Goal: Task Accomplishment & Management: Manage account settings

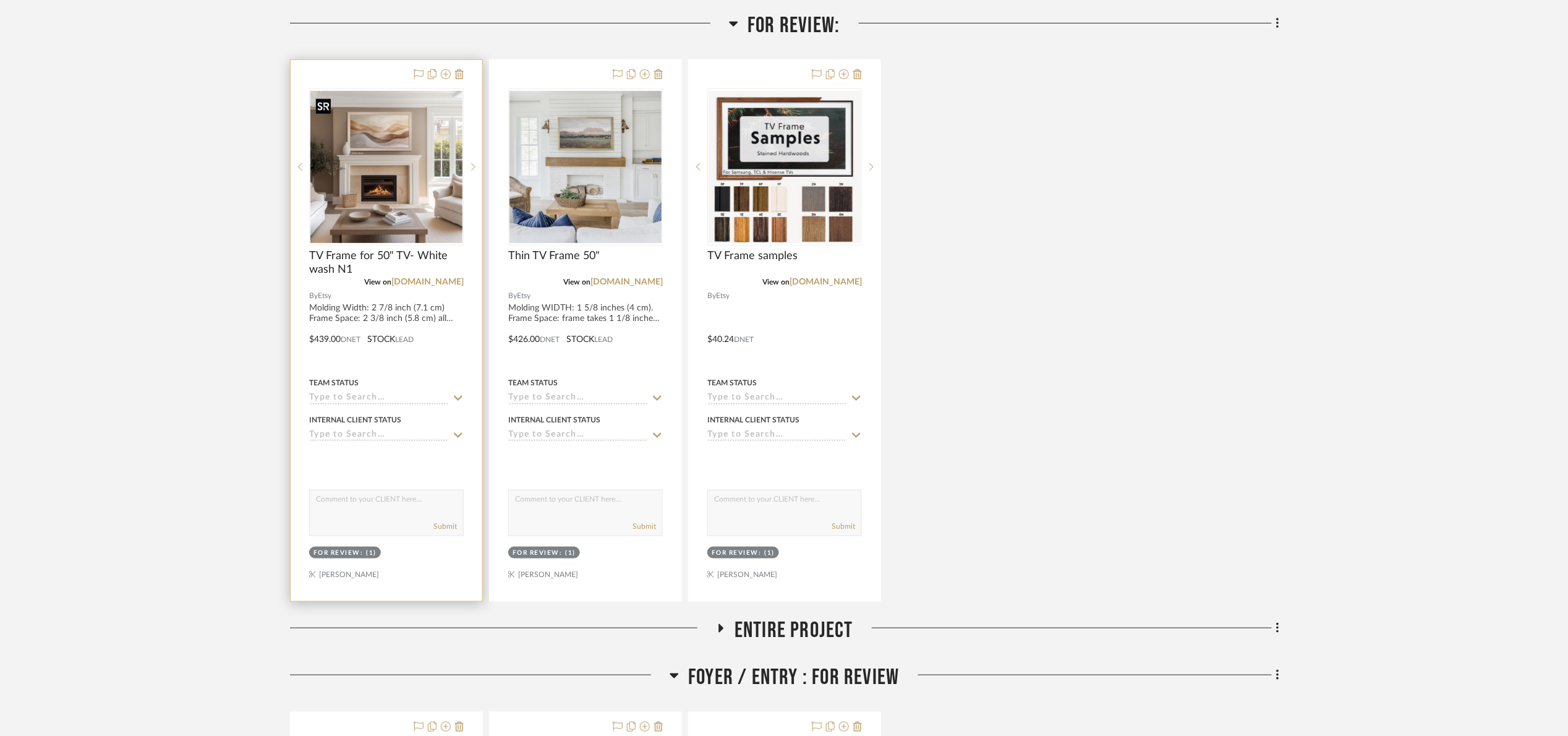
click at [390, 219] on img "0" at bounding box center [386, 167] width 152 height 152
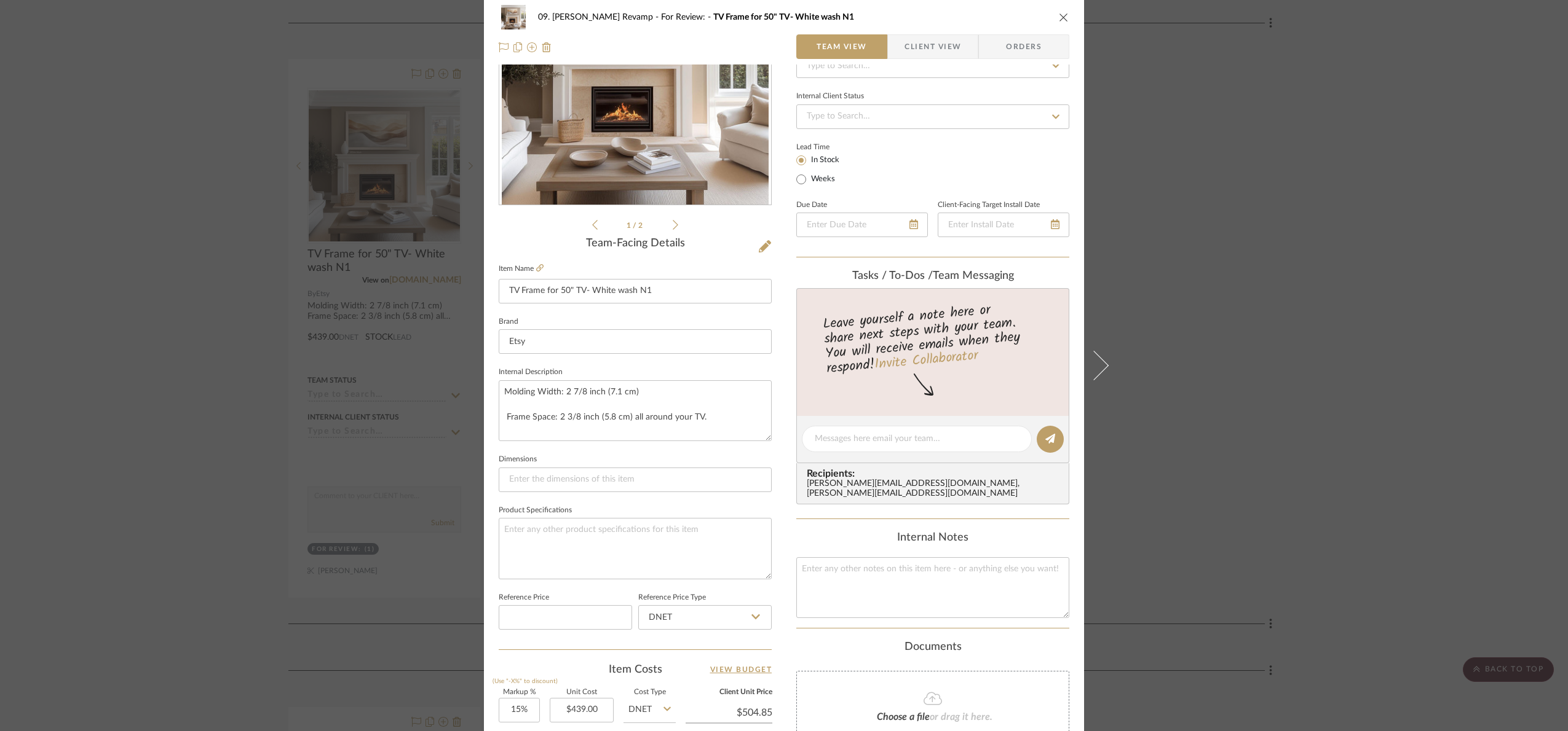
scroll to position [414, 0]
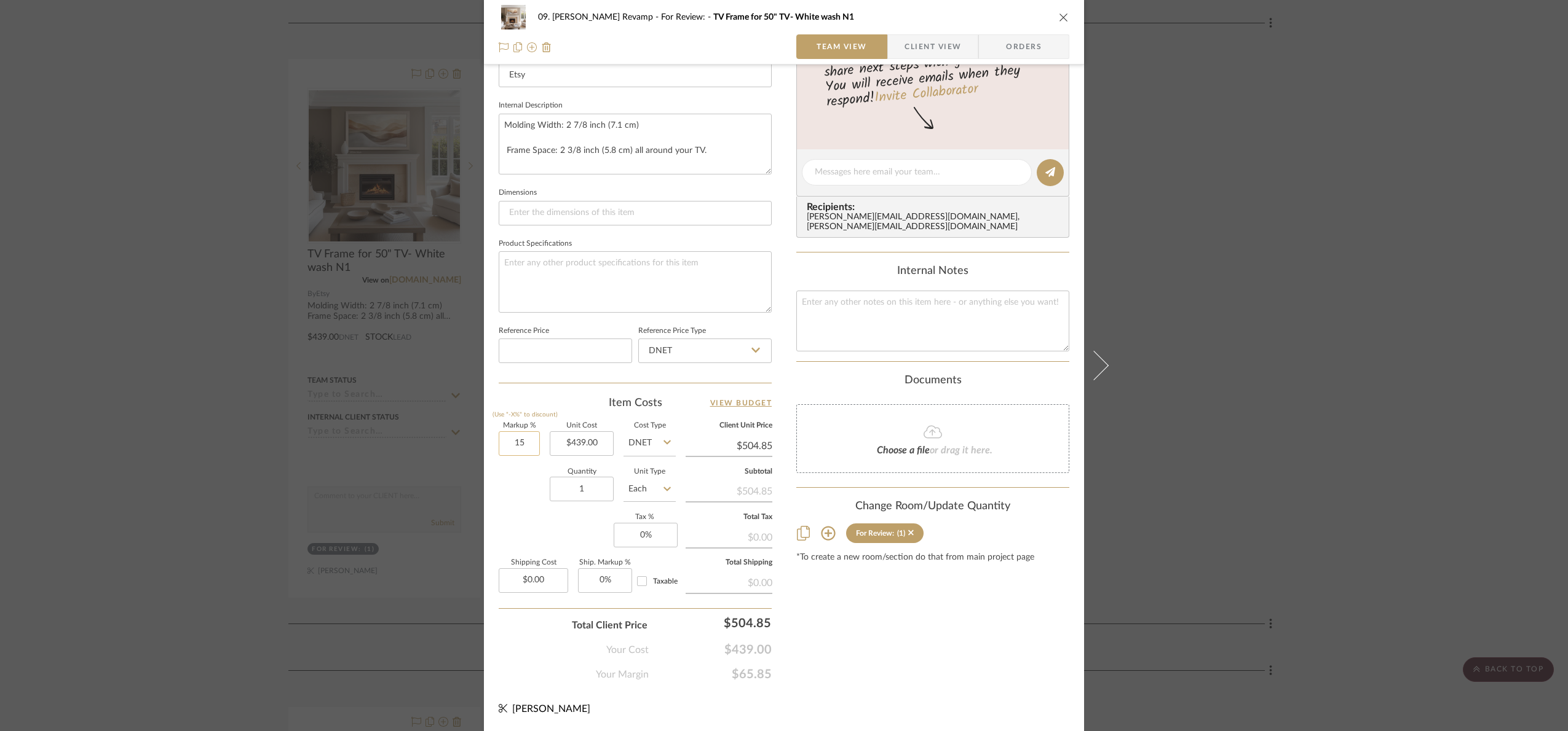
click at [529, 451] on input "15" at bounding box center [519, 443] width 41 height 24
type input "20%"
click at [519, 501] on div "Quantity 1 Unit Type Each" at bounding box center [587, 491] width 177 height 44
type input "$526.80"
click at [1237, 334] on div "09. Jones Revamp For Review: TV Frame for 50" TV- White wash N1 Team View Clien…" at bounding box center [784, 366] width 1568 height 731
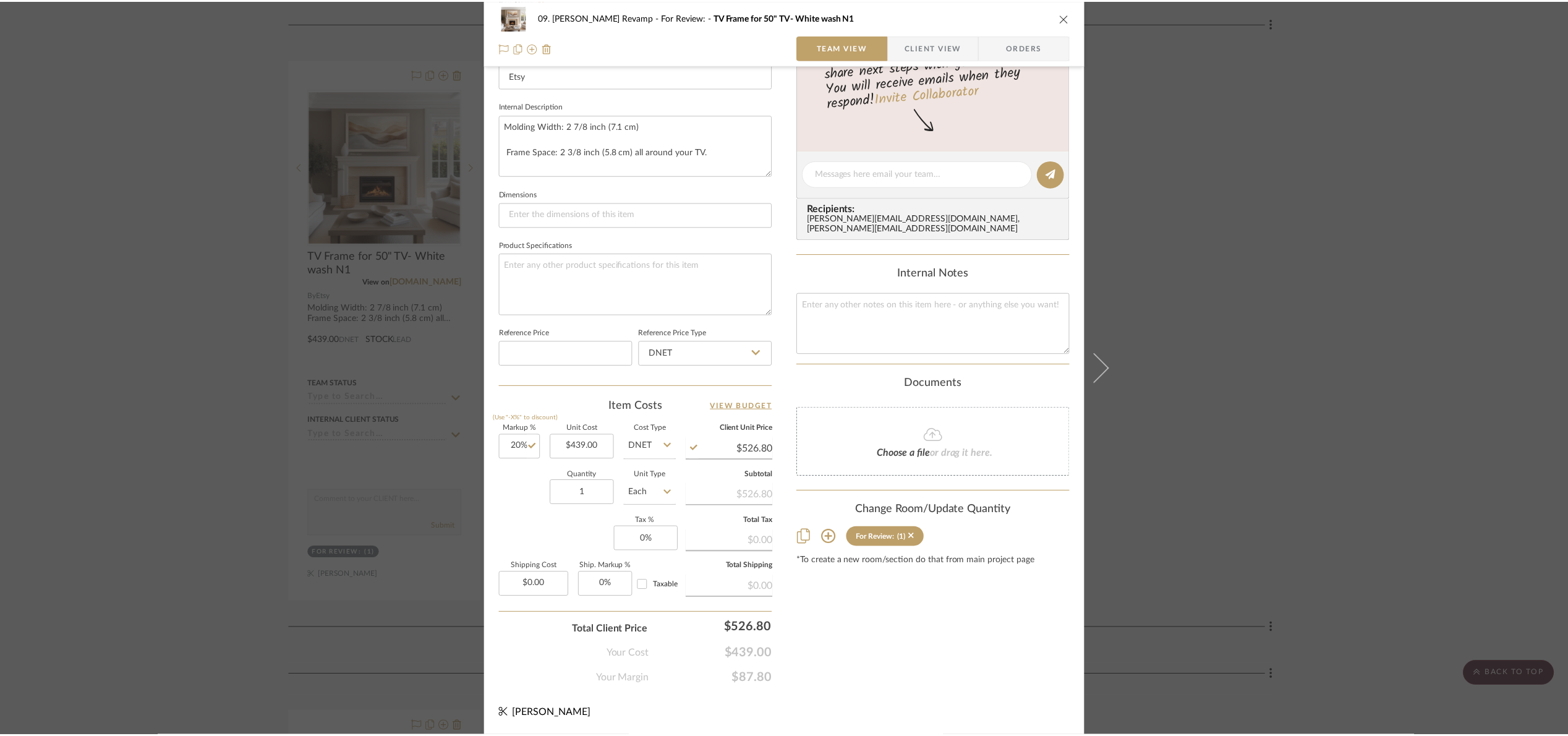
scroll to position [279, 0]
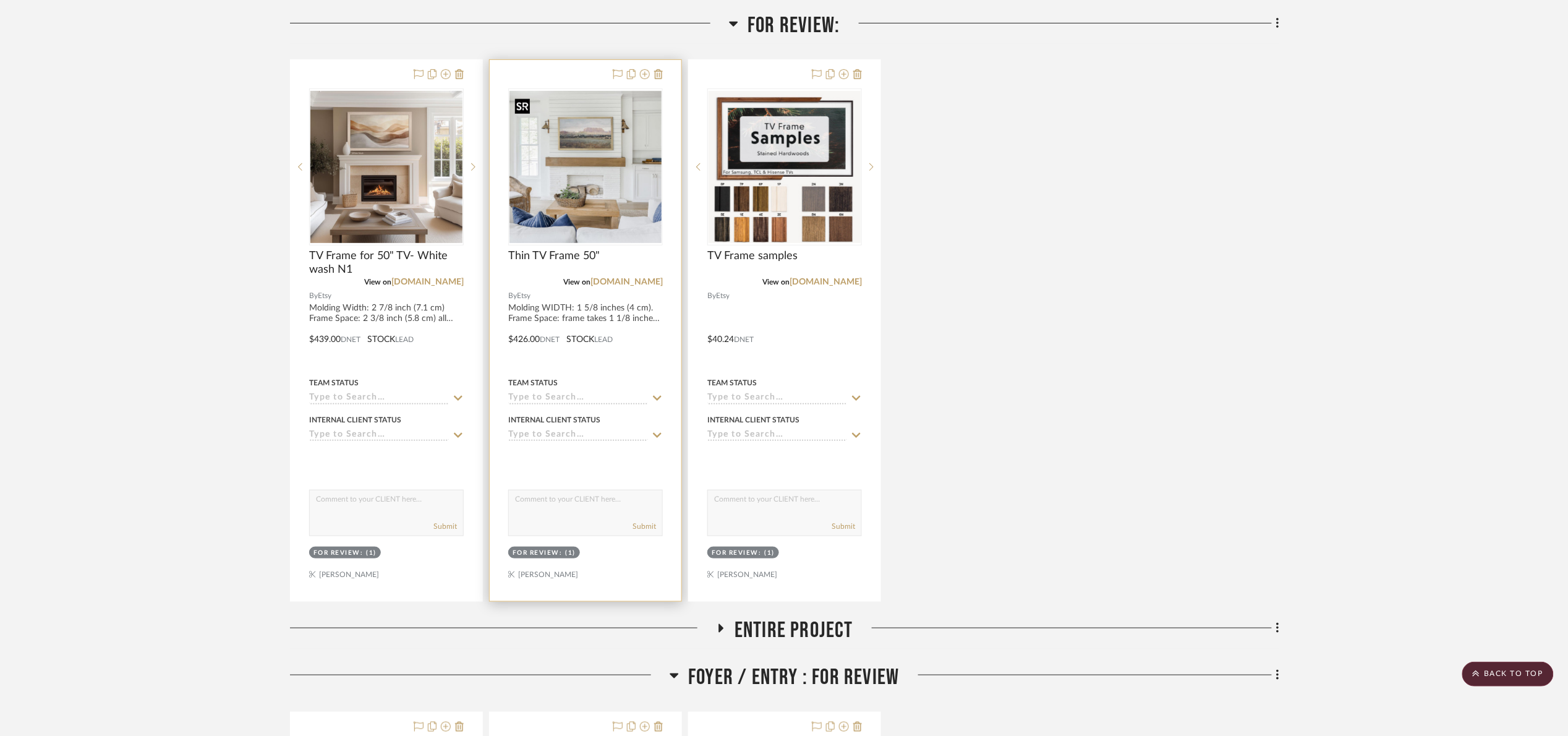
click at [634, 195] on img "0" at bounding box center [585, 167] width 152 height 152
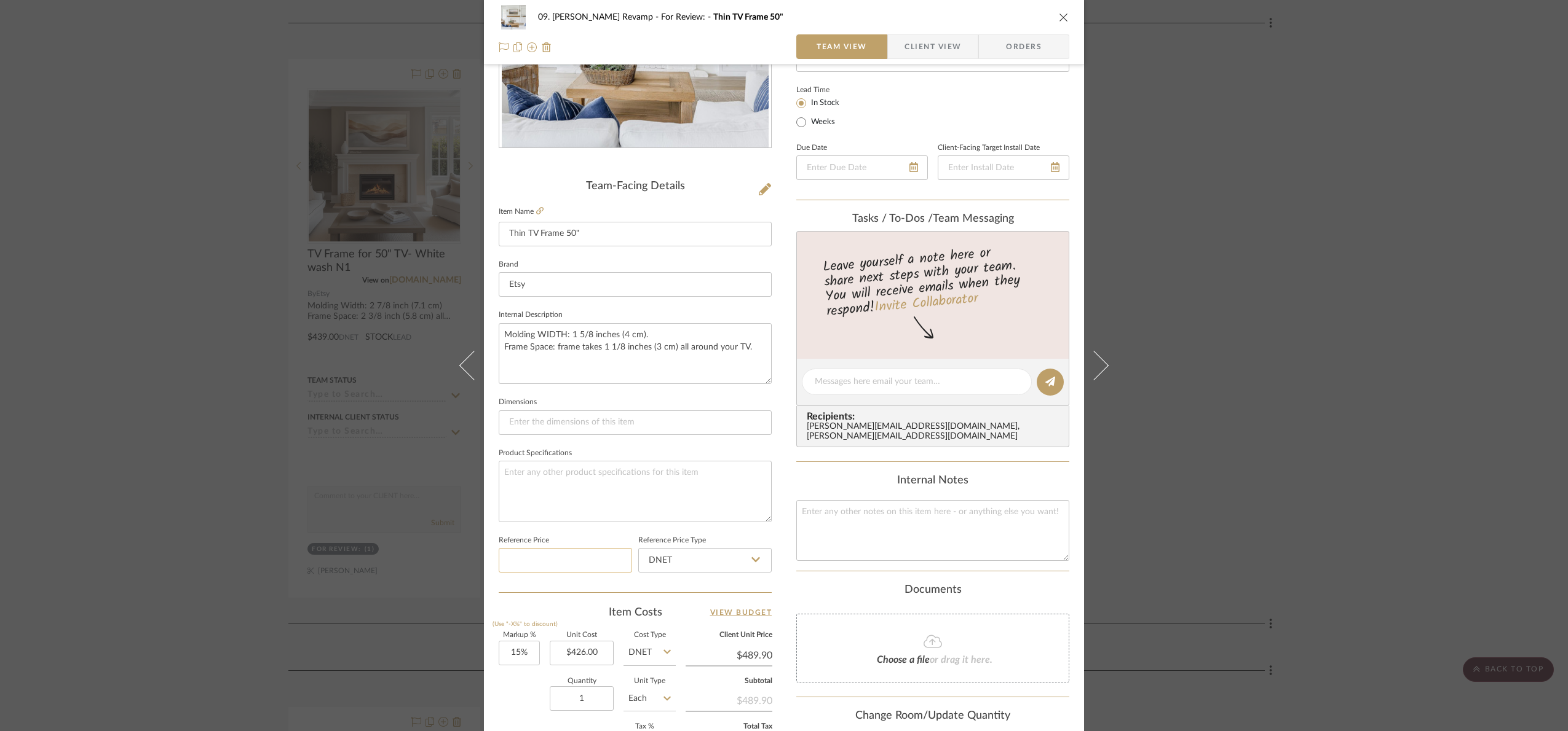
scroll to position [414, 0]
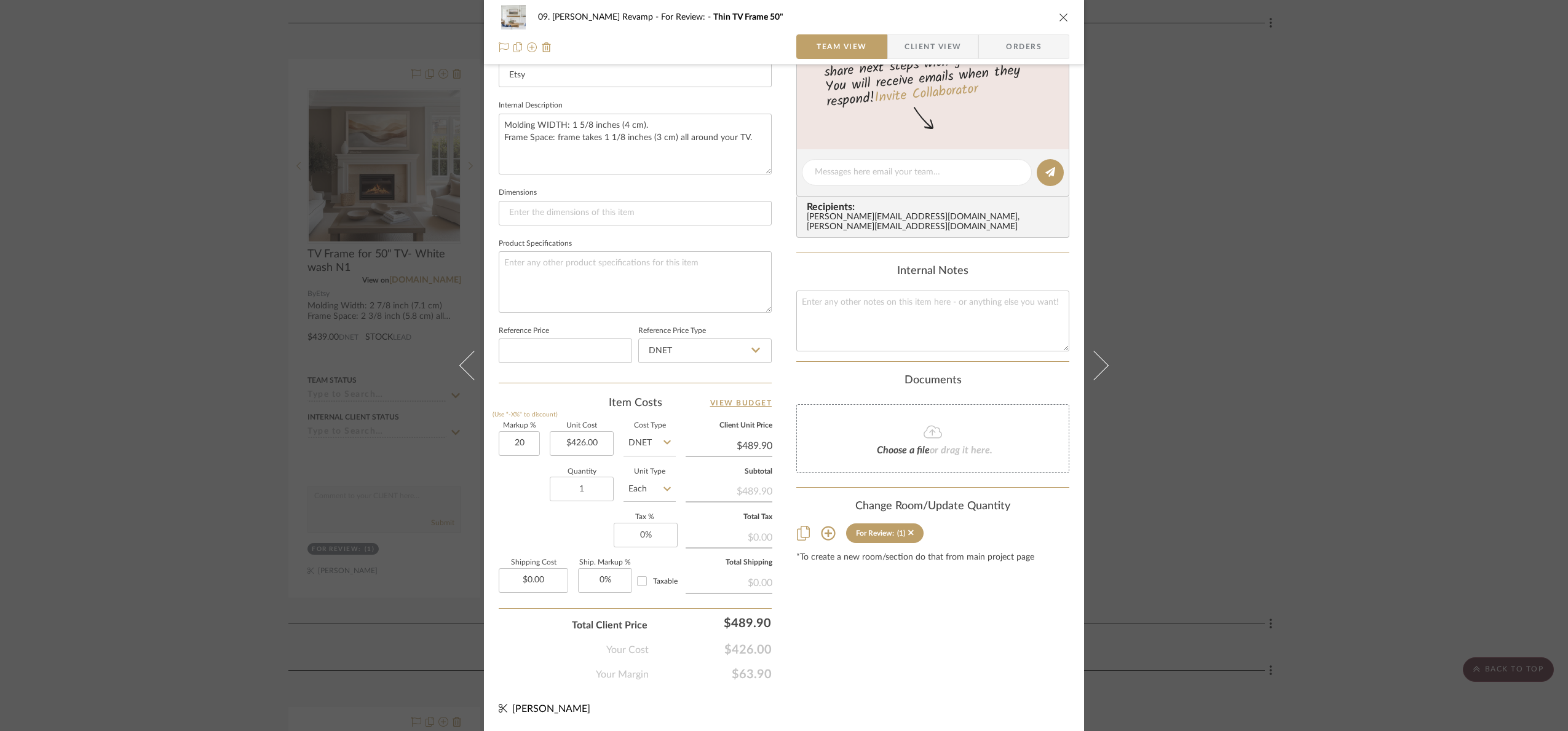
type input "20%"
click at [529, 512] on div "Quantity 1 Unit Type Each" at bounding box center [587, 491] width 177 height 44
type input "$511.20"
click at [1441, 388] on div "09. Jones Revamp For Review: Thin TV Frame 50" Team View Client View Orders Tea…" at bounding box center [784, 366] width 1568 height 731
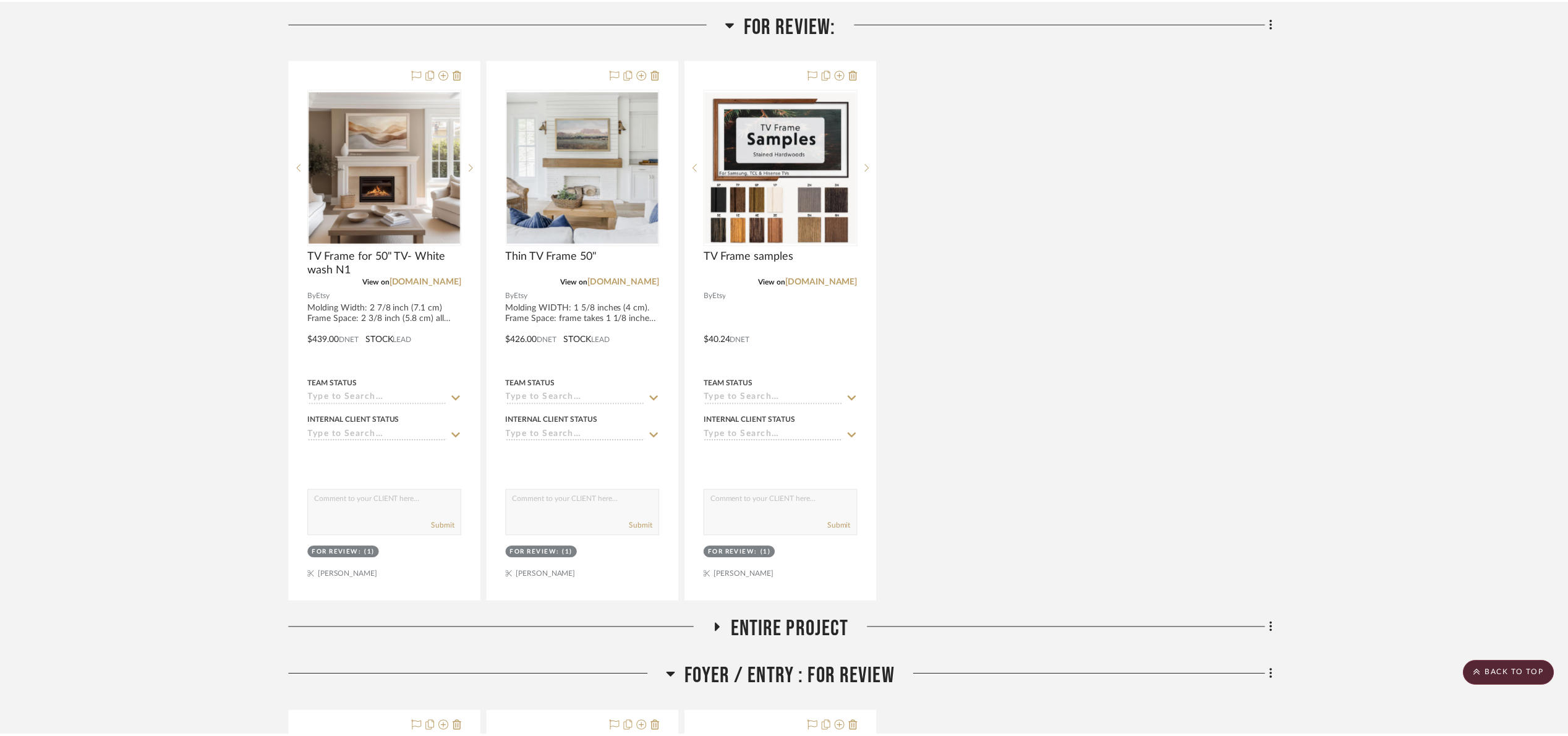
scroll to position [279, 0]
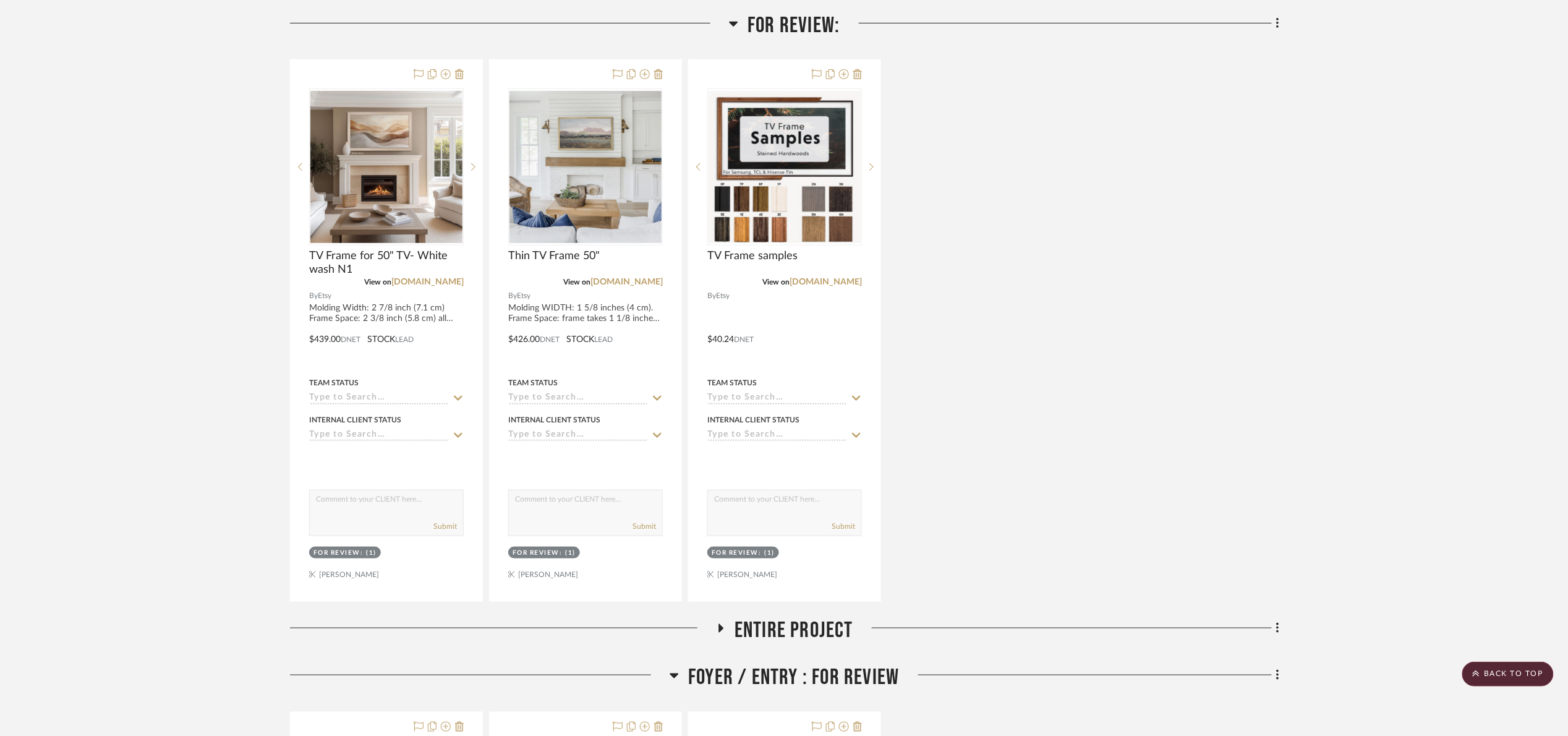
drag, startPoint x: 768, startPoint y: 24, endPoint x: 770, endPoint y: 67, distance: 43.0
click at [768, 25] on span "For Review:" at bounding box center [793, 26] width 92 height 26
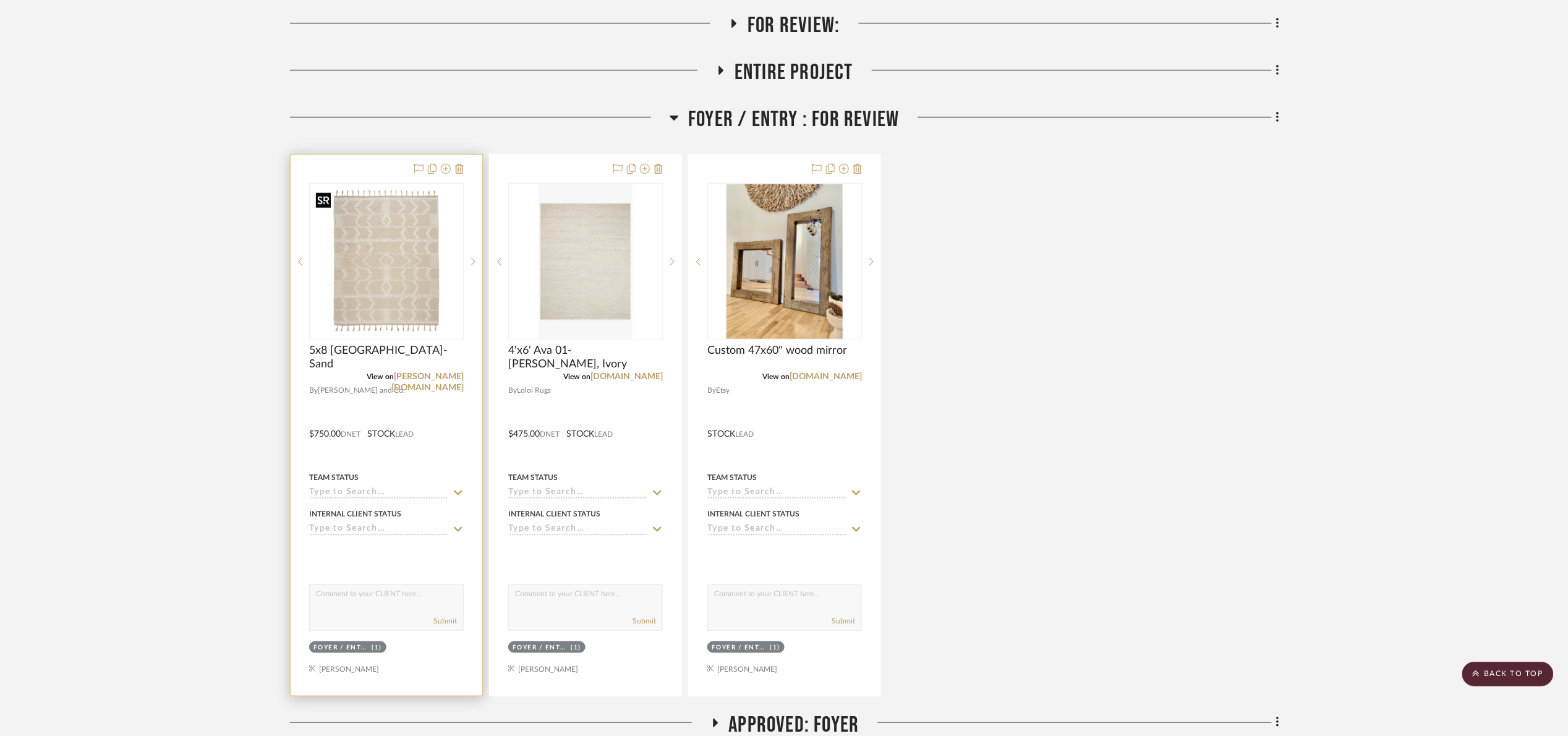
click at [0, 0] on img at bounding box center [0, 0] width 0 height 0
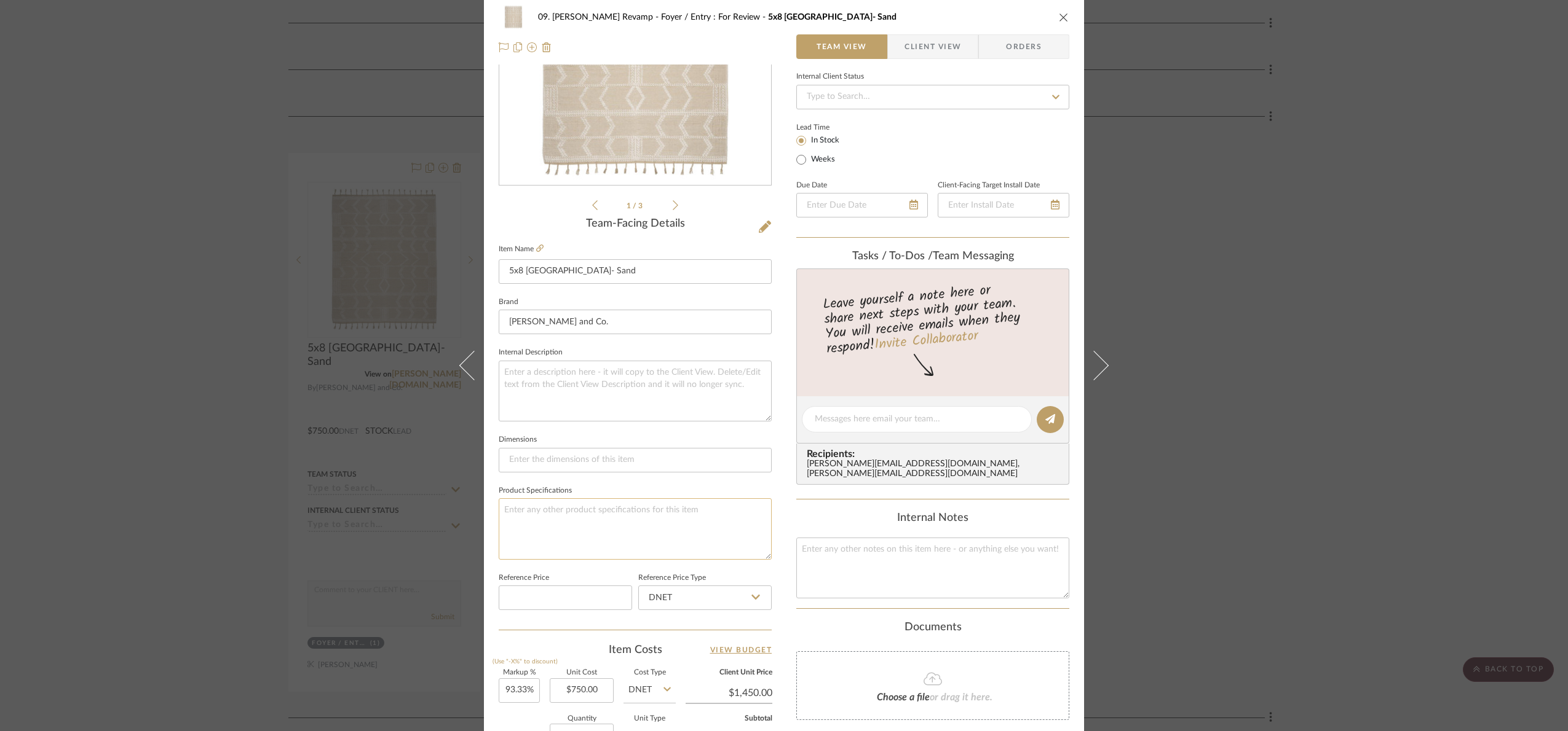
scroll to position [414, 0]
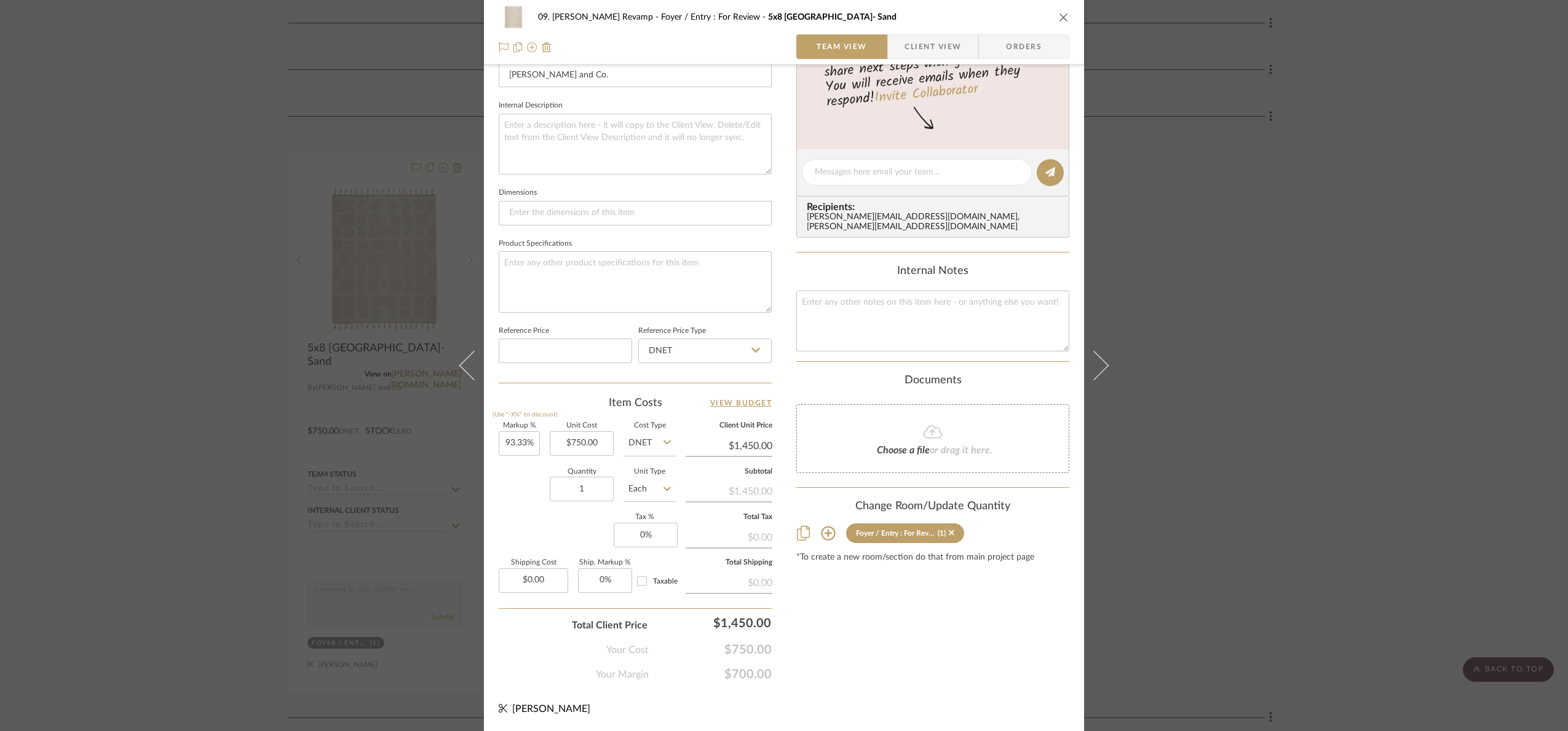
drag, startPoint x: 1387, startPoint y: 396, endPoint x: 1138, endPoint y: 358, distance: 251.9
click at [1381, 395] on div "09. Jones Revamp Foyer / Entry : For Review 5x8 Malta- Sand Team View Client Vi…" at bounding box center [784, 366] width 1568 height 731
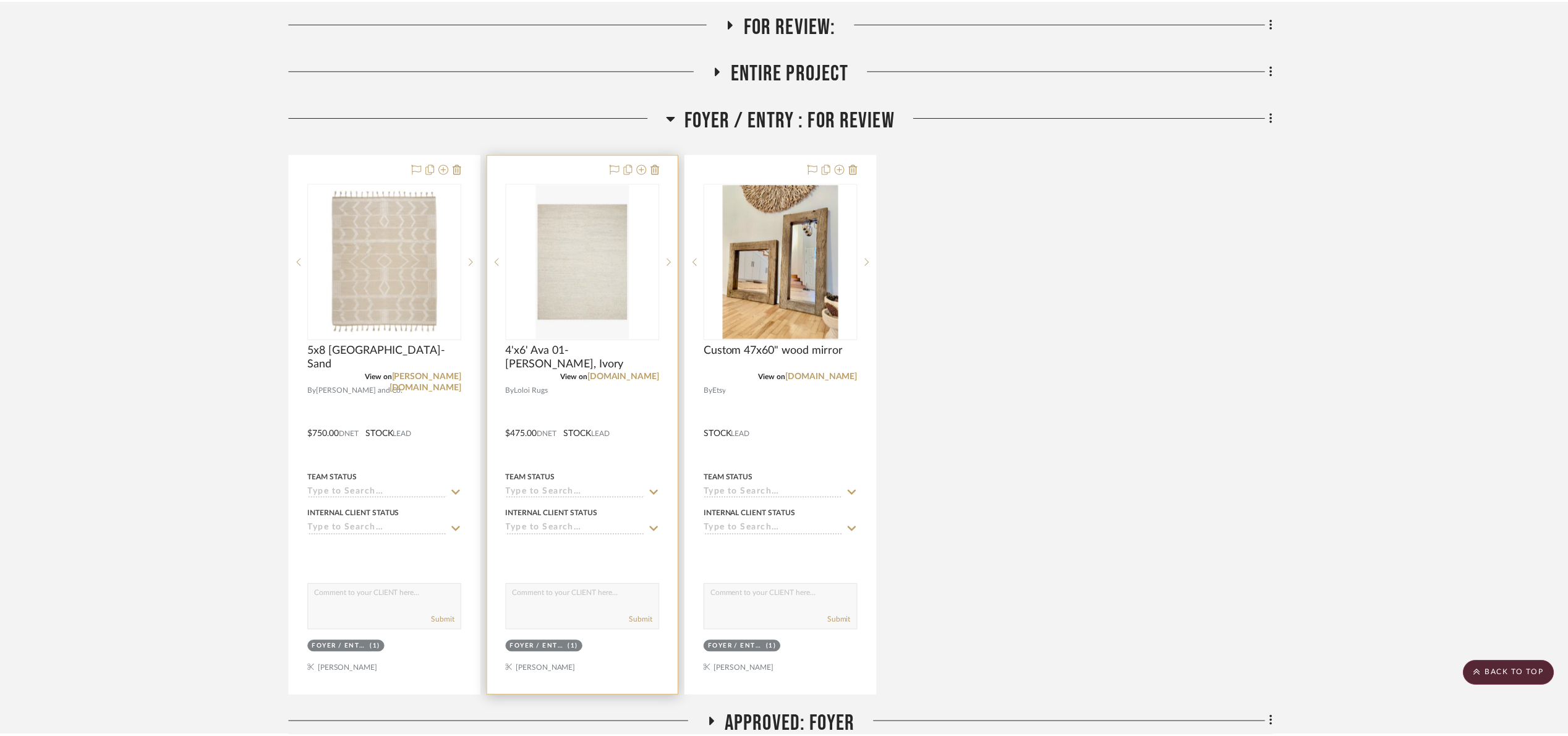
scroll to position [279, 0]
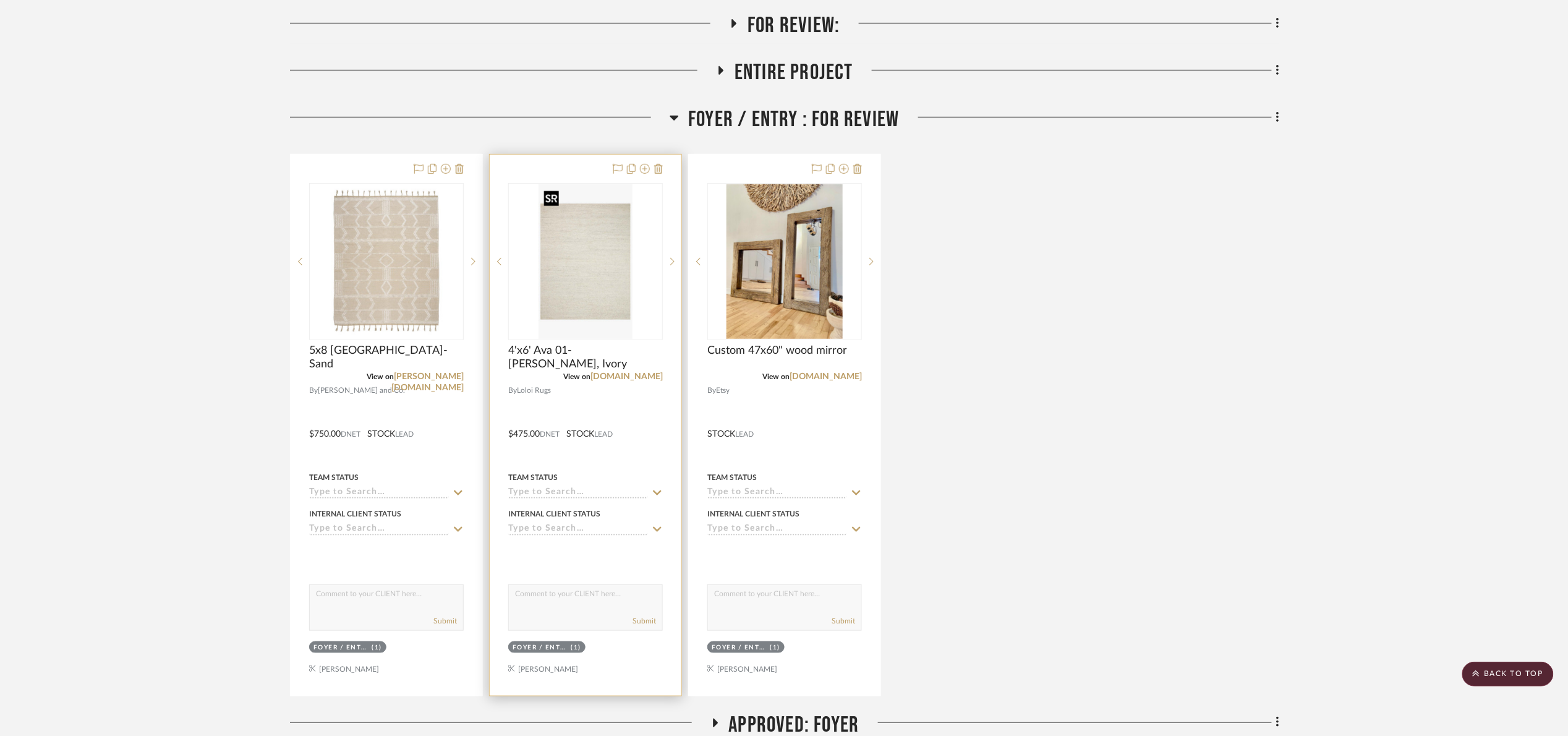
click at [554, 284] on img "0" at bounding box center [585, 261] width 93 height 154
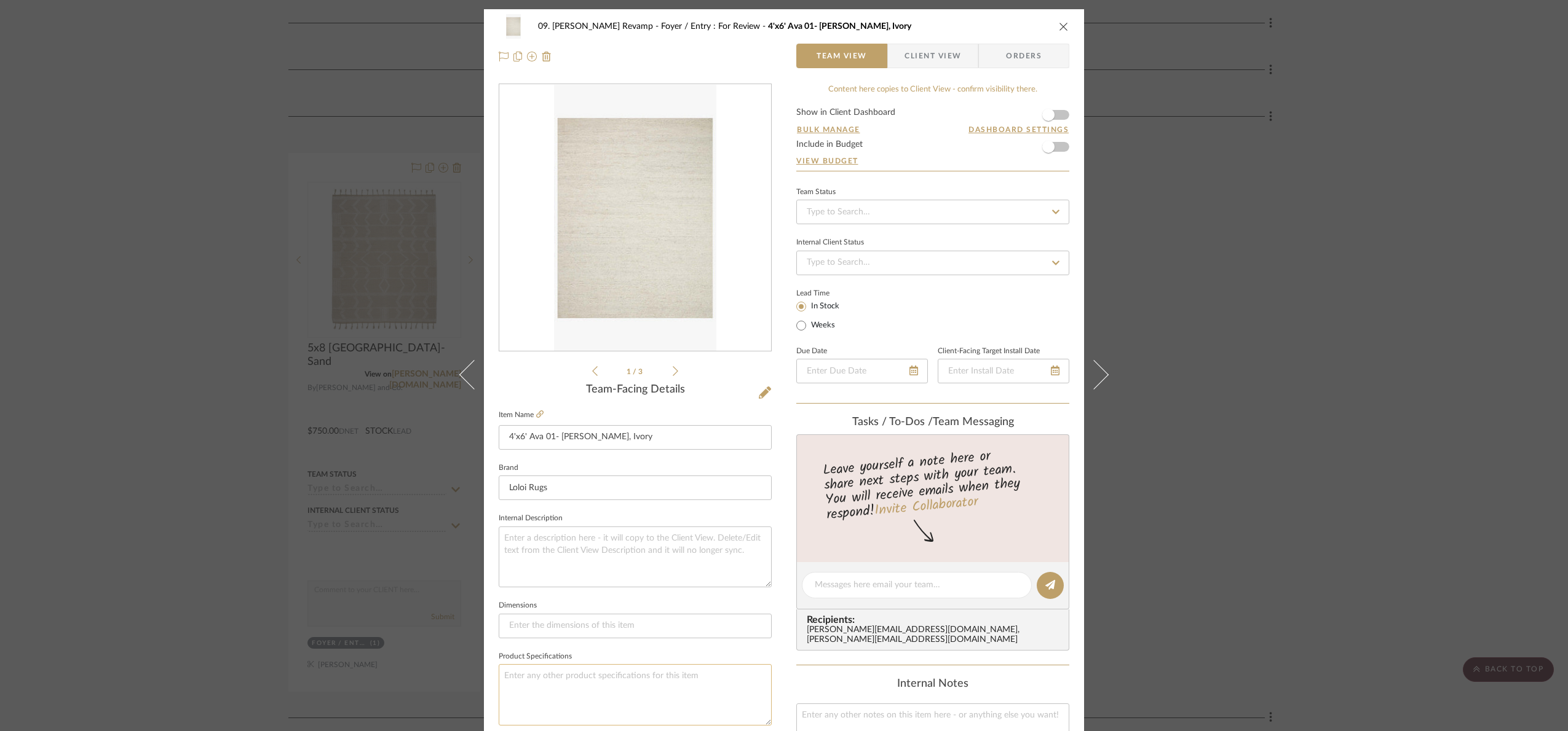
scroll to position [414, 0]
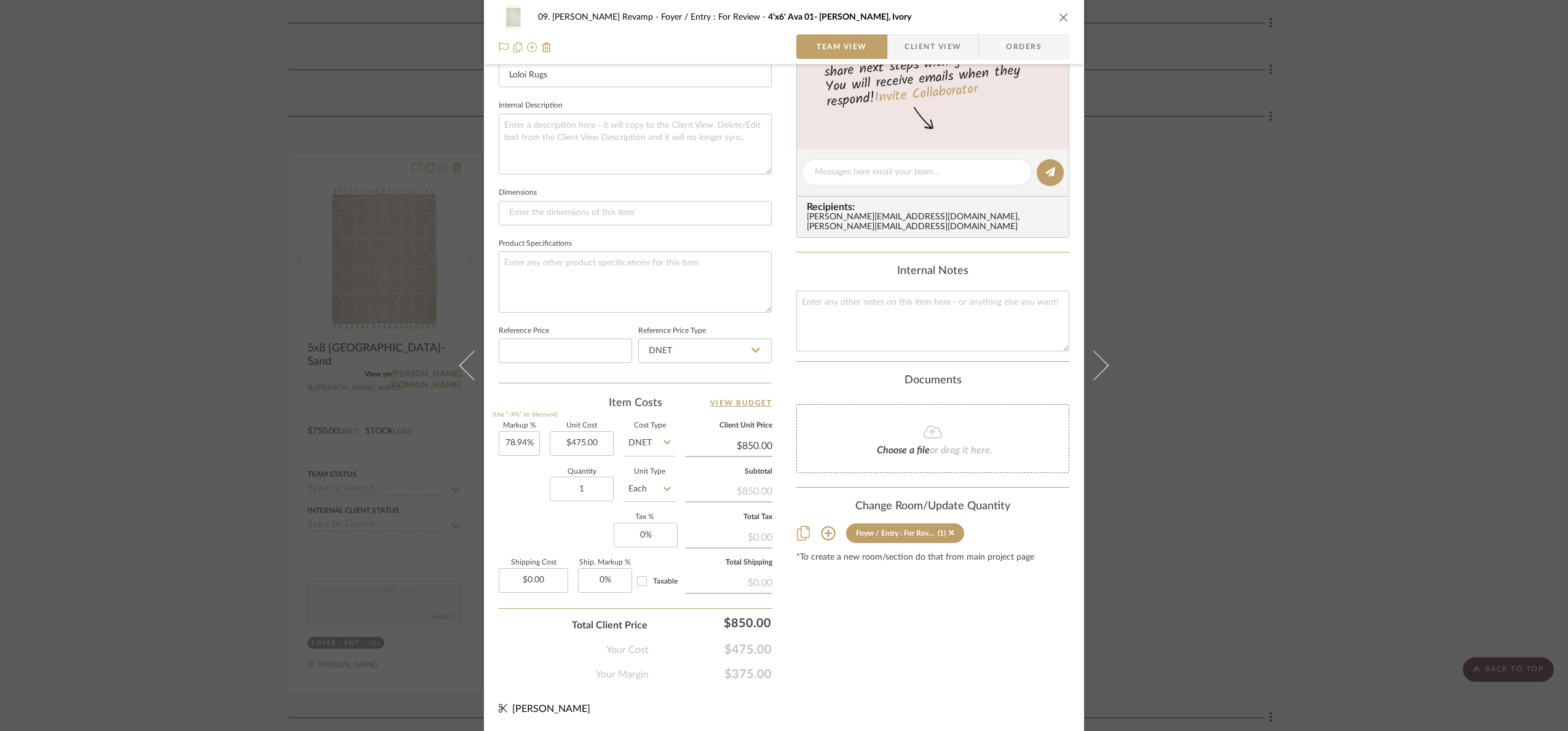
click at [1387, 508] on div "09. Jones Revamp Foyer / Entry : For Review 4'x6' Ava 01- MH Dove, Ivory Team V…" at bounding box center [784, 366] width 1568 height 731
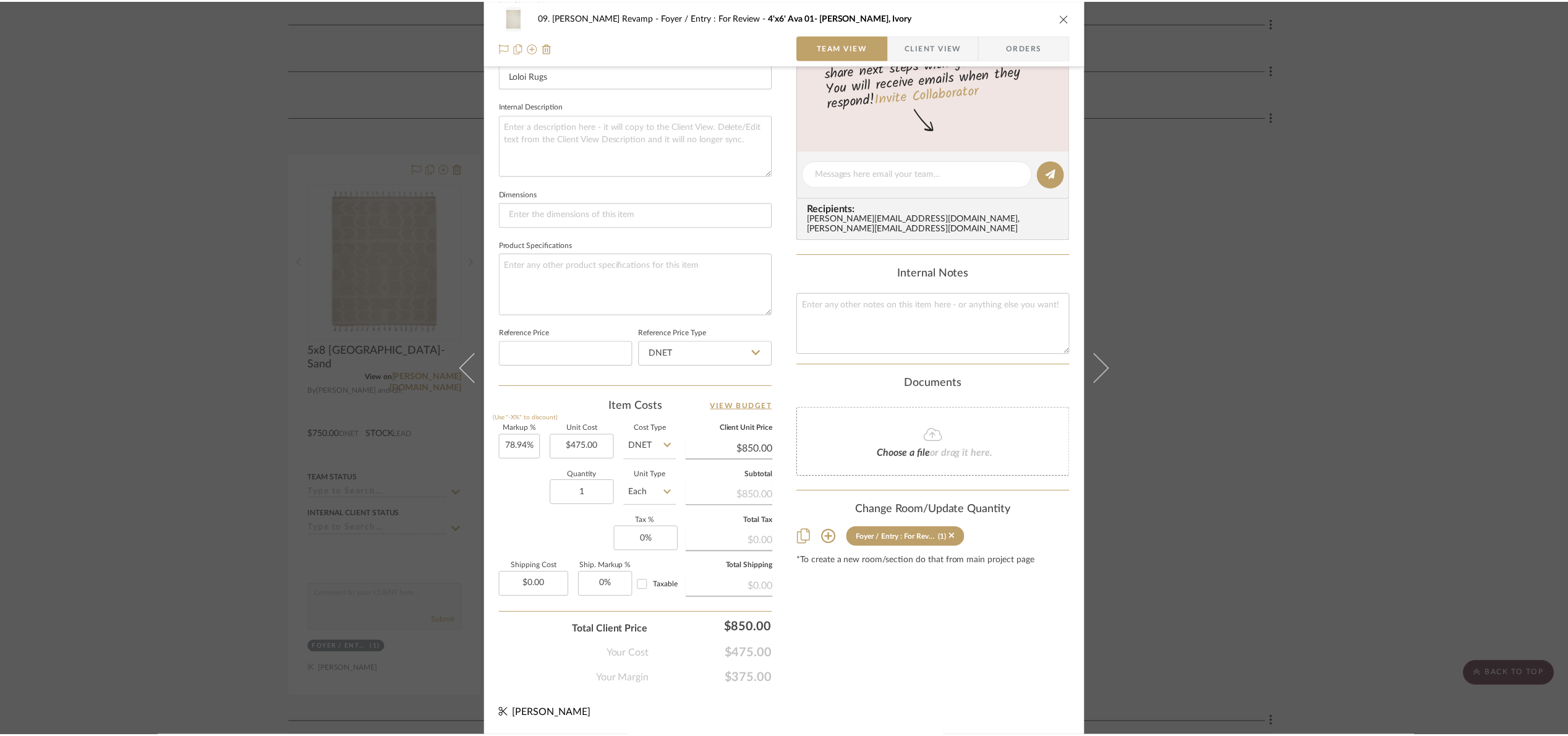
scroll to position [279, 0]
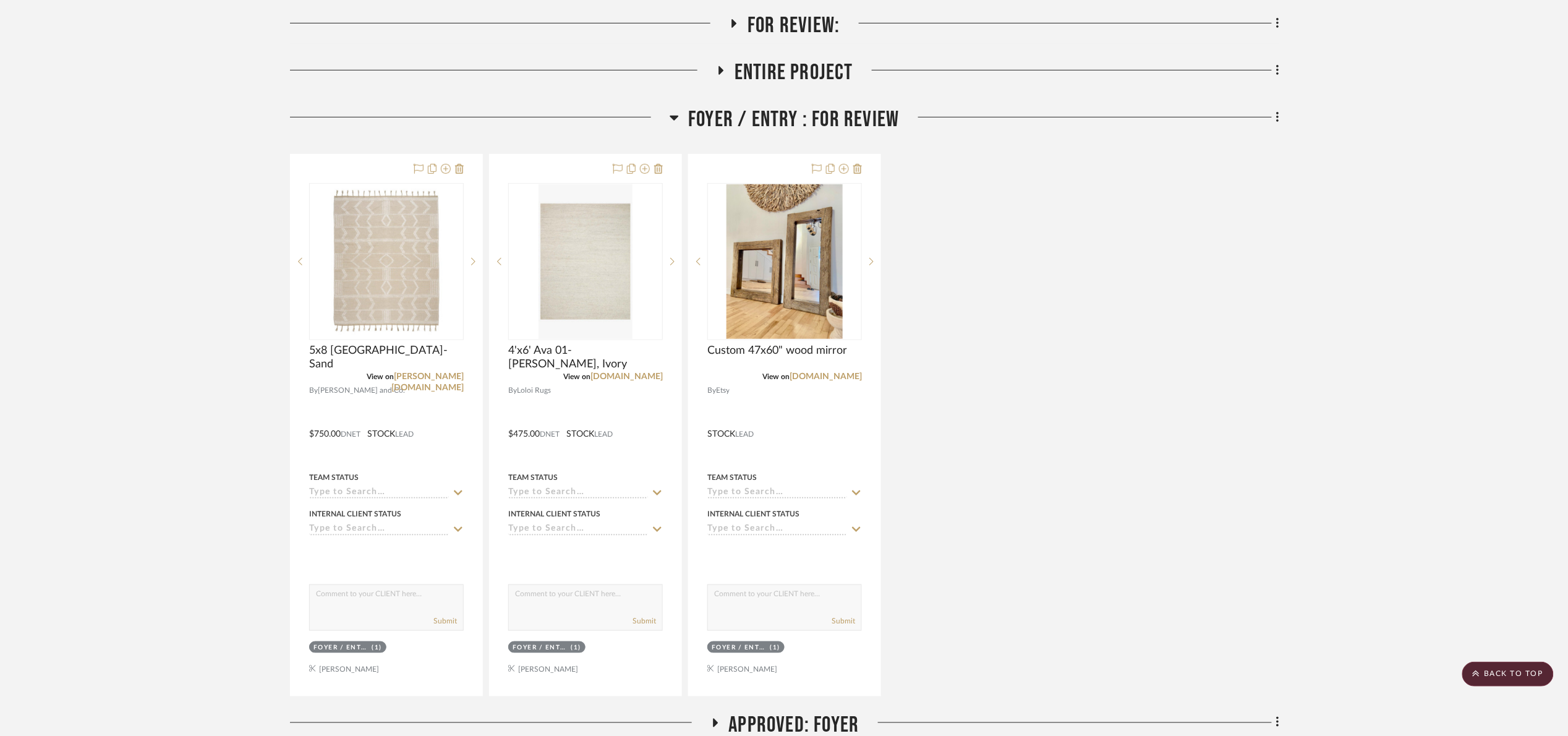
click at [770, 110] on span "Foyer / Entry : For Review" at bounding box center [793, 120] width 211 height 26
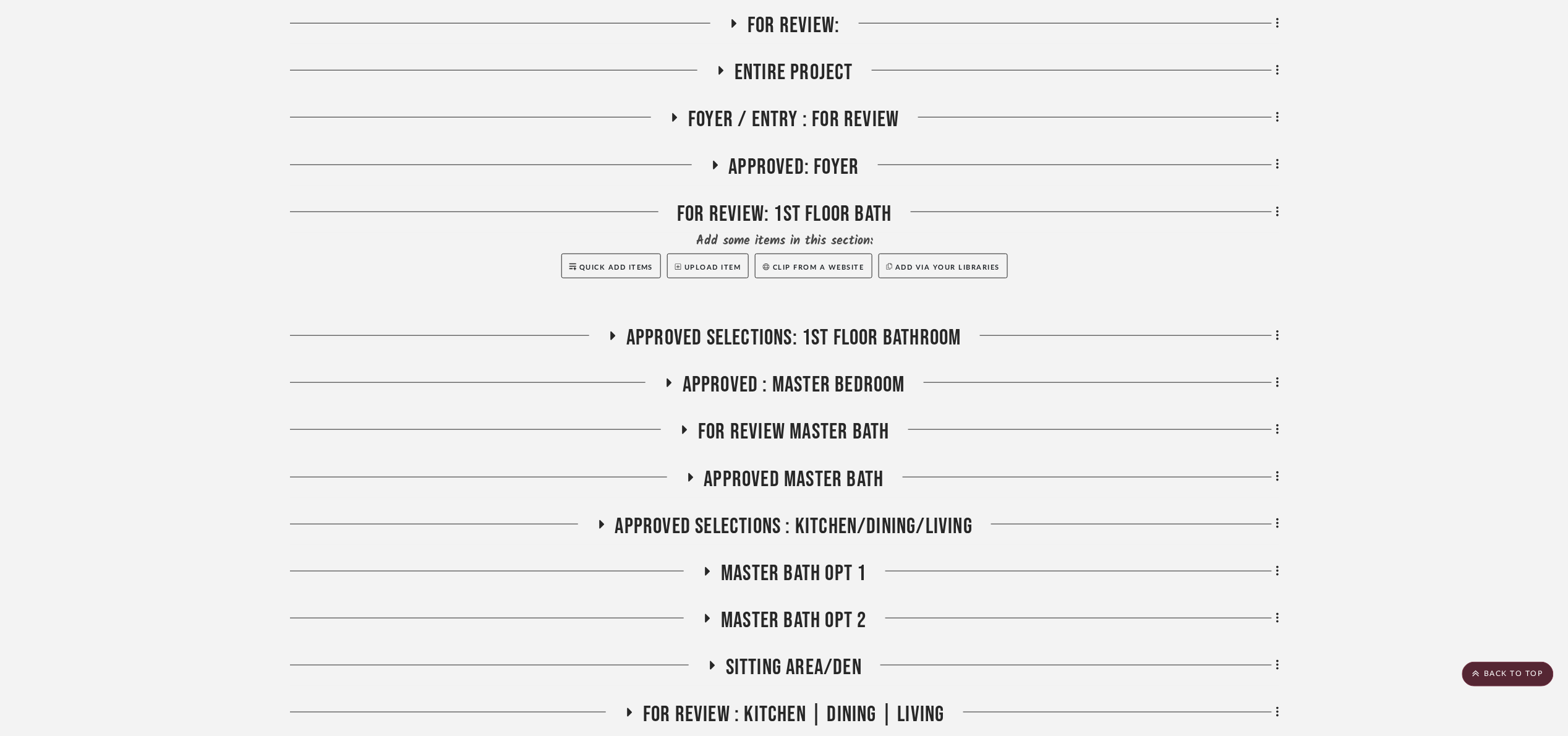
click at [756, 61] on span "Entire Project" at bounding box center [794, 72] width 119 height 26
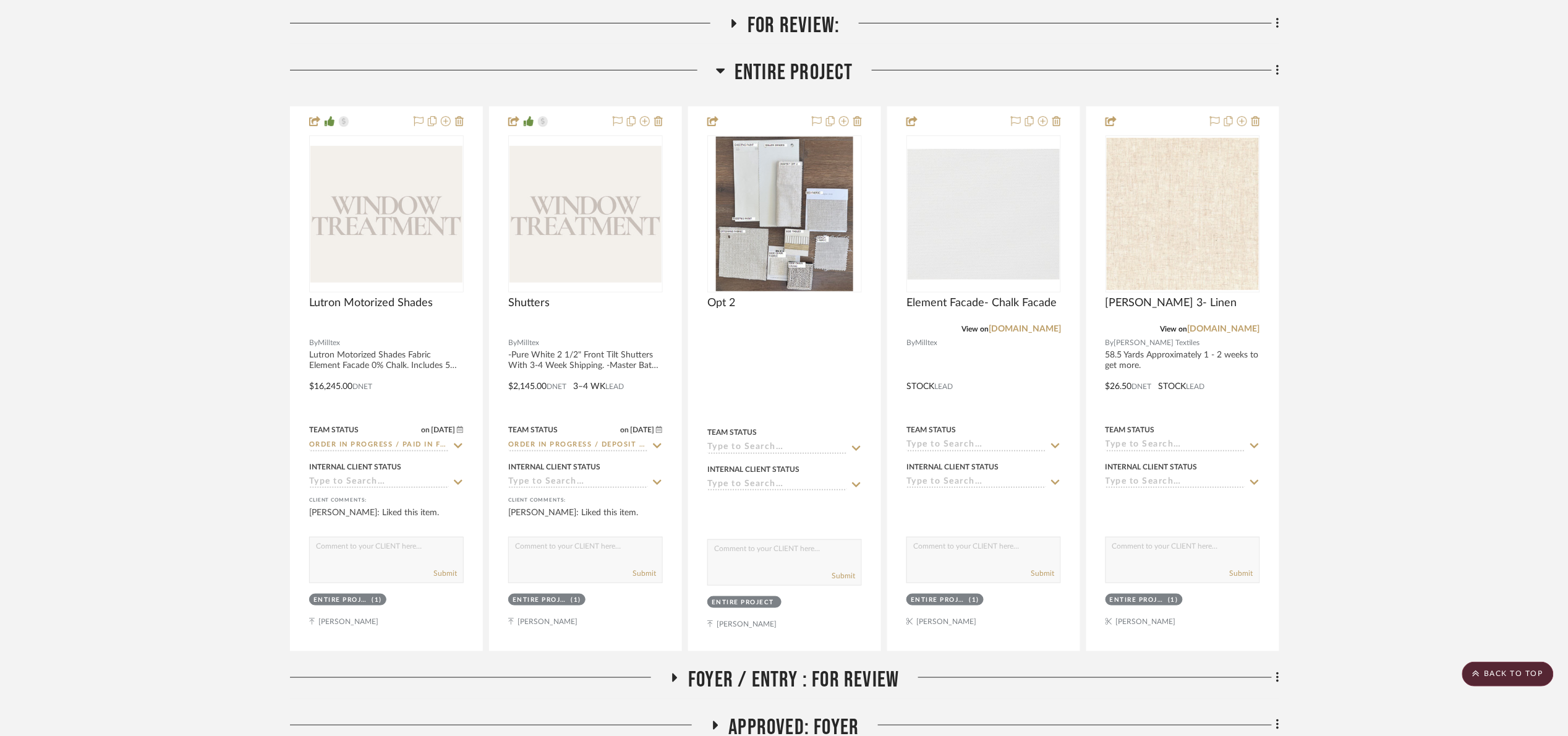
click at [771, 37] on span "For Review:" at bounding box center [793, 26] width 92 height 26
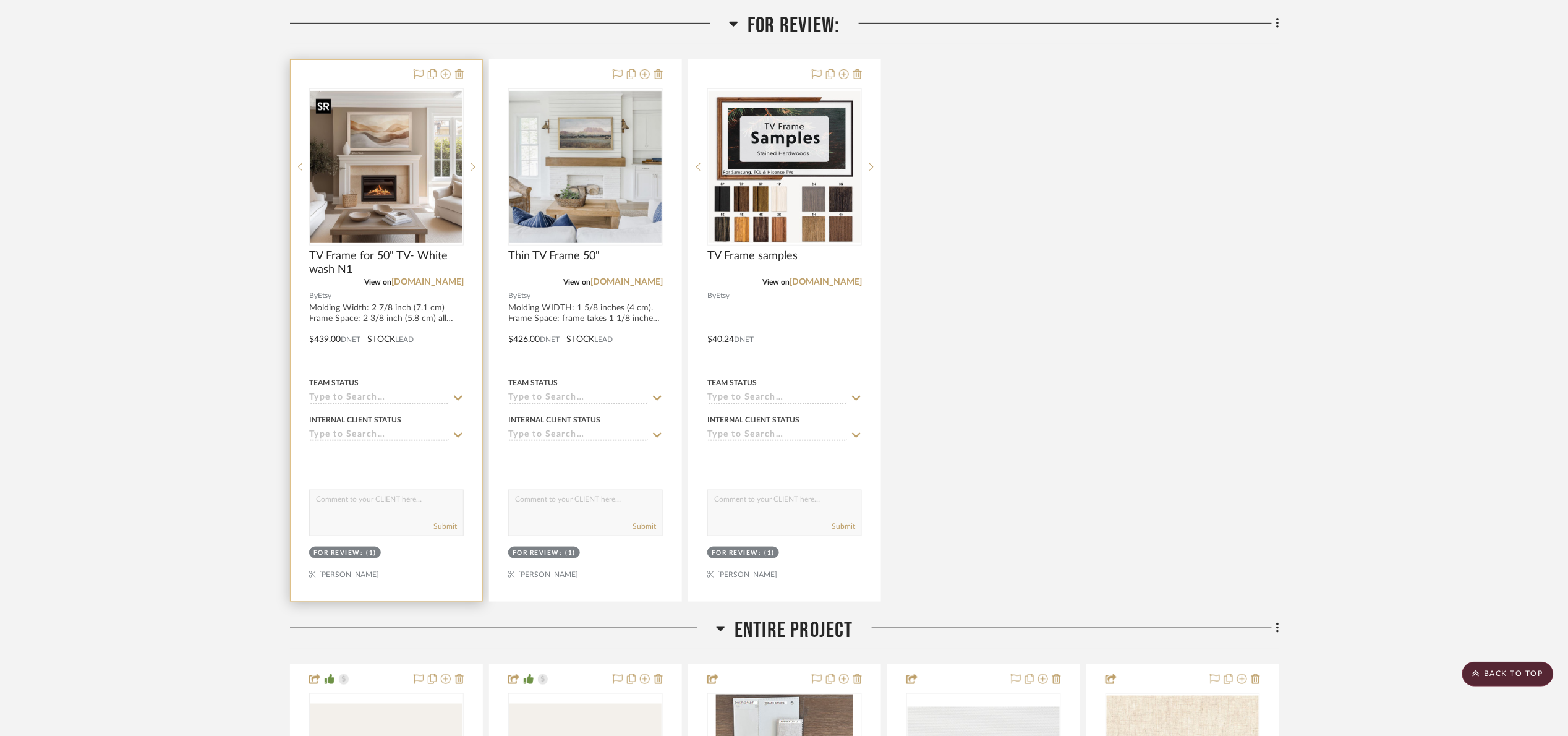
click at [0, 0] on img at bounding box center [0, 0] width 0 height 0
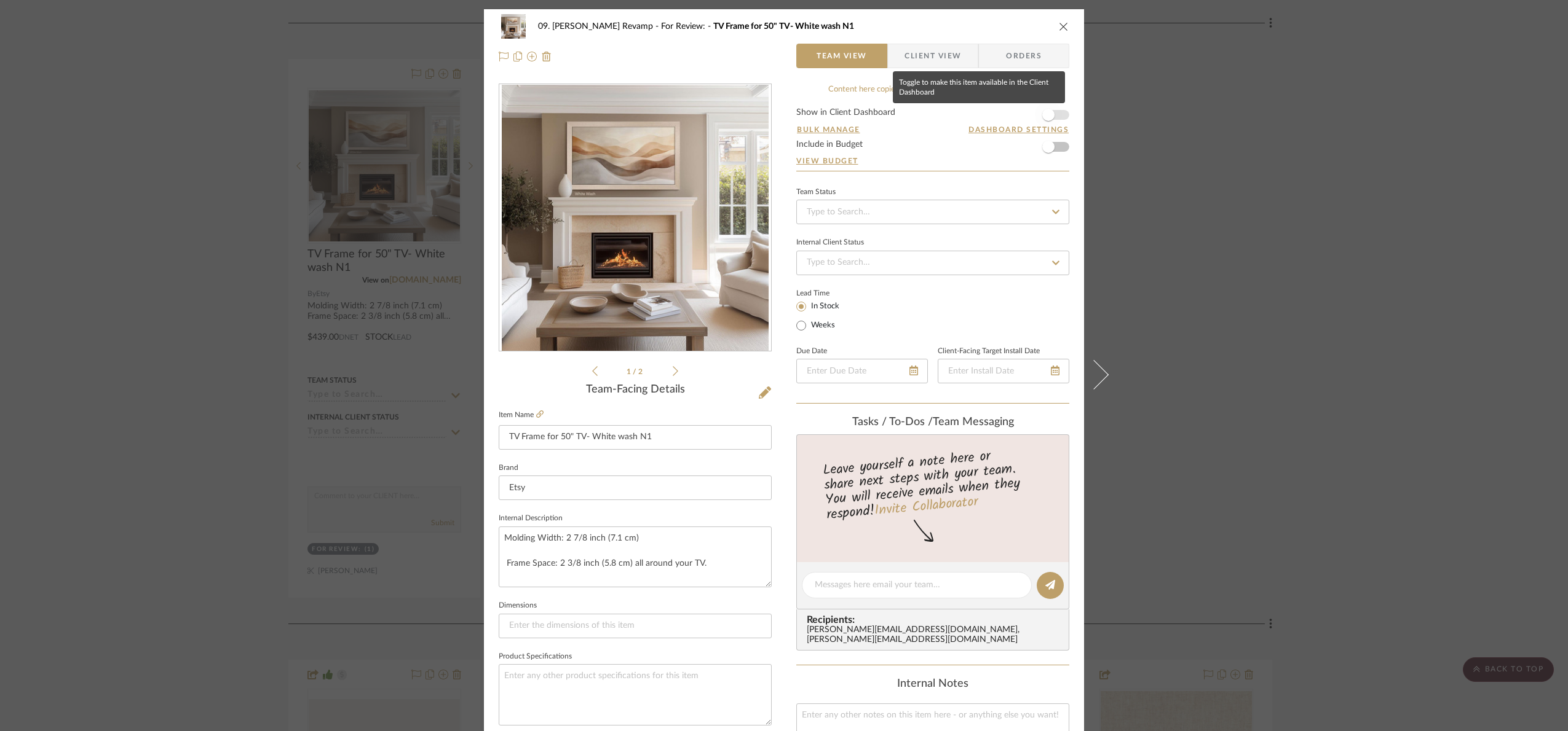
click at [1048, 110] on span "button" at bounding box center [1049, 115] width 13 height 13
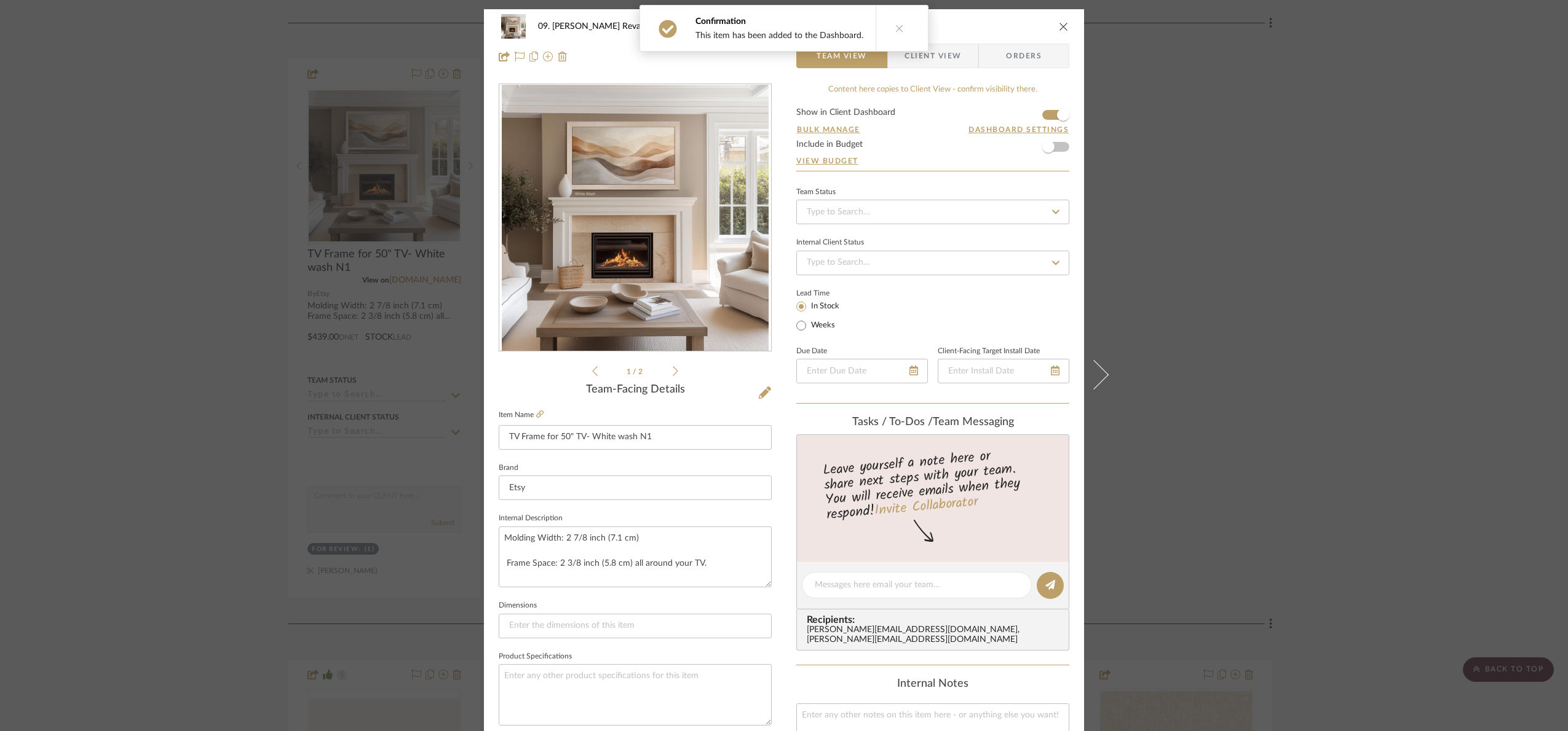
drag, startPoint x: 929, startPoint y: 57, endPoint x: 923, endPoint y: 78, distance: 21.8
click at [928, 56] on span "Client View" at bounding box center [933, 55] width 56 height 24
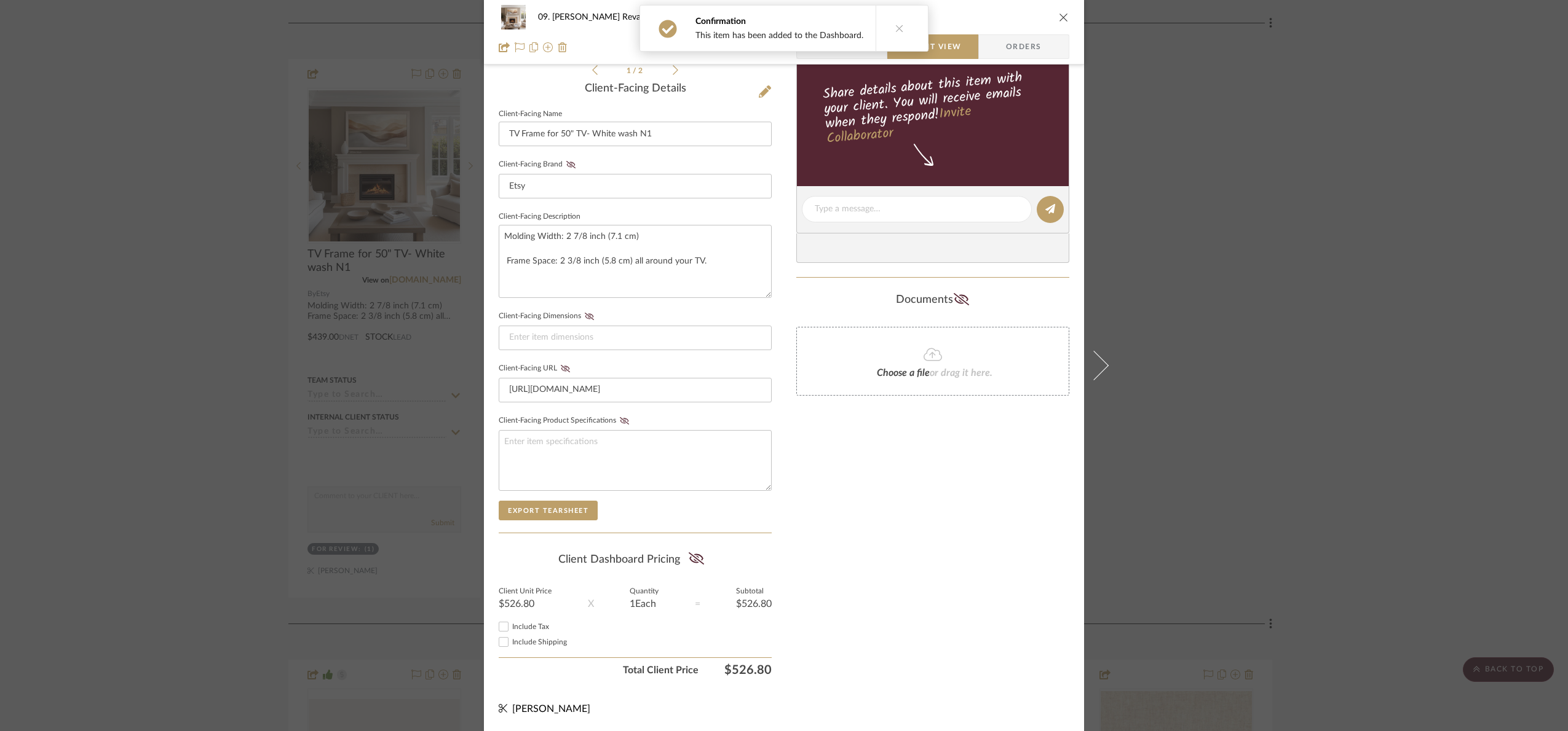
scroll to position [305, 0]
click at [694, 560] on icon at bounding box center [696, 559] width 15 height 13
click at [1273, 449] on div "09. Jones Revamp For Review: TV Frame for 50" TV- White wash N1 Team View Clien…" at bounding box center [784, 366] width 1568 height 731
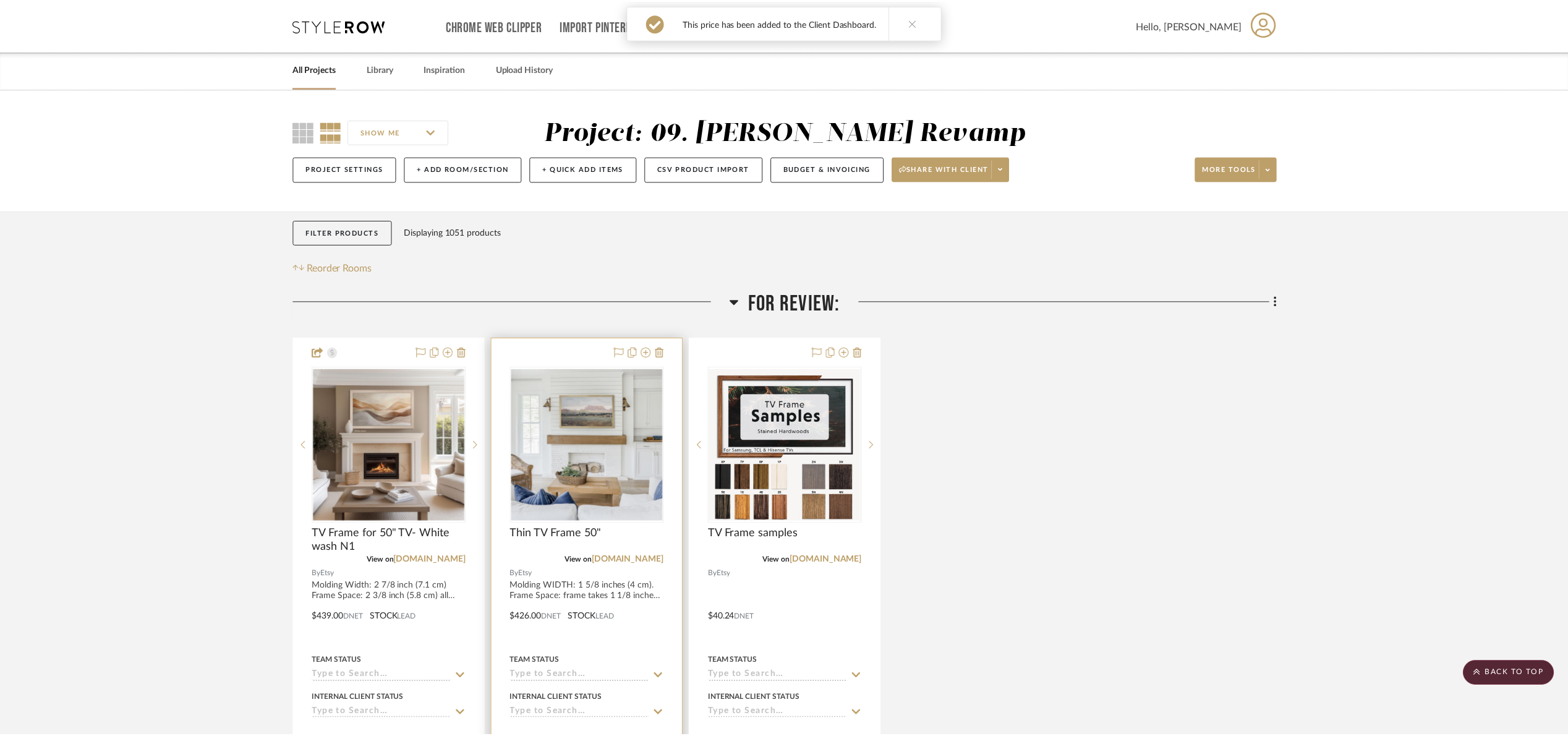
scroll to position [279, 0]
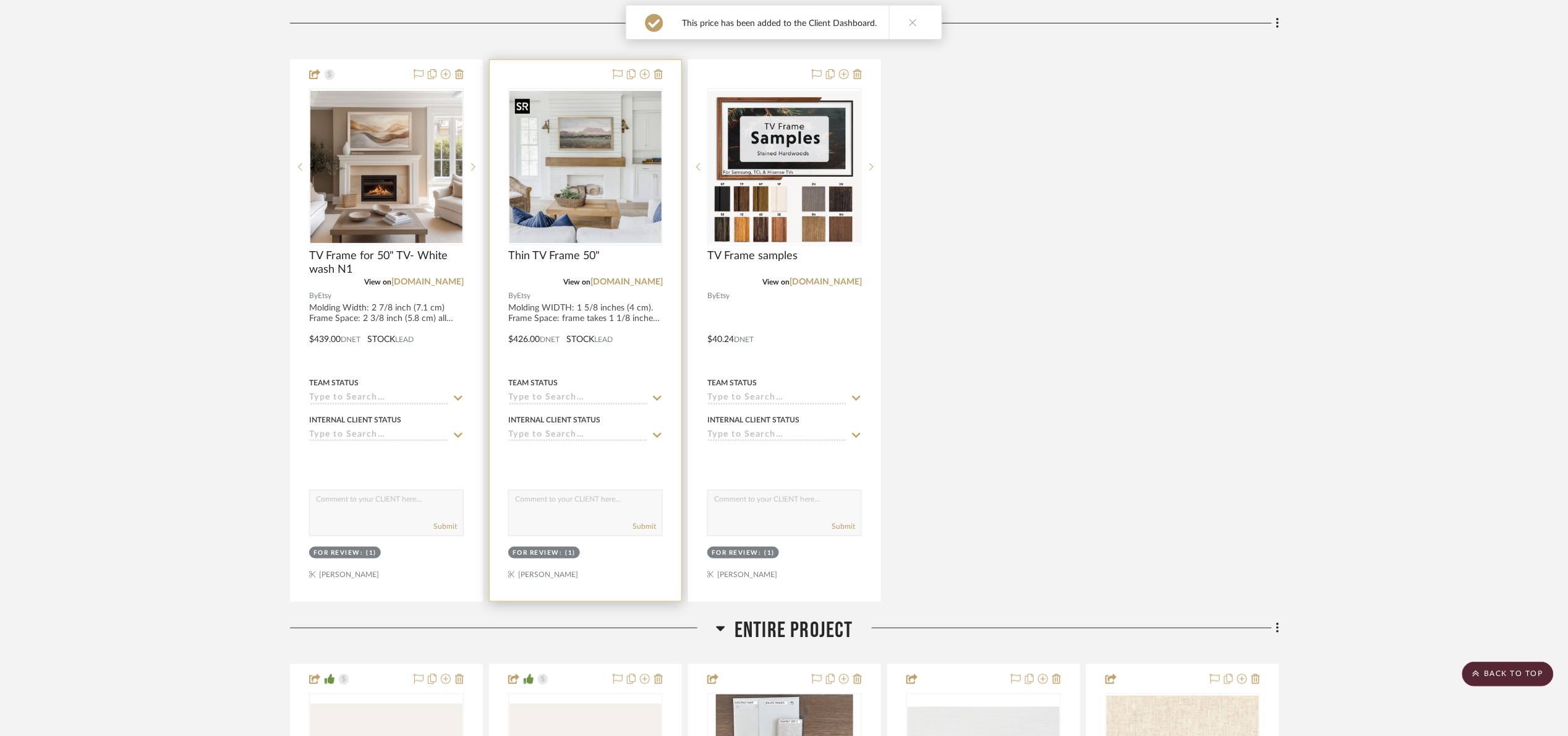
click at [528, 182] on img "0" at bounding box center [585, 167] width 152 height 152
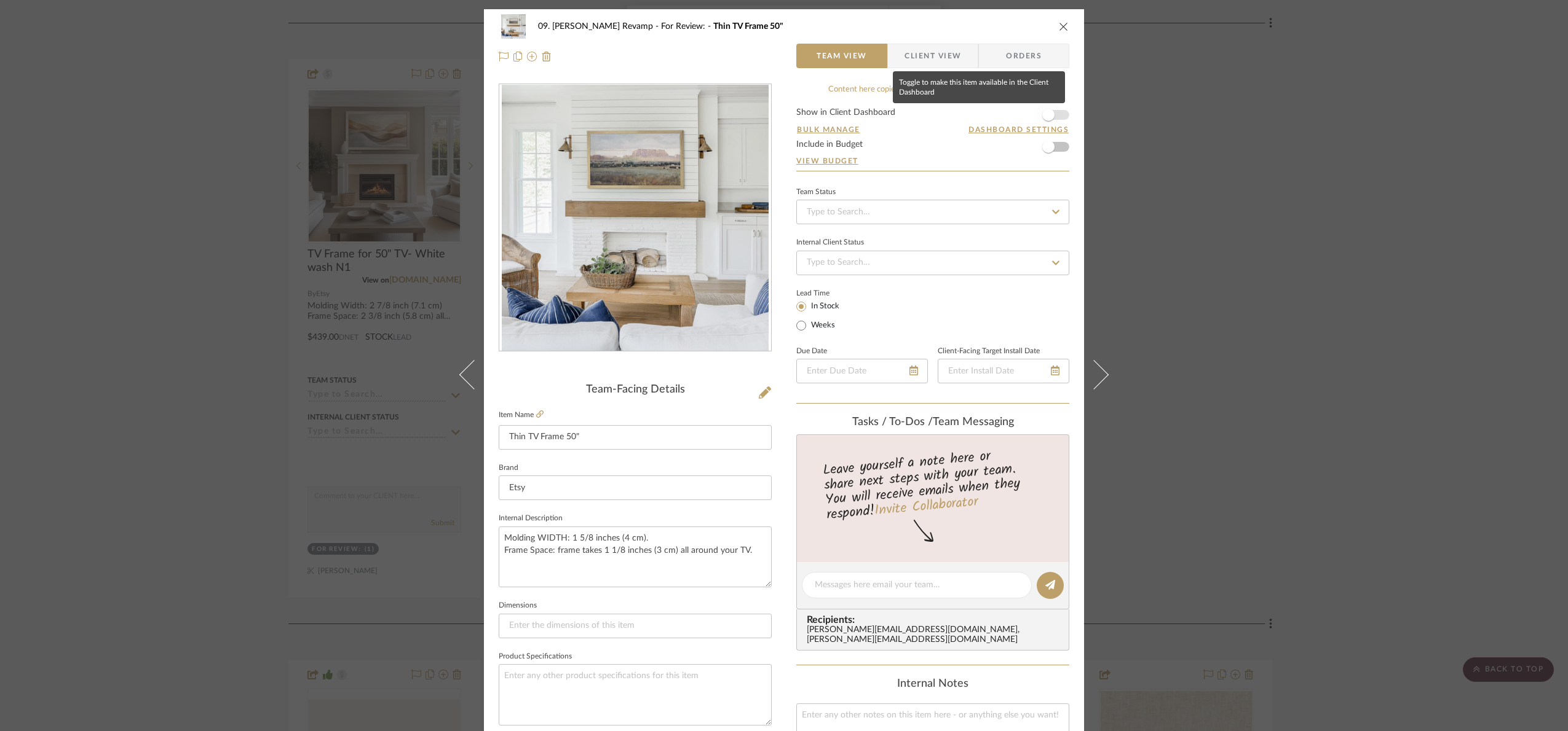
click at [1048, 113] on span "button" at bounding box center [1049, 115] width 13 height 13
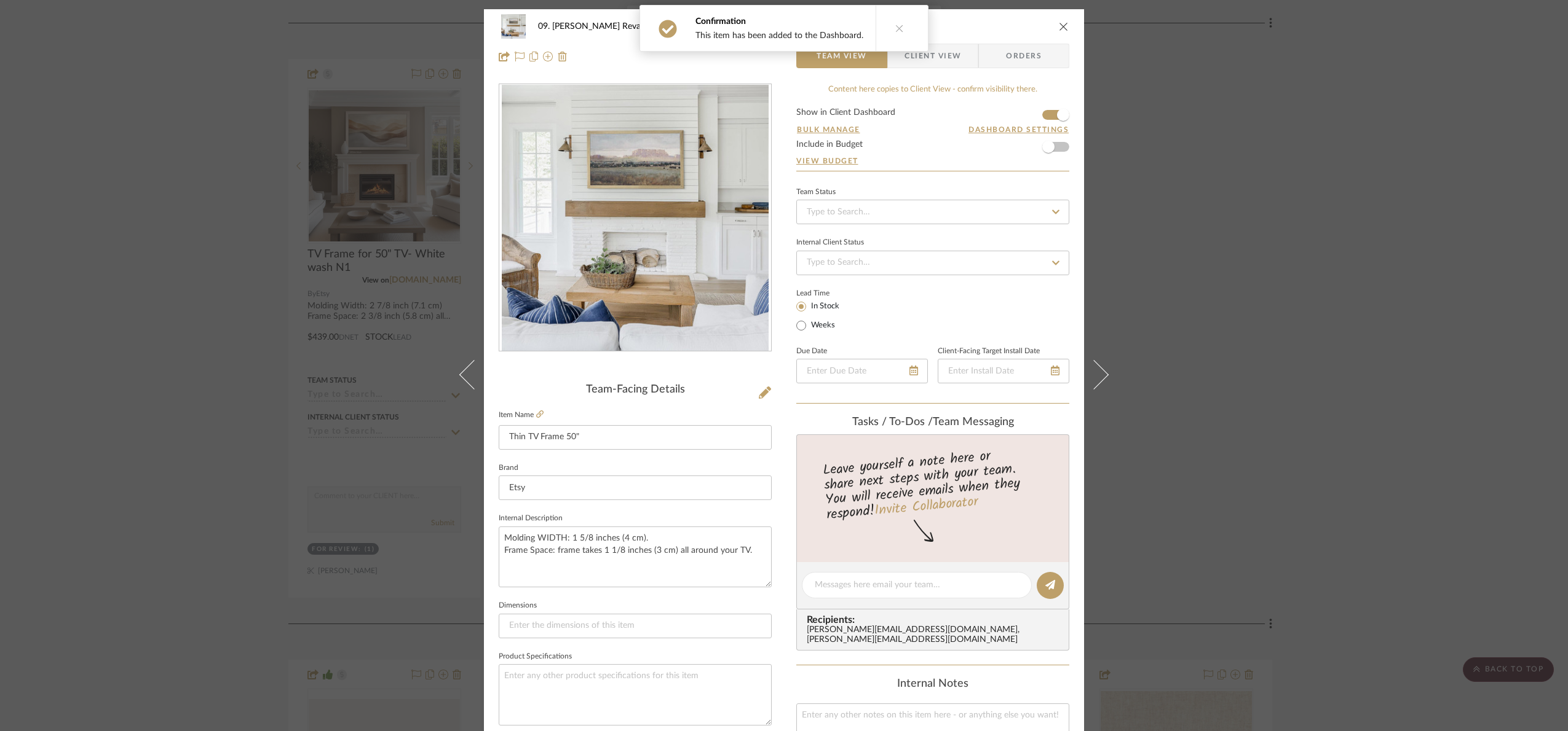
drag, startPoint x: 926, startPoint y: 51, endPoint x: 923, endPoint y: 58, distance: 7.6
click at [926, 50] on div "Confirmation This item has been added to the Dashboard." at bounding box center [783, 28] width 299 height 56
click at [943, 63] on span "Client View" at bounding box center [933, 55] width 56 height 24
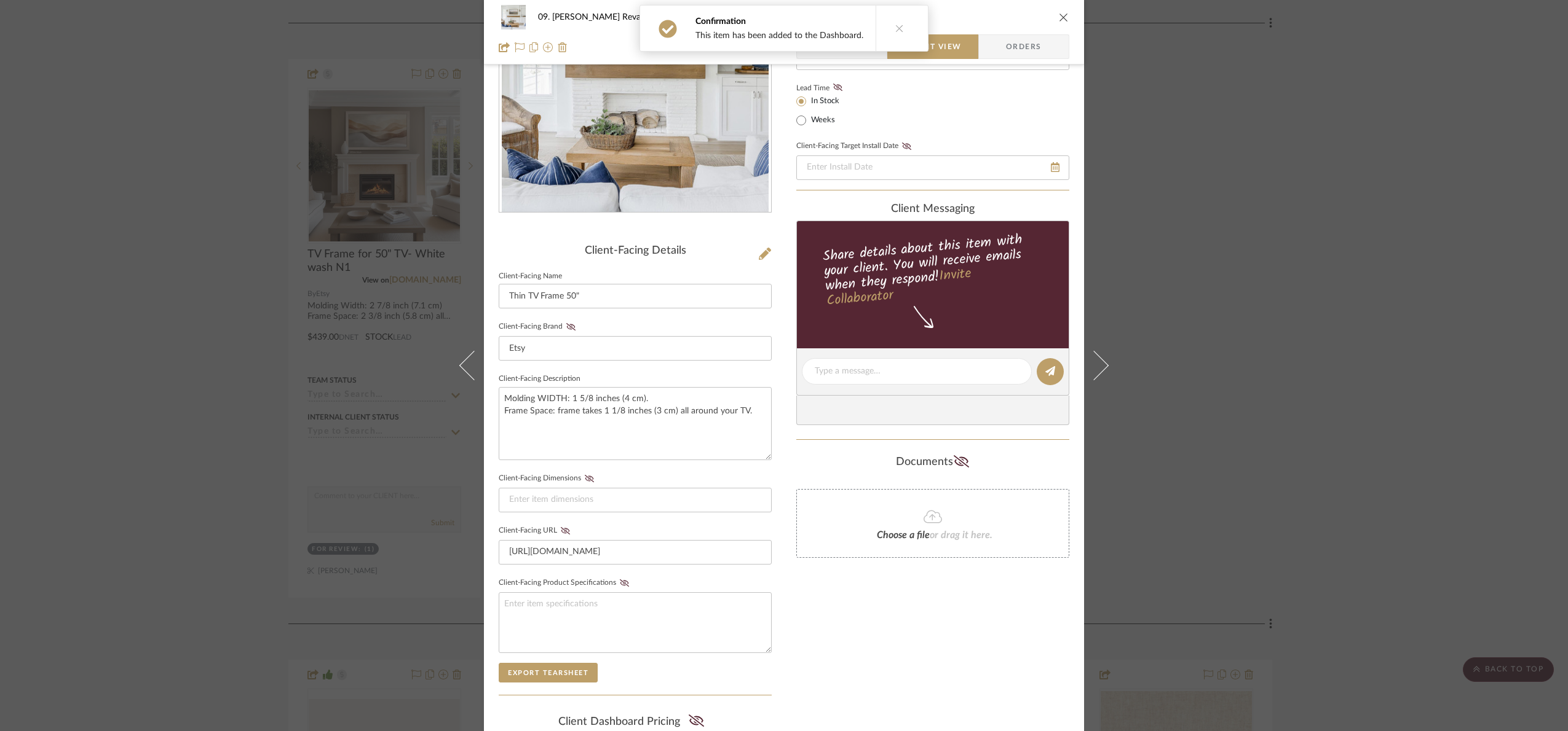
scroll to position [305, 0]
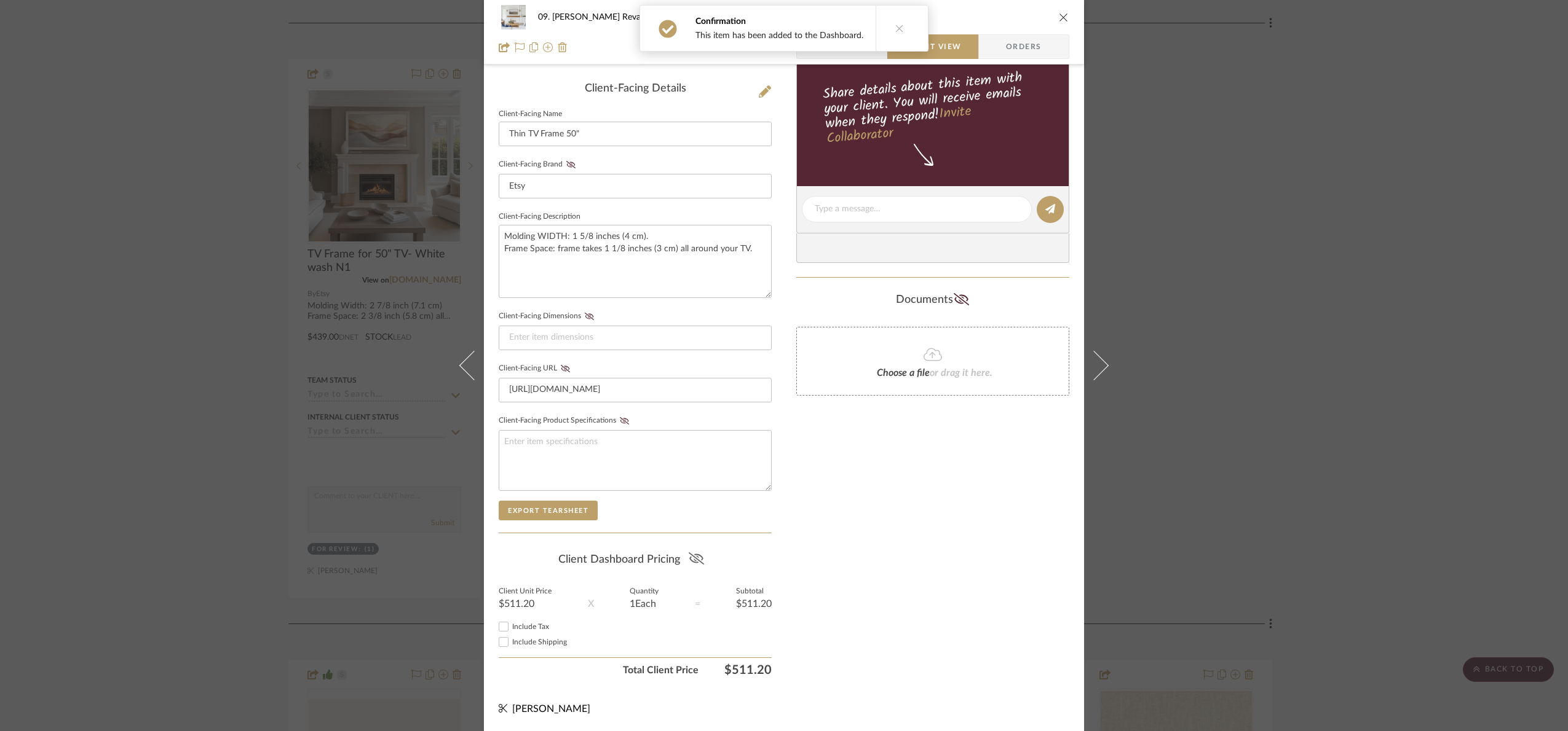
click at [692, 558] on icon at bounding box center [696, 559] width 15 height 13
drag, startPoint x: 1344, startPoint y: 332, endPoint x: 1338, endPoint y: 324, distance: 10.0
click at [1345, 332] on div "09. Jones Revamp For Review: Thin TV Frame 50" Team View Client View Orders Cli…" at bounding box center [784, 366] width 1568 height 731
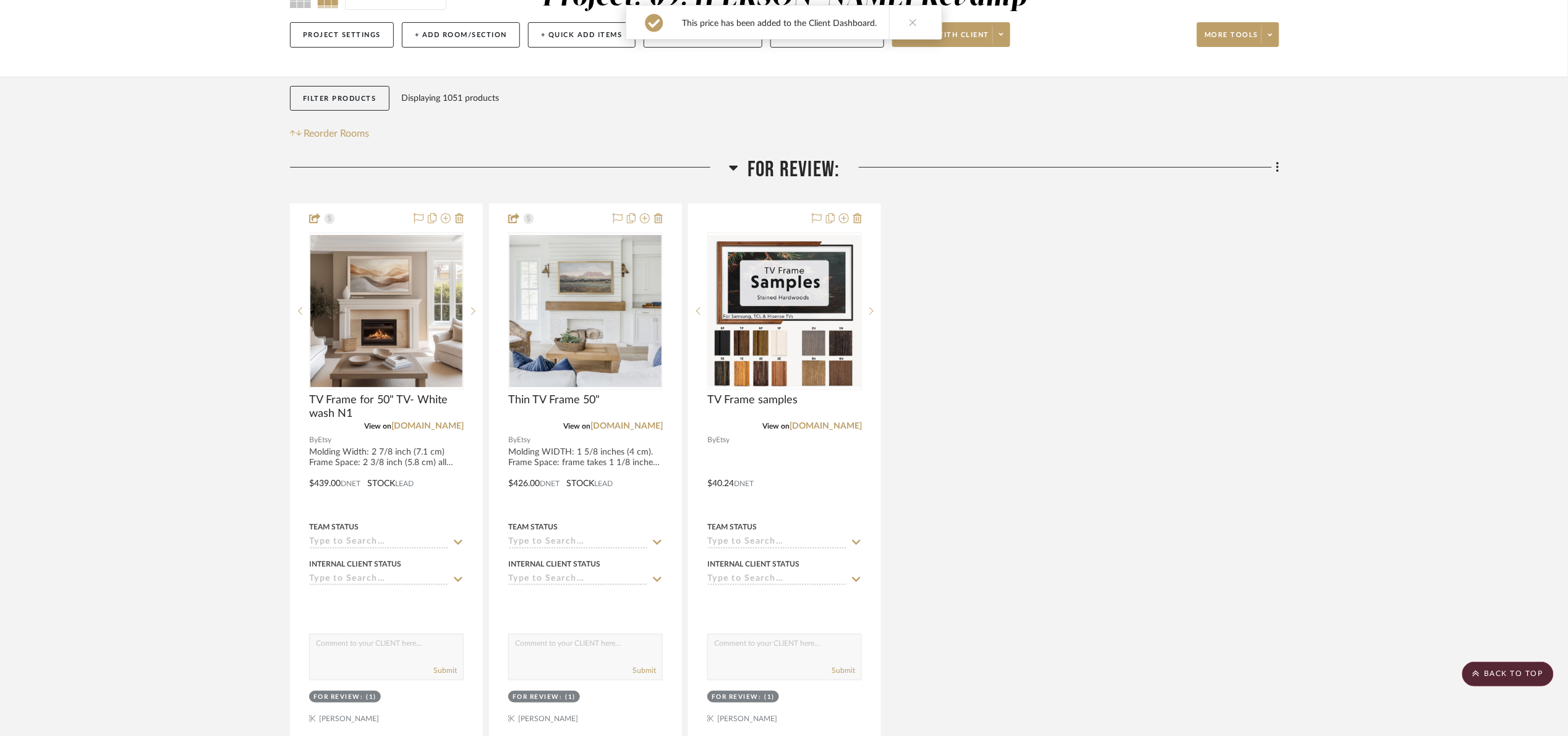
scroll to position [93, 0]
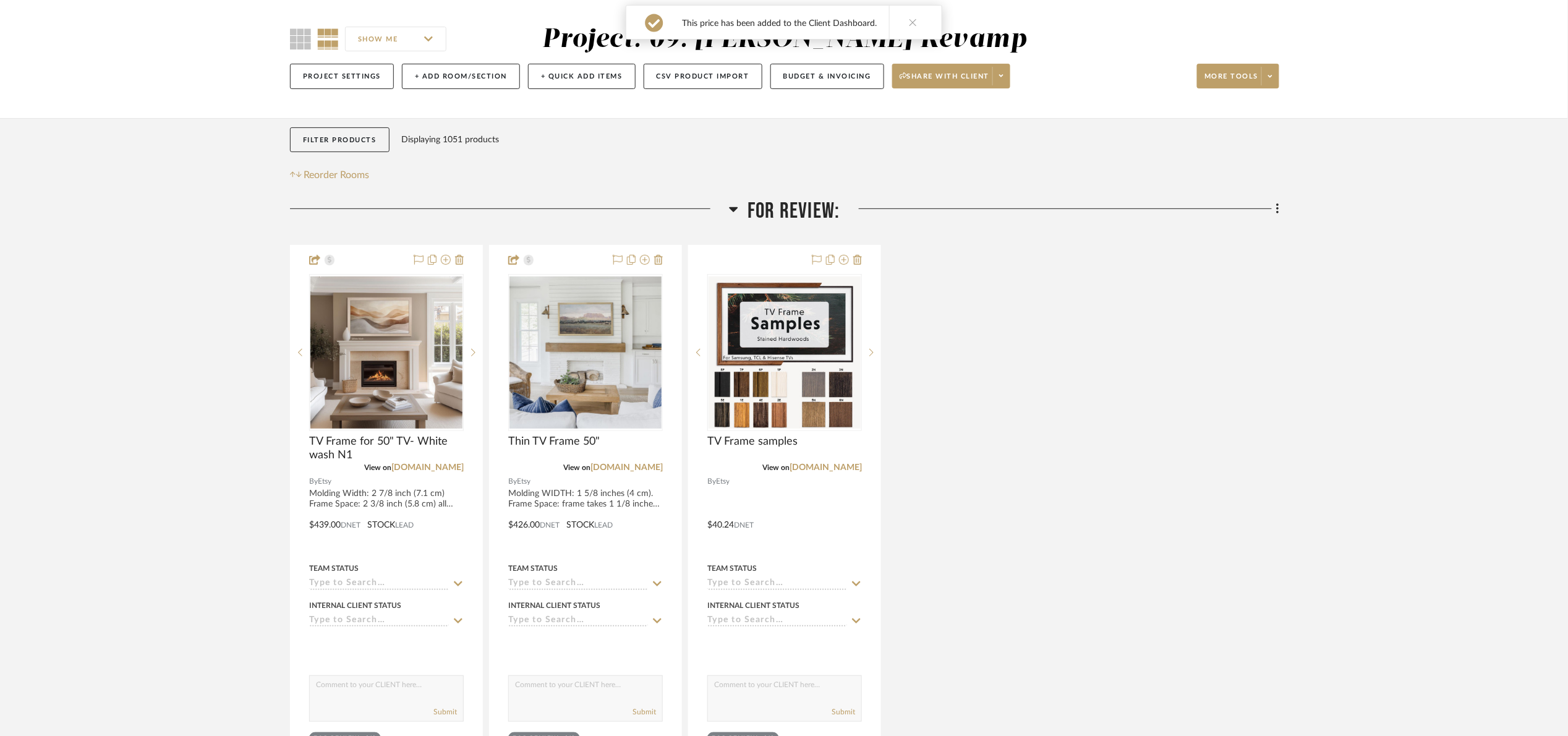
click at [758, 199] on span "For Review:" at bounding box center [793, 211] width 92 height 26
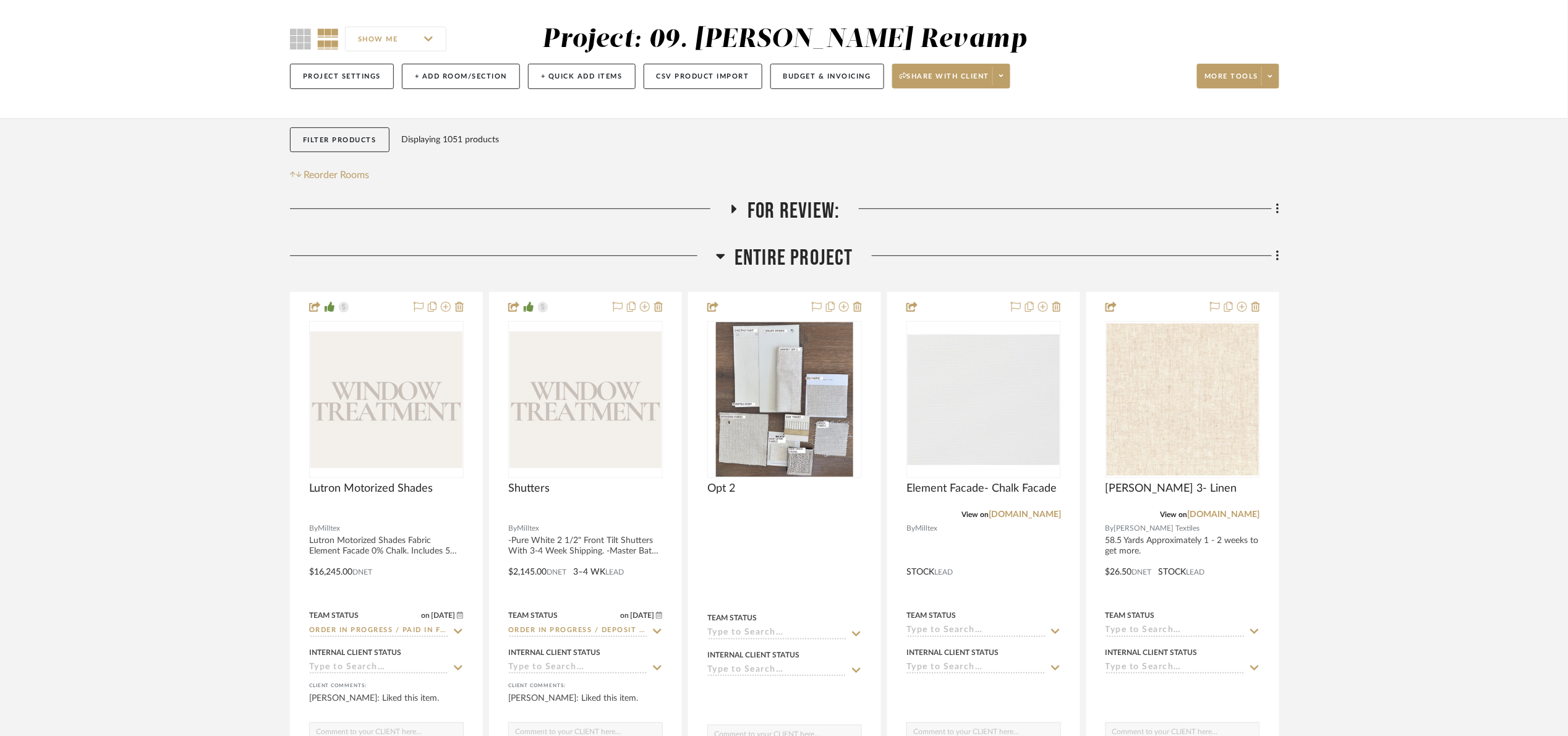
click at [789, 264] on span "Entire Project" at bounding box center [794, 258] width 119 height 26
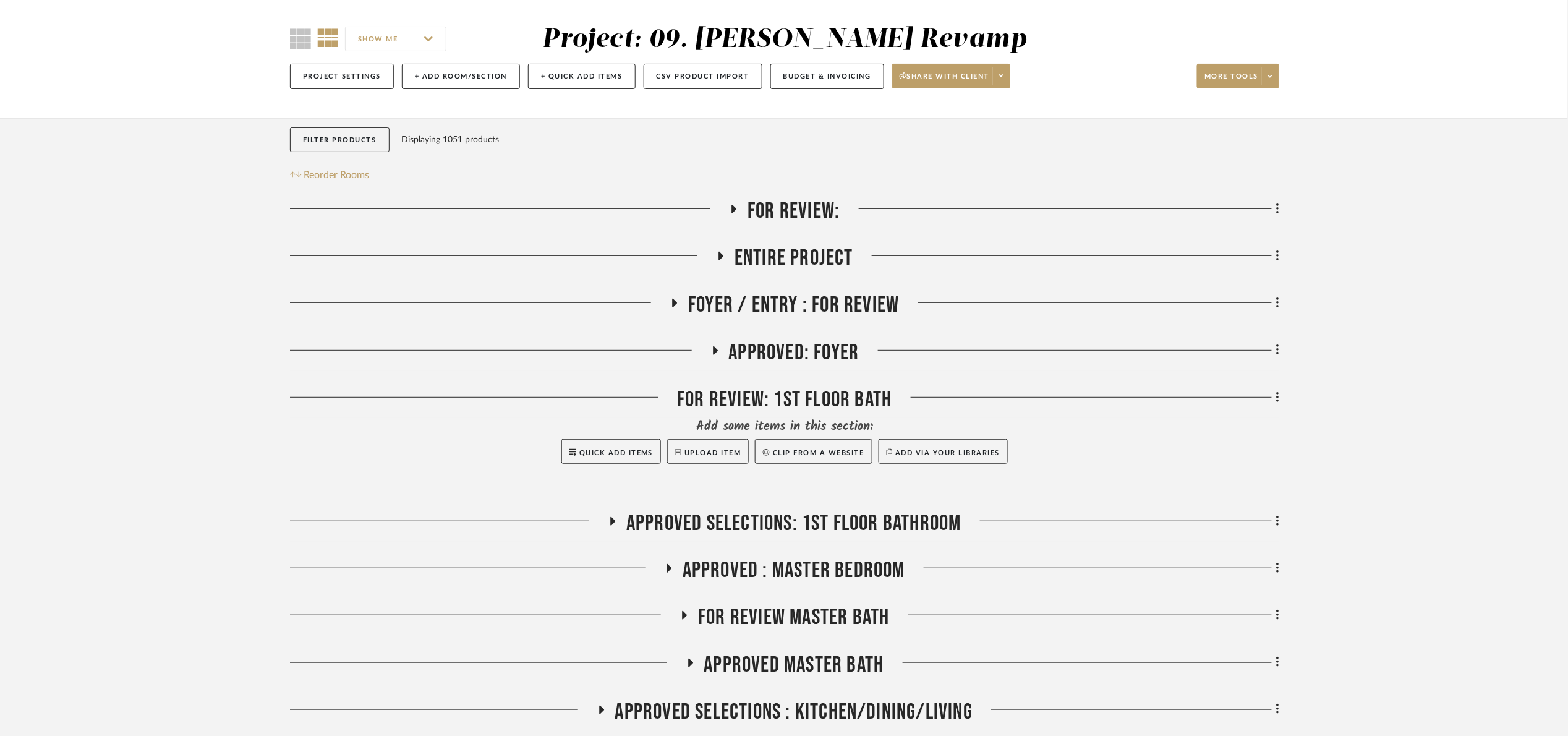
click at [788, 319] on span "Foyer / Entry : For Review" at bounding box center [793, 305] width 211 height 26
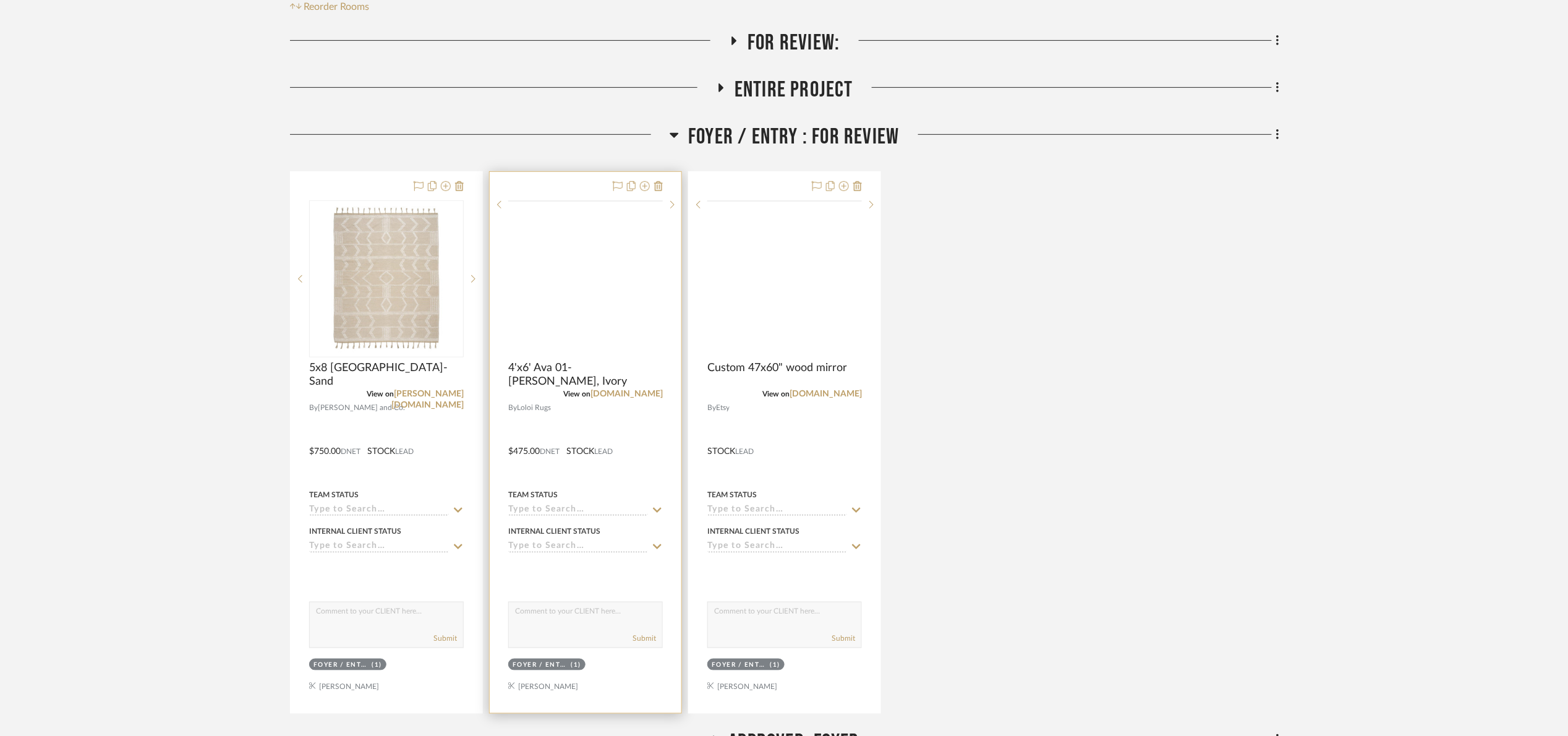
scroll to position [279, 0]
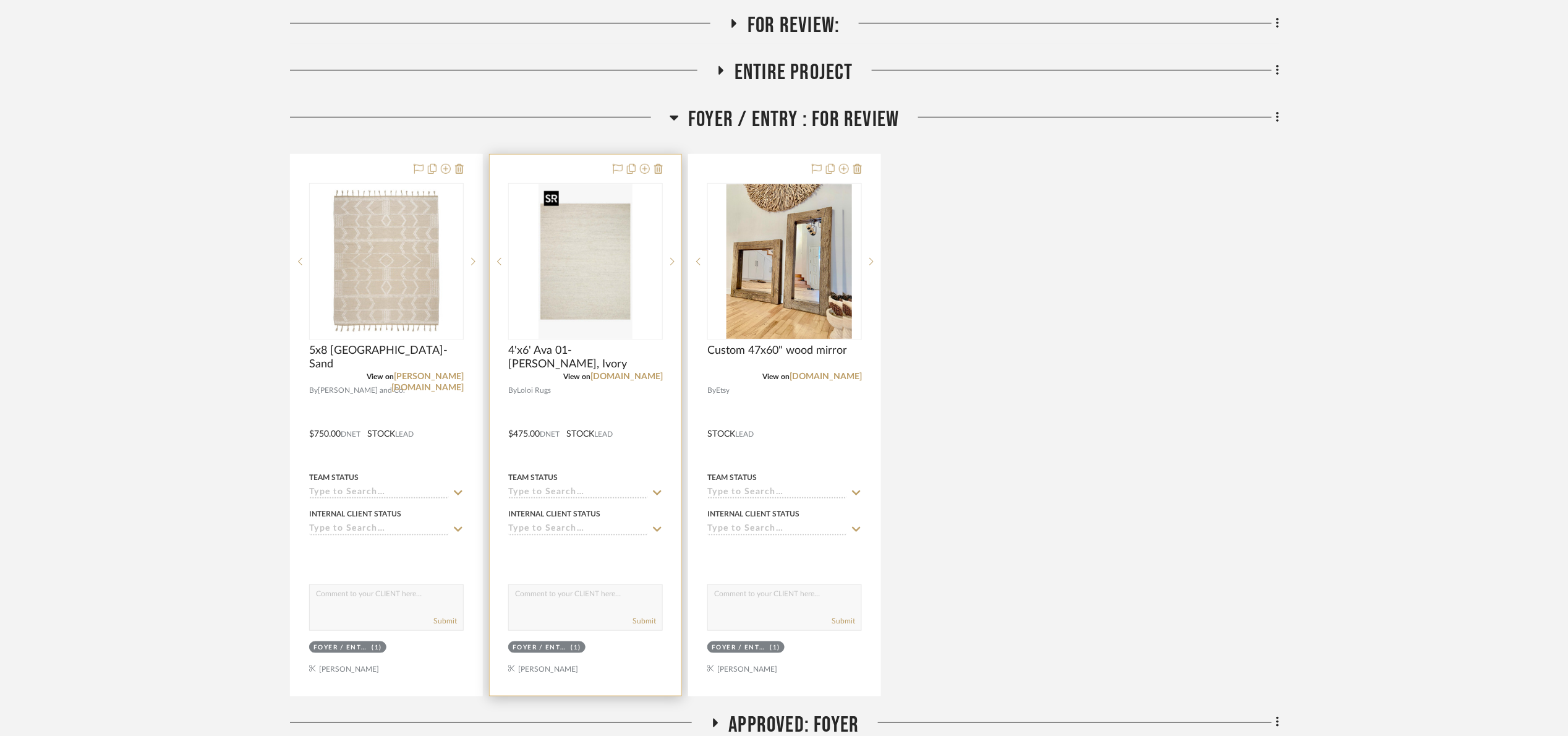
click at [0, 0] on img at bounding box center [0, 0] width 0 height 0
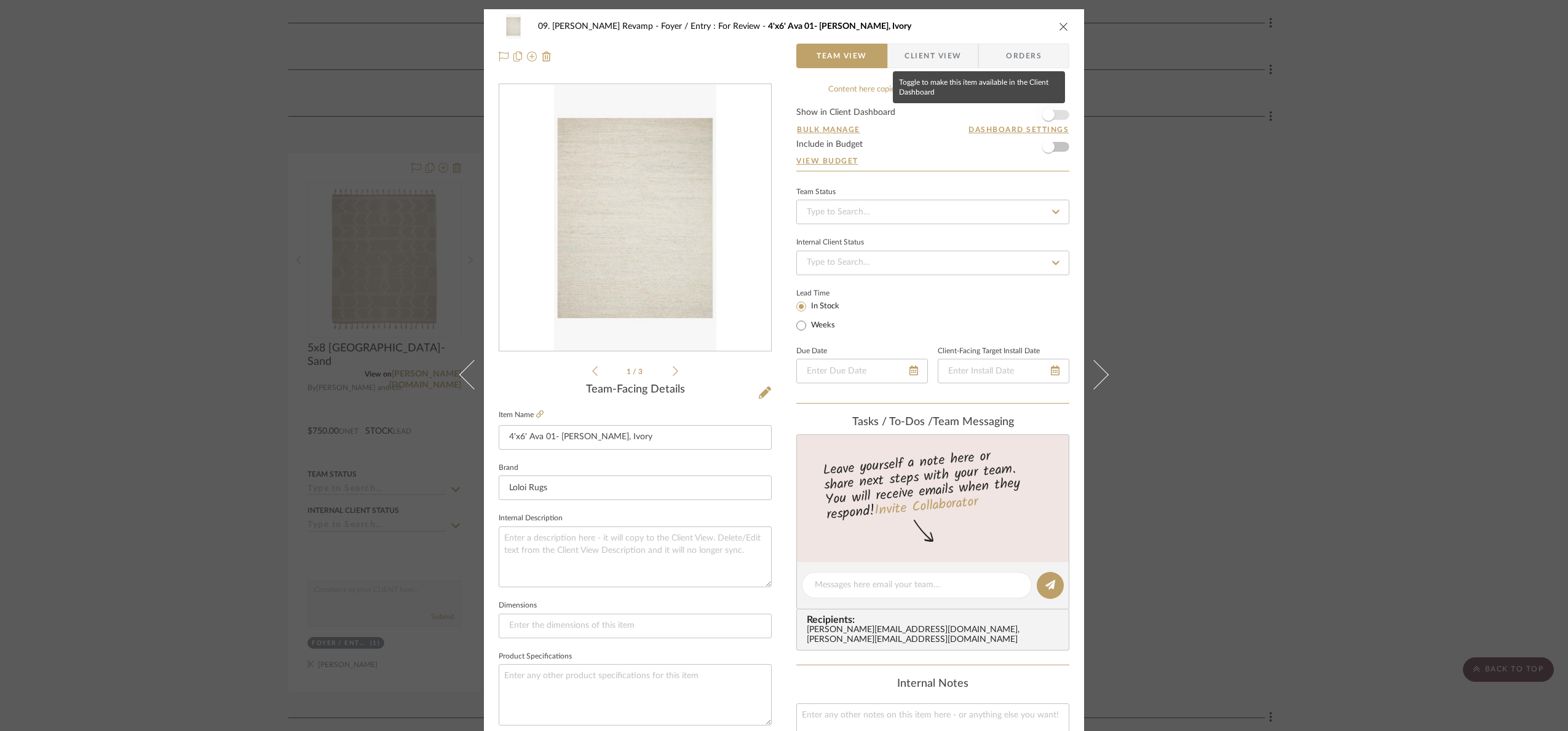
click at [1055, 112] on span "button" at bounding box center [1048, 115] width 27 height 27
click at [958, 60] on span "Client View" at bounding box center [932, 55] width 90 height 24
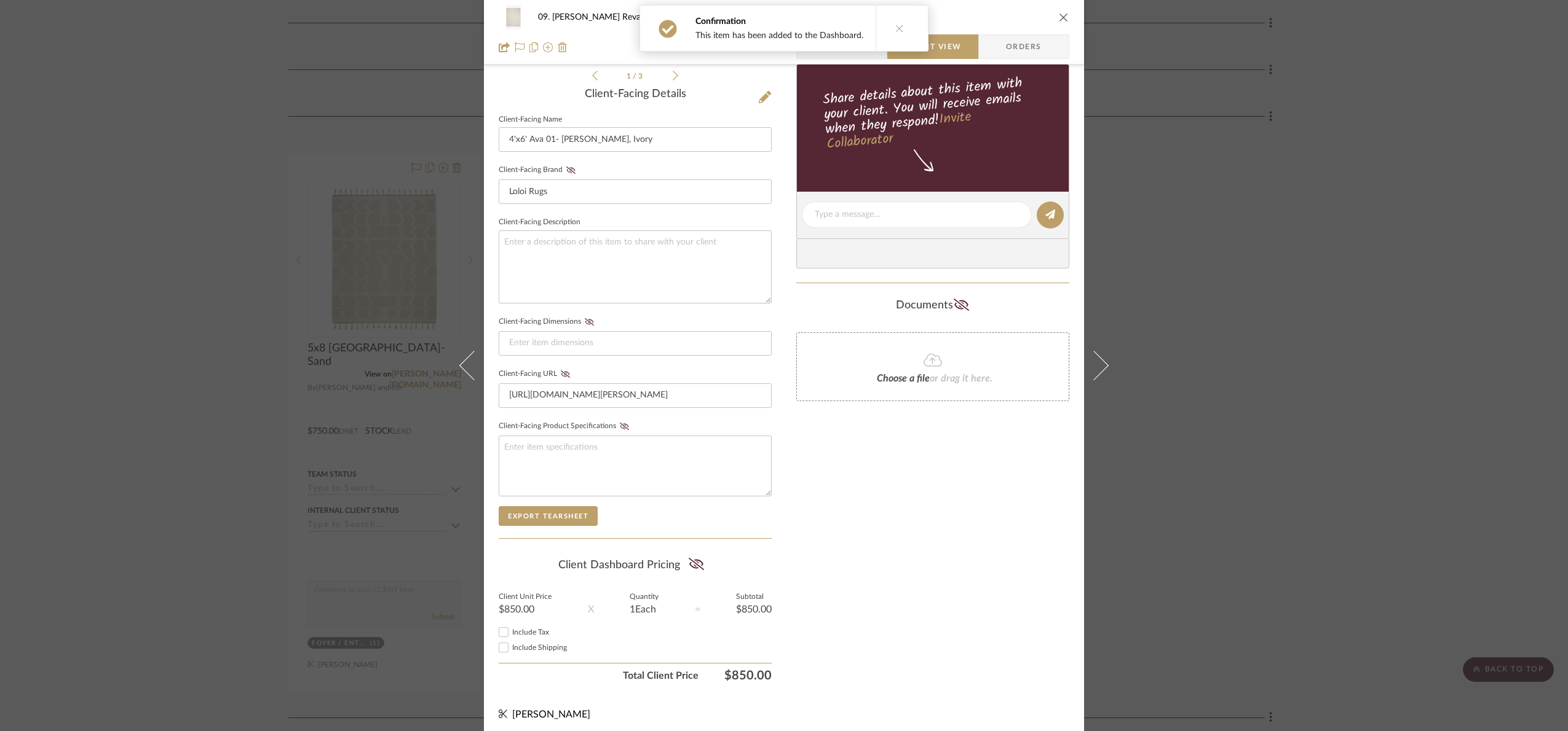
scroll to position [305, 0]
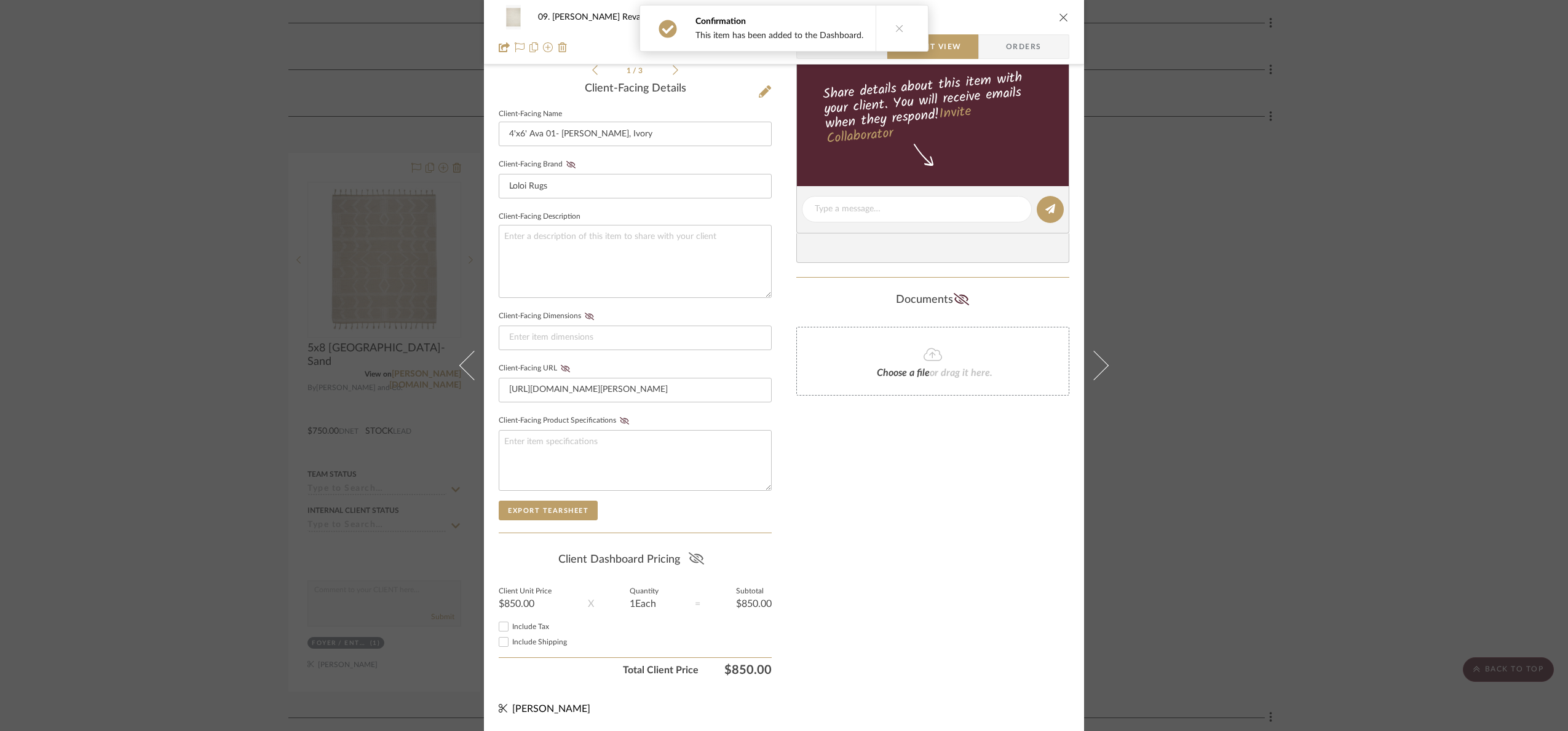
click at [691, 563] on icon at bounding box center [696, 559] width 15 height 13
click at [1304, 461] on div "09. Jones Revamp Foyer / Entry : For Review 4'x6' Ava 01- MH Dove, Ivory Team V…" at bounding box center [784, 366] width 1568 height 731
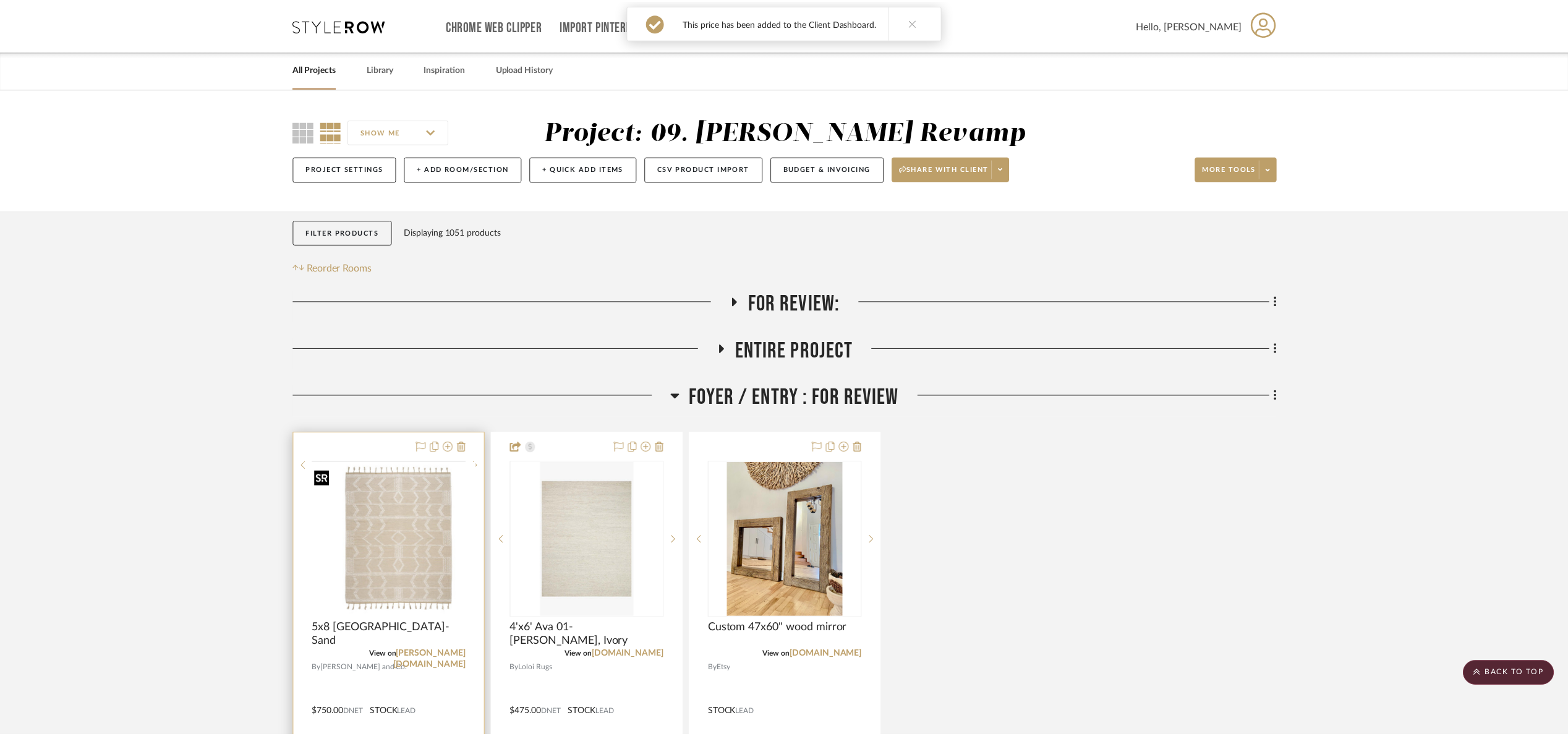
scroll to position [279, 0]
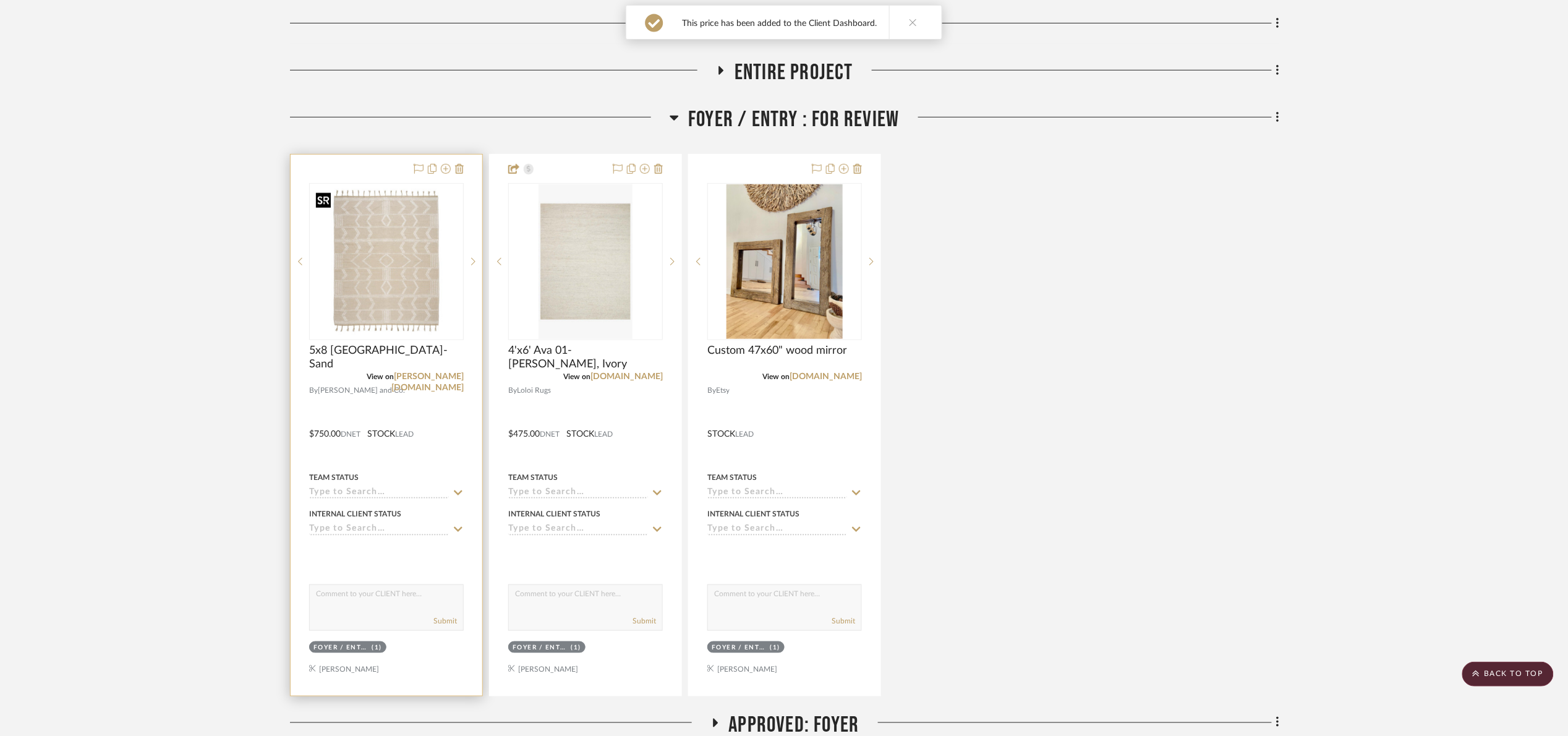
click at [0, 0] on img at bounding box center [0, 0] width 0 height 0
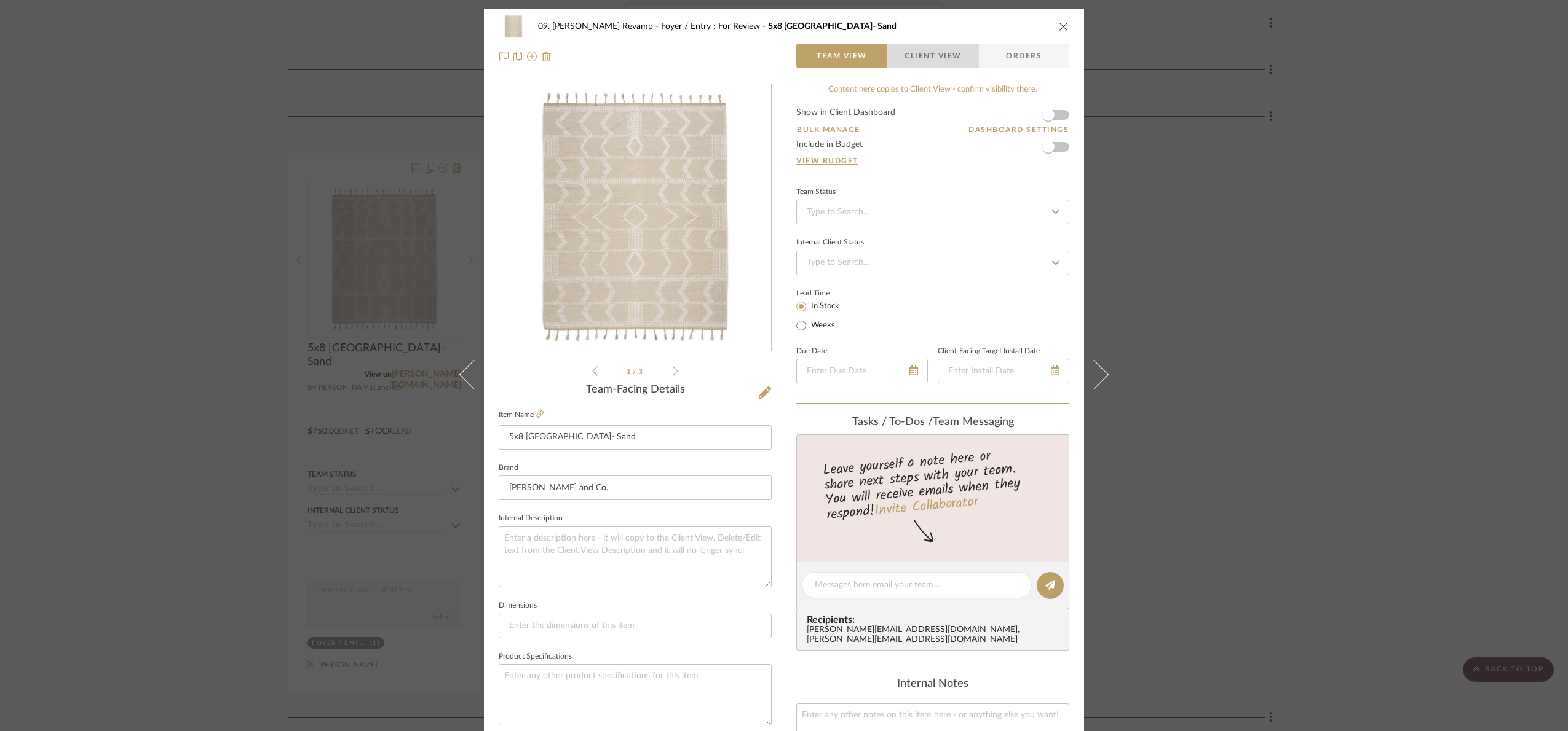
click at [943, 54] on span "Client View" at bounding box center [933, 55] width 56 height 24
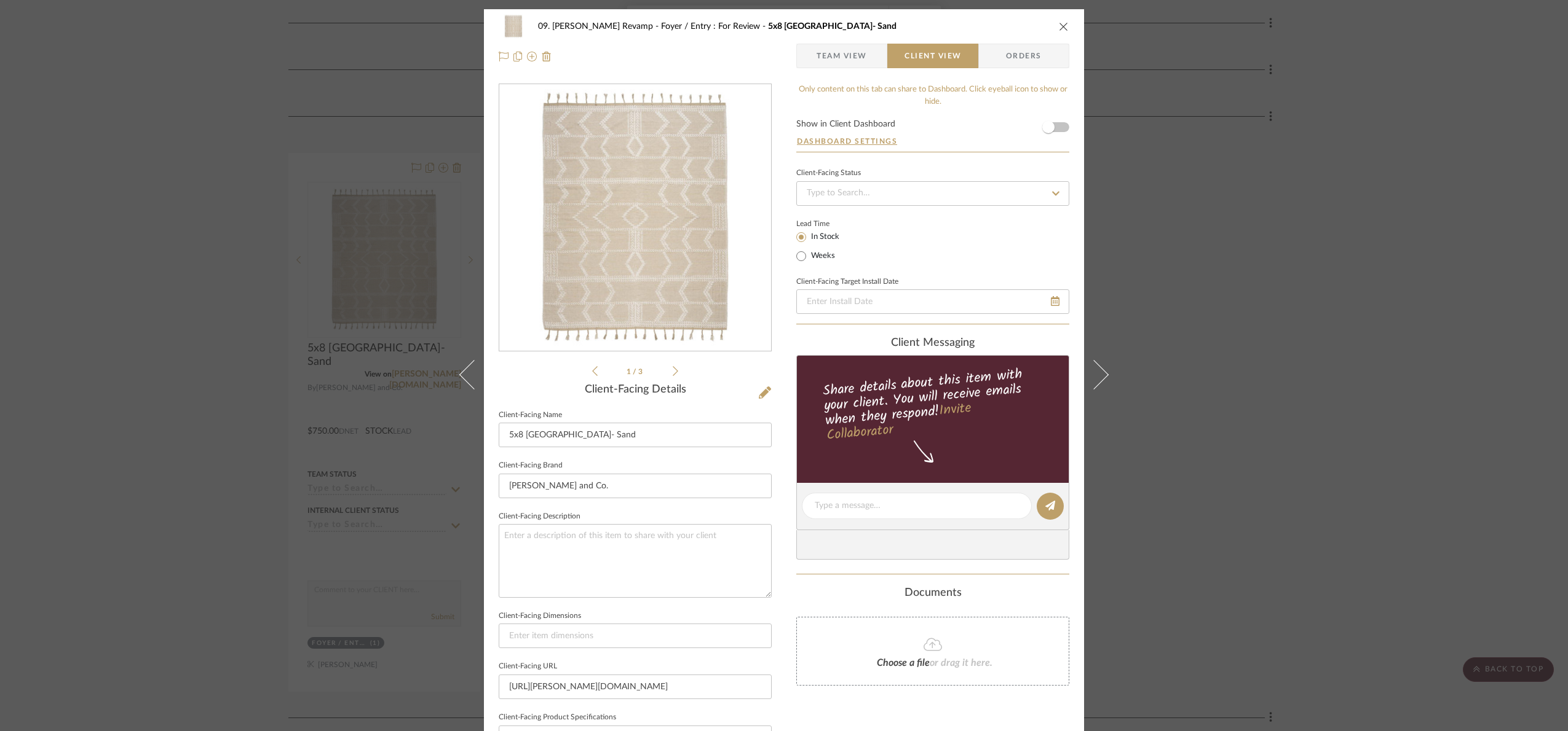
click at [1060, 125] on form "Show in Client Dashboard Dashboard Settings" at bounding box center [933, 135] width 273 height 32
click at [1047, 134] on span "button" at bounding box center [1048, 127] width 27 height 27
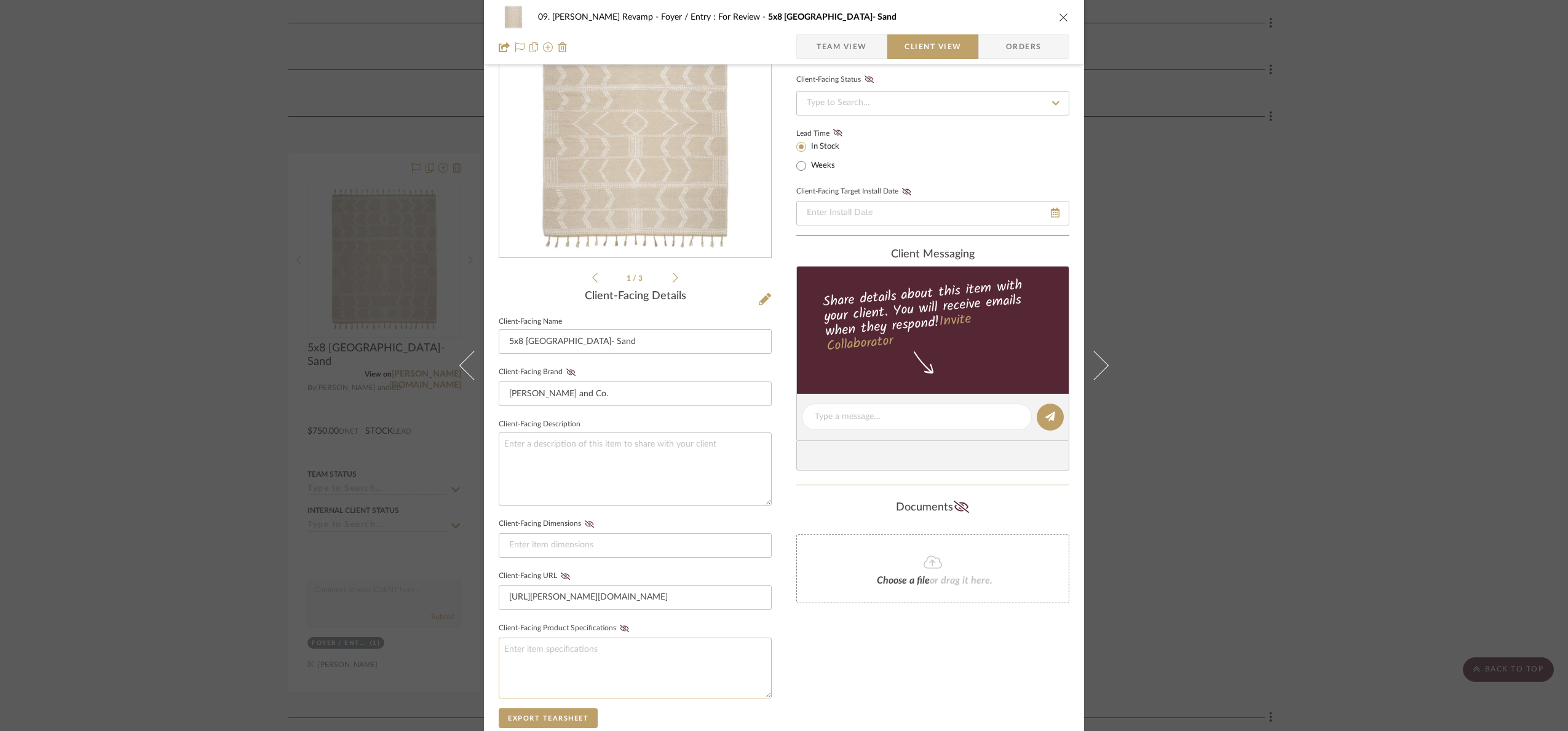
scroll to position [305, 0]
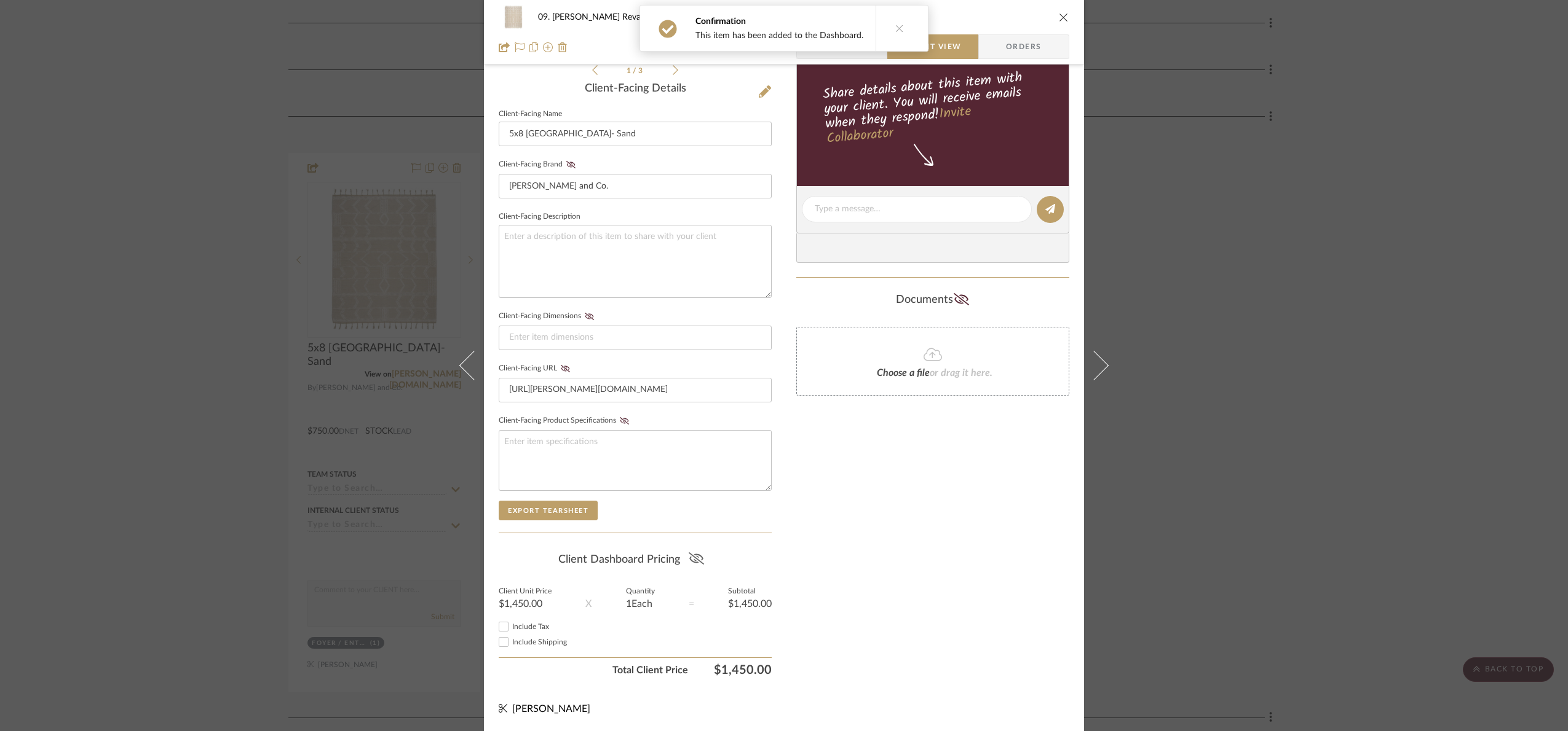
click at [697, 561] on icon at bounding box center [695, 559] width 15 height 13
click at [1332, 322] on div "09. Jones Revamp Foyer / Entry : For Review 5x8 Malta- Sand Team View Client Vi…" at bounding box center [784, 366] width 1568 height 731
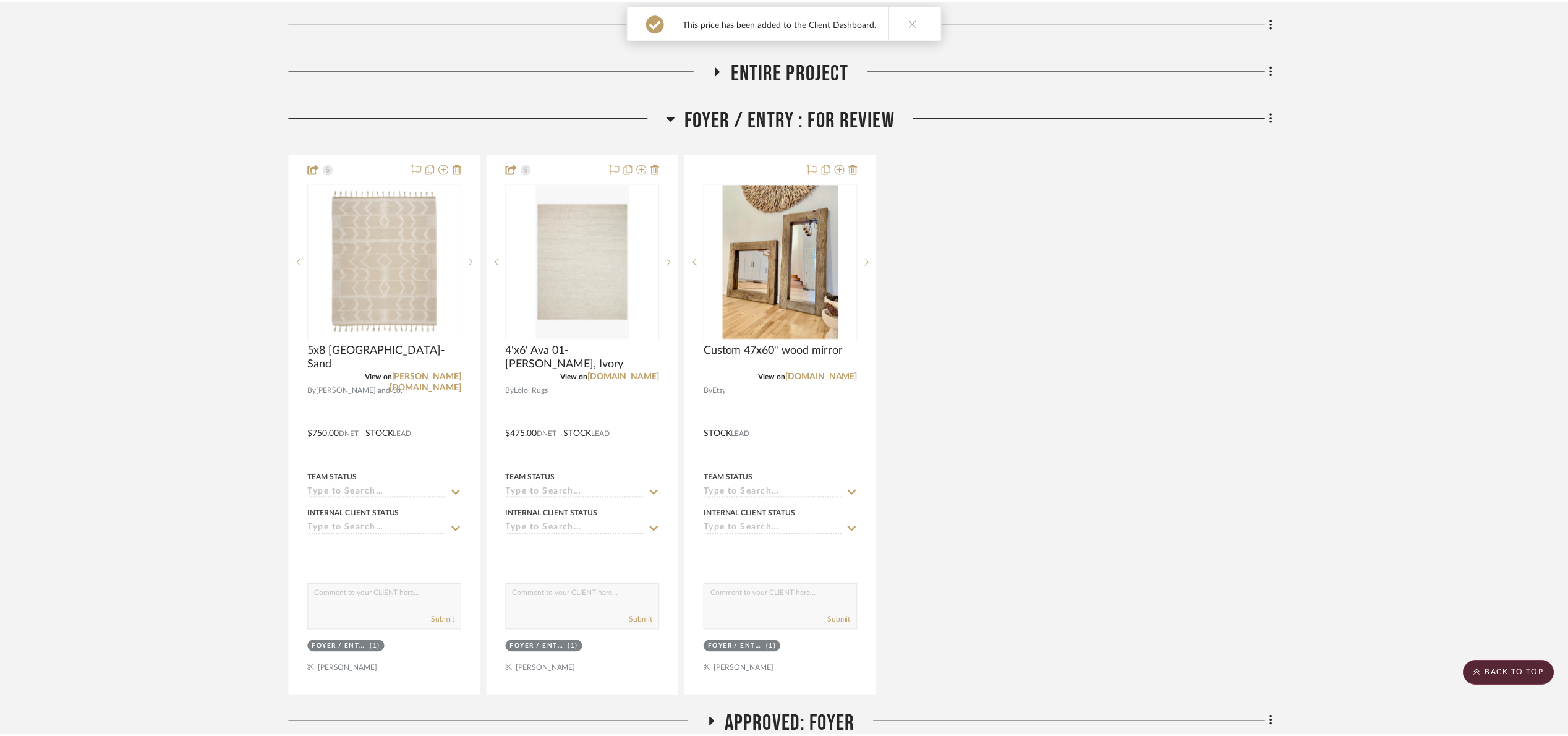
scroll to position [279, 0]
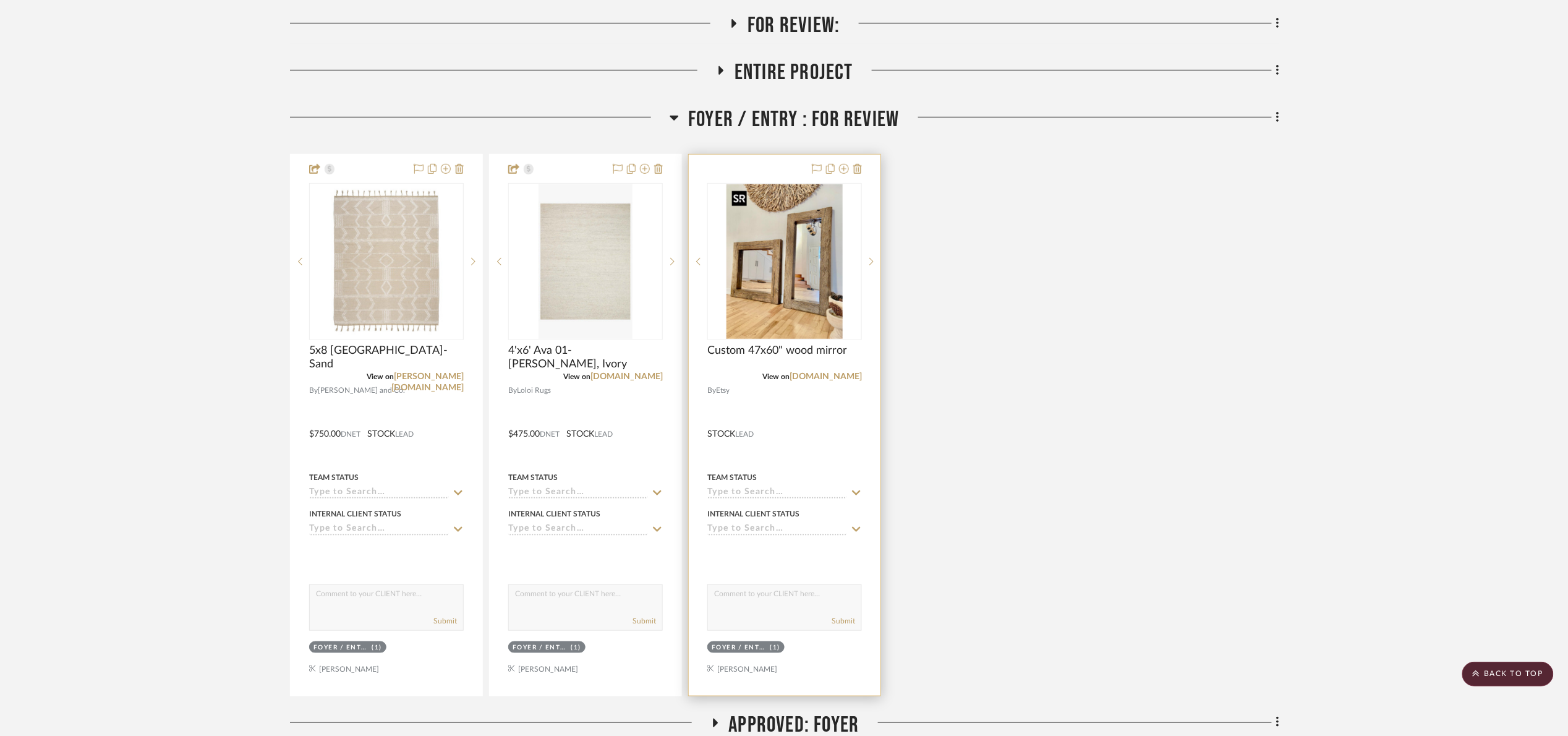
click at [807, 280] on img "0" at bounding box center [784, 261] width 116 height 154
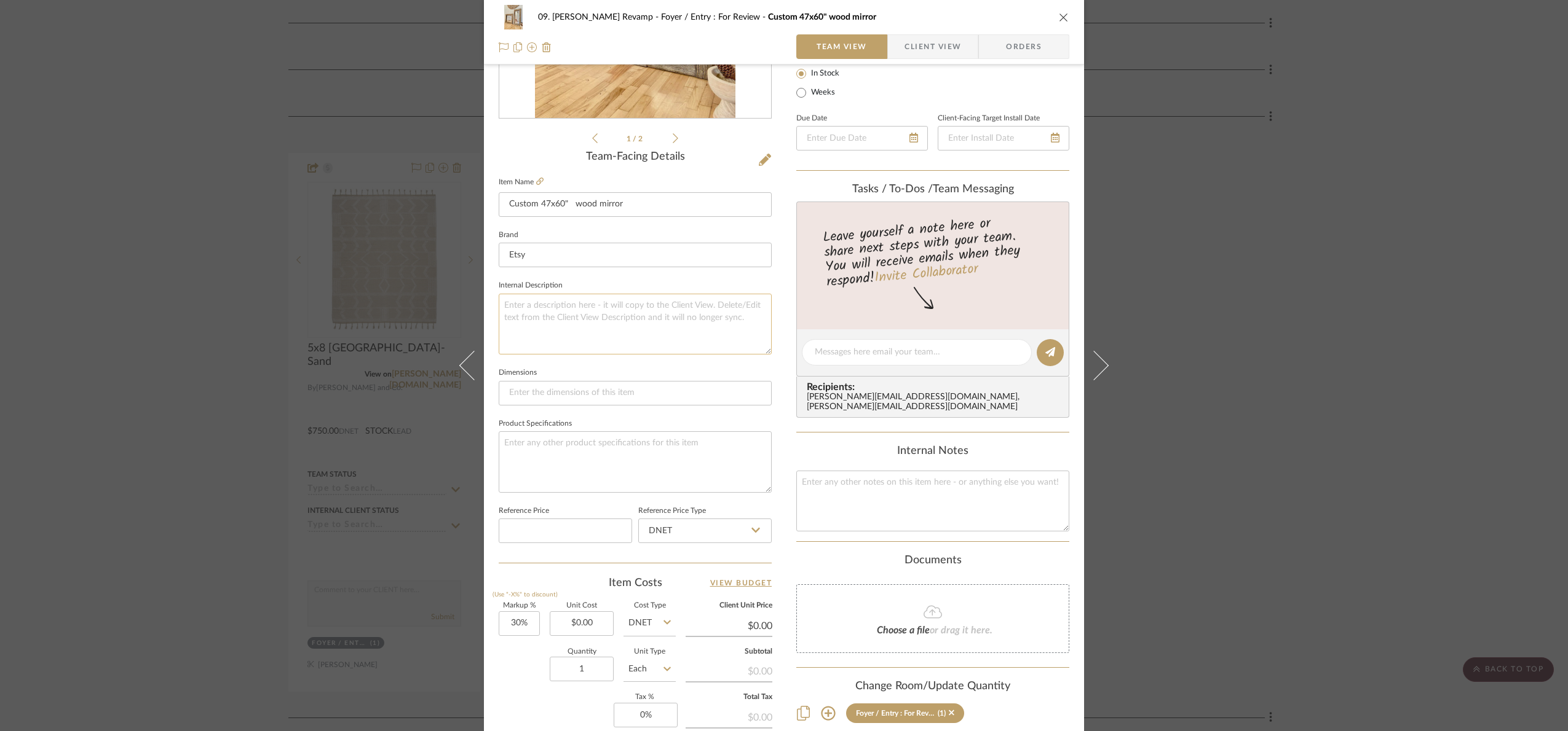
scroll to position [138, 0]
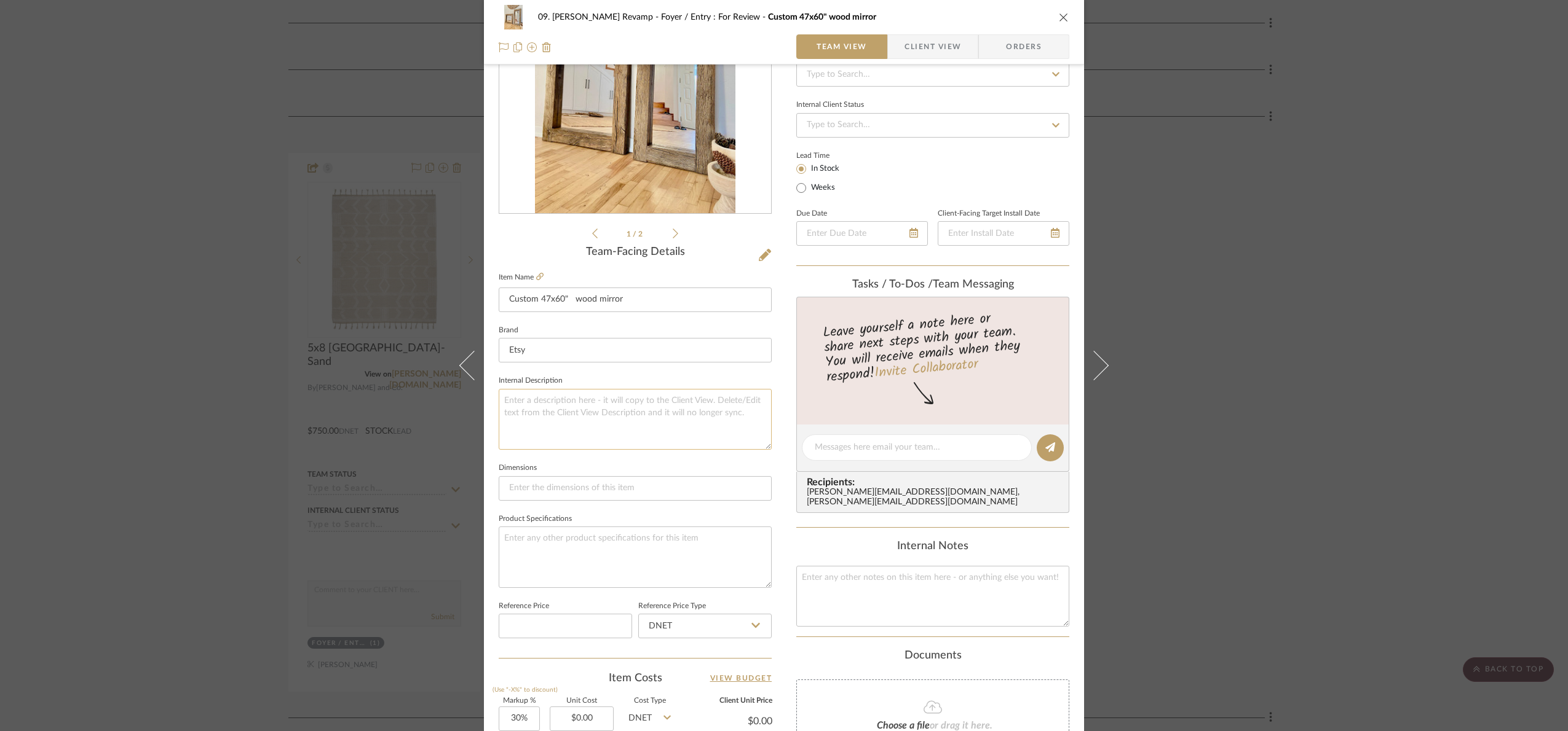
click at [582, 416] on textarea at bounding box center [635, 419] width 273 height 61
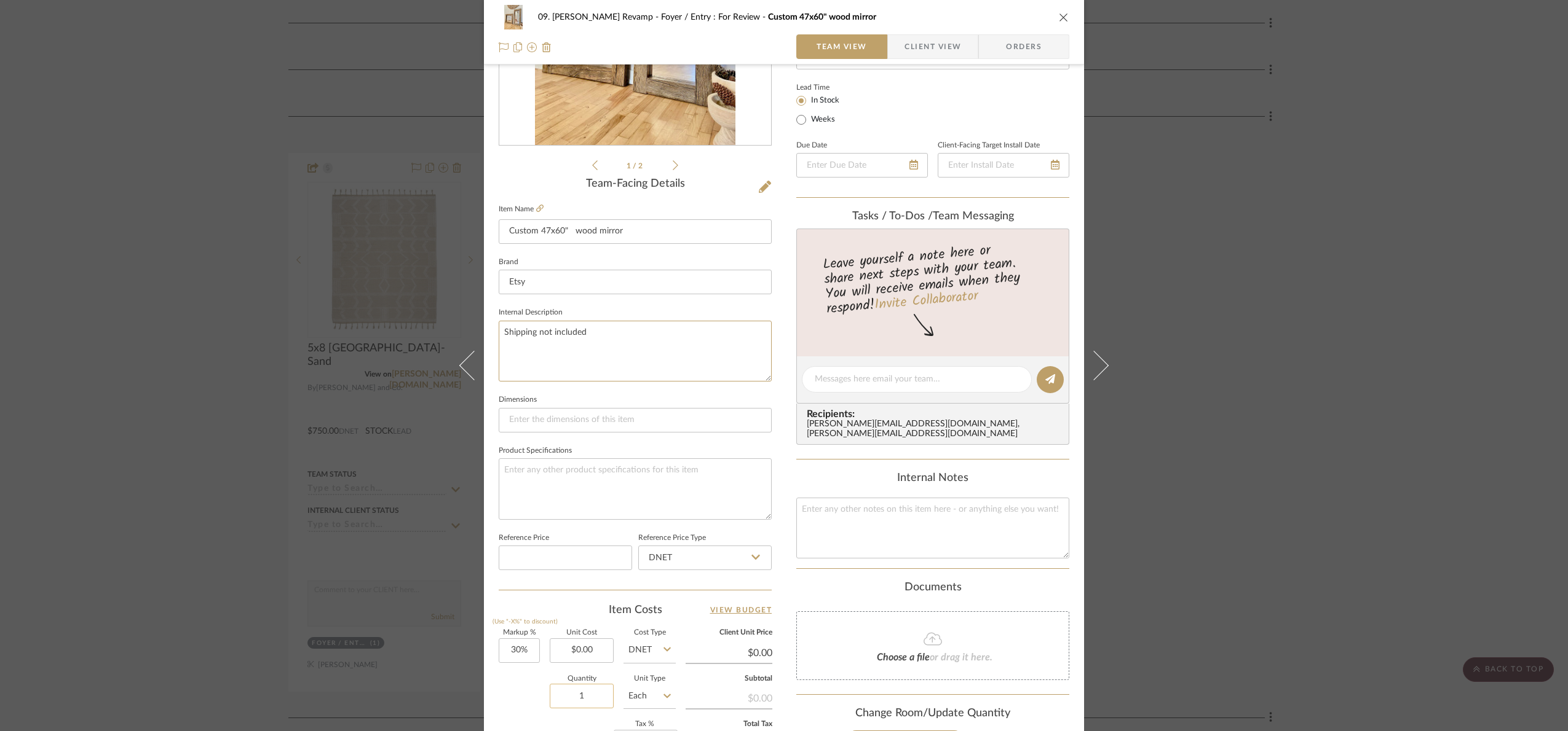
scroll to position [414, 0]
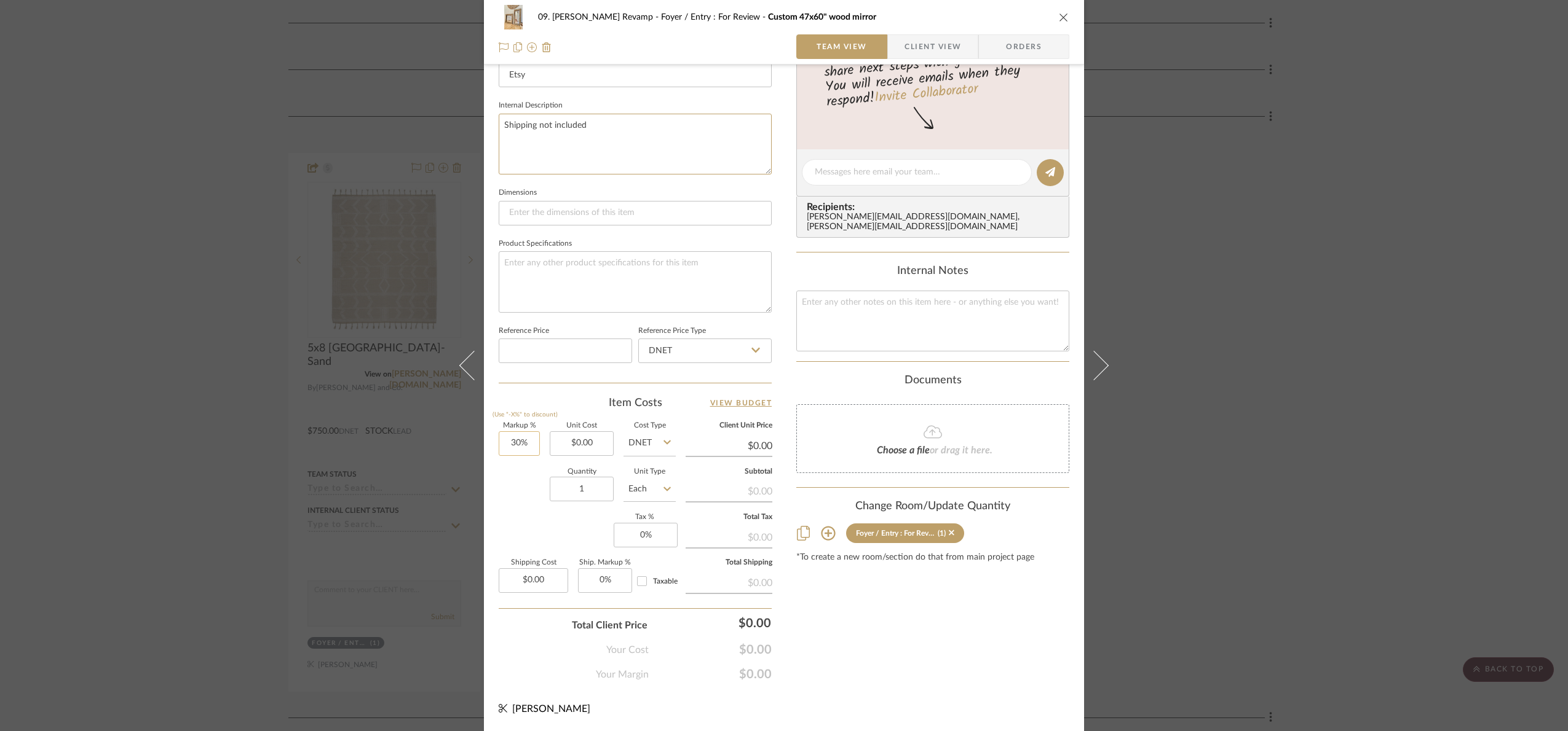
type textarea "Shipping not included"
type input "30"
click at [533, 449] on input "30" at bounding box center [519, 443] width 41 height 24
type input "20%"
click at [550, 512] on sr-form-field "Quantity 1" at bounding box center [582, 491] width 64 height 44
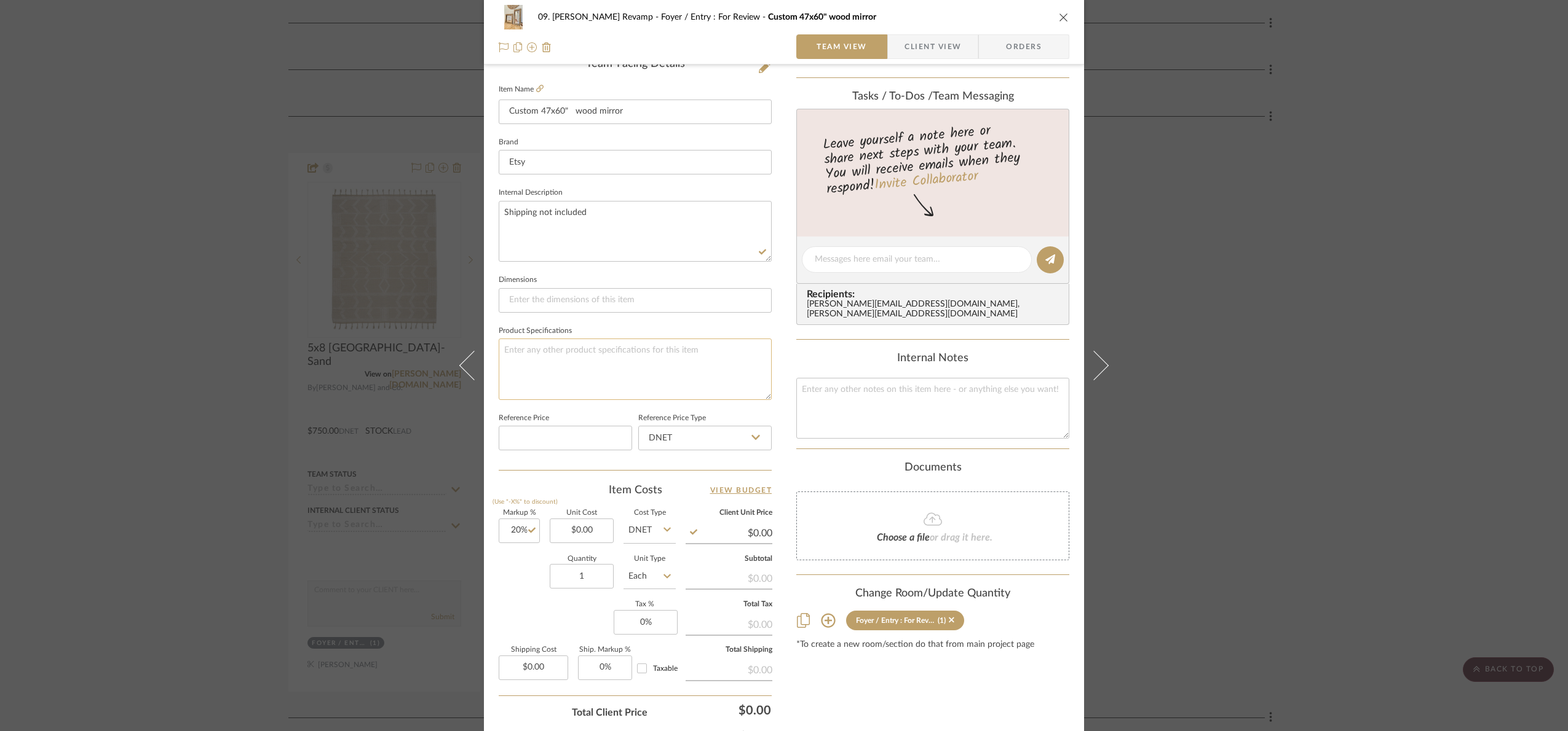
scroll to position [322, 0]
click at [576, 543] on input "0.00" at bounding box center [582, 534] width 64 height 24
type input "$1,050.99"
click at [527, 590] on div "Quantity 1 Unit Type Each" at bounding box center [587, 581] width 177 height 44
type input "$1,261.19"
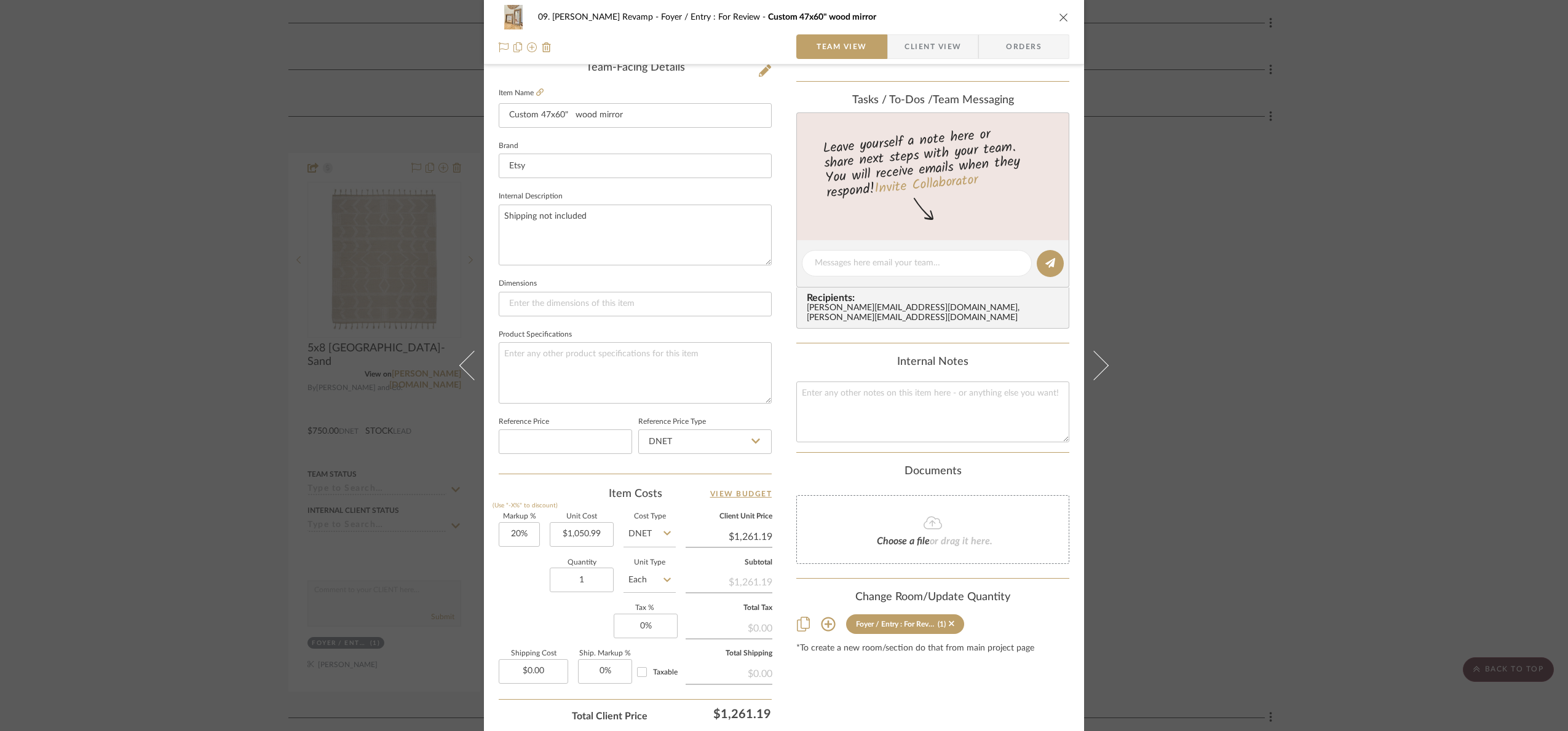
click at [1374, 200] on div "09. Jones Revamp Foyer / Entry : For Review Custom 47x60" wood mirror Team View…" at bounding box center [784, 366] width 1568 height 731
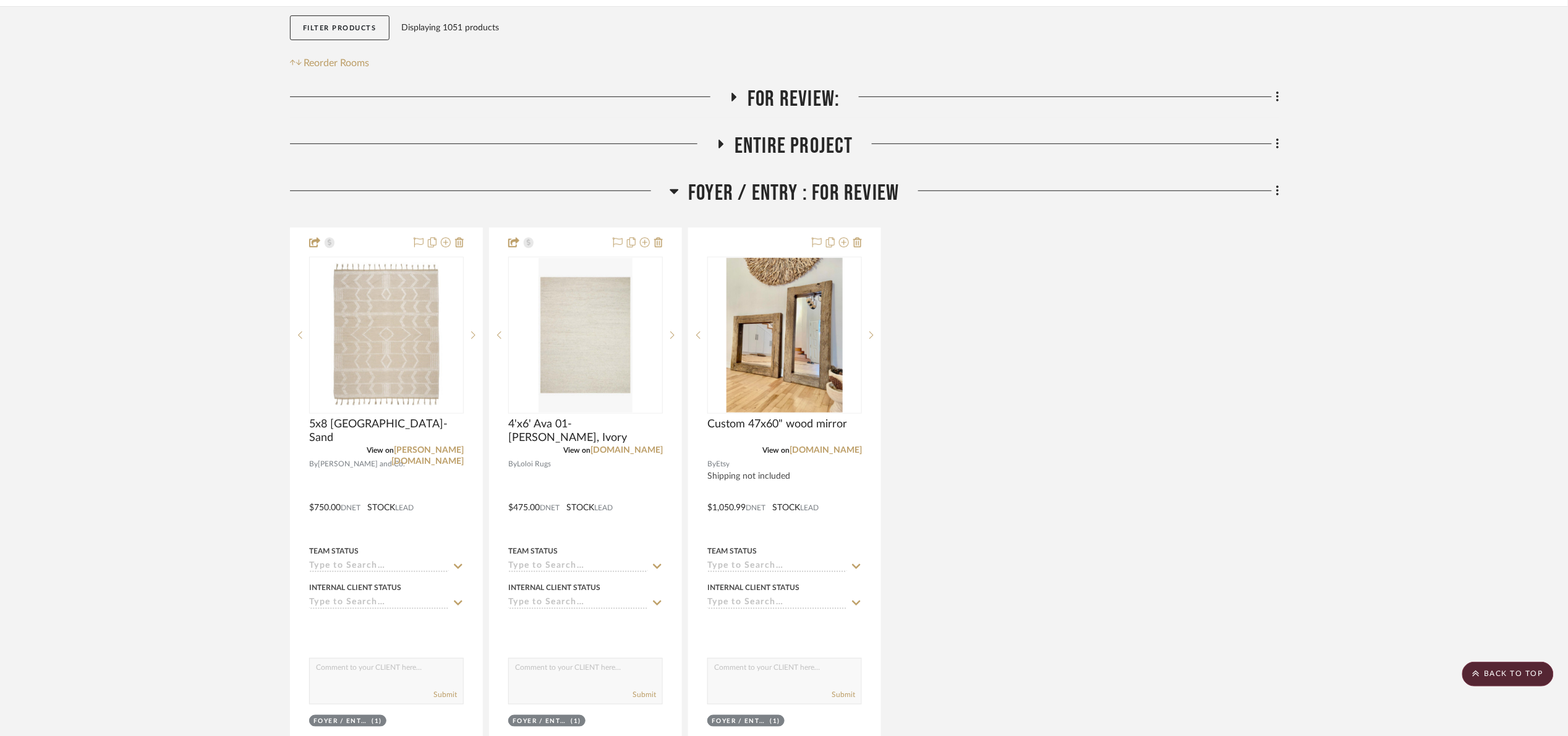
scroll to position [0, 0]
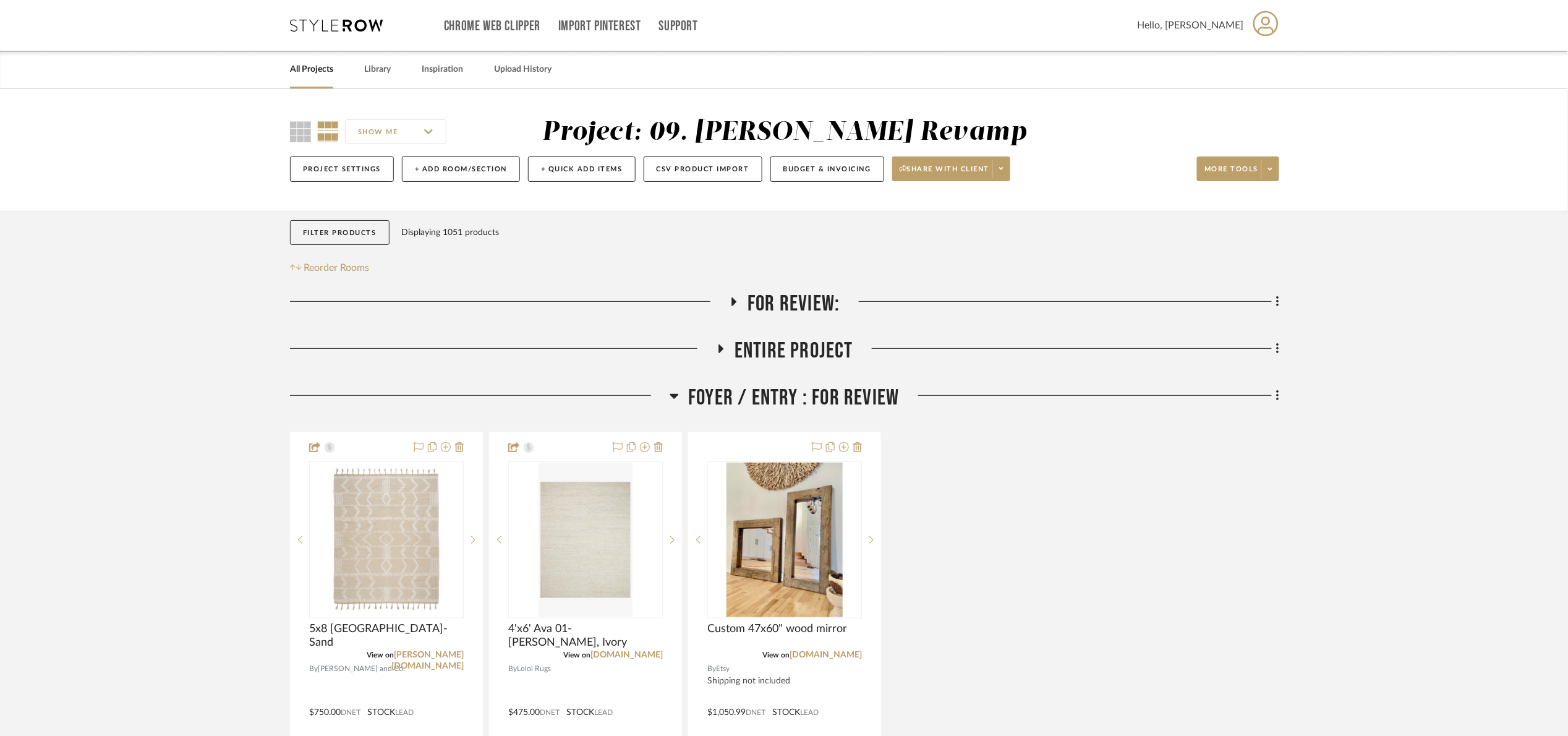
click at [809, 303] on span "For Review:" at bounding box center [793, 303] width 92 height 26
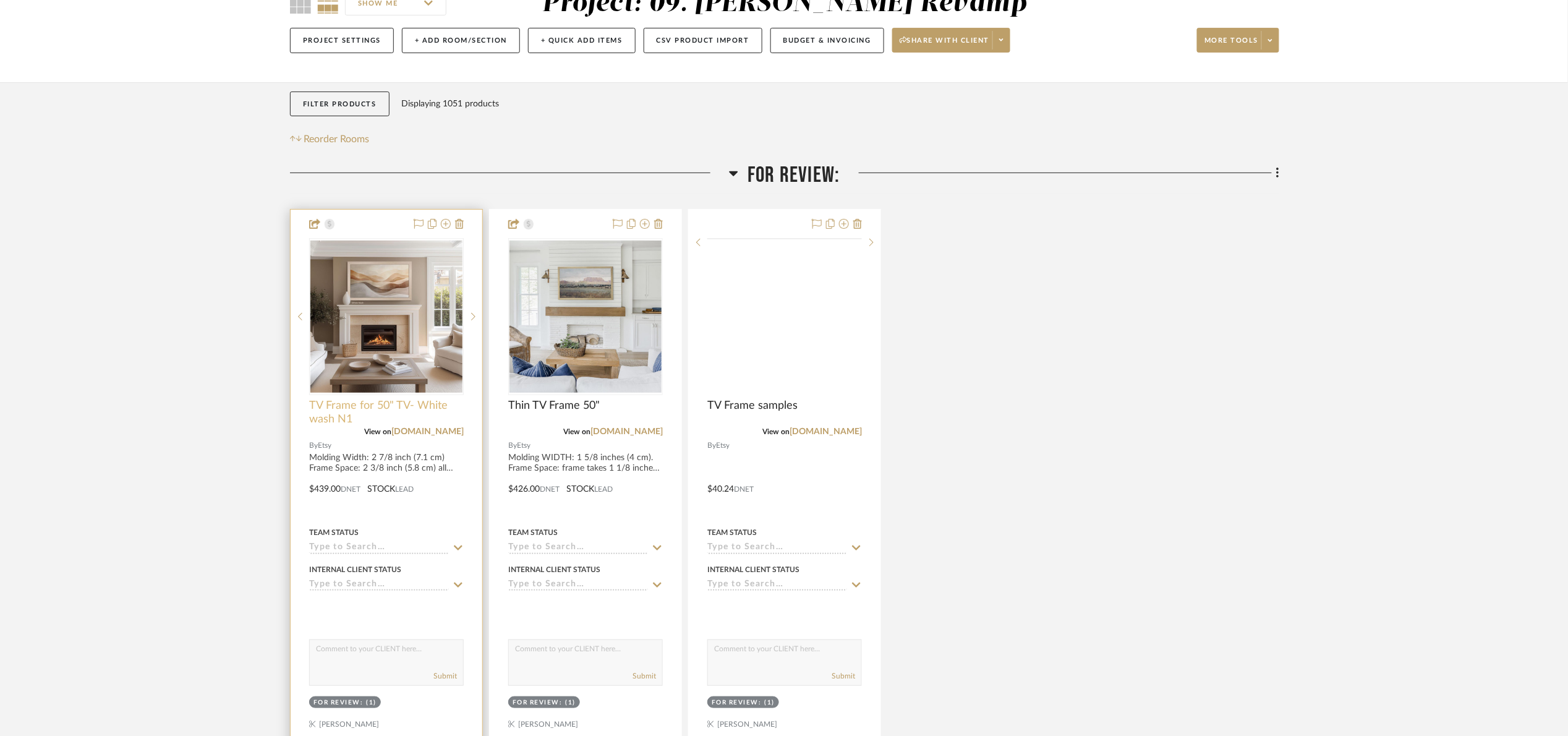
scroll to position [279, 0]
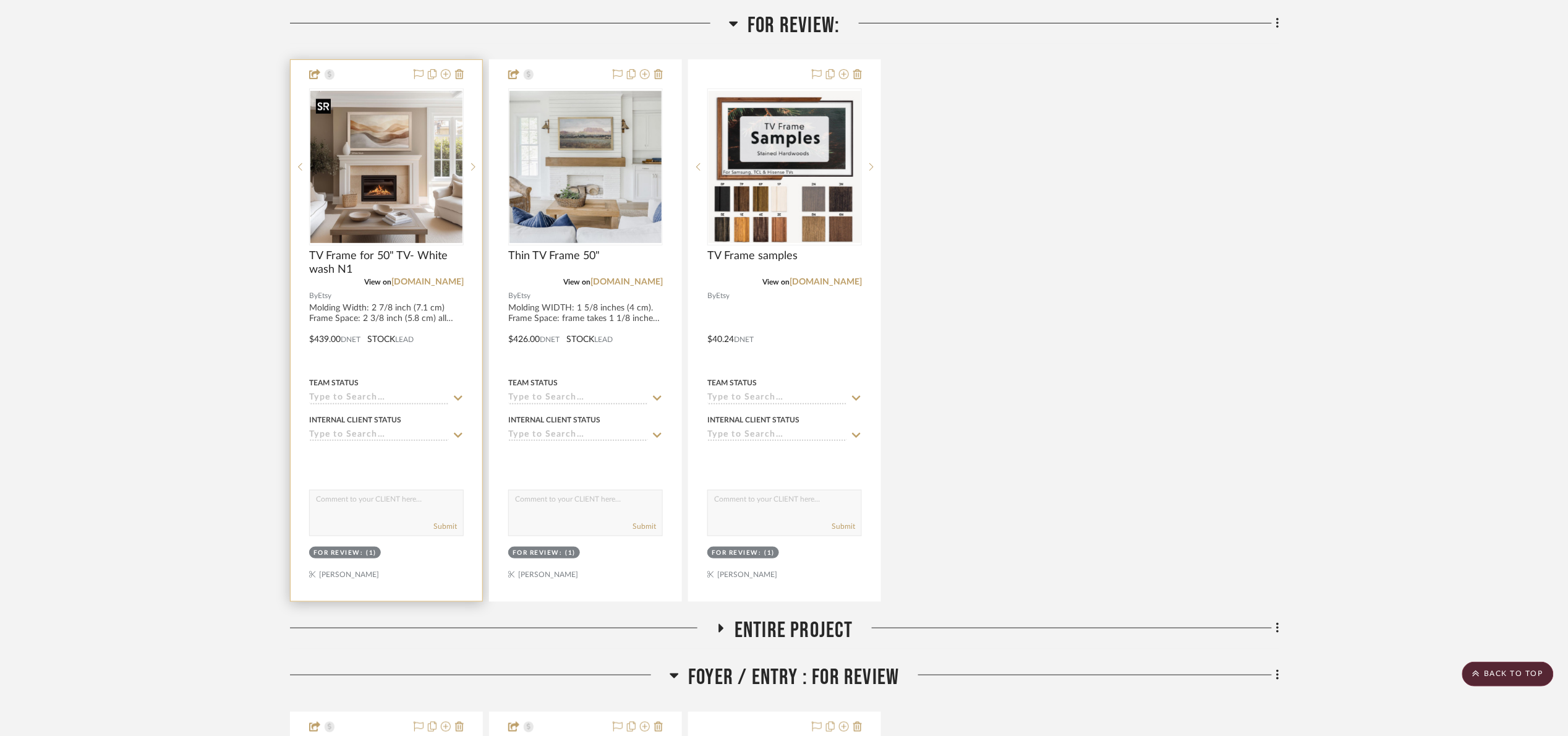
click at [437, 156] on img "0" at bounding box center [386, 167] width 152 height 152
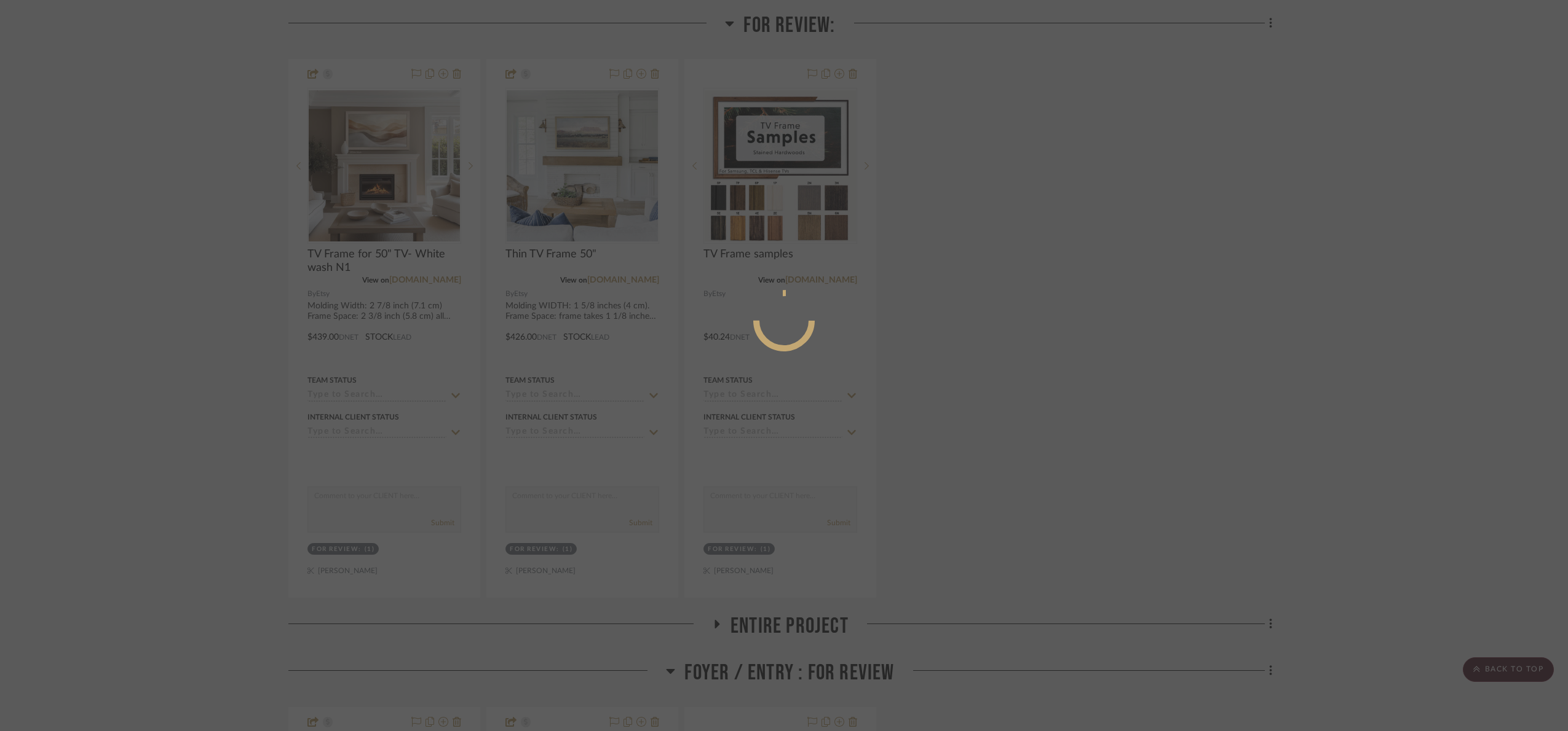
drag, startPoint x: 1200, startPoint y: 265, endPoint x: 1008, endPoint y: 220, distance: 197.2
click at [1200, 266] on div at bounding box center [784, 366] width 1568 height 731
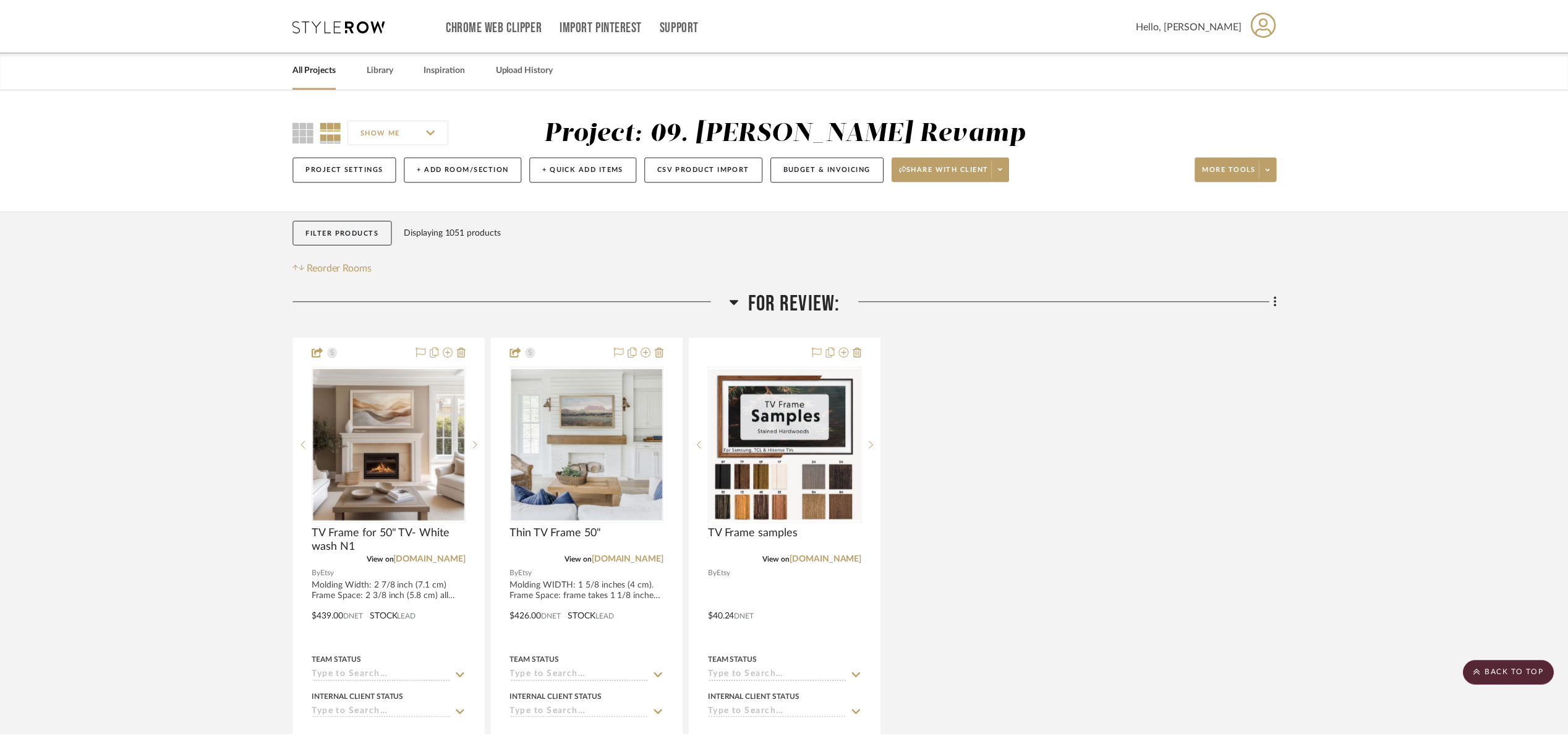
scroll to position [279, 0]
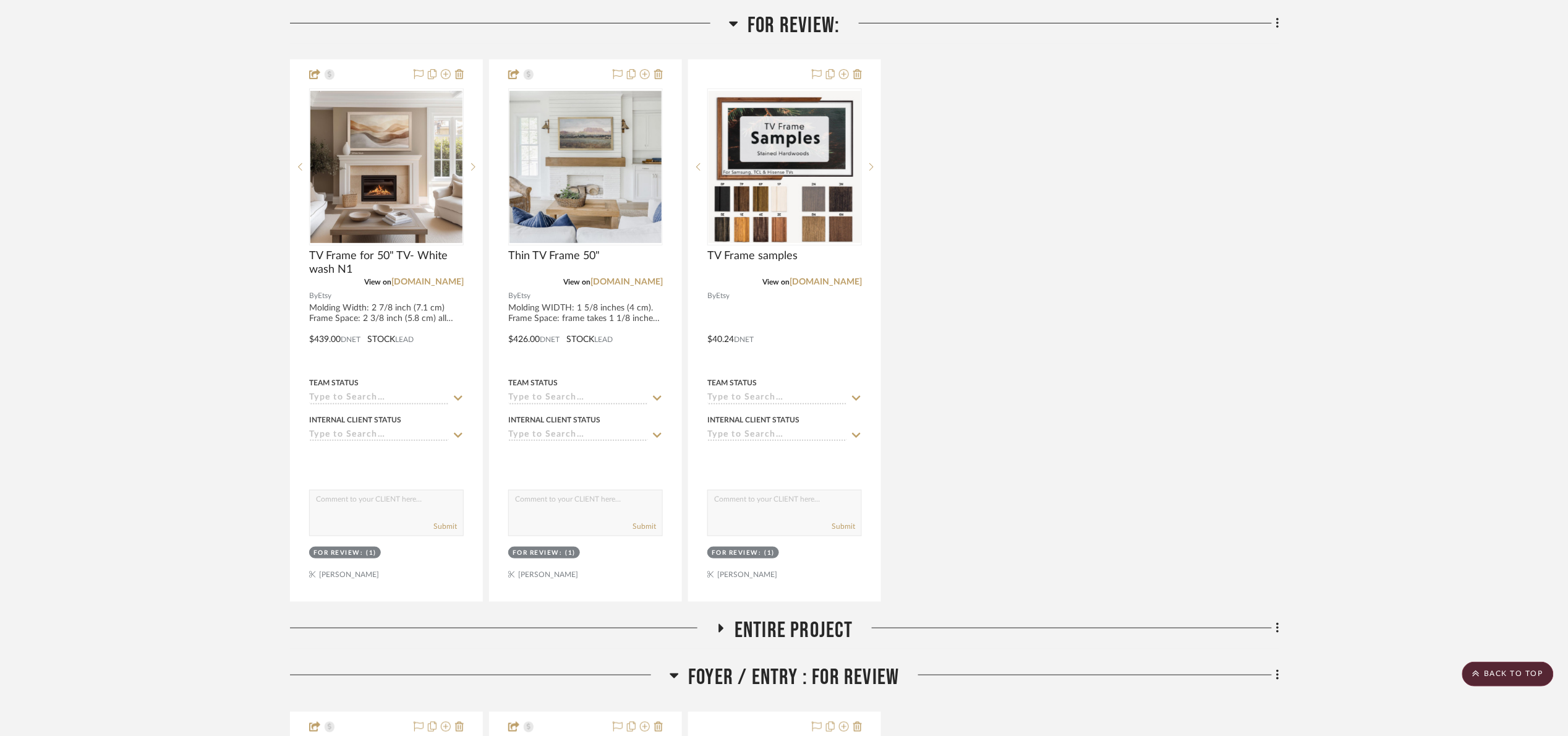
click at [767, 31] on span "For Review:" at bounding box center [793, 26] width 92 height 26
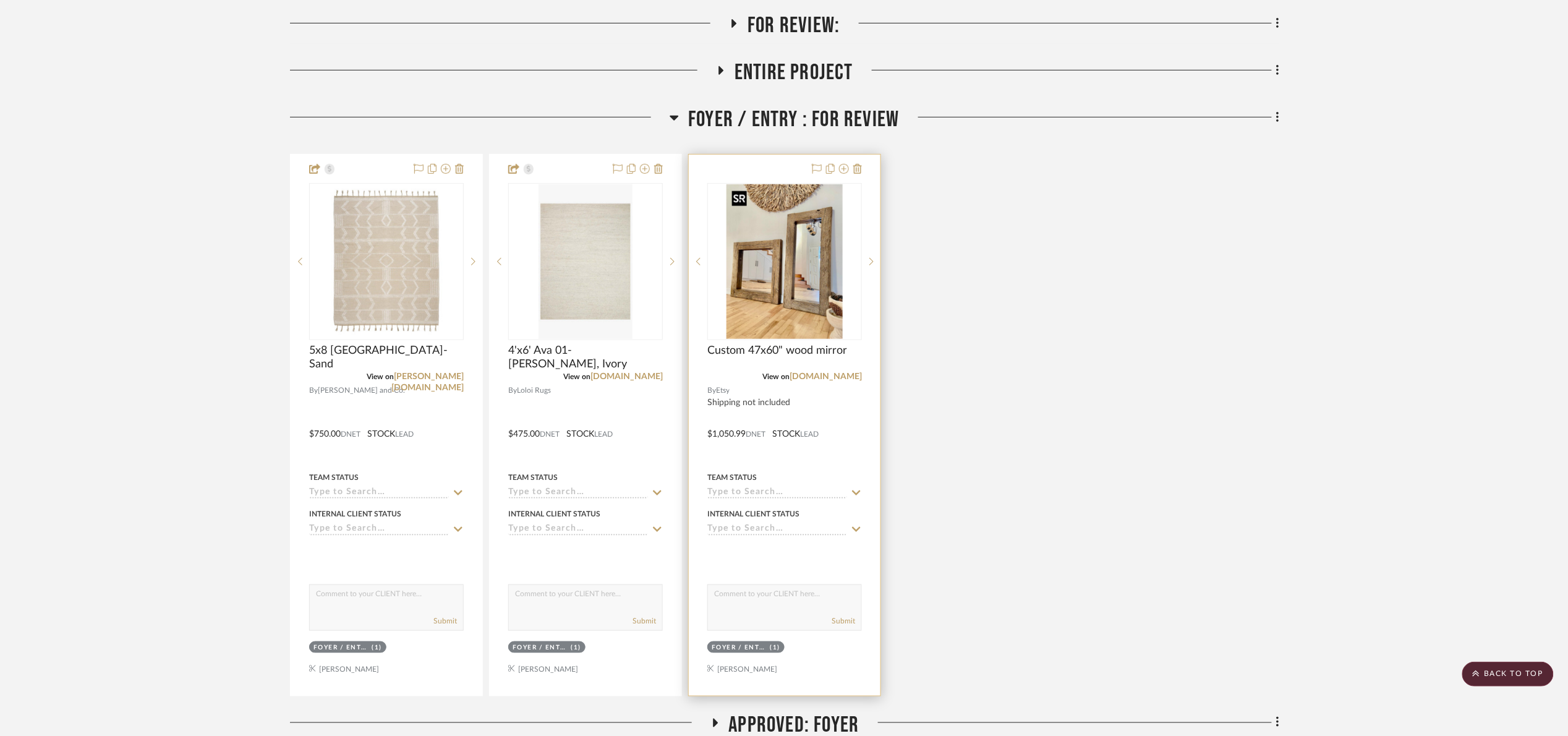
click at [808, 264] on img "0" at bounding box center [784, 261] width 116 height 154
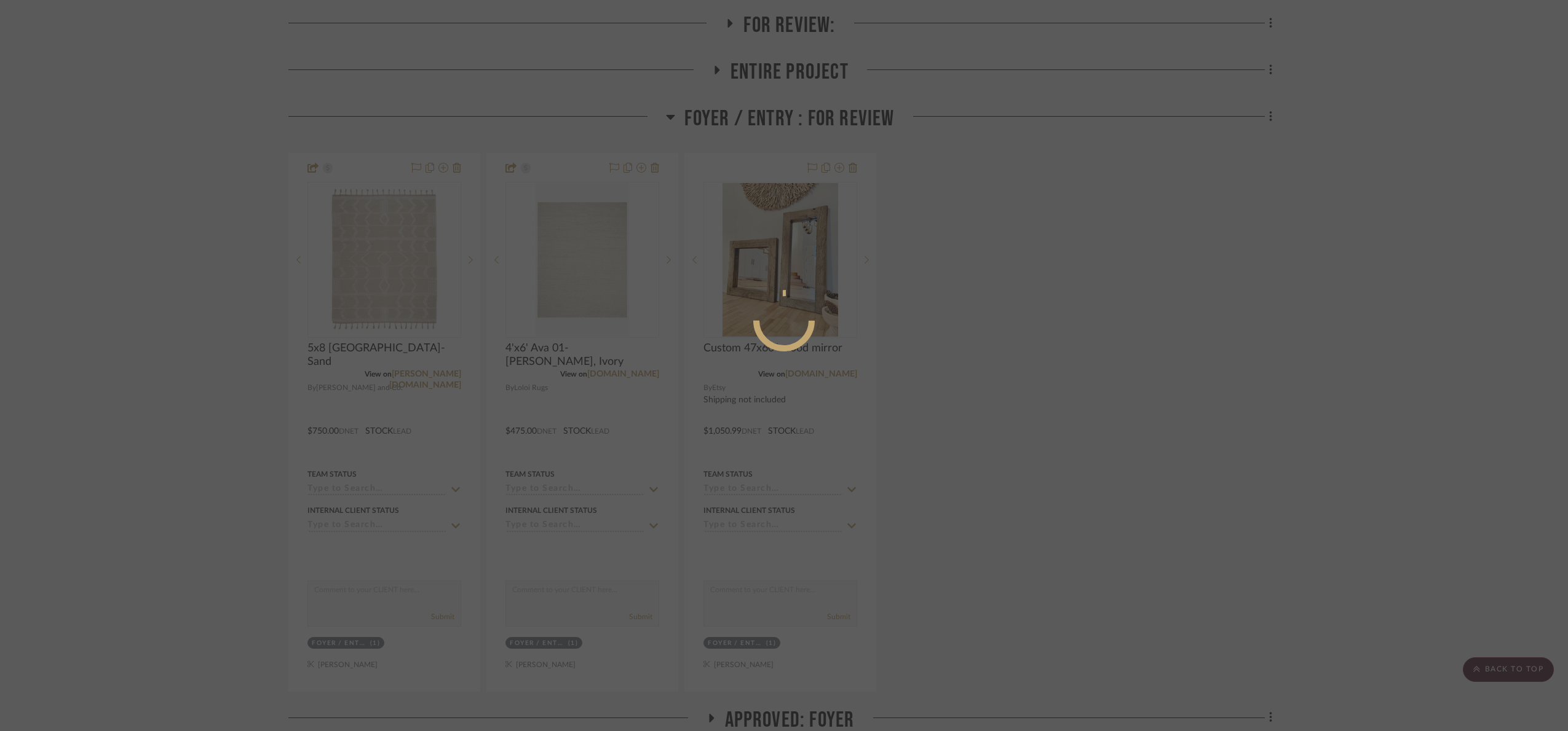
click at [1063, 375] on div at bounding box center [784, 366] width 1568 height 731
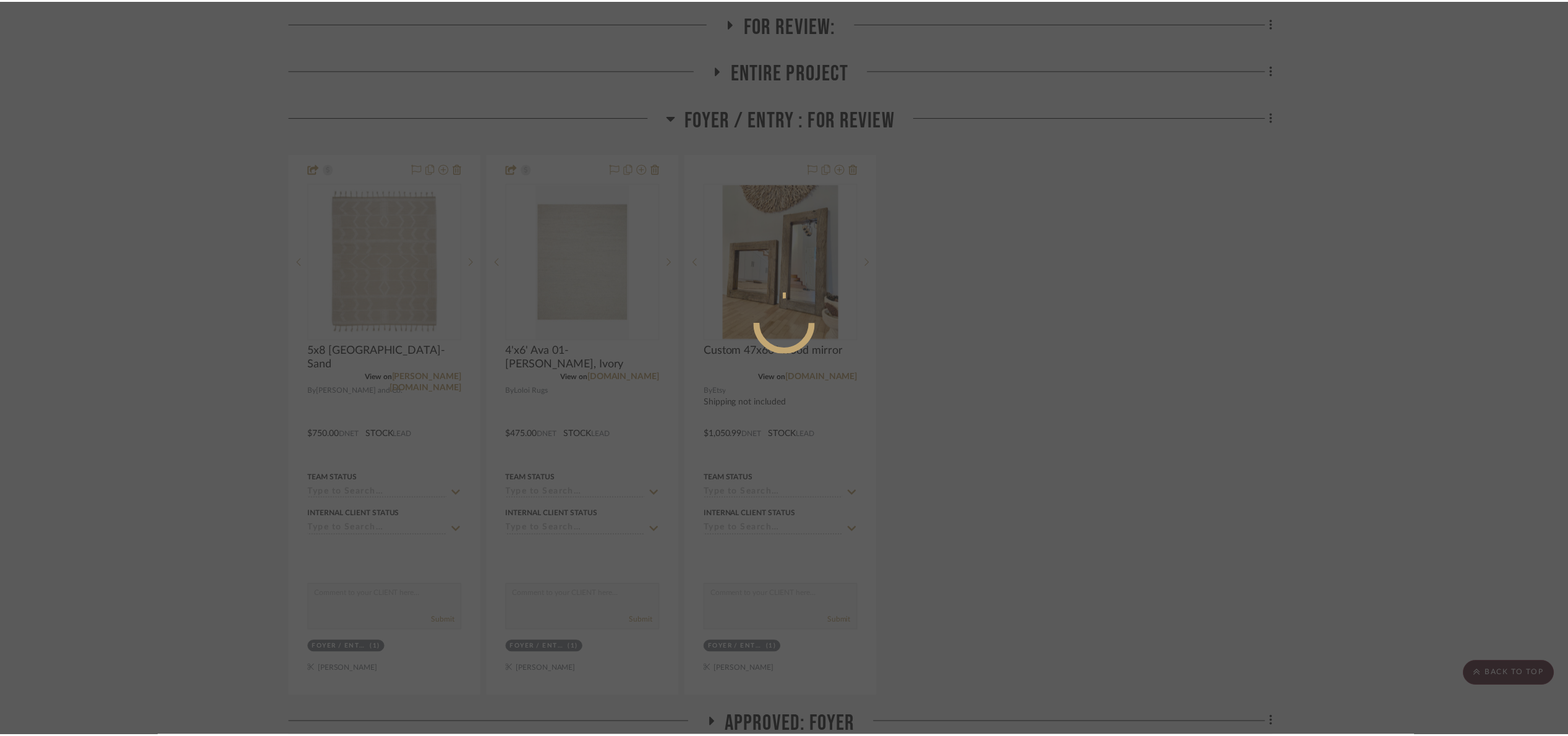
scroll to position [279, 0]
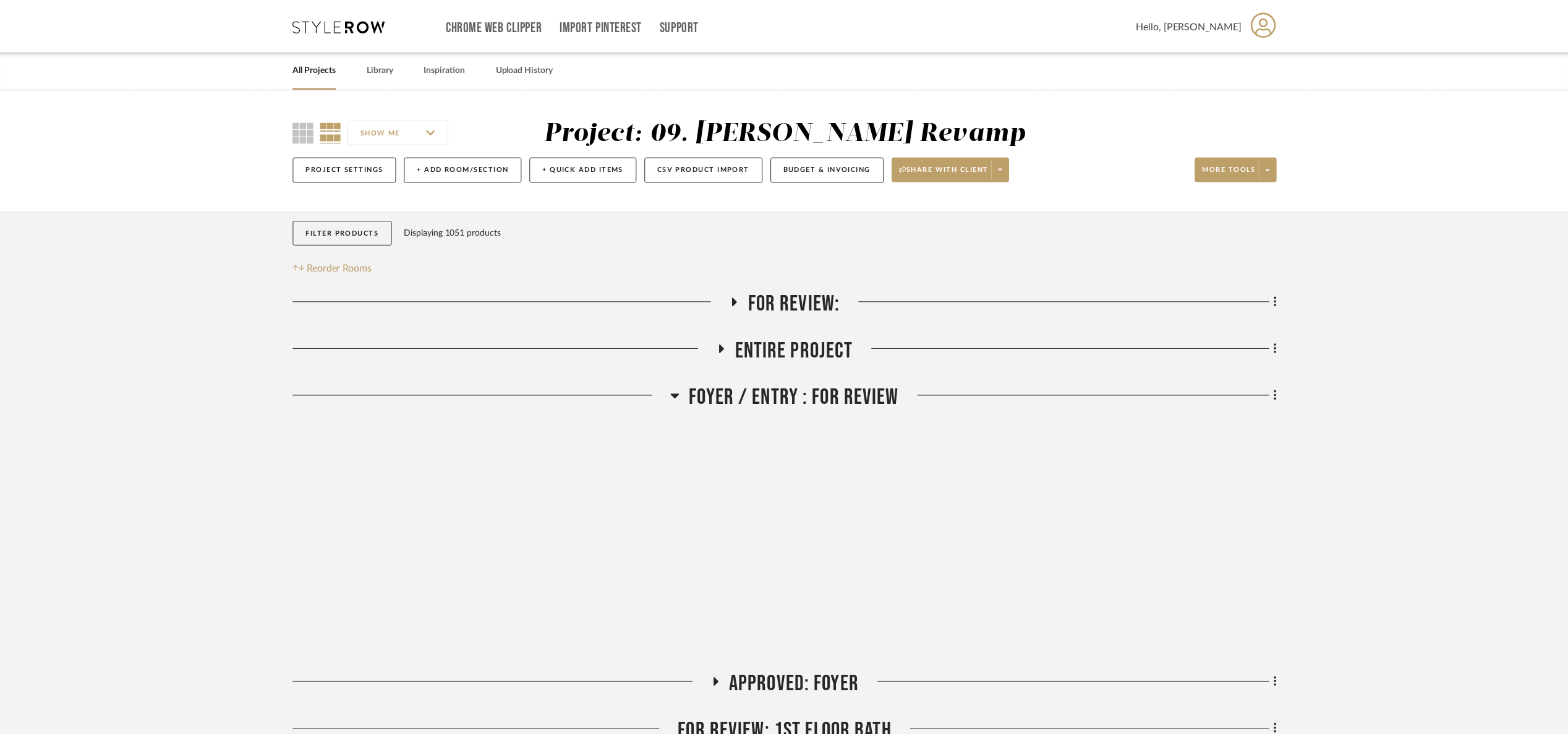
scroll to position [279, 0]
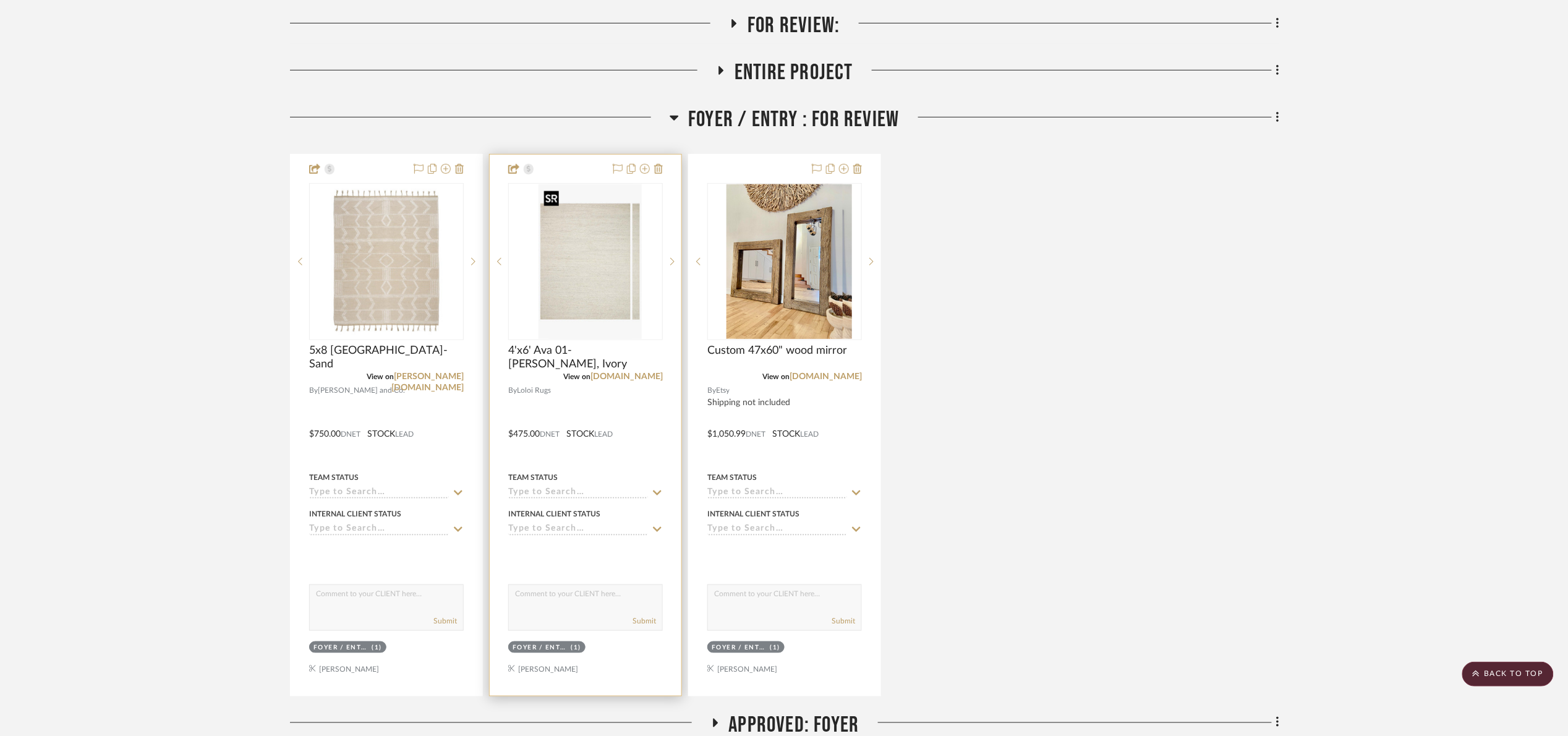
click at [592, 237] on img "0" at bounding box center [595, 261] width 93 height 154
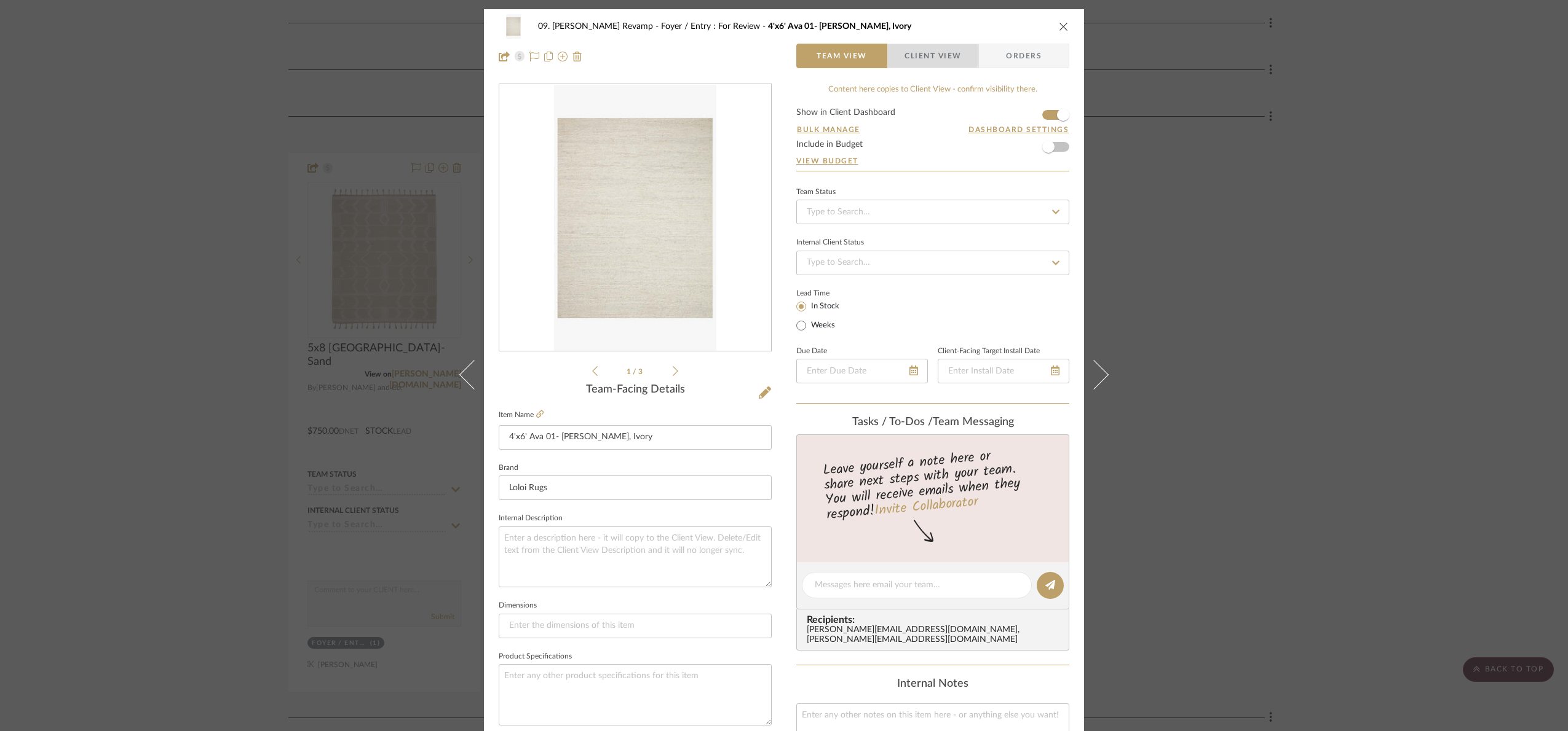
click at [896, 55] on span "button" at bounding box center [896, 55] width 16 height 24
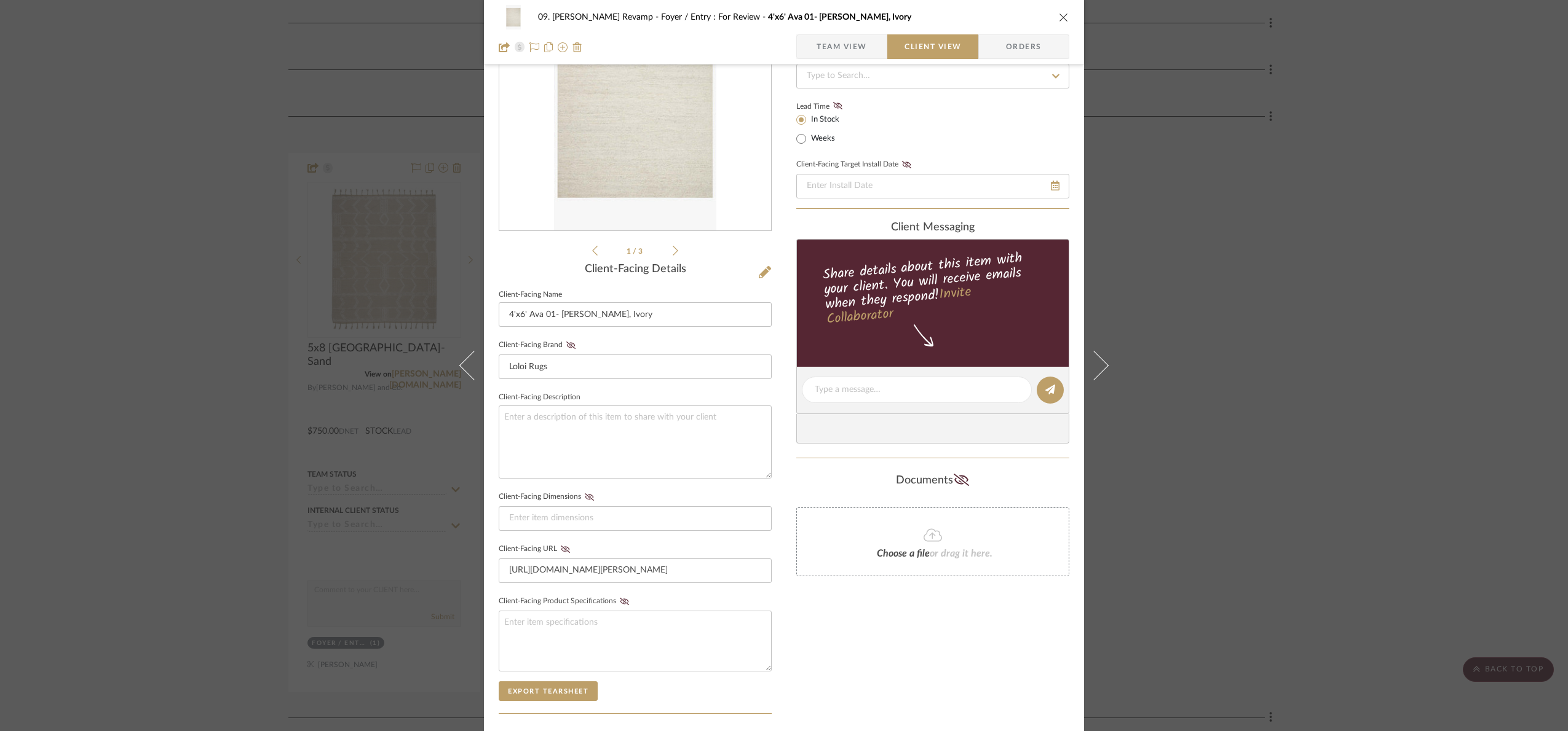
scroll to position [305, 0]
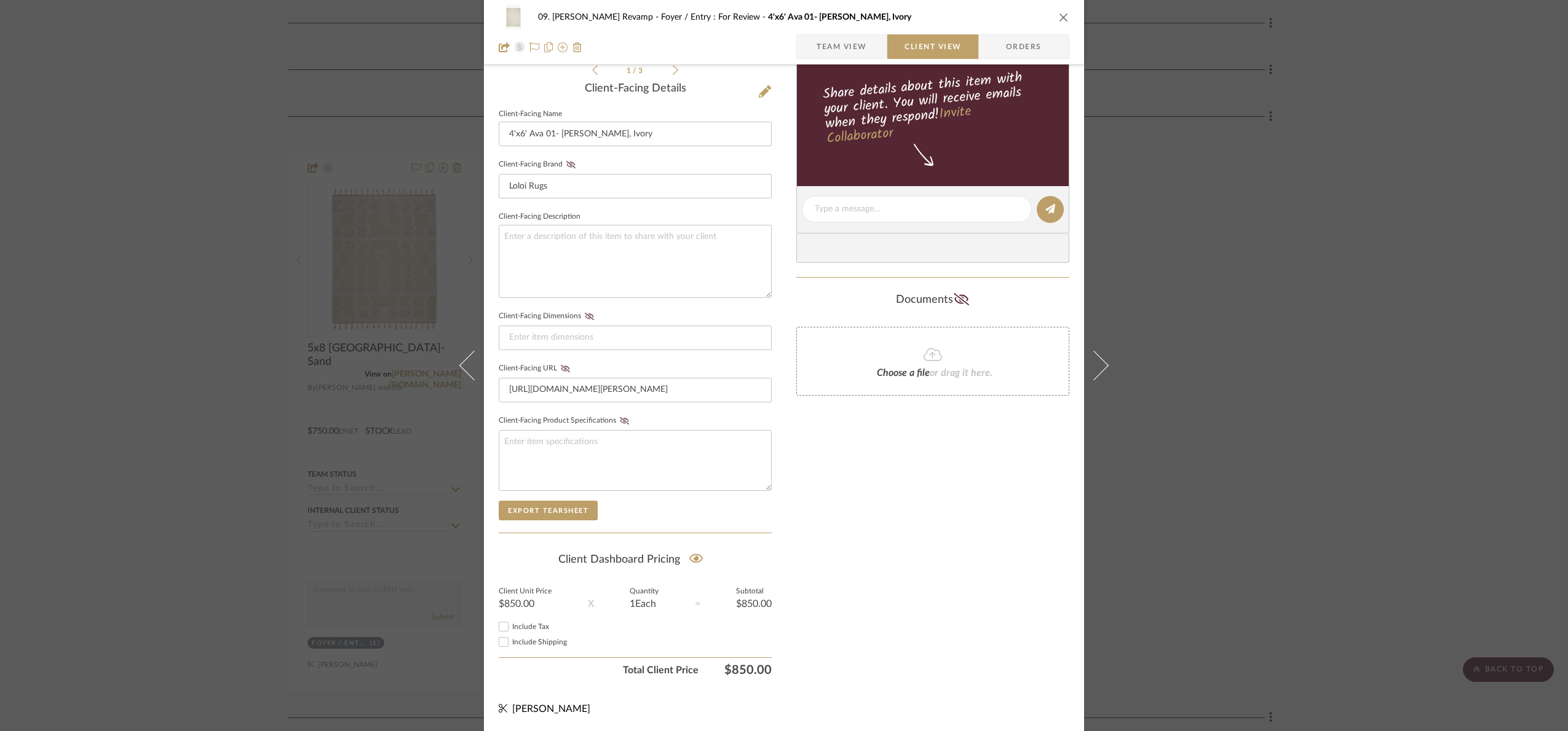
drag, startPoint x: 1235, startPoint y: 367, endPoint x: 943, endPoint y: 58, distance: 425.1
click at [1230, 354] on div "09. Jones Revamp Foyer / Entry : For Review 4'x6' Ava 01- MH Dove, Ivory Team V…" at bounding box center [784, 366] width 1568 height 731
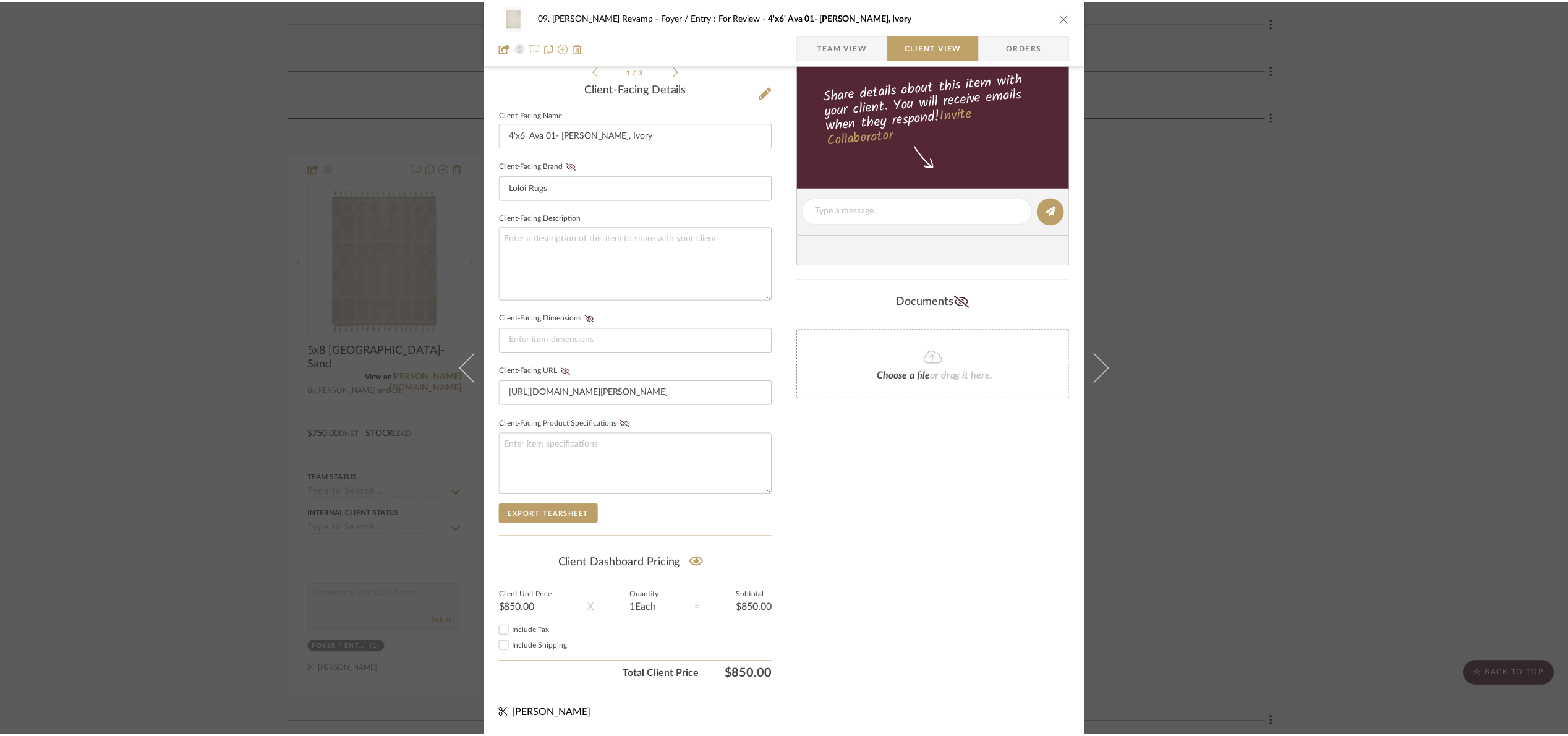
scroll to position [279, 0]
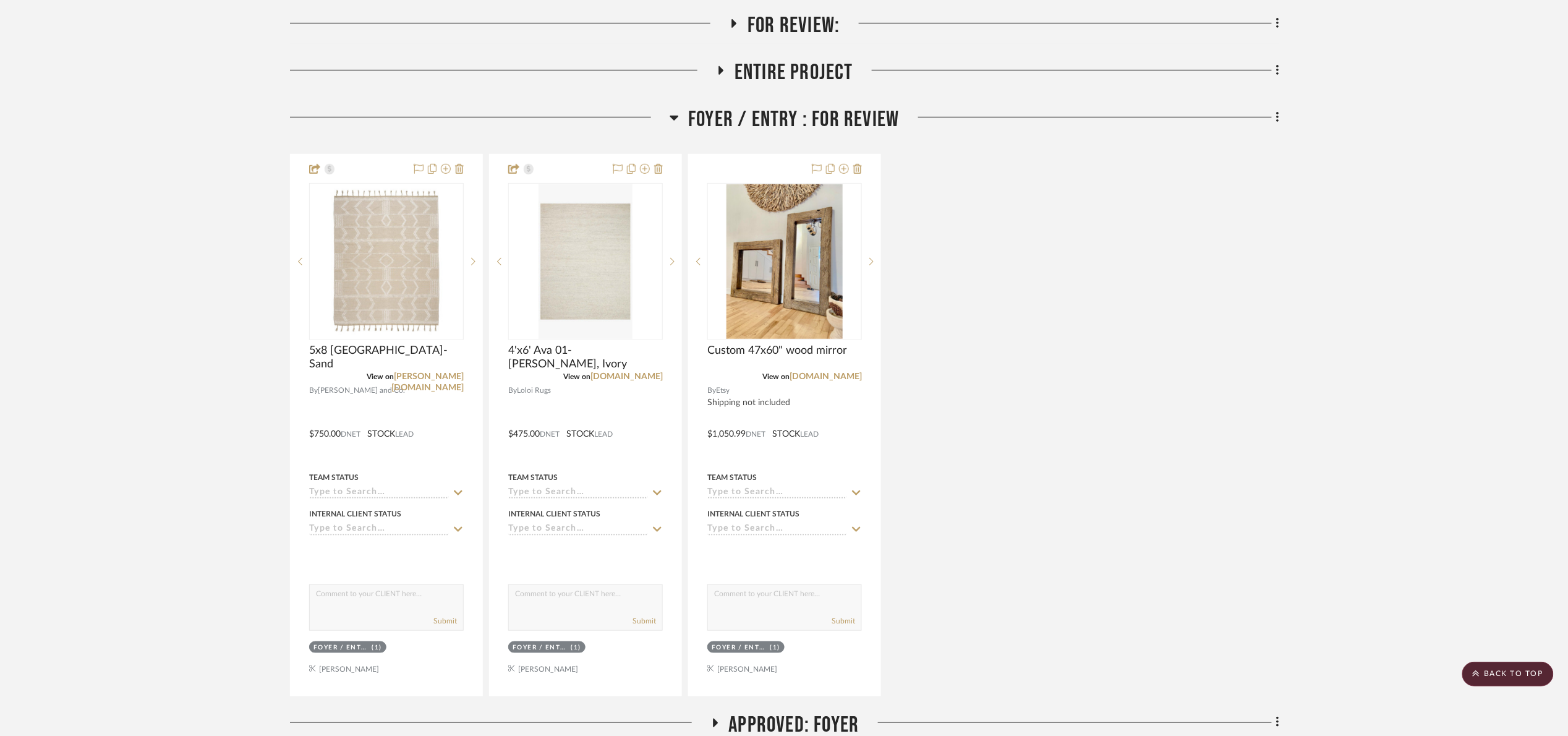
click at [835, 133] on div "Foyer / Entry : For Review" at bounding box center [785, 122] width 989 height 32
drag, startPoint x: 832, startPoint y: 128, endPoint x: 829, endPoint y: 136, distance: 8.5
click at [830, 128] on span "Foyer / Entry : For Review" at bounding box center [793, 120] width 211 height 26
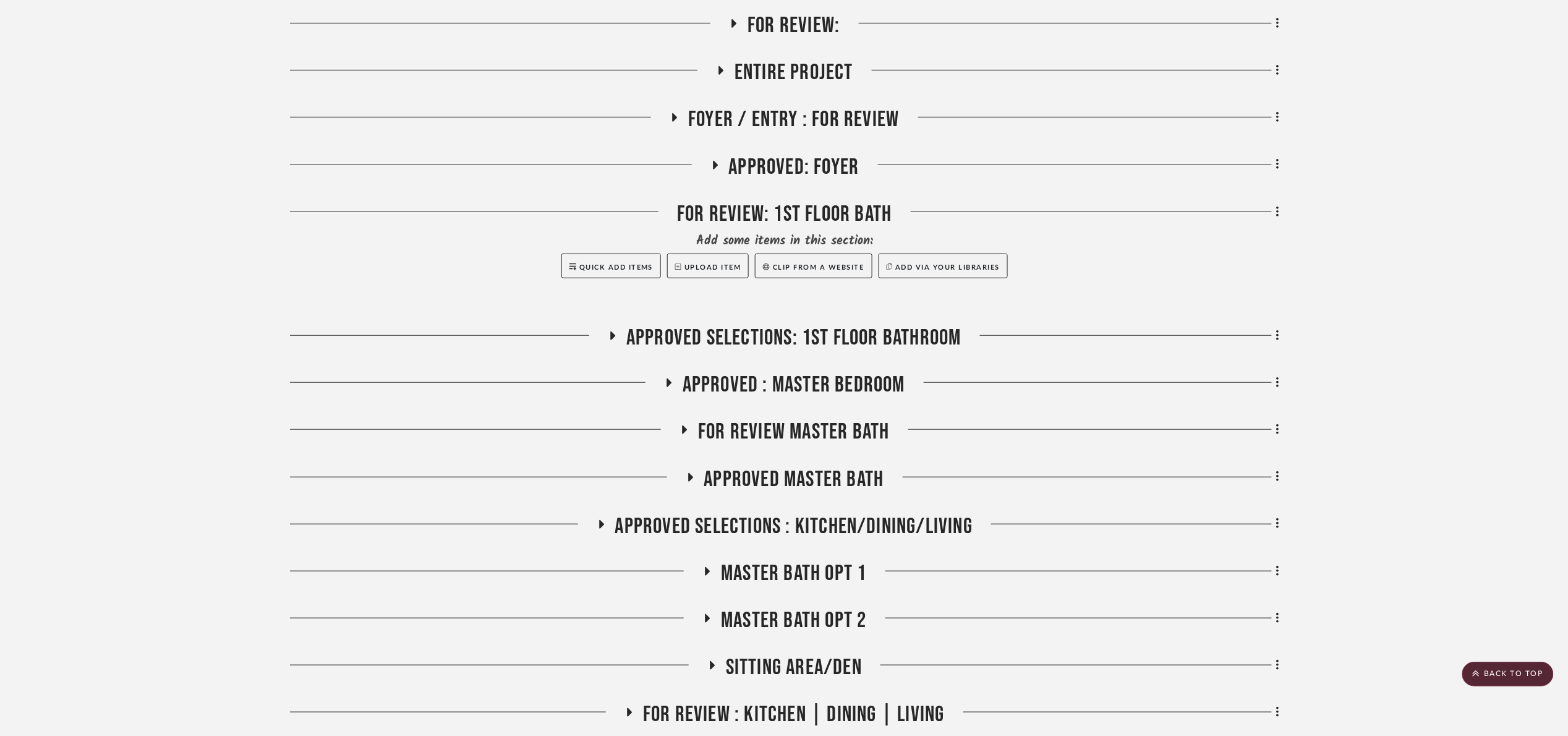
click at [806, 173] on span "Approved: Foyer" at bounding box center [794, 167] width 131 height 26
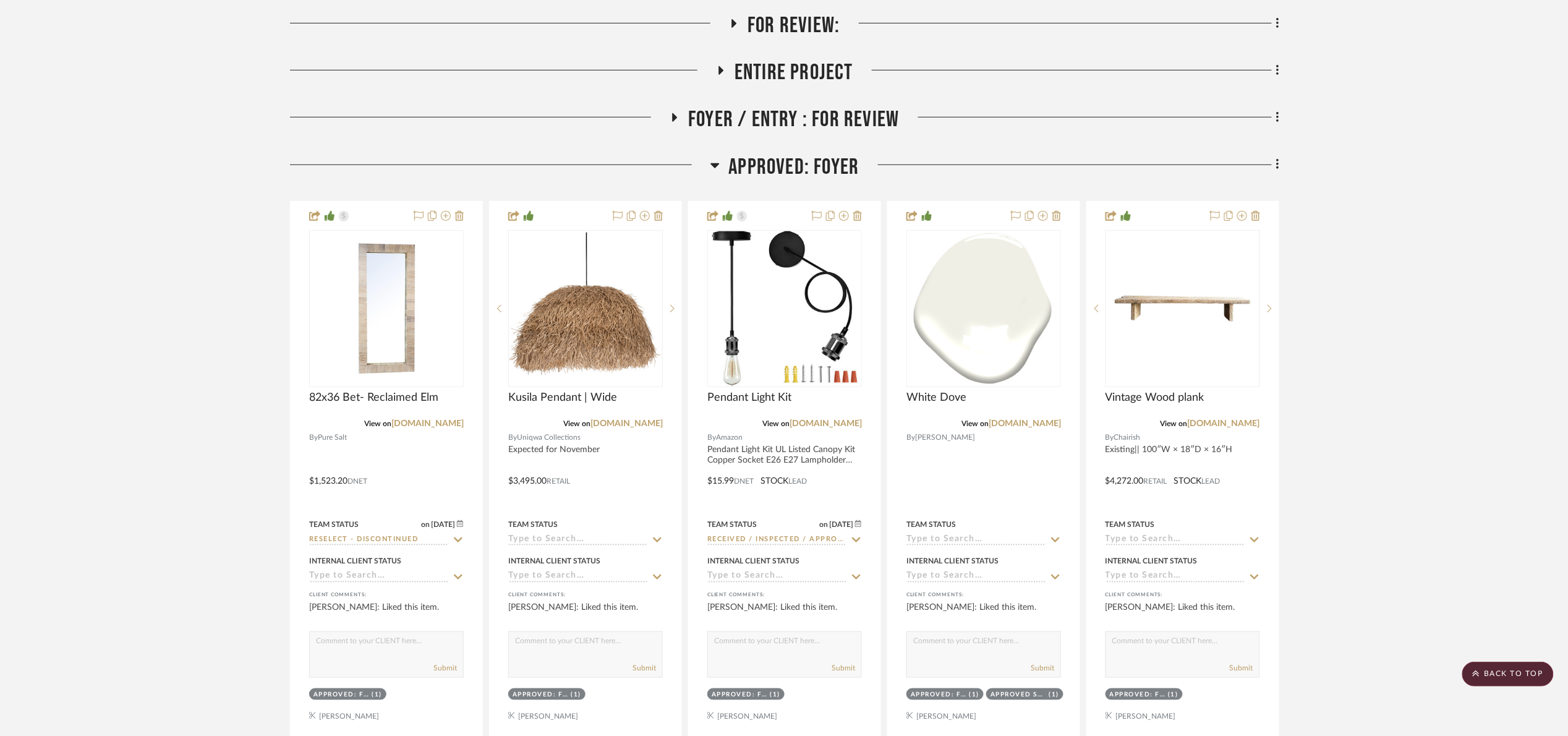
click at [806, 173] on span "Approved: Foyer" at bounding box center [794, 167] width 131 height 26
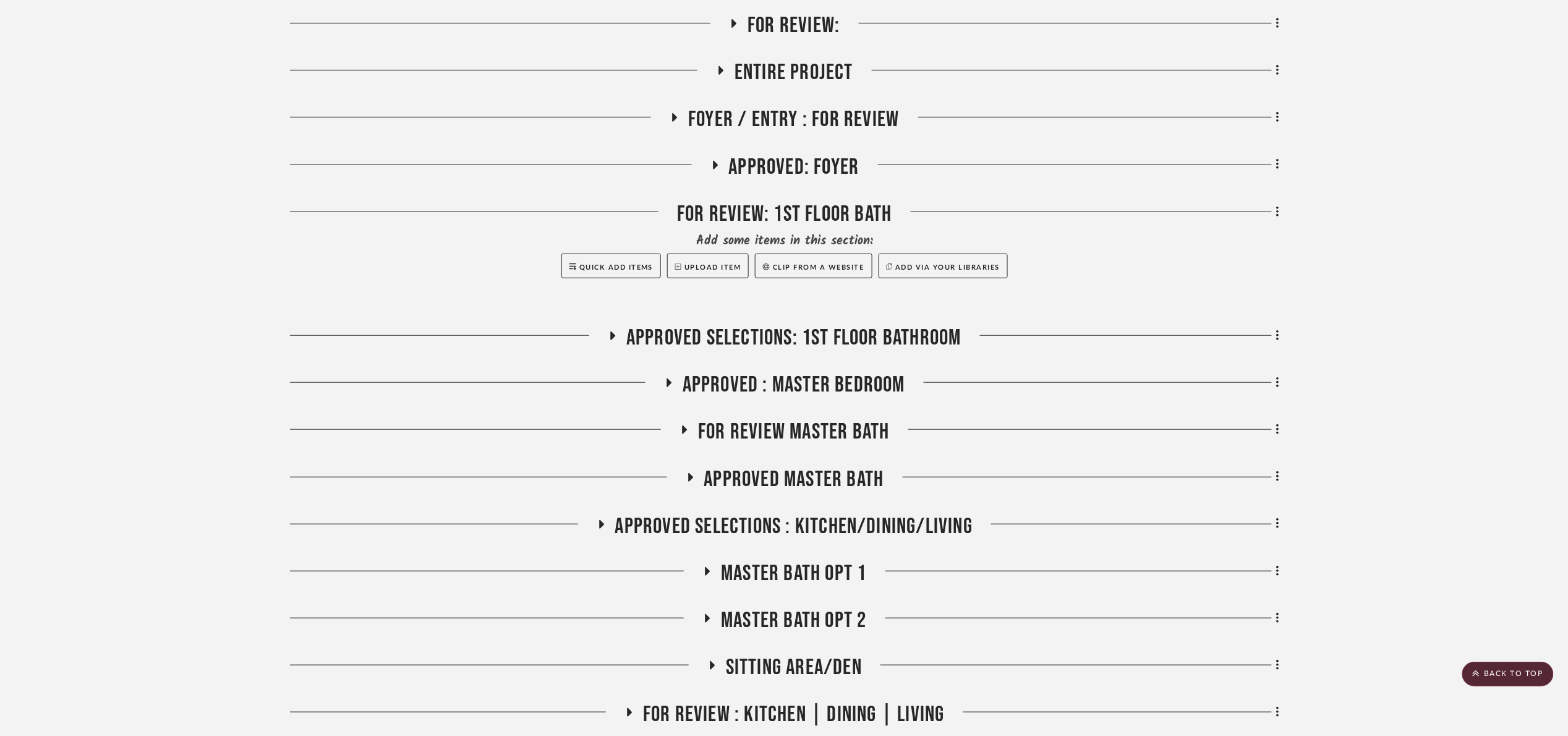
click at [775, 444] on span "FOR REVIEW Master Bath" at bounding box center [793, 432] width 191 height 26
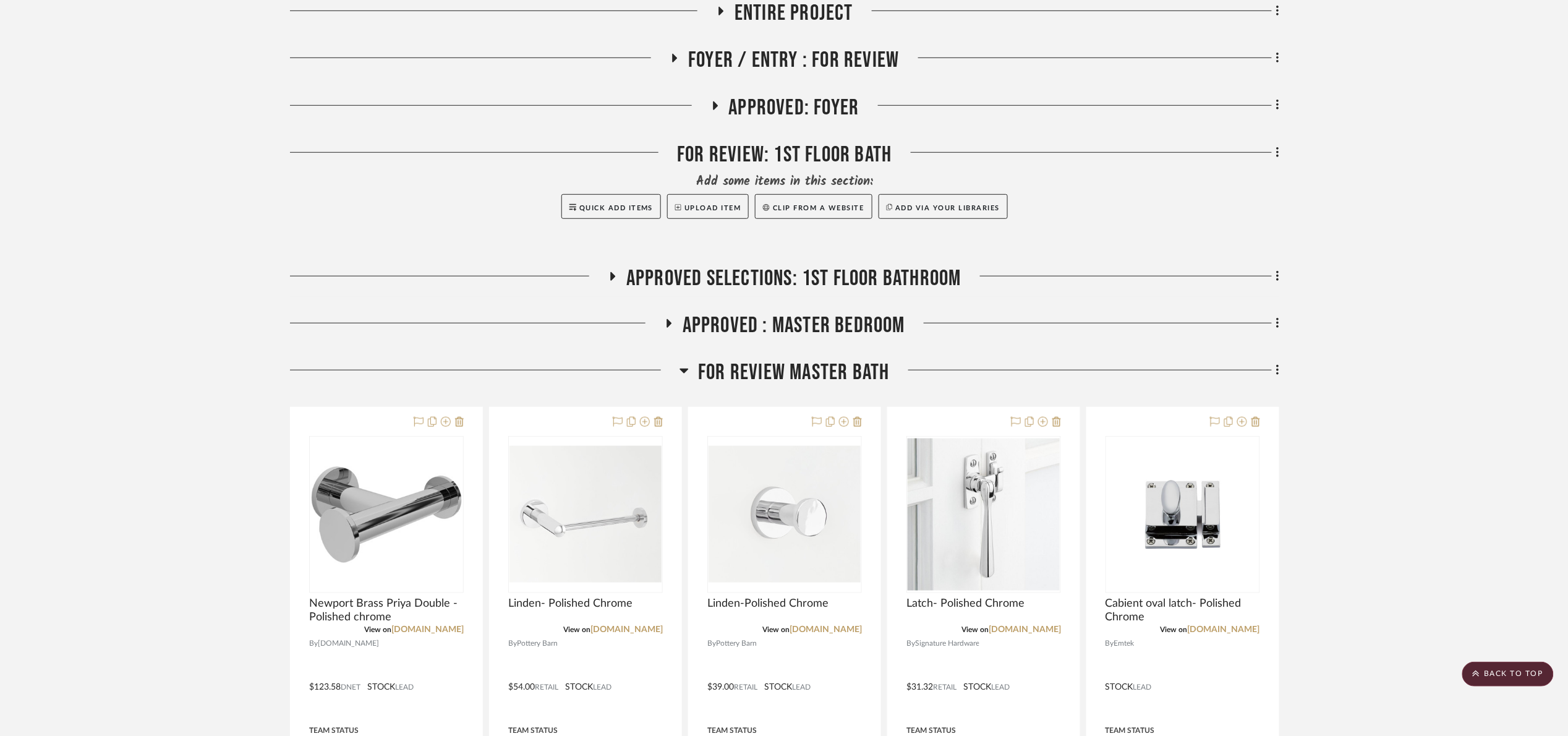
scroll to position [464, 0]
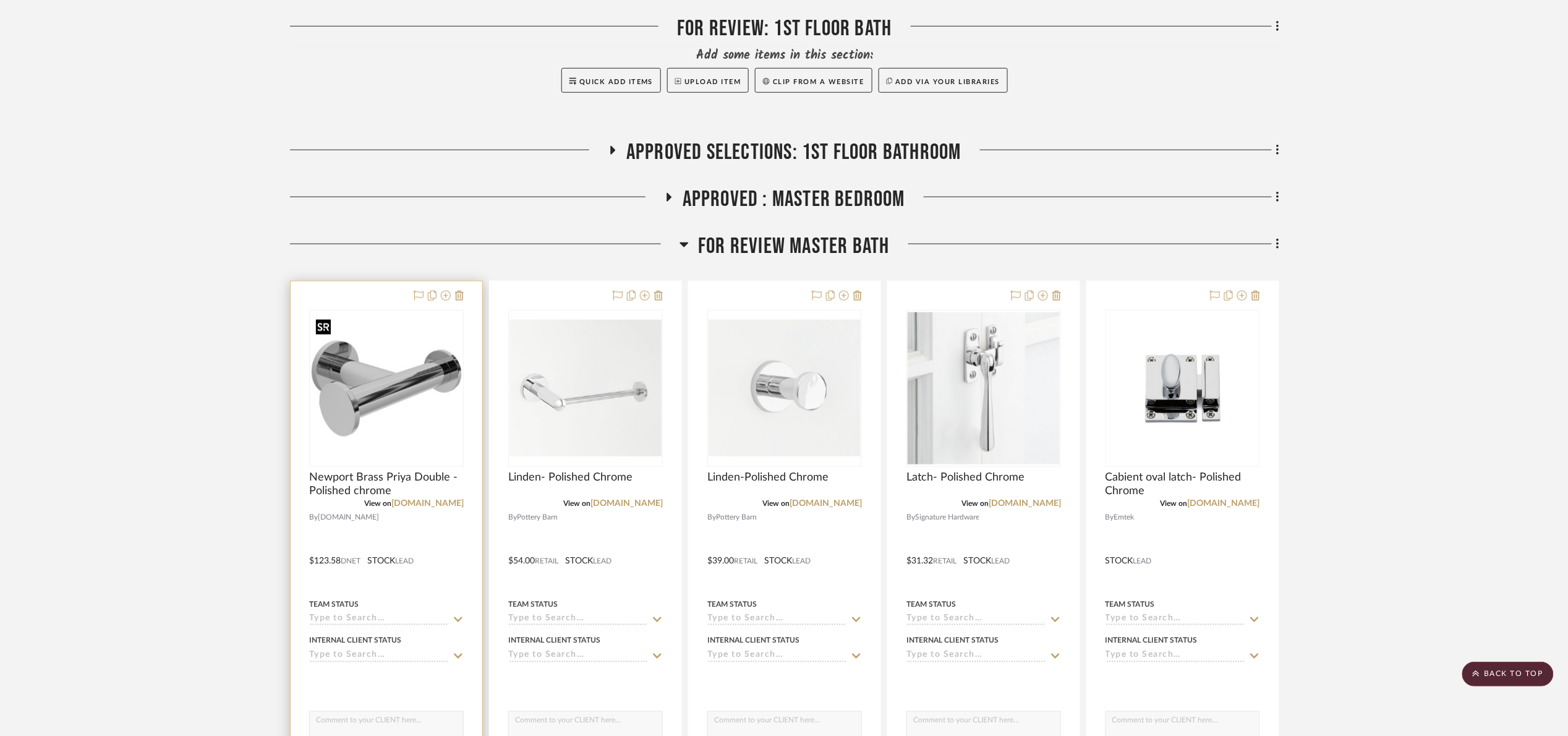
click at [0, 0] on img at bounding box center [0, 0] width 0 height 0
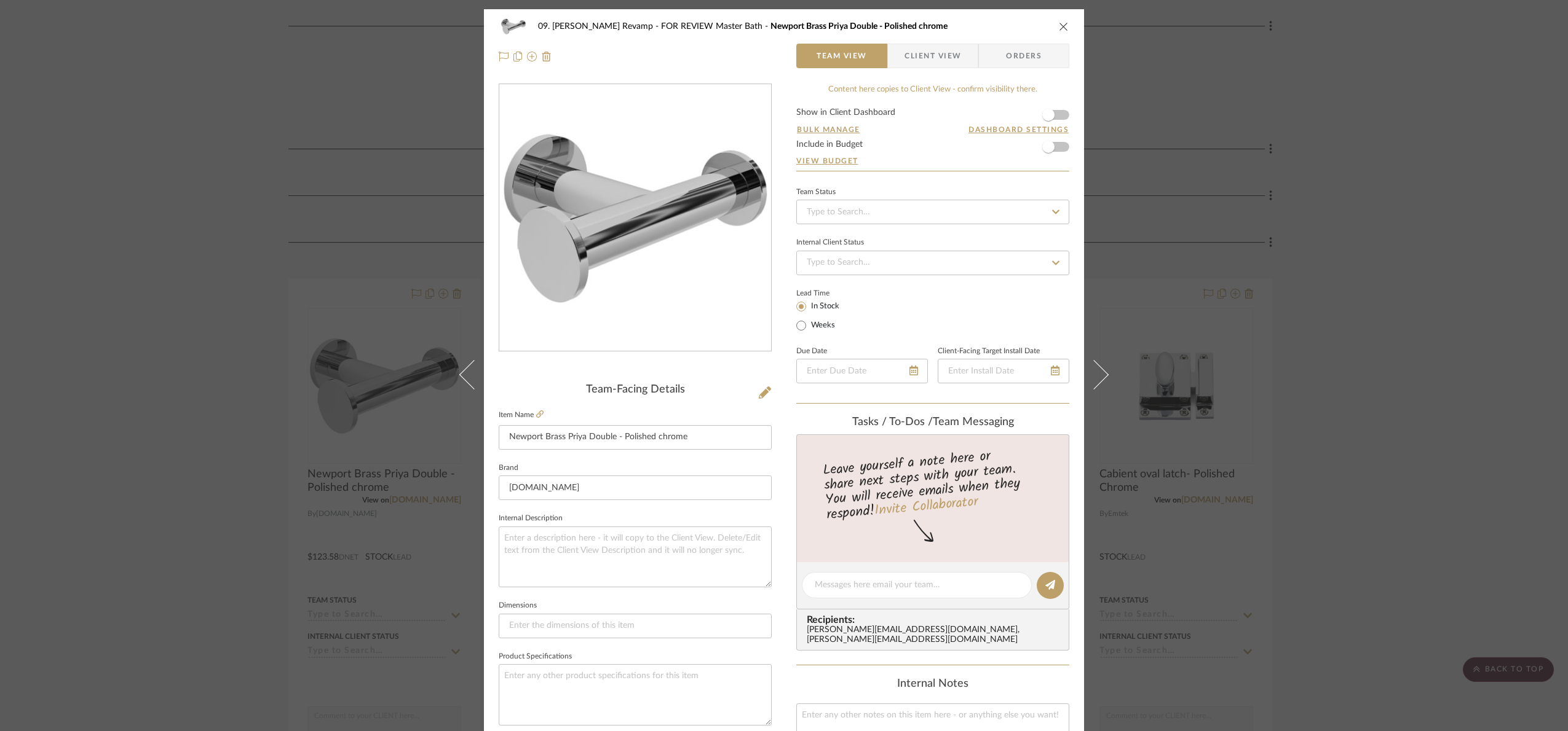
click at [933, 58] on span "Client View" at bounding box center [933, 55] width 56 height 24
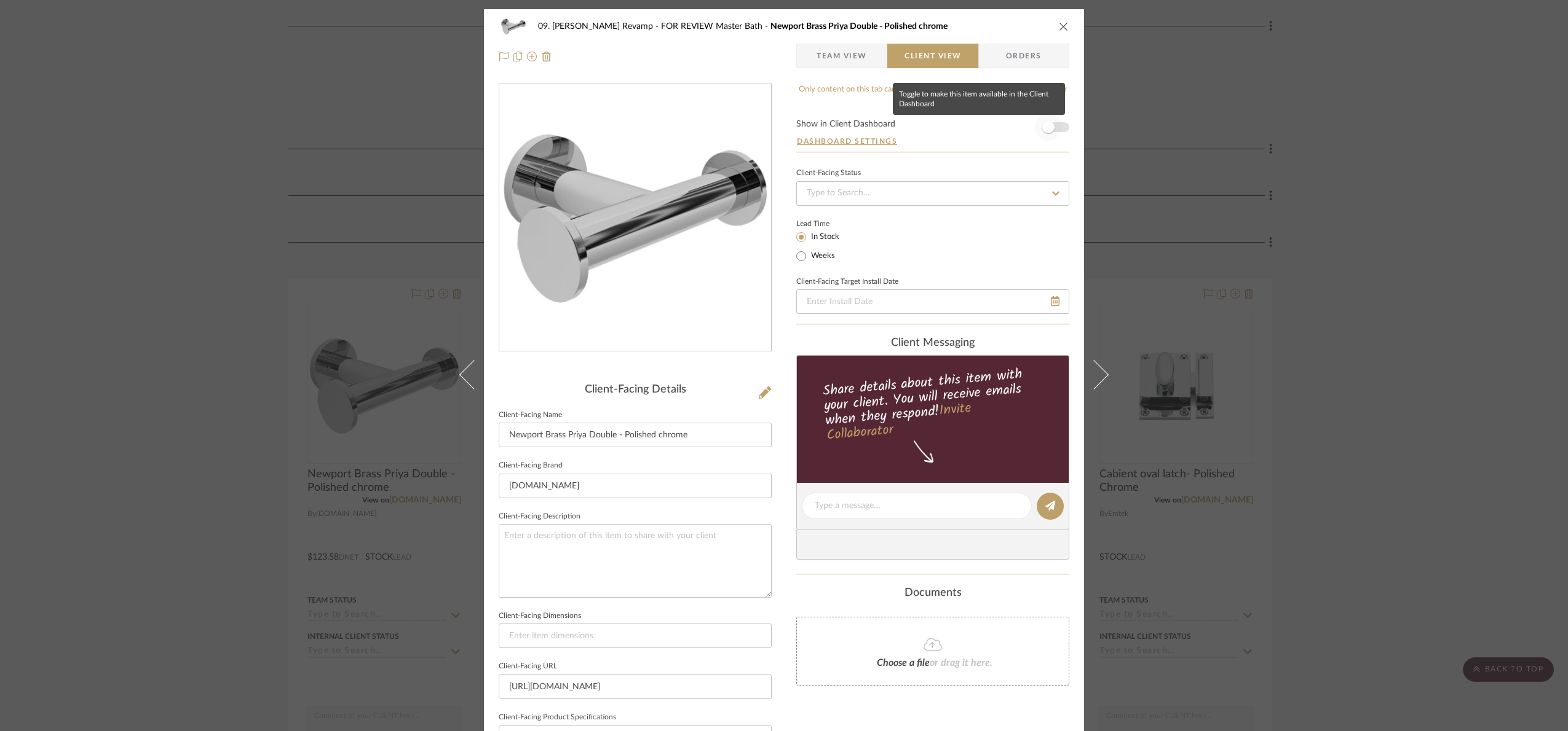
click at [1054, 130] on span "button" at bounding box center [1048, 127] width 27 height 27
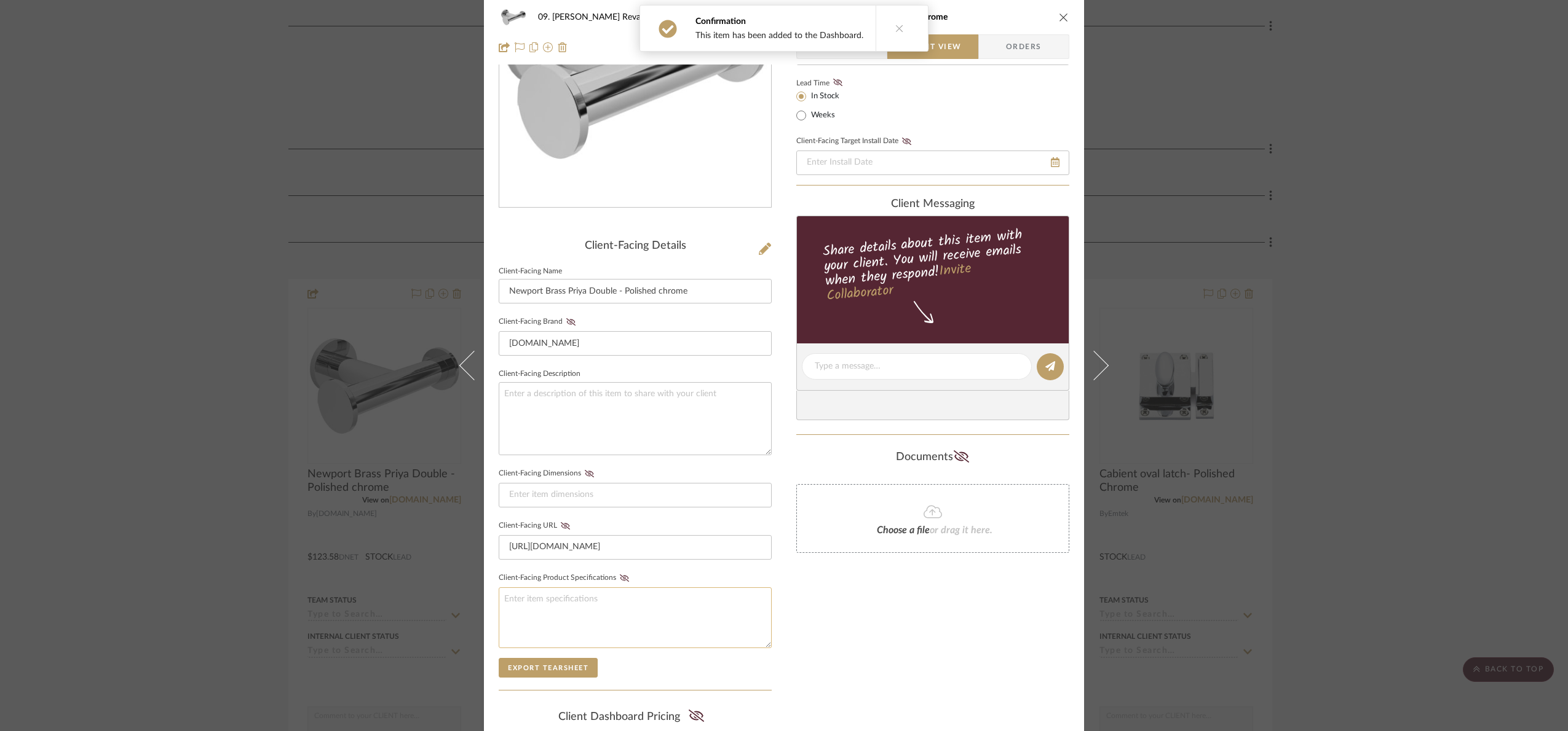
scroll to position [305, 0]
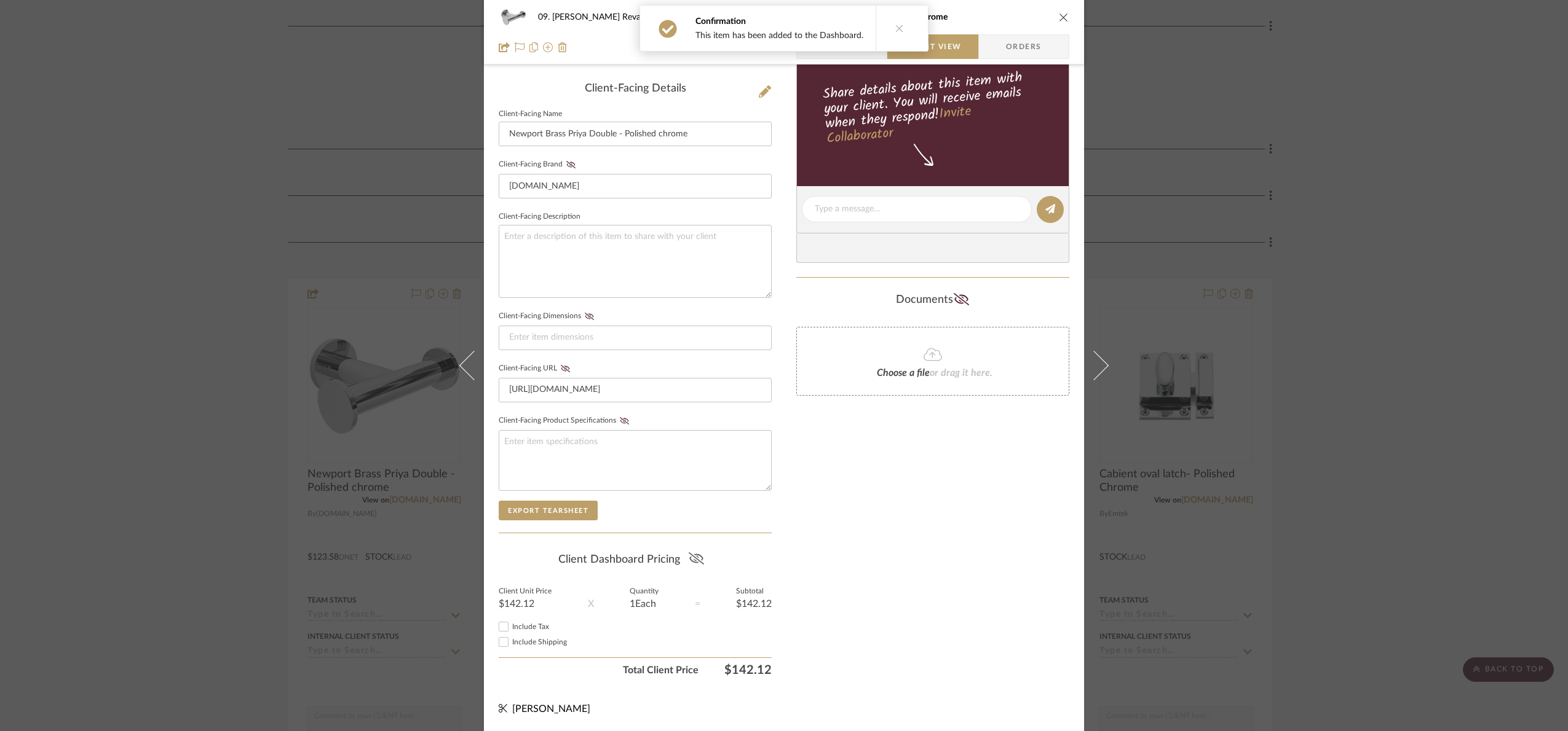
click at [695, 561] on icon at bounding box center [696, 559] width 15 height 13
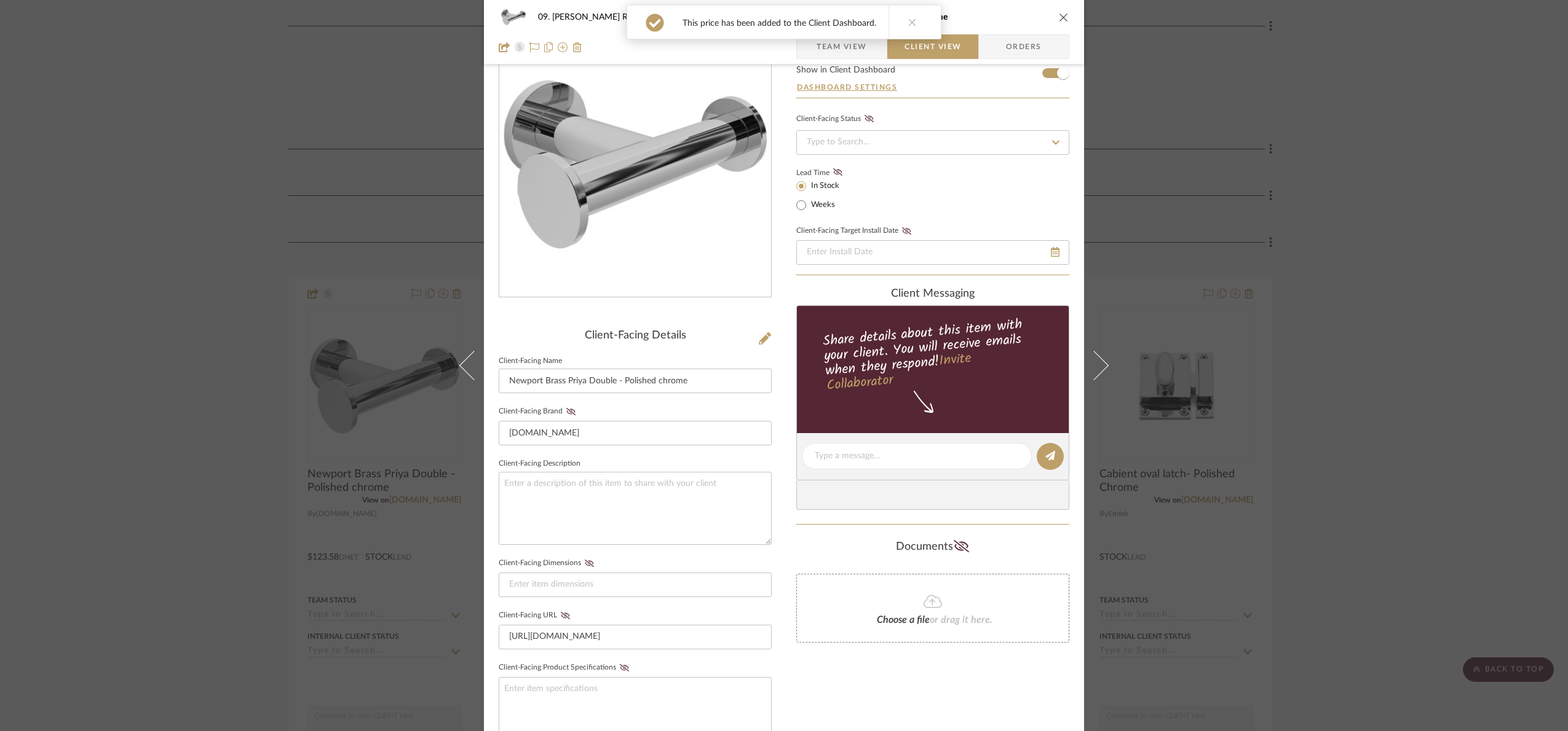
scroll to position [0, 0]
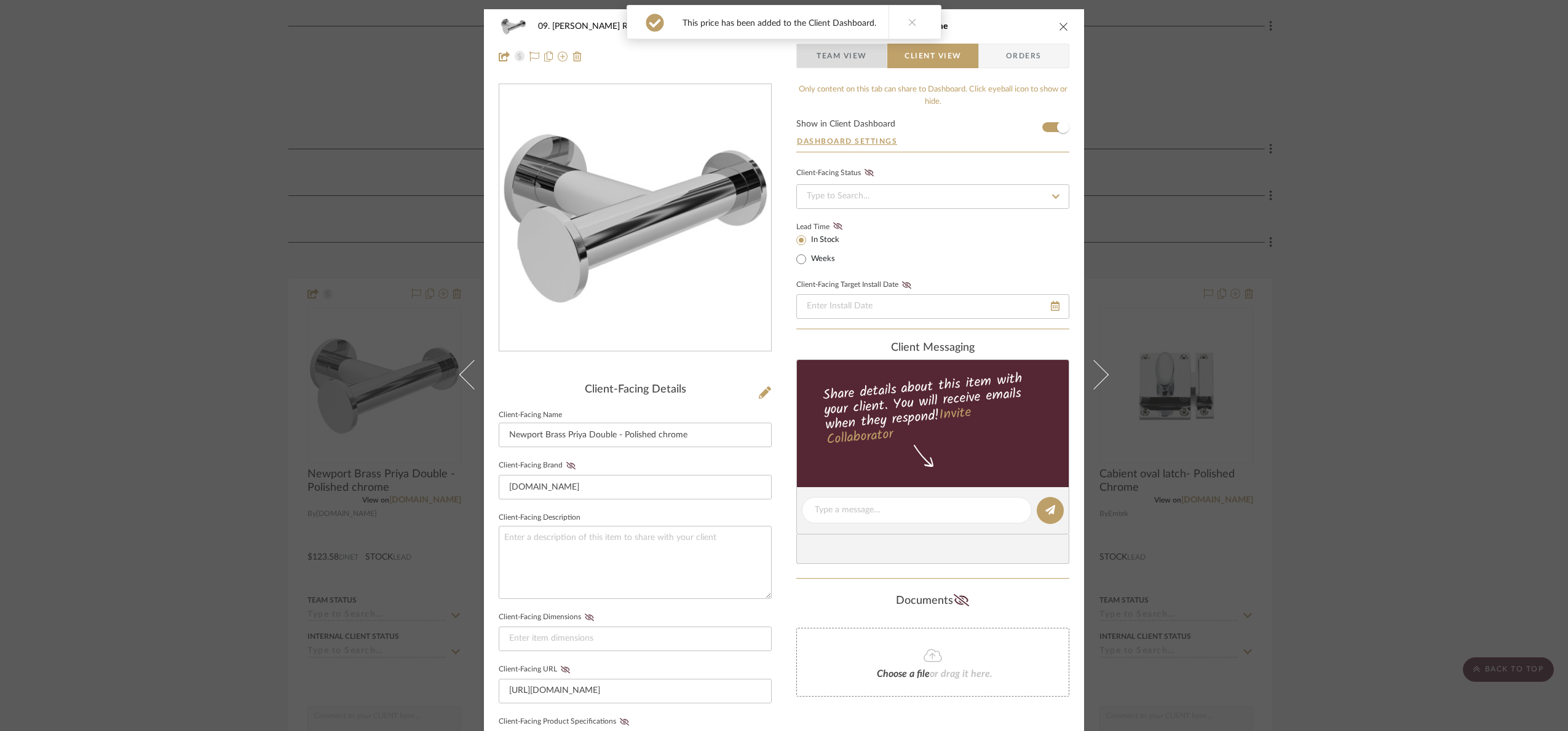
click at [830, 61] on span "Team View" at bounding box center [842, 55] width 51 height 24
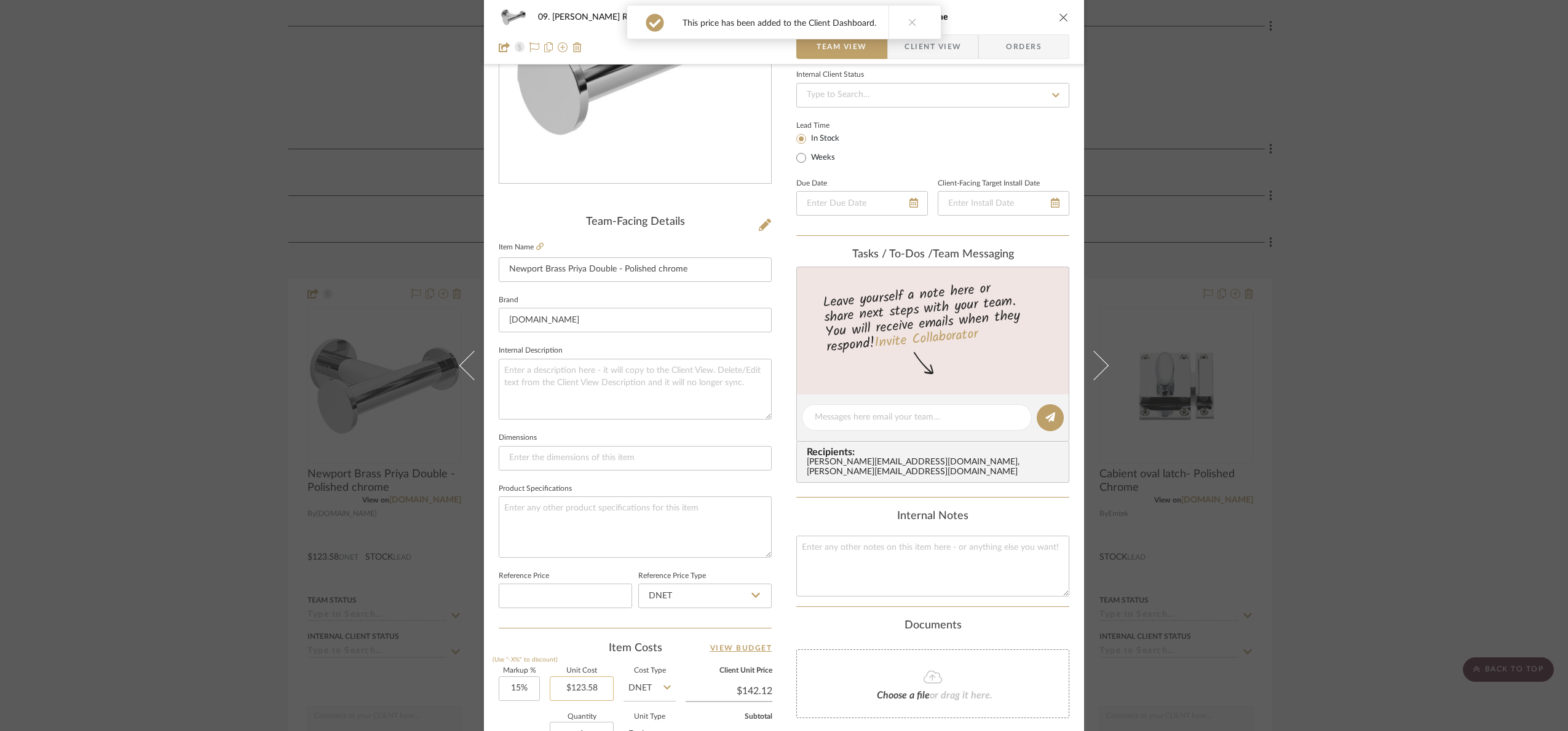
scroll to position [414, 0]
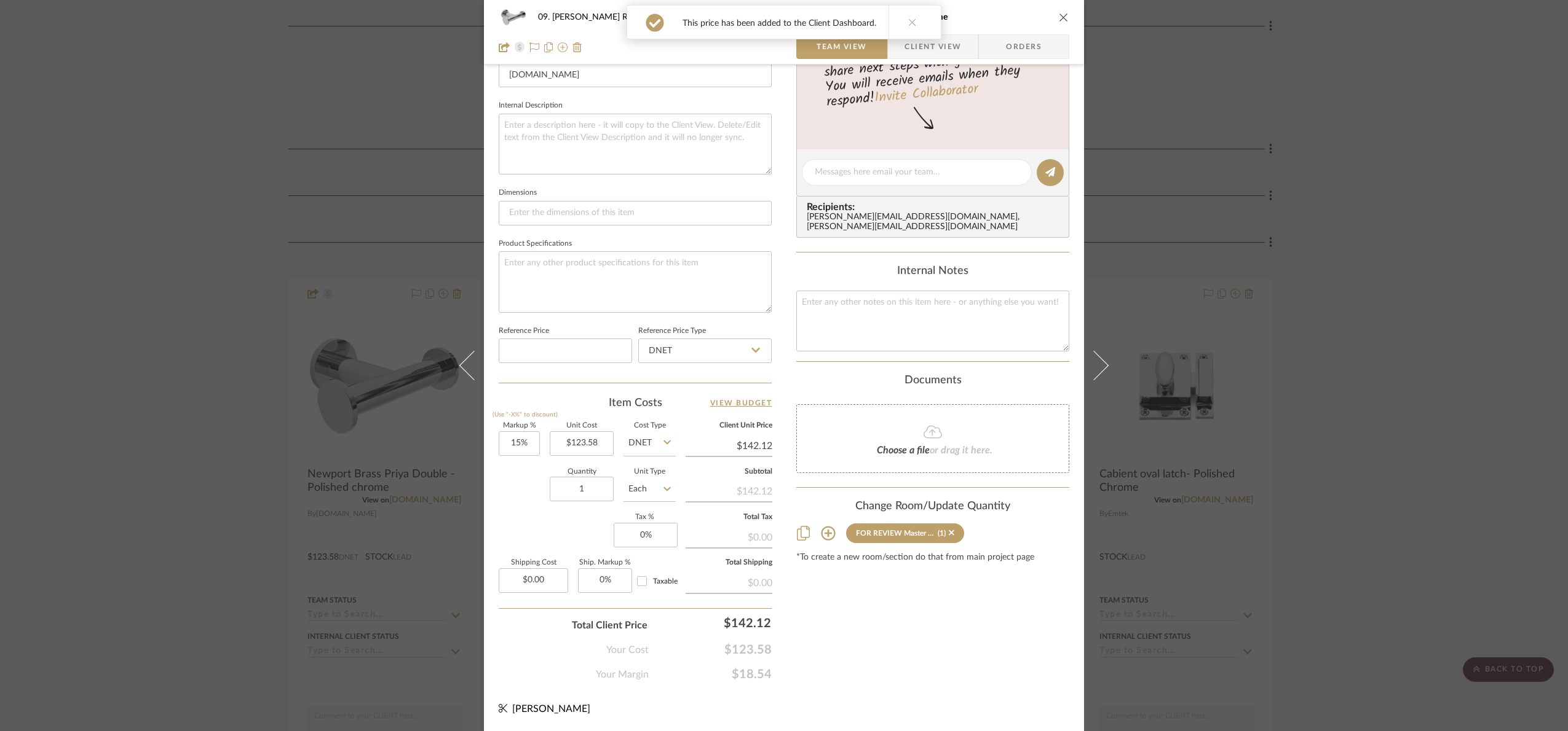
click at [1359, 367] on div "09. Jones Revamp FOR REVIEW Master Bath Newport Brass Priya Double - Polished c…" at bounding box center [784, 366] width 1568 height 731
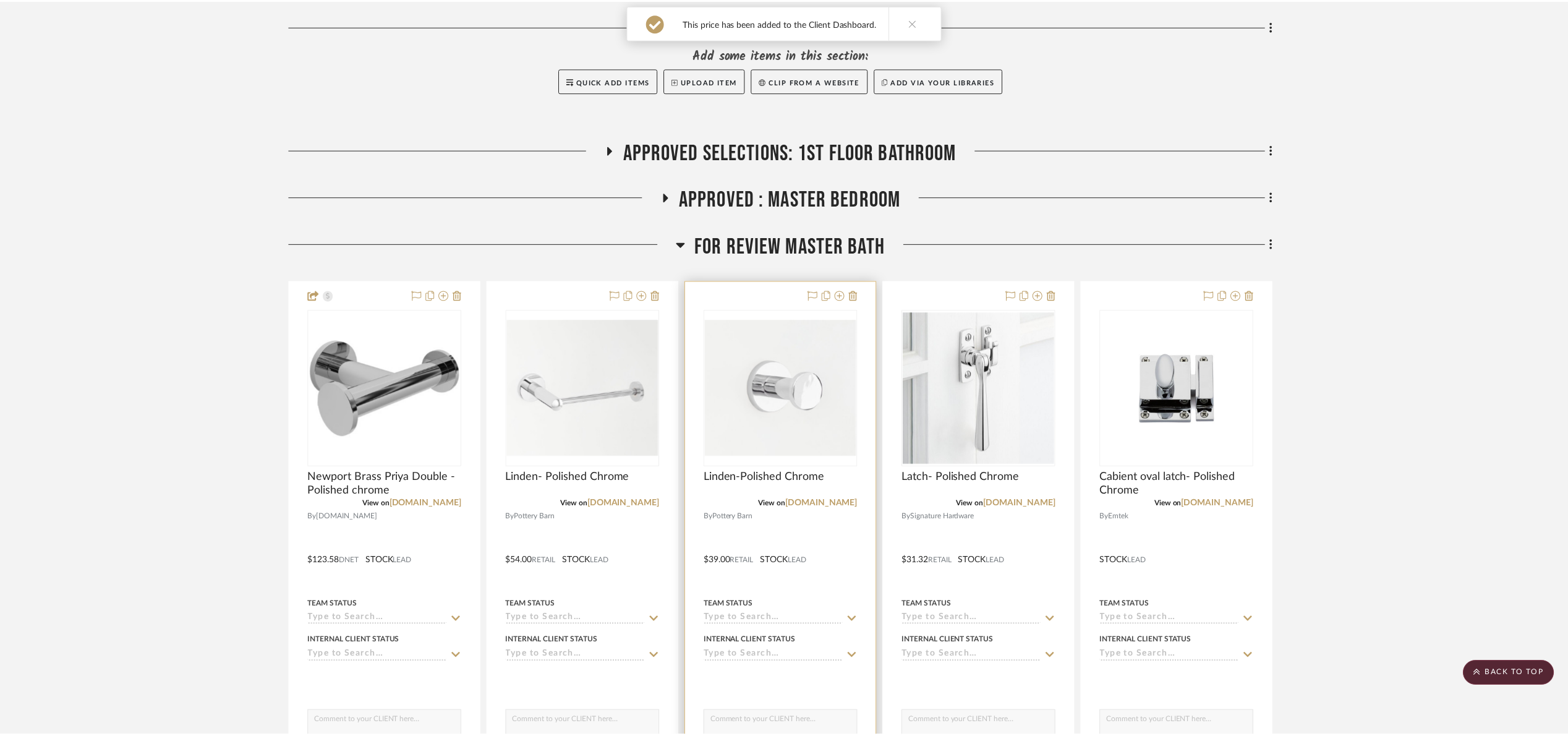
scroll to position [464, 0]
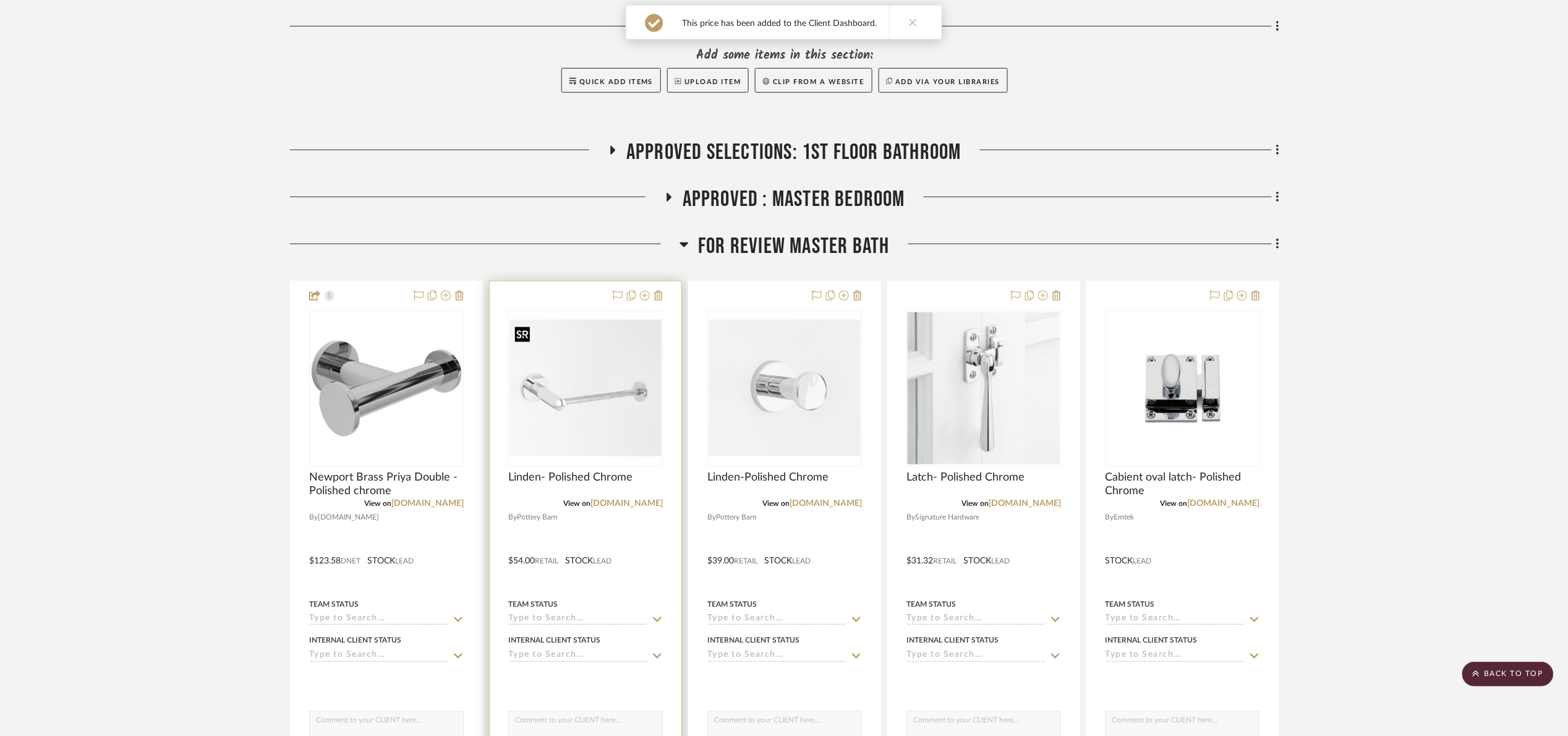
click at [590, 412] on img "0" at bounding box center [585, 388] width 152 height 137
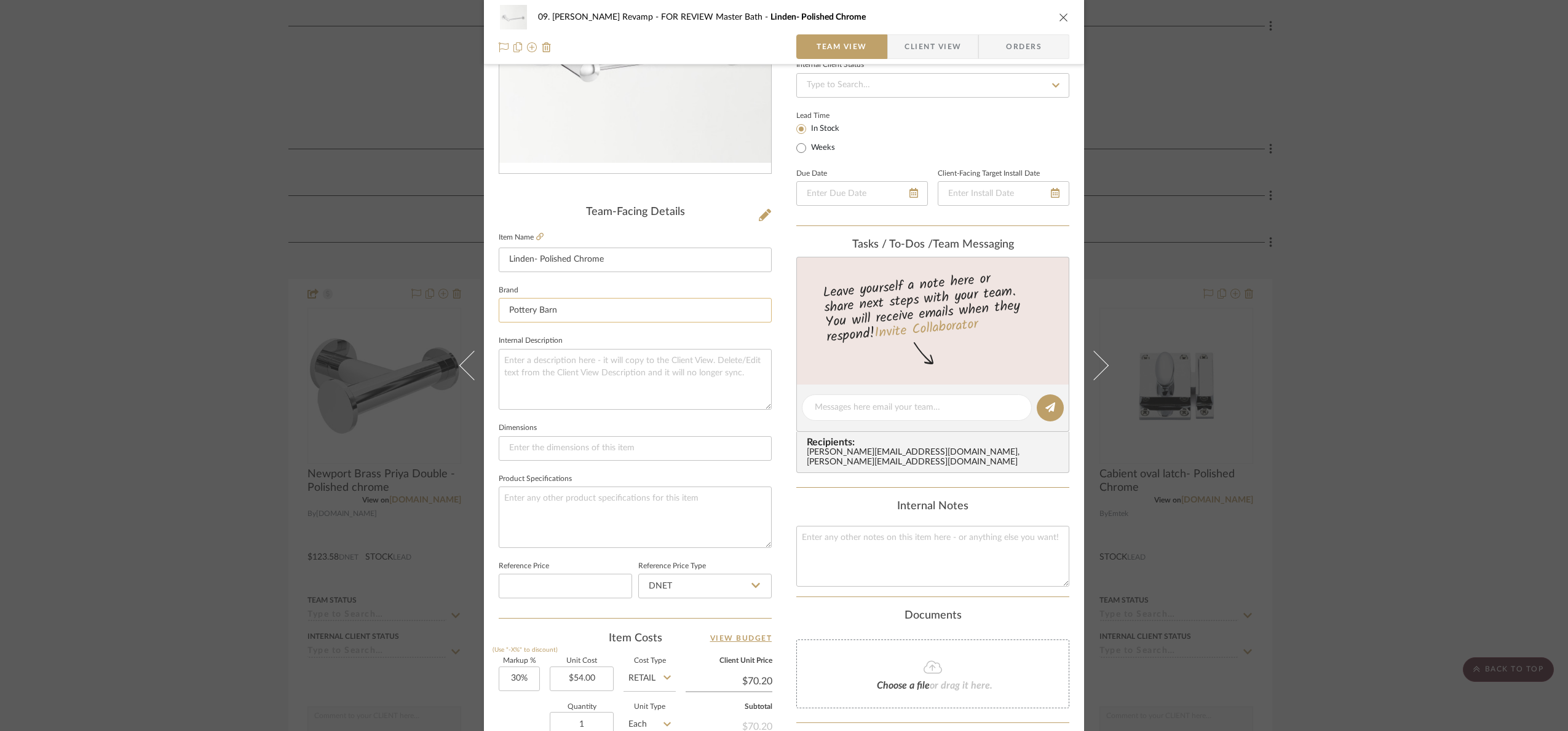
scroll to position [138, 0]
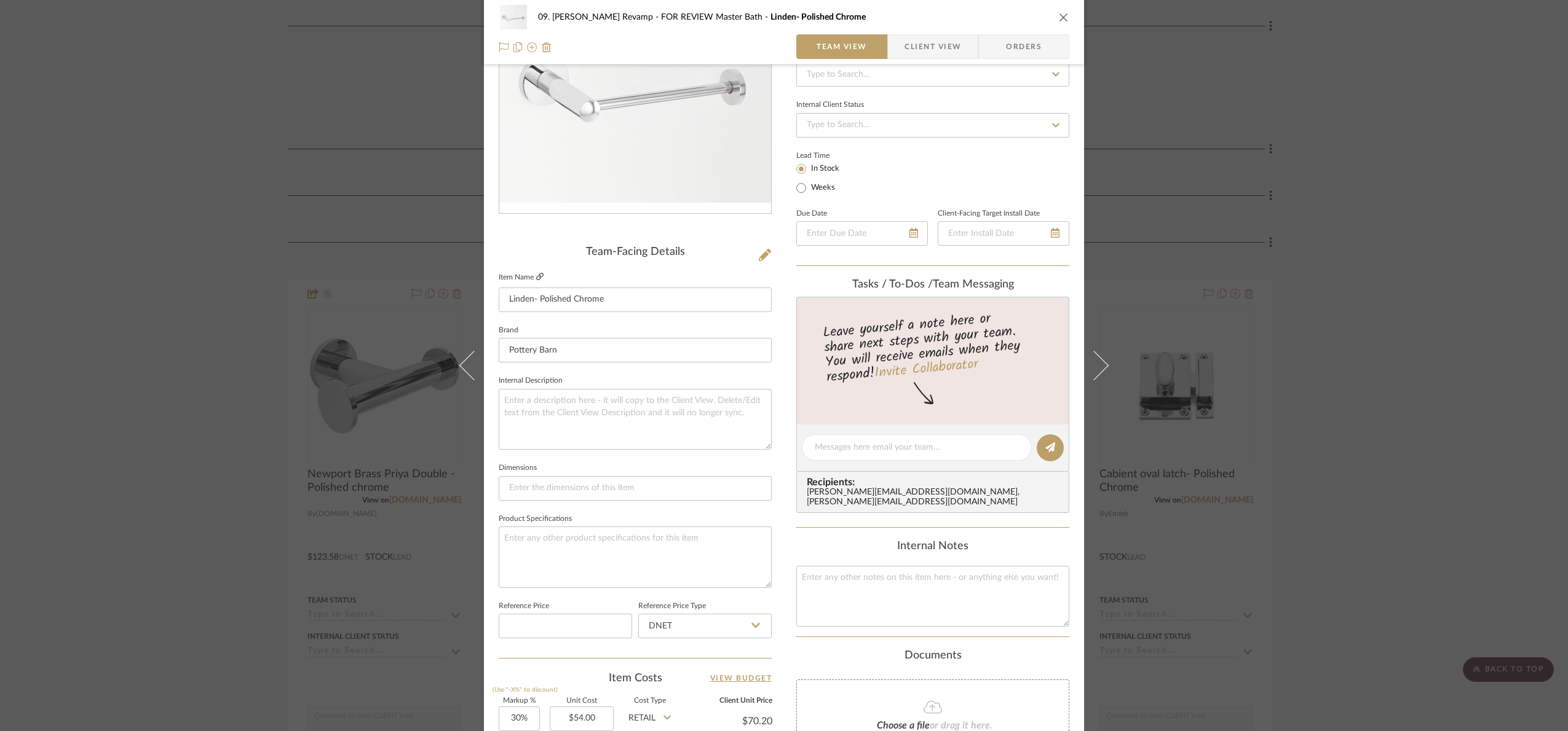
click at [536, 273] on icon at bounding box center [540, 277] width 7 height 7
click at [1390, 325] on div "09. Jones Revamp FOR REVIEW Master Bath Linden- Polished Chrome Team View Clien…" at bounding box center [784, 366] width 1568 height 731
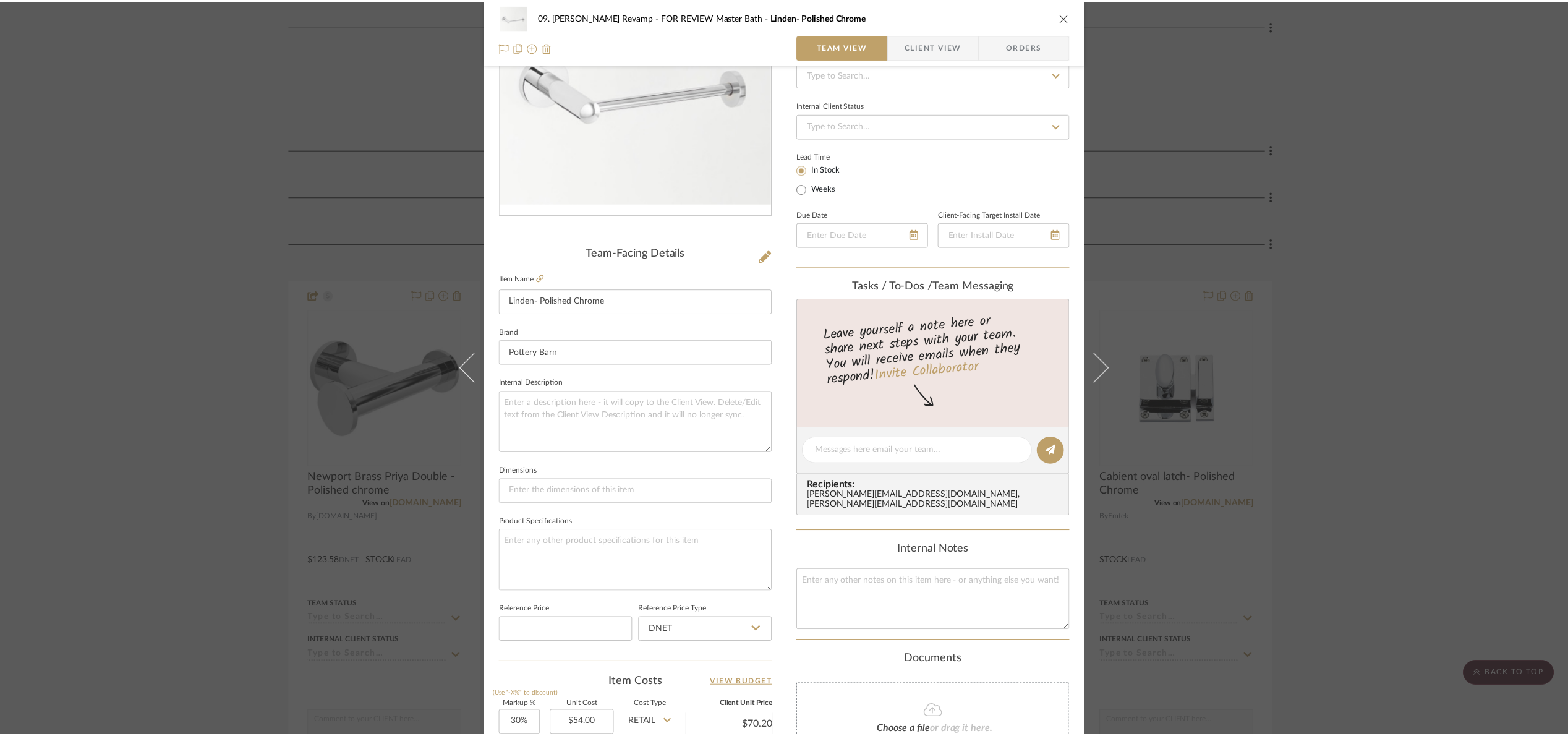
scroll to position [464, 0]
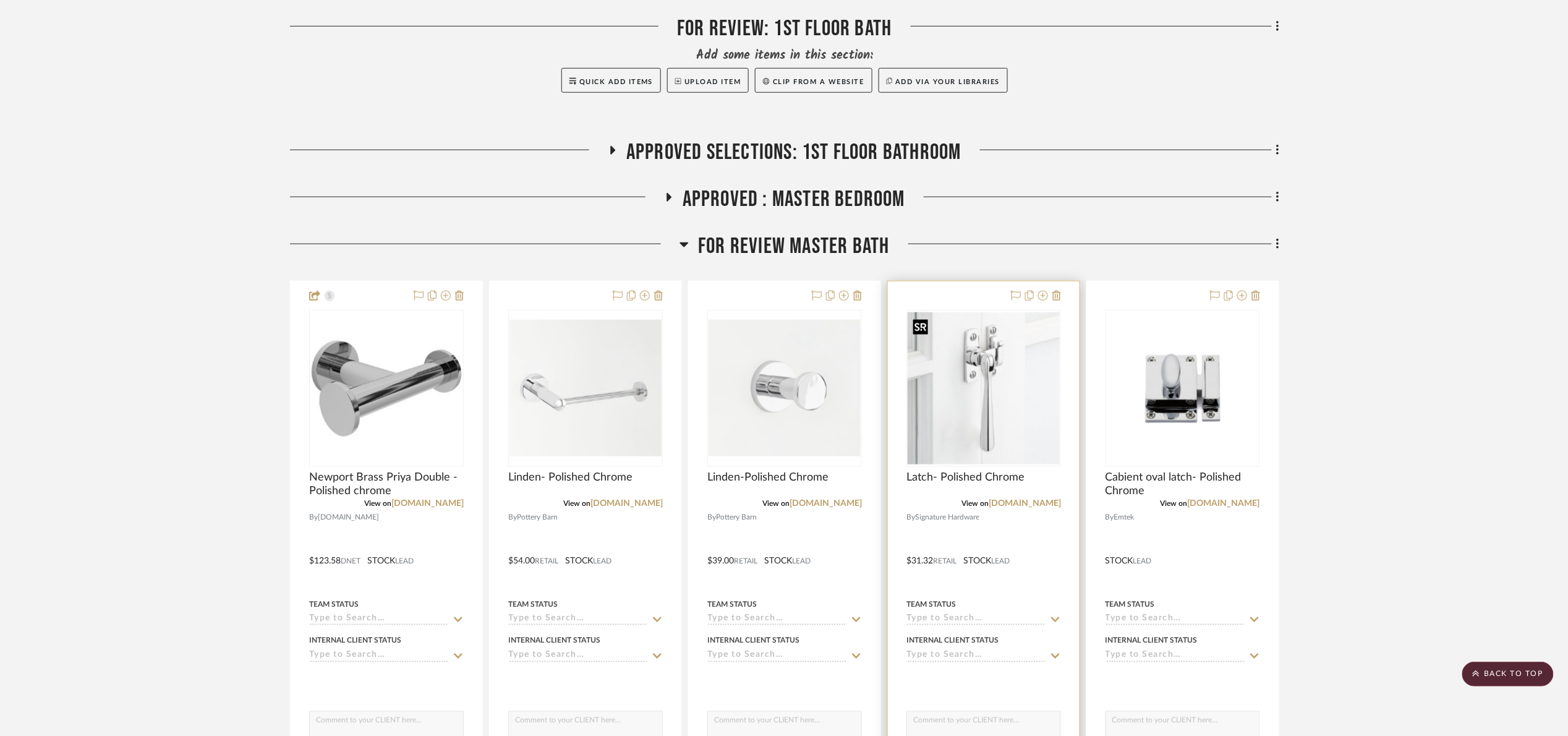
click at [953, 440] on img "0" at bounding box center [984, 388] width 152 height 152
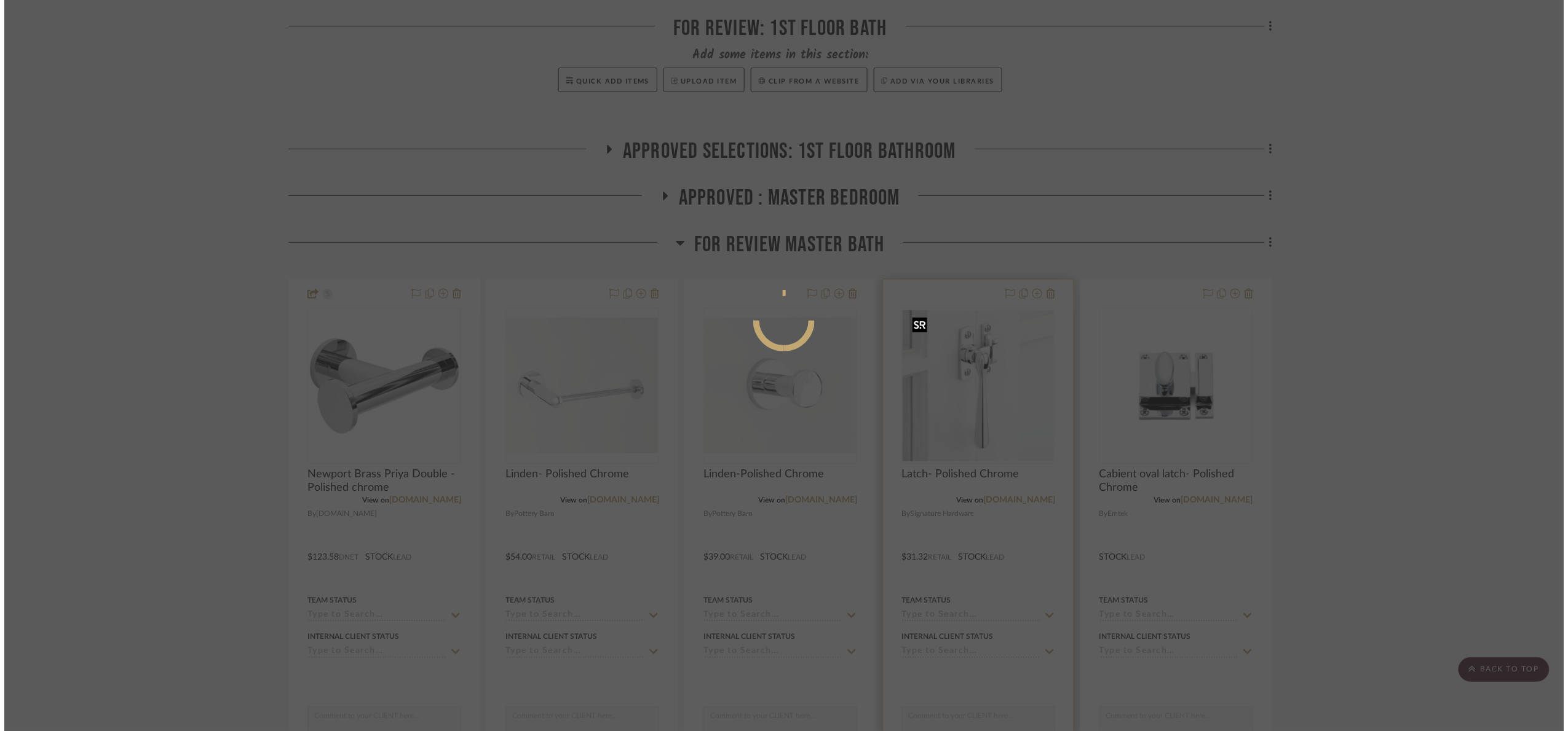
scroll to position [0, 0]
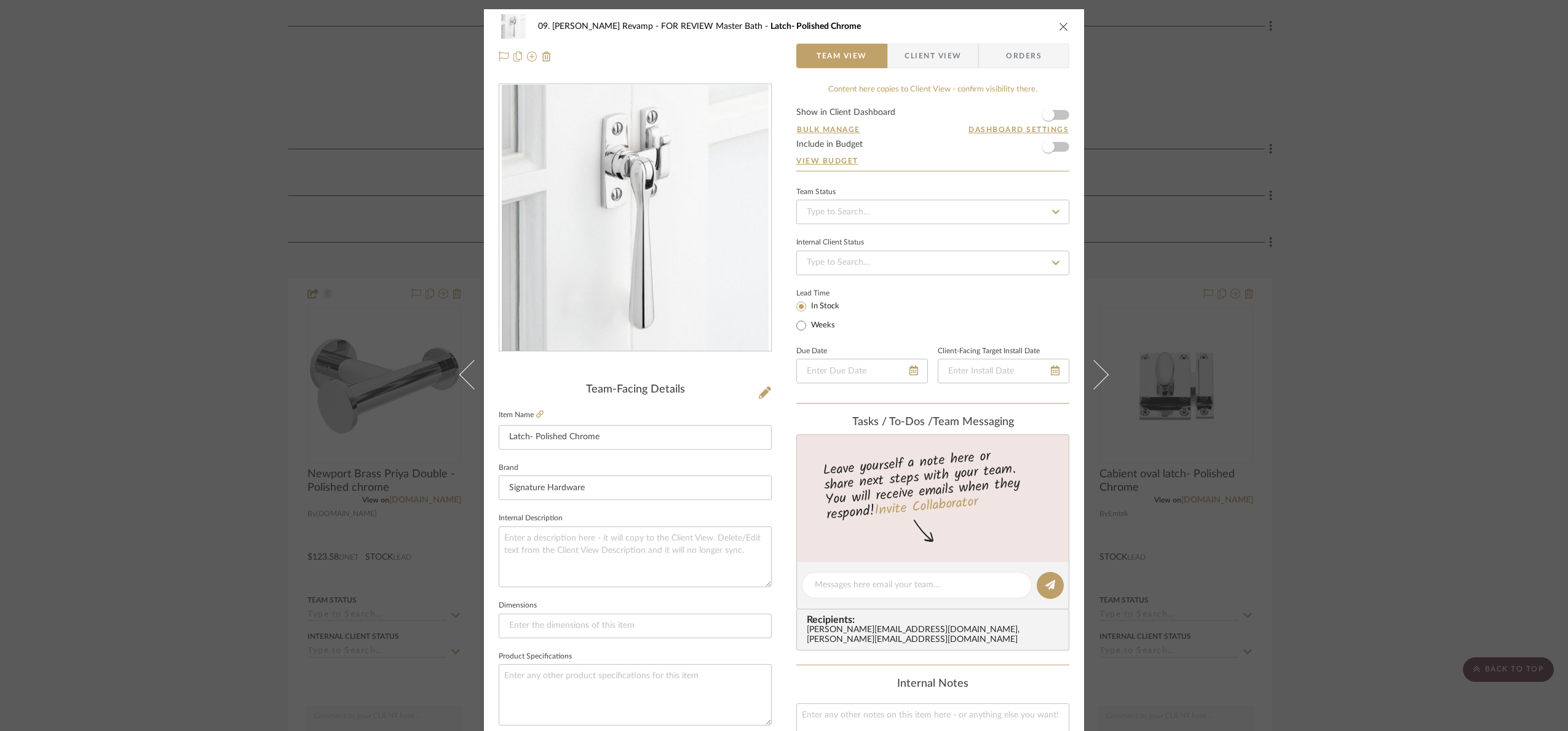
drag, startPoint x: 1355, startPoint y: 458, endPoint x: 1361, endPoint y: 453, distance: 7.8
click at [1357, 456] on div "09. Jones Revamp FOR REVIEW Master Bath Latch- Polished Chrome Team View Client…" at bounding box center [784, 366] width 1568 height 731
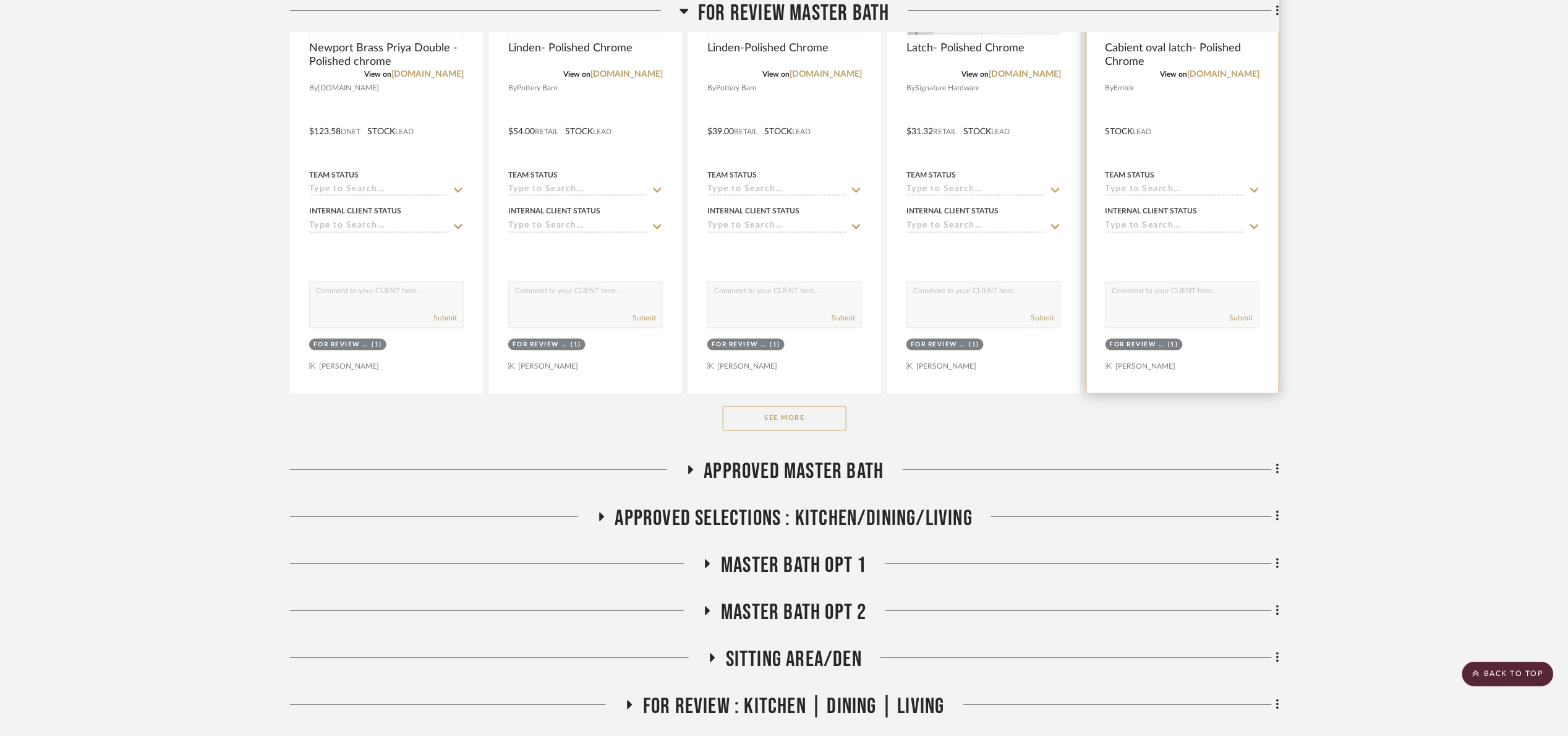
scroll to position [928, 0]
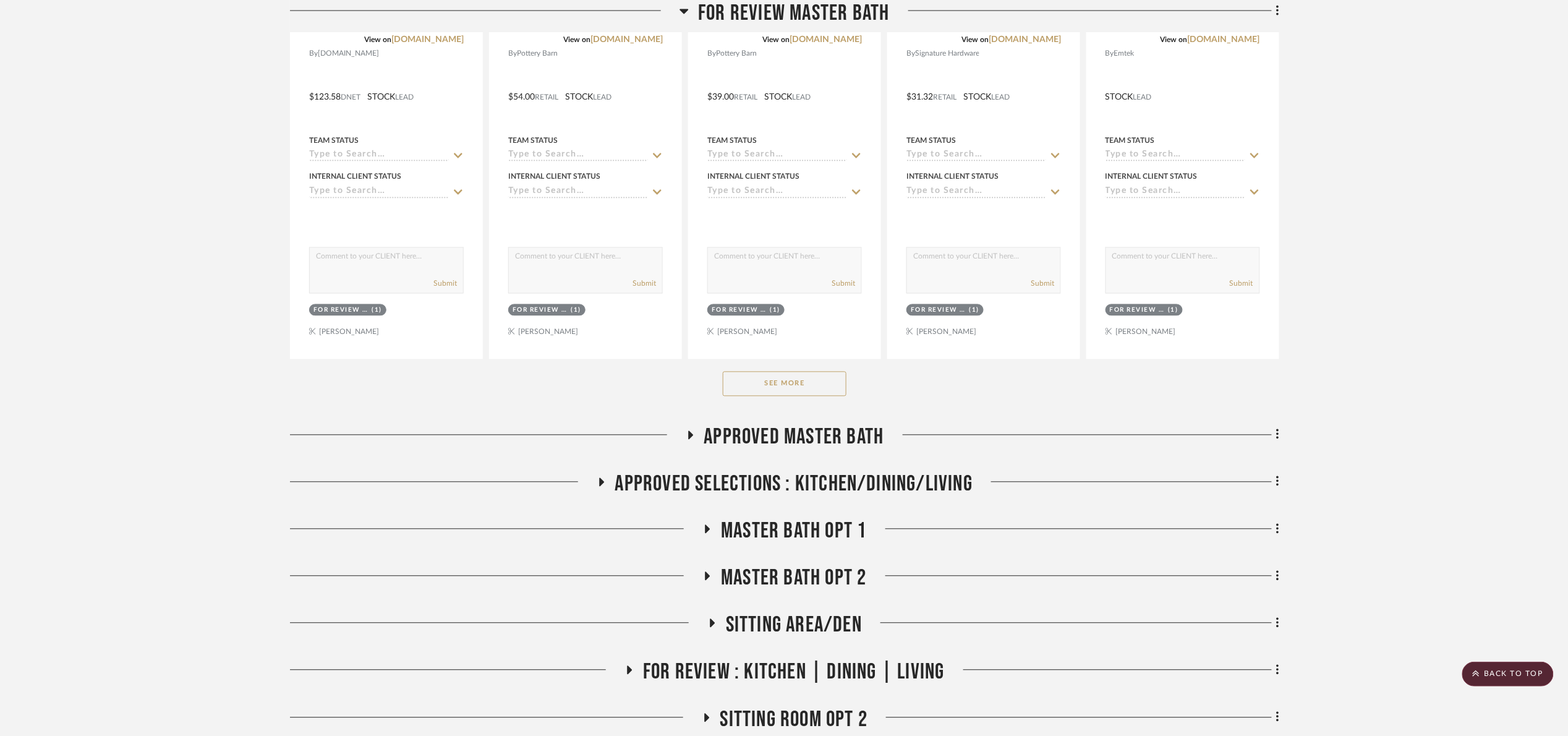
click at [803, 396] on button "See More" at bounding box center [785, 384] width 124 height 25
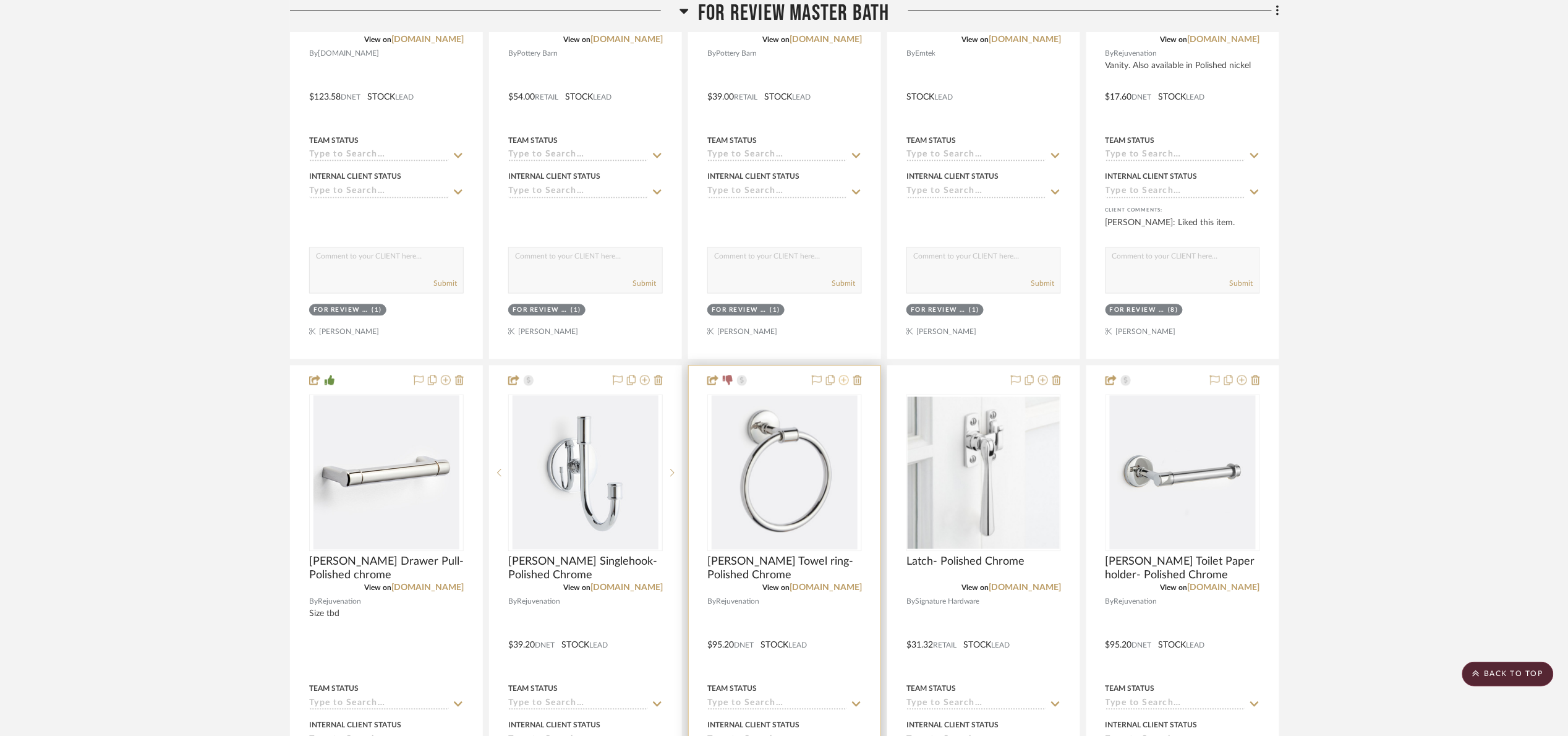
click at [847, 379] on icon at bounding box center [844, 380] width 10 height 10
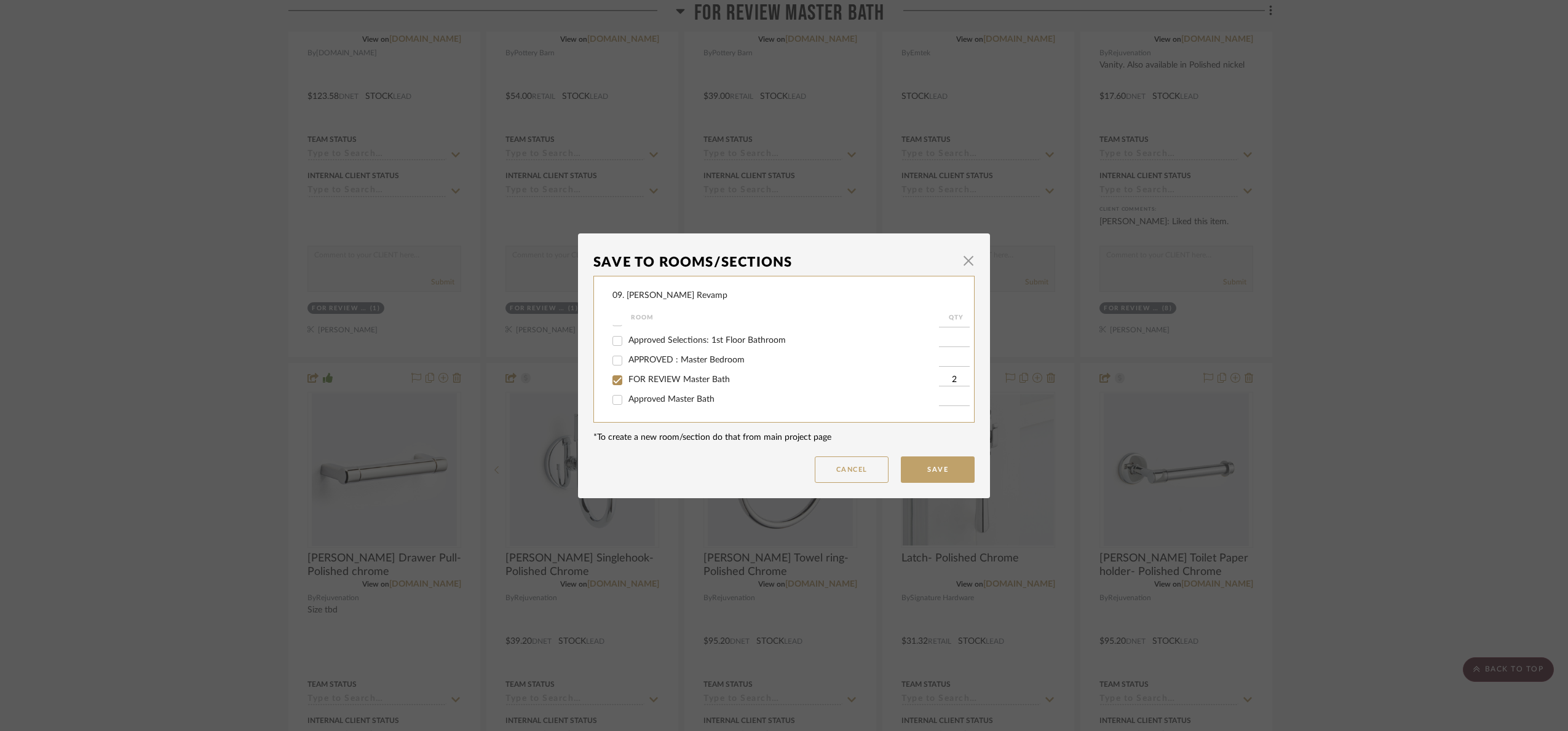
click at [653, 377] on span "FOR REVIEW Master Bath" at bounding box center [680, 379] width 102 height 8
click at [627, 377] on input "FOR REVIEW Master Bath" at bounding box center [617, 381] width 20 height 20
checkbox input "false"
click at [641, 407] on div "Will NOT Use" at bounding box center [776, 401] width 327 height 20
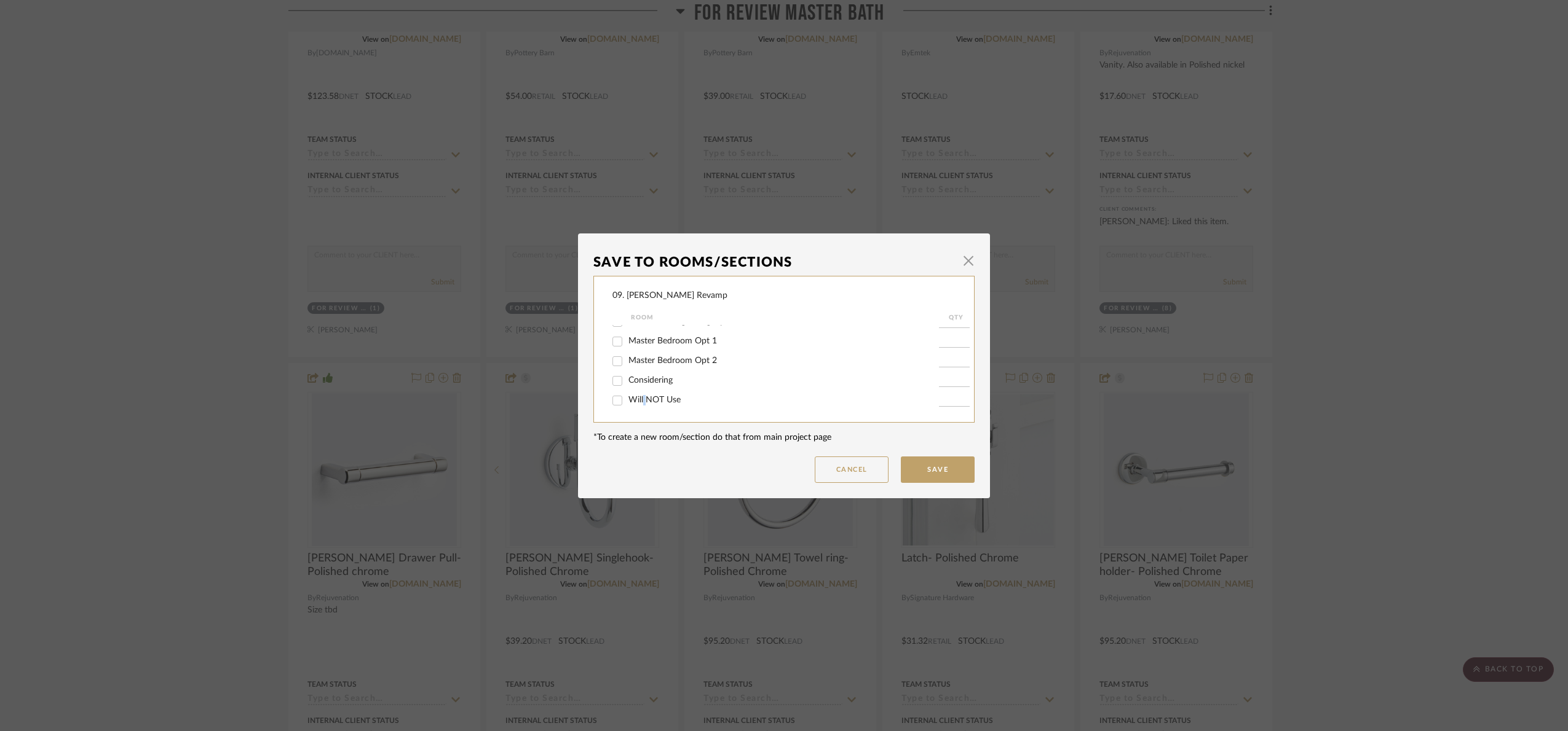
click at [640, 404] on span "Will NOT Use" at bounding box center [655, 399] width 53 height 8
click at [627, 404] on input "Will NOT Use" at bounding box center [617, 401] width 20 height 20
checkbox input "true"
type input "1"
click at [963, 471] on button "Save" at bounding box center [937, 469] width 74 height 26
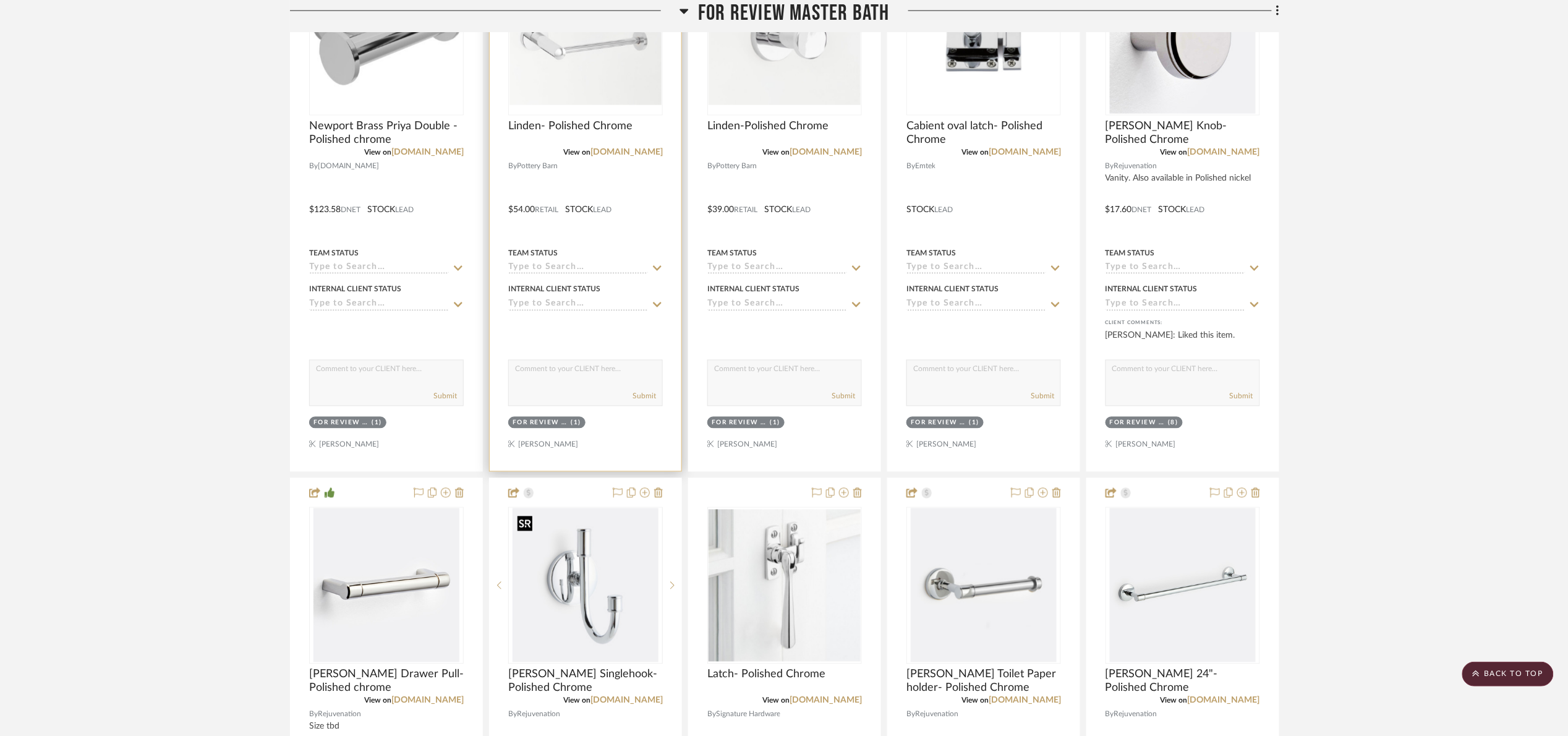
scroll to position [742, 0]
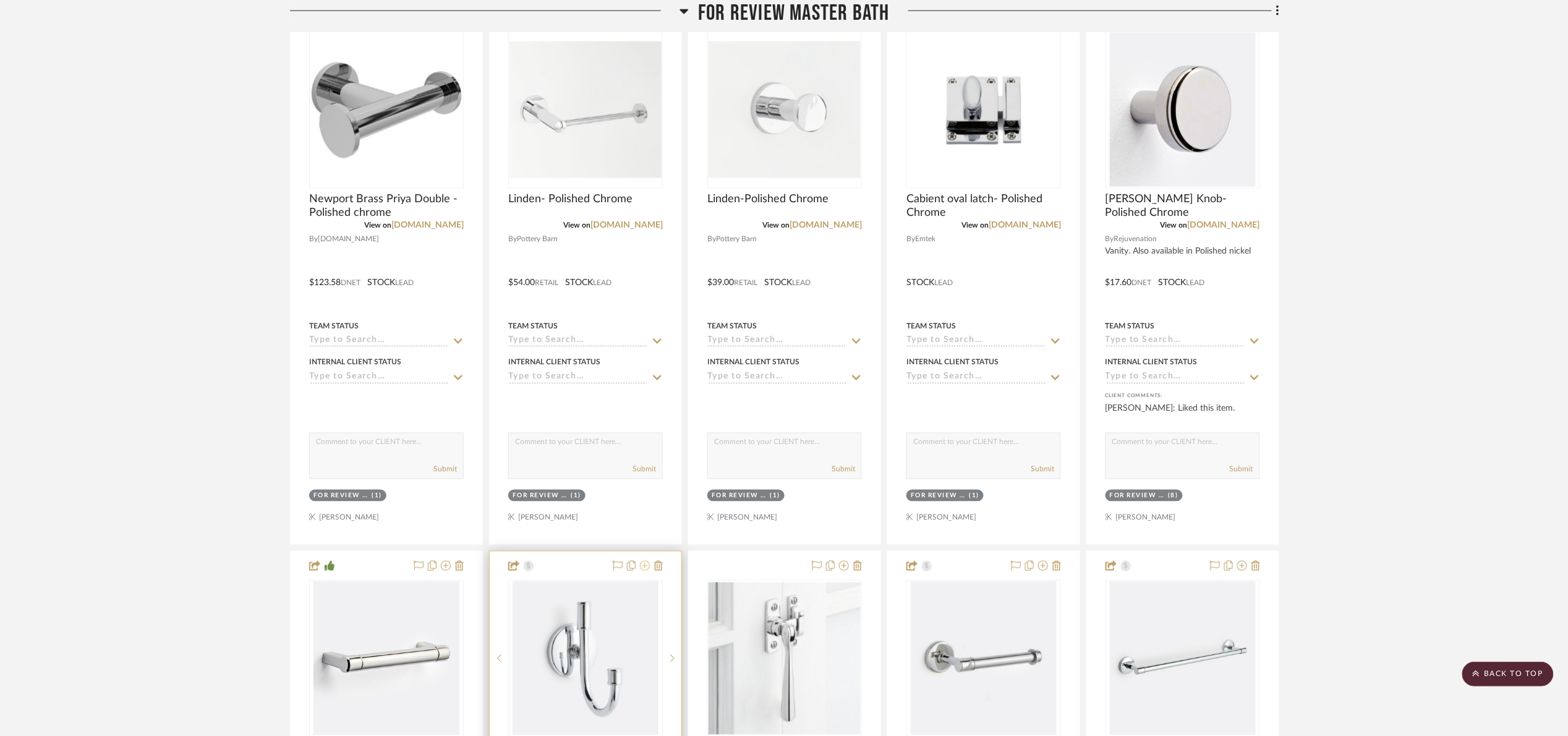
click at [648, 571] on icon at bounding box center [644, 566] width 10 height 10
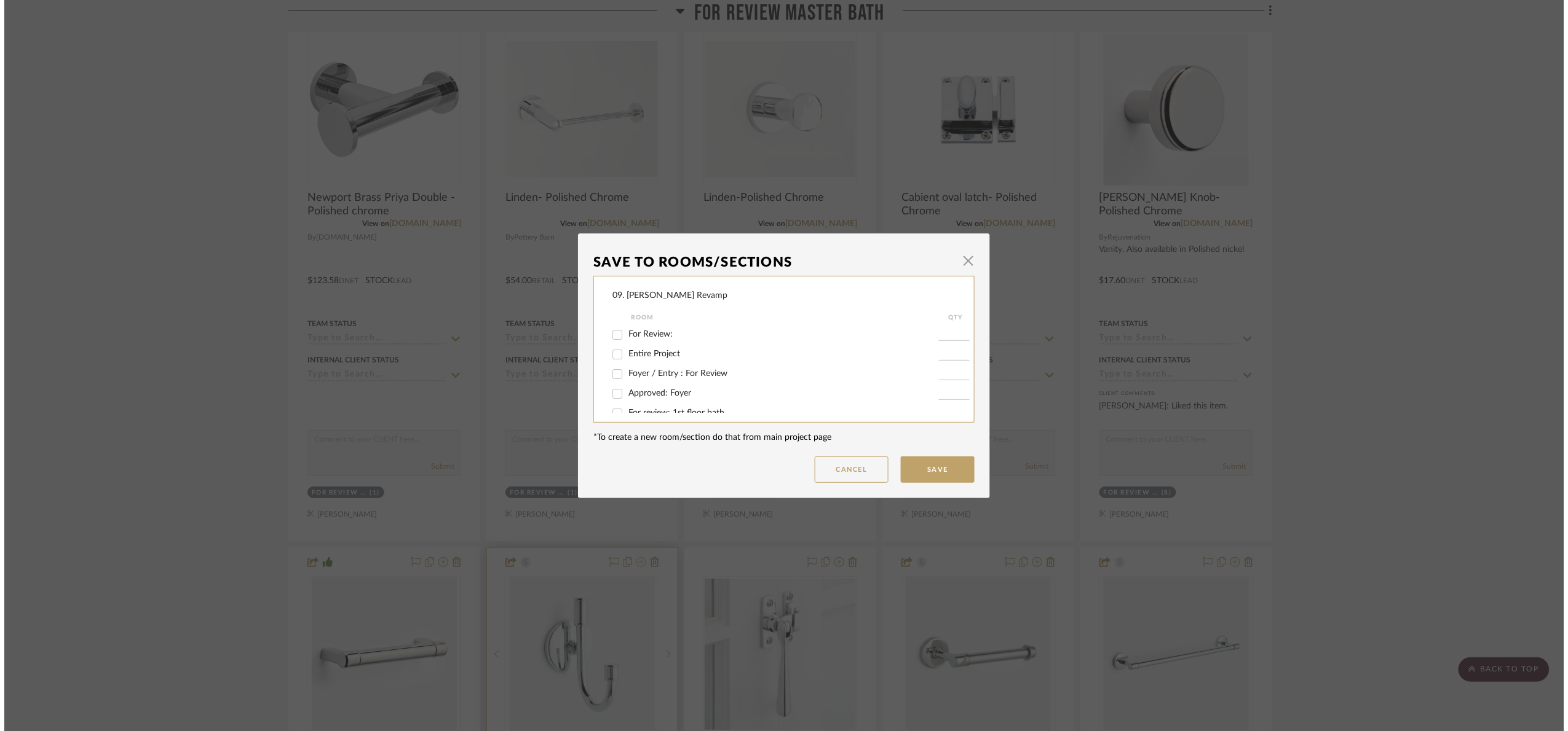
scroll to position [0, 0]
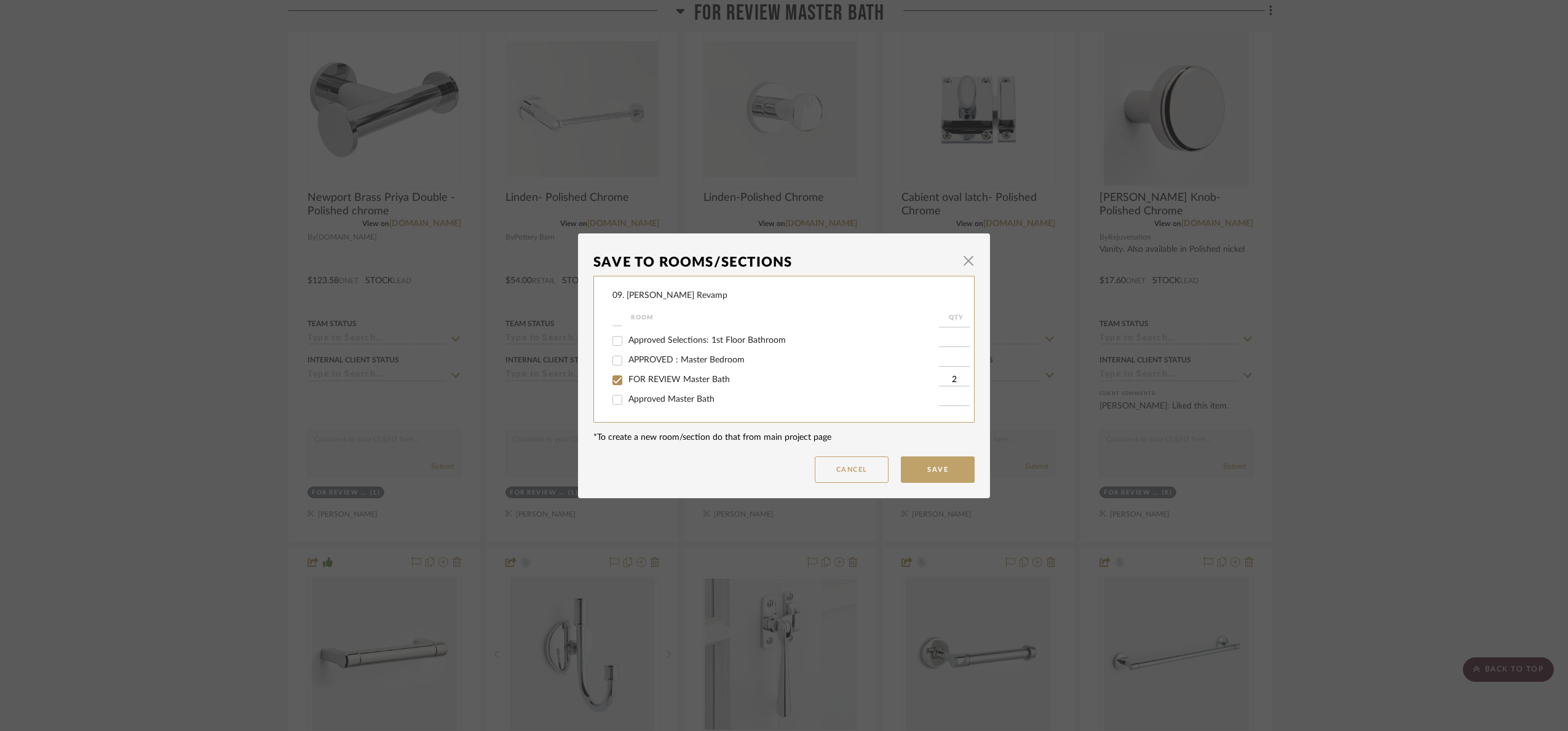
click at [662, 382] on span "FOR REVIEW Master Bath" at bounding box center [680, 379] width 102 height 8
click at [627, 382] on input "FOR REVIEW Master Bath" at bounding box center [617, 381] width 20 height 20
checkbox input "false"
click at [659, 405] on div "Will NOT Use" at bounding box center [776, 401] width 327 height 20
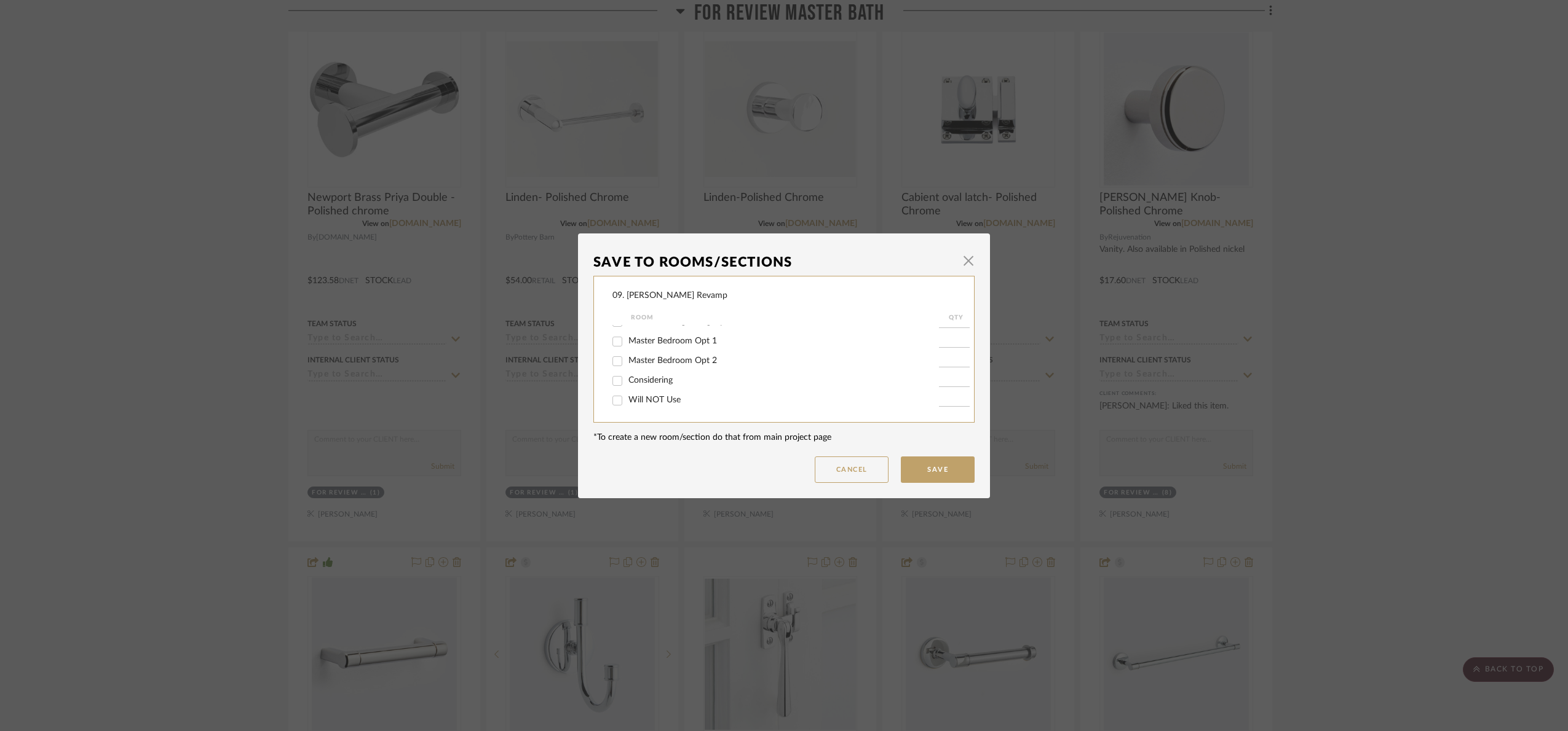
click at [661, 402] on span "Will NOT Use" at bounding box center [655, 399] width 53 height 8
click at [627, 402] on input "Will NOT Use" at bounding box center [617, 401] width 20 height 20
checkbox input "true"
type input "1"
click at [941, 473] on button "Save" at bounding box center [937, 469] width 74 height 26
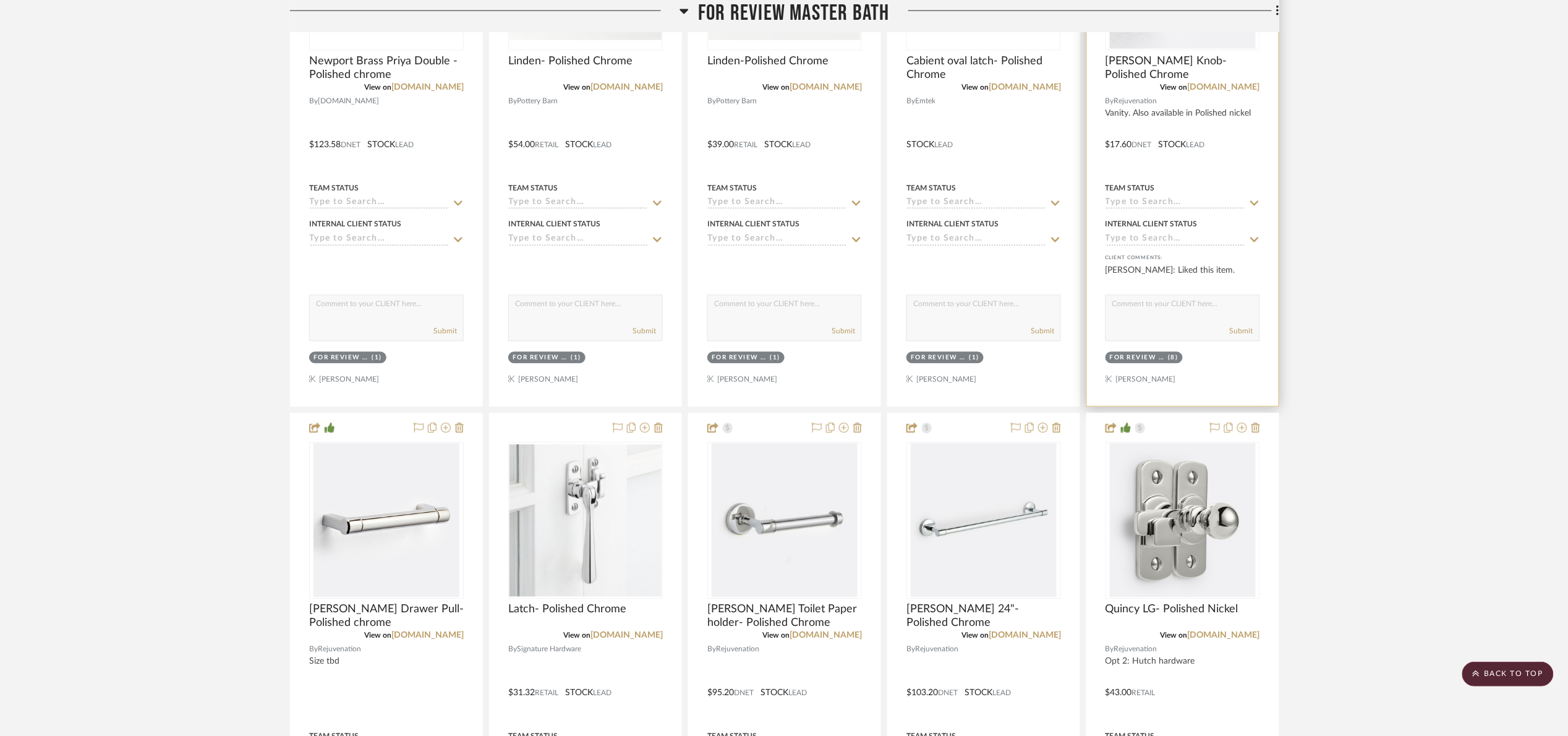
scroll to position [928, 0]
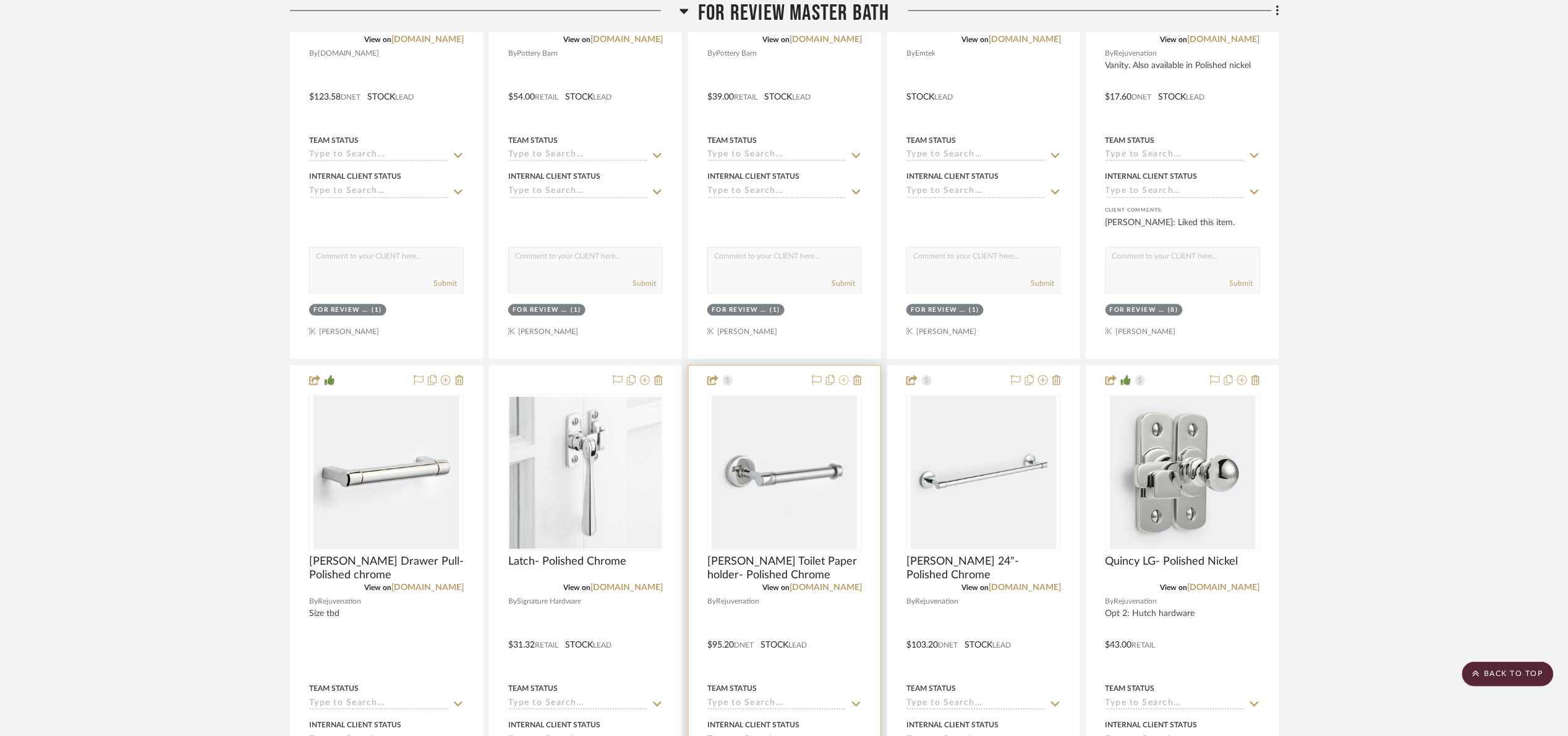
click at [843, 381] on icon at bounding box center [844, 380] width 10 height 10
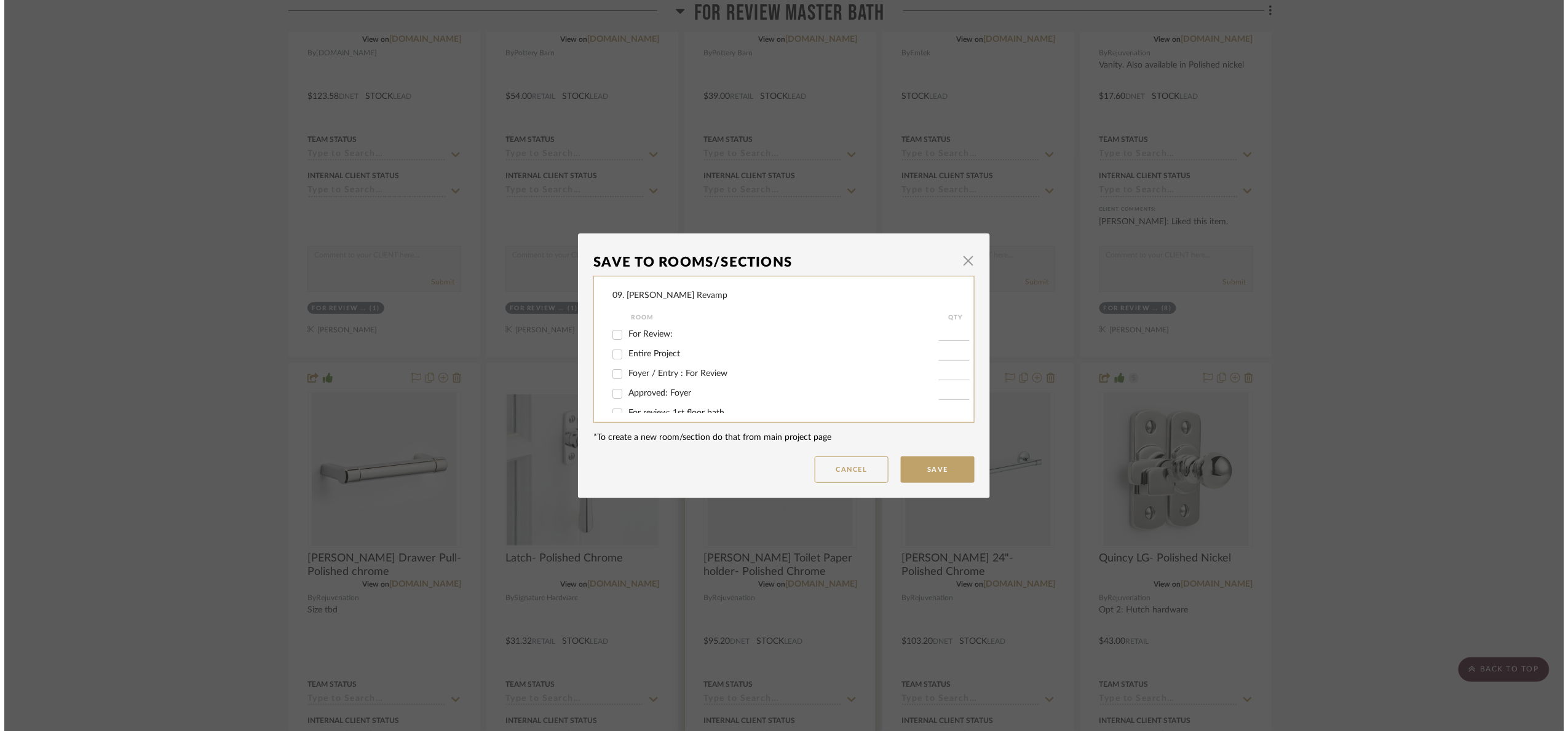
scroll to position [0, 0]
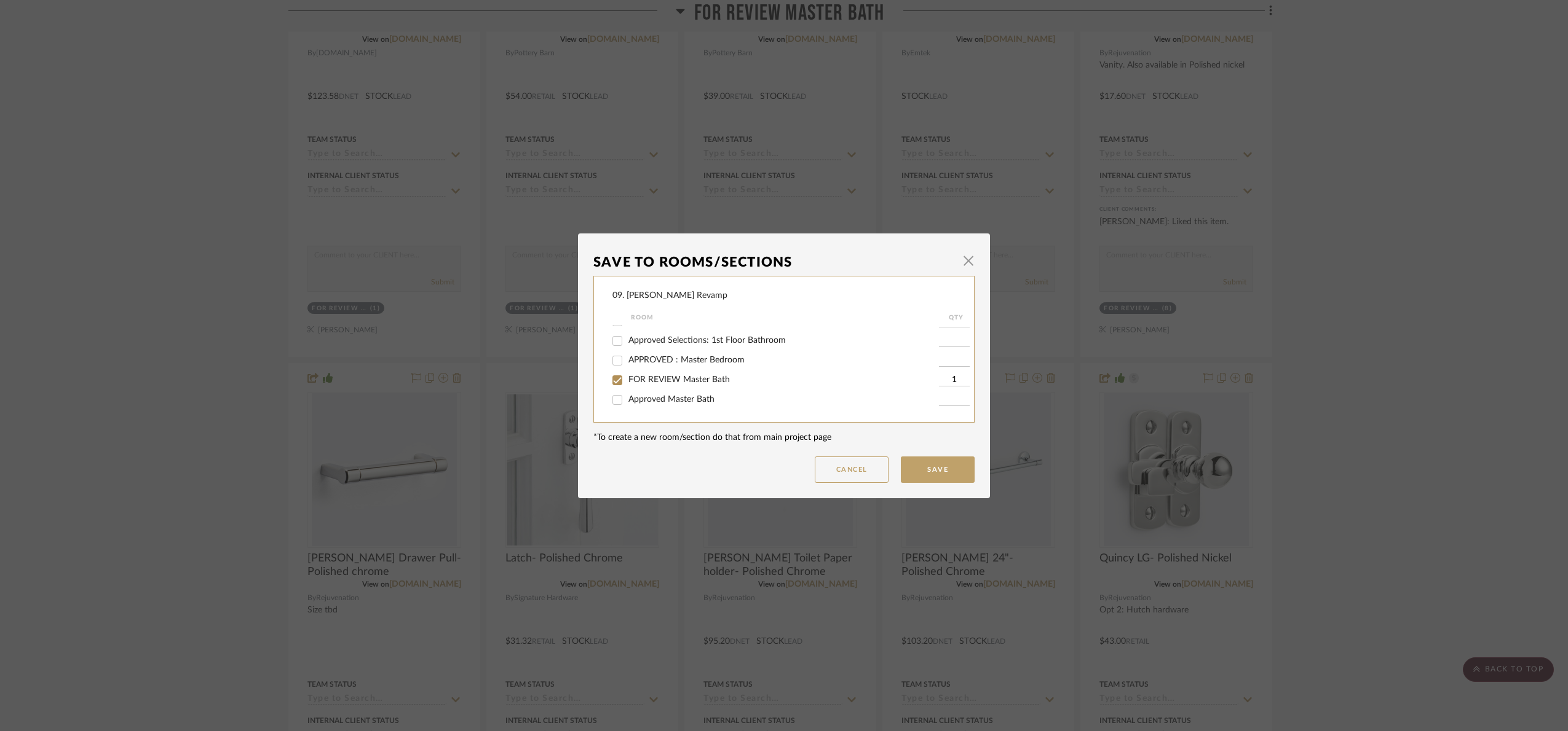
click at [634, 381] on span "FOR REVIEW Master Bath" at bounding box center [680, 379] width 102 height 8
click at [627, 381] on input "FOR REVIEW Master Bath" at bounding box center [617, 381] width 20 height 20
checkbox input "false"
drag, startPoint x: 640, startPoint y: 404, endPoint x: 678, endPoint y: 418, distance: 40.5
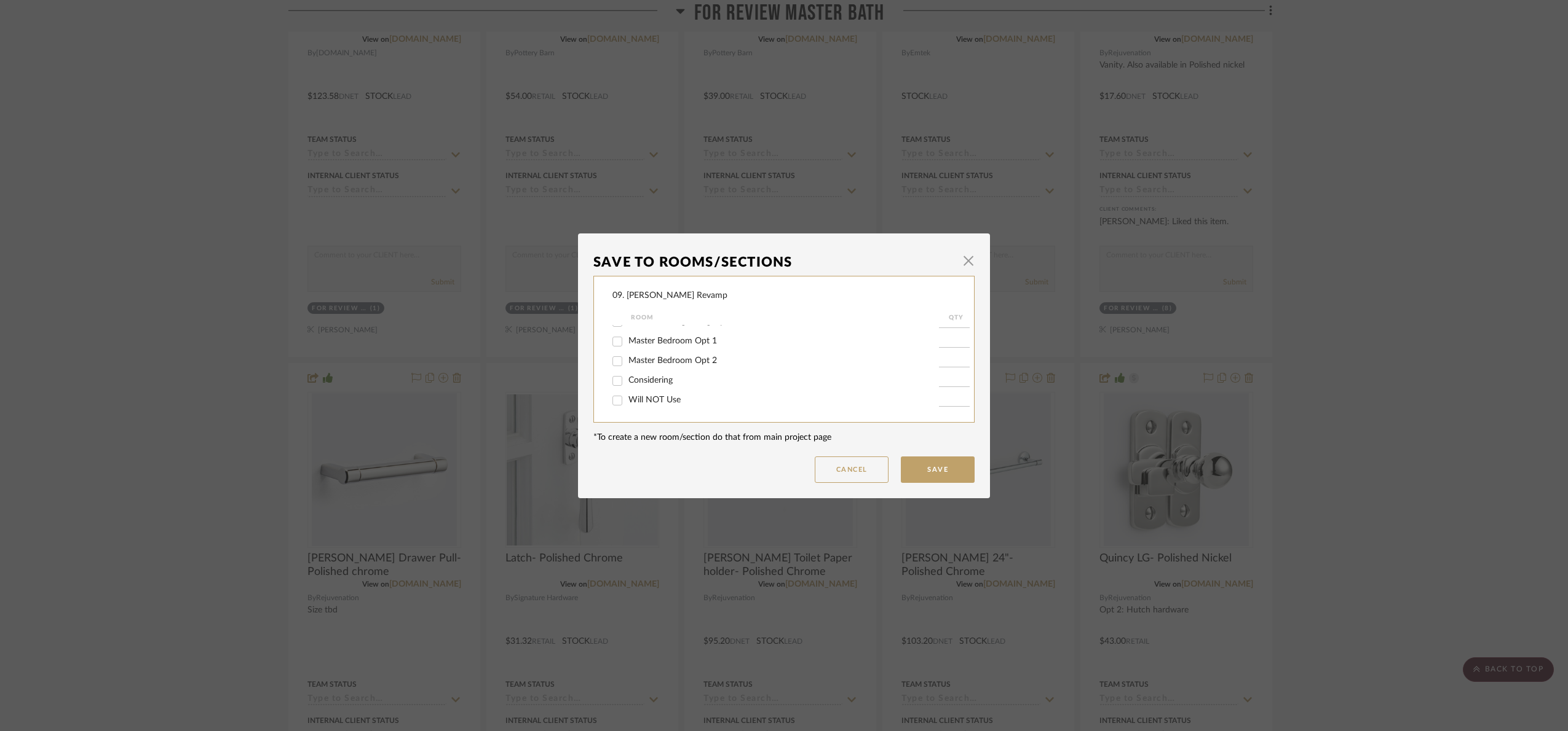
click at [641, 404] on label "Will NOT Use" at bounding box center [784, 401] width 310 height 11
click at [610, 399] on input "Will NOT Use" at bounding box center [617, 401] width 20 height 20
checkbox input "true"
type input "1"
click at [958, 461] on button "Save" at bounding box center [937, 469] width 74 height 26
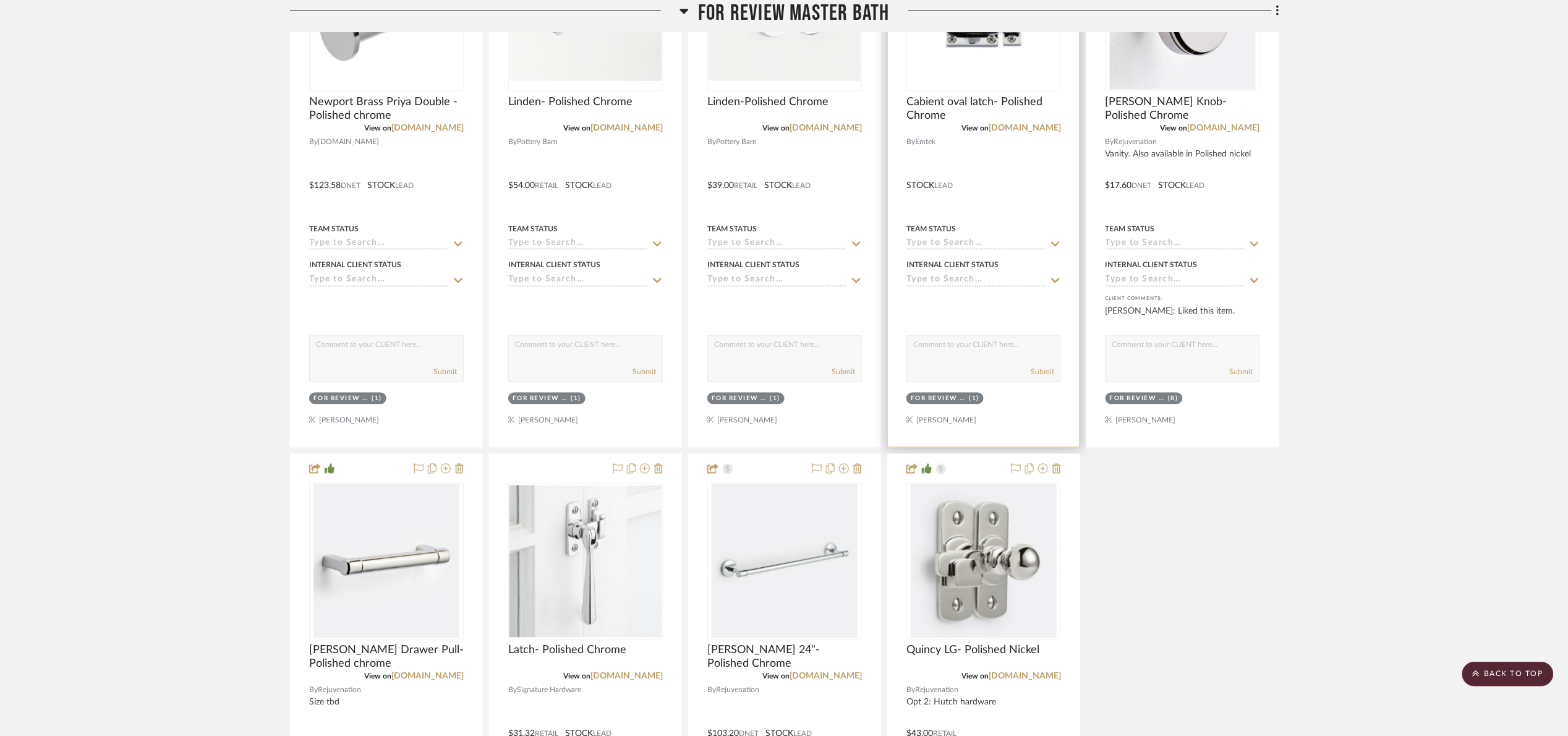
scroll to position [836, 0]
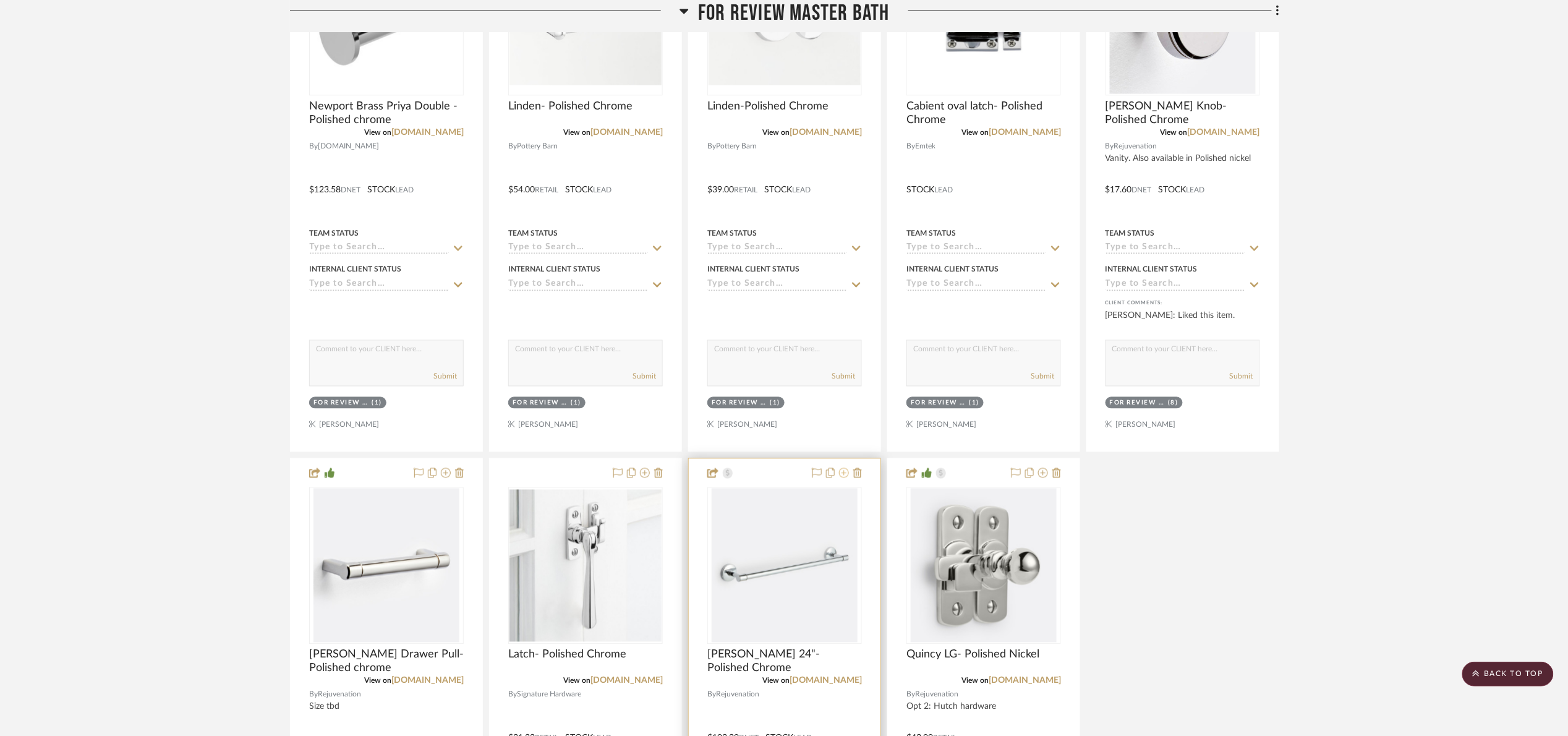
click at [845, 477] on icon at bounding box center [844, 473] width 10 height 10
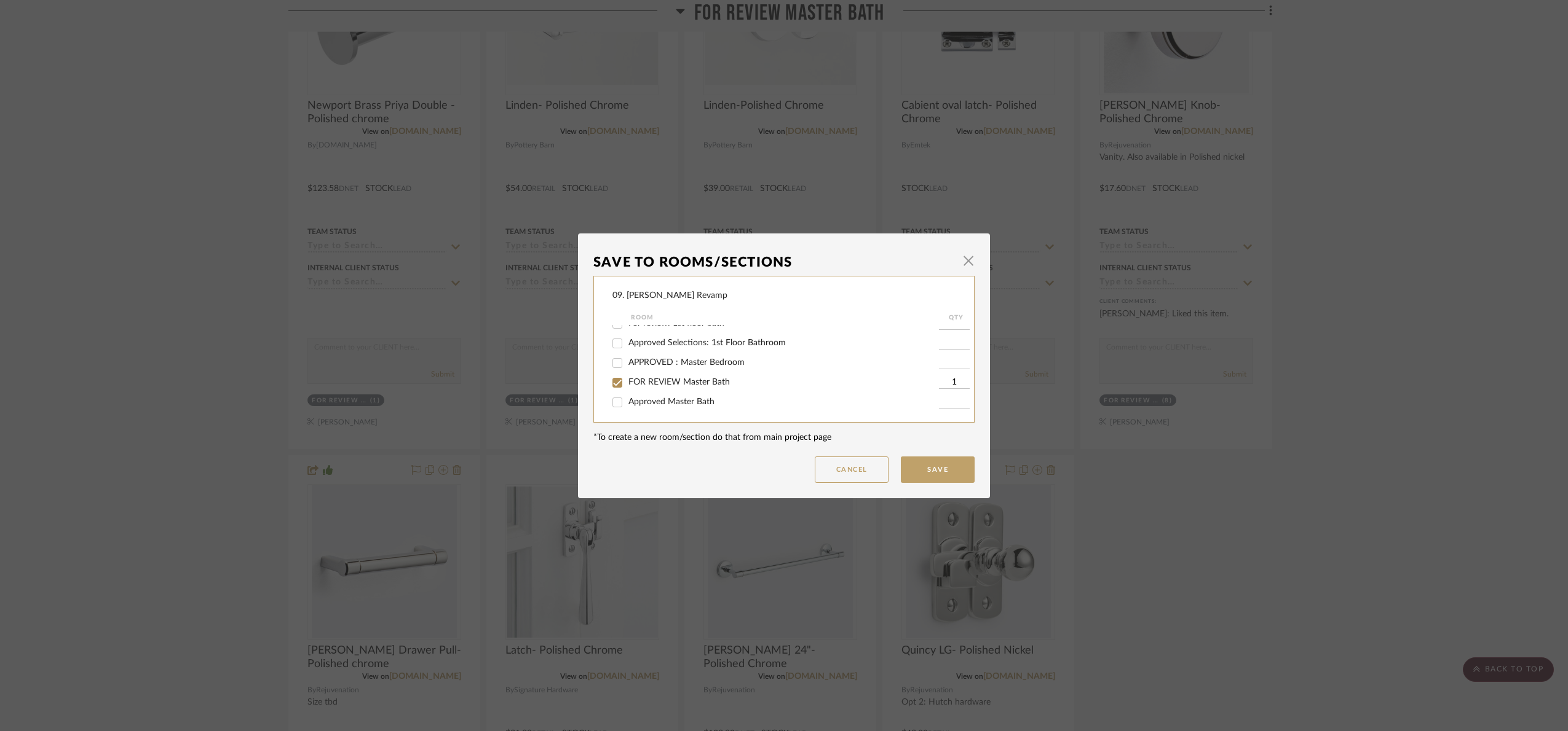
scroll to position [93, 0]
drag, startPoint x: 645, startPoint y: 369, endPoint x: 647, endPoint y: 376, distance: 7.3
click at [646, 371] on div "FOR REVIEW Master Bath" at bounding box center [776, 381] width 327 height 20
click at [647, 376] on span "FOR REVIEW Master Bath" at bounding box center [680, 379] width 102 height 8
click at [627, 376] on input "FOR REVIEW Master Bath" at bounding box center [617, 381] width 20 height 20
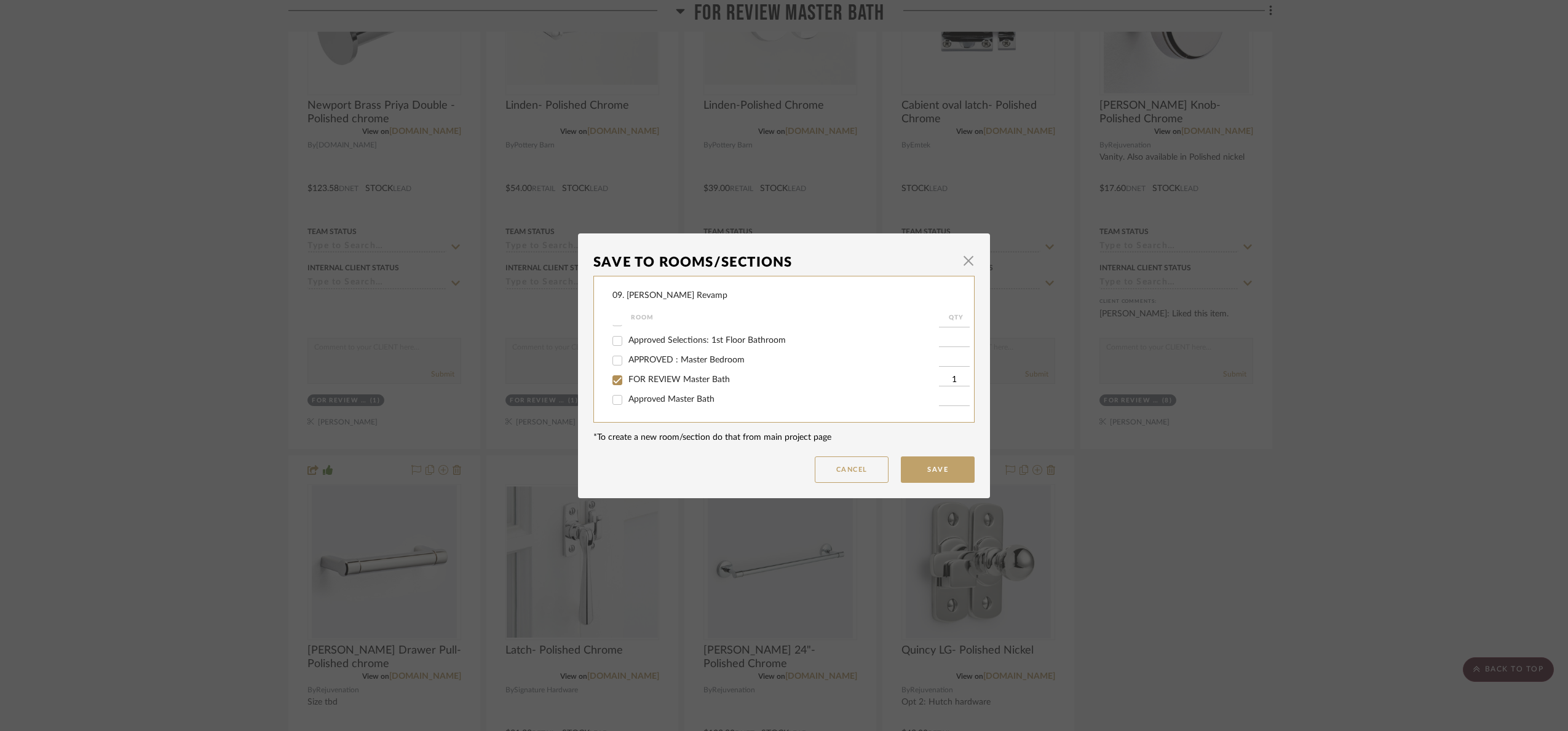
checkbox input "false"
click at [650, 402] on span "Will NOT Use" at bounding box center [655, 399] width 53 height 8
click at [627, 402] on input "Will NOT Use" at bounding box center [617, 401] width 20 height 20
checkbox input "true"
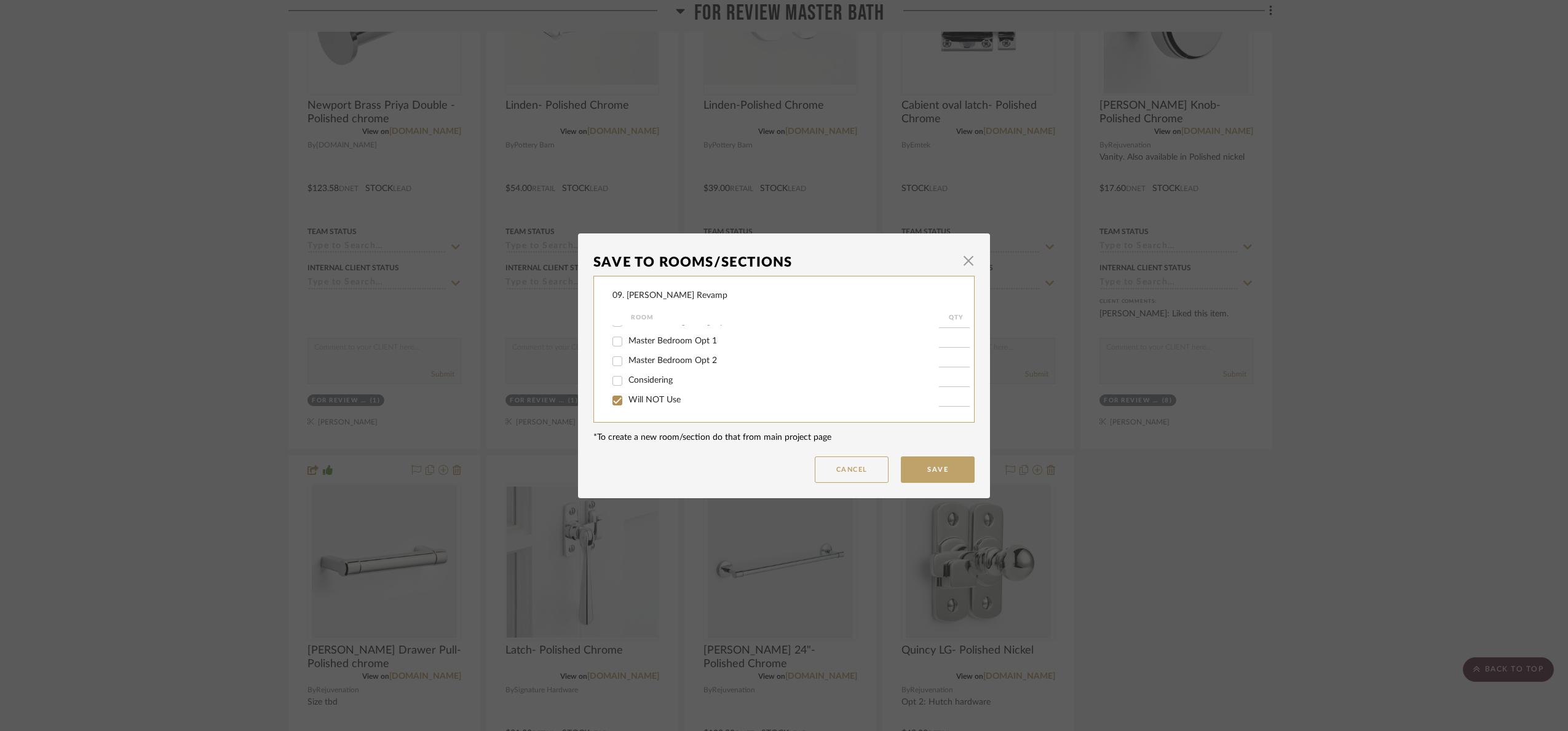
type input "1"
click at [926, 463] on button "Save" at bounding box center [937, 469] width 74 height 26
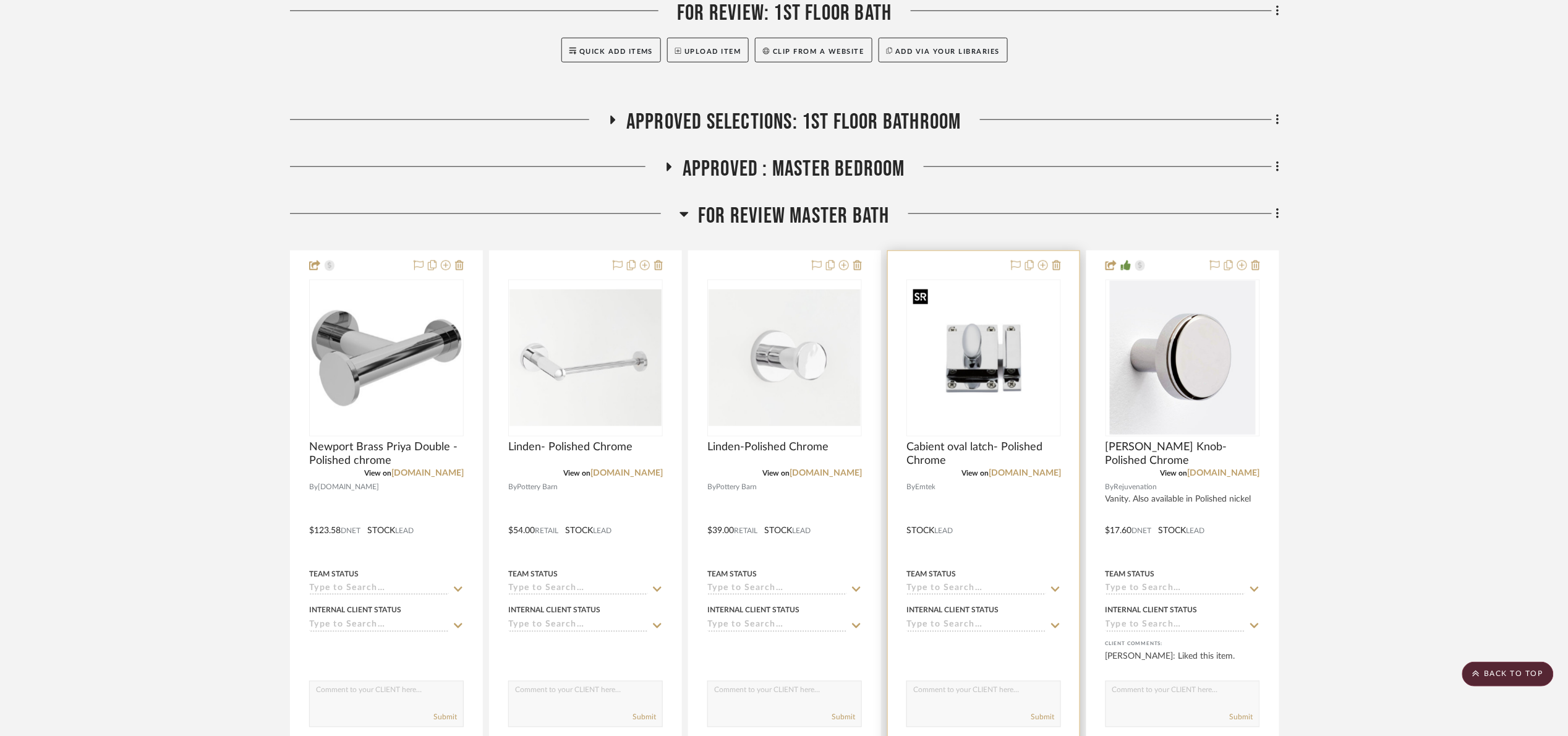
scroll to position [464, 0]
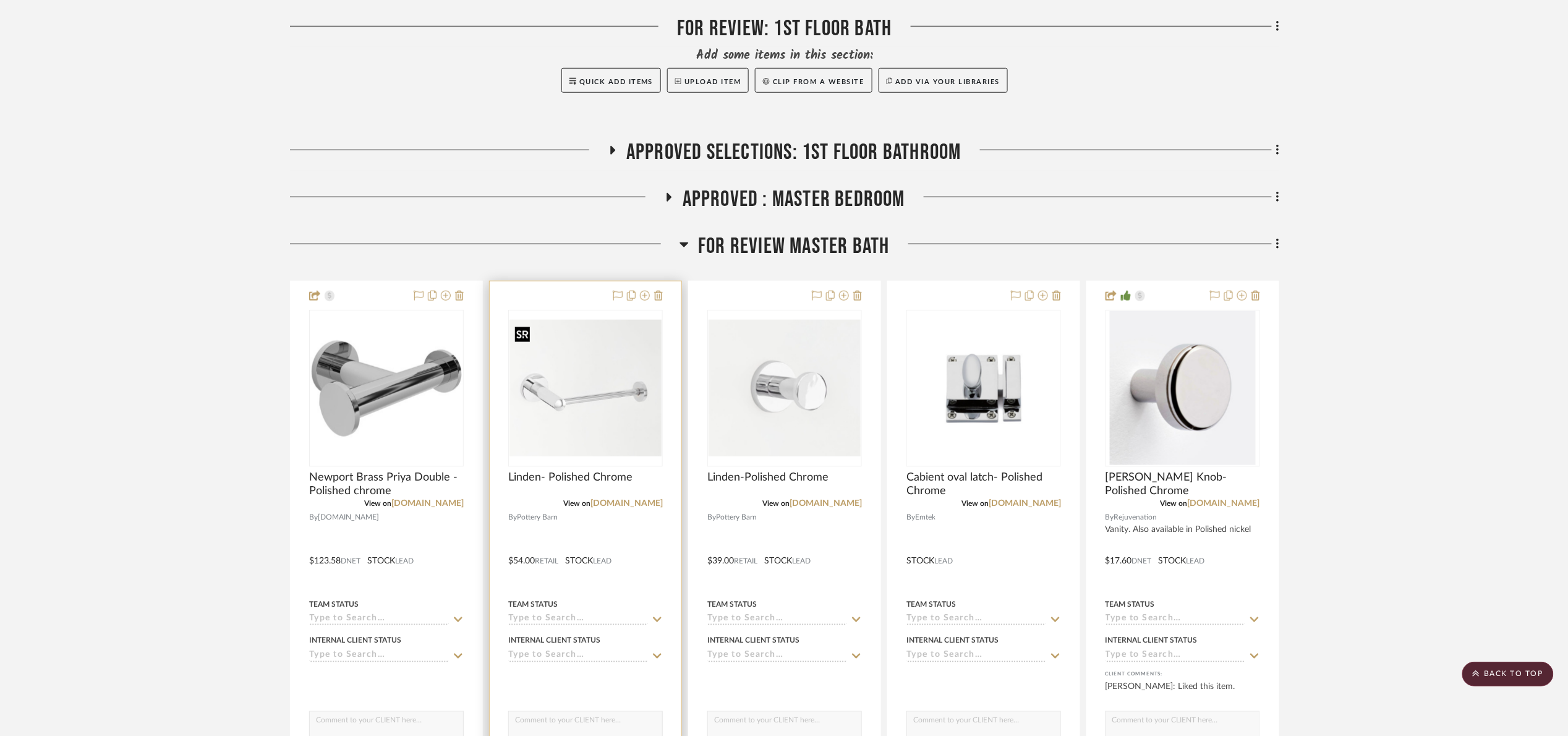
click at [554, 412] on img "0" at bounding box center [585, 388] width 152 height 137
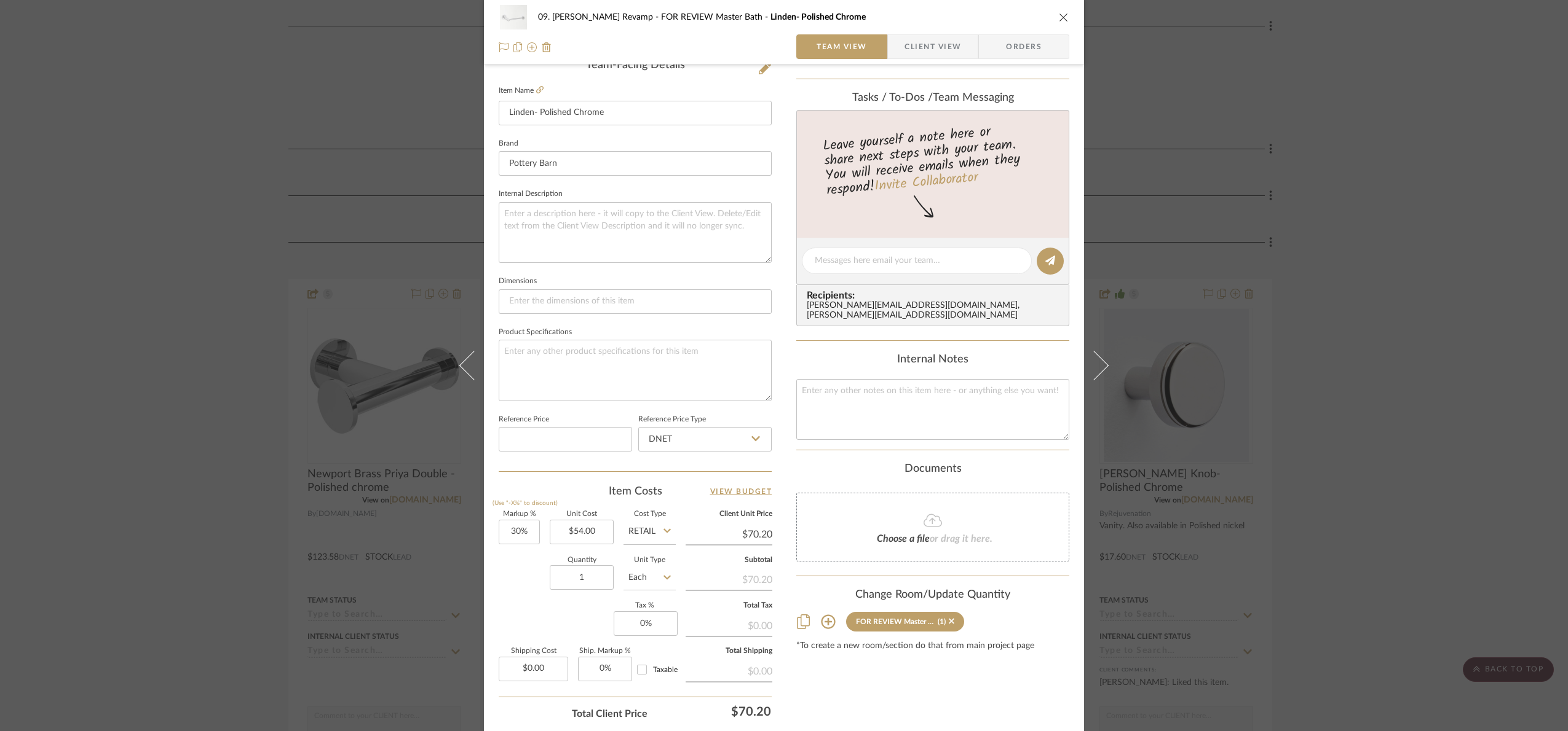
scroll to position [414, 0]
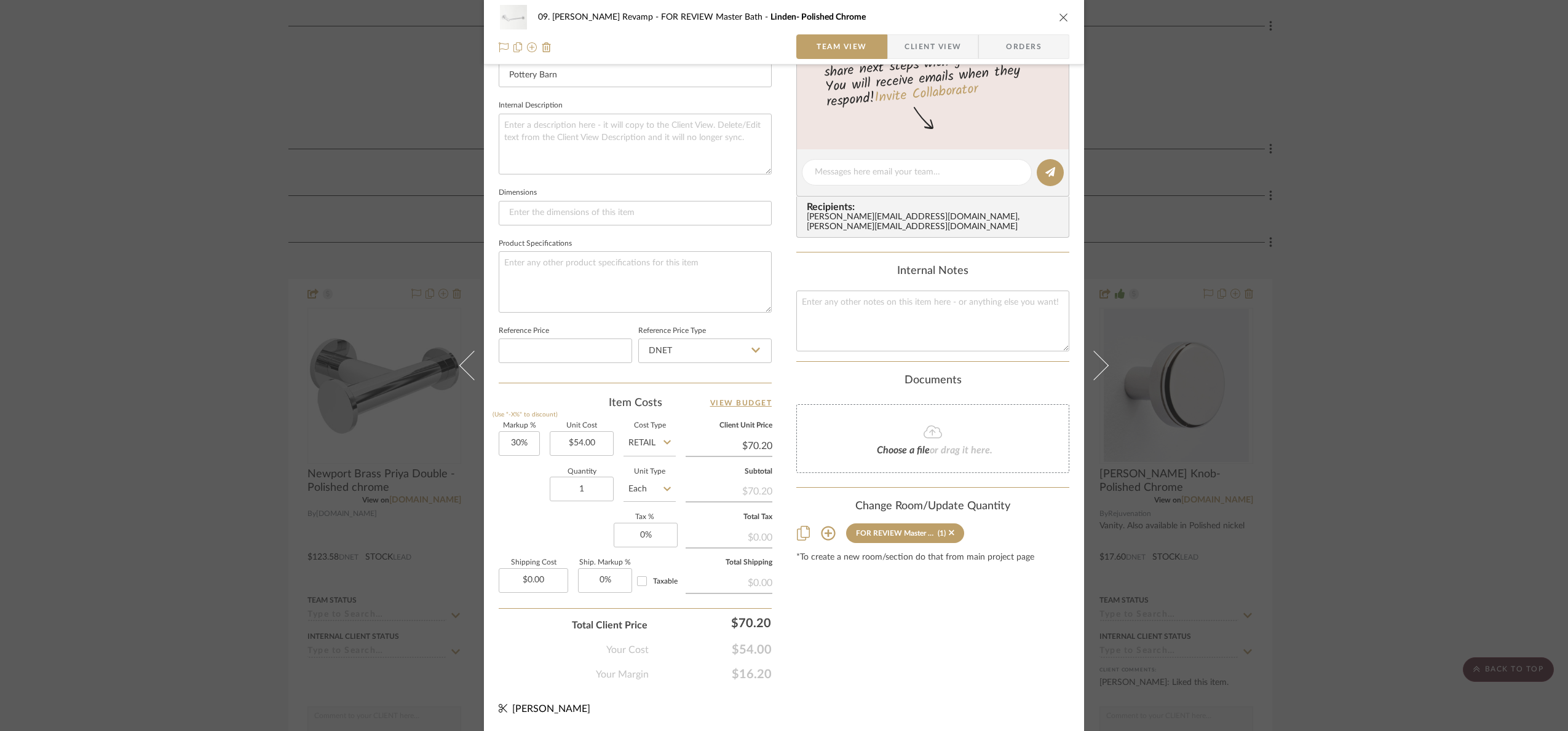
click at [634, 439] on input "Retail" at bounding box center [650, 443] width 53 height 24
click at [648, 463] on div "DNET" at bounding box center [695, 475] width 152 height 32
type input "DNET"
type input "30"
click at [517, 449] on input "30" at bounding box center [519, 443] width 41 height 24
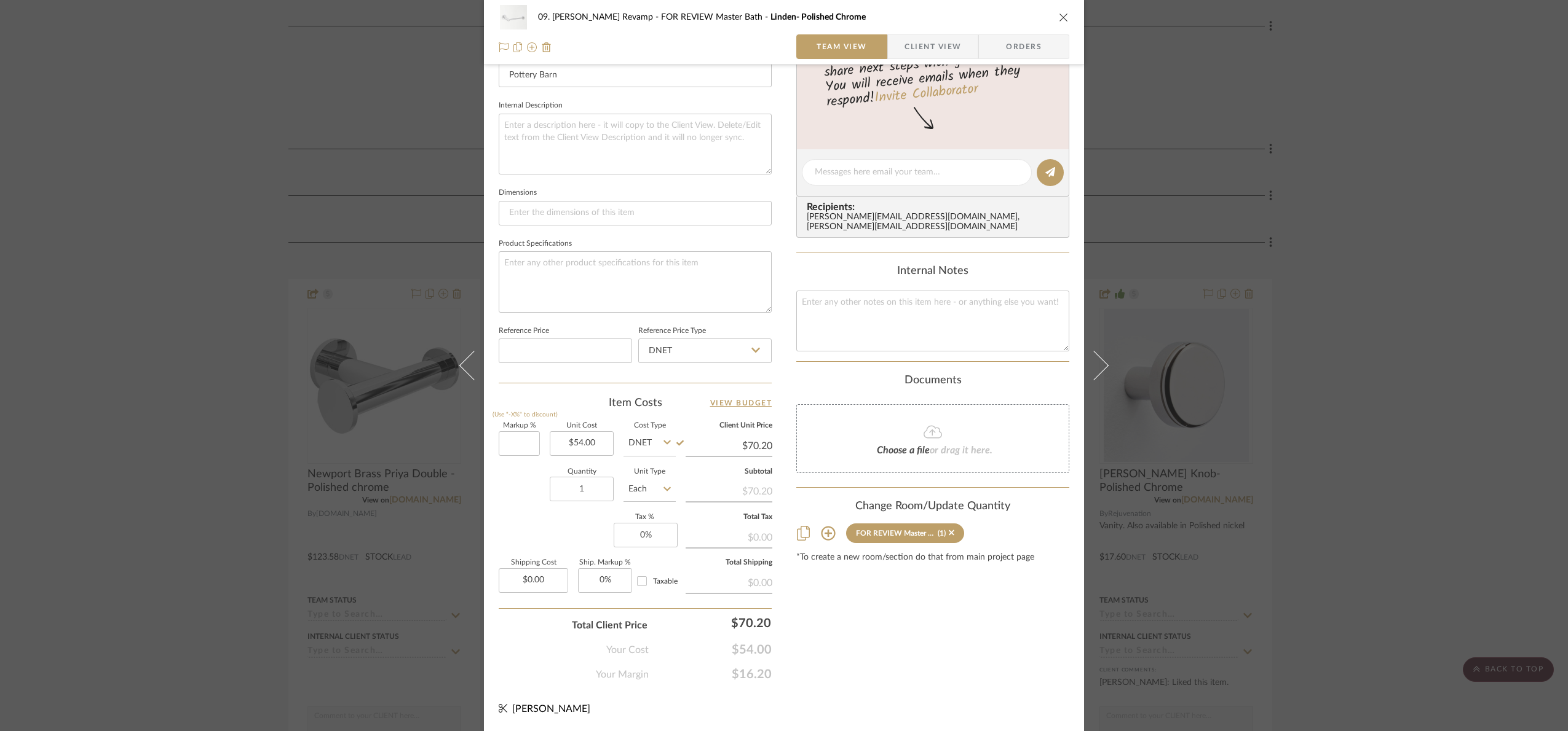
click at [517, 482] on div "Quantity 1 Unit Type Each" at bounding box center [587, 491] width 177 height 44
type input "0%"
type input "$54.00"
click at [586, 441] on input "54.00" at bounding box center [582, 443] width 64 height 24
type input "$43.20"
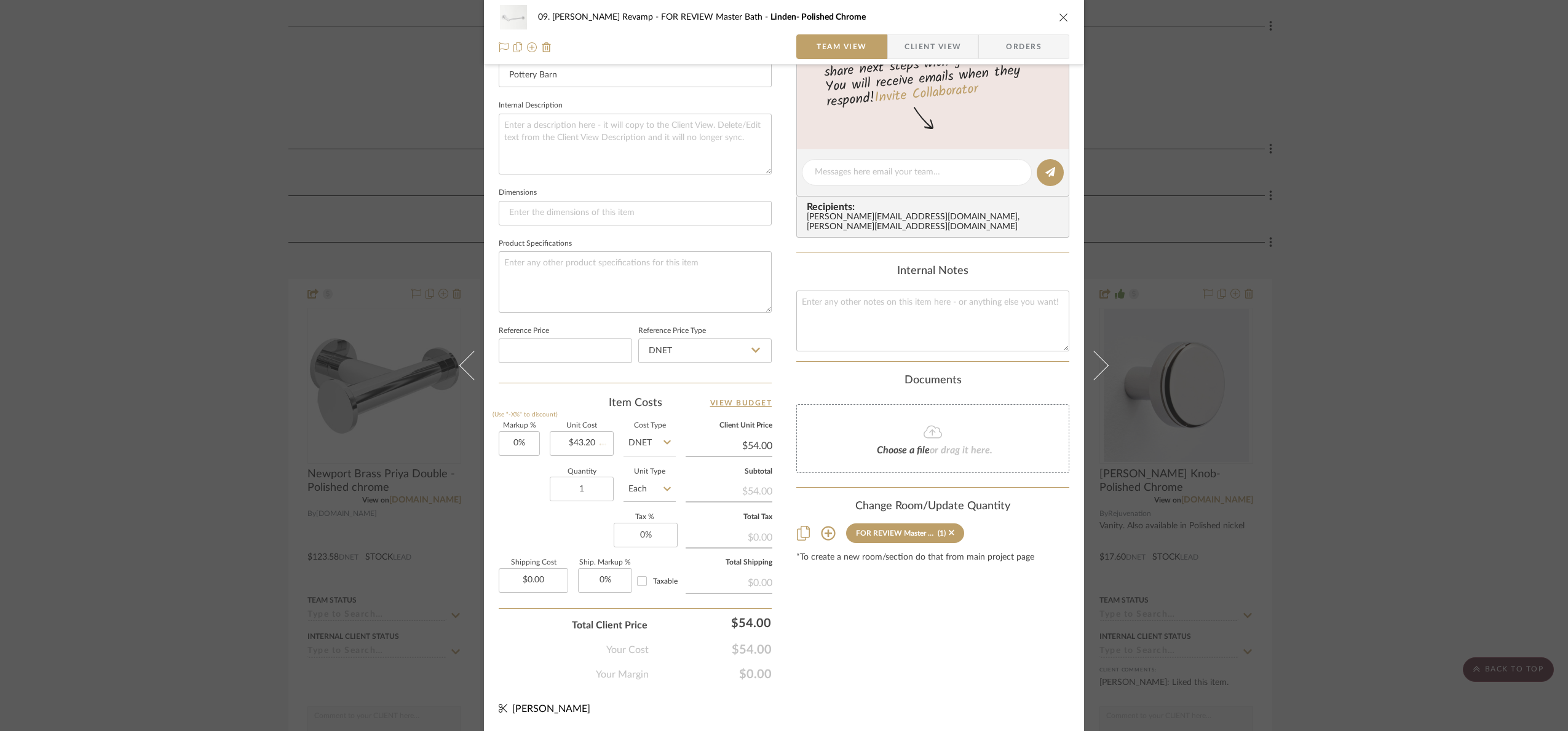
click at [843, 658] on div "Content here copies to Client View - confirm visibility there. Show in Client D…" at bounding box center [933, 176] width 273 height 1011
type input "$43.20"
click at [524, 442] on input "0" at bounding box center [519, 443] width 41 height 24
type input "25%"
click at [527, 511] on div "Quantity 1 Unit Type Each" at bounding box center [587, 491] width 177 height 44
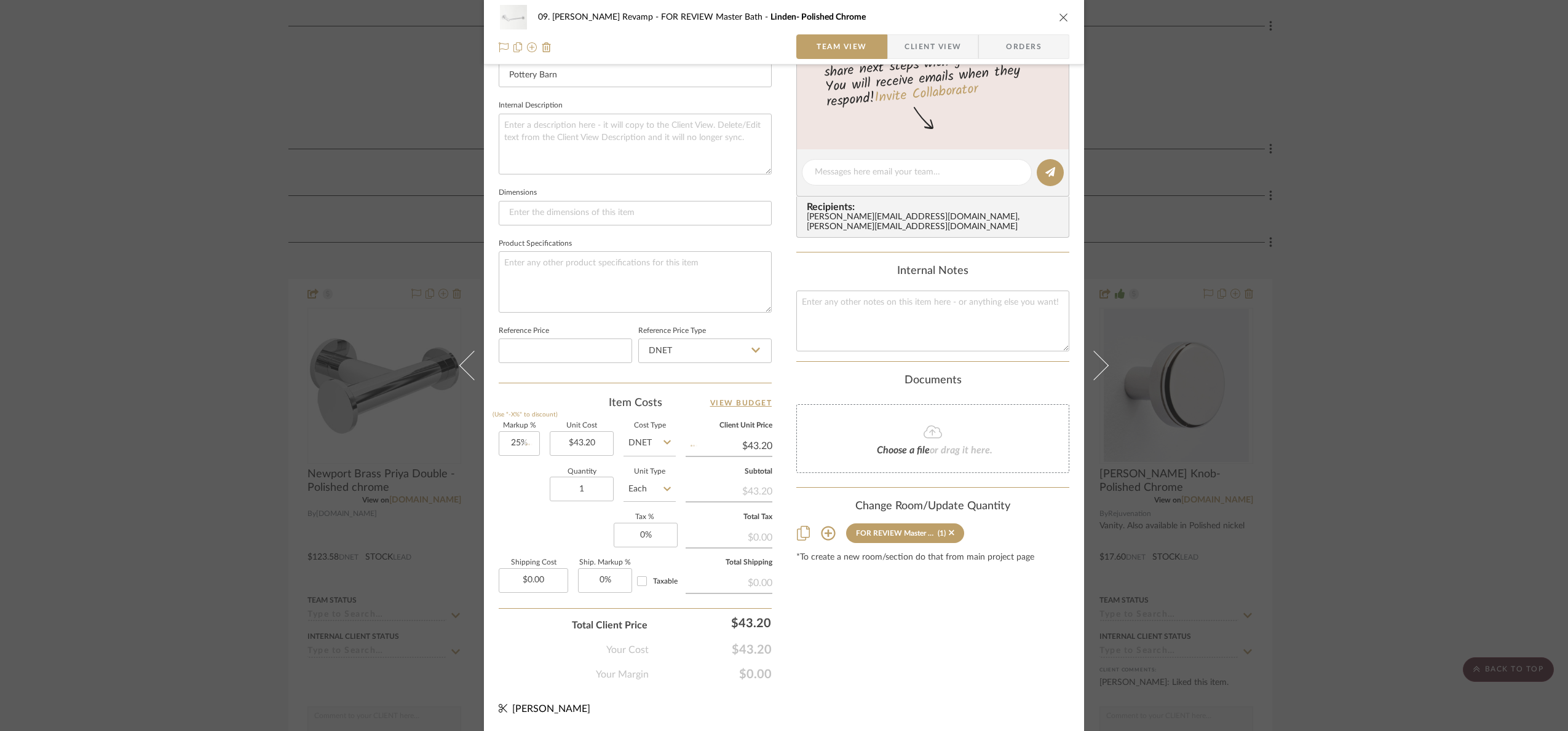
type input "$54.00"
click at [1352, 401] on div "09. Jones Revamp FOR REVIEW Master Bath Linden- Polished Chrome Team View Clien…" at bounding box center [784, 366] width 1568 height 731
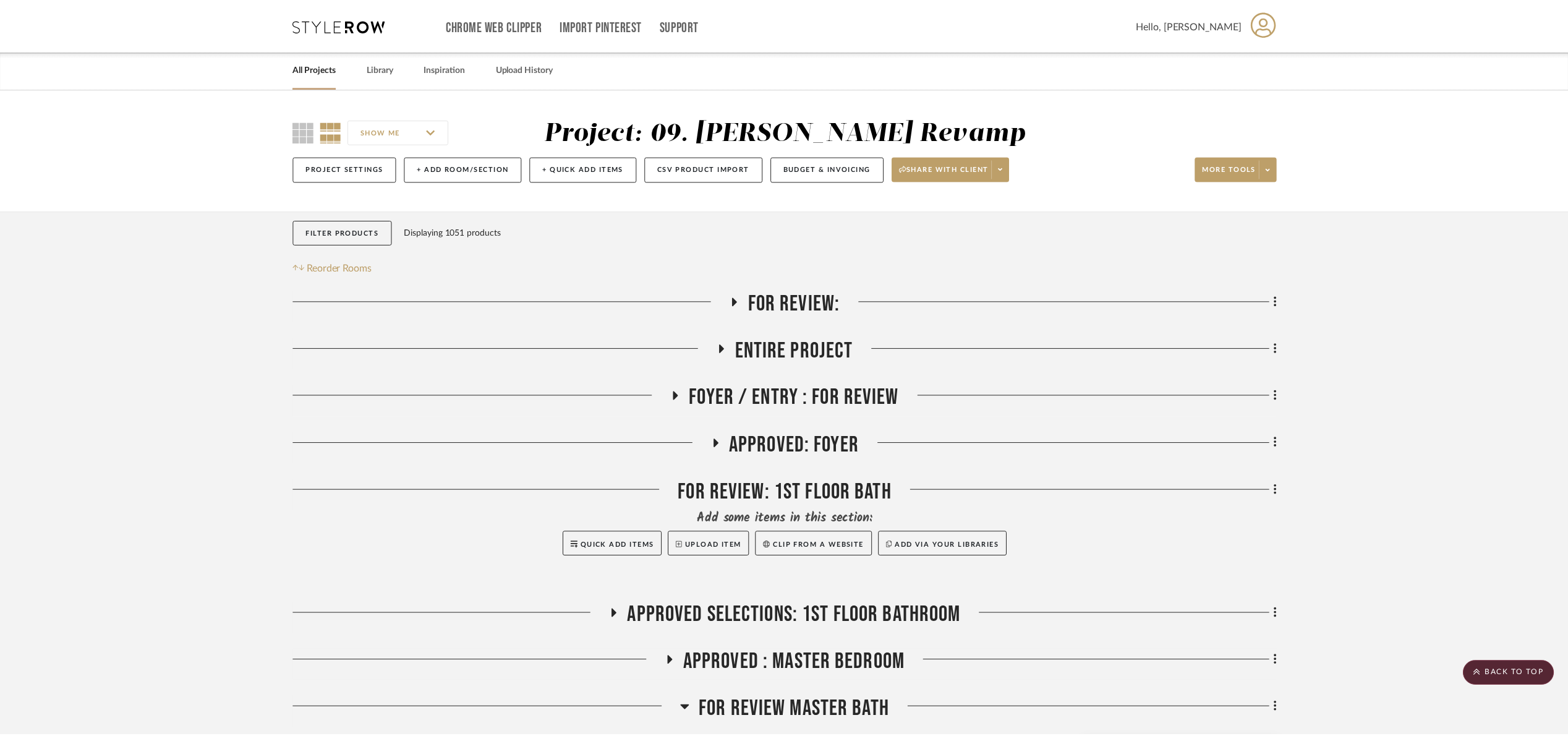
scroll to position [464, 0]
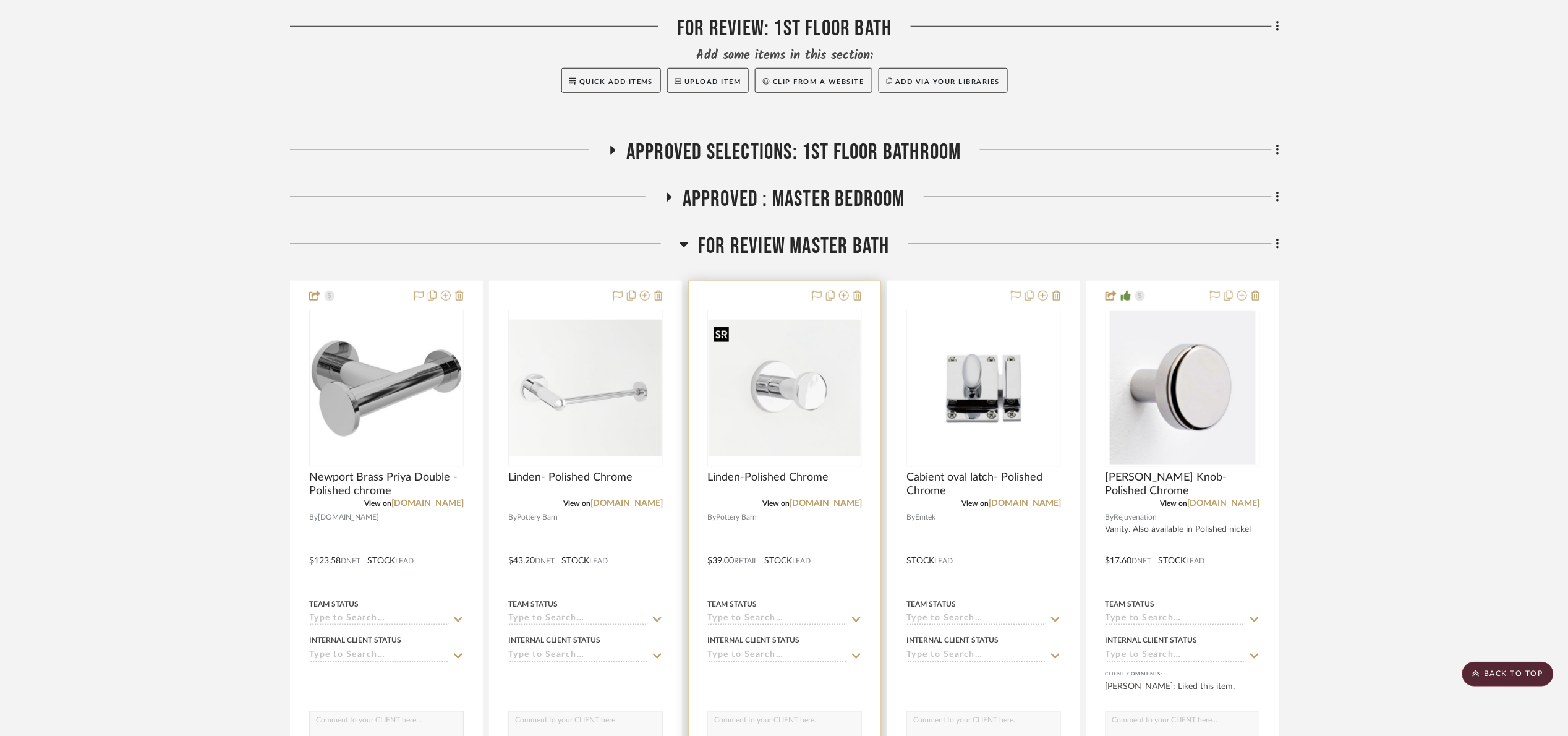
click at [809, 381] on img "0" at bounding box center [785, 388] width 152 height 137
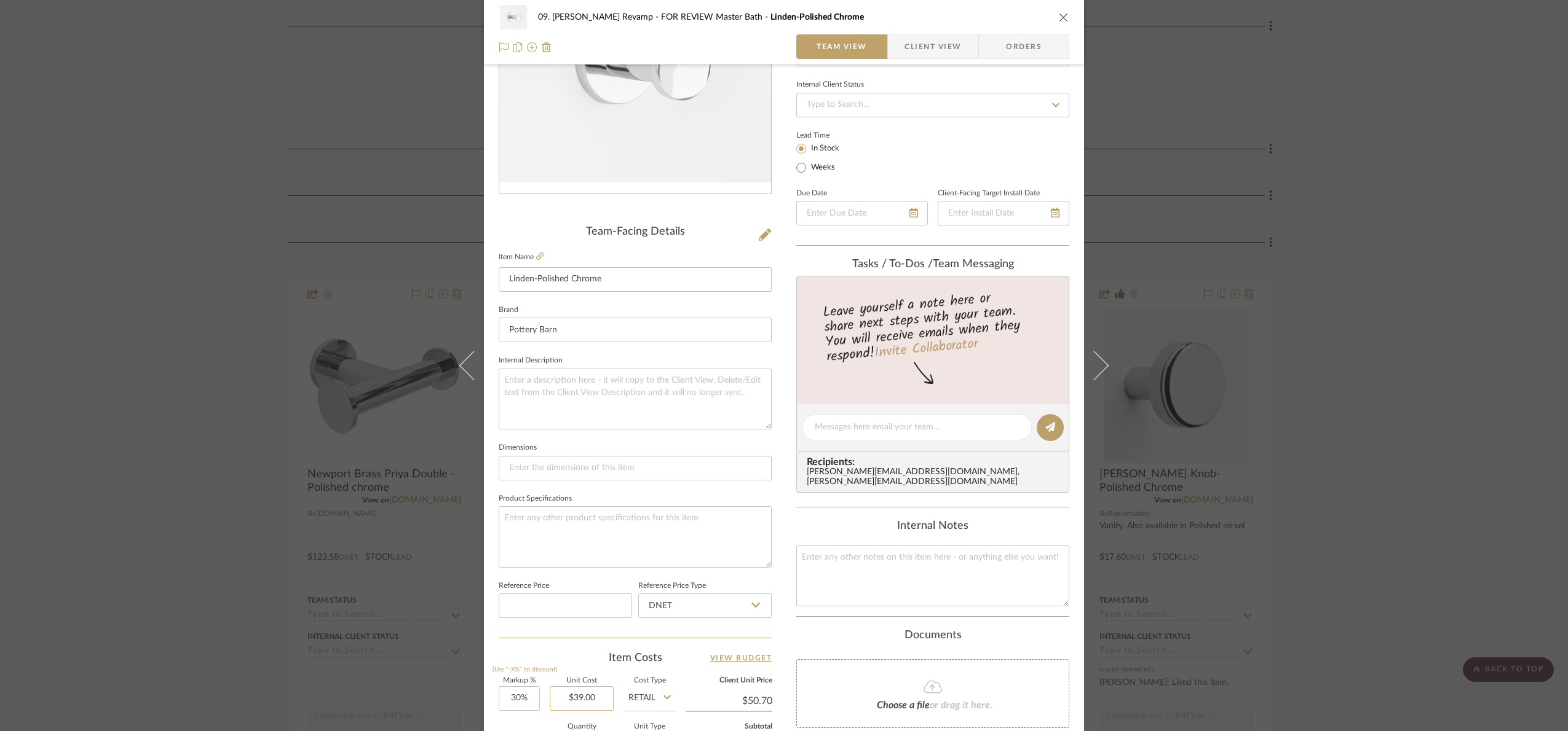
scroll to position [414, 0]
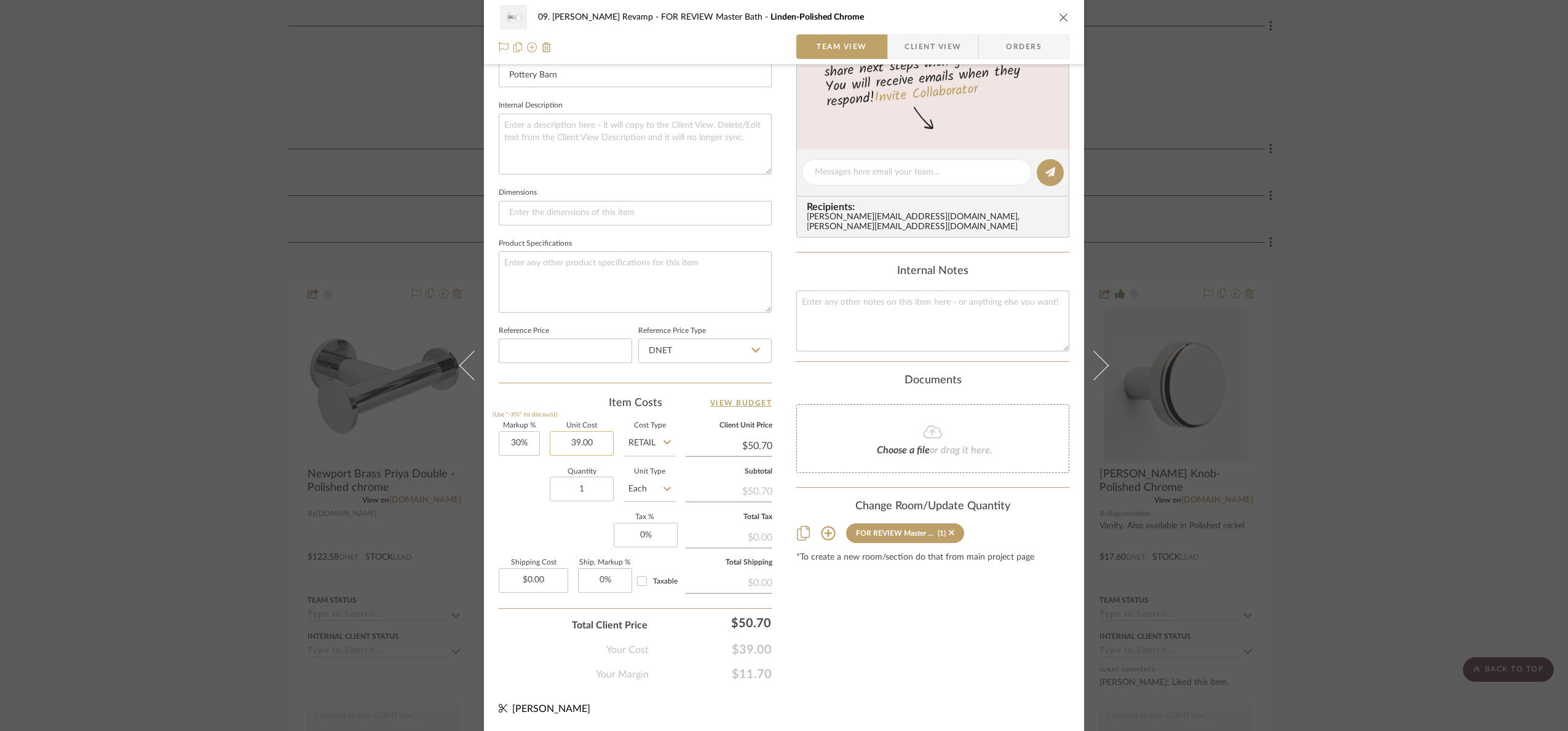
click at [593, 445] on input "39.00" at bounding box center [582, 443] width 64 height 24
type input "$39.00"
click at [630, 446] on input "Retail" at bounding box center [650, 443] width 53 height 24
click at [650, 463] on div "DNET" at bounding box center [695, 475] width 152 height 32
type input "DNET"
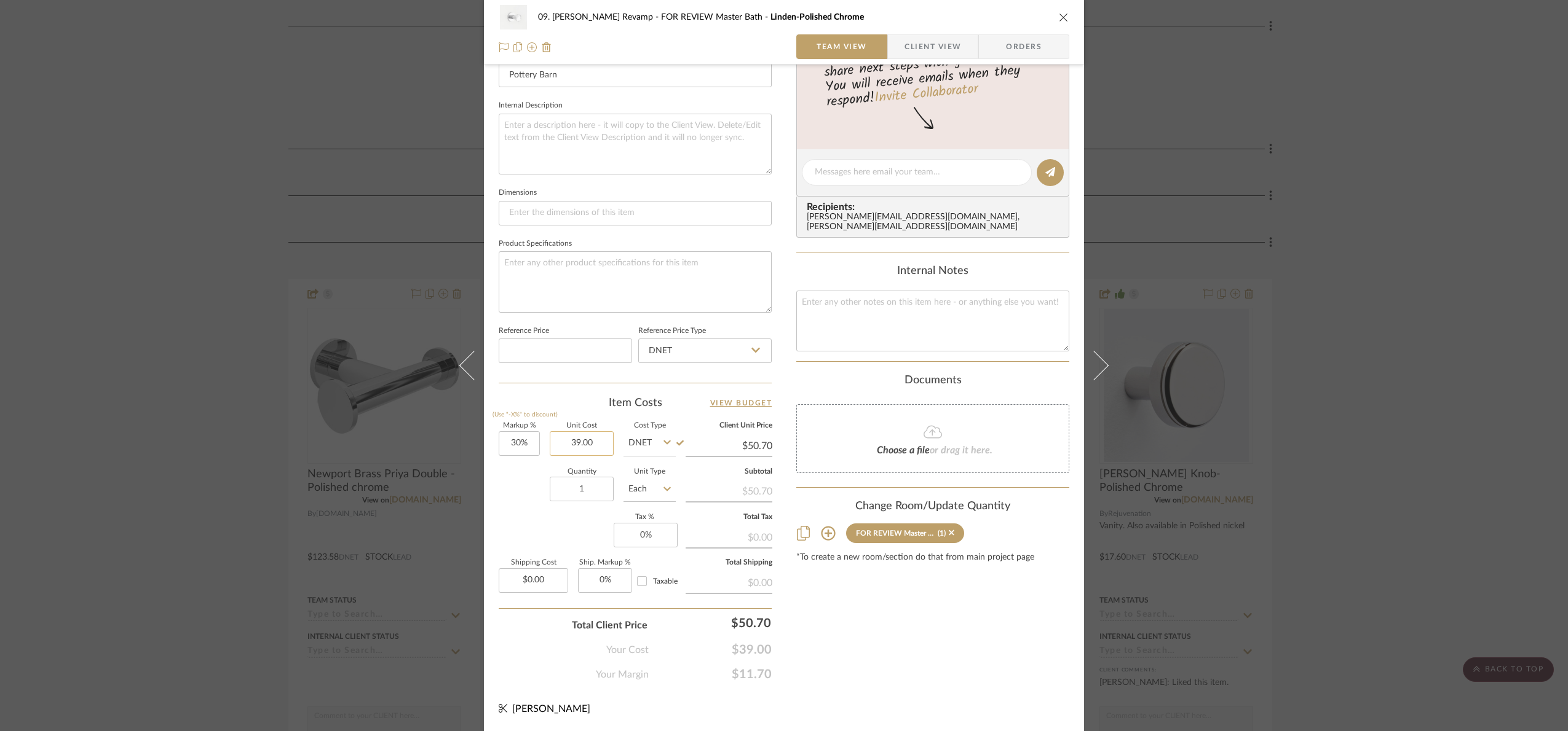
click at [597, 439] on input "39.00" at bounding box center [582, 443] width 64 height 24
type input "$31.20"
click at [542, 506] on div "Quantity 1 Unit Type Each" at bounding box center [587, 491] width 177 height 44
type input "30"
click at [508, 432] on input "30" at bounding box center [519, 443] width 41 height 24
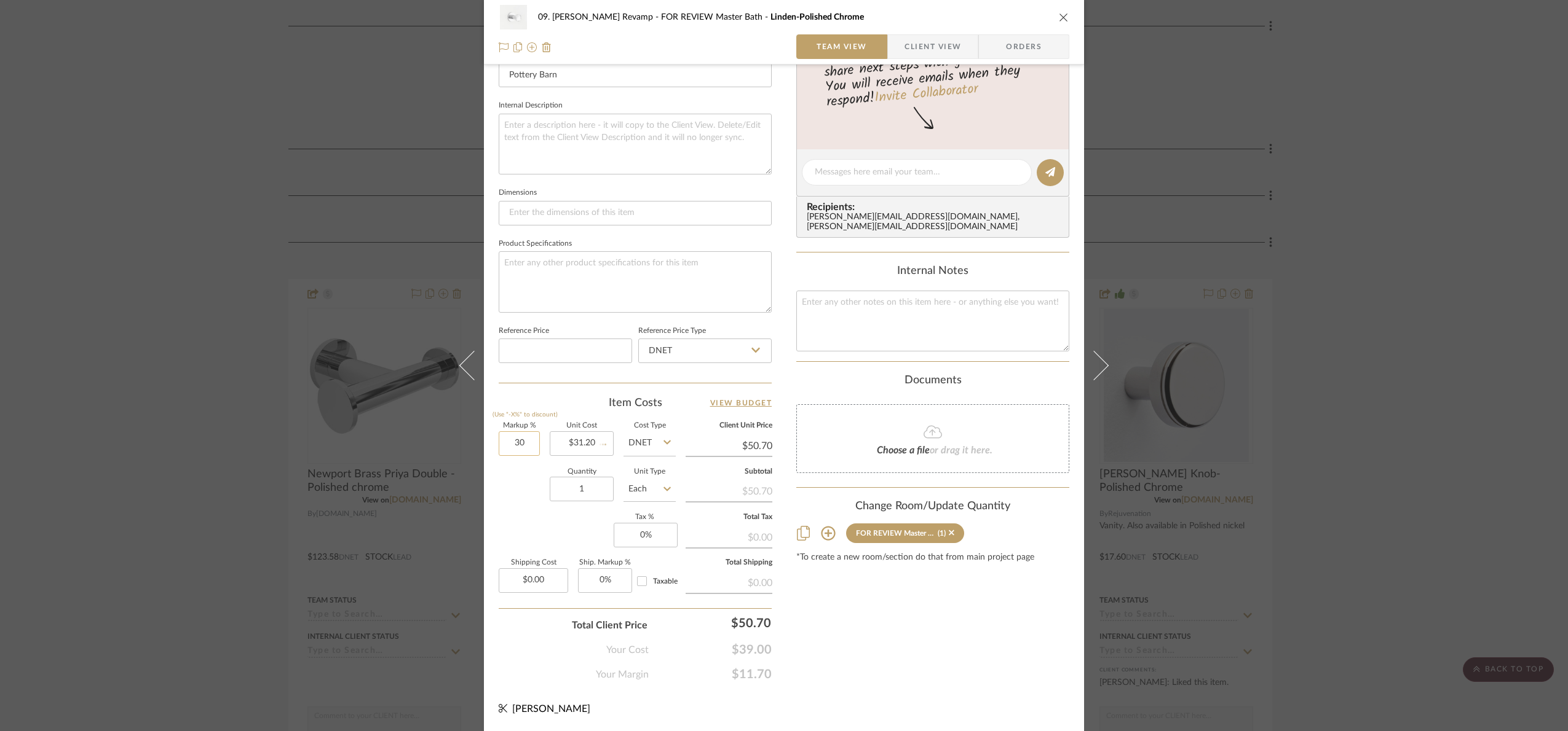
type input "$40.56"
type input "25%"
click at [540, 501] on div "Quantity 1 Unit Type Each" at bounding box center [587, 491] width 177 height 44
type input "$39.00"
click at [1377, 429] on div "09. Jones Revamp FOR REVIEW Master Bath Linden-Polished Chrome Team View Client…" at bounding box center [784, 366] width 1568 height 731
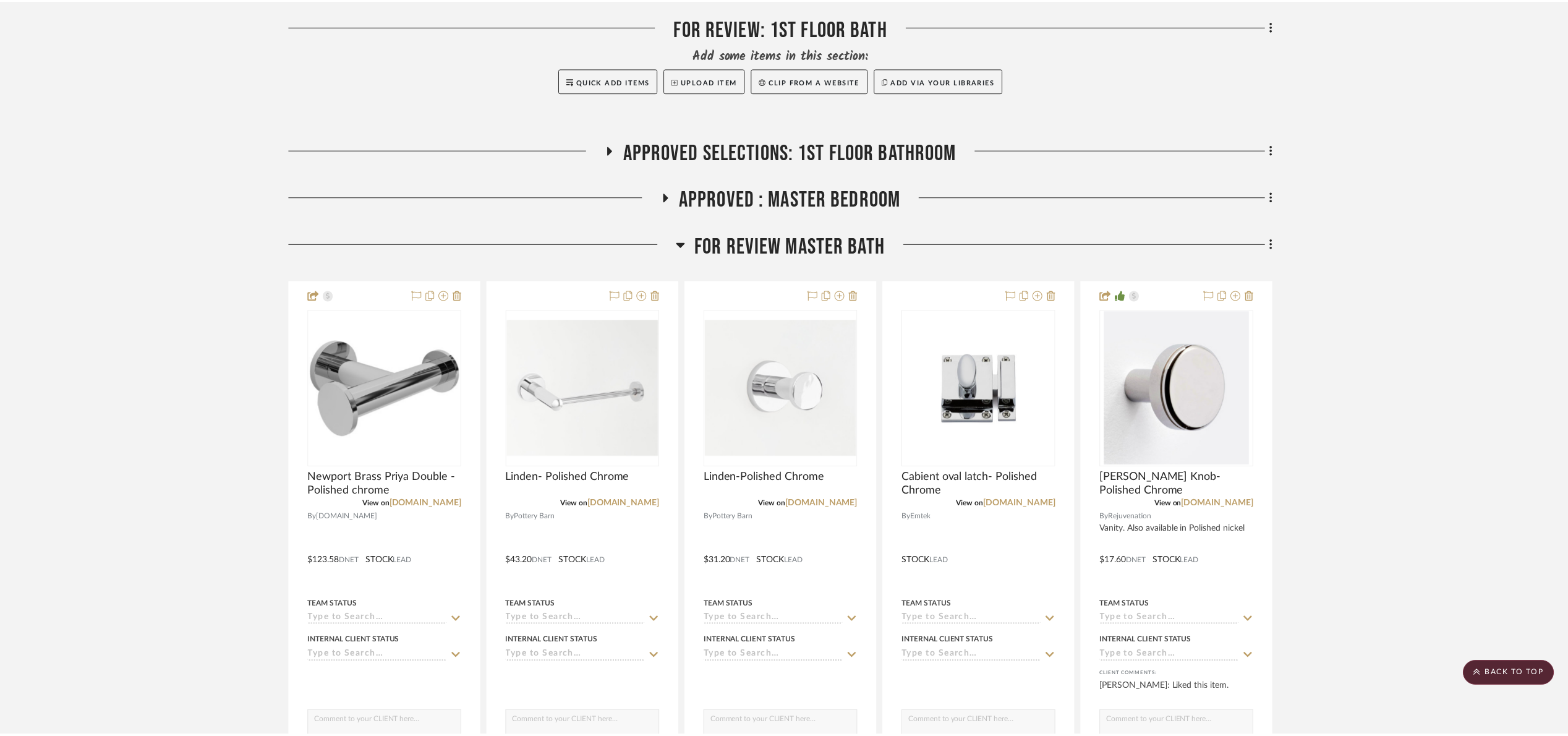
scroll to position [464, 0]
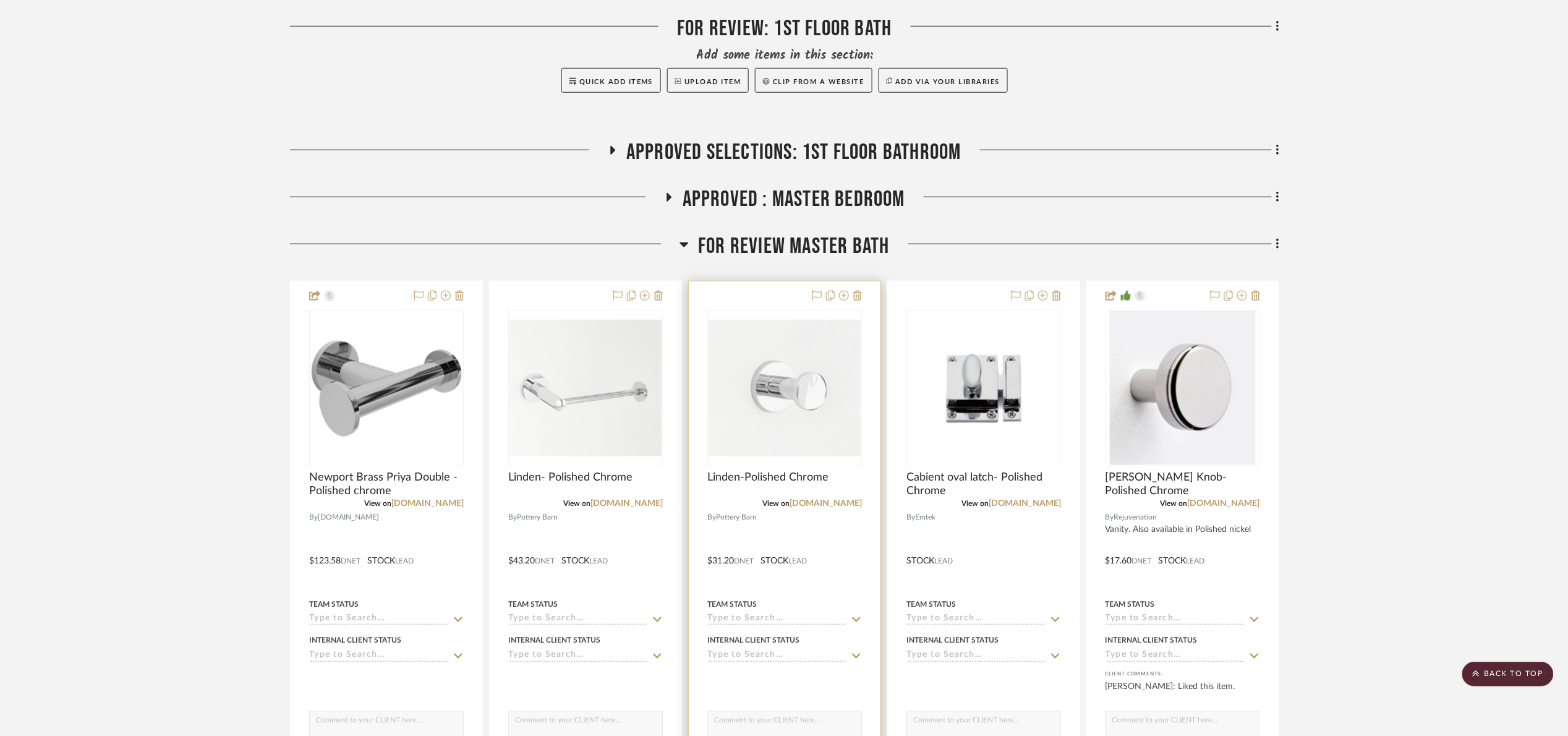
click at [778, 424] on img "0" at bounding box center [785, 388] width 152 height 137
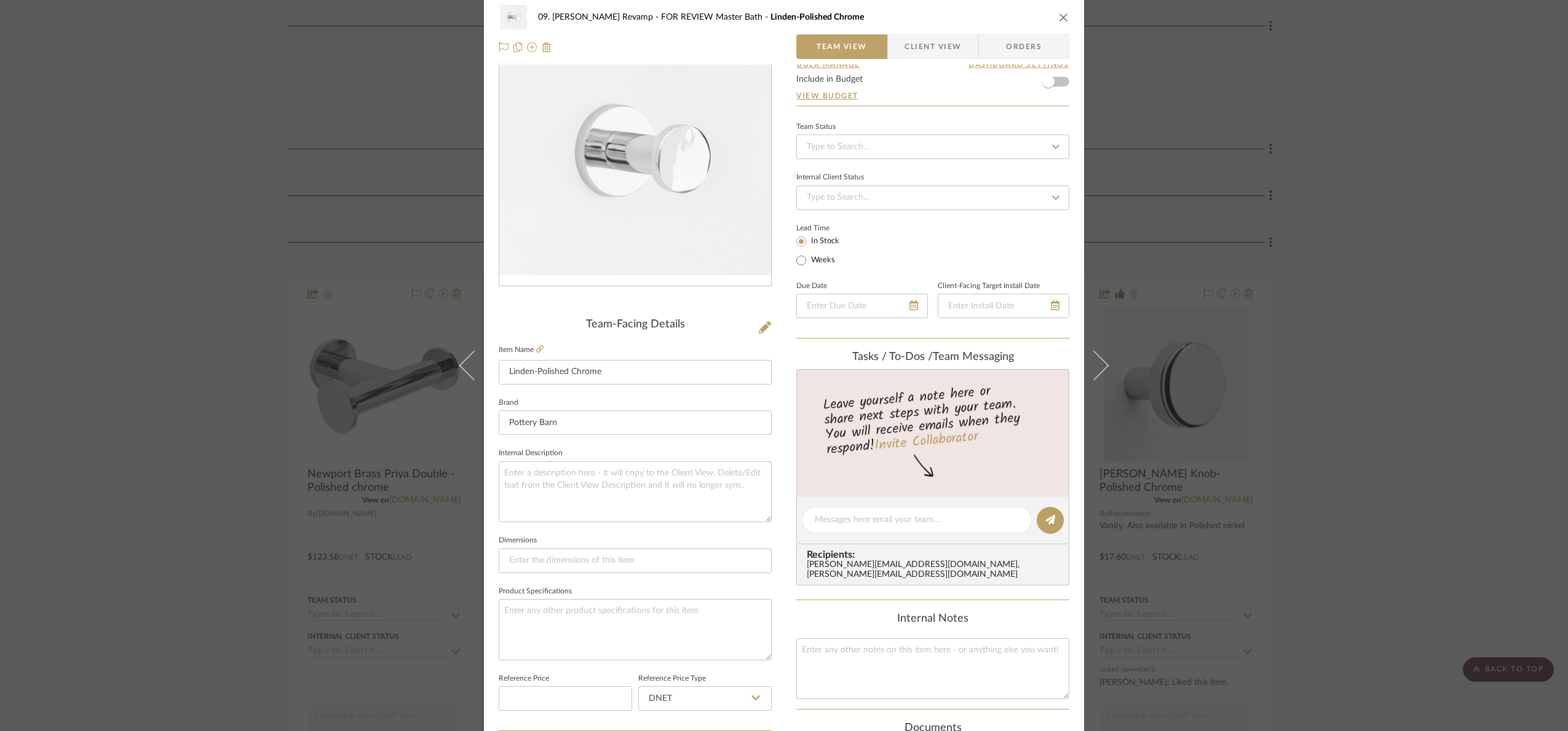
scroll to position [414, 0]
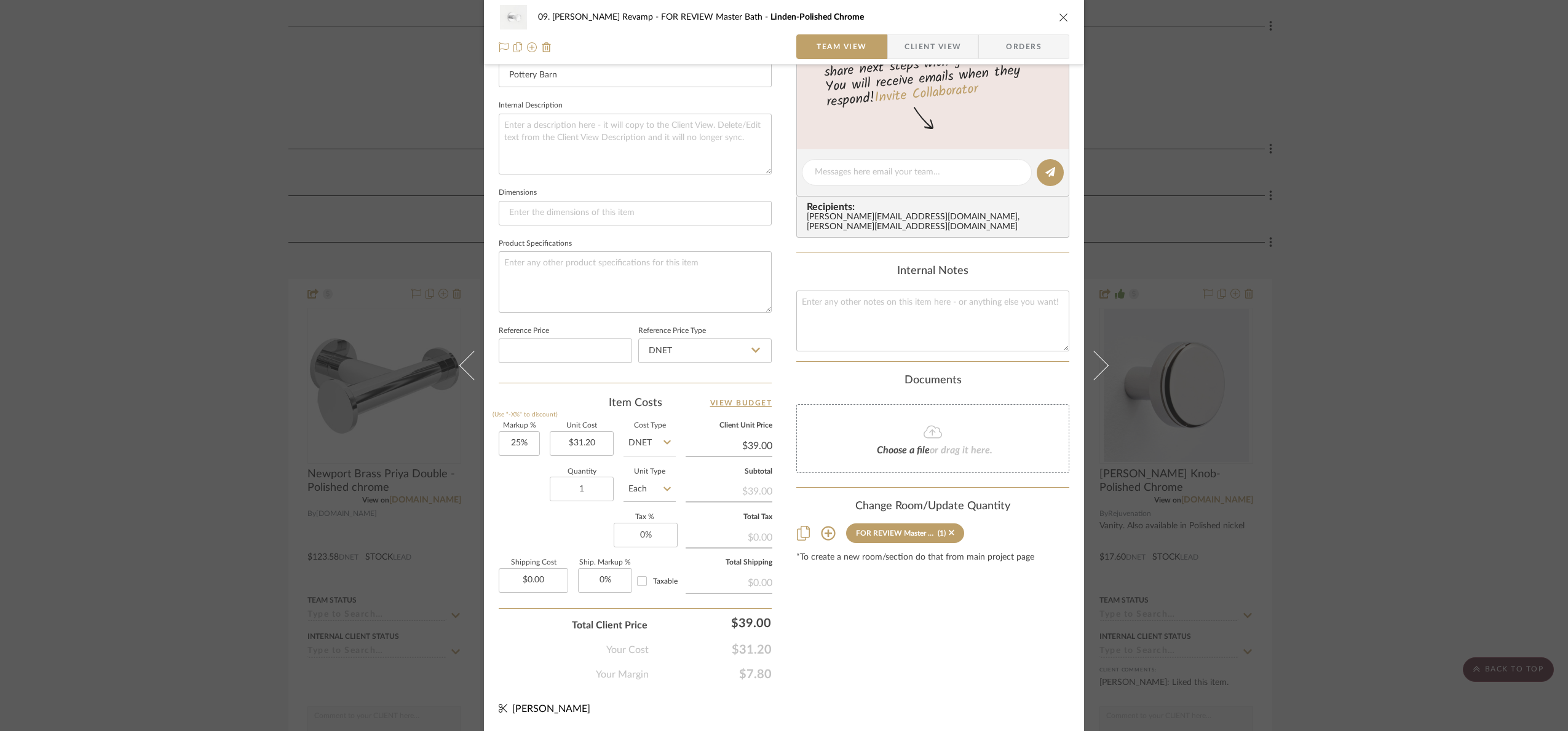
click at [612, 491] on div "Quantity 1 Unit Type Each" at bounding box center [587, 491] width 177 height 44
click at [606, 492] on input "1" at bounding box center [582, 489] width 64 height 24
type input "4"
drag, startPoint x: 889, startPoint y: 631, endPoint x: 1261, endPoint y: 466, distance: 407.0
click at [893, 634] on div "Content here copies to Client View - confirm visibility there. Show in Client D…" at bounding box center [933, 176] width 273 height 1011
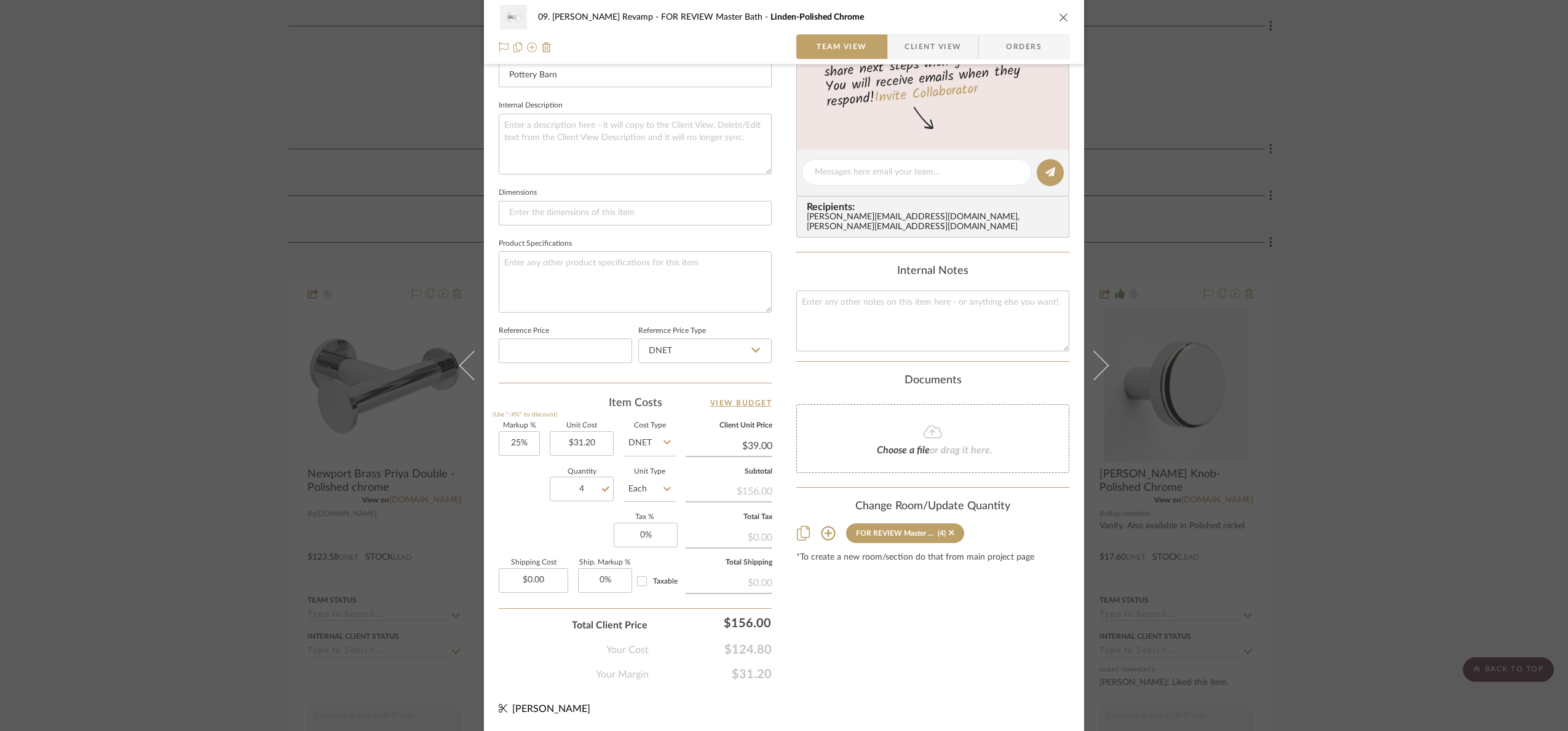
click at [1357, 421] on div "09. Jones Revamp FOR REVIEW Master Bath Linden-Polished Chrome Team View Client…" at bounding box center [784, 366] width 1568 height 731
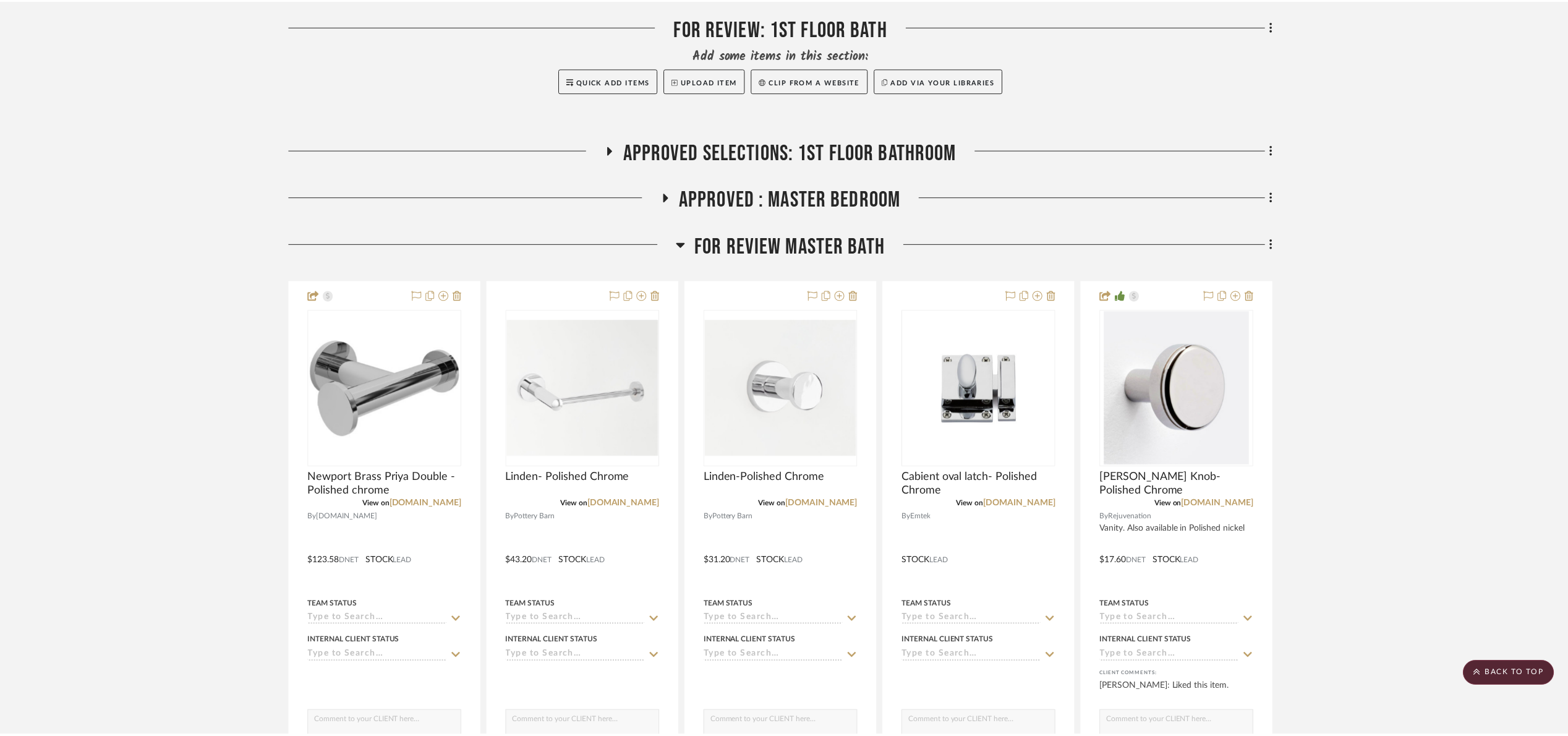
scroll to position [464, 0]
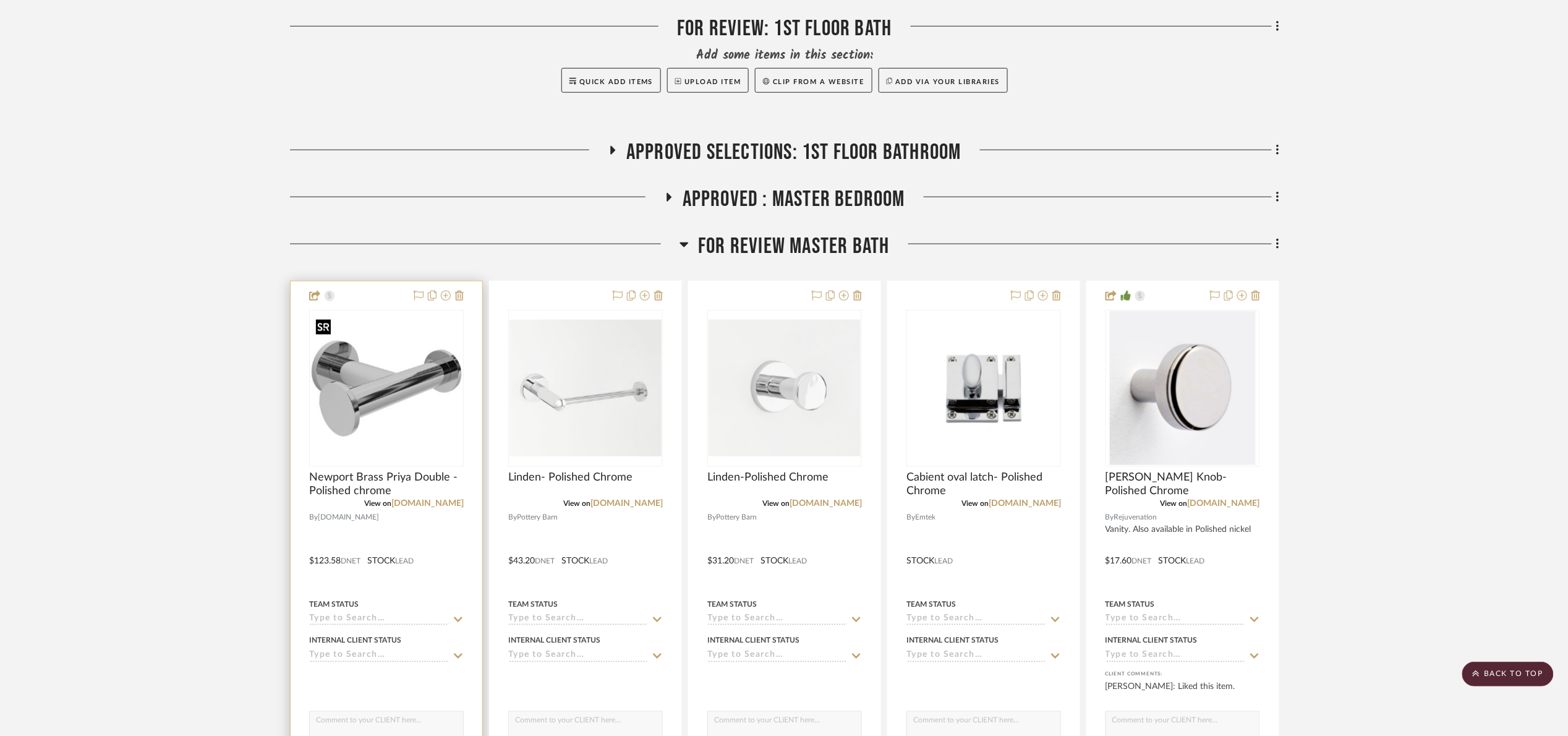
click at [405, 350] on img "0" at bounding box center [386, 388] width 152 height 152
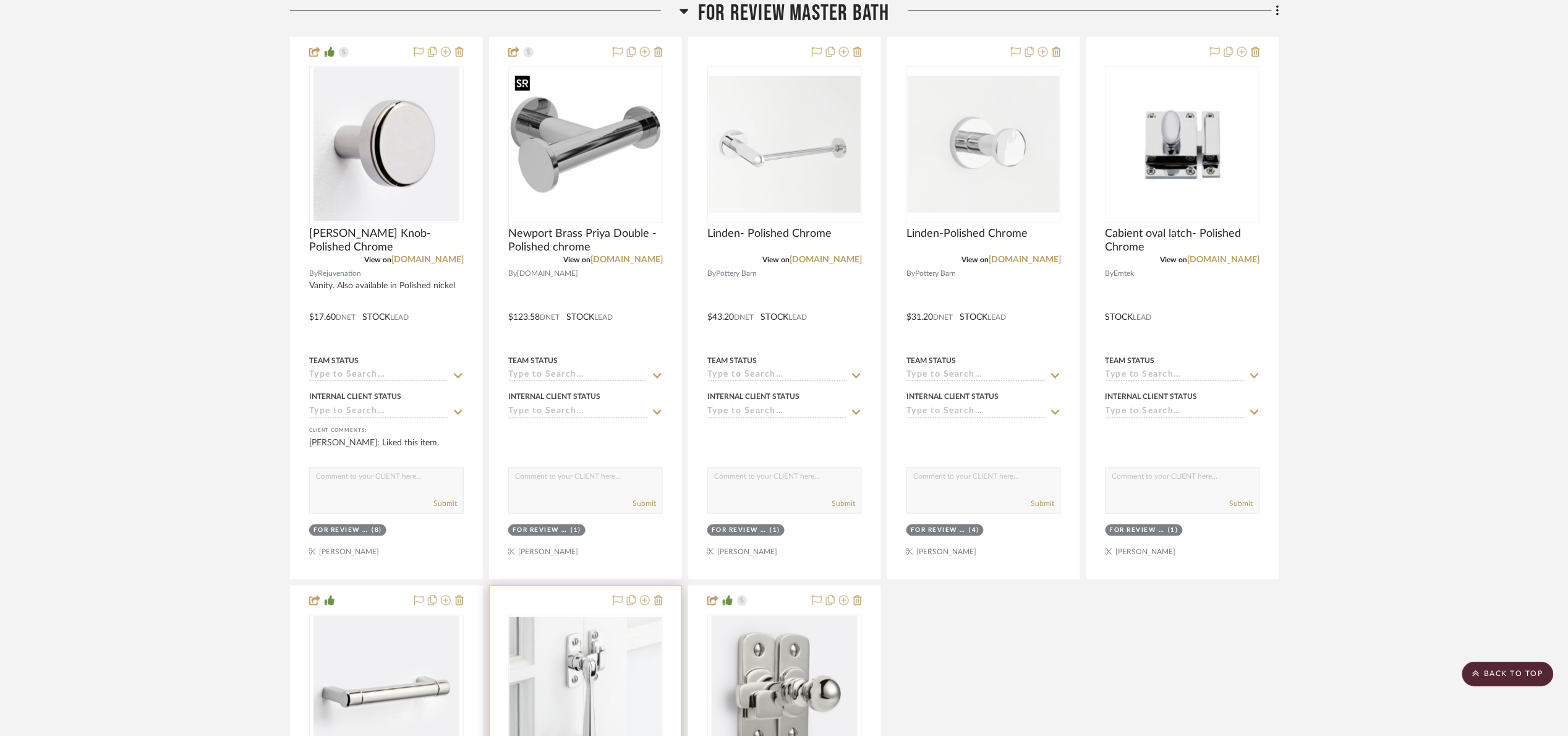
scroll to position [742, 0]
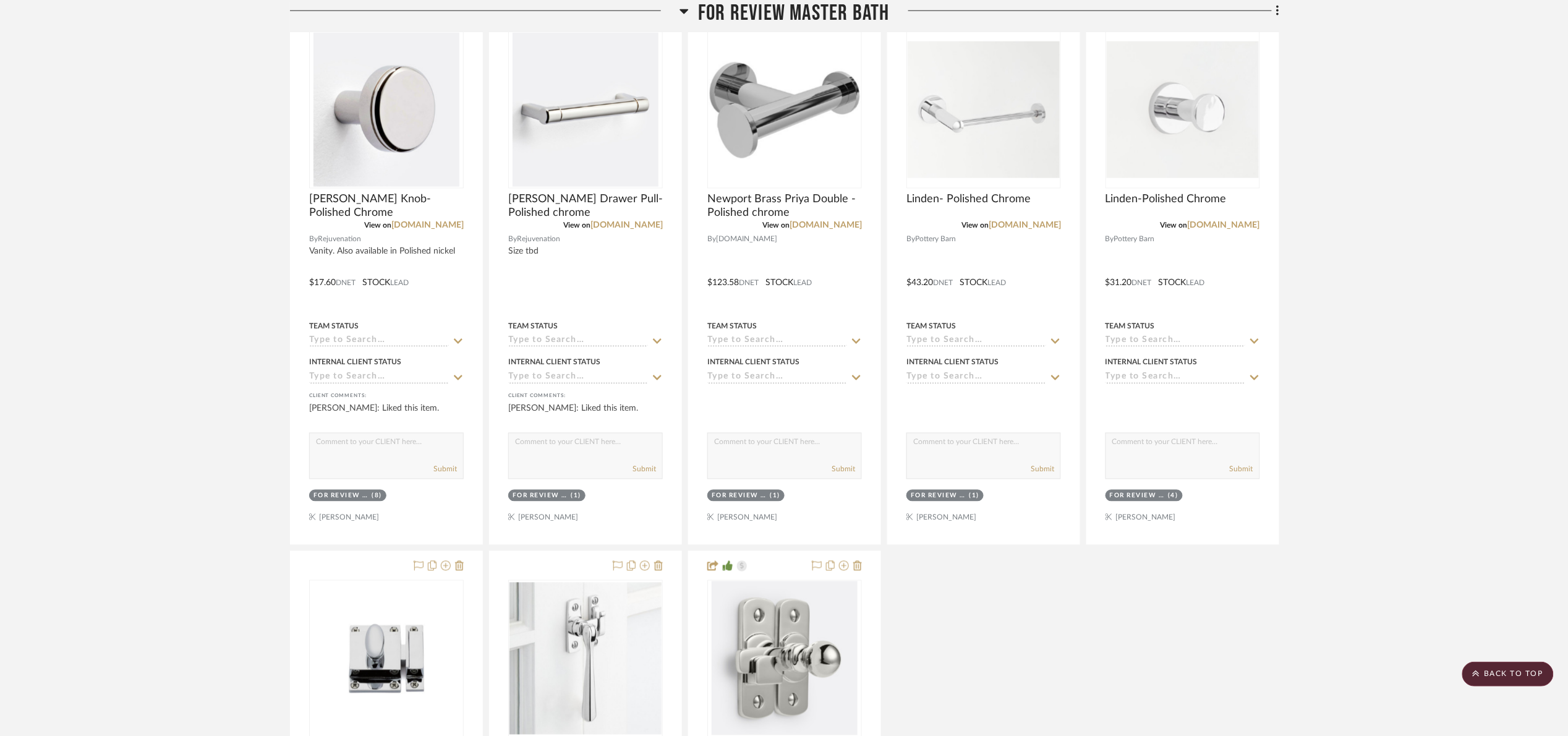
click at [1364, 530] on project-details-page "SHOW ME Project: 09. Jones Revamp Project Settings + Add Room/Section + Quick A…" at bounding box center [784, 621] width 1568 height 2550
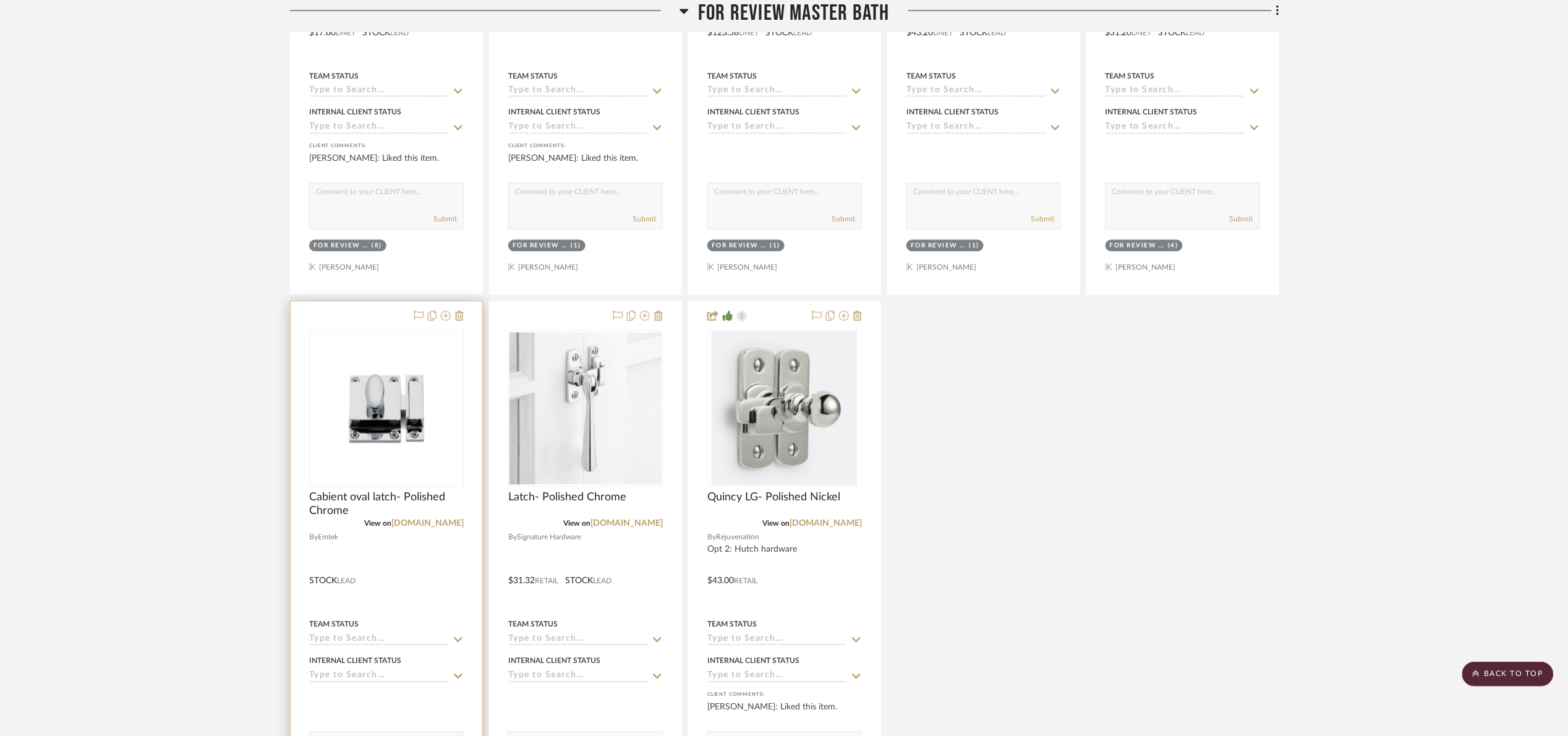
scroll to position [1021, 0]
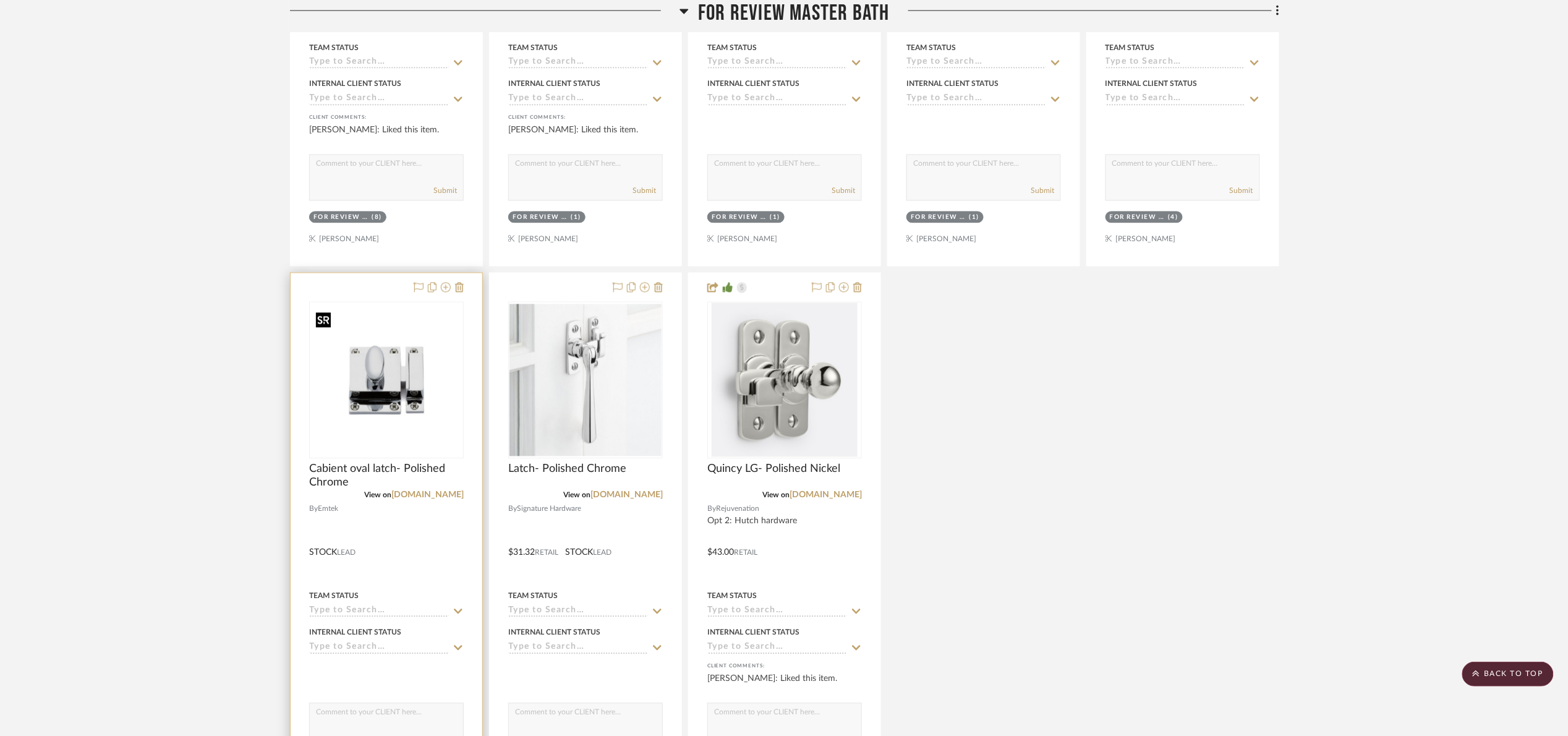
click at [370, 397] on img "0" at bounding box center [386, 380] width 152 height 152
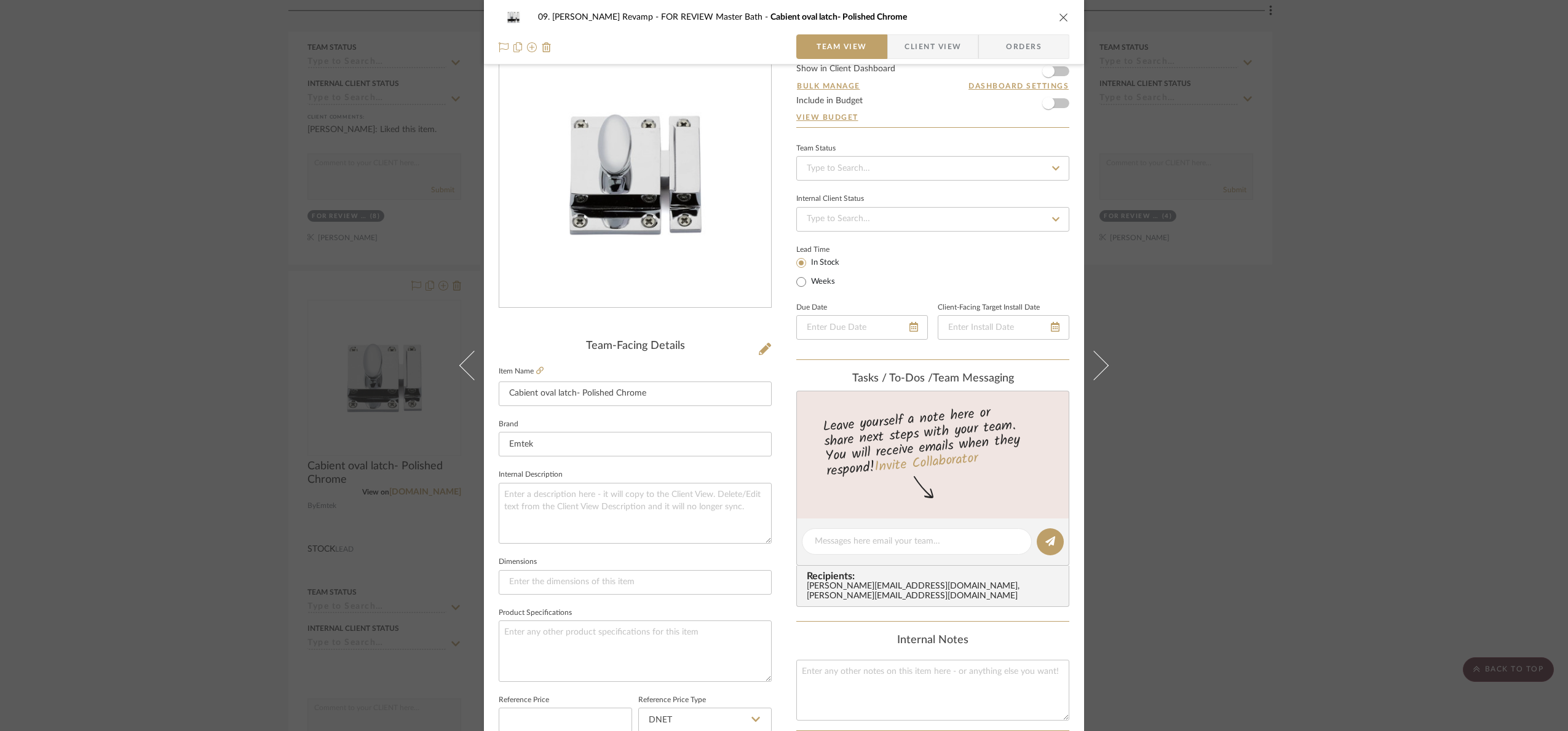
scroll to position [0, 0]
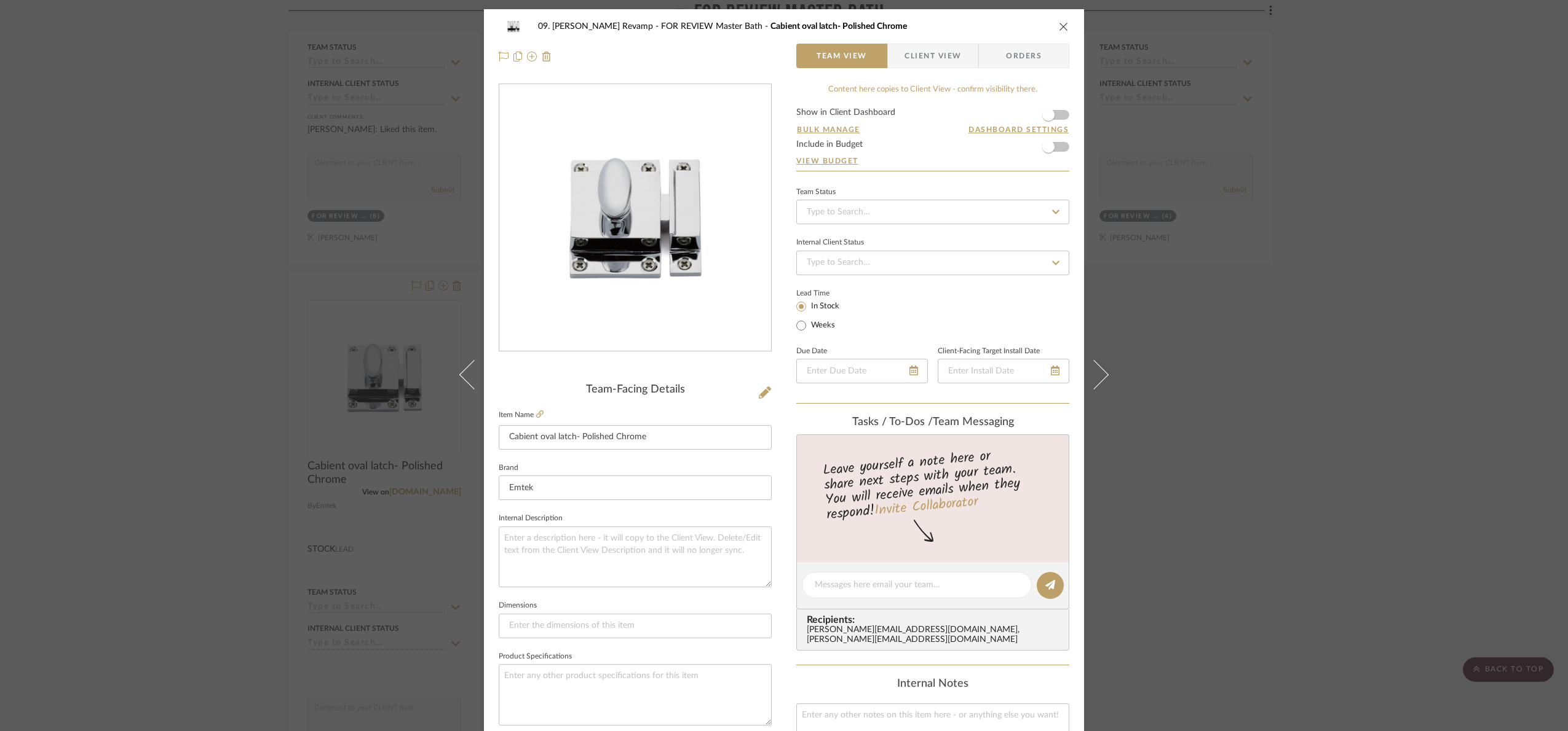
click at [1297, 560] on div "09. Jones Revamp FOR REVIEW Master Bath Cabient oval latch- Polished Chrome Tea…" at bounding box center [784, 366] width 1568 height 731
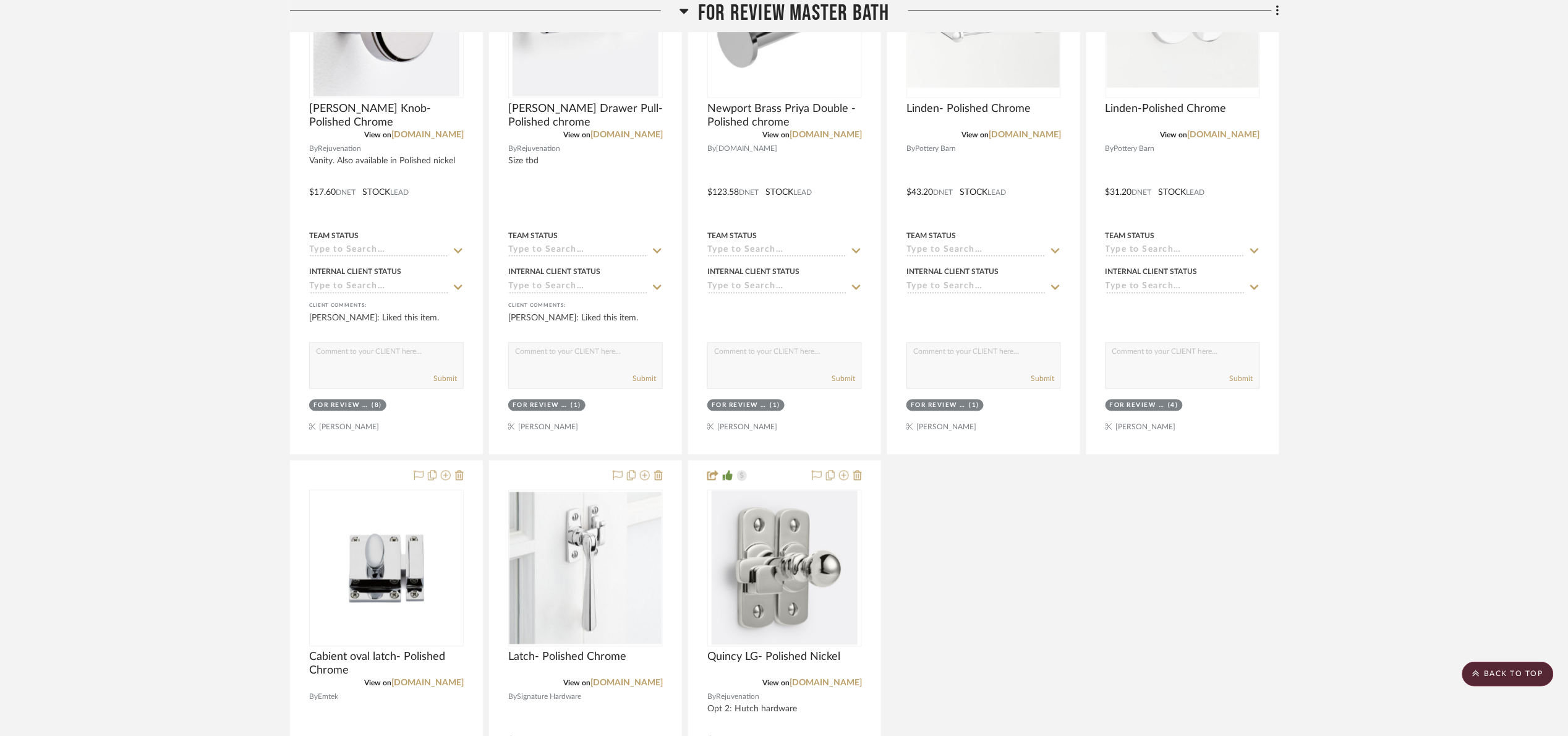
scroll to position [836, 0]
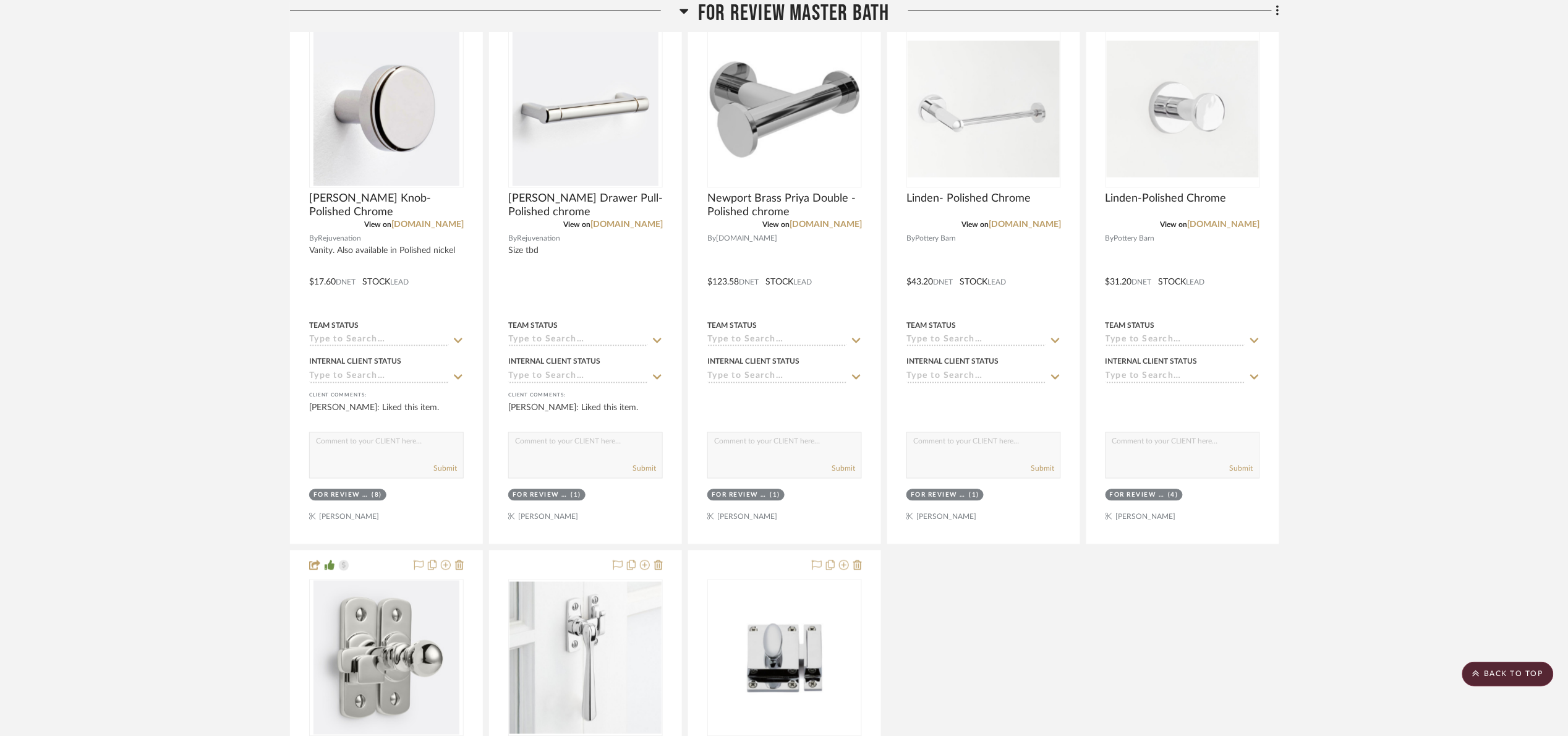
click at [1073, 550] on div "Blair Knob- Polished Chrome View on rejuvenation.com By Rejuvenation Vanity. Al…" at bounding box center [785, 547] width 989 height 1091
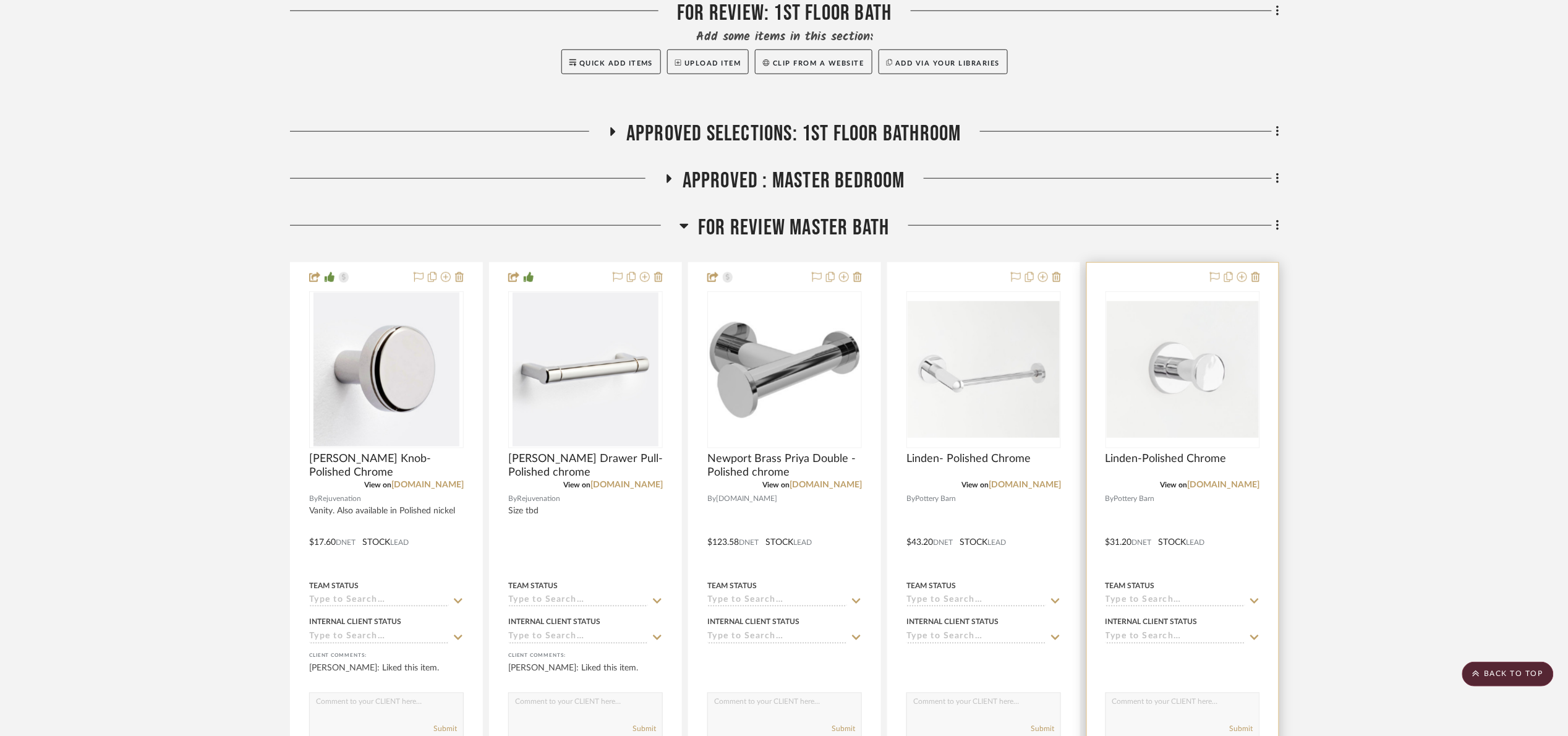
scroll to position [464, 0]
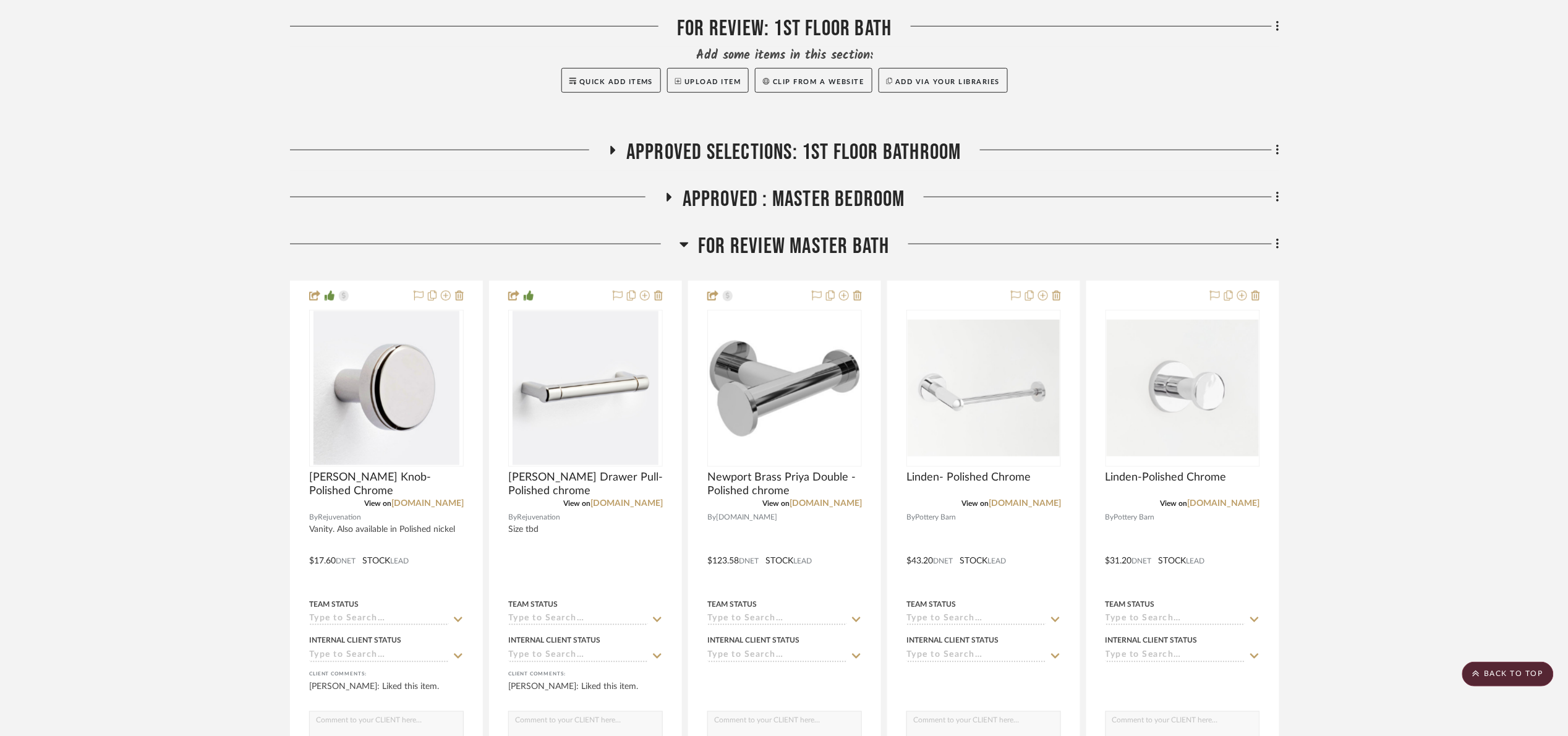
click at [793, 247] on span "FOR REVIEW Master Bath" at bounding box center [793, 246] width 191 height 26
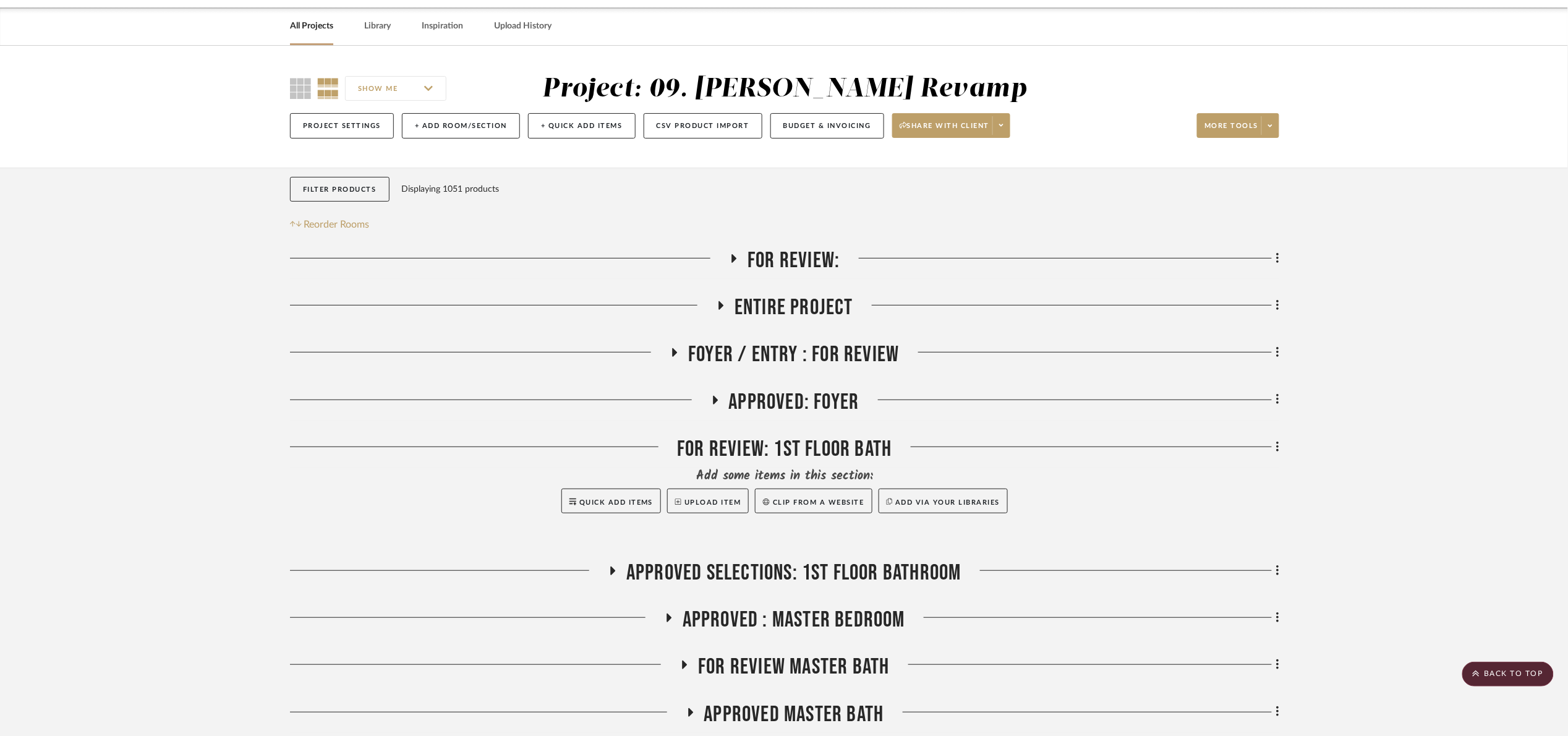
scroll to position [0, 0]
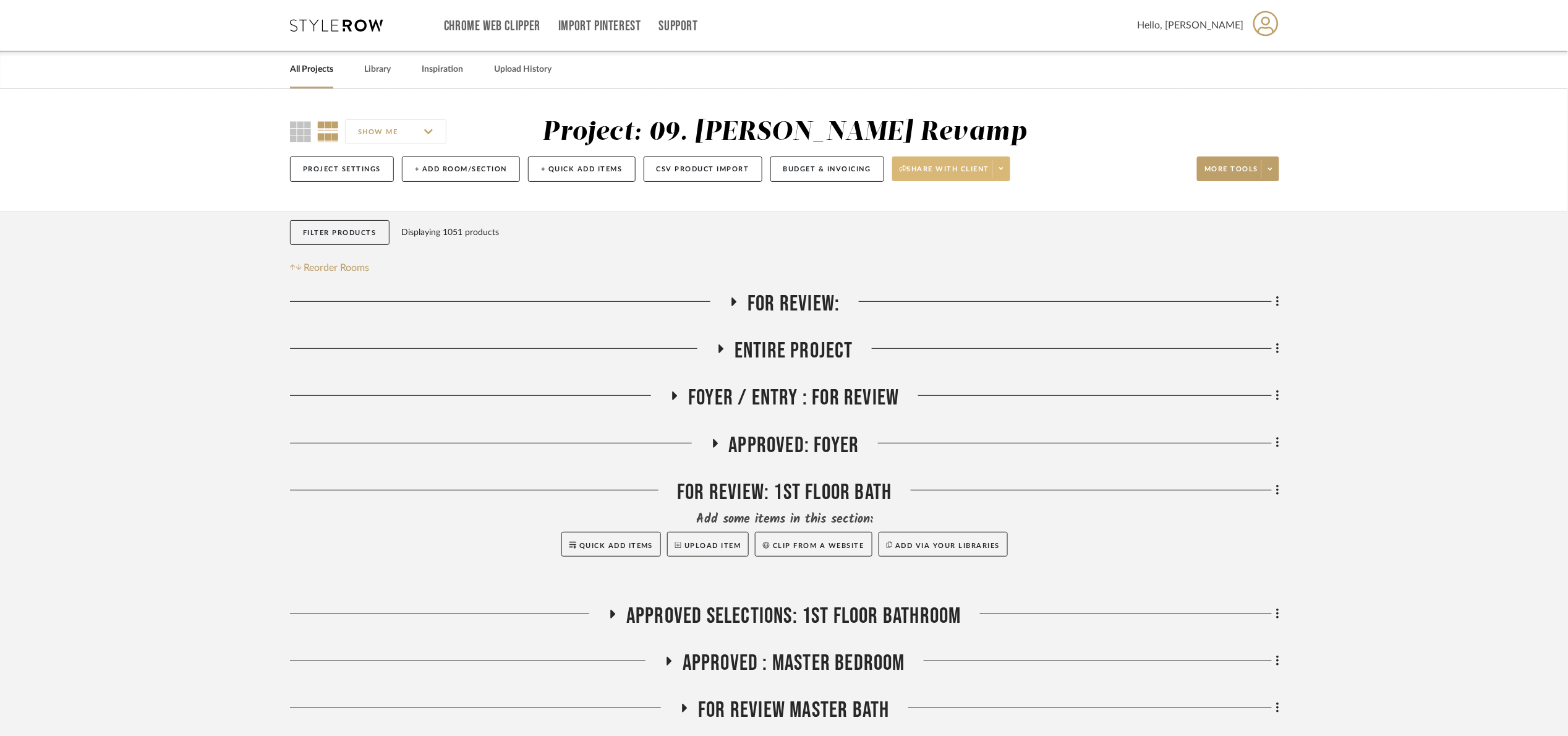
click at [946, 171] on span "Share with client" at bounding box center [945, 173] width 90 height 18
click at [951, 203] on span "Preview Client Dashboard" at bounding box center [958, 205] width 106 height 11
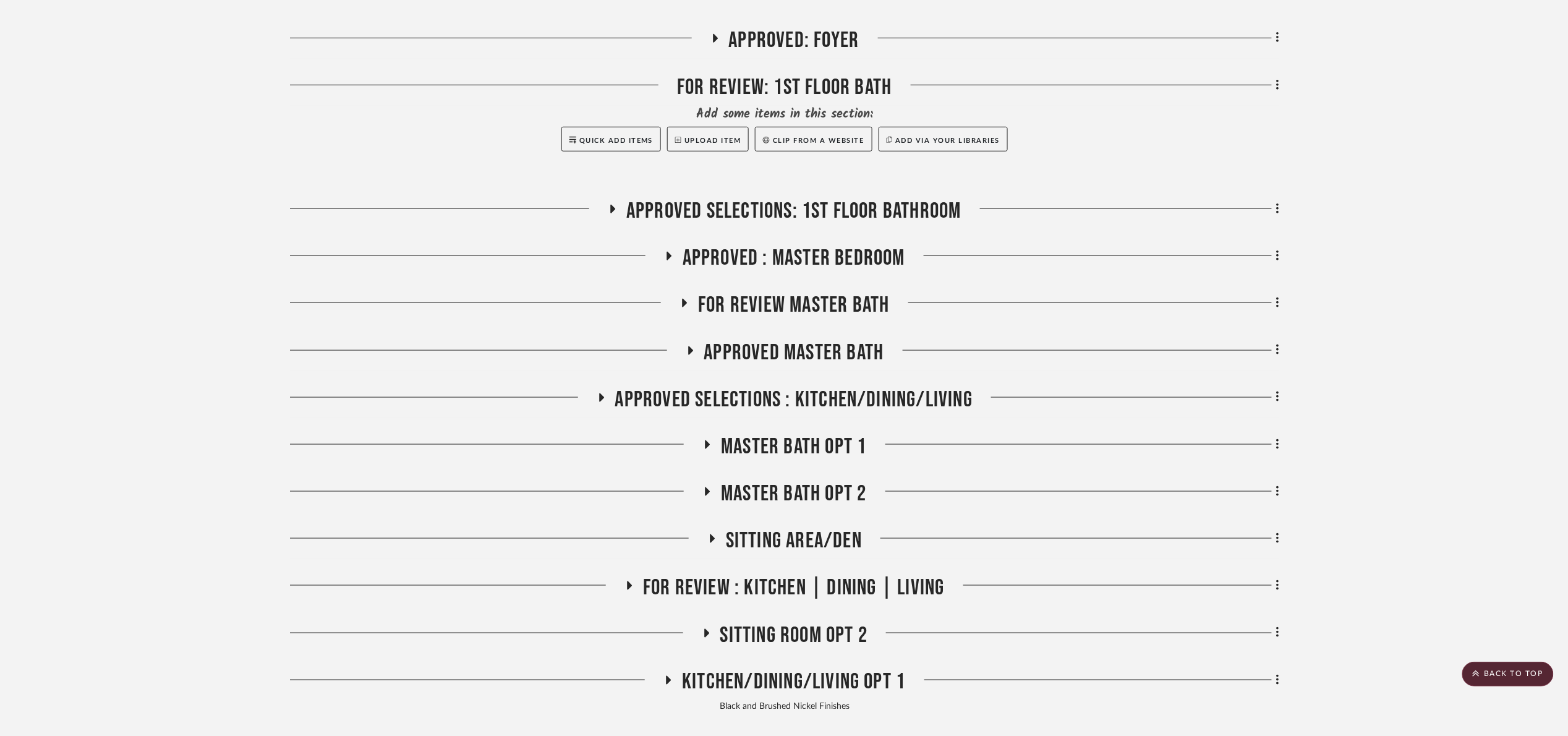
scroll to position [372, 0]
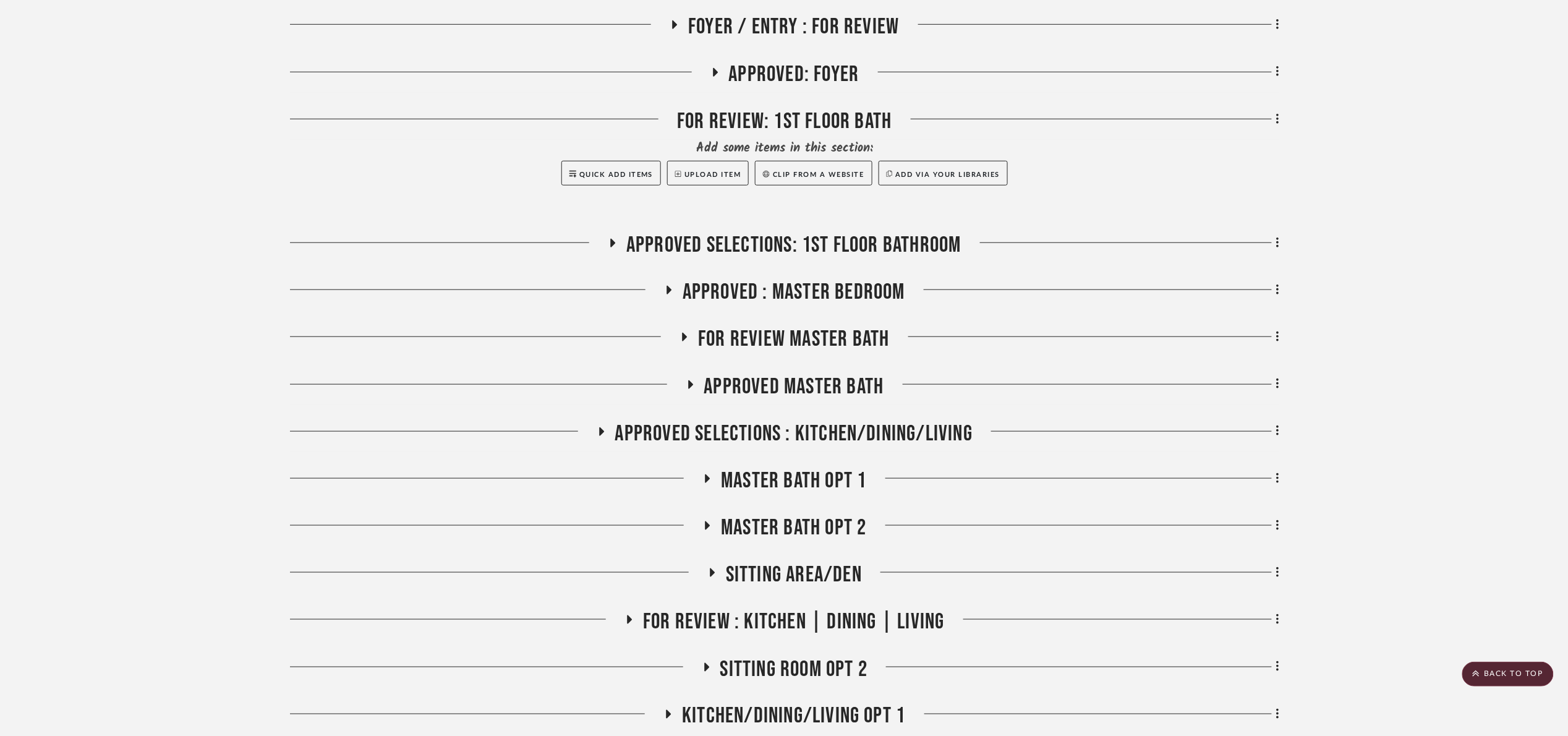
click at [770, 342] on span "FOR REVIEW Master Bath" at bounding box center [793, 339] width 191 height 26
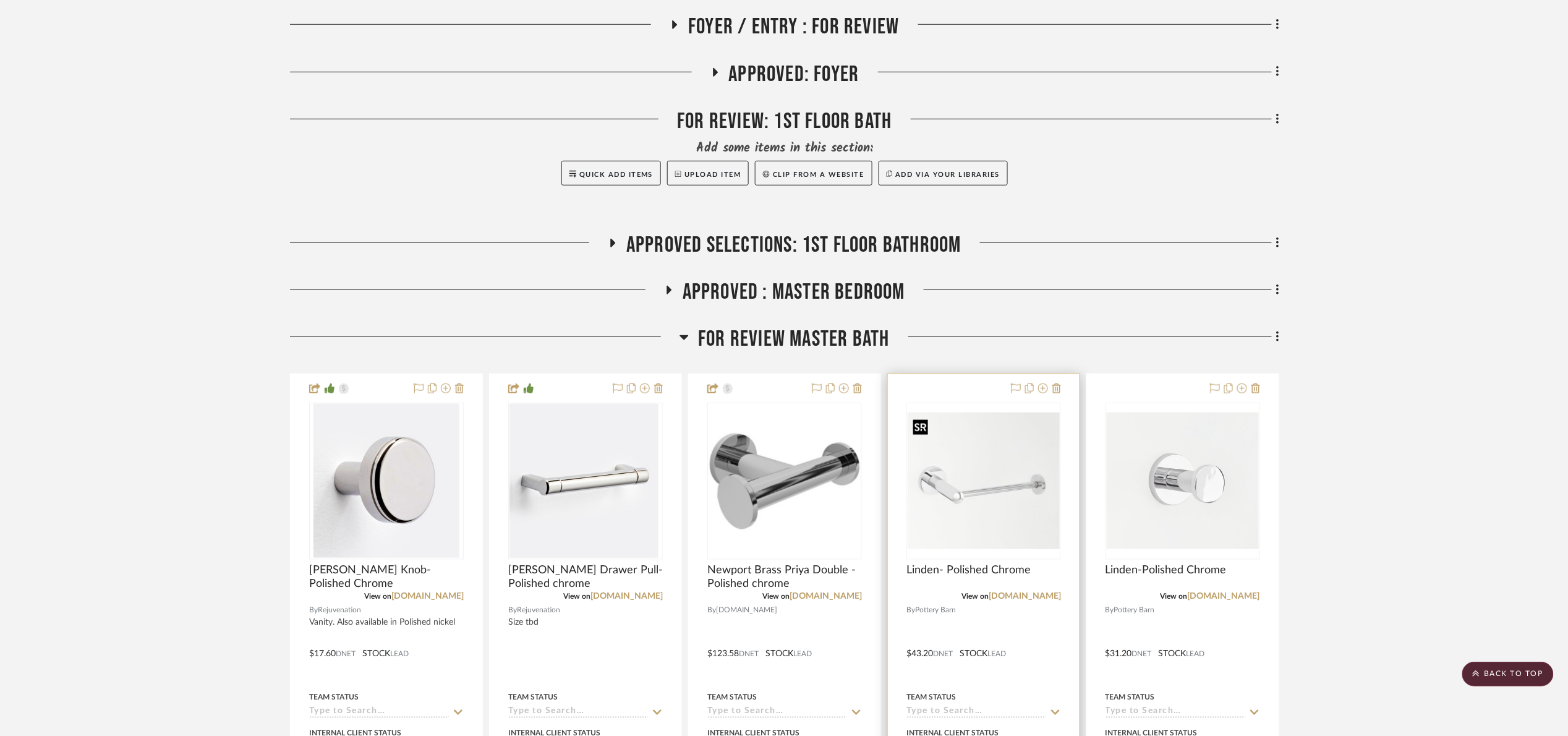
click at [1018, 485] on img "0" at bounding box center [984, 481] width 152 height 137
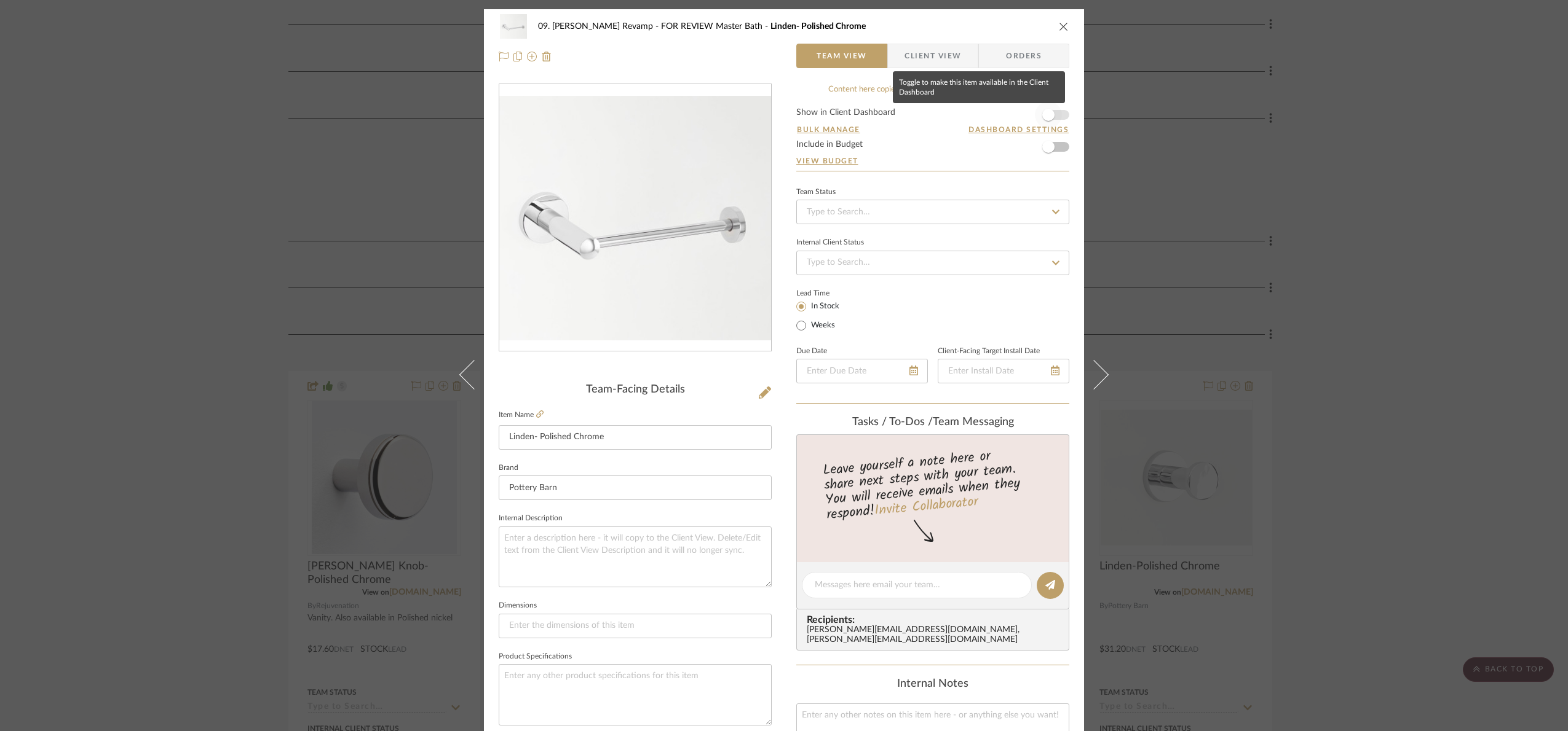
click at [1055, 120] on span "button" at bounding box center [1048, 115] width 27 height 27
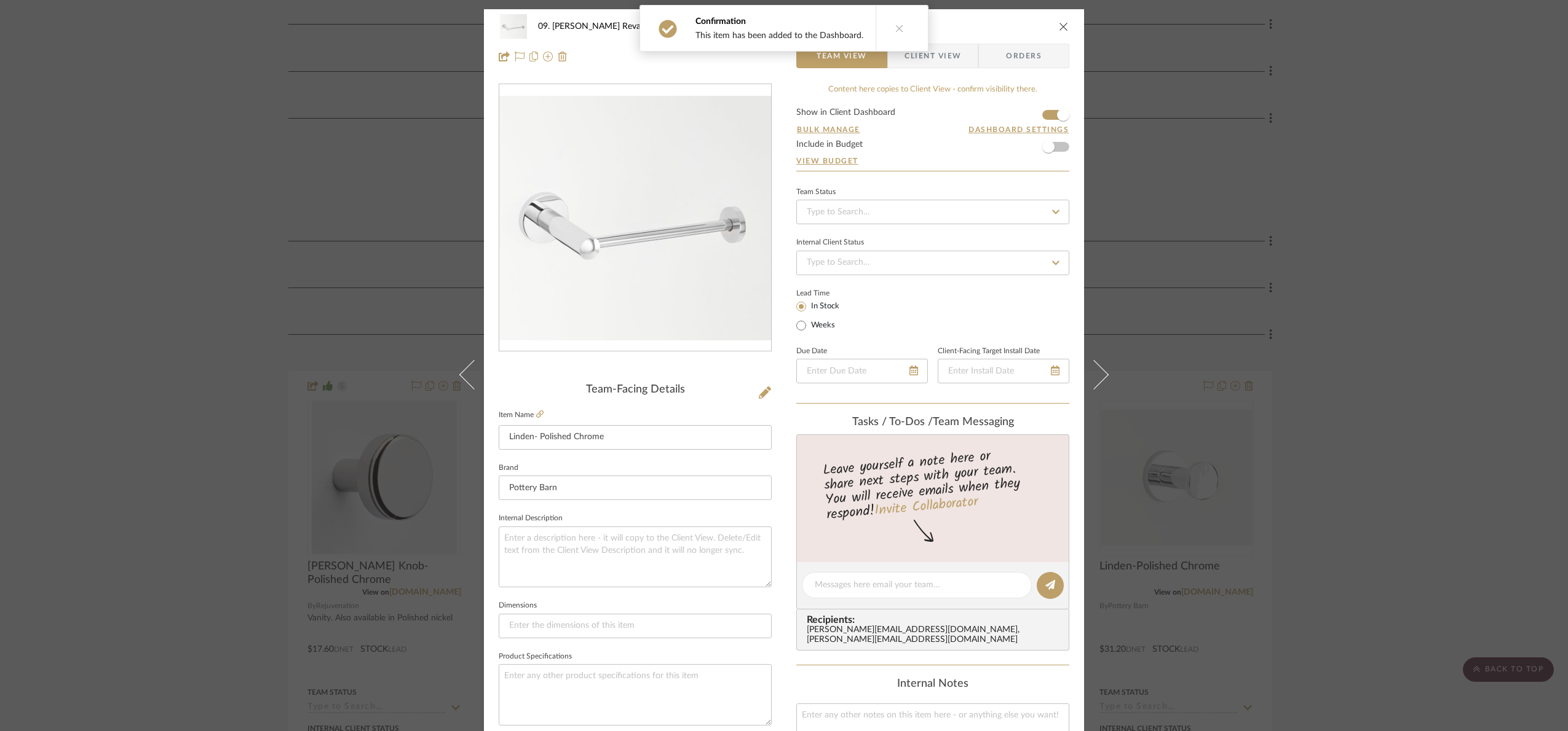
click at [922, 58] on span "Client View" at bounding box center [933, 55] width 56 height 24
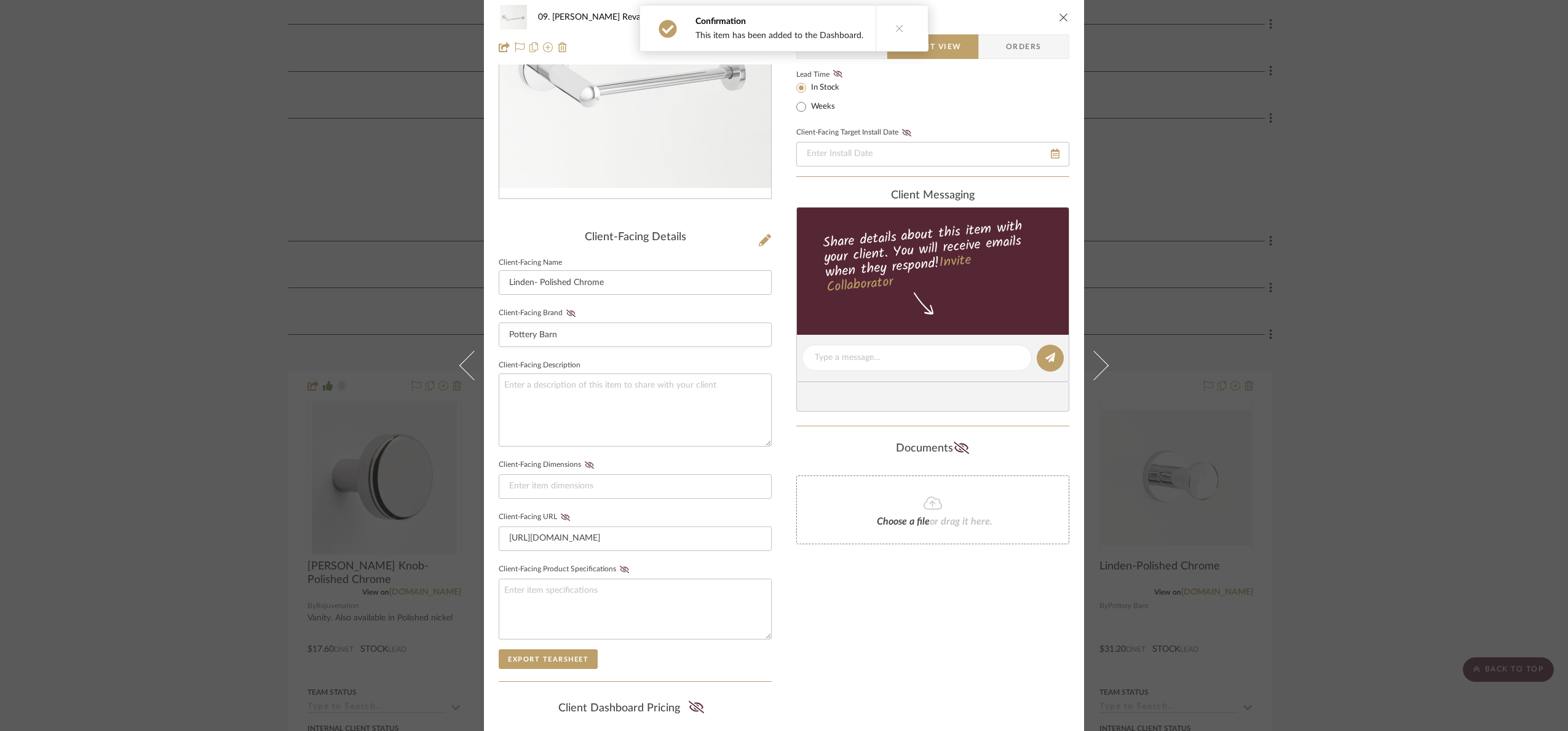
scroll to position [305, 0]
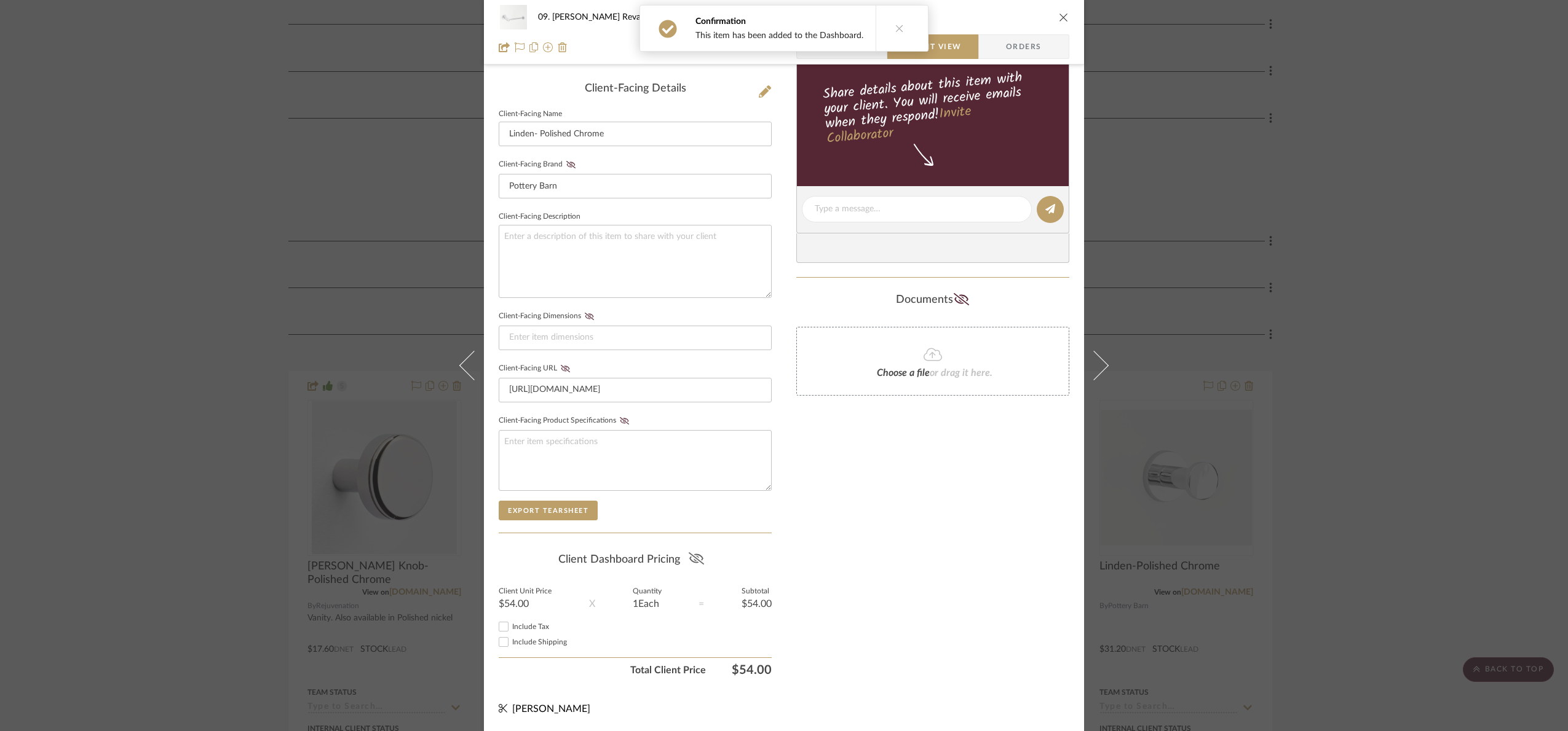
click at [694, 555] on icon at bounding box center [696, 559] width 15 height 13
click at [1422, 454] on div "09. Jones Revamp FOR REVIEW Master Bath Linden- Polished Chrome Team View Clien…" at bounding box center [784, 366] width 1568 height 731
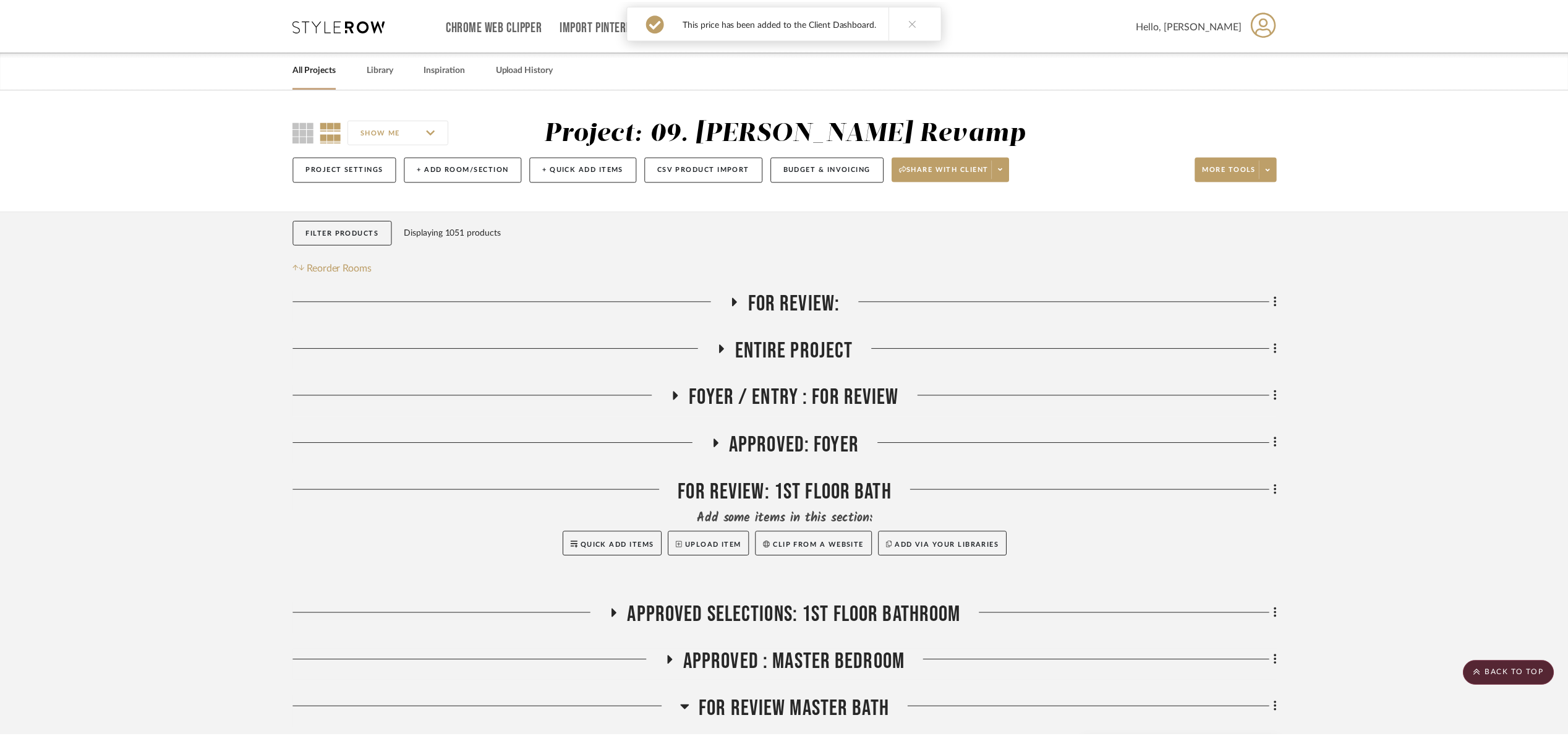
scroll to position [372, 0]
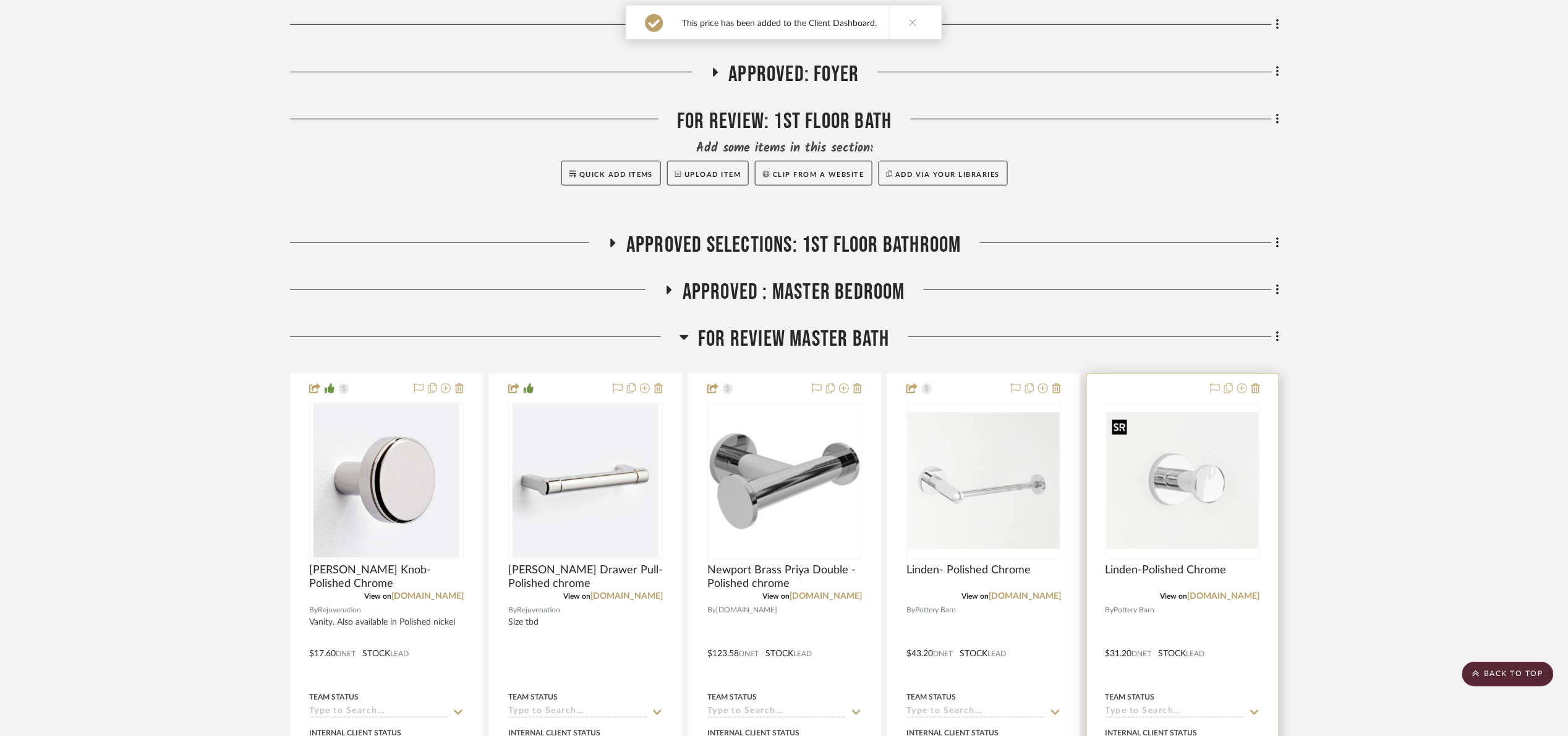
click at [0, 0] on img at bounding box center [0, 0] width 0 height 0
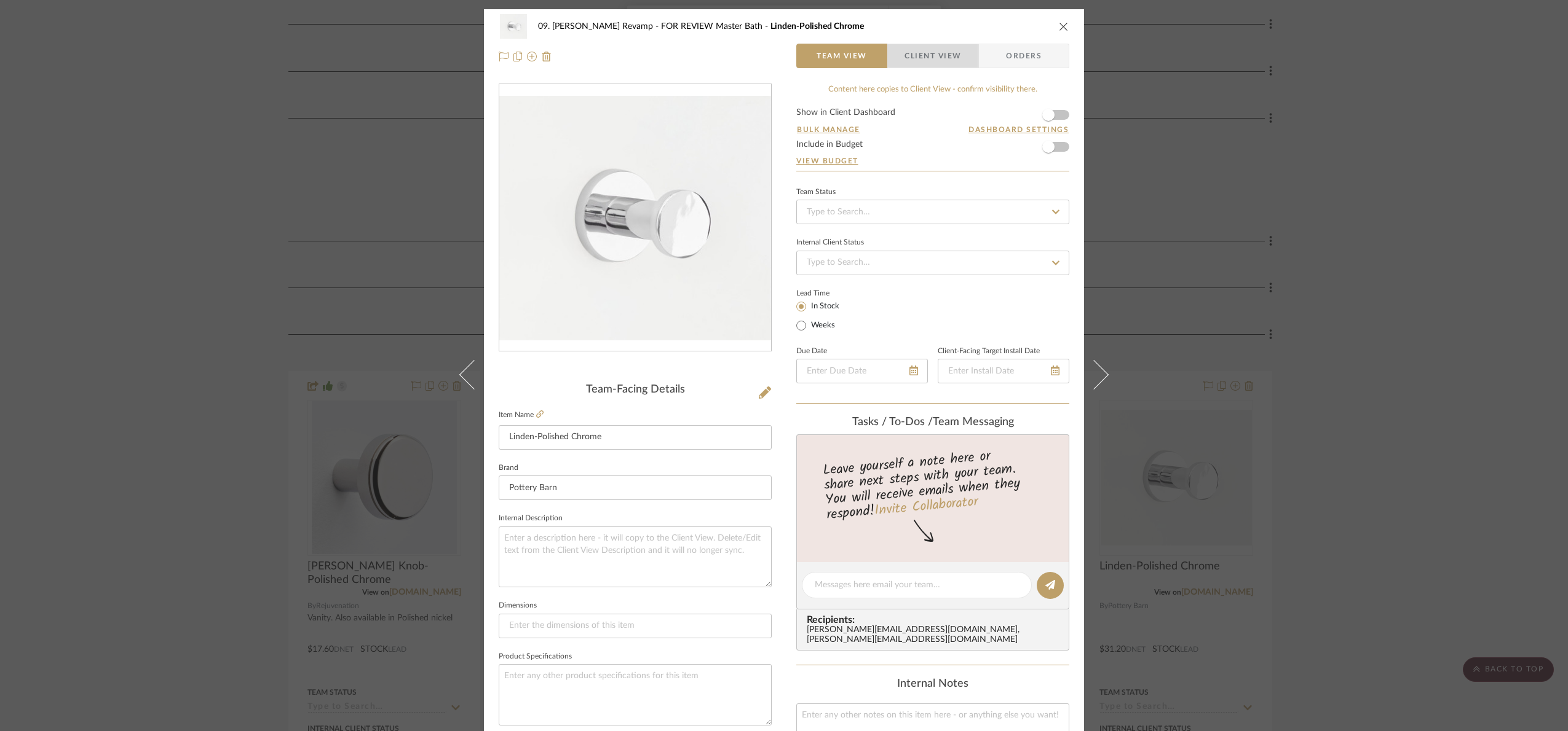
click at [953, 51] on span "Client View" at bounding box center [933, 55] width 56 height 24
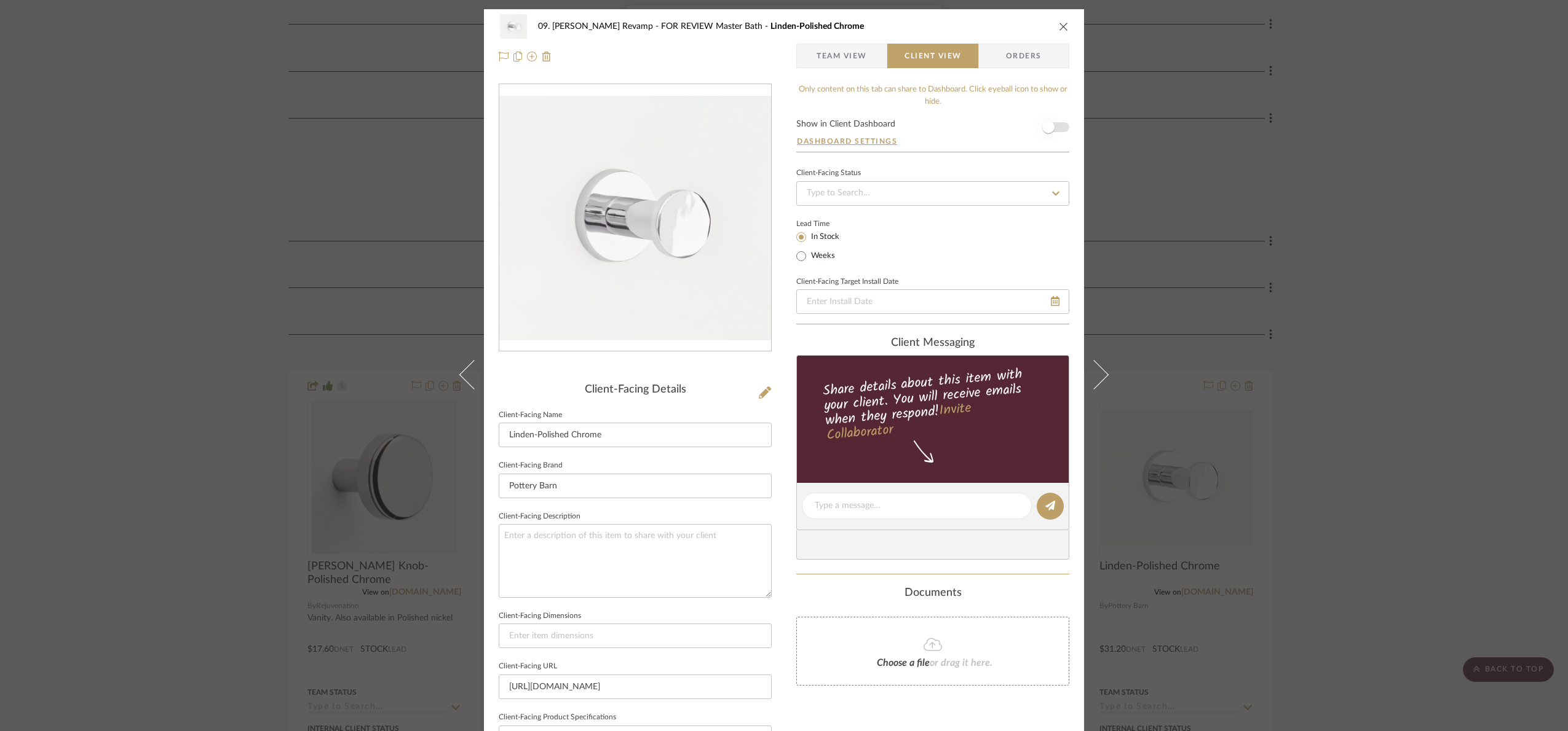
click at [1053, 122] on span "button" at bounding box center [1048, 127] width 27 height 27
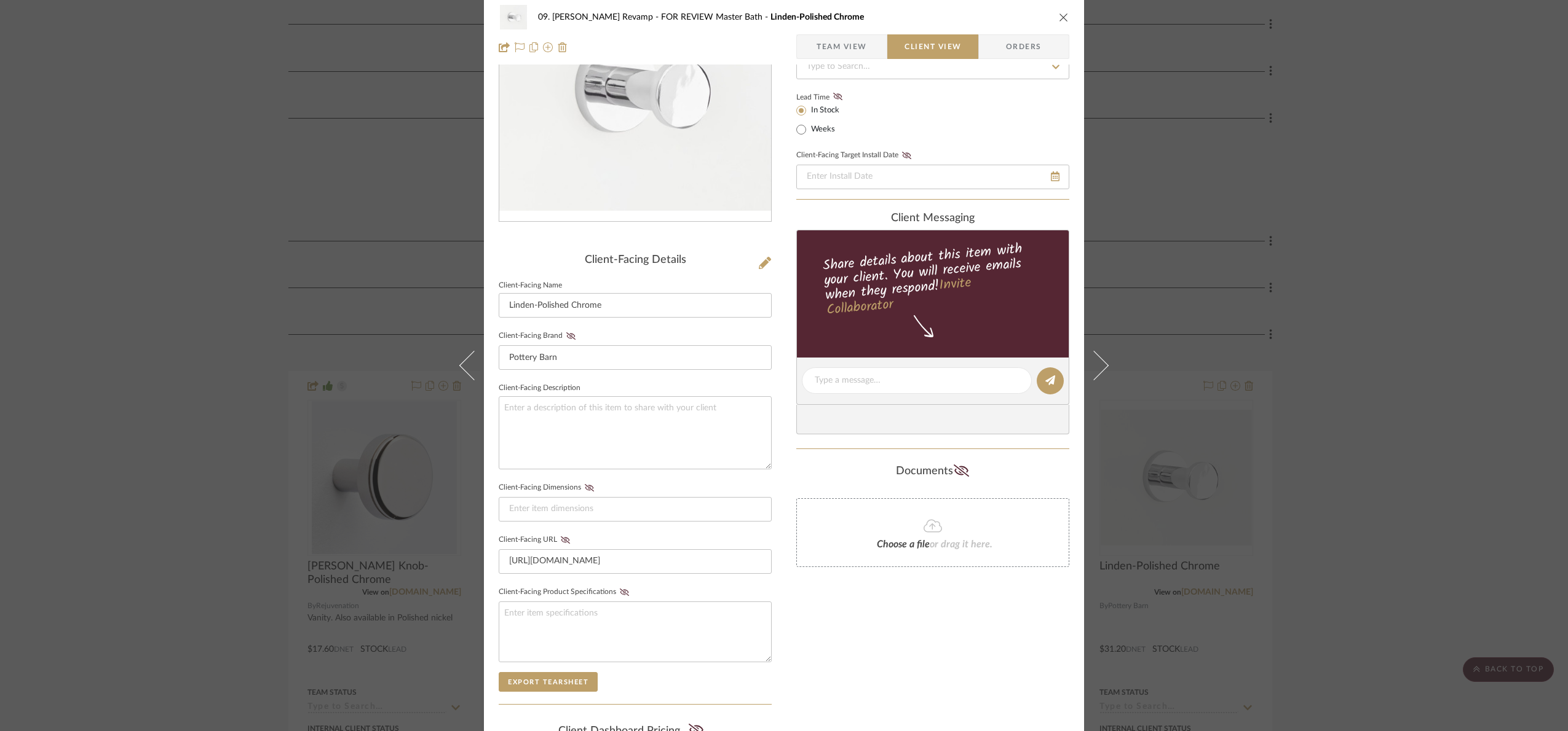
scroll to position [305, 0]
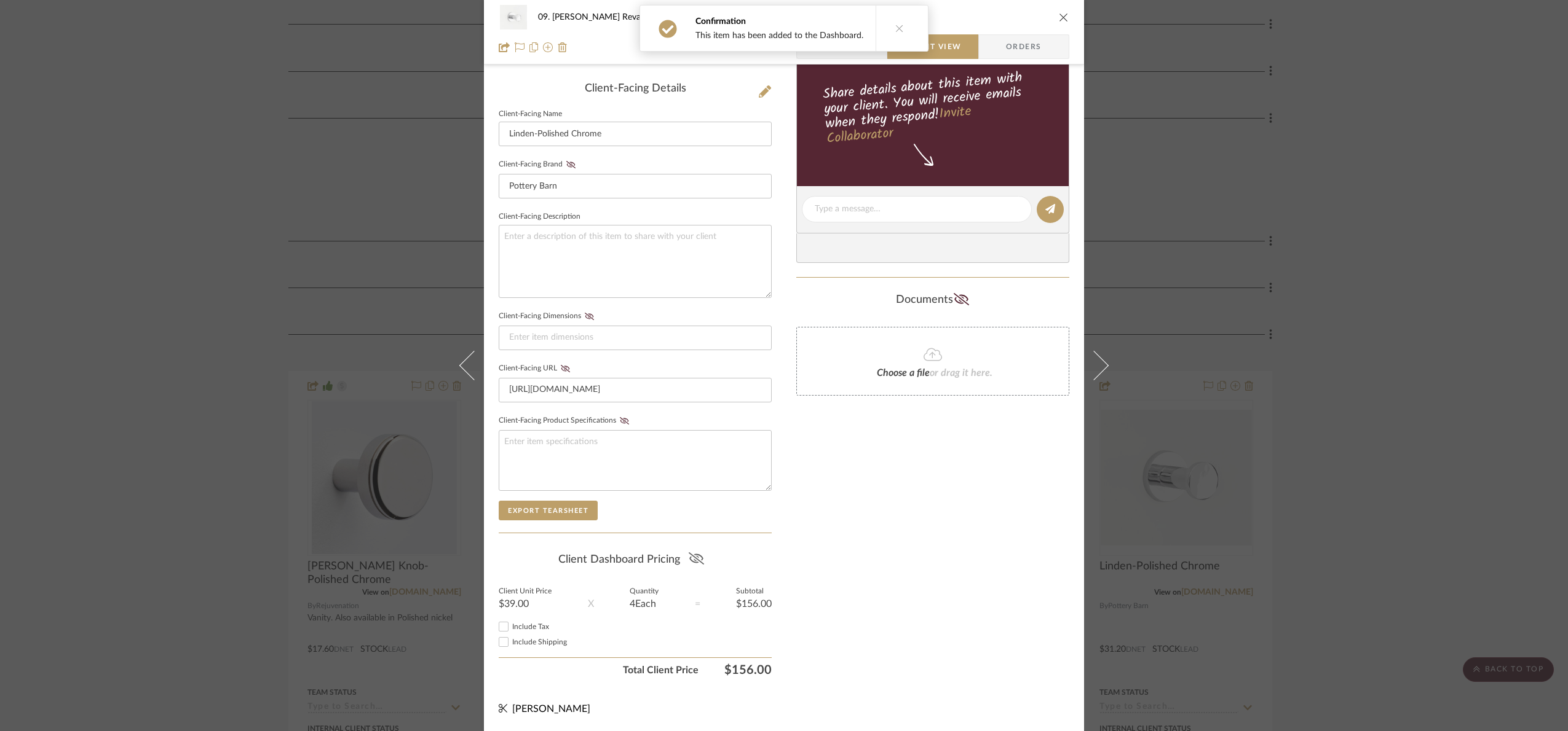
click at [691, 564] on fa-icon at bounding box center [696, 560] width 15 height 18
click at [1338, 473] on div "09. Jones Revamp FOR REVIEW Master Bath Linden-Polished Chrome Team View Client…" at bounding box center [784, 366] width 1568 height 731
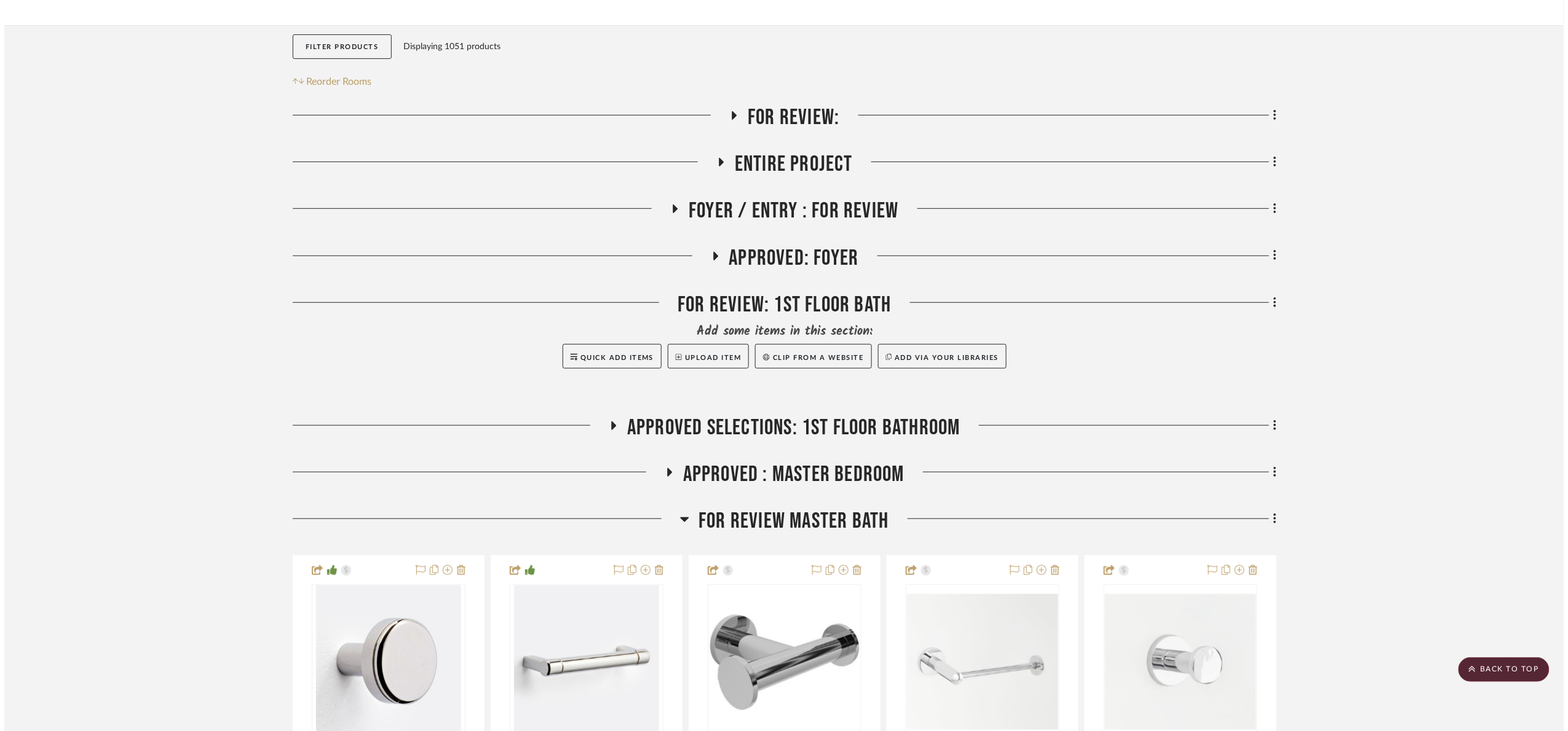
scroll to position [0, 0]
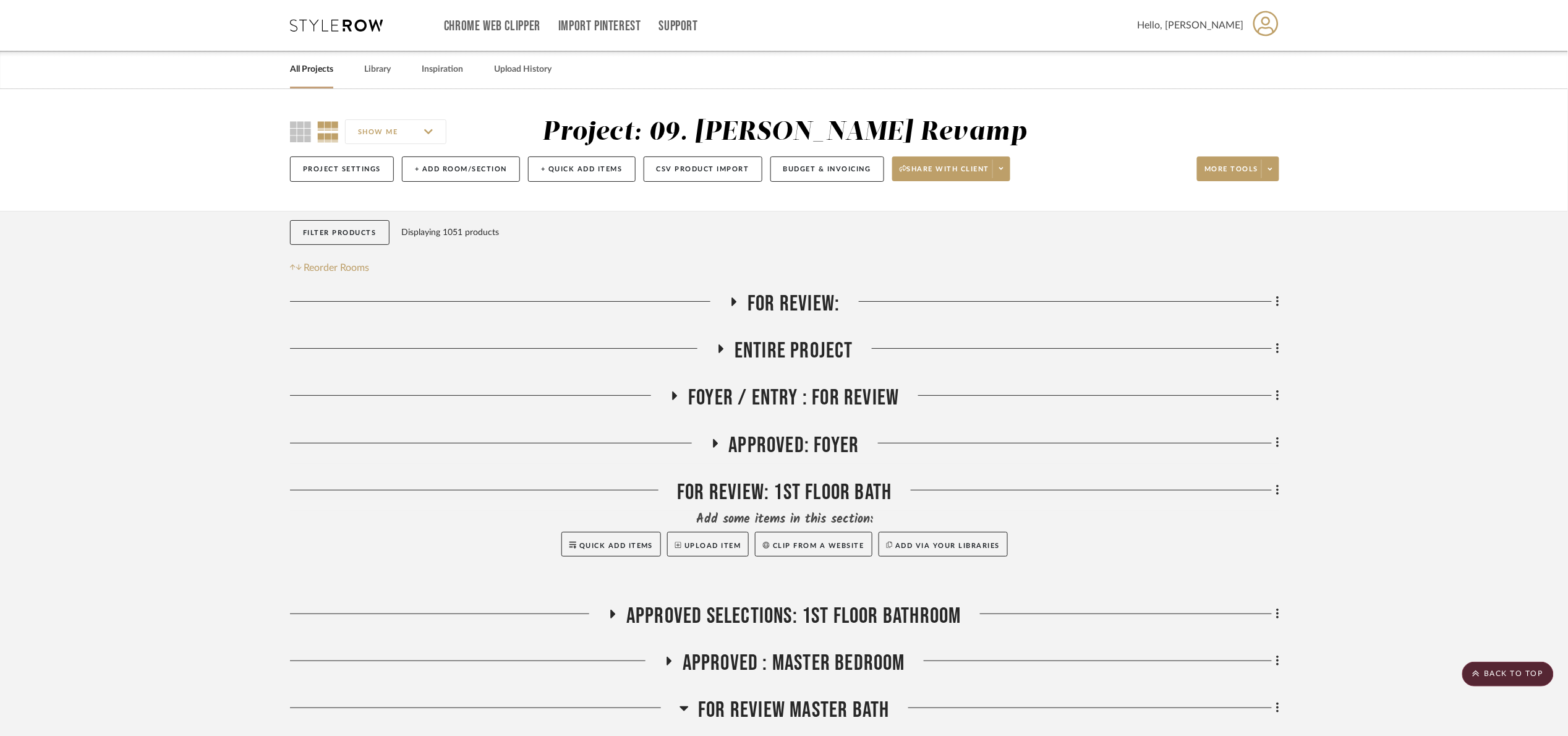
click at [799, 314] on span "For Review:" at bounding box center [793, 303] width 92 height 26
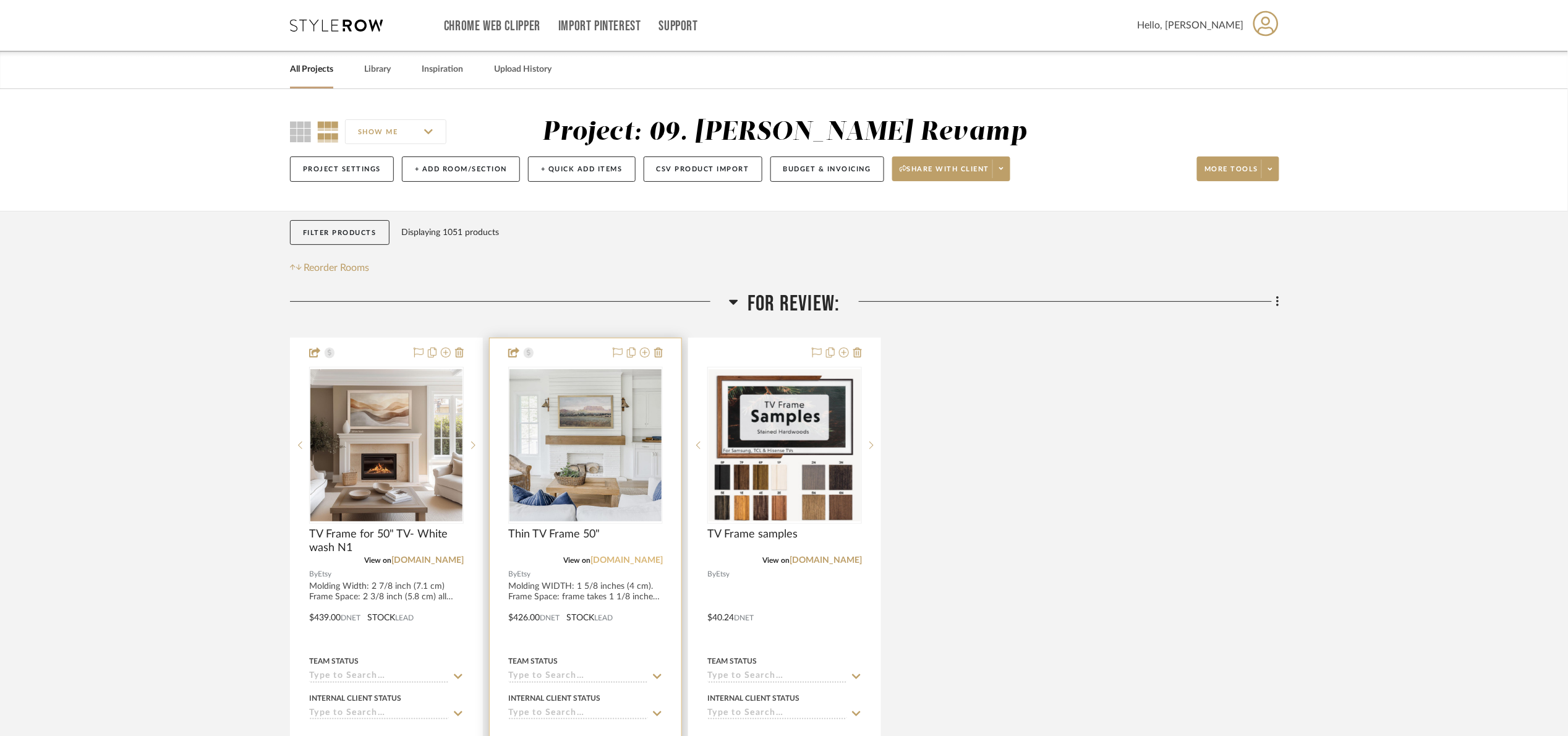
click at [656, 563] on link "[DOMAIN_NAME]" at bounding box center [626, 560] width 72 height 8
click at [569, 484] on img "0" at bounding box center [585, 446] width 152 height 152
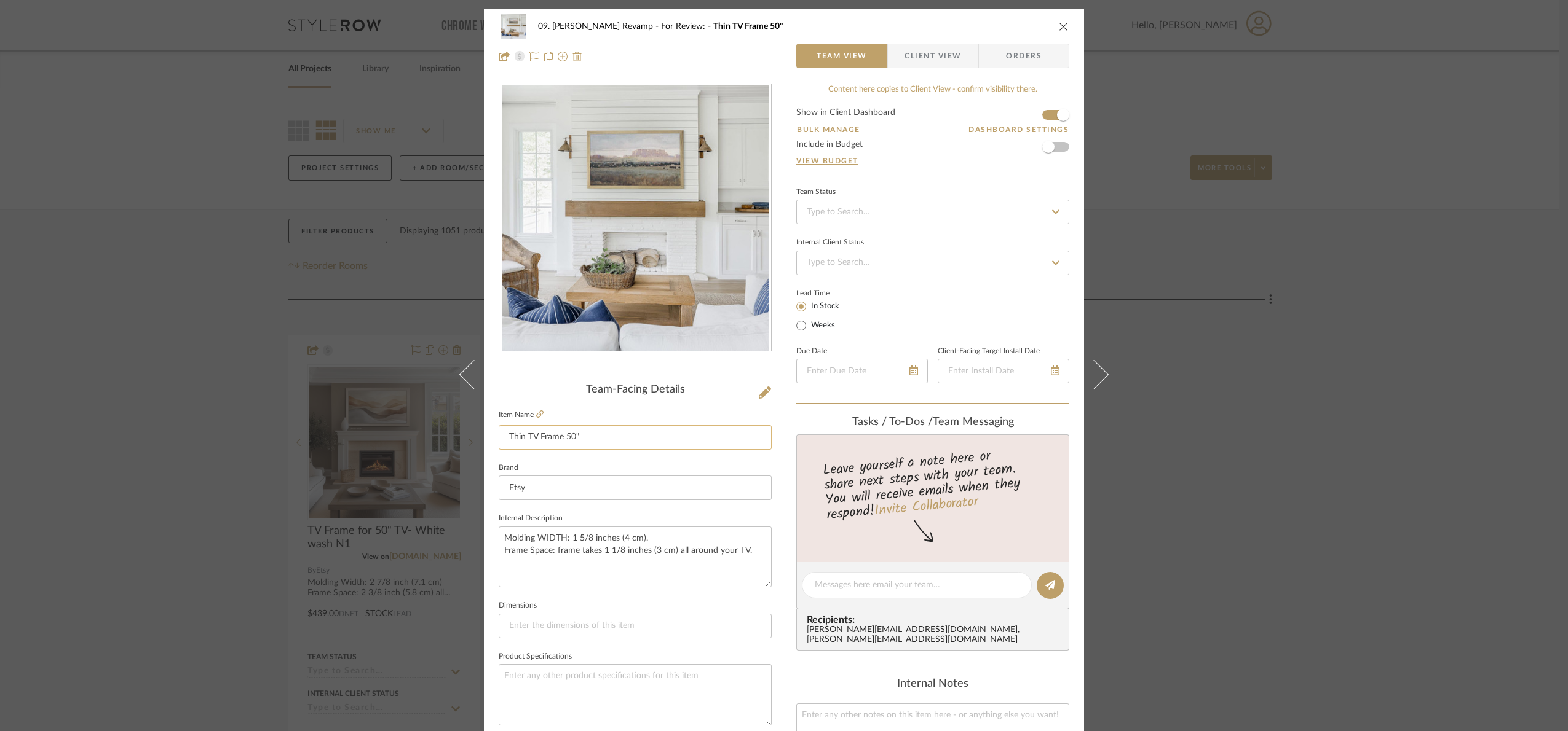
click at [600, 443] on input "Thin TV Frame 50"" at bounding box center [635, 437] width 273 height 24
type input "Thin TV Frame 50" - Oak"
click at [512, 371] on div "Team-Facing Details Item Name Thin TV Frame 50" - Oak Brand Etsy Internal Descr…" at bounding box center [635, 589] width 273 height 1011
click at [1437, 408] on div "09. Jones Revamp For Review: Thin TV Frame 50" - Oak Team View Client View Orde…" at bounding box center [784, 366] width 1568 height 731
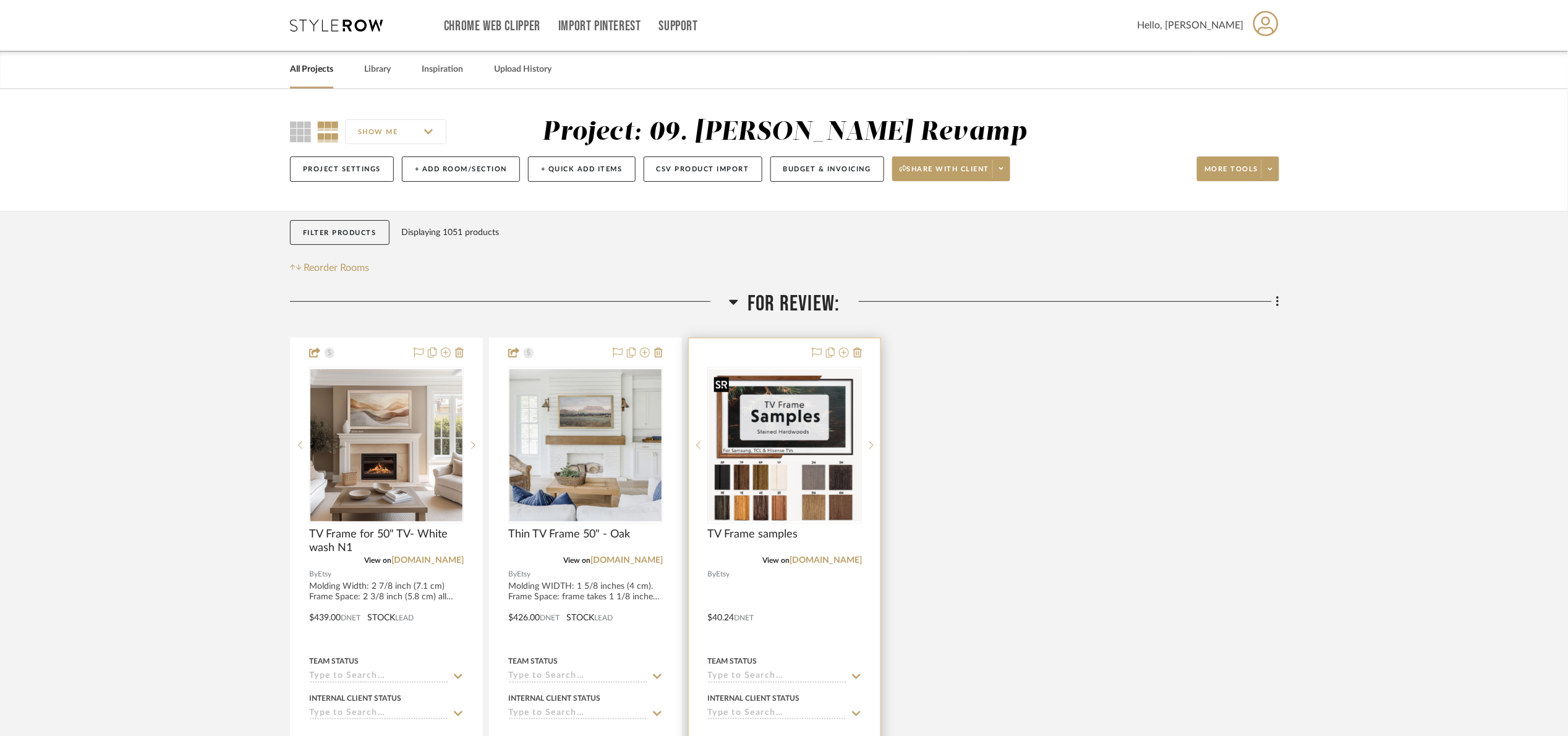
click at [819, 454] on img "0" at bounding box center [785, 446] width 152 height 152
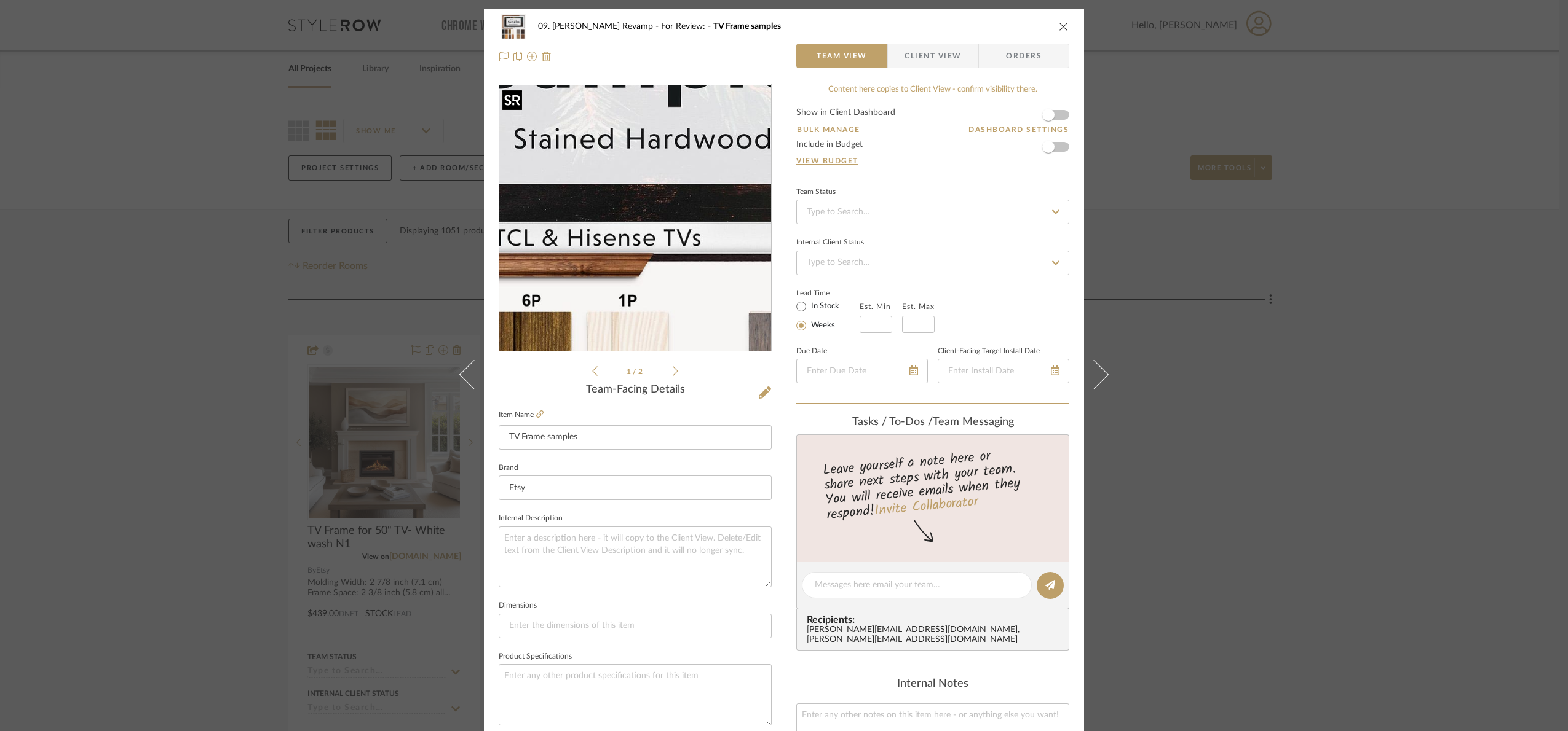
click at [623, 220] on img "0" at bounding box center [635, 219] width 267 height 267
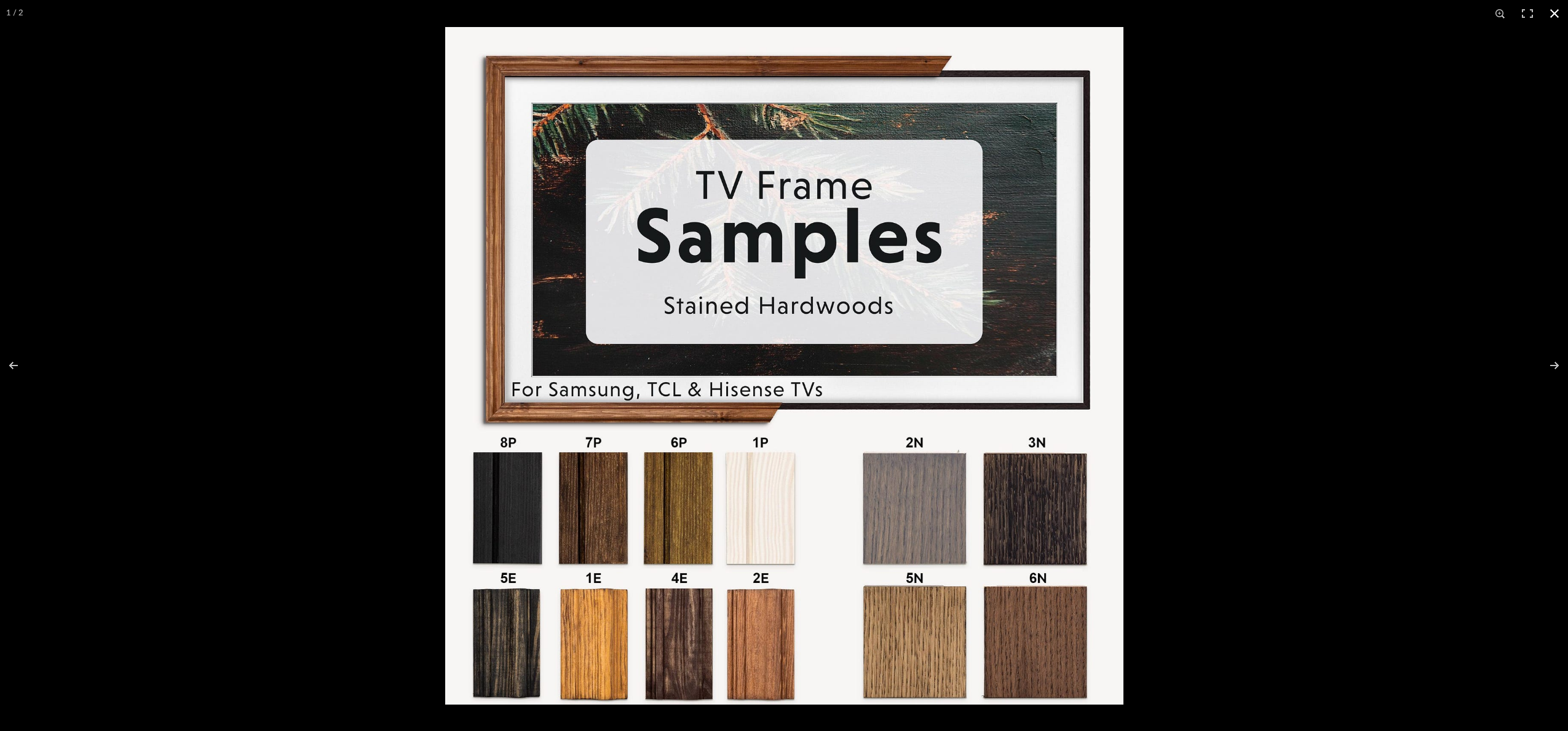
click at [1207, 437] on div at bounding box center [1230, 393] width 1568 height 731
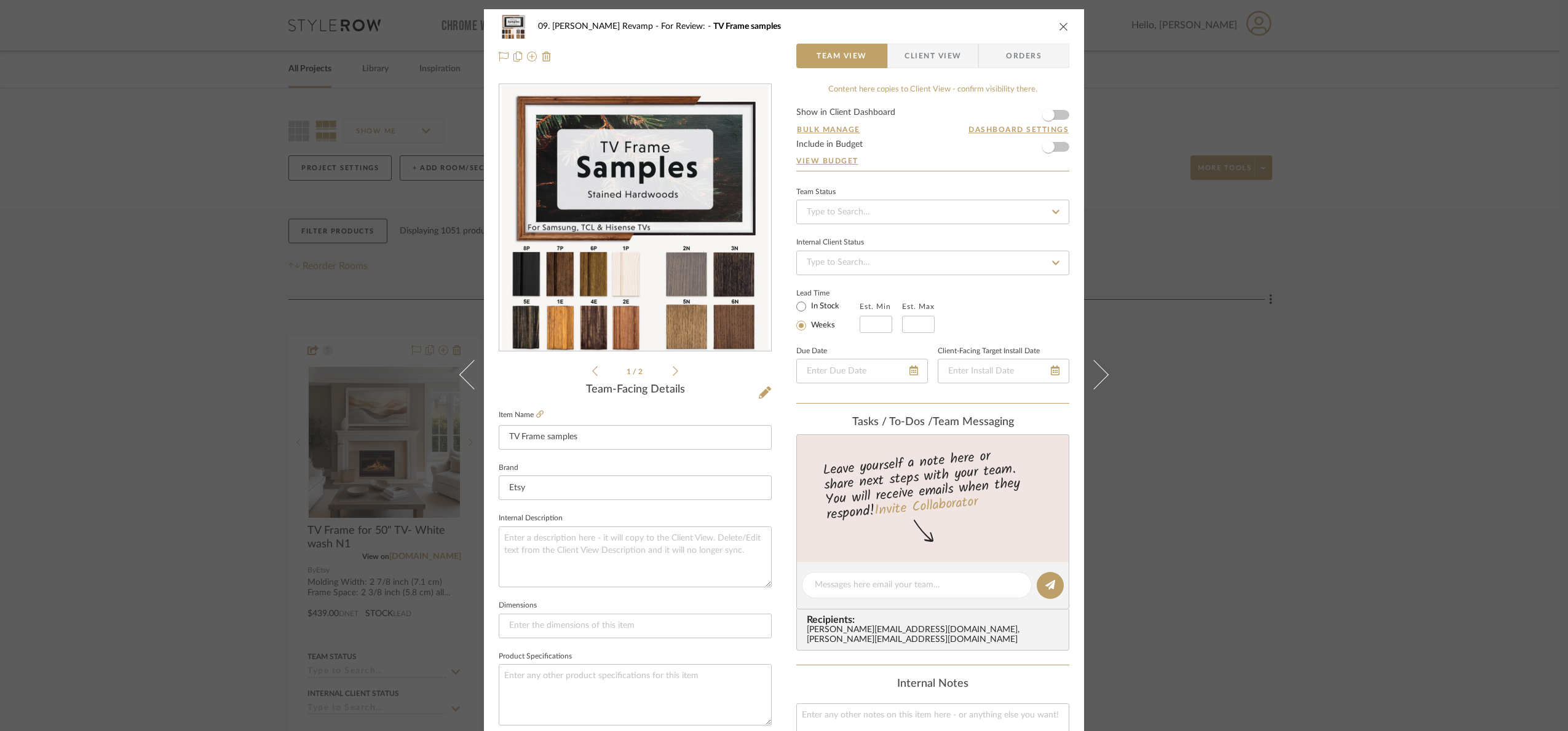
click at [88, 409] on div "09. Jones Revamp For Review: TV Frame samples Team View Client View Orders 1 / …" at bounding box center [784, 366] width 1568 height 731
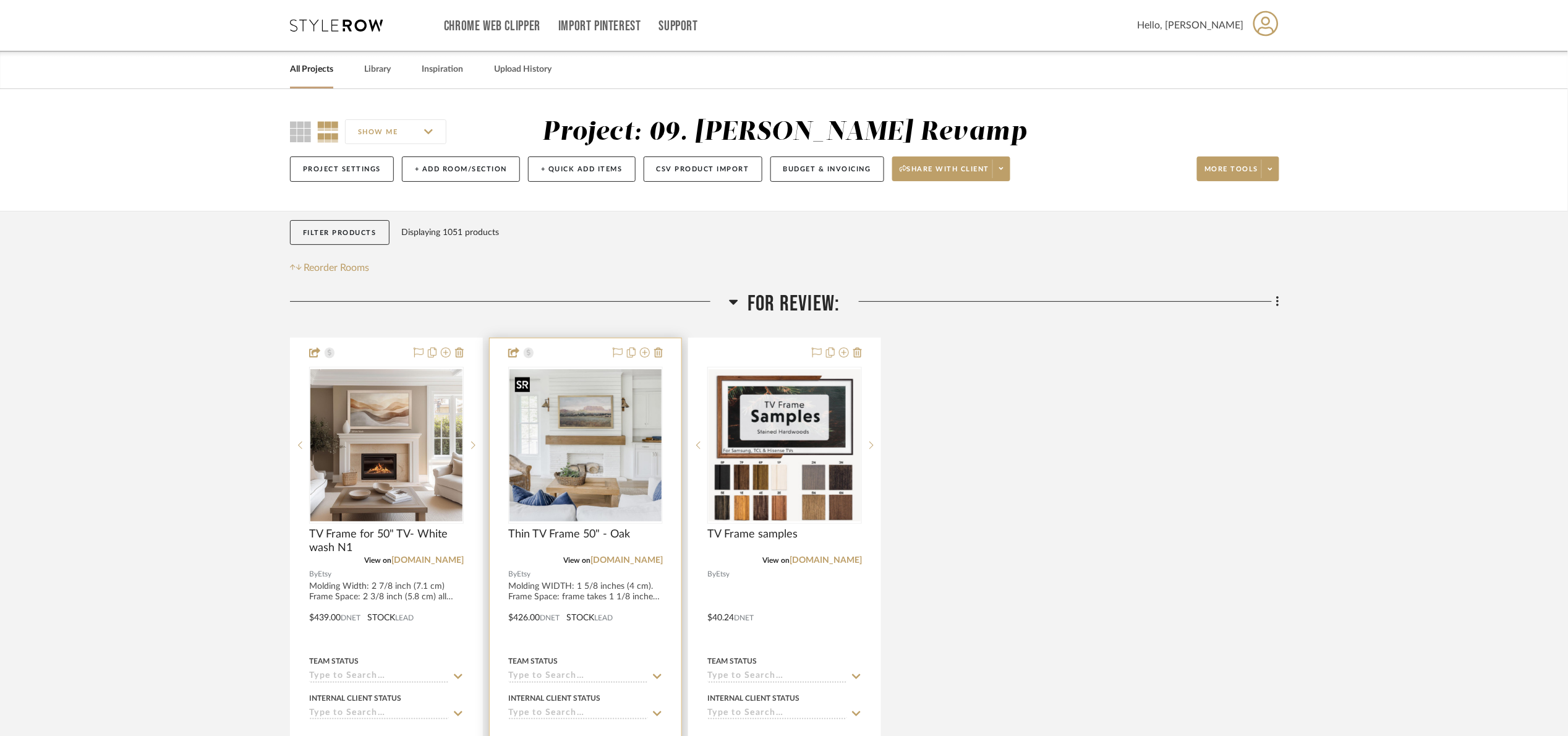
click at [580, 447] on img "0" at bounding box center [585, 446] width 152 height 152
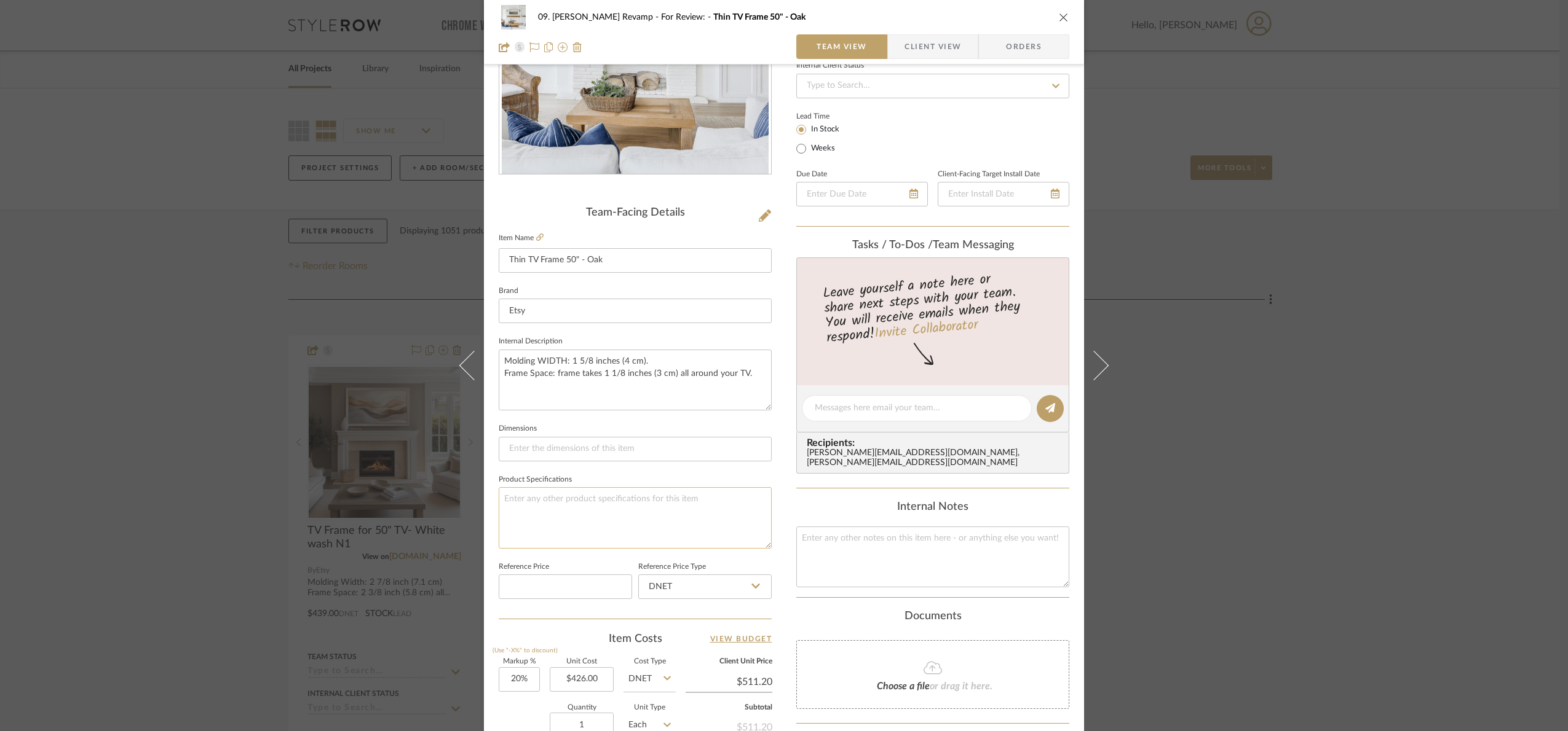
scroll to position [184, 0]
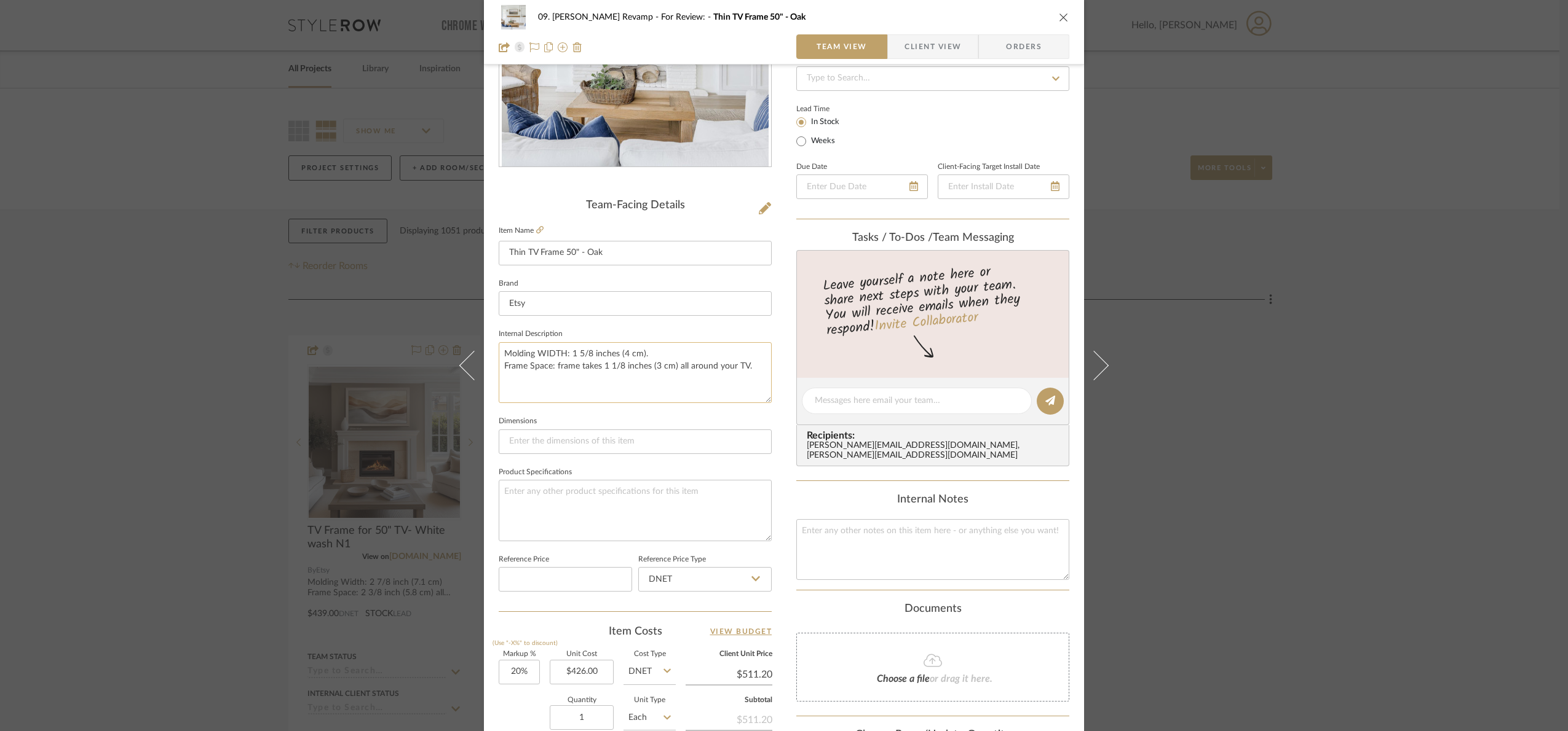
click at [500, 352] on textarea "Molding WIDTH: 1 5/8 inches (4 cm). Frame Space: frame takes 1 1/8 inches (3 cm…" at bounding box center [635, 372] width 273 height 61
type textarea "Samples available for purchased|| Molding WIDTH: 1 5/8 inches (4 cm). Frame Spa…"
click at [594, 334] on fieldset "Internal Description Samples available for purchased|| Molding WIDTH: 1 5/8 inc…" at bounding box center [635, 364] width 273 height 77
click at [1237, 546] on div "09. Jones Revamp For Review: Thin TV Frame 50" - Oak Team View Client View Orde…" at bounding box center [784, 366] width 1568 height 731
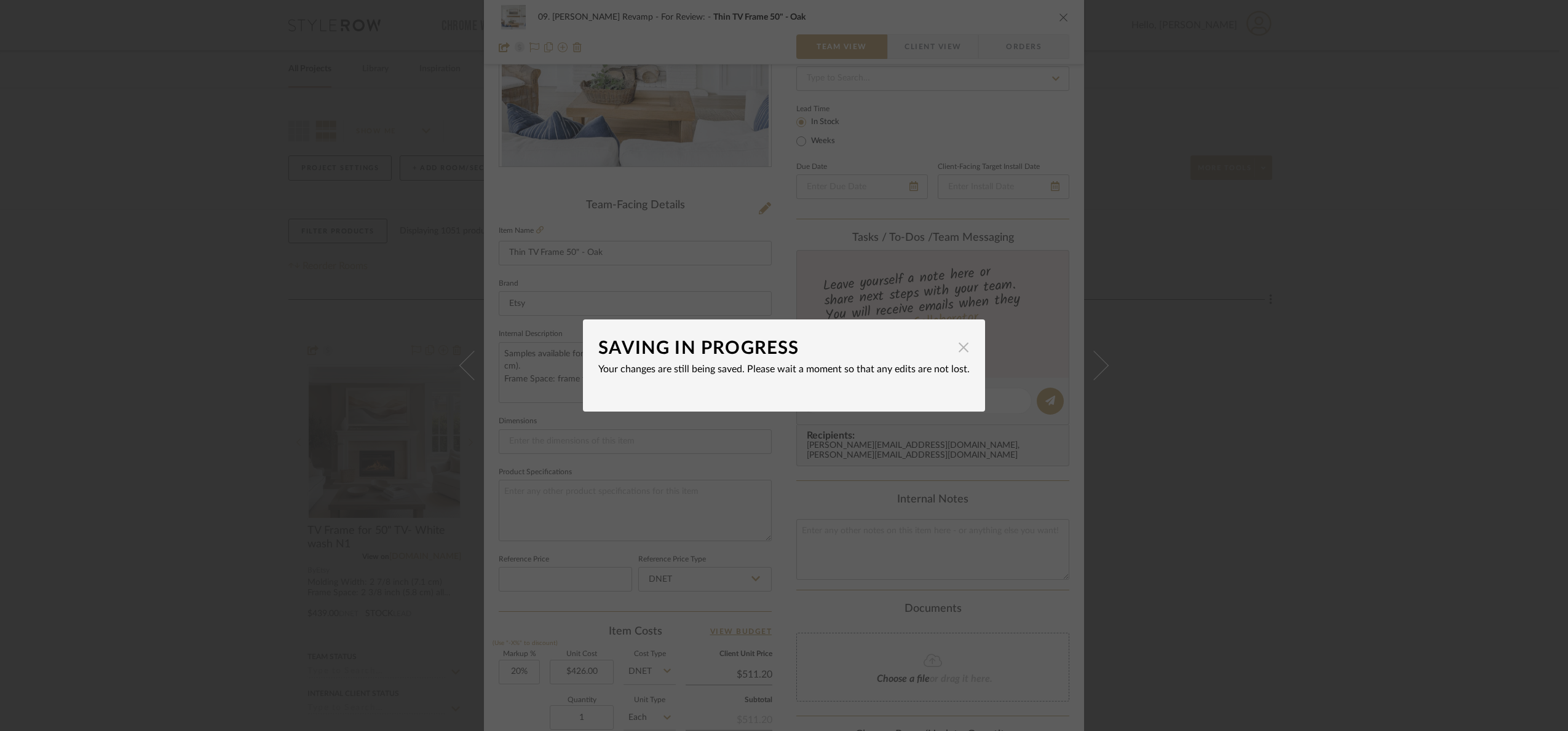
click at [958, 352] on span "button" at bounding box center [963, 346] width 24 height 24
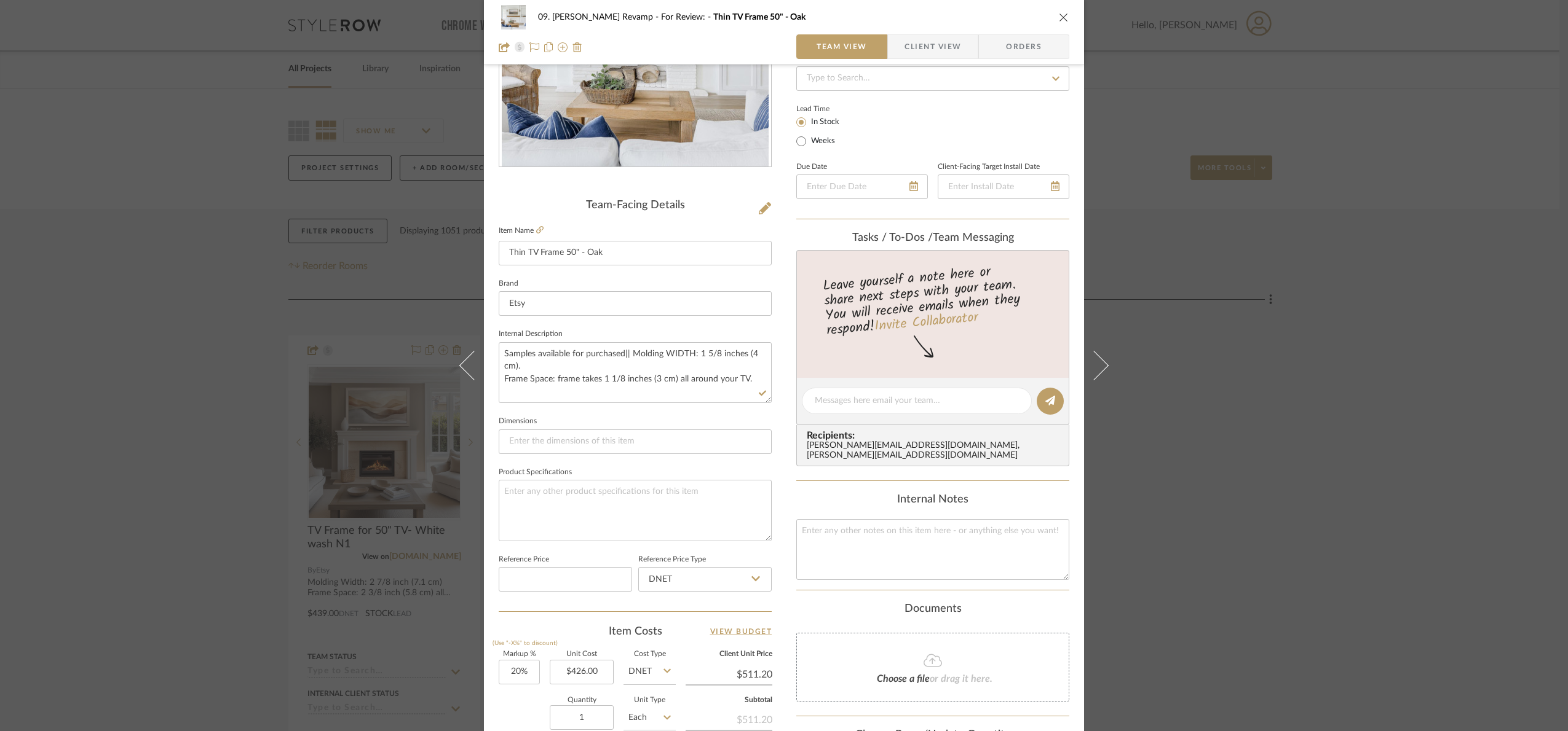
drag, startPoint x: 1239, startPoint y: 520, endPoint x: 1105, endPoint y: 476, distance: 141.0
click at [1237, 516] on div "09. Jones Revamp For Review: Thin TV Frame 50" - Oak Team View Client View Orde…" at bounding box center [784, 366] width 1568 height 731
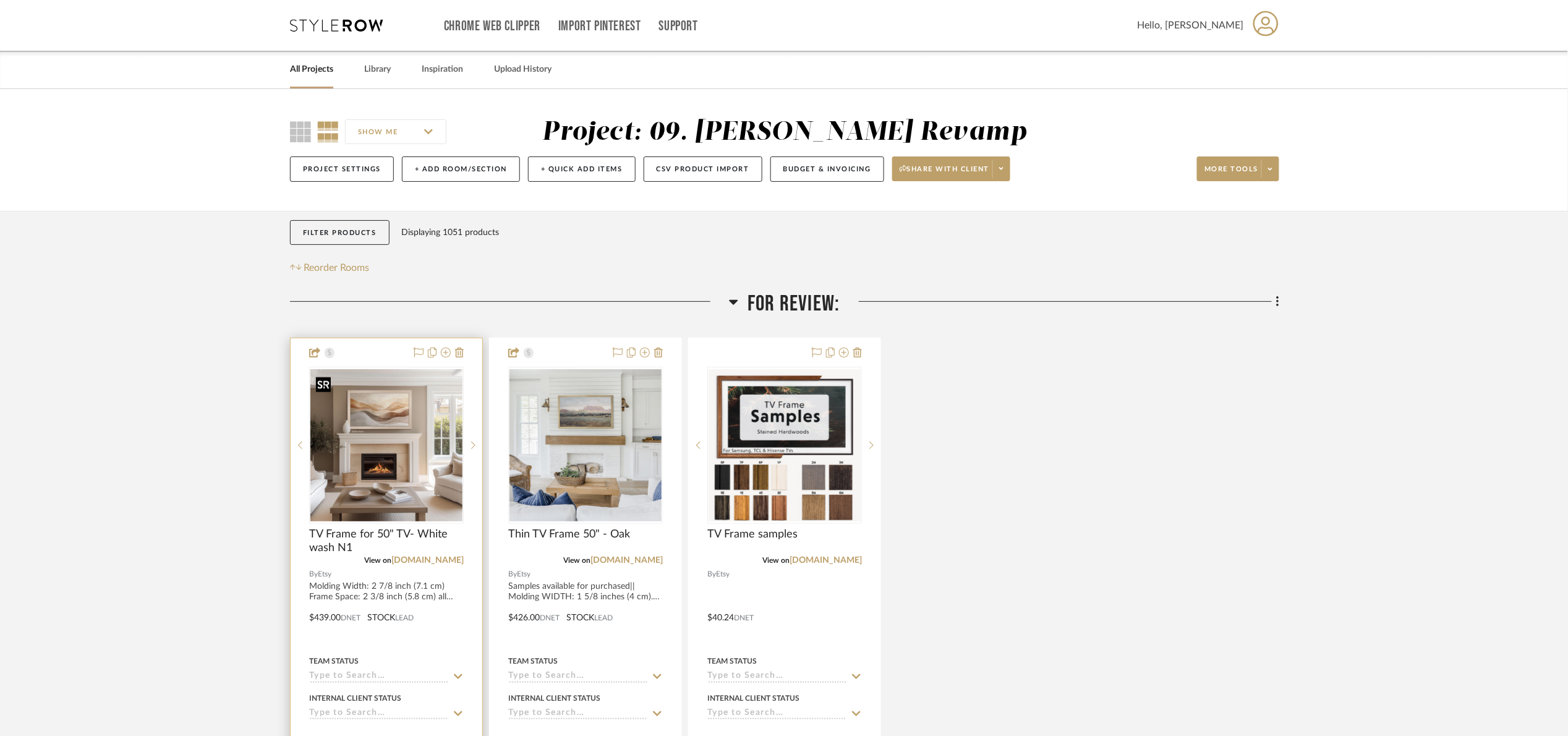
click at [0, 0] on img at bounding box center [0, 0] width 0 height 0
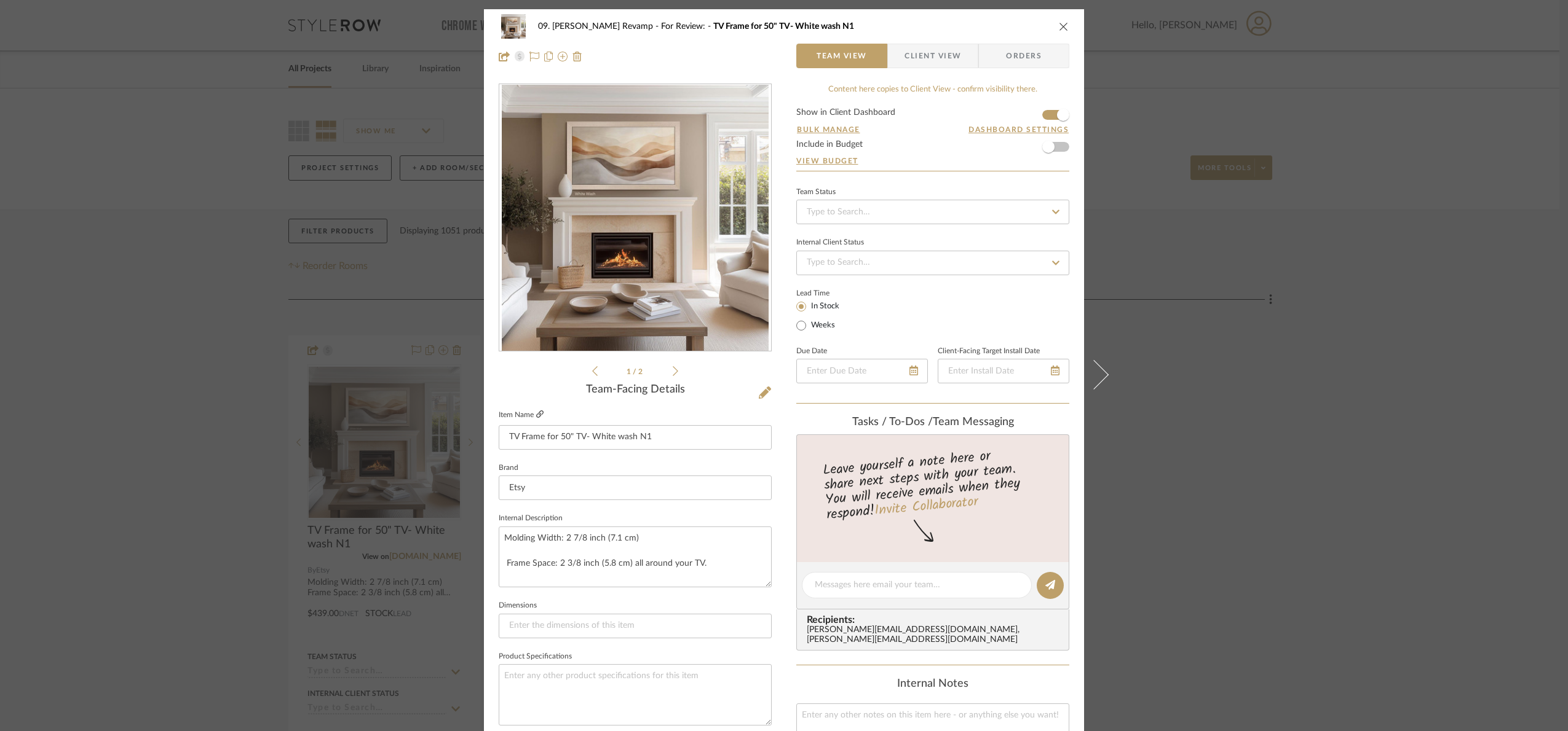
click at [537, 413] on icon at bounding box center [540, 414] width 7 height 7
click at [1187, 516] on div "09. Jones Revamp For Review: TV Frame for 50" TV- White wash N1 Team View Clien…" at bounding box center [784, 366] width 1568 height 731
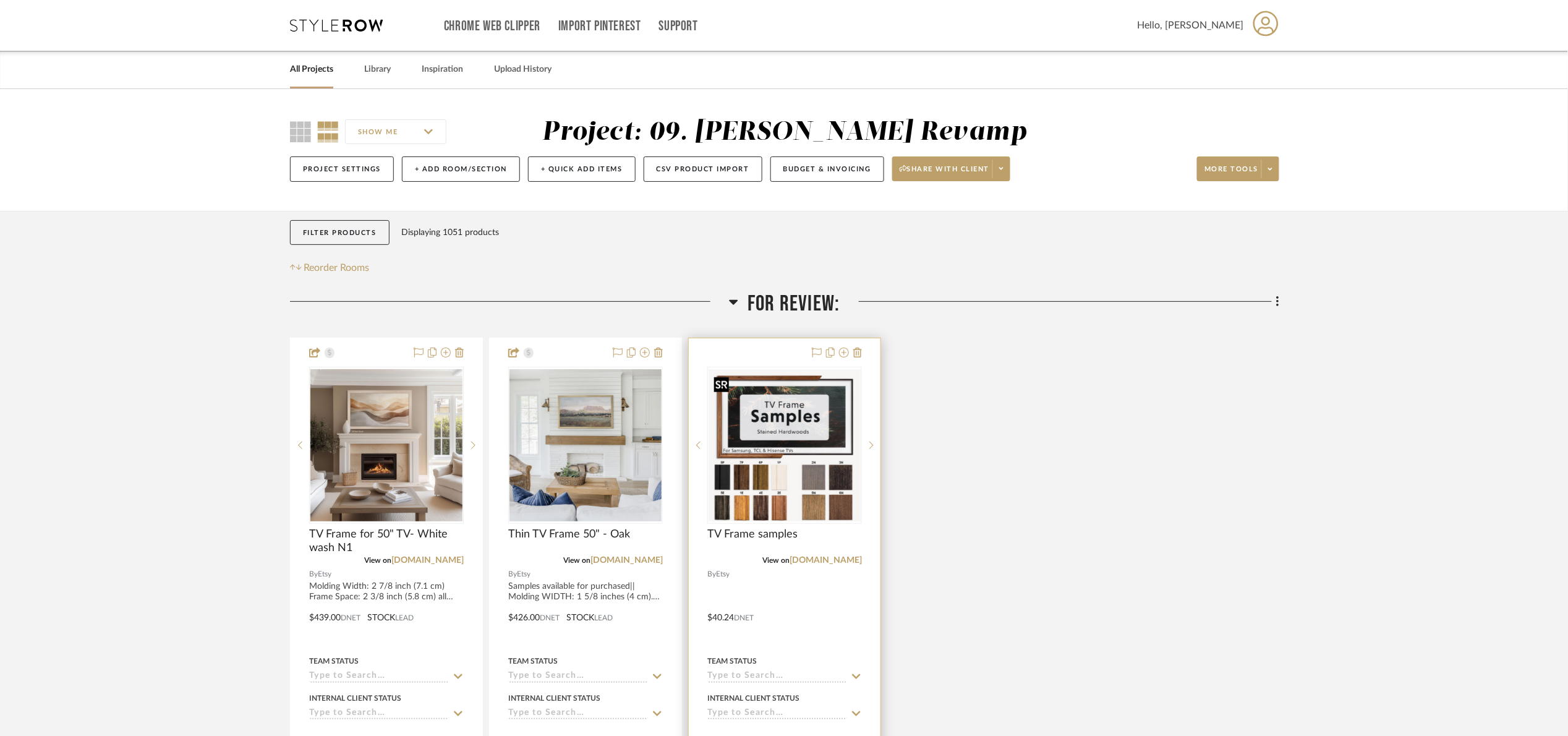
click at [772, 466] on img "0" at bounding box center [785, 446] width 152 height 152
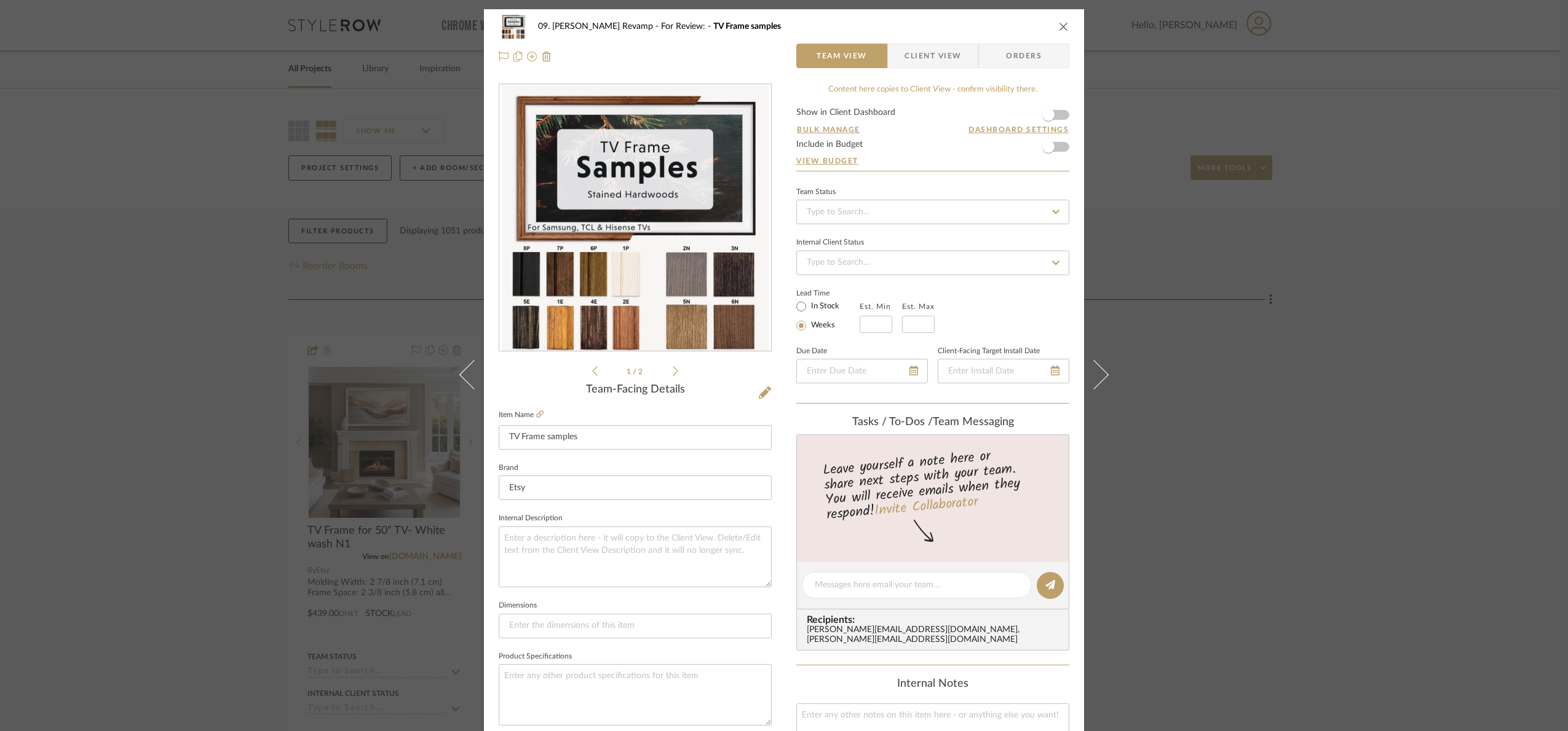
click at [1257, 524] on div "09. Jones Revamp For Review: TV Frame samples Team View Client View Orders 1 / …" at bounding box center [784, 366] width 1568 height 731
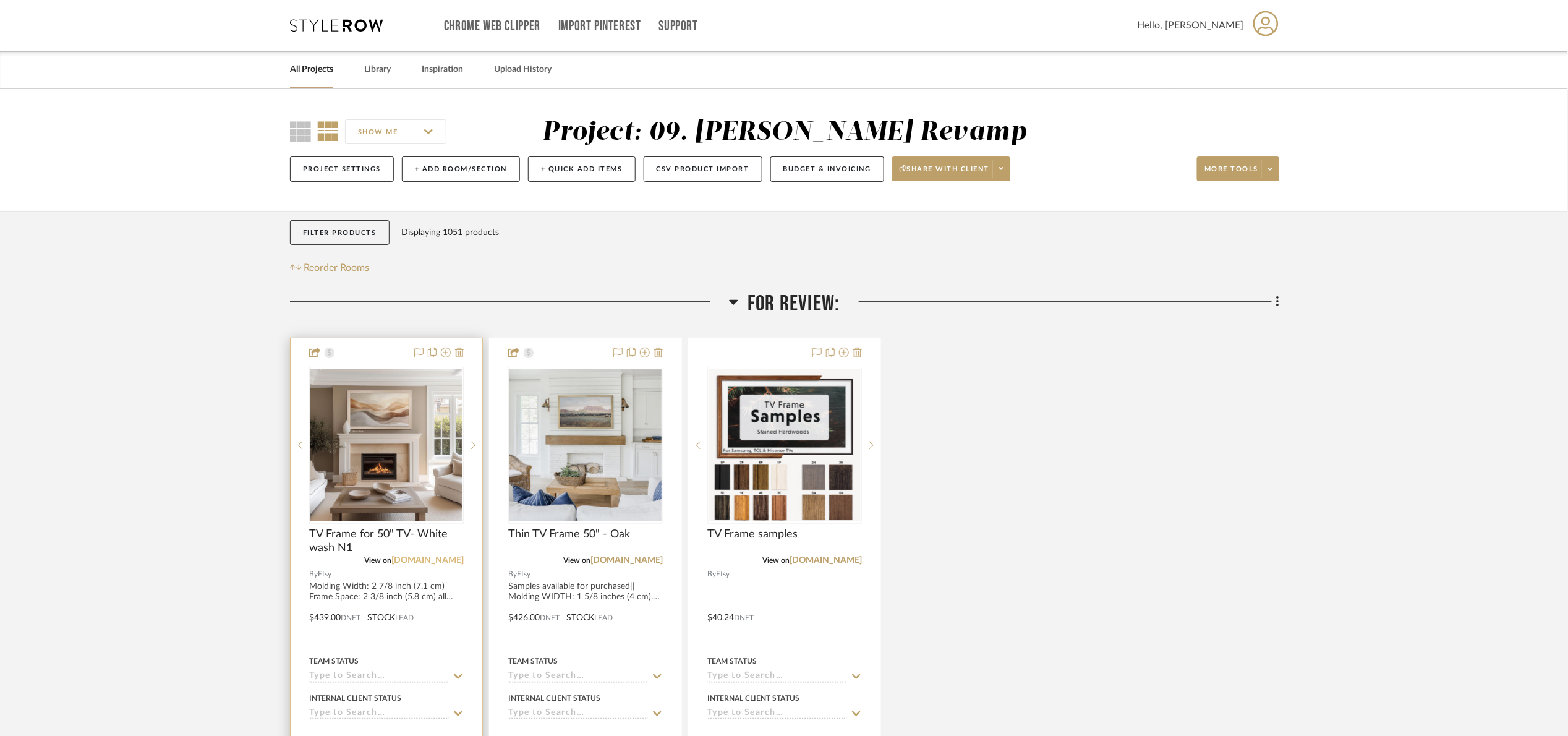
click at [455, 559] on link "[DOMAIN_NAME]" at bounding box center [427, 560] width 72 height 8
click at [600, 474] on img "0" at bounding box center [585, 446] width 152 height 152
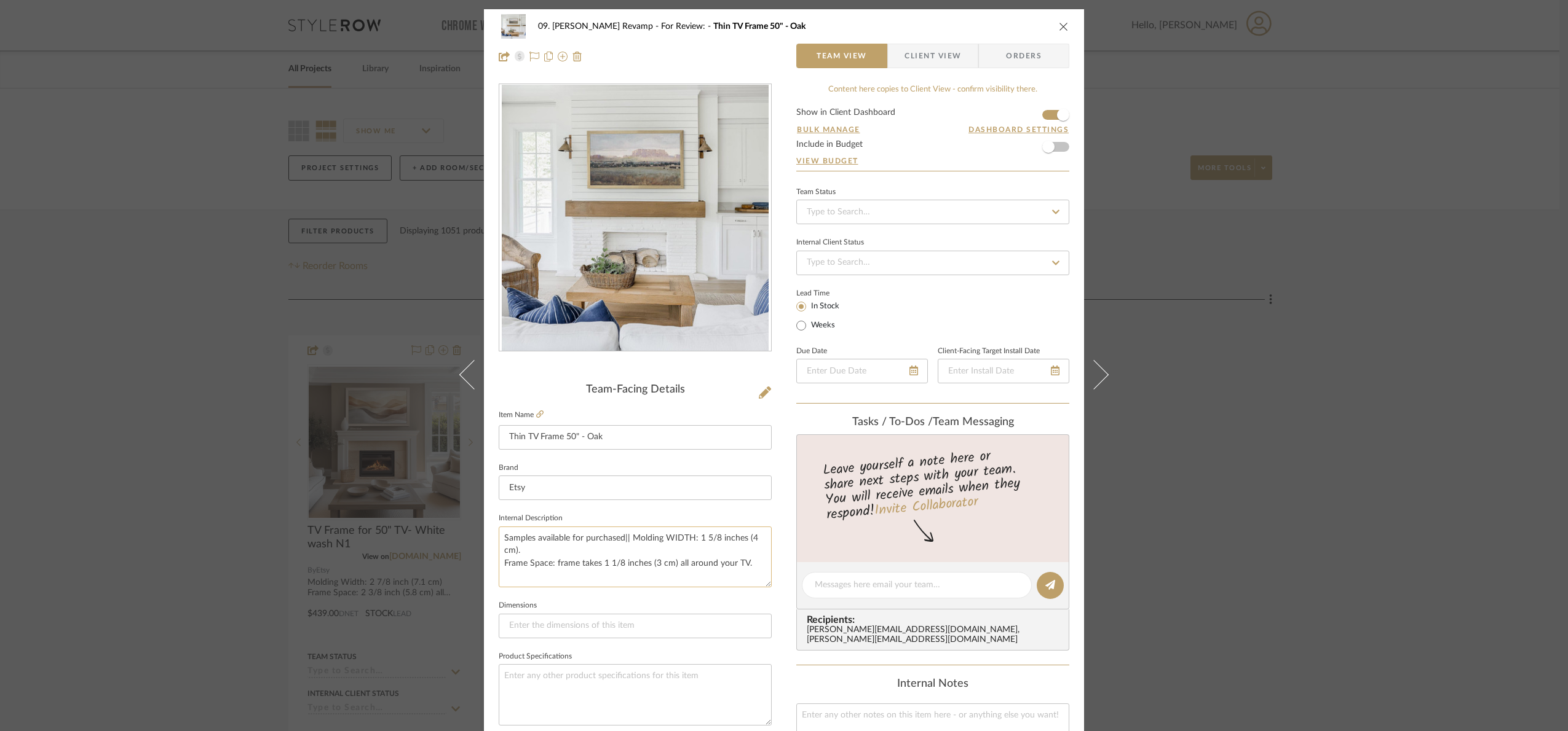
click at [615, 541] on textarea "Samples available for purchased|| Molding WIDTH: 1 5/8 inches (4 cm). Frame Spa…" at bounding box center [635, 557] width 273 height 61
drag, startPoint x: 621, startPoint y: 535, endPoint x: 495, endPoint y: 544, distance: 126.3
click at [499, 544] on textarea "Samples available for purchase|| Molding WIDTH: 1 5/8 inches (4 cm). Frame Spac…" at bounding box center [635, 557] width 273 height 61
type textarea "Samples available for purchase|| Molding WIDTH: 1 5/8 inches (4 cm). Frame Spac…"
click at [579, 511] on fieldset "Internal Description Samples available for purchase|| Molding WIDTH: 1 5/8 inch…" at bounding box center [635, 548] width 273 height 77
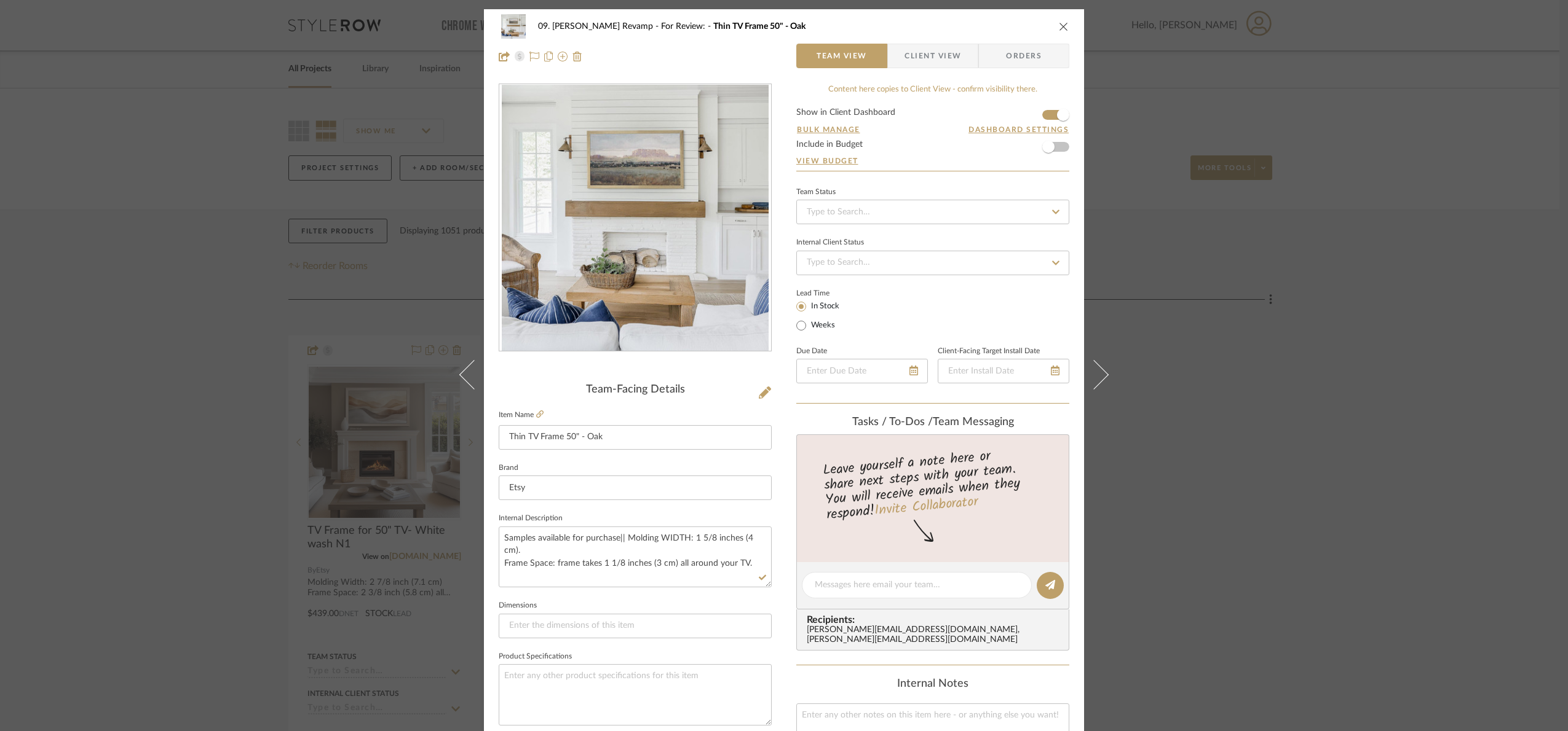
click at [1202, 552] on div "09. Jones Revamp For Review: Thin TV Frame 50" - Oak Team View Client View Orde…" at bounding box center [784, 366] width 1568 height 731
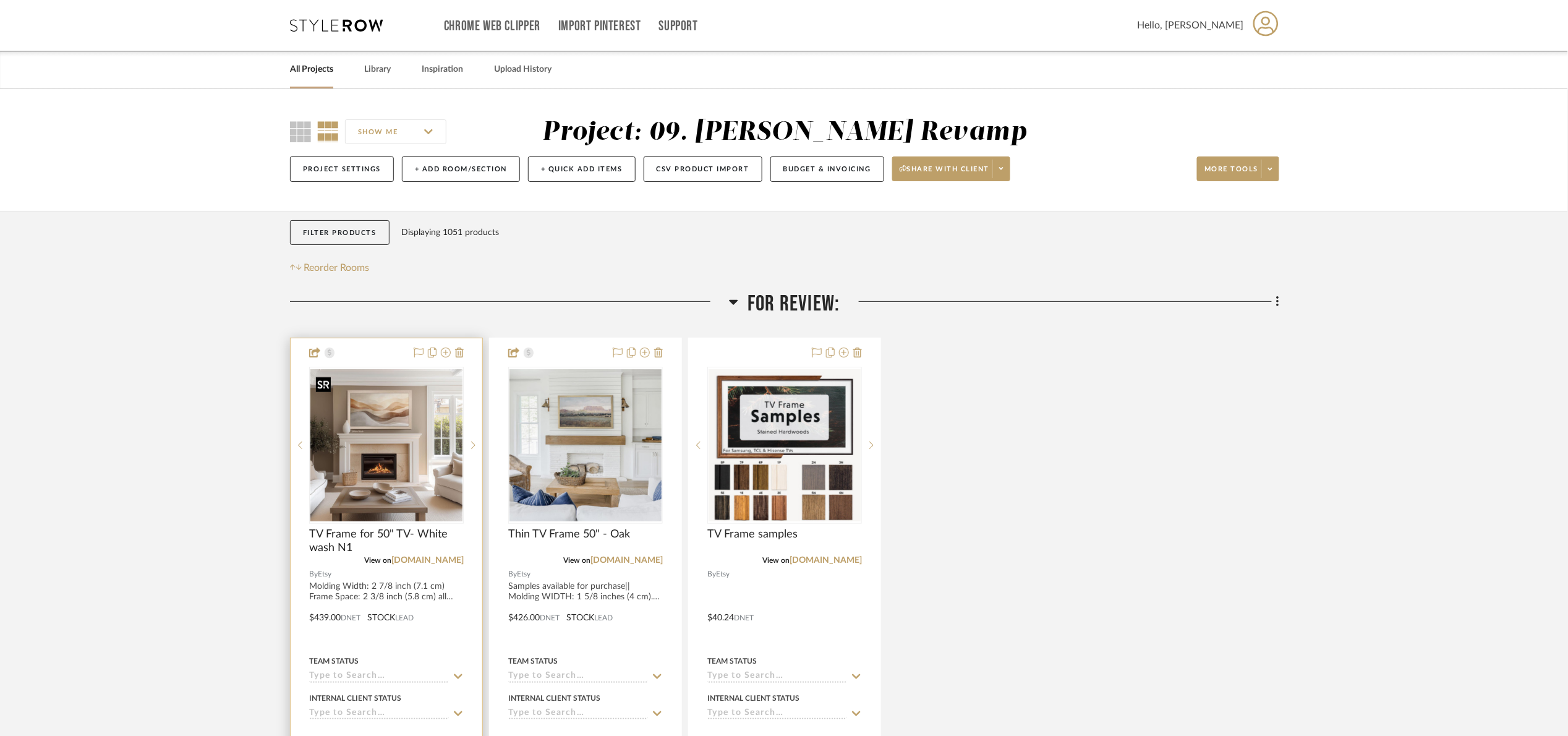
click at [448, 451] on img "0" at bounding box center [386, 446] width 152 height 152
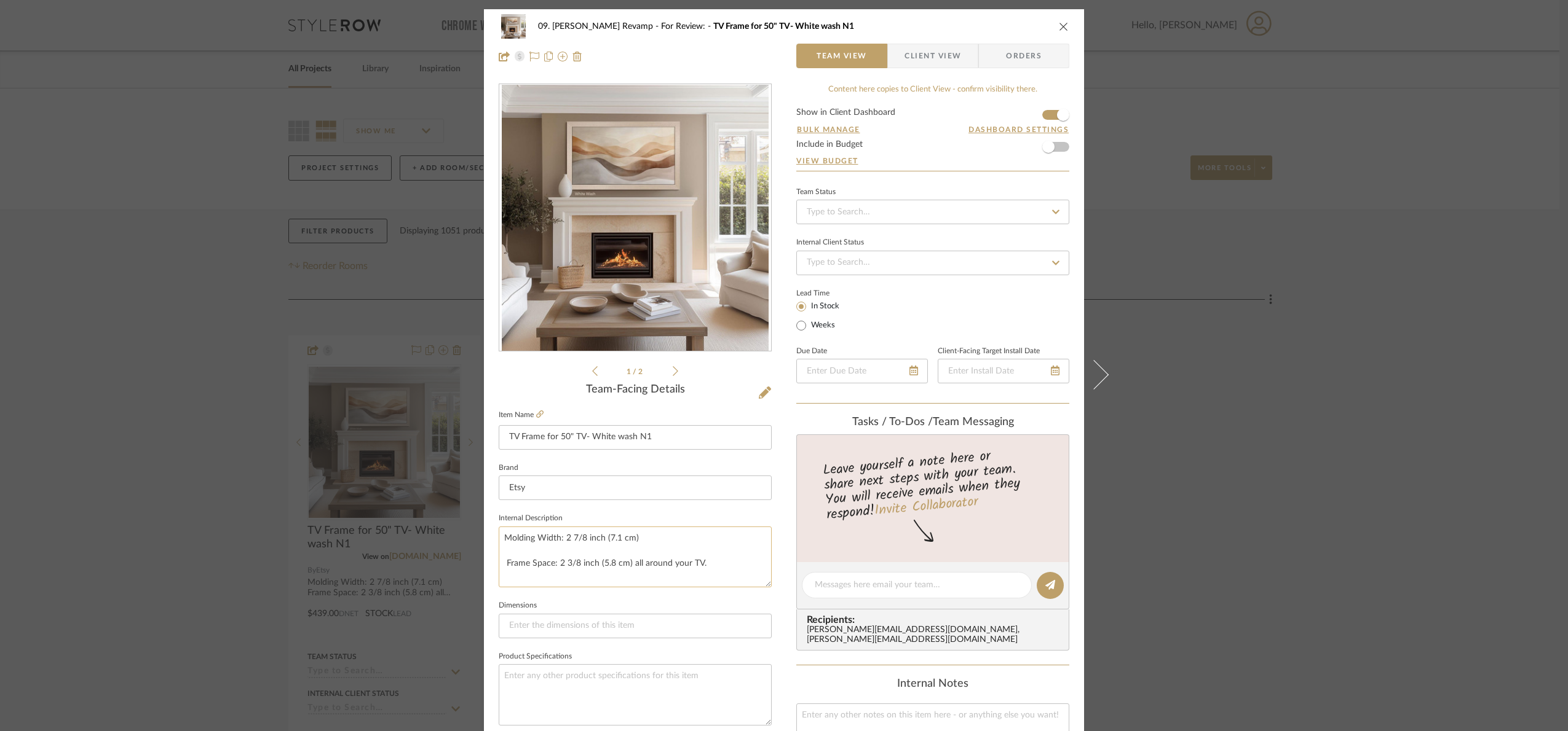
click at [499, 539] on textarea "Molding Width: 2 7/8 inch (7.1 cm) Frame Space: 2 3/8 inch (5.8 cm) all around …" at bounding box center [635, 557] width 273 height 61
paste textarea "Samples available for purchase||"
type textarea "Samples available for purchase|| Molding Width: 2 7/8 inch (7.1 cm) Frame Space…"
click at [667, 518] on fieldset "Internal Description Samples available for purchase|| Molding Width: 2 7/8 inch…" at bounding box center [635, 548] width 273 height 77
click at [1327, 449] on div "09. Jones Revamp For Review: TV Frame for 50" TV- White wash N1 Team View Clien…" at bounding box center [784, 366] width 1568 height 731
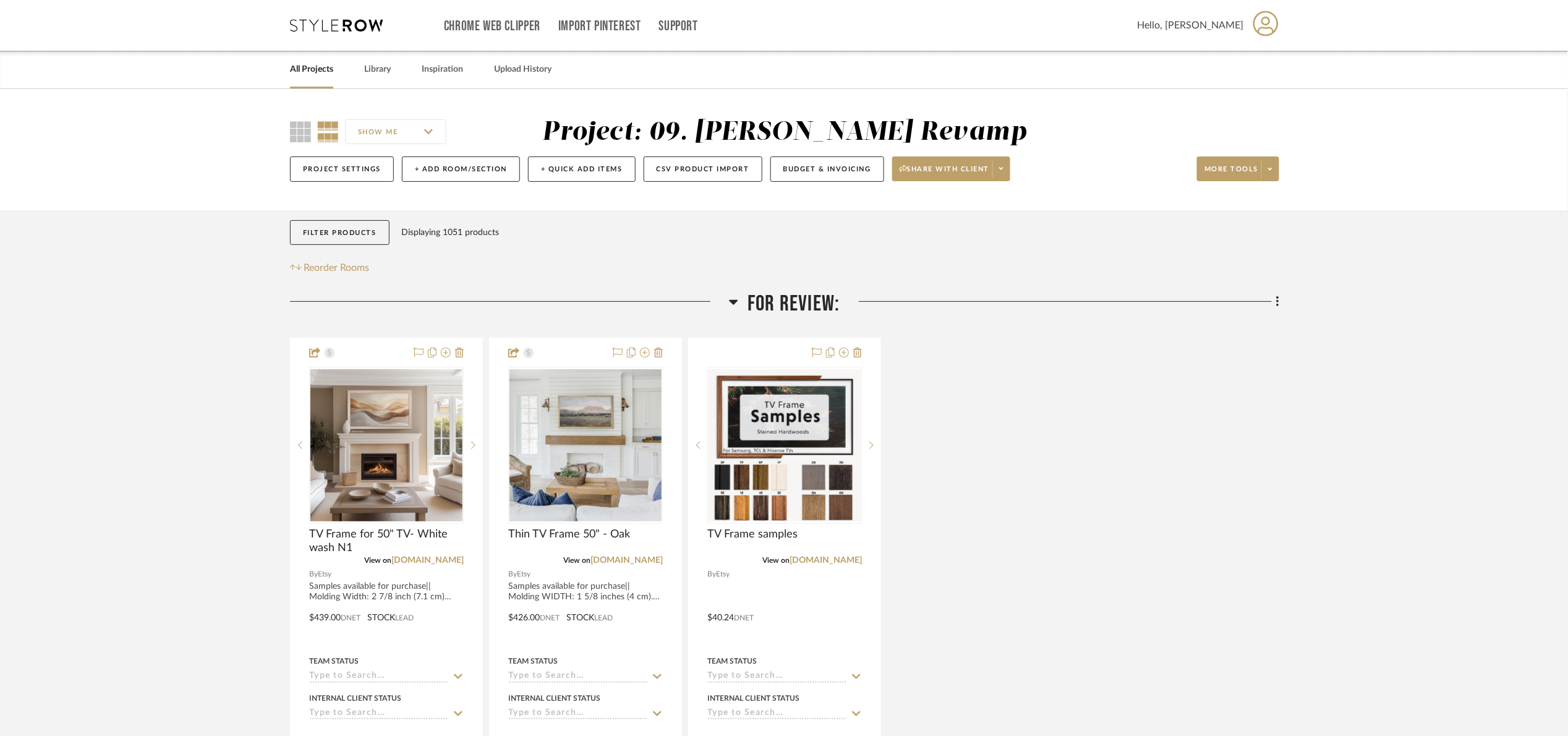
click at [818, 303] on span "For Review:" at bounding box center [793, 303] width 92 height 26
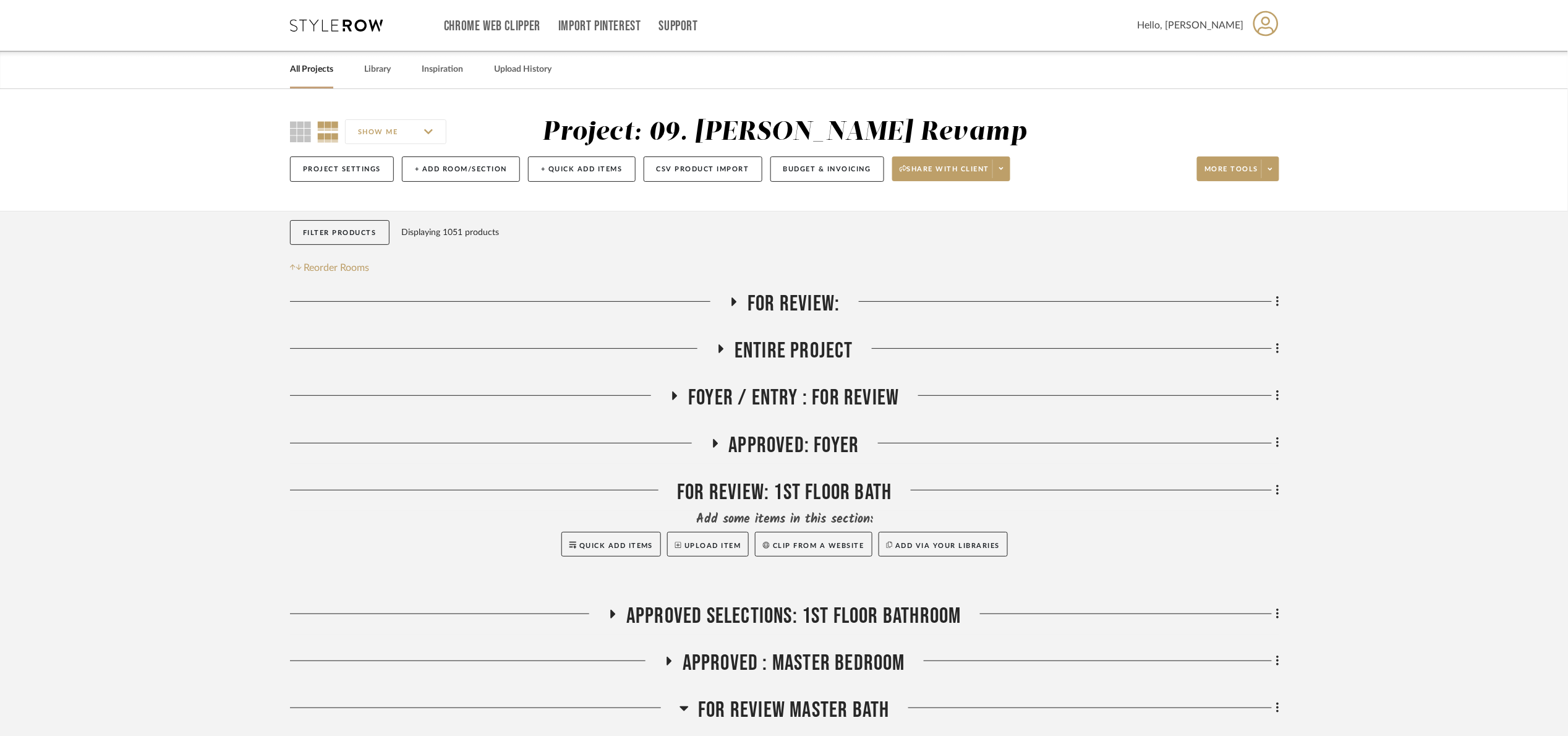
click at [818, 404] on span "Foyer / Entry : For Review" at bounding box center [793, 397] width 211 height 26
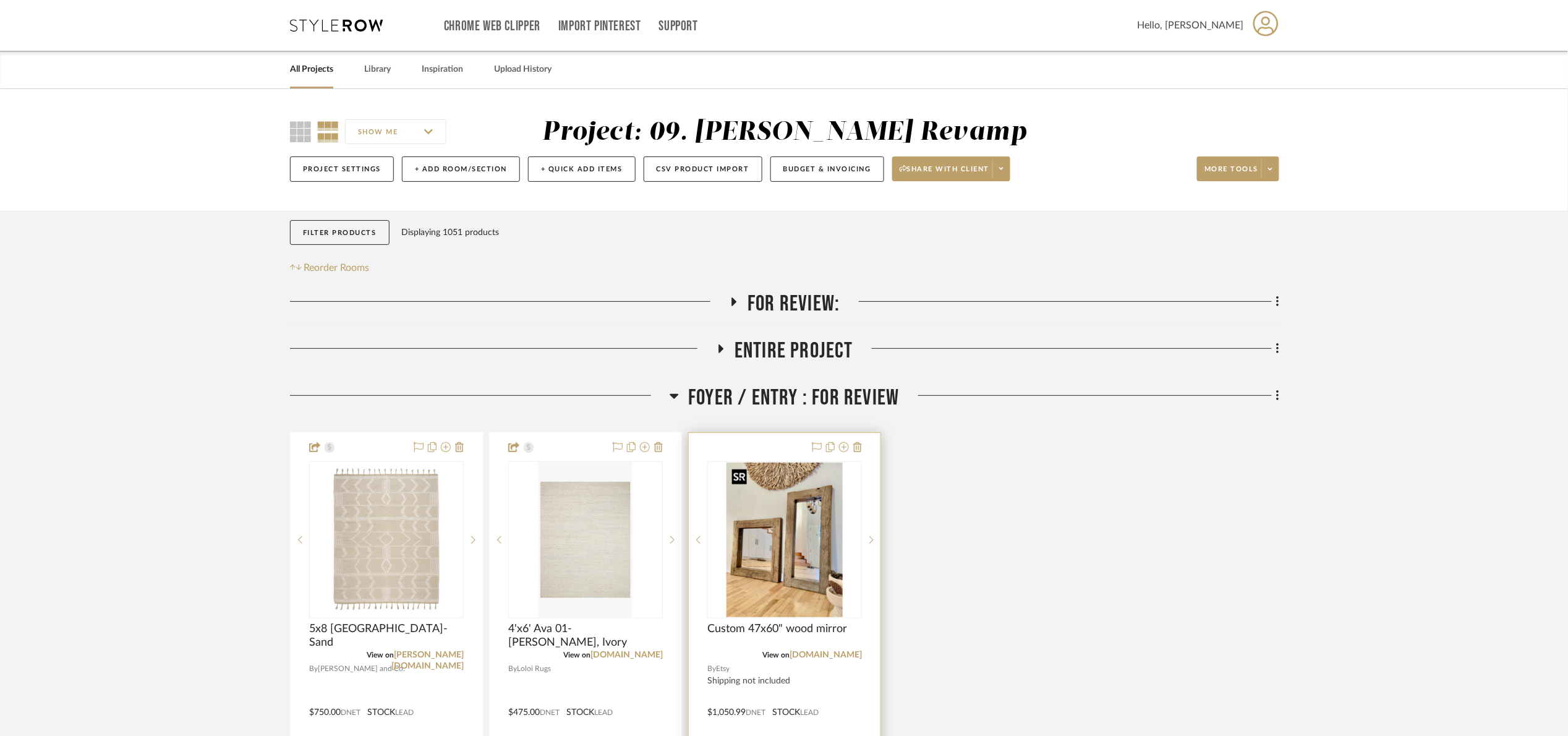
click at [0, 0] on img at bounding box center [0, 0] width 0 height 0
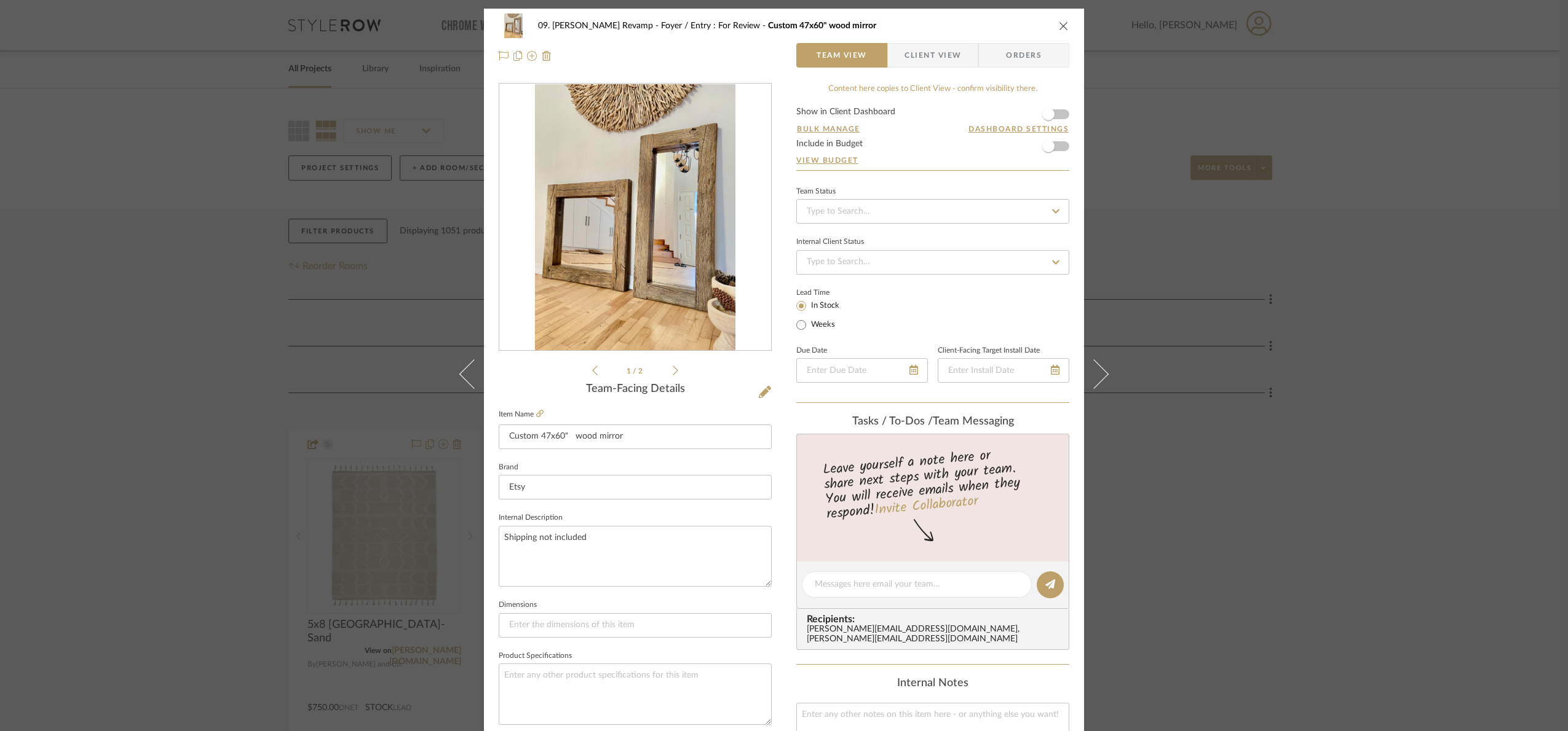
scroll to position [0, 0]
click at [936, 40] on div "09. Jones Revamp Foyer / Entry : For Review Custom 47x60" wood mirror Team View…" at bounding box center [783, 41] width 600 height 64
click at [937, 50] on span "Client View" at bounding box center [933, 55] width 56 height 24
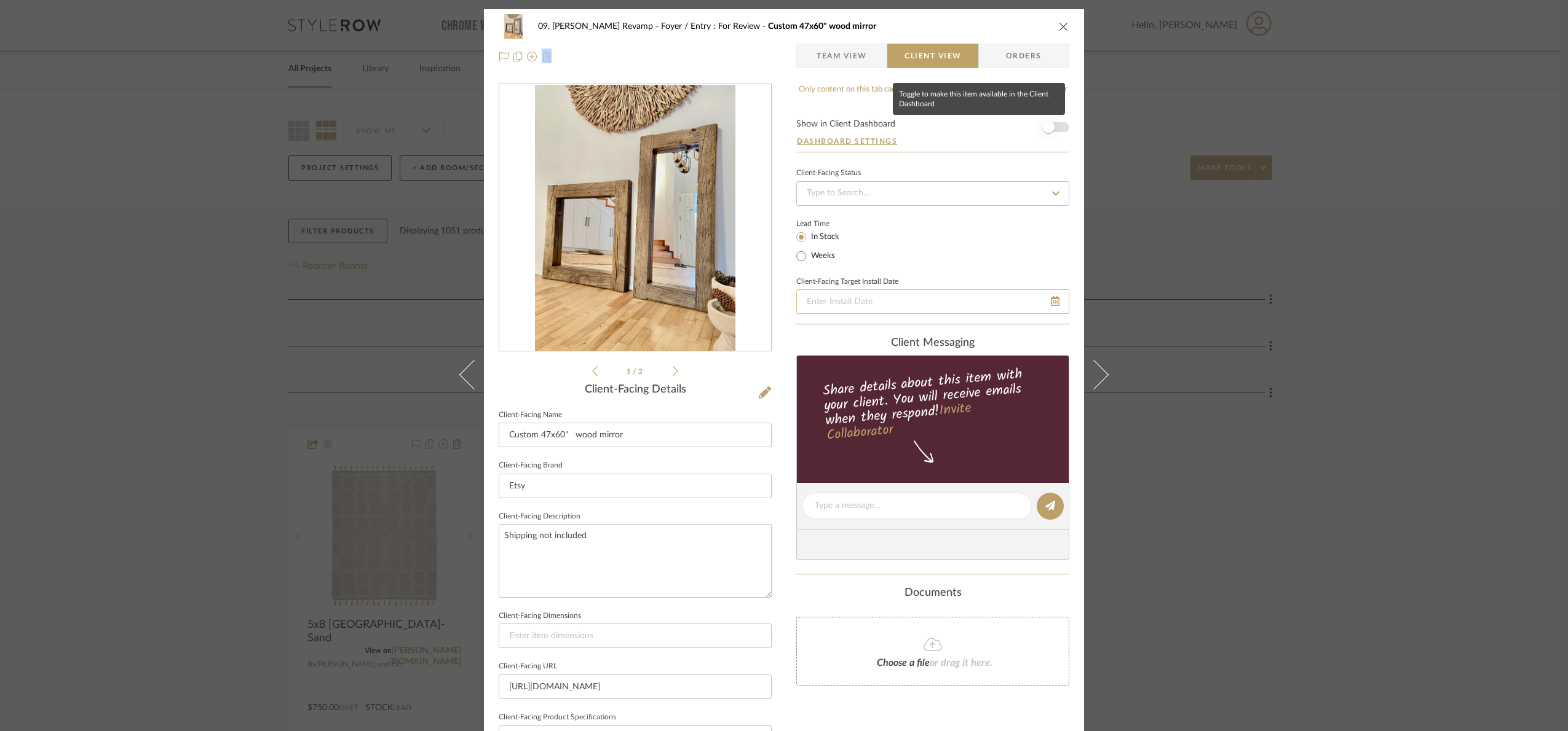
drag, startPoint x: 1054, startPoint y: 127, endPoint x: 988, endPoint y: 315, distance: 199.2
click at [1051, 128] on span "button" at bounding box center [1048, 127] width 27 height 27
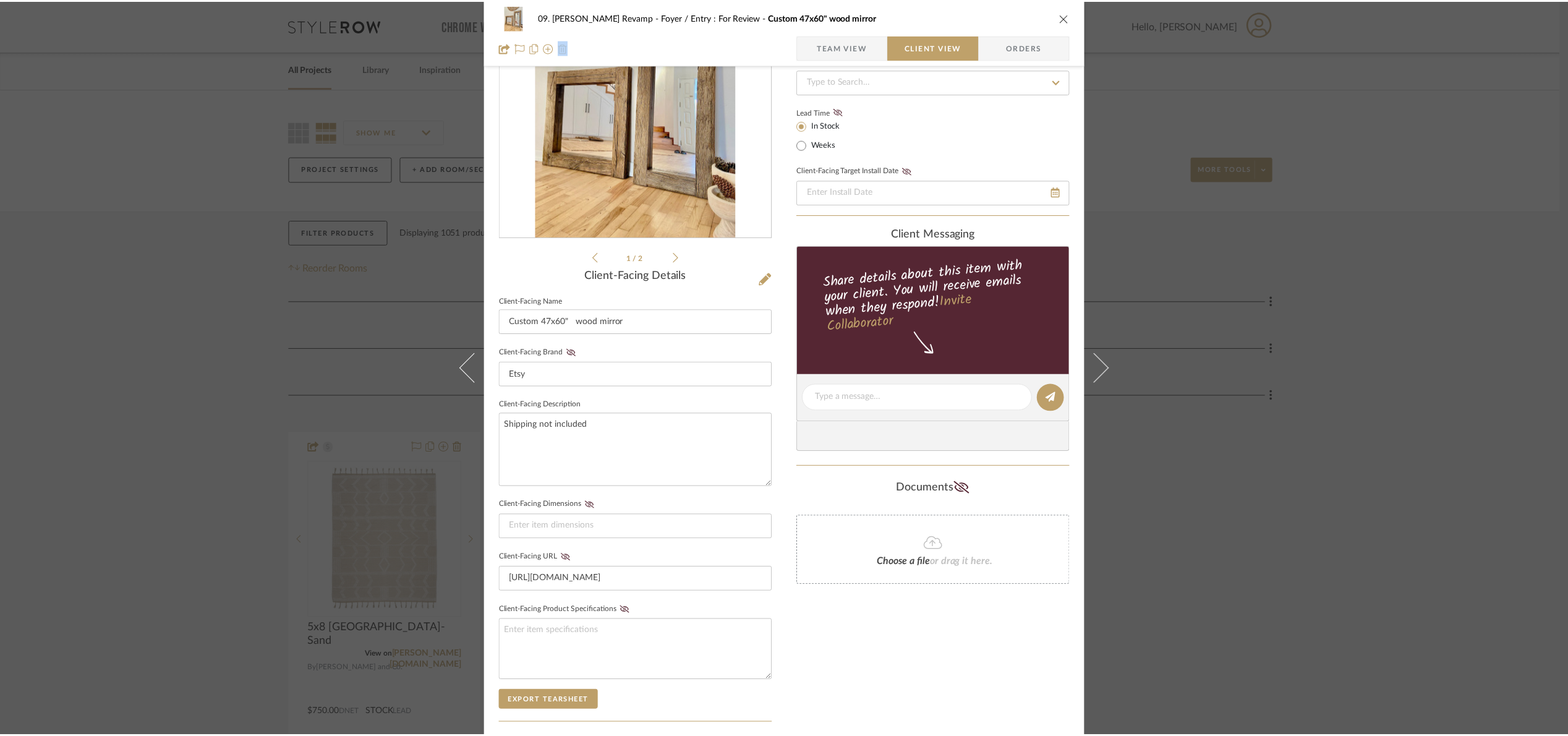
scroll to position [307, 0]
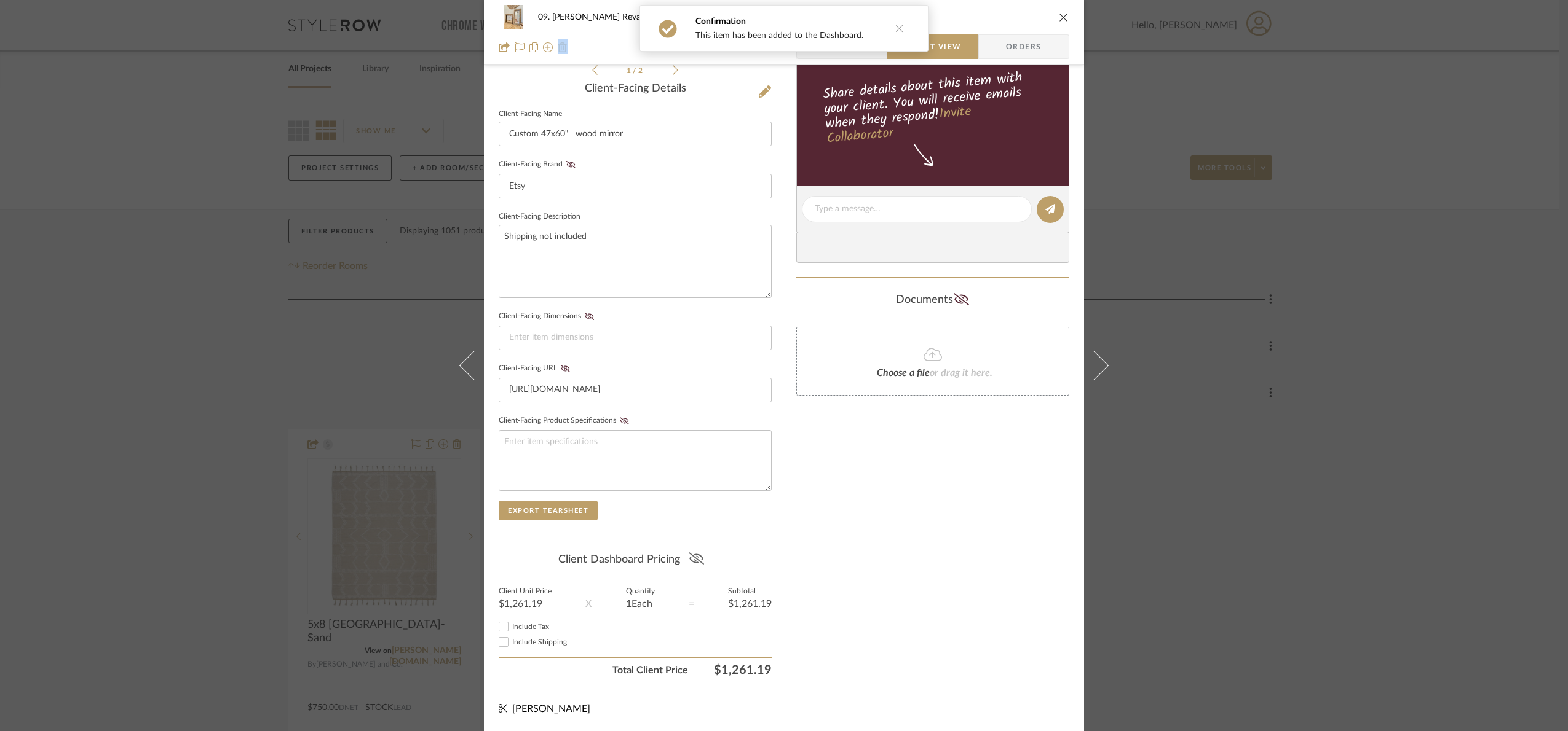
drag, startPoint x: 695, startPoint y: 558, endPoint x: 1185, endPoint y: 579, distance: 490.4
click at [695, 557] on icon at bounding box center [696, 559] width 15 height 13
click at [1279, 576] on div "09. Jones Revamp Foyer / Entry : For Review Custom 47x60" wood mirror Team View…" at bounding box center [784, 366] width 1568 height 731
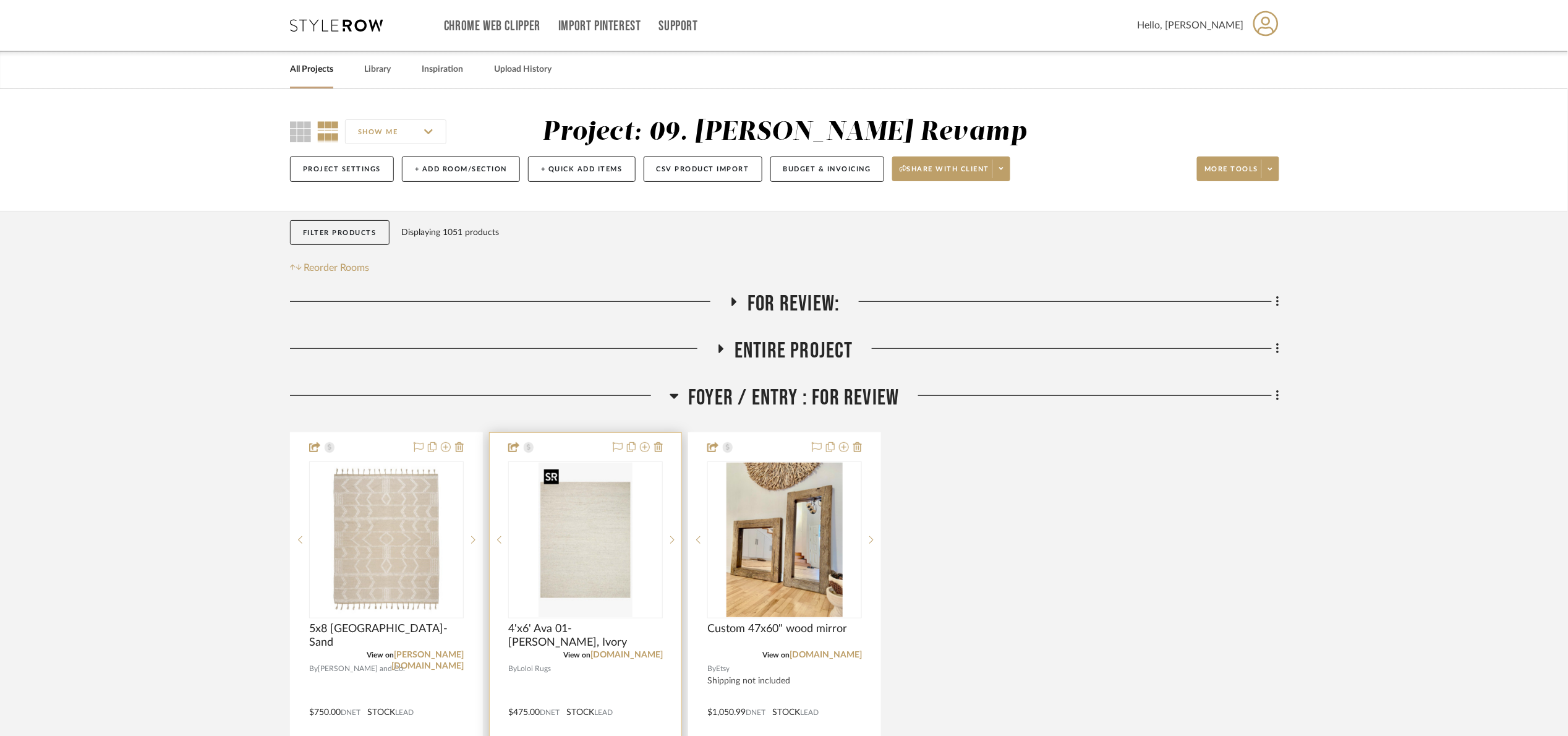
click at [611, 595] on img "0" at bounding box center [585, 540] width 93 height 154
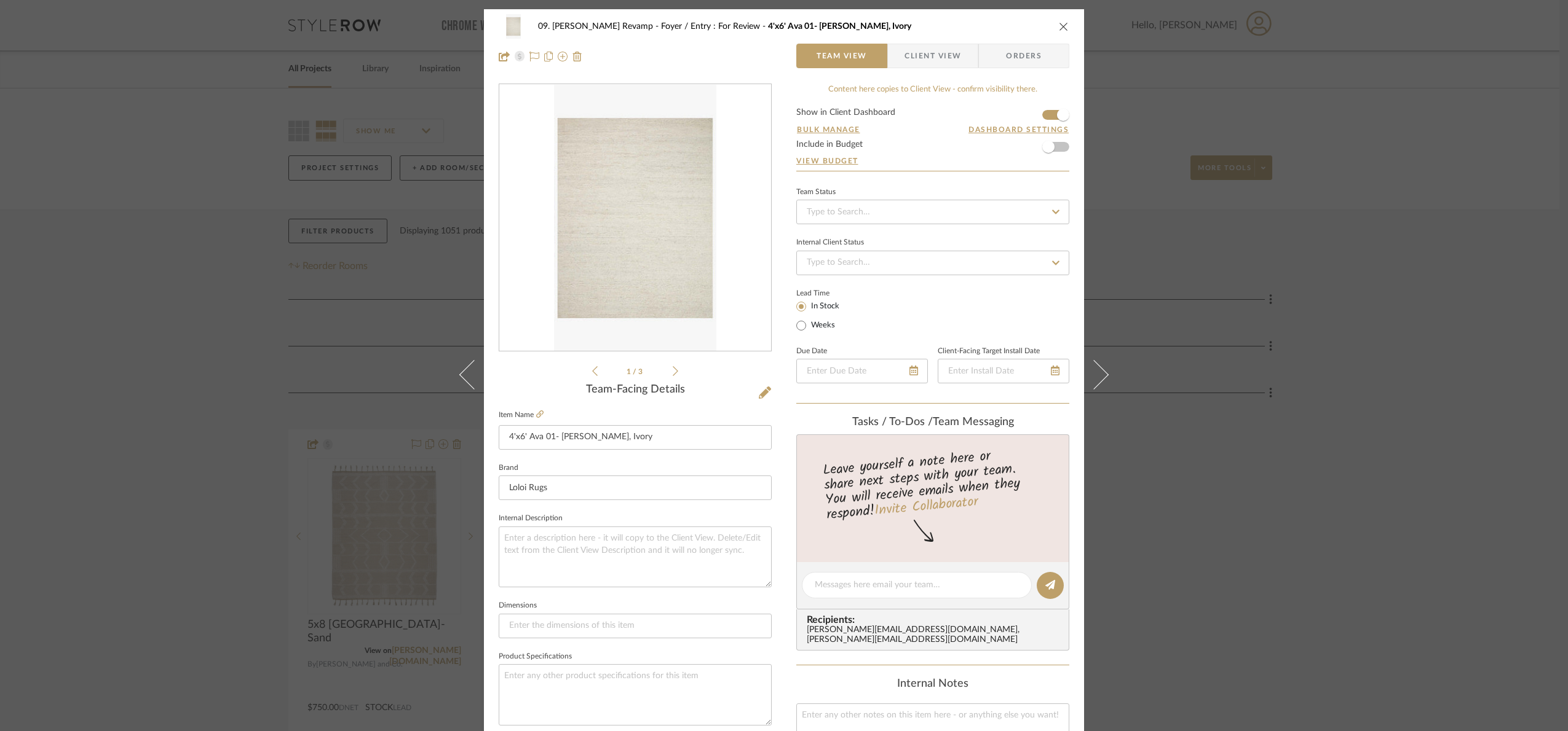
drag, startPoint x: 1263, startPoint y: 491, endPoint x: 74, endPoint y: 404, distance: 1192.2
click at [1260, 492] on div "09. Jones Revamp Foyer / Entry : For Review 4'x6' Ava 01- MH Dove, Ivory Team V…" at bounding box center [784, 366] width 1568 height 731
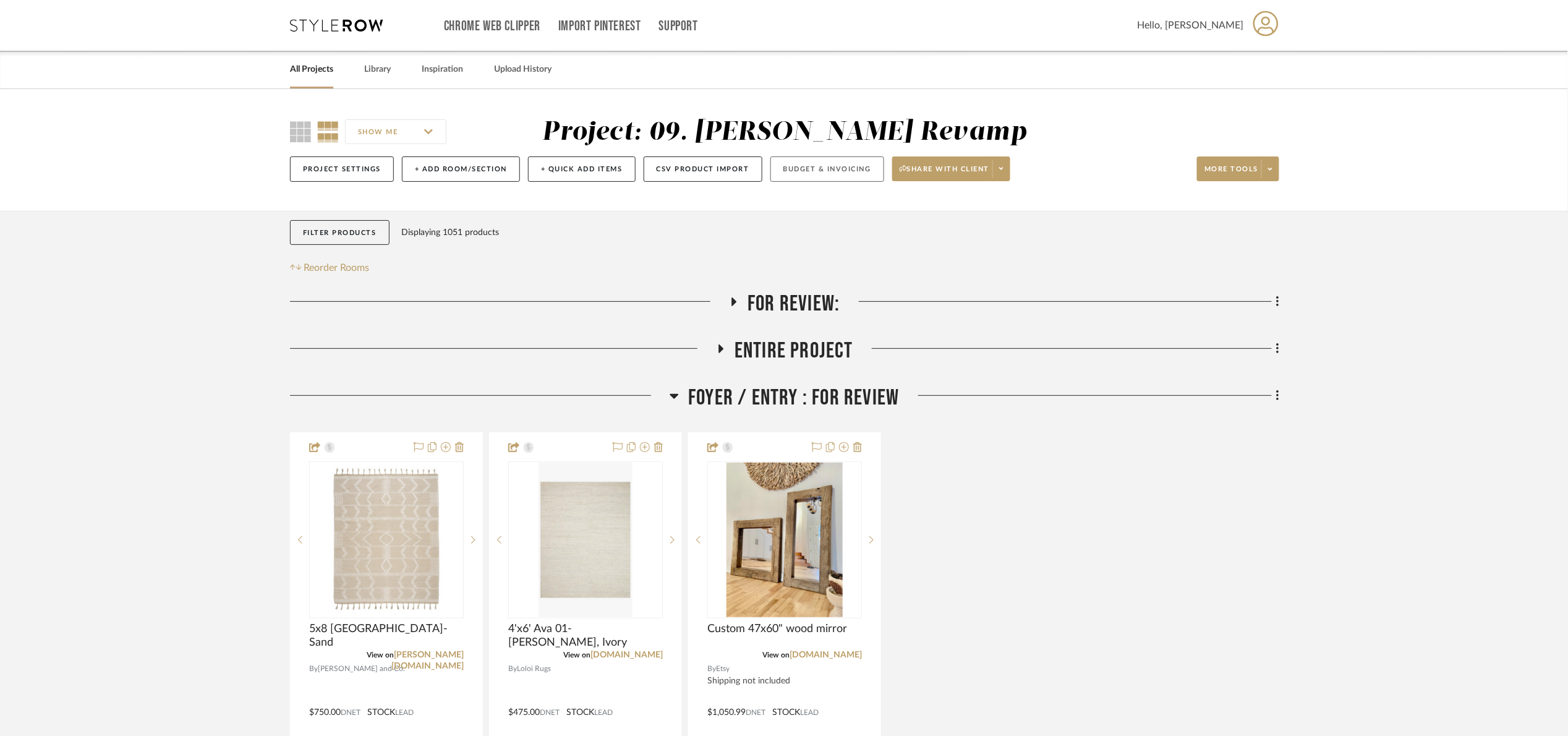
click at [828, 171] on button "Budget & Invoicing" at bounding box center [827, 169] width 114 height 26
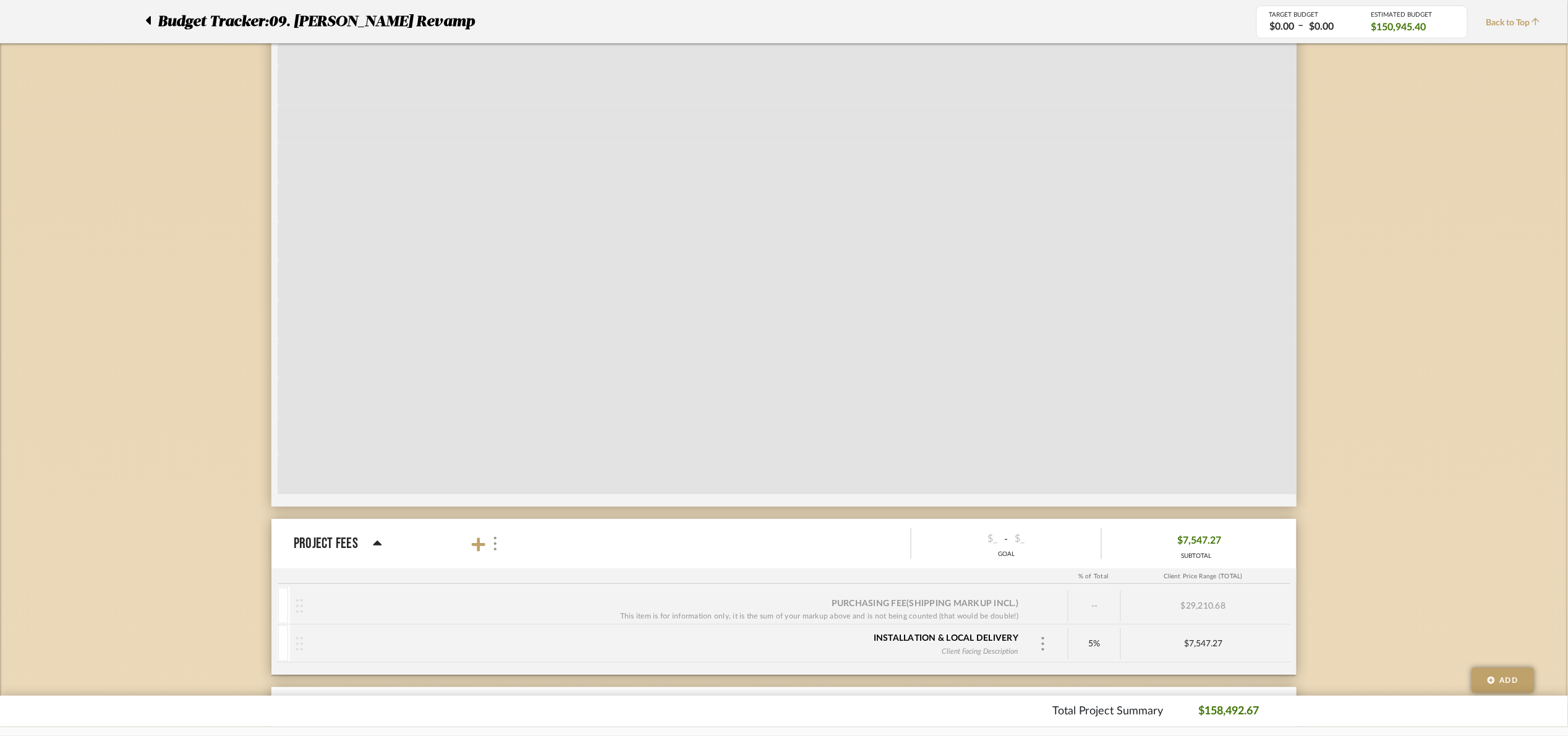
scroll to position [4150, 0]
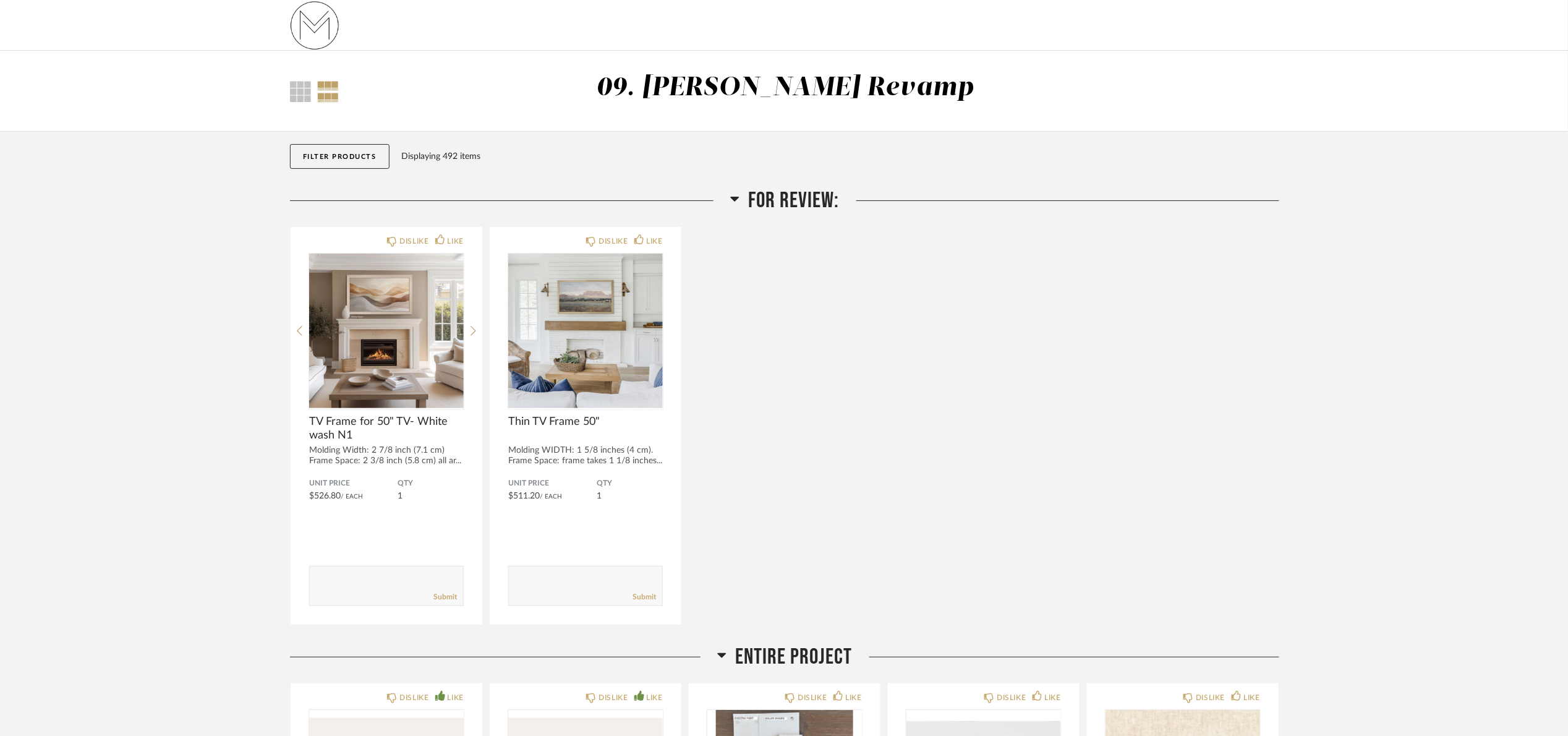
click at [768, 188] on span "For Review:" at bounding box center [795, 200] width 91 height 26
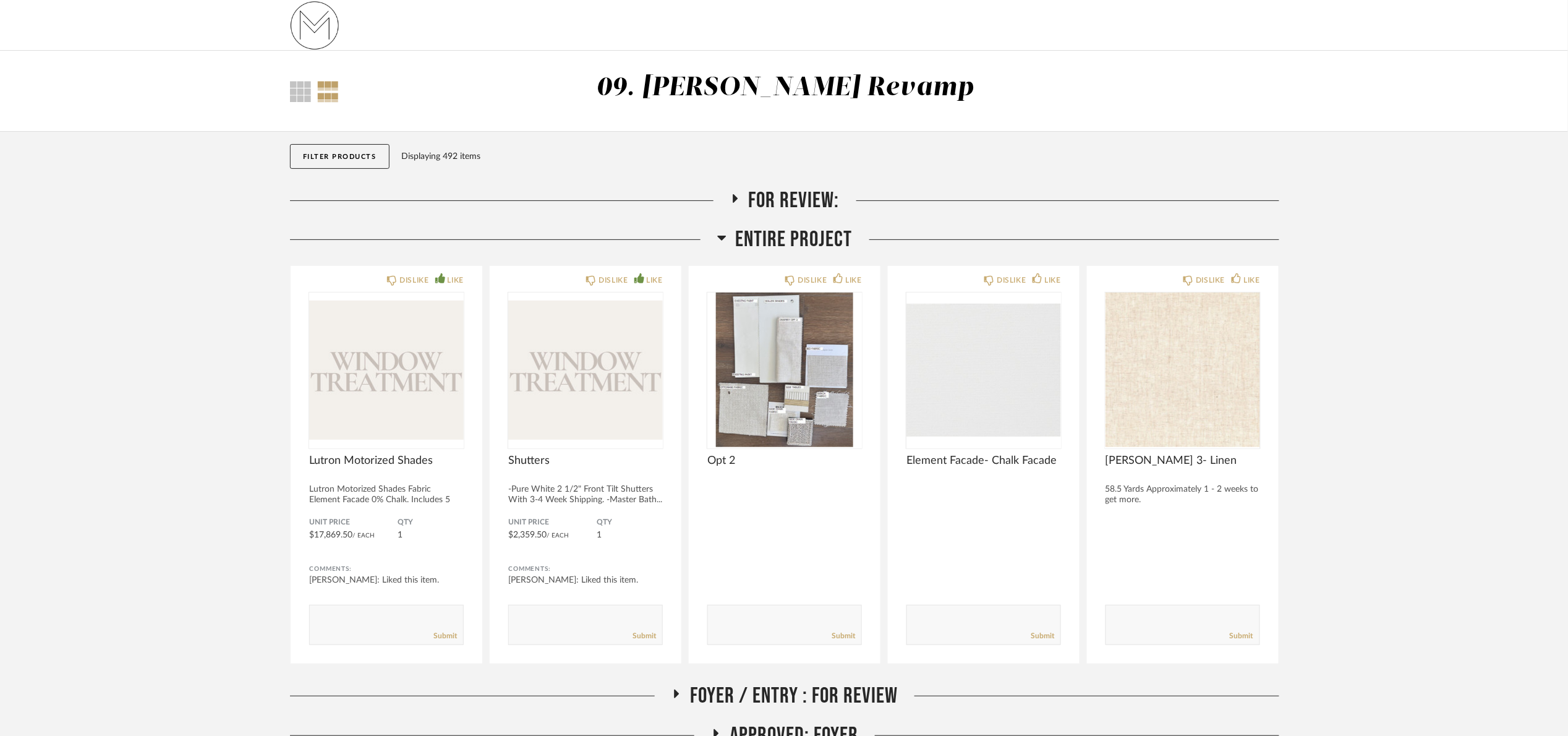
click at [791, 250] on span "Entire Project" at bounding box center [794, 239] width 117 height 26
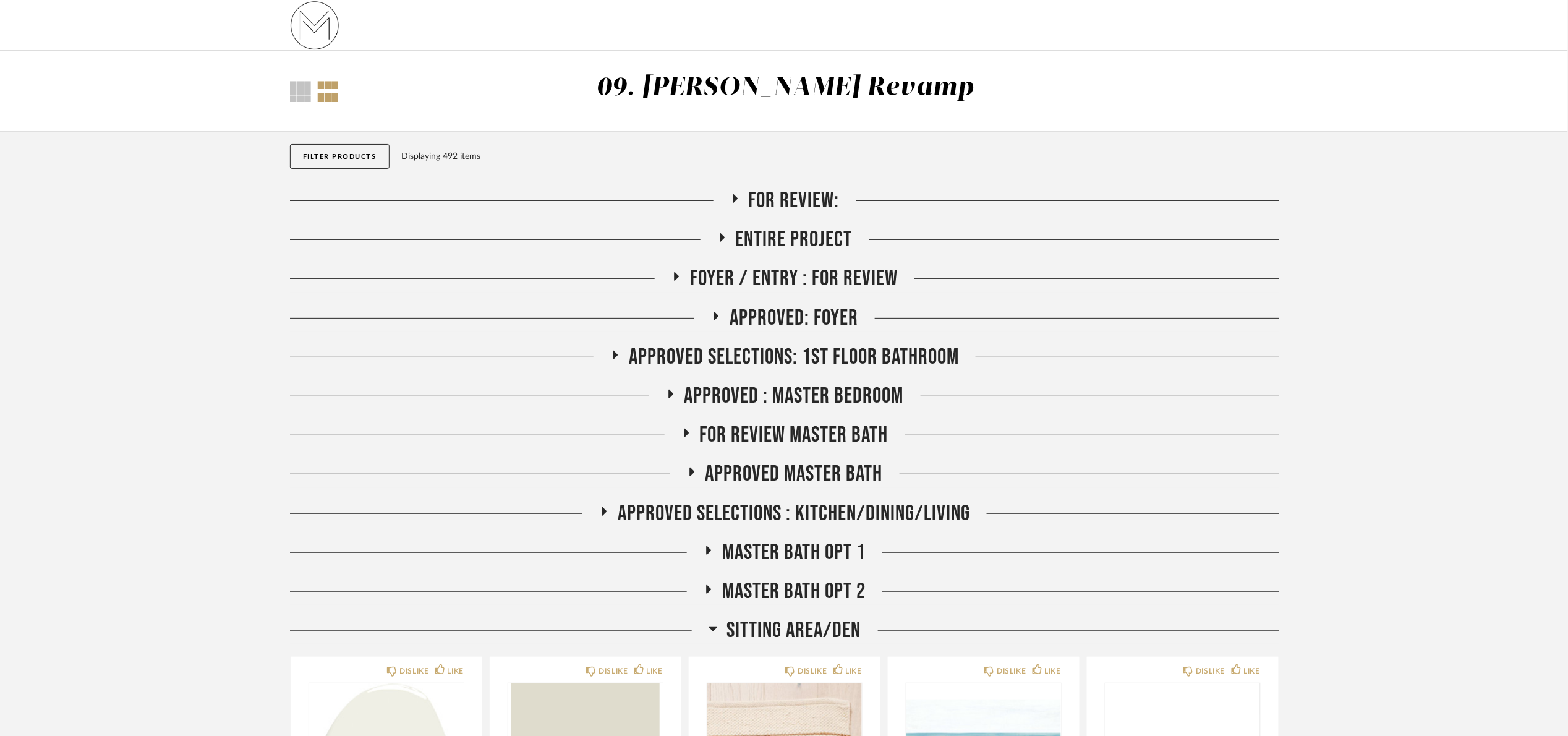
click at [798, 628] on span "Sitting Area/Den" at bounding box center [794, 630] width 134 height 26
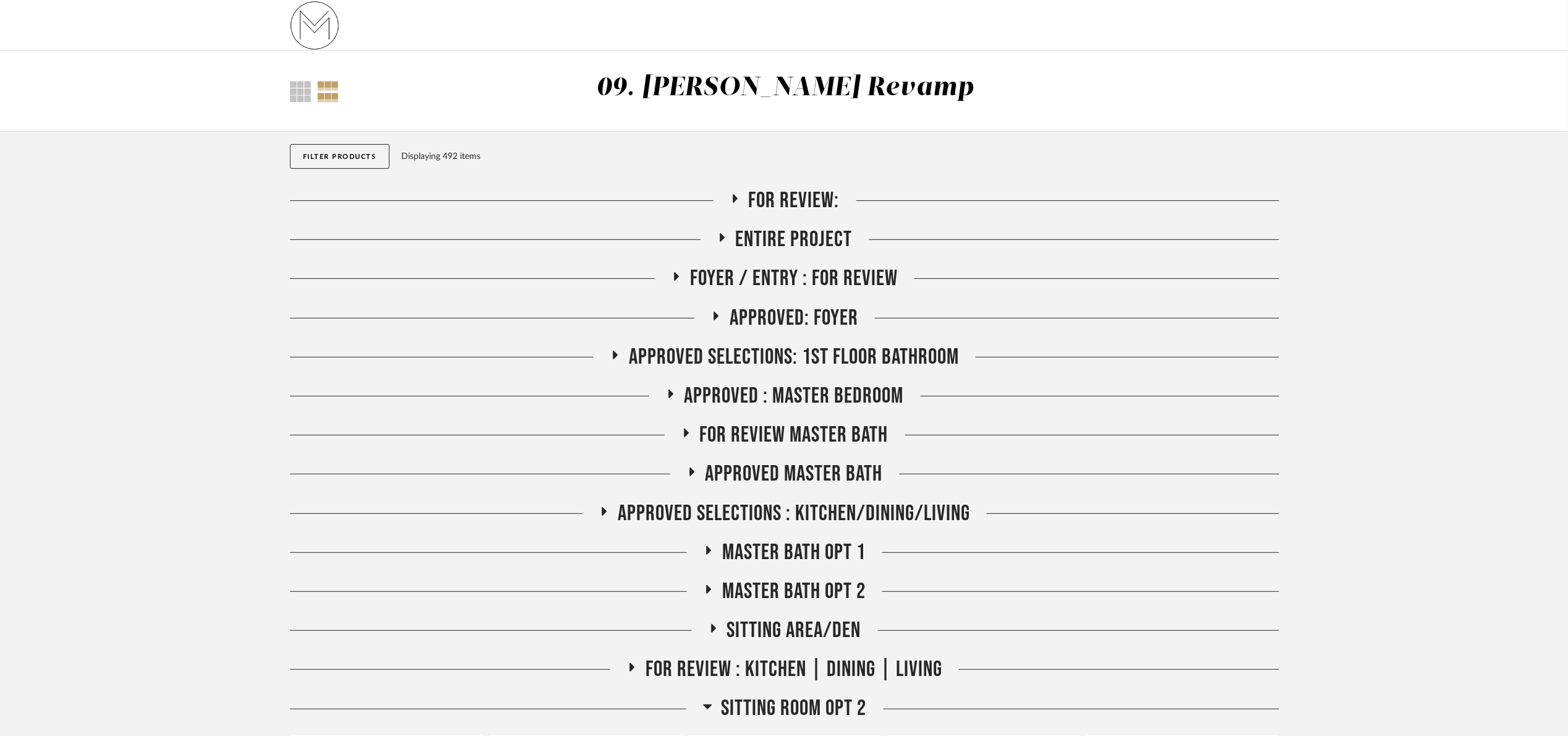
click at [773, 309] on span "Approved: Foyer" at bounding box center [794, 318] width 129 height 26
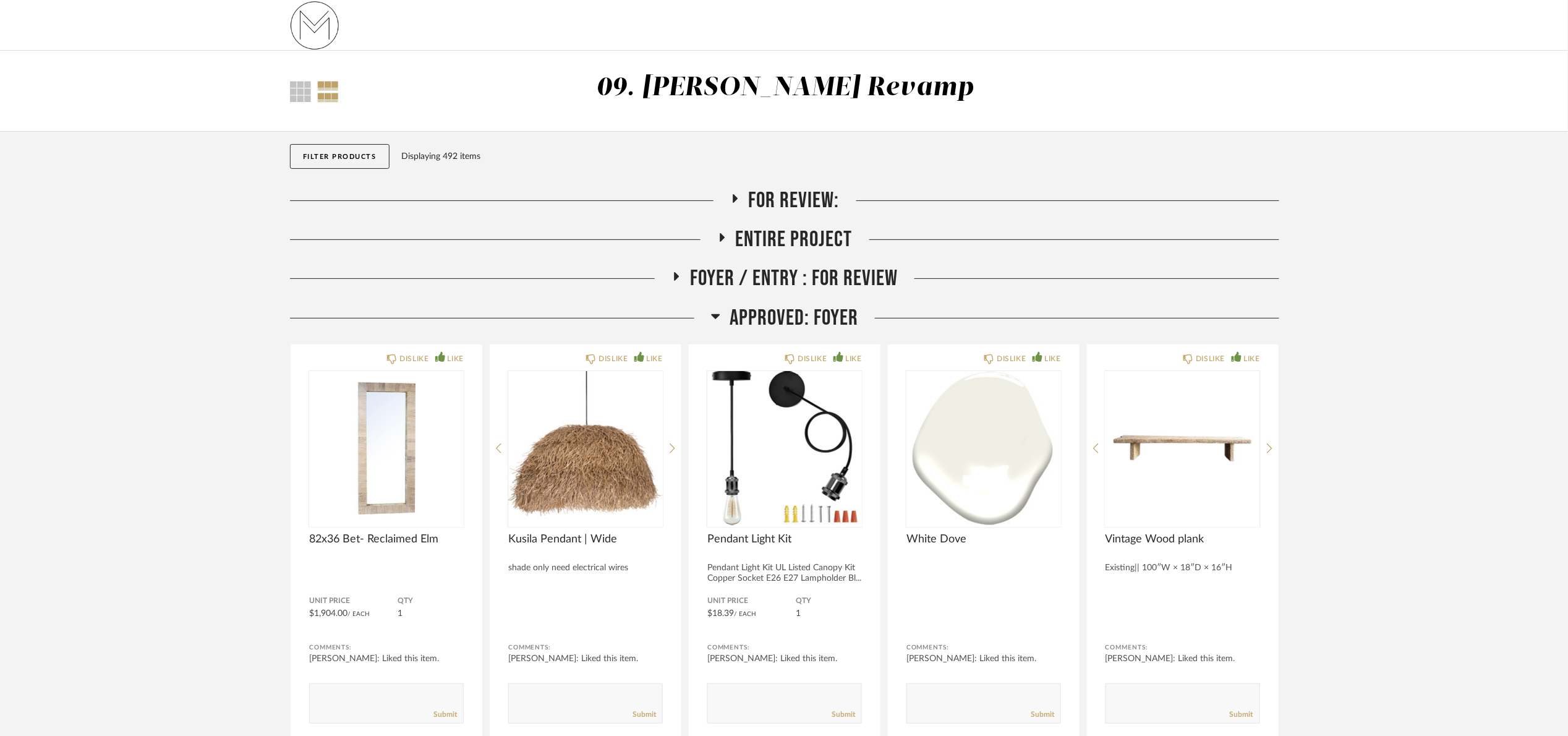
click at [780, 320] on span "Approved: Foyer" at bounding box center [794, 318] width 129 height 26
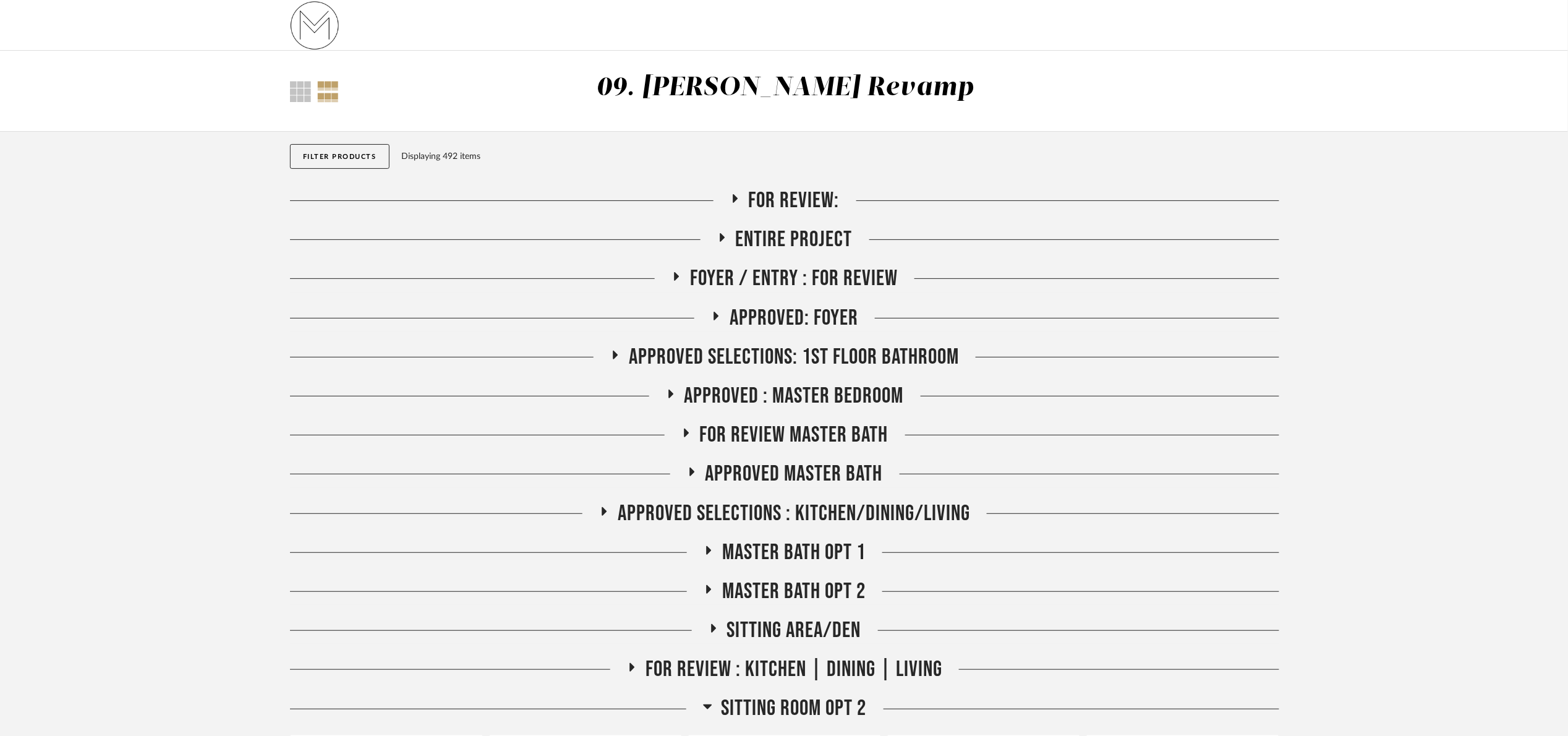
click at [772, 281] on span "Foyer / Entry : For Review" at bounding box center [794, 279] width 208 height 26
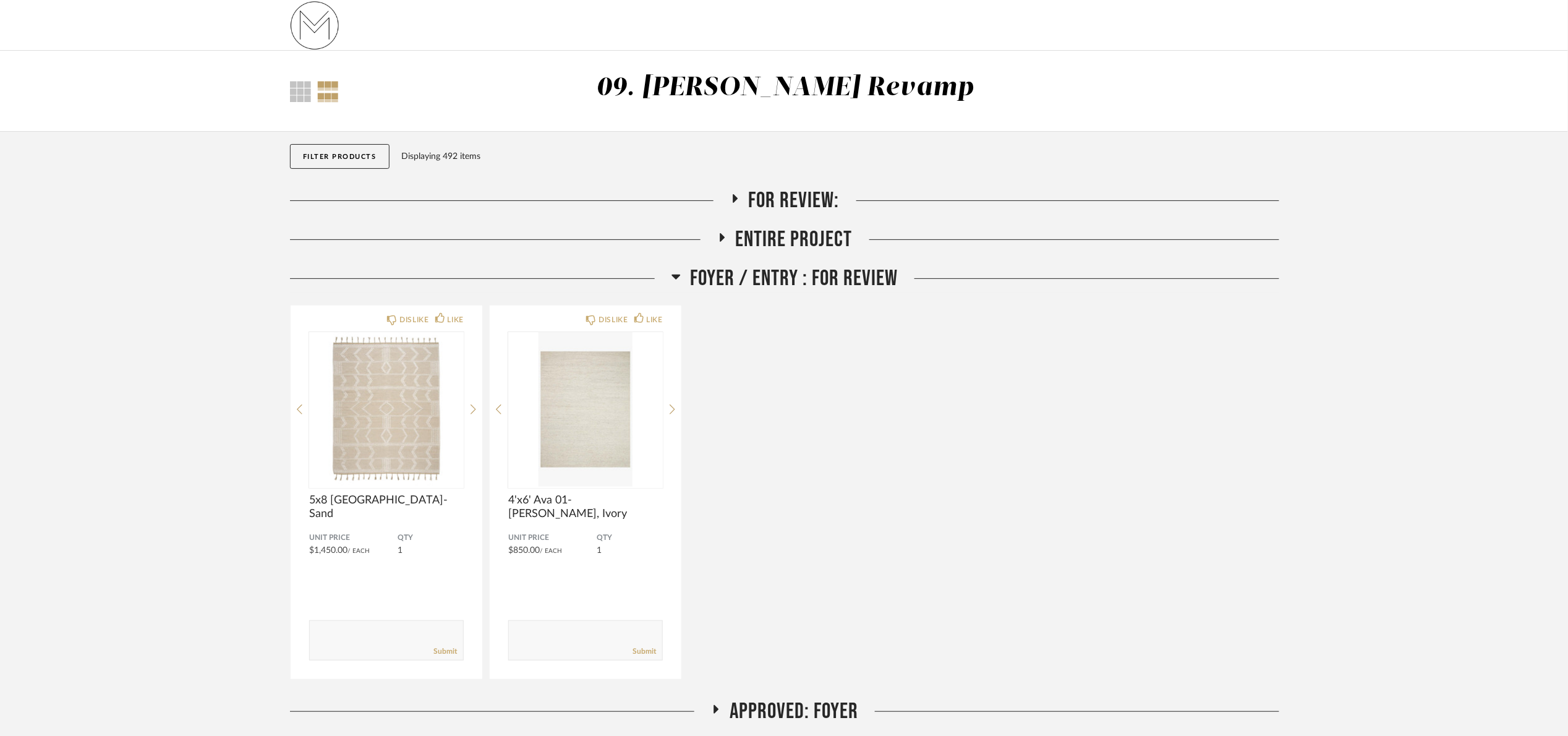
click at [768, 291] on span "Foyer / Entry : For Review" at bounding box center [794, 279] width 208 height 26
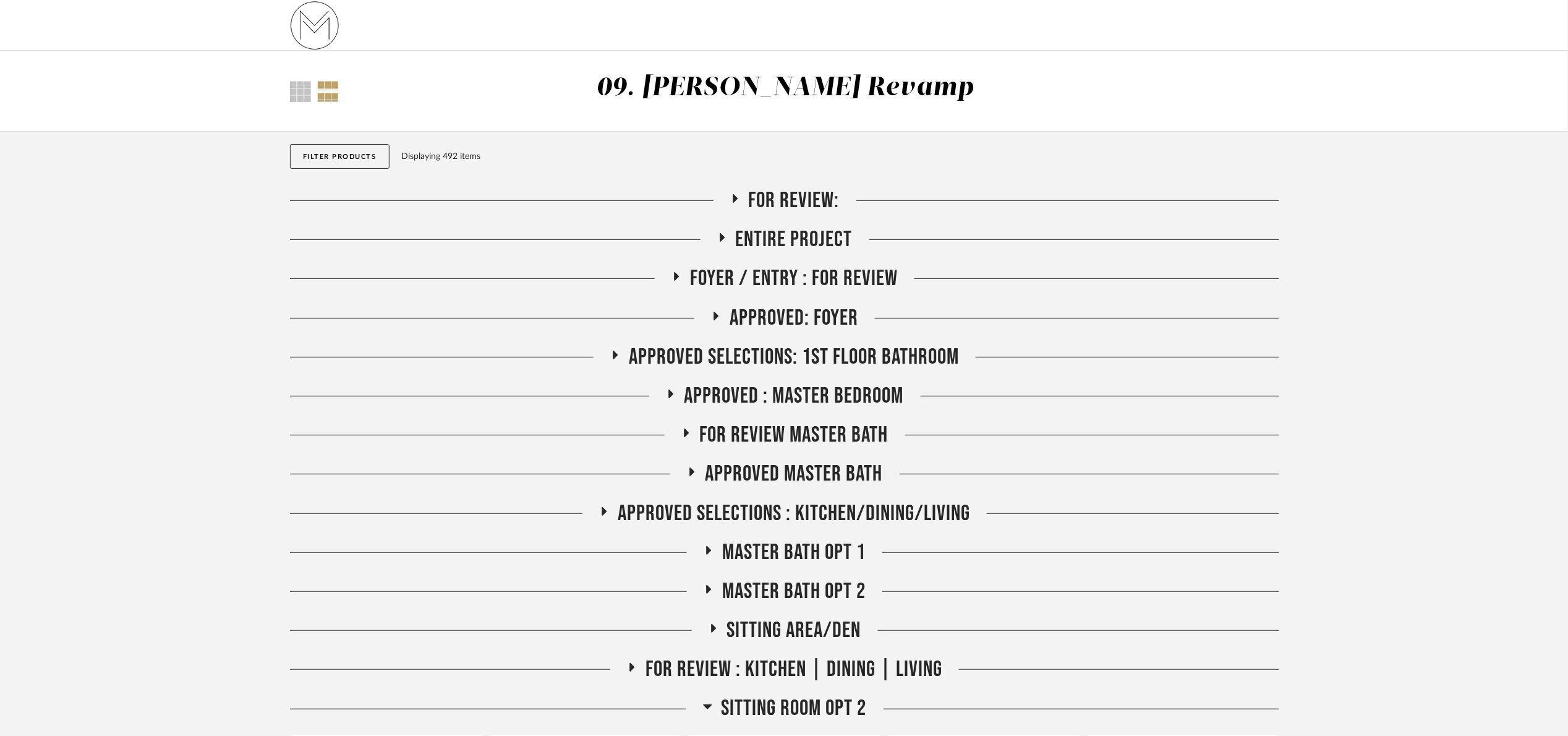
click at [825, 441] on span "FOR REVIEW Master Bath" at bounding box center [794, 435] width 189 height 26
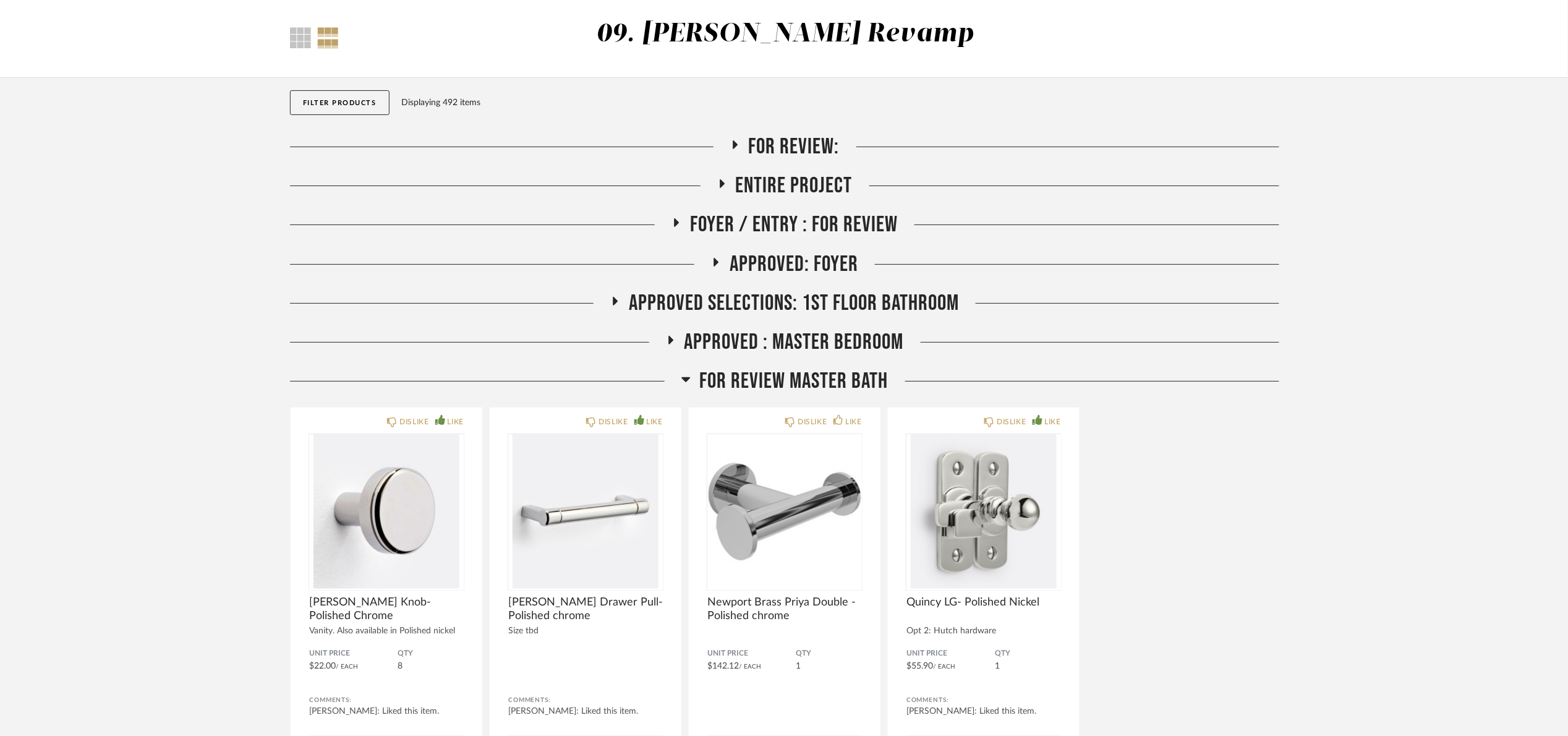
scroll to position [279, 0]
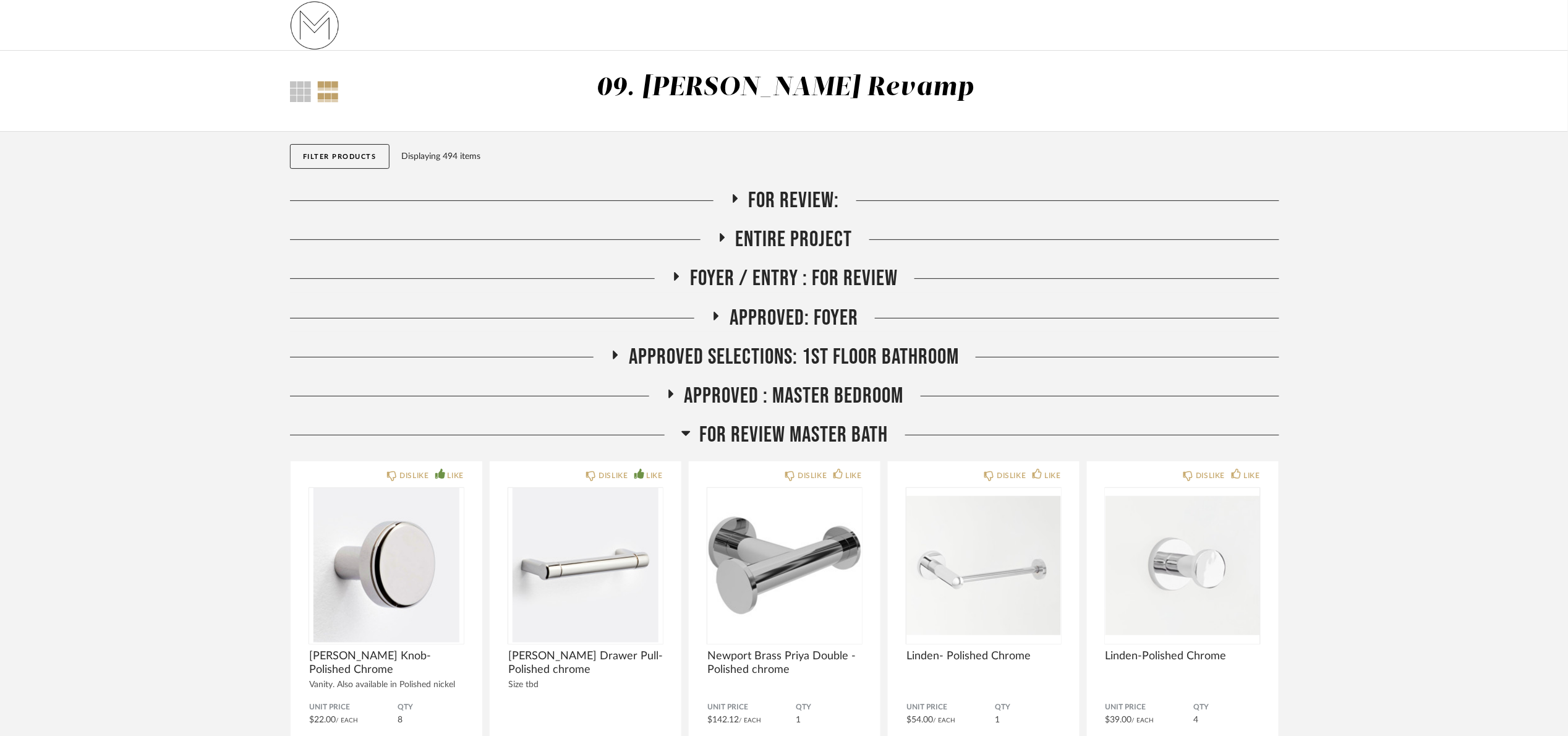
click at [809, 198] on span "For Review:" at bounding box center [795, 200] width 91 height 26
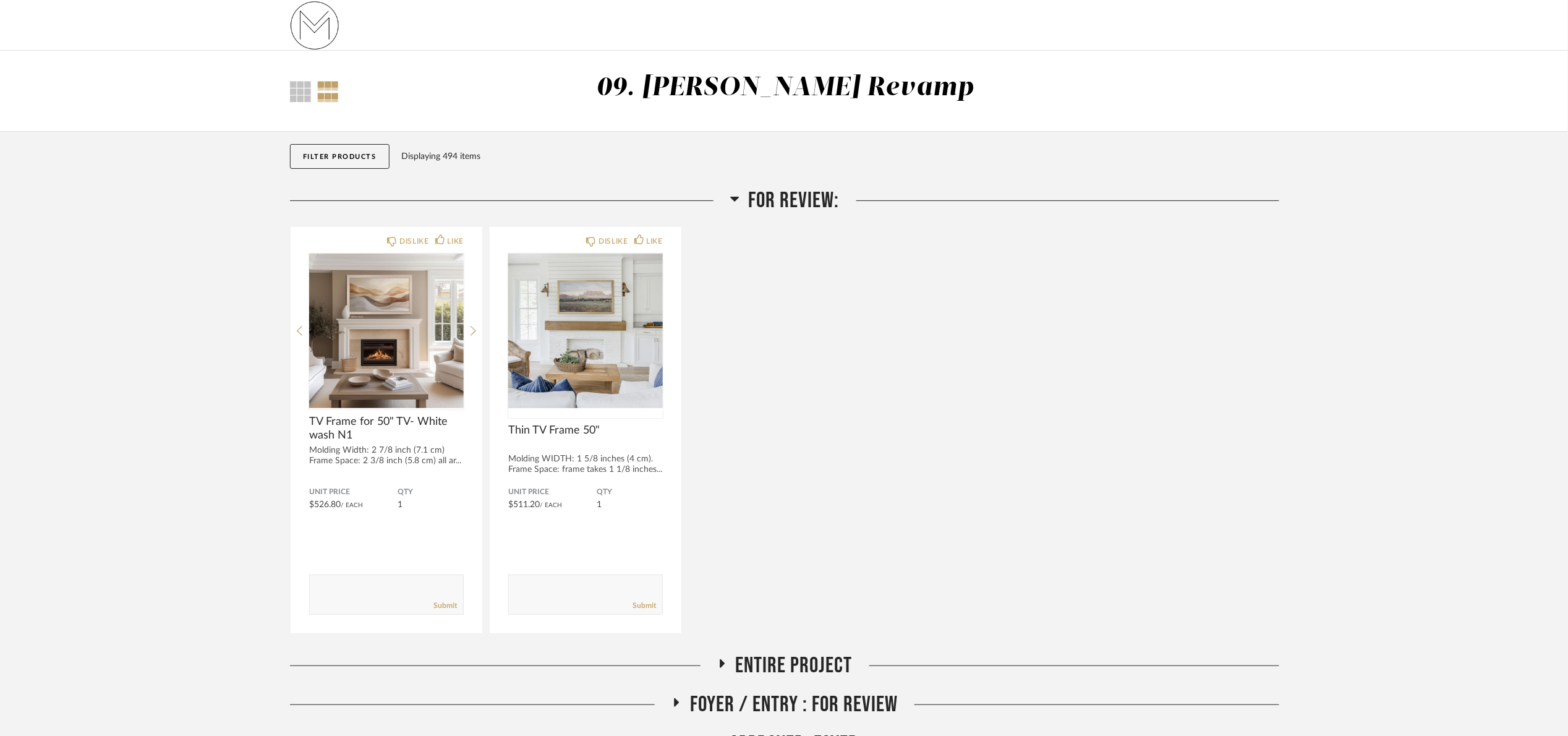
click at [768, 193] on span "For Review:" at bounding box center [795, 200] width 91 height 26
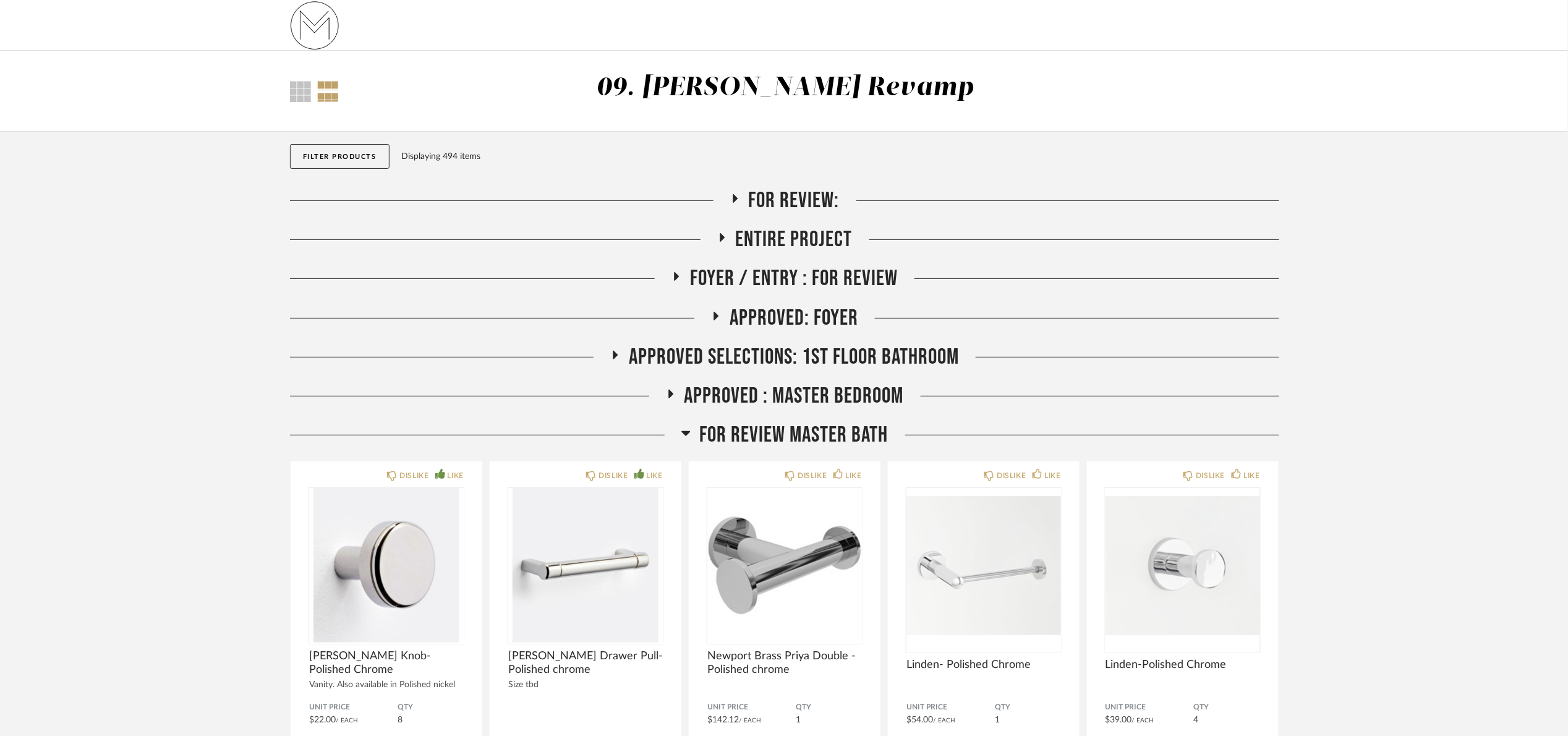
click at [791, 191] on span "For Review:" at bounding box center [795, 200] width 91 height 26
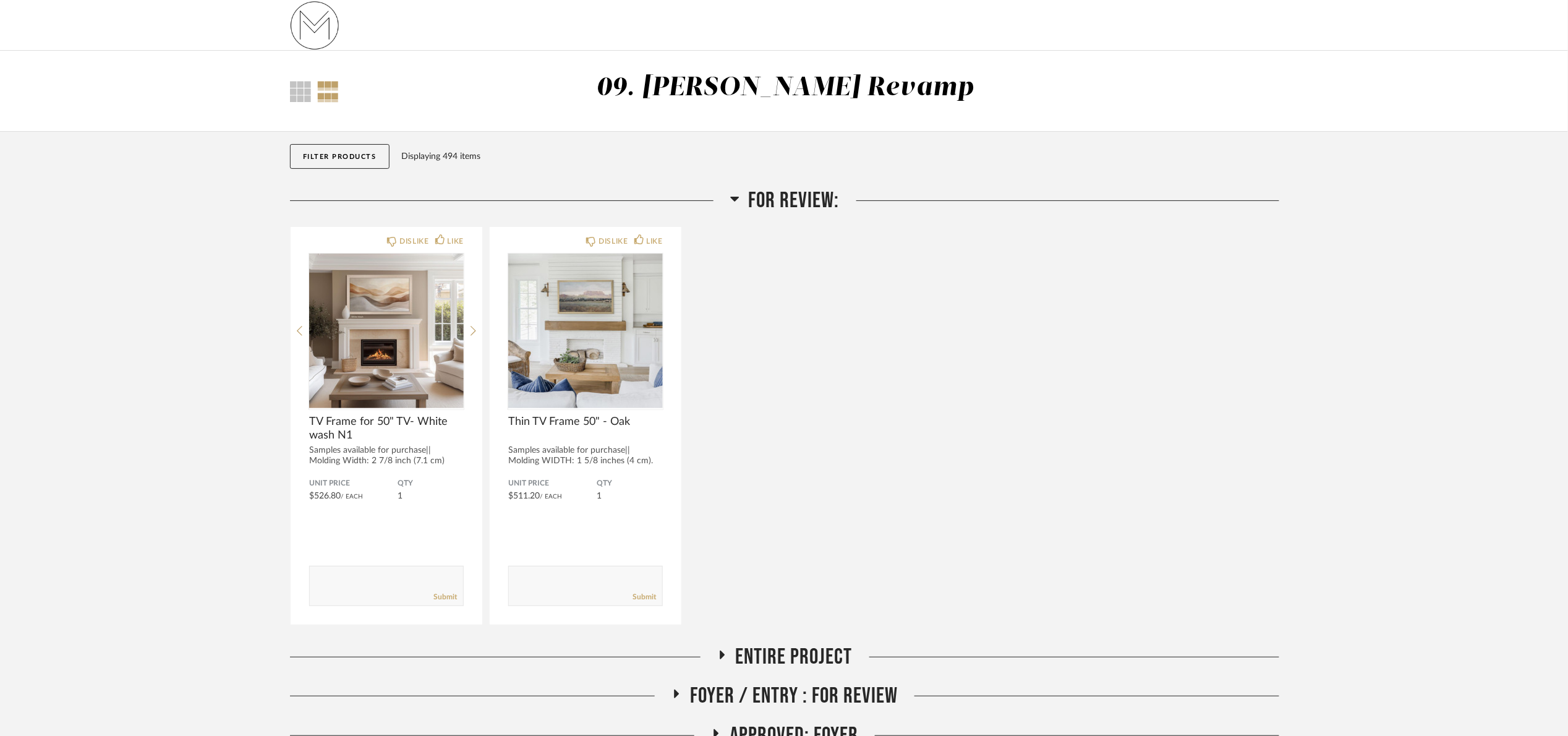
click at [791, 192] on span "For Review:" at bounding box center [795, 200] width 91 height 26
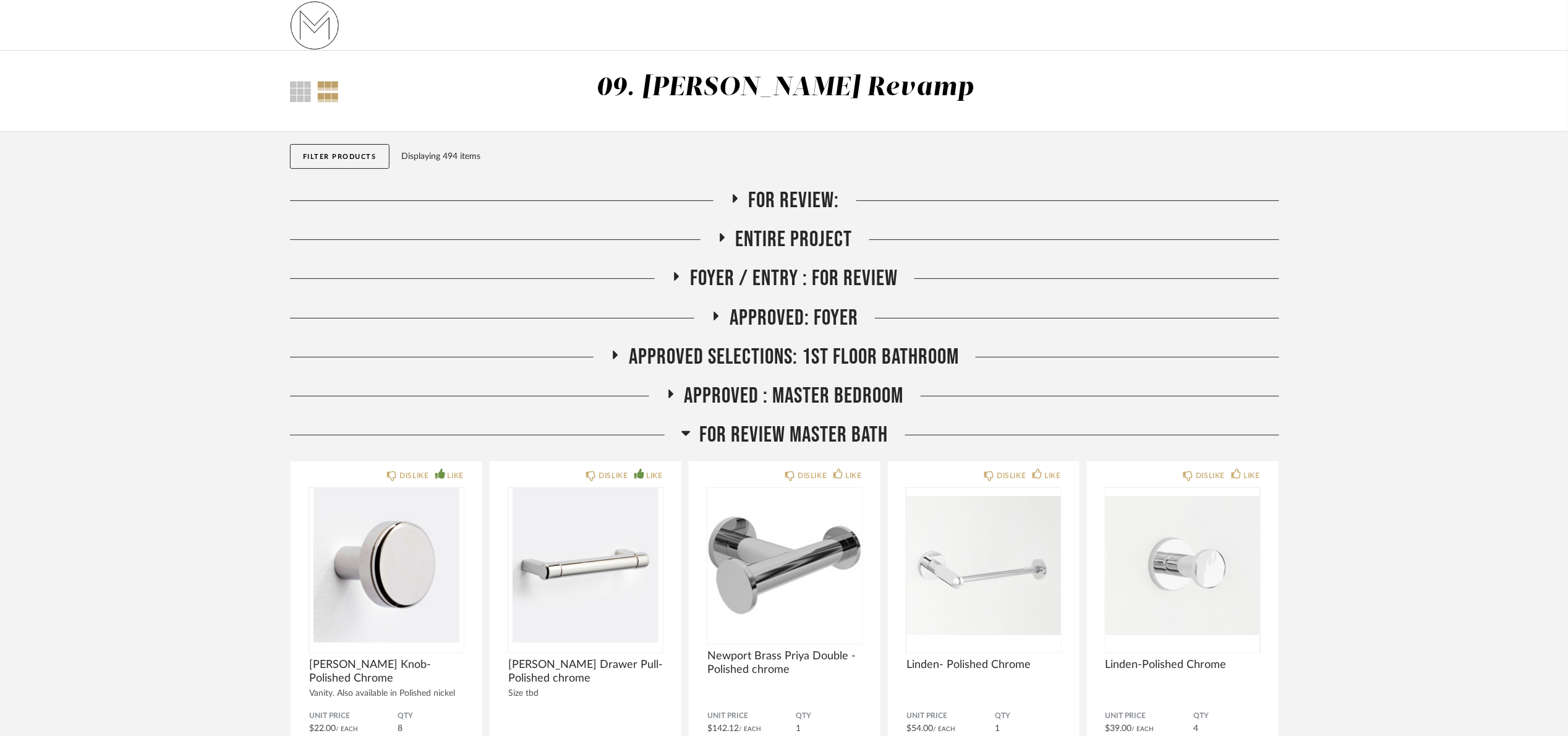
click at [736, 461] on div "FOR REVIEW Master Bath DISLIKE LIKE [PERSON_NAME] Knob- Polished Chrome Vanity.…" at bounding box center [785, 673] width 989 height 503
click at [747, 449] on div "FOR REVIEW Master Bath DISLIKE LIKE [PERSON_NAME] Knob- Polished Chrome Vanity.…" at bounding box center [785, 673] width 989 height 503
click at [789, 436] on span "FOR REVIEW Master Bath" at bounding box center [794, 435] width 189 height 26
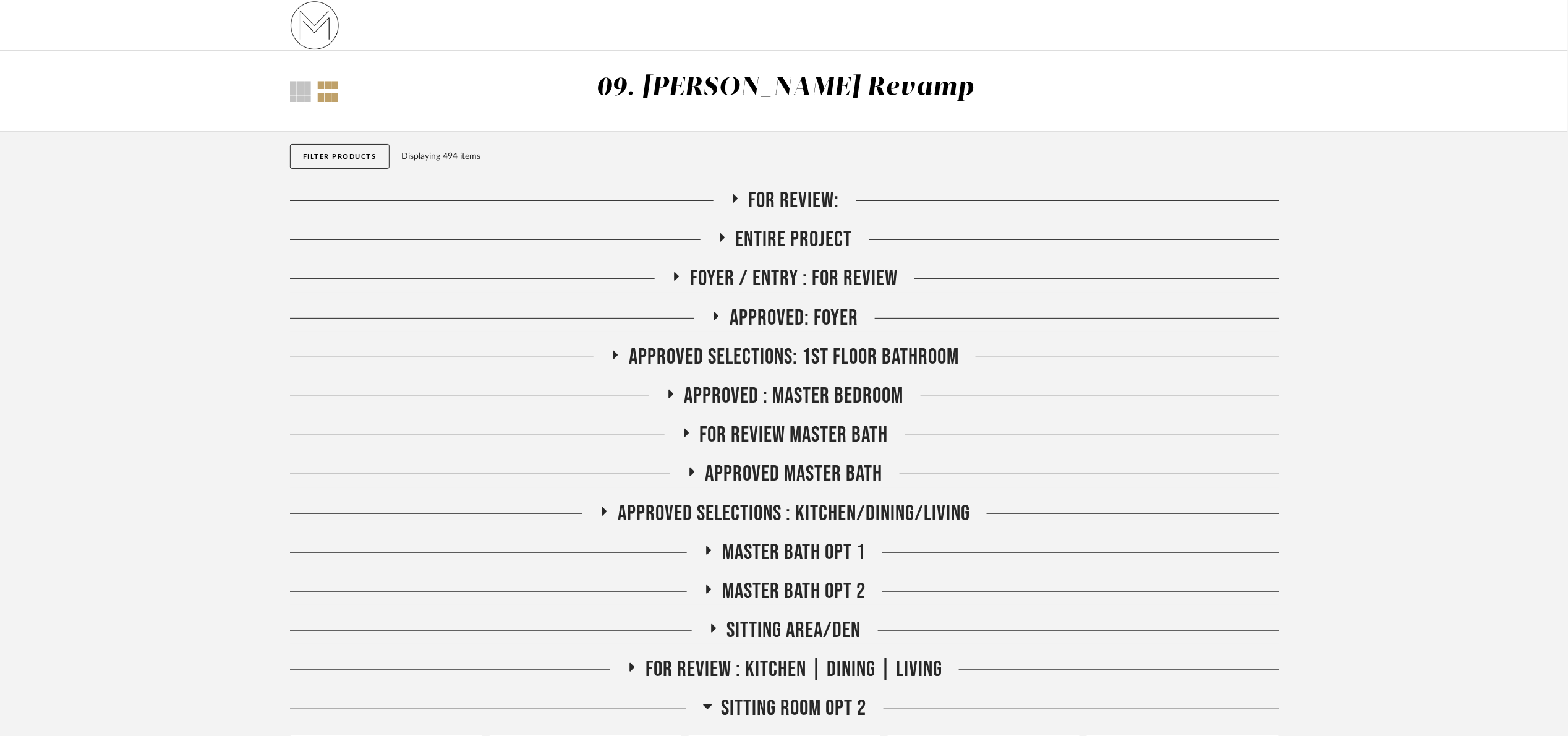
click at [826, 314] on span "Approved: Foyer" at bounding box center [794, 318] width 129 height 26
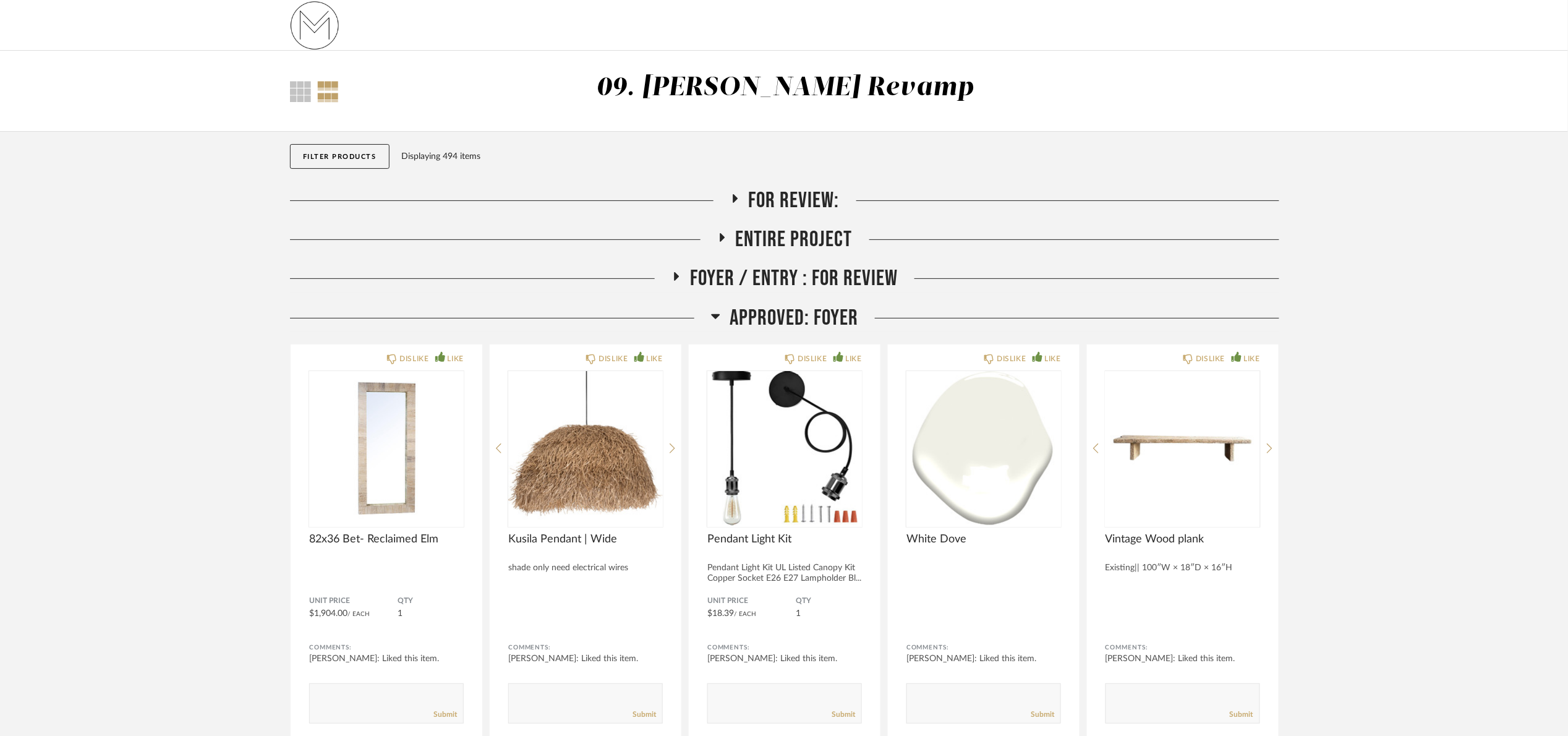
click at [818, 311] on span "Approved: Foyer" at bounding box center [794, 318] width 129 height 26
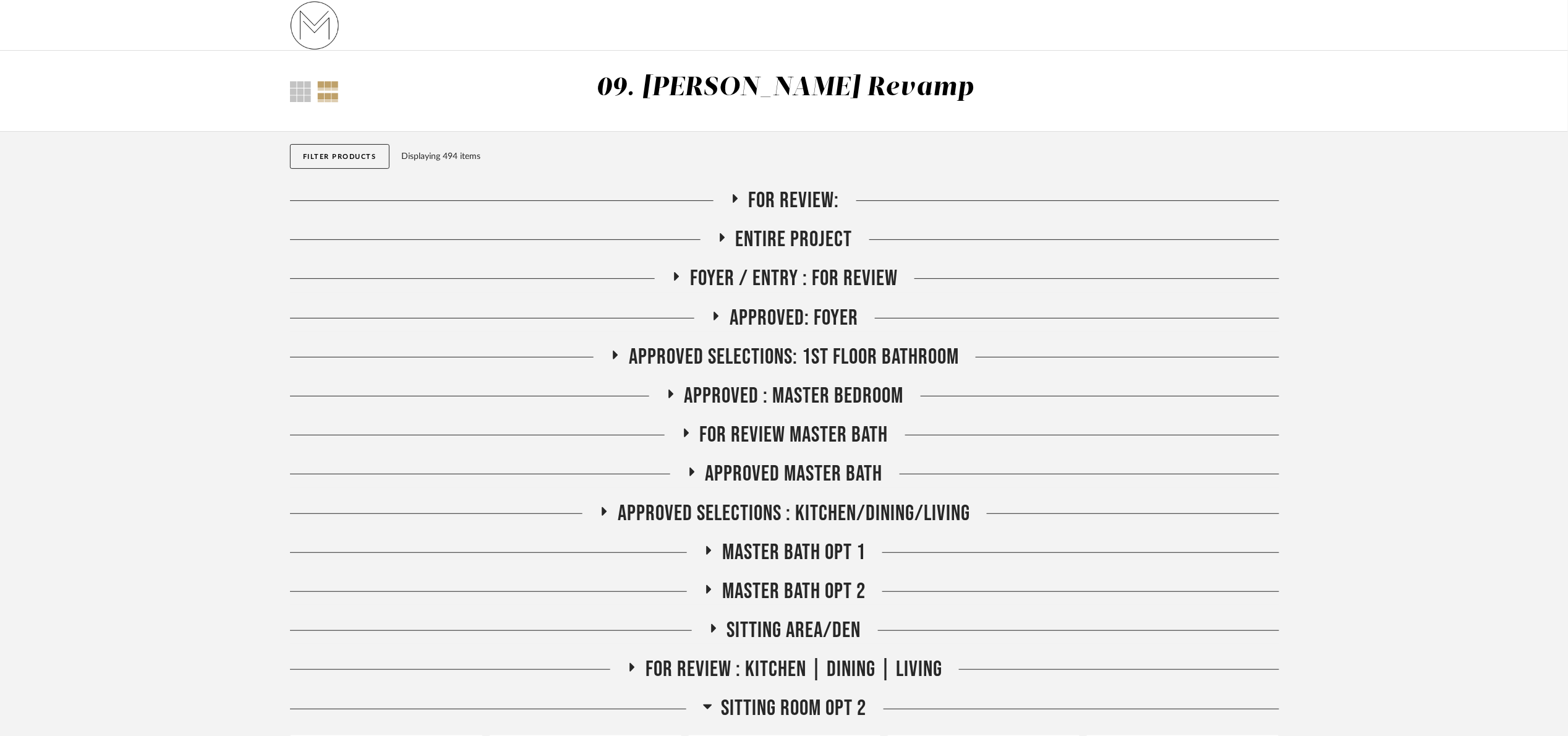
click at [815, 352] on span "Approved Selections: 1st Floor Bathroom" at bounding box center [794, 357] width 330 height 26
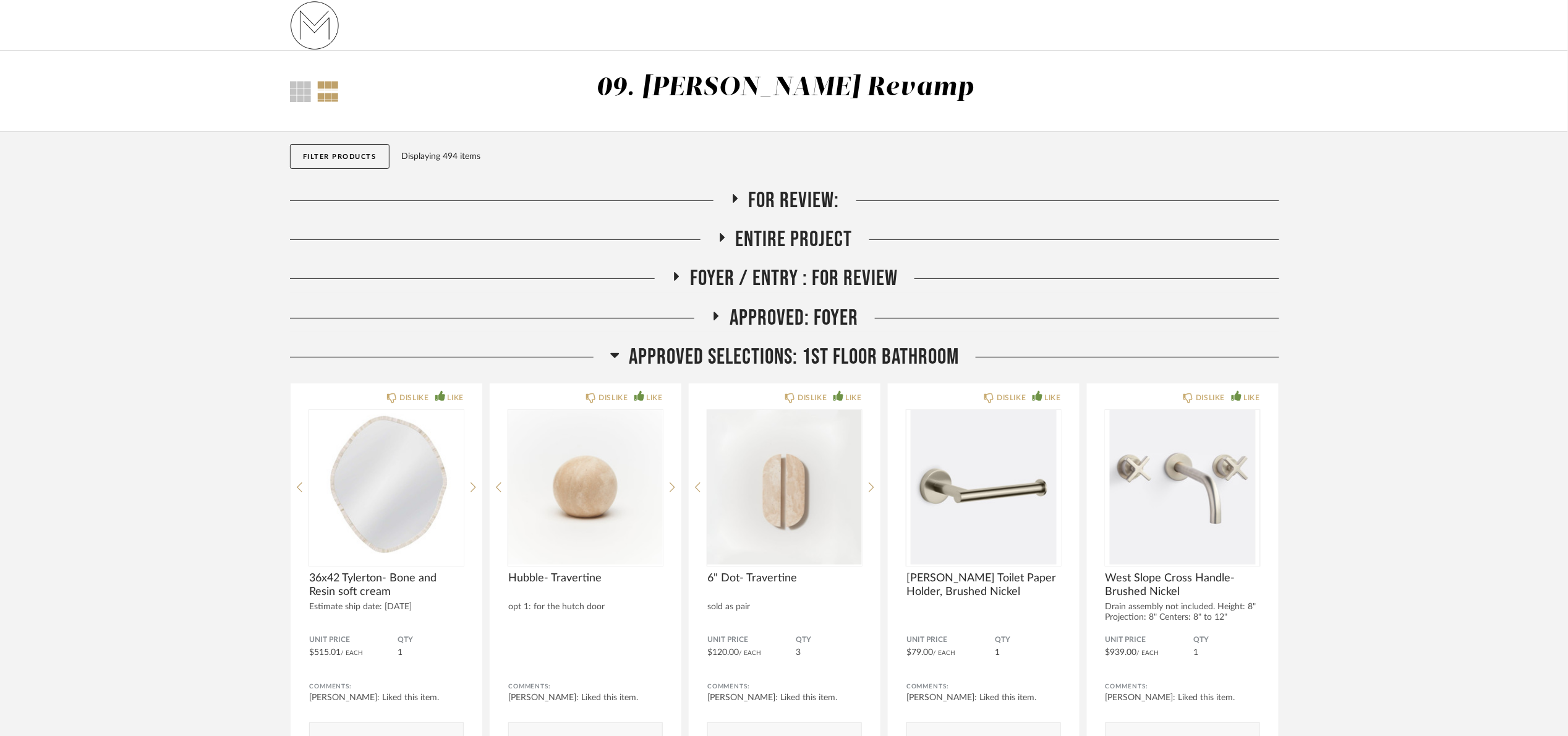
click at [815, 352] on span "Approved Selections: 1st Floor Bathroom" at bounding box center [794, 357] width 330 height 26
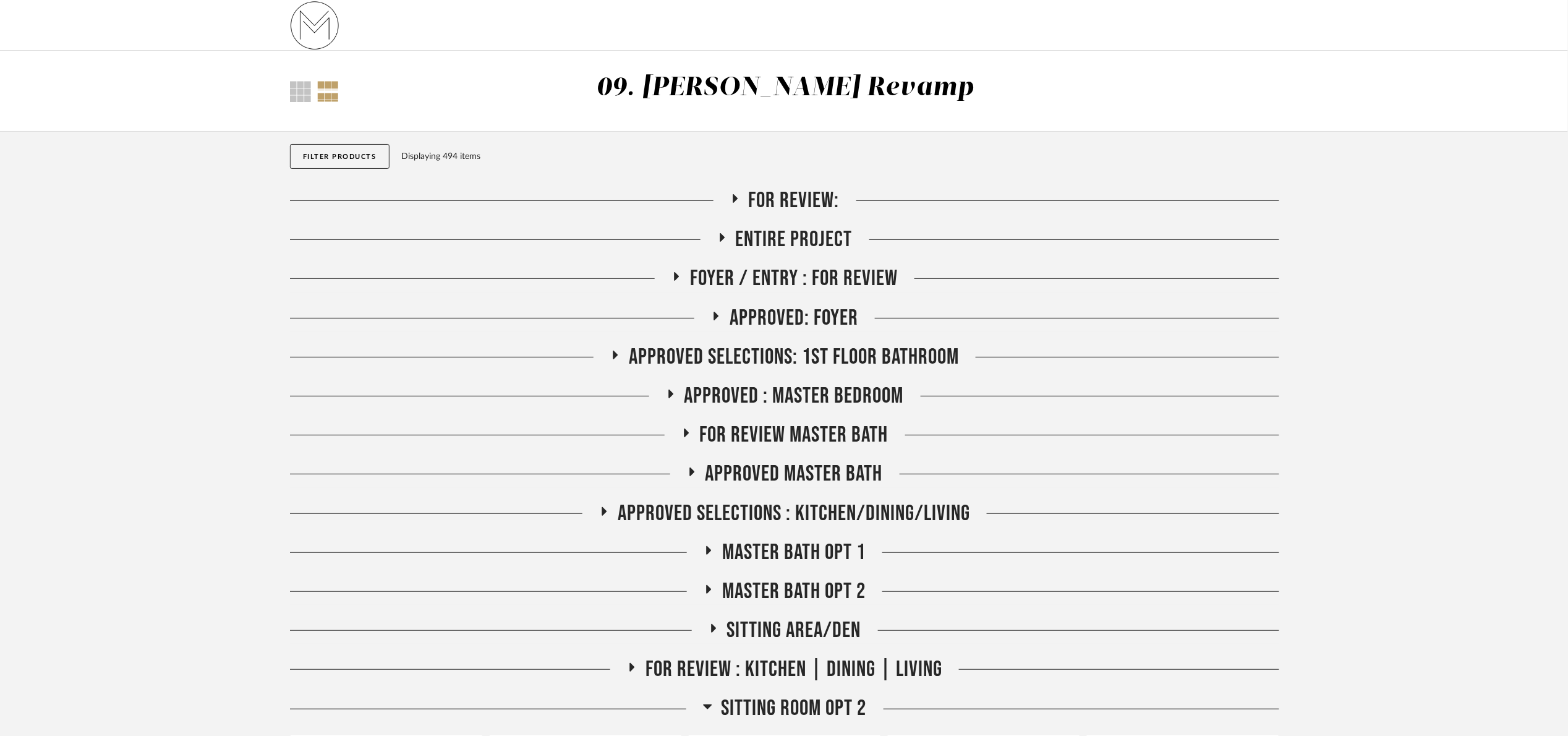
click at [783, 271] on span "Foyer / Entry : For Review" at bounding box center [794, 279] width 208 height 26
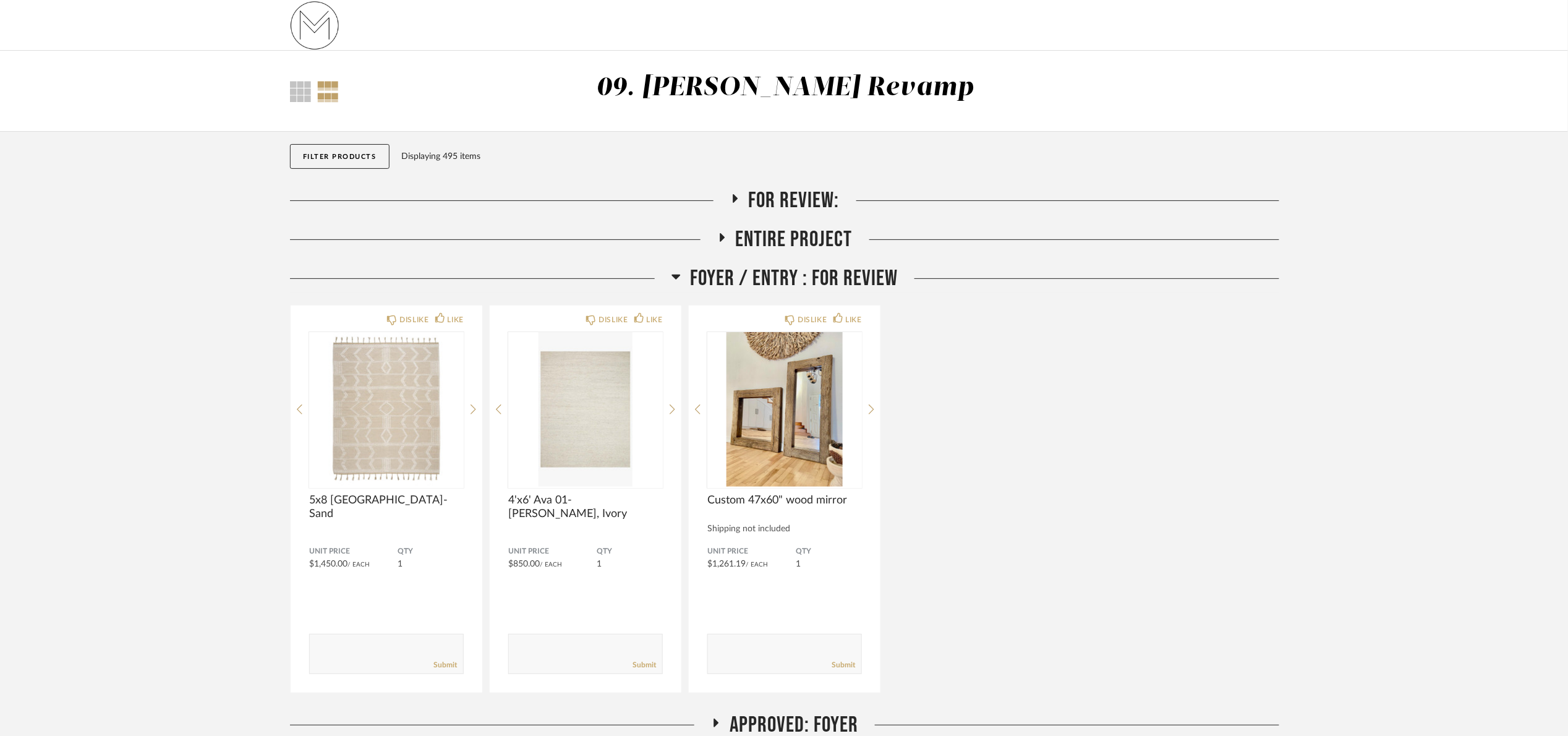
click at [780, 271] on span "Foyer / Entry : For Review" at bounding box center [794, 279] width 208 height 26
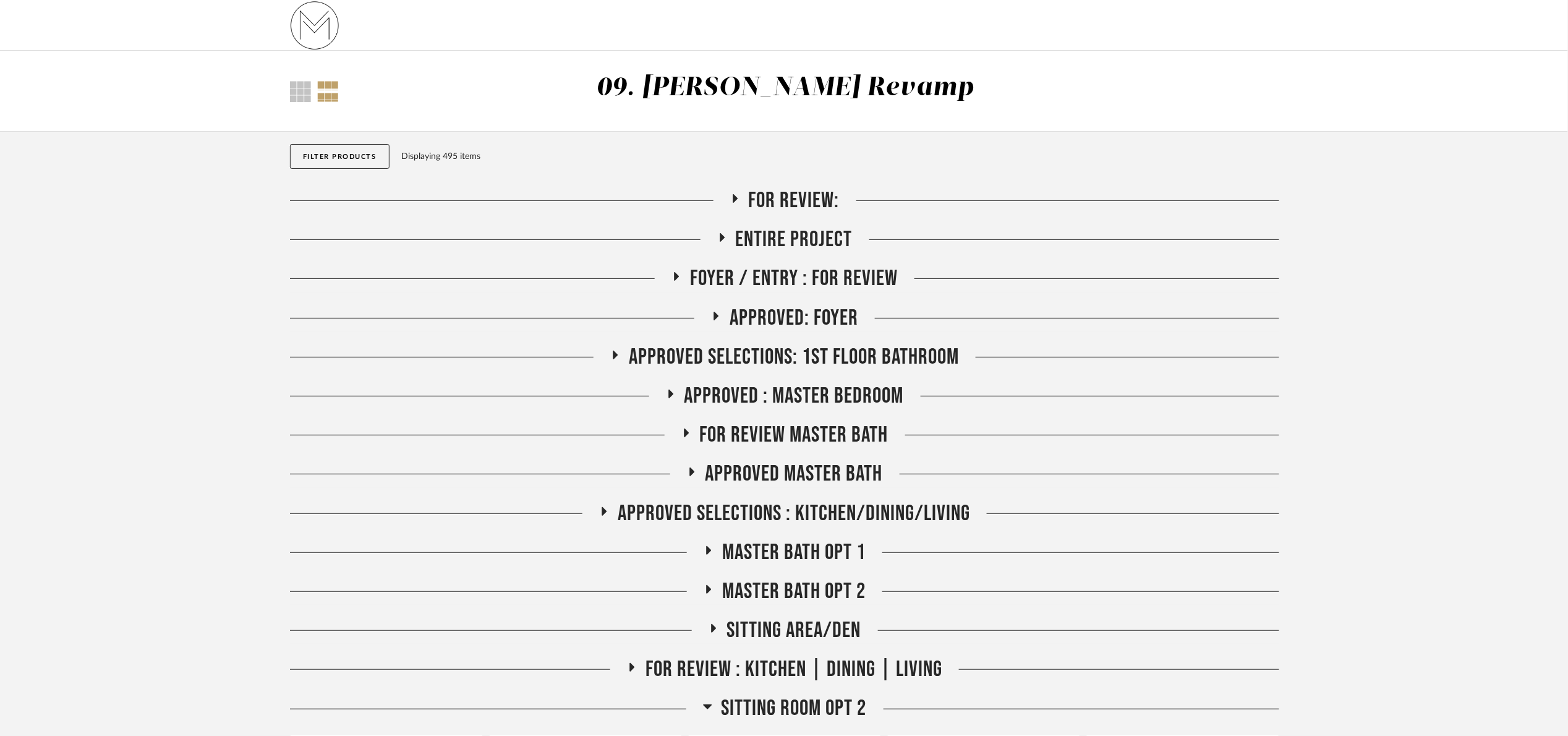
click at [771, 196] on span "For Review:" at bounding box center [795, 200] width 91 height 26
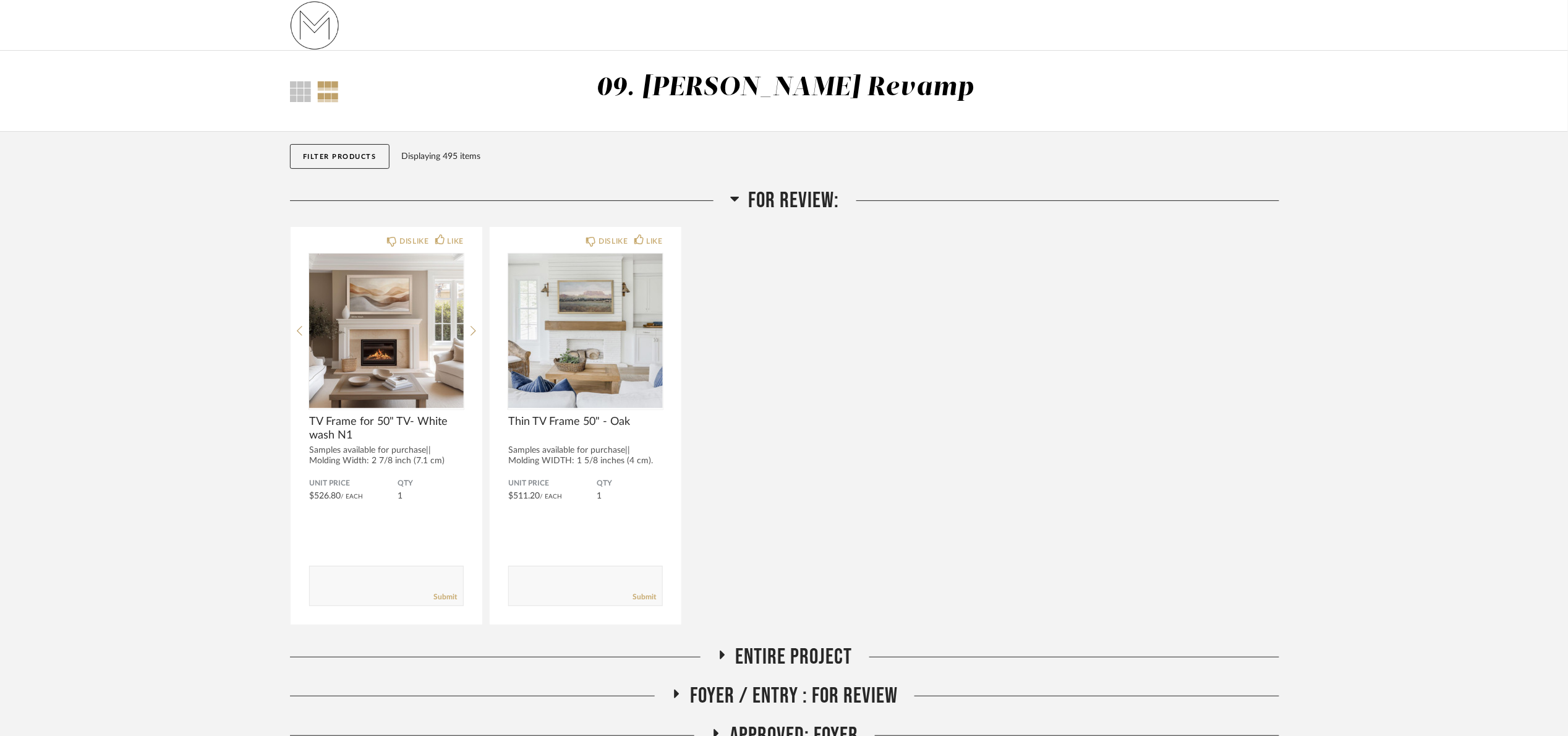
click at [771, 195] on span "For Review:" at bounding box center [795, 200] width 91 height 26
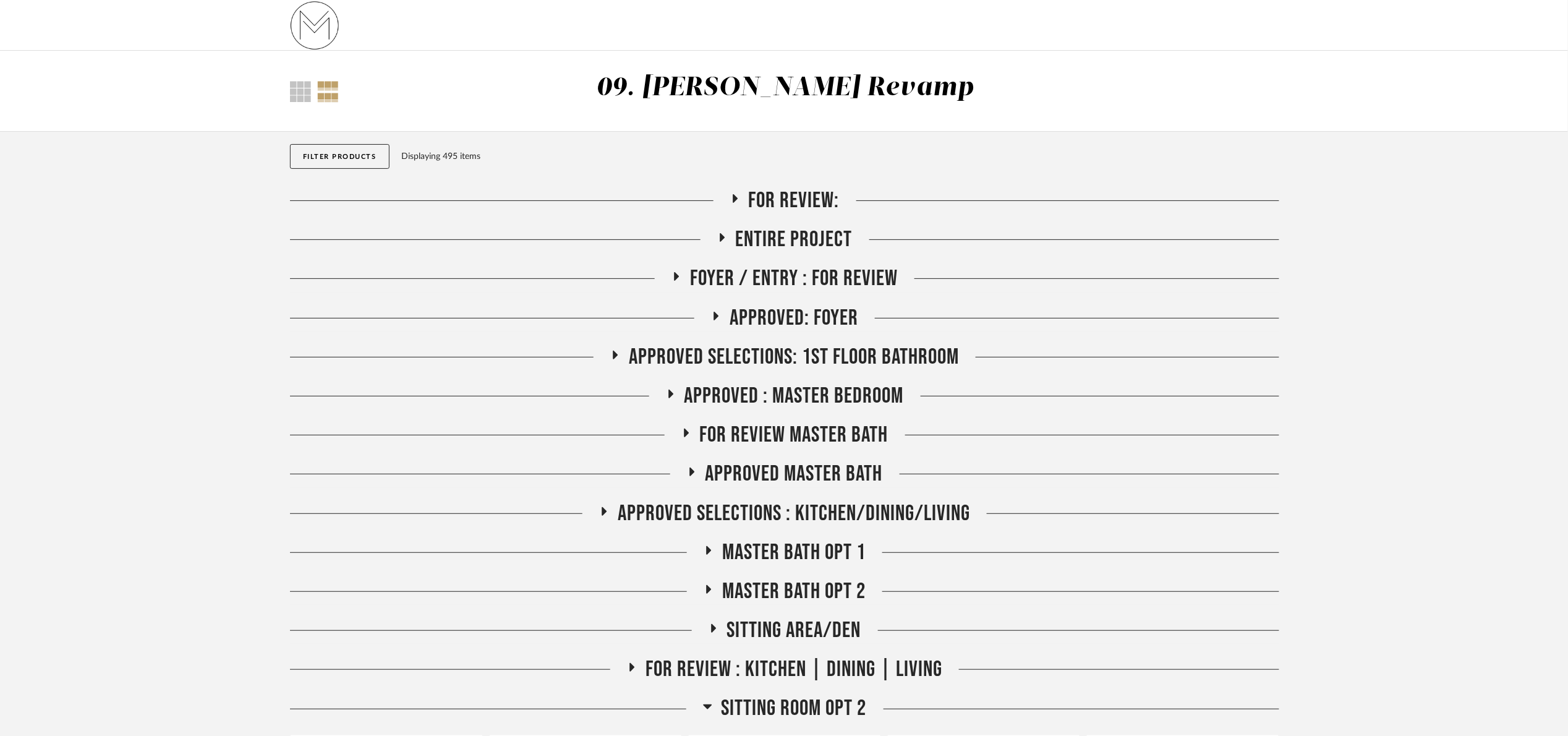
click at [821, 429] on span "FOR REVIEW Master Bath" at bounding box center [794, 435] width 189 height 26
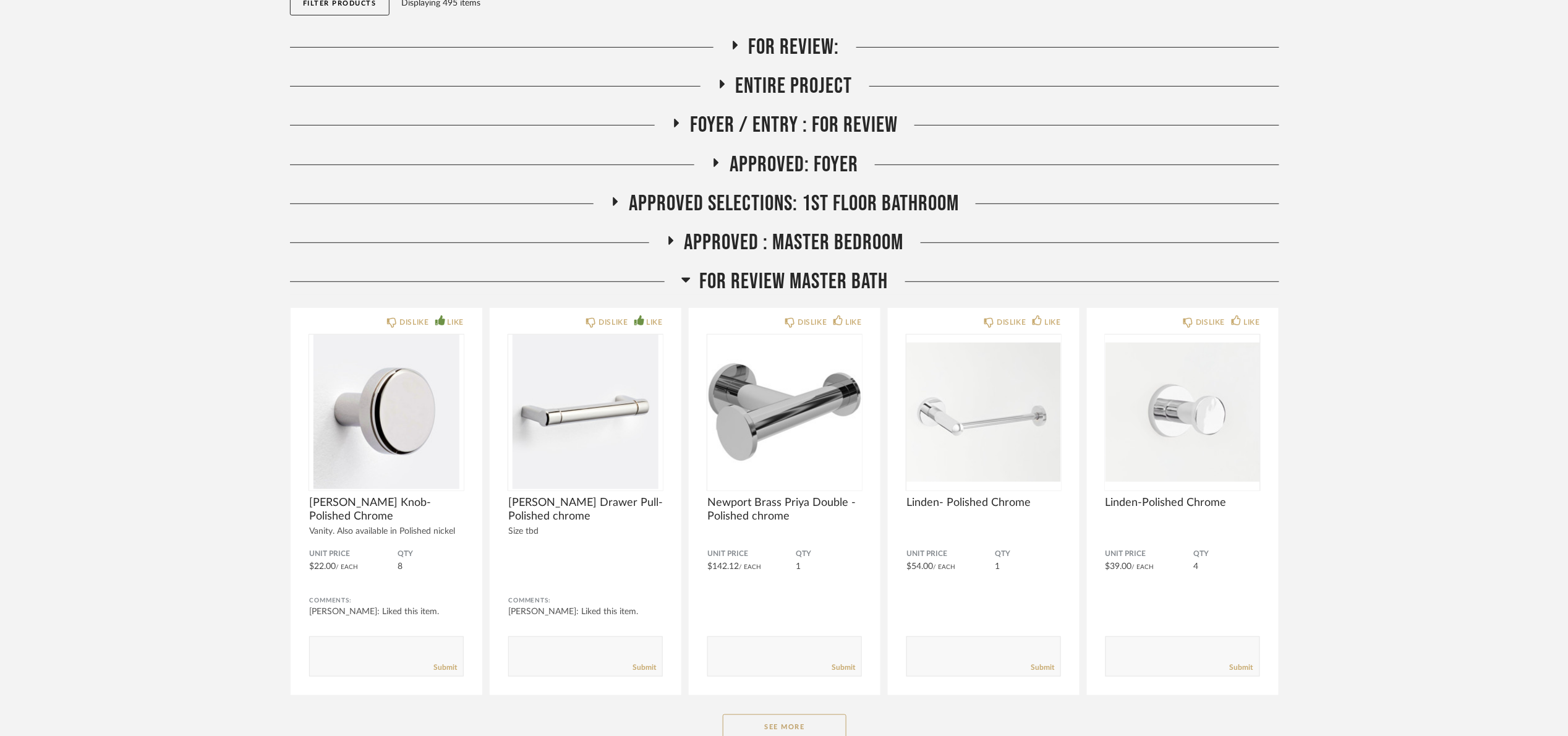
scroll to position [185, 0]
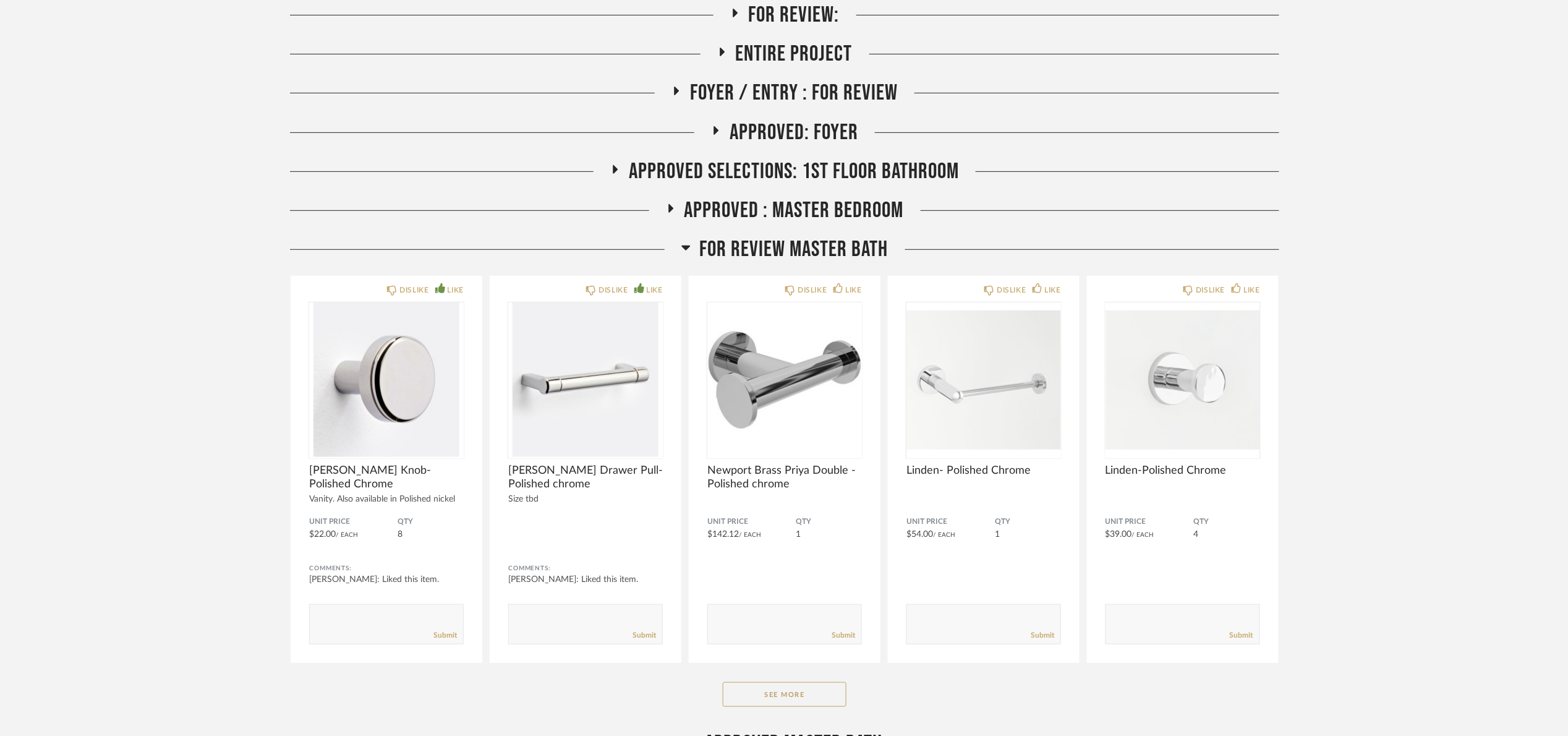
click at [851, 239] on span "FOR REVIEW Master Bath" at bounding box center [794, 249] width 189 height 26
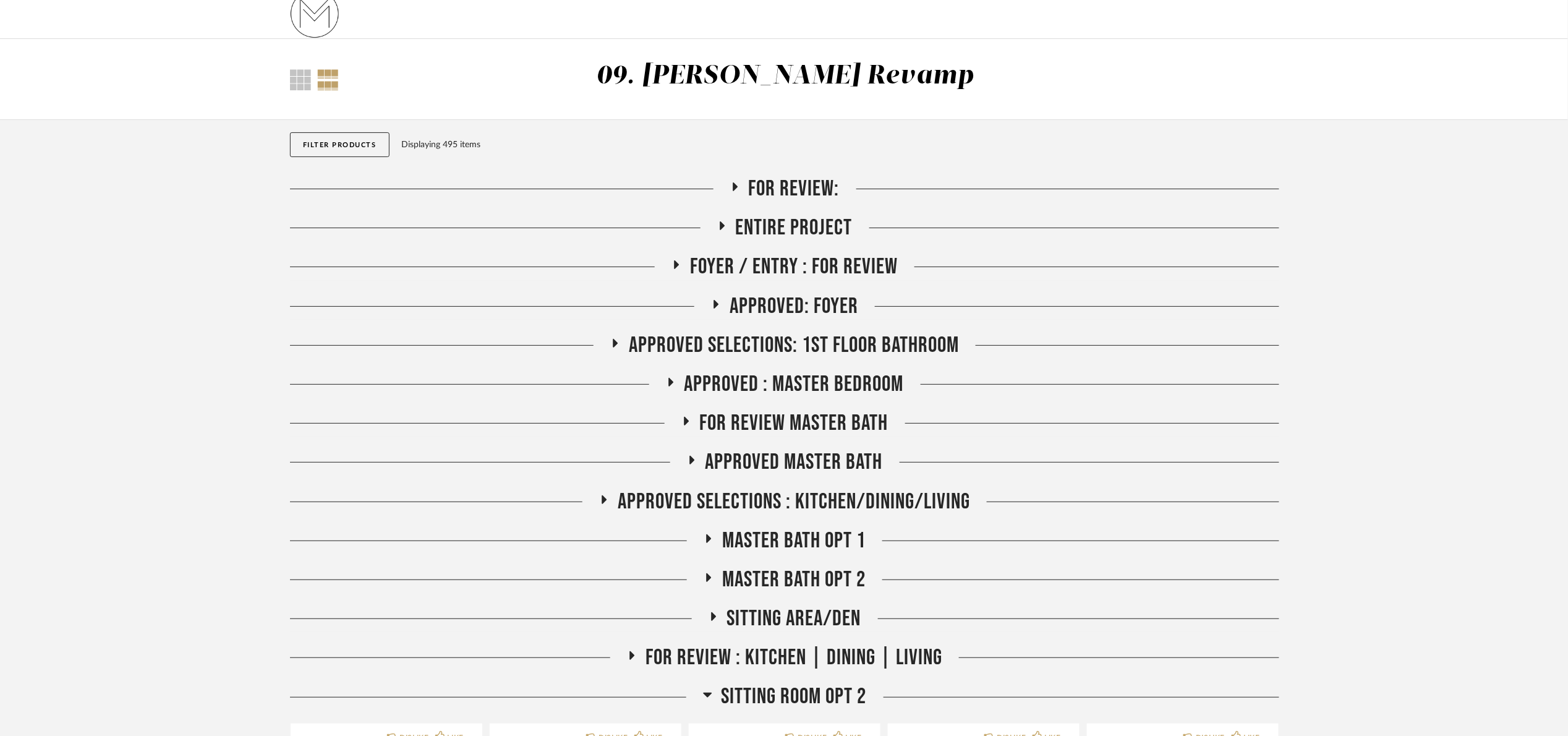
scroll to position [0, 0]
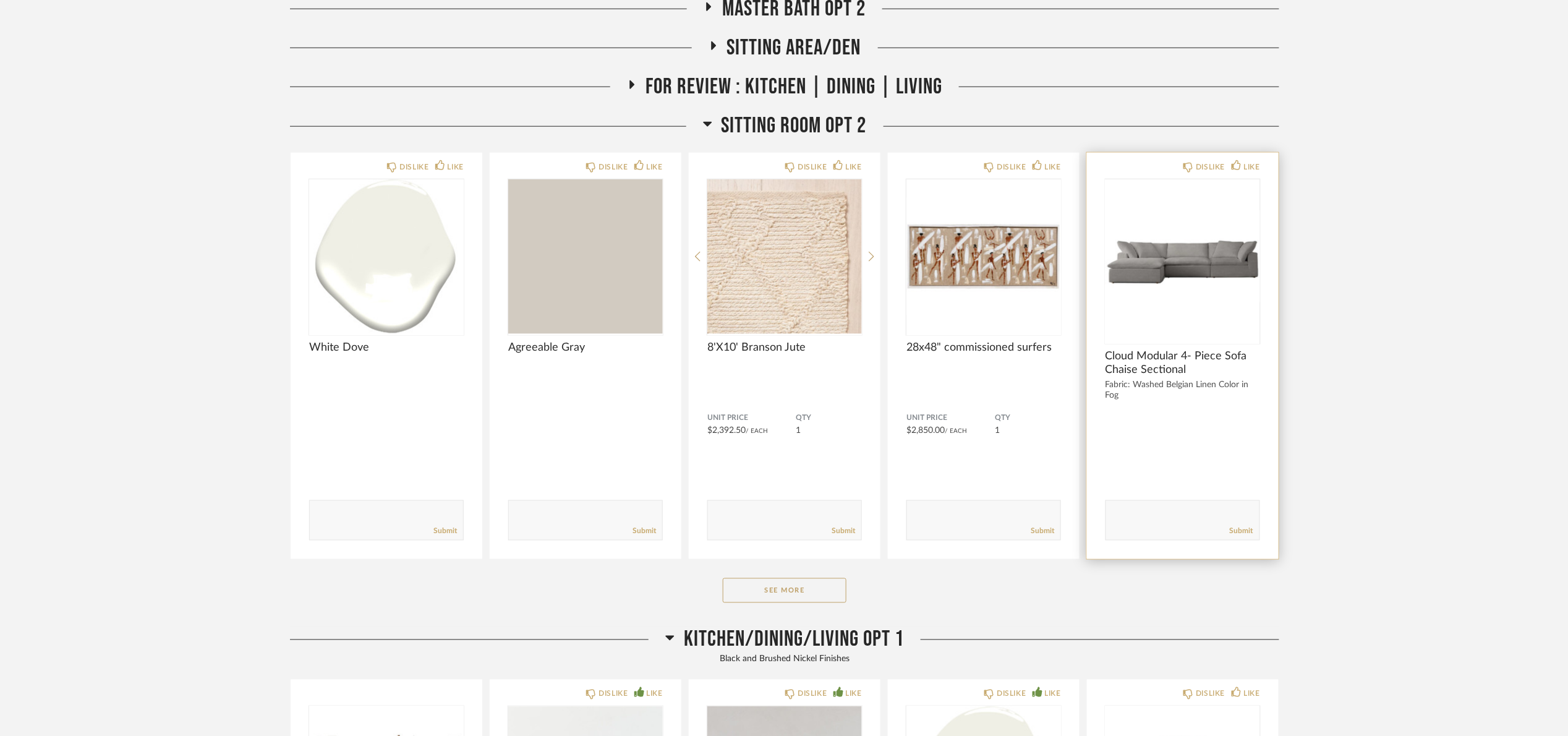
scroll to position [557, 0]
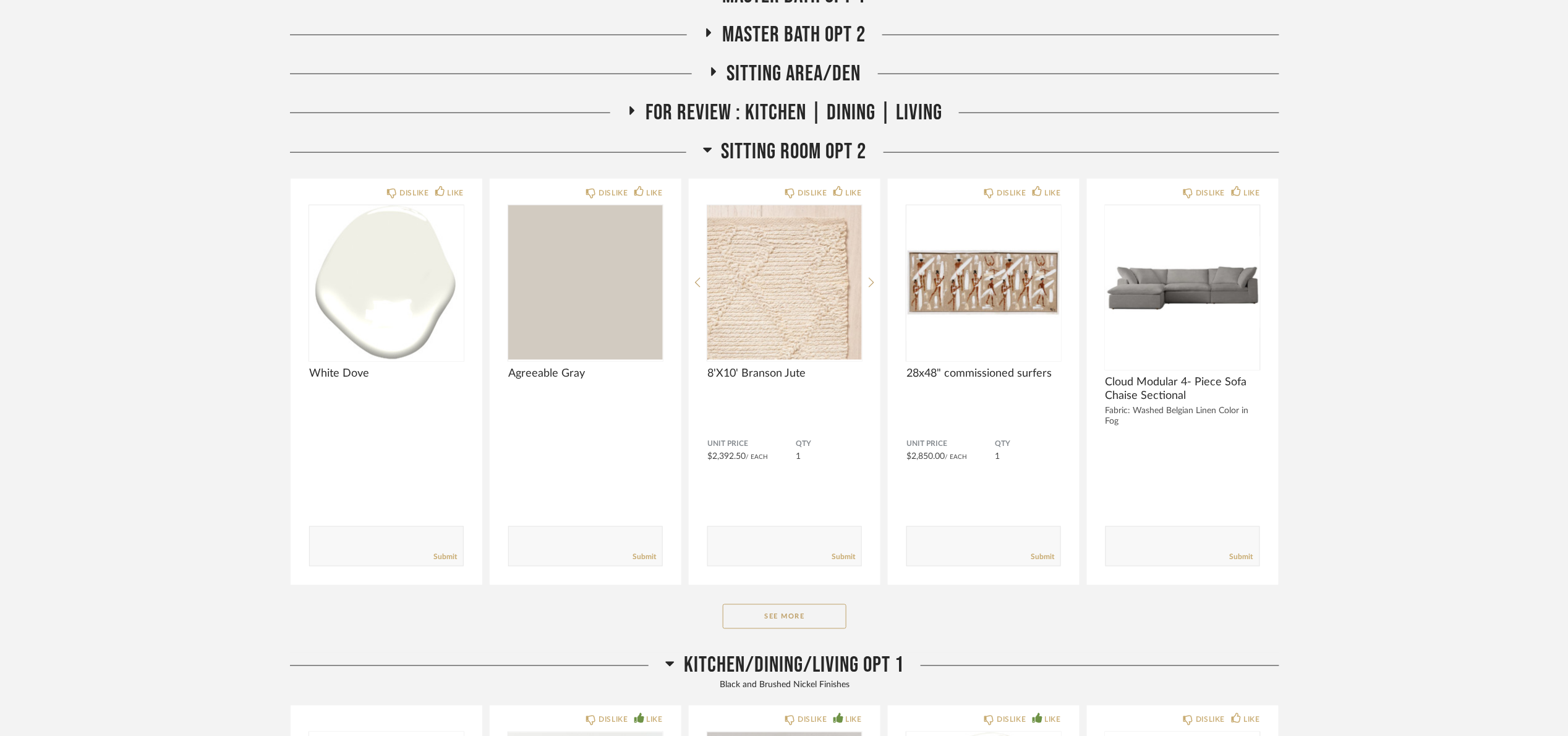
click at [717, 658] on span "Kitchen/Dining/Living Opt 1" at bounding box center [793, 666] width 220 height 26
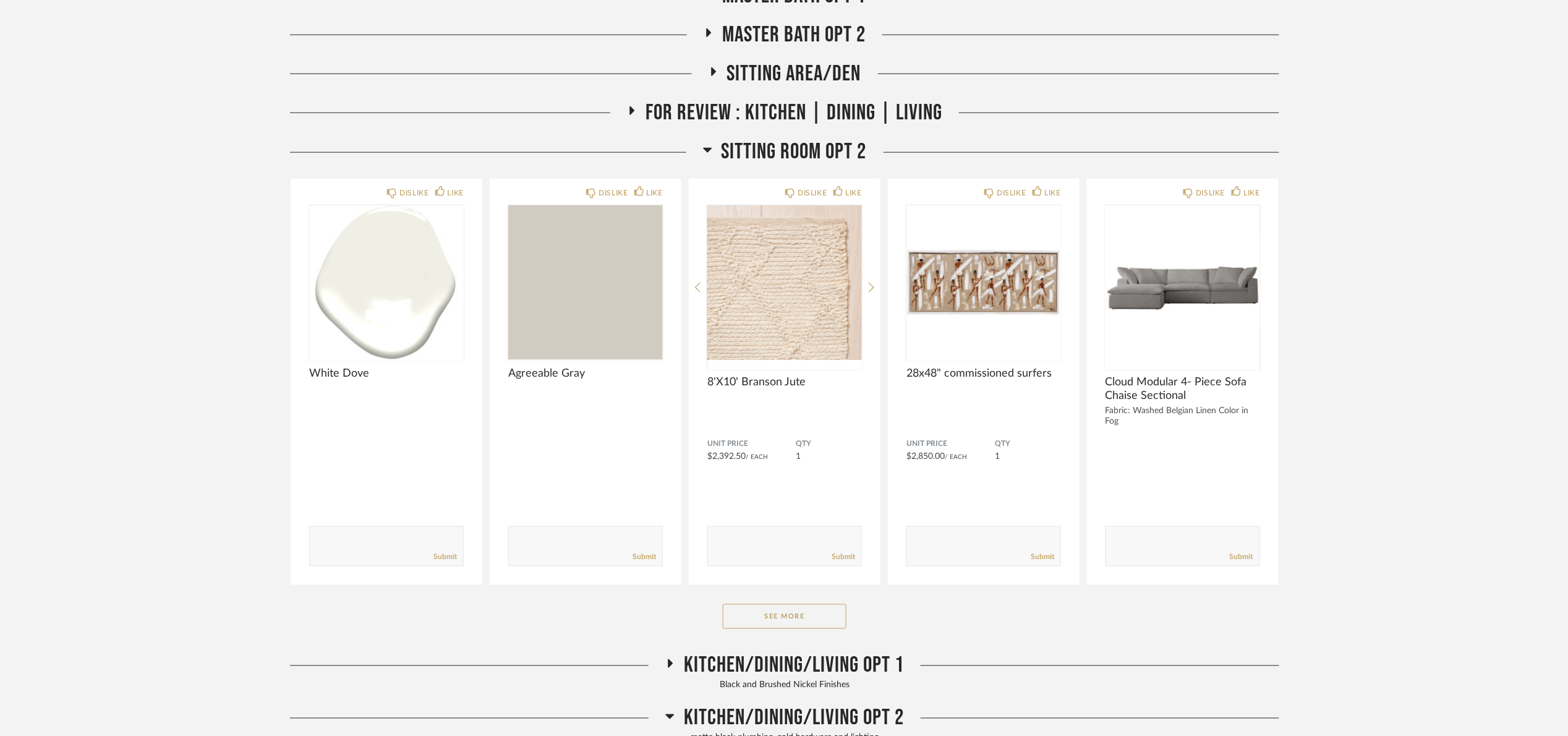
click at [788, 155] on span "Sitting Room Opt 2" at bounding box center [794, 152] width 145 height 26
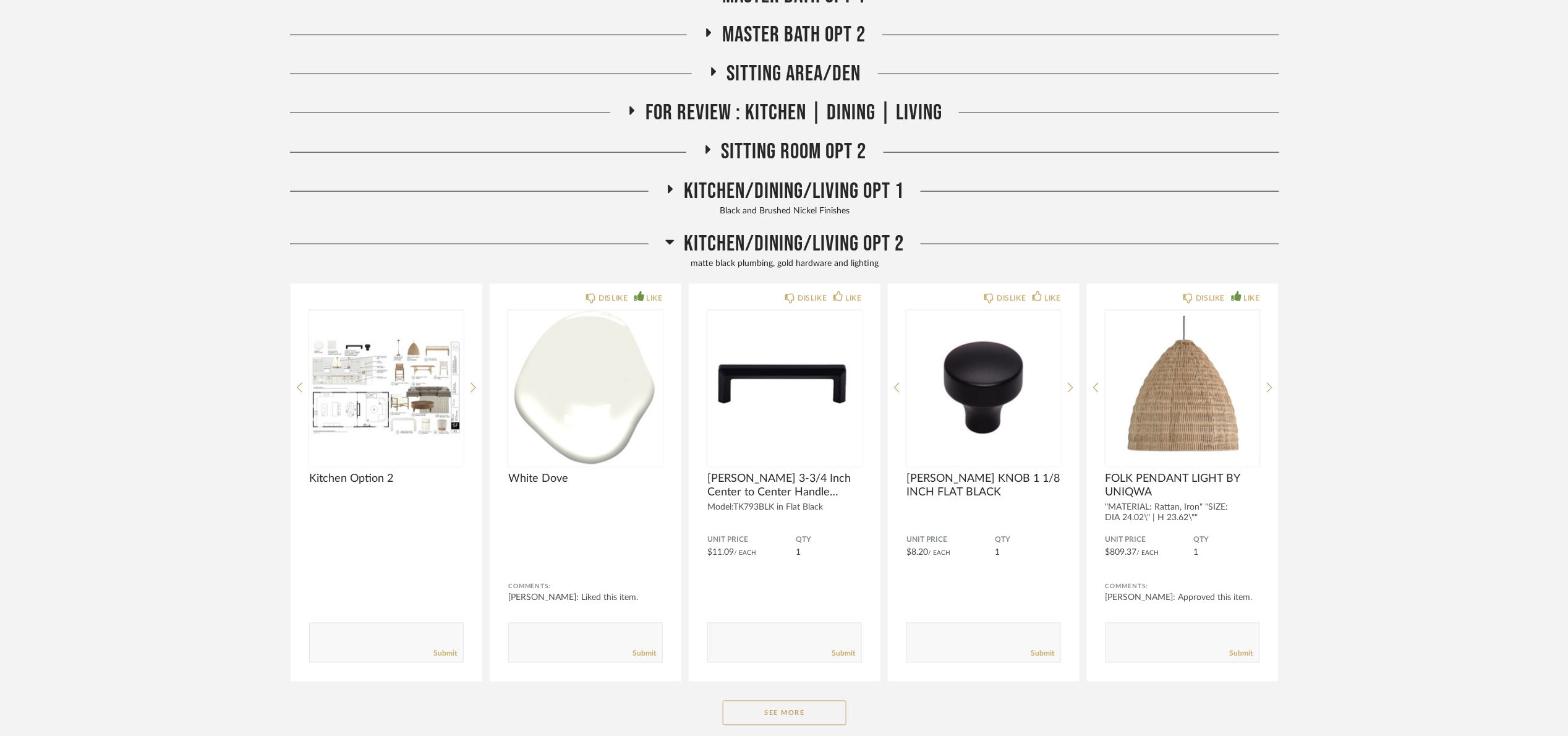
click at [785, 244] on span "Kitchen/Dining/Living Opt 2" at bounding box center [793, 244] width 220 height 26
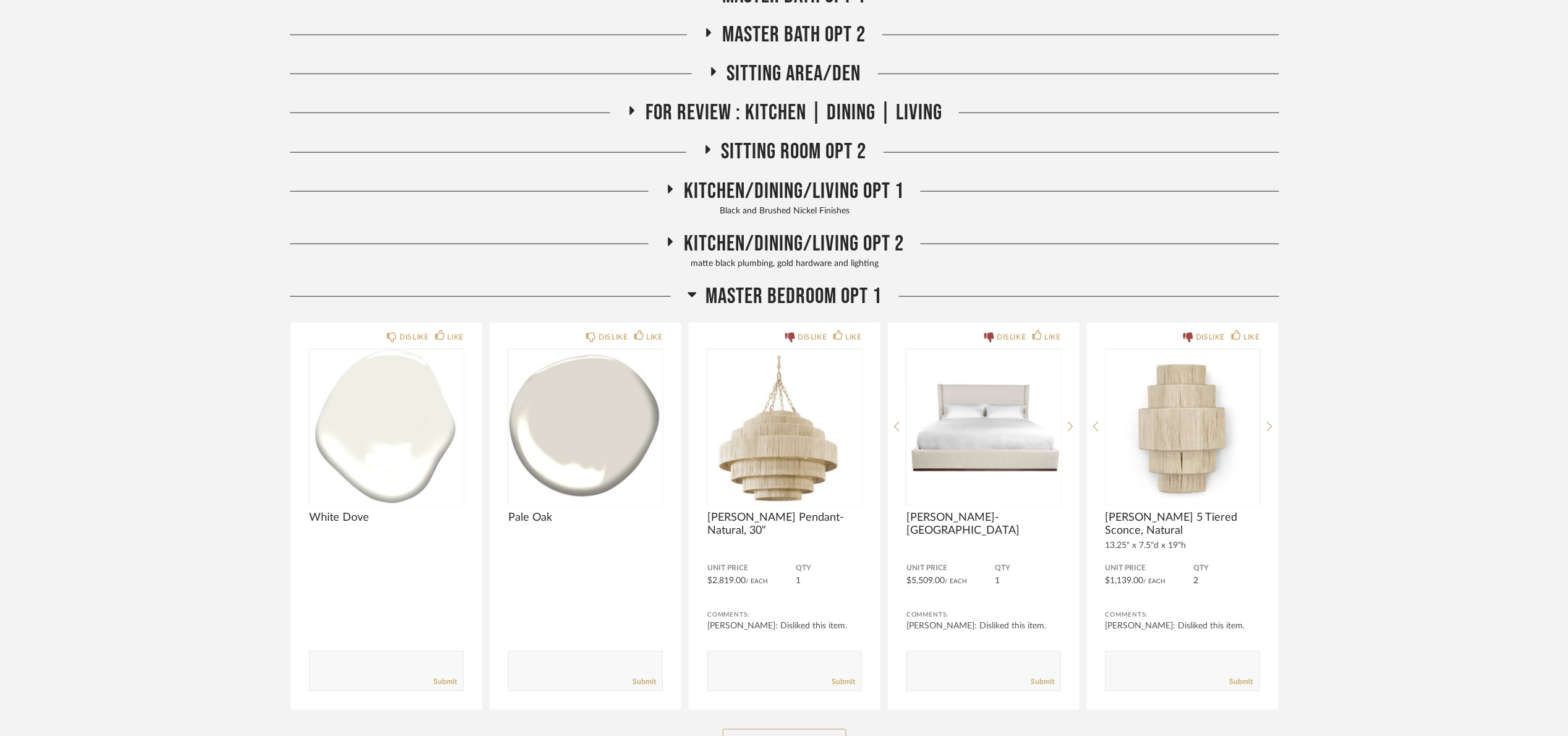
click at [791, 304] on span "Master Bedroom Opt 1" at bounding box center [794, 296] width 176 height 26
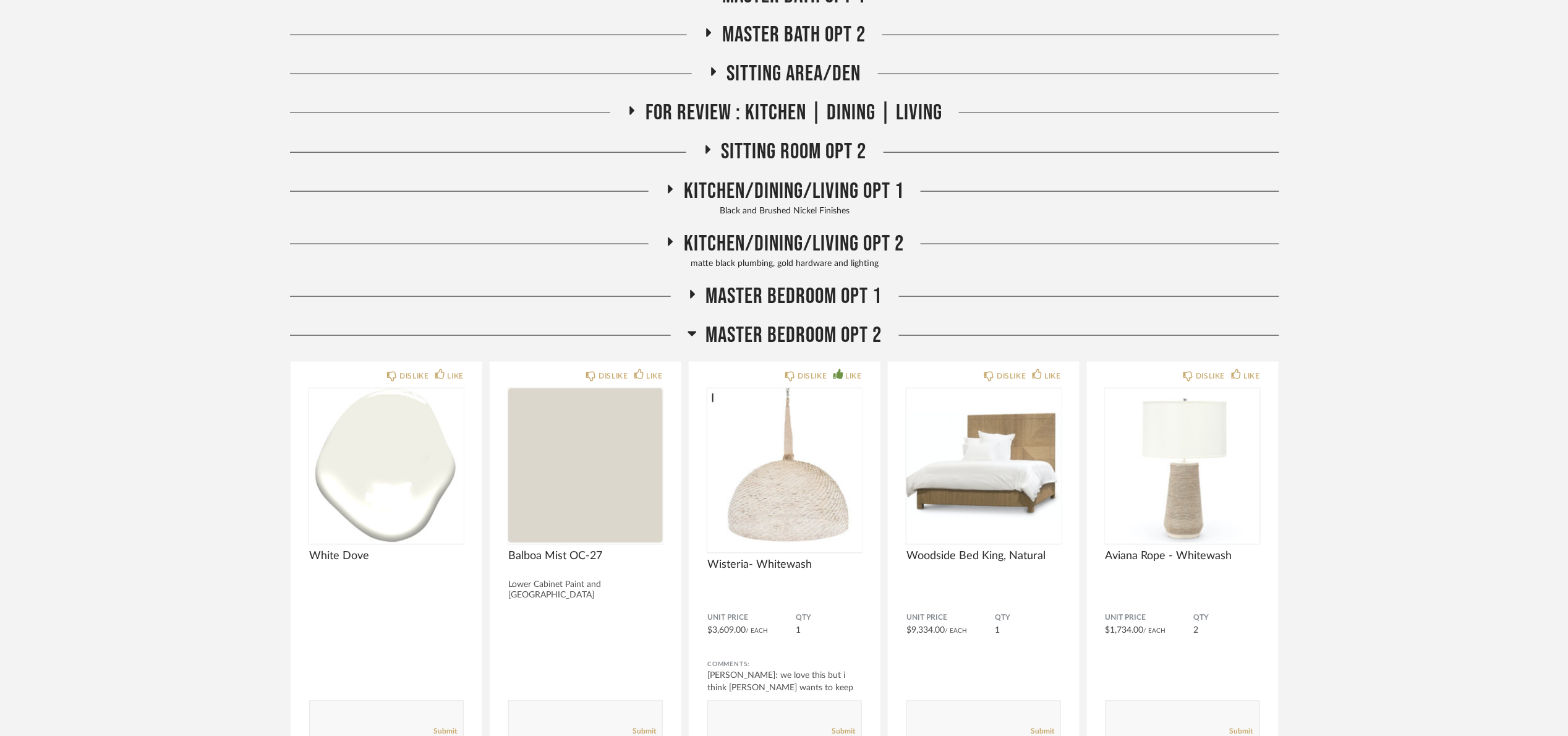
click at [771, 339] on span "Master Bedroom Opt 2" at bounding box center [794, 335] width 176 height 26
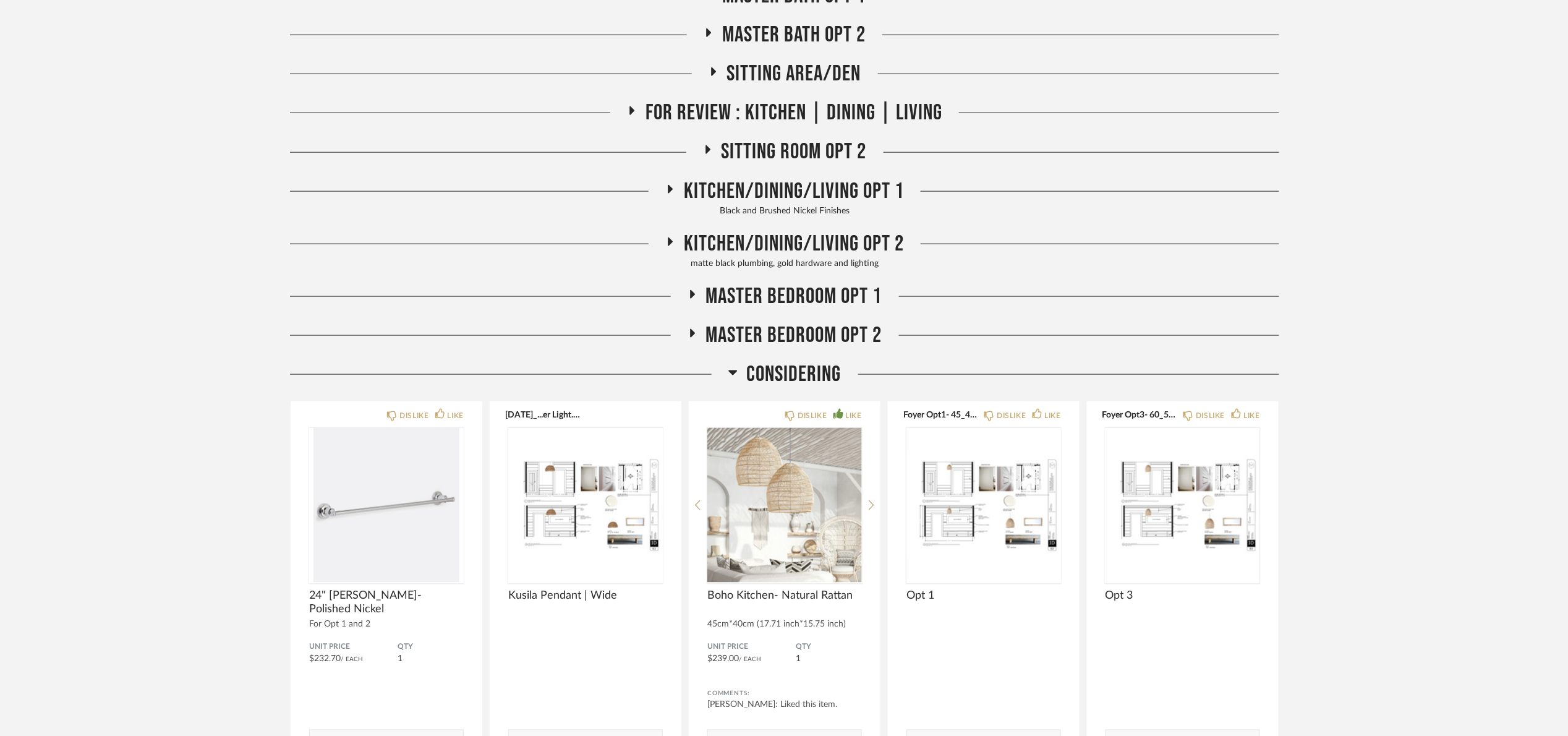
click at [779, 376] on span "Considering" at bounding box center [795, 374] width 95 height 26
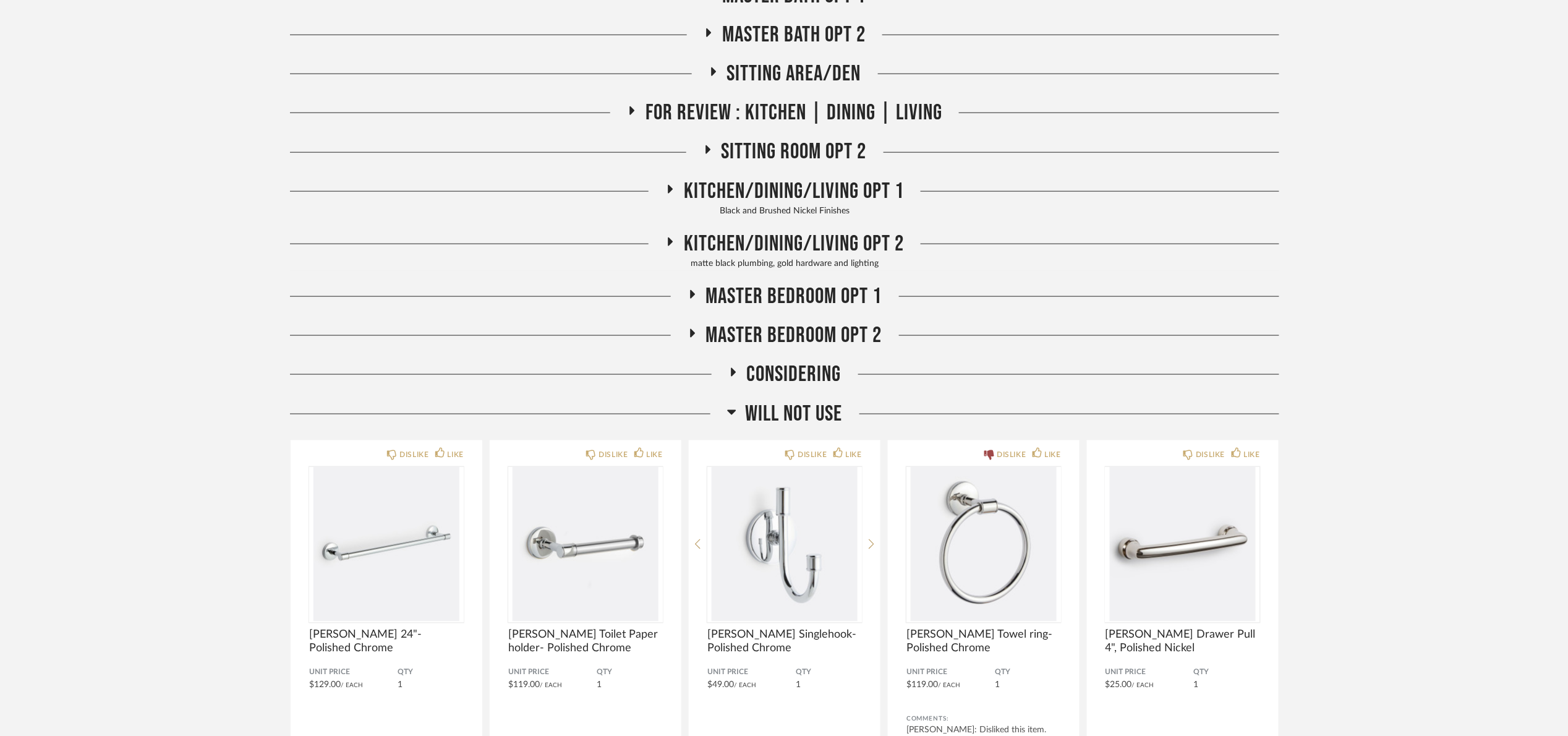
click at [793, 414] on span "Will NOT Use" at bounding box center [794, 414] width 97 height 26
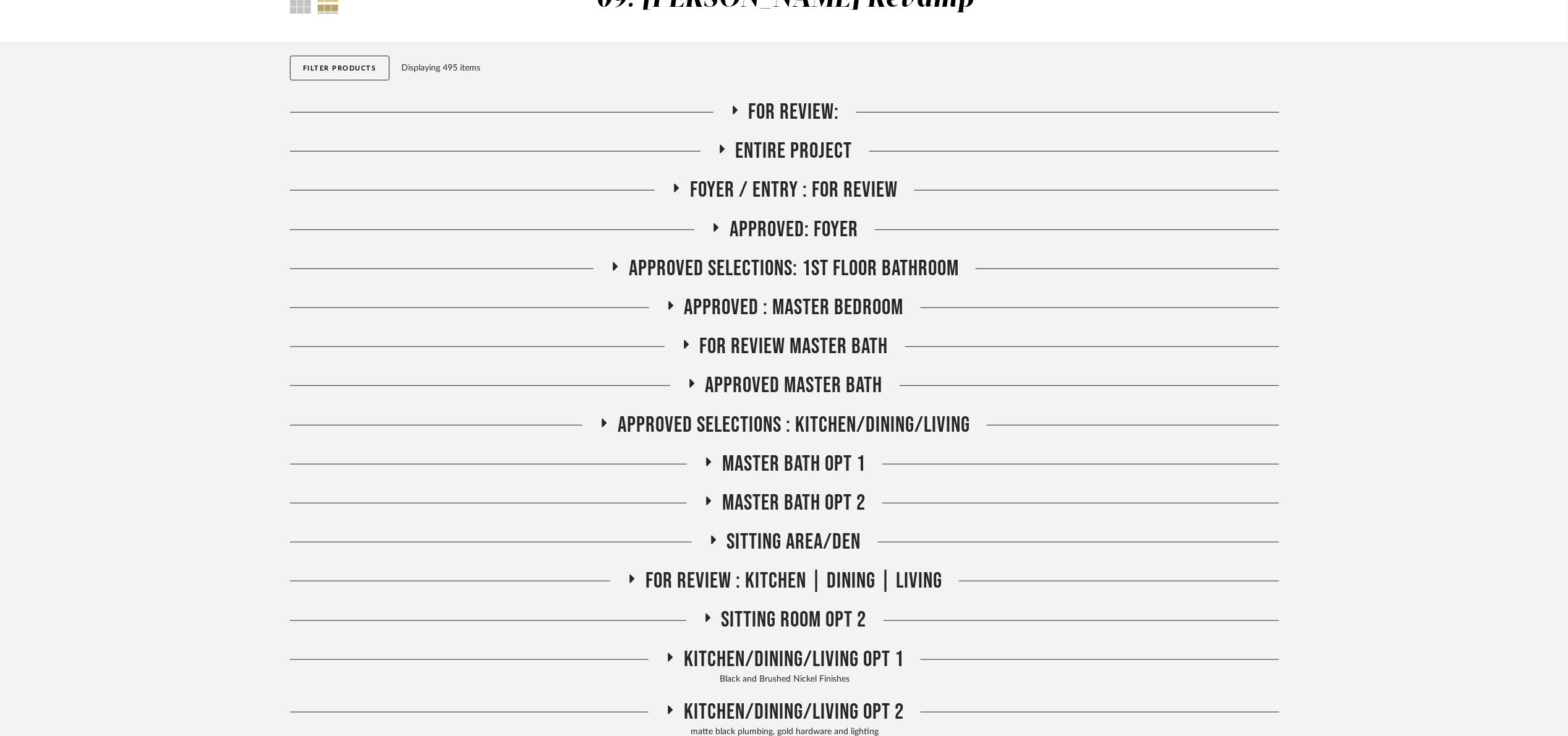
scroll to position [93, 0]
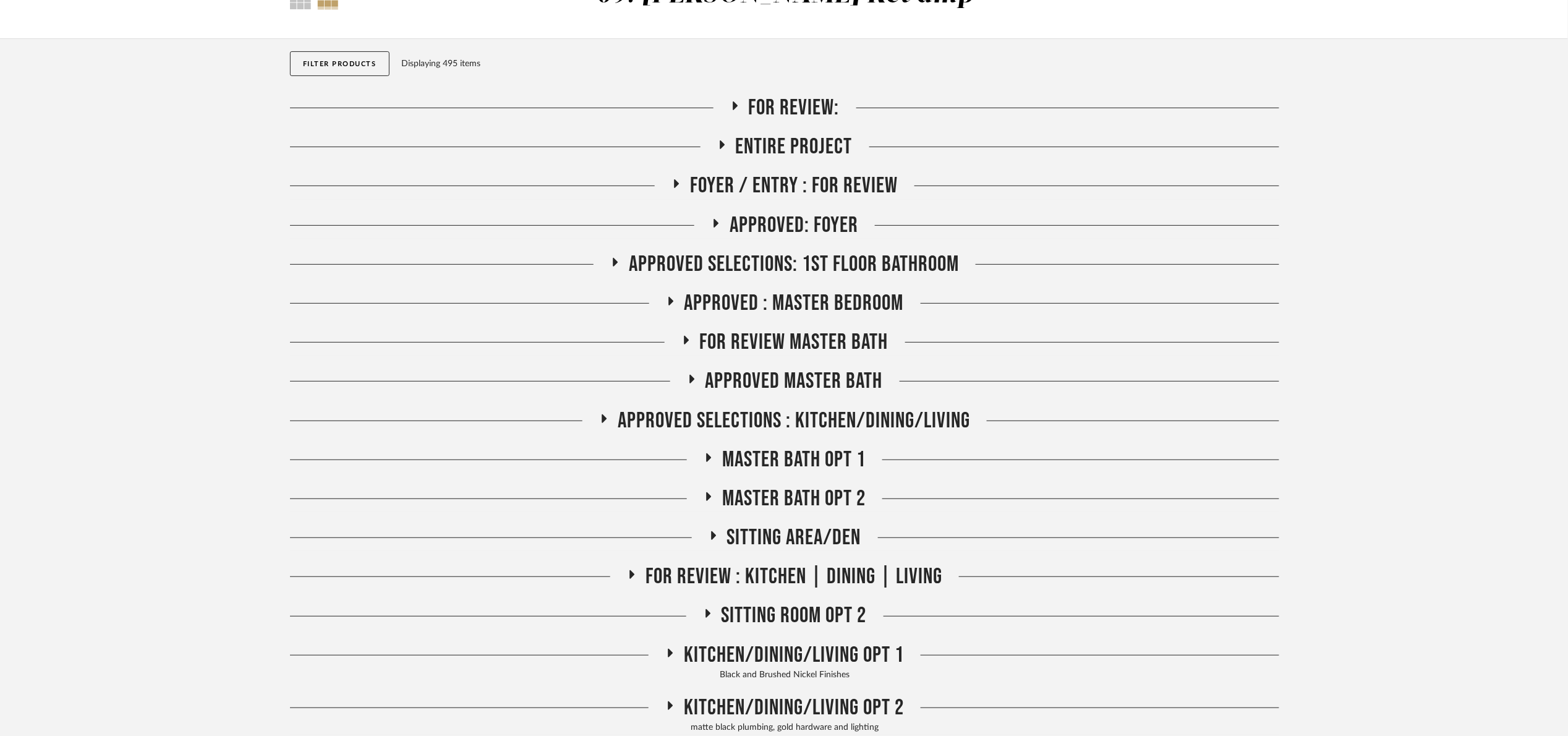
click at [871, 339] on span "FOR REVIEW Master Bath" at bounding box center [794, 342] width 189 height 26
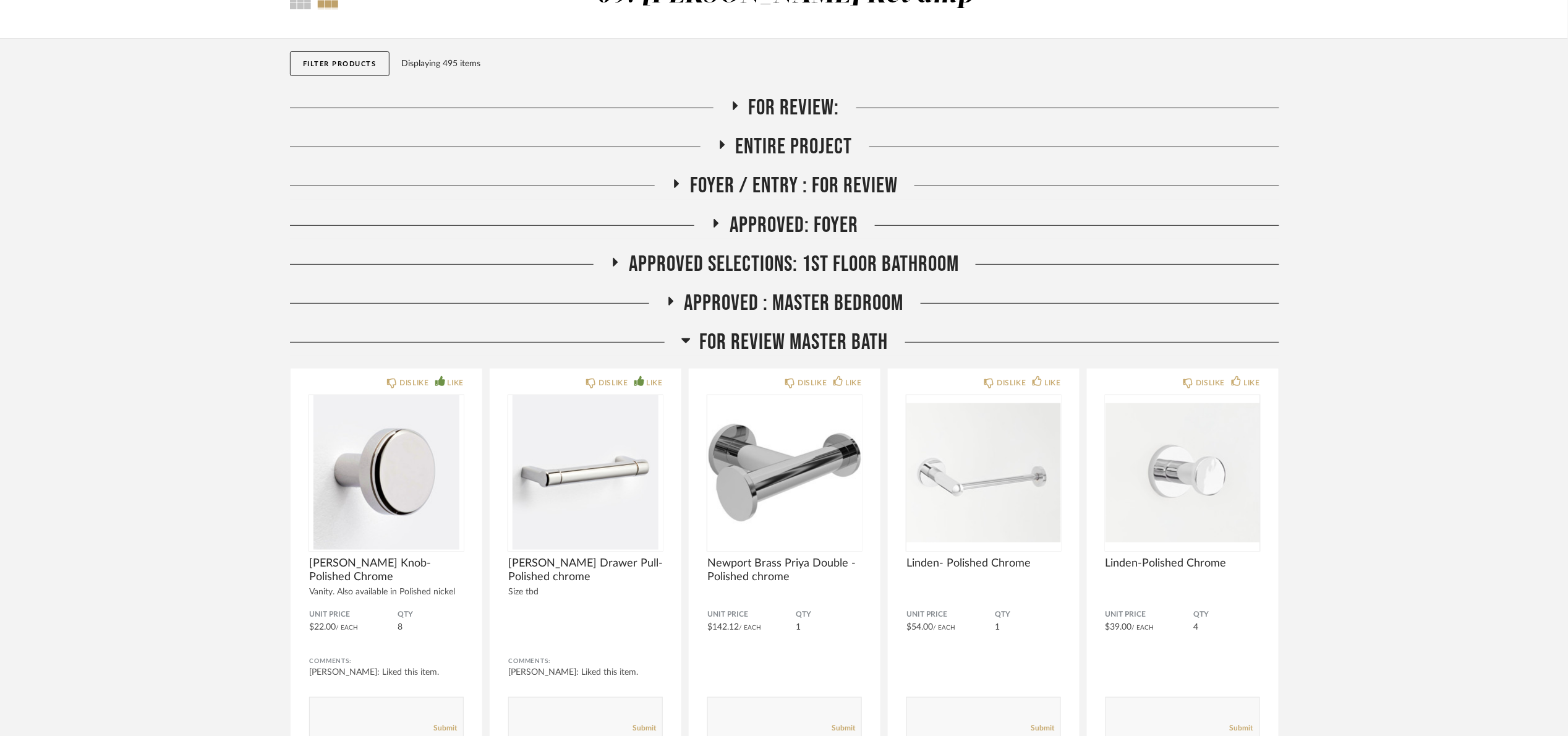
click at [855, 346] on span "FOR REVIEW Master Bath" at bounding box center [794, 342] width 189 height 26
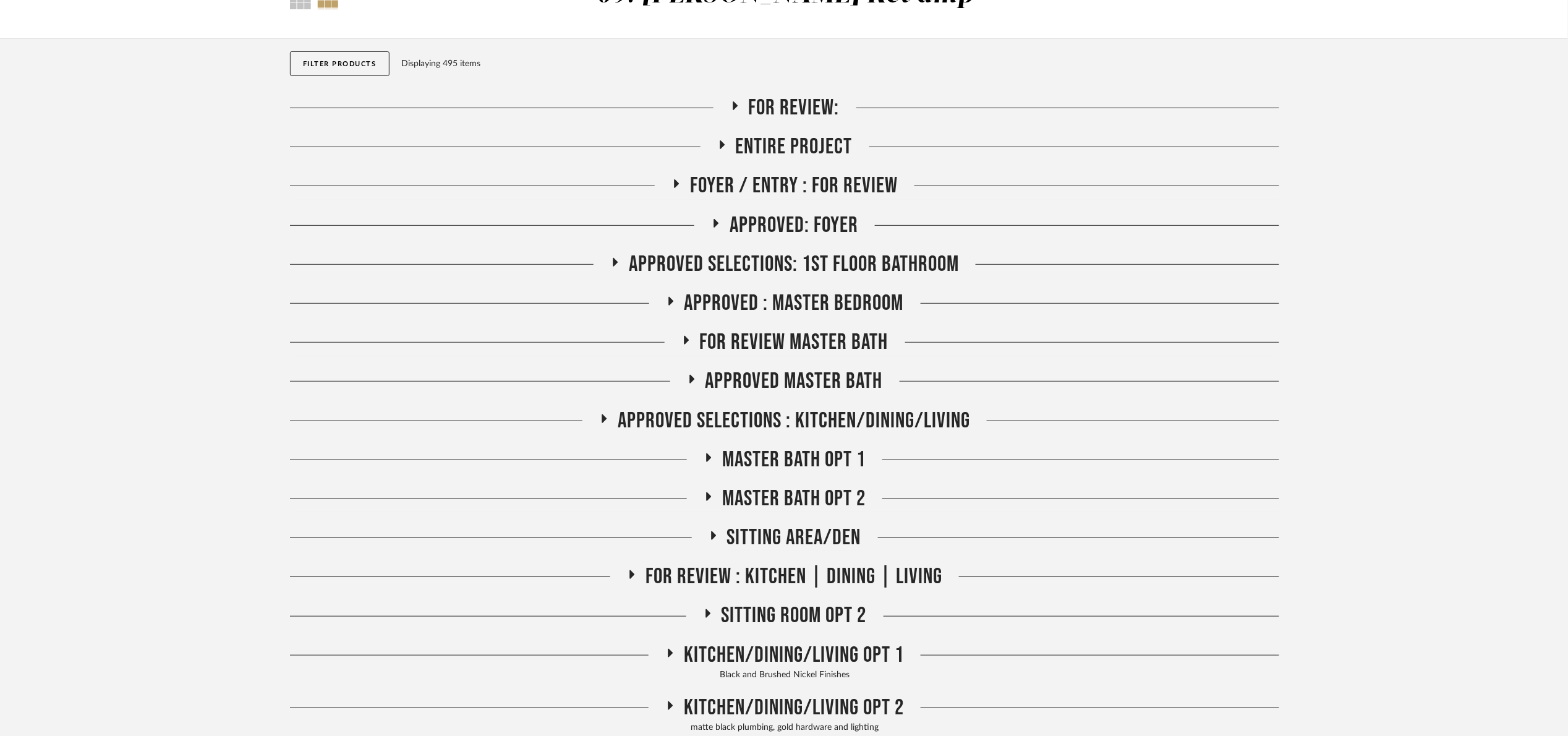
click at [750, 218] on span "Approved: Foyer" at bounding box center [794, 225] width 129 height 26
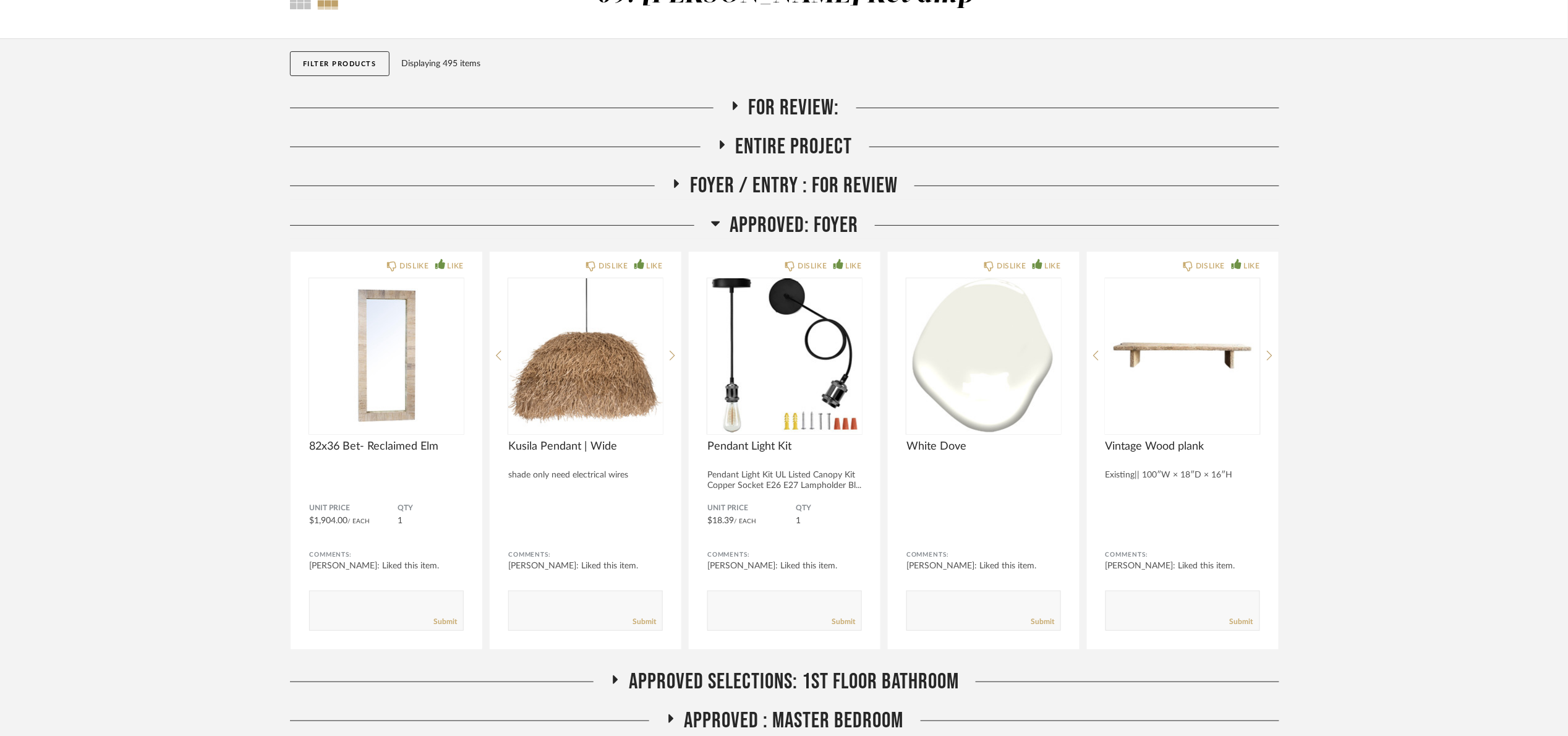
click at [750, 218] on span "Approved: Foyer" at bounding box center [794, 225] width 129 height 26
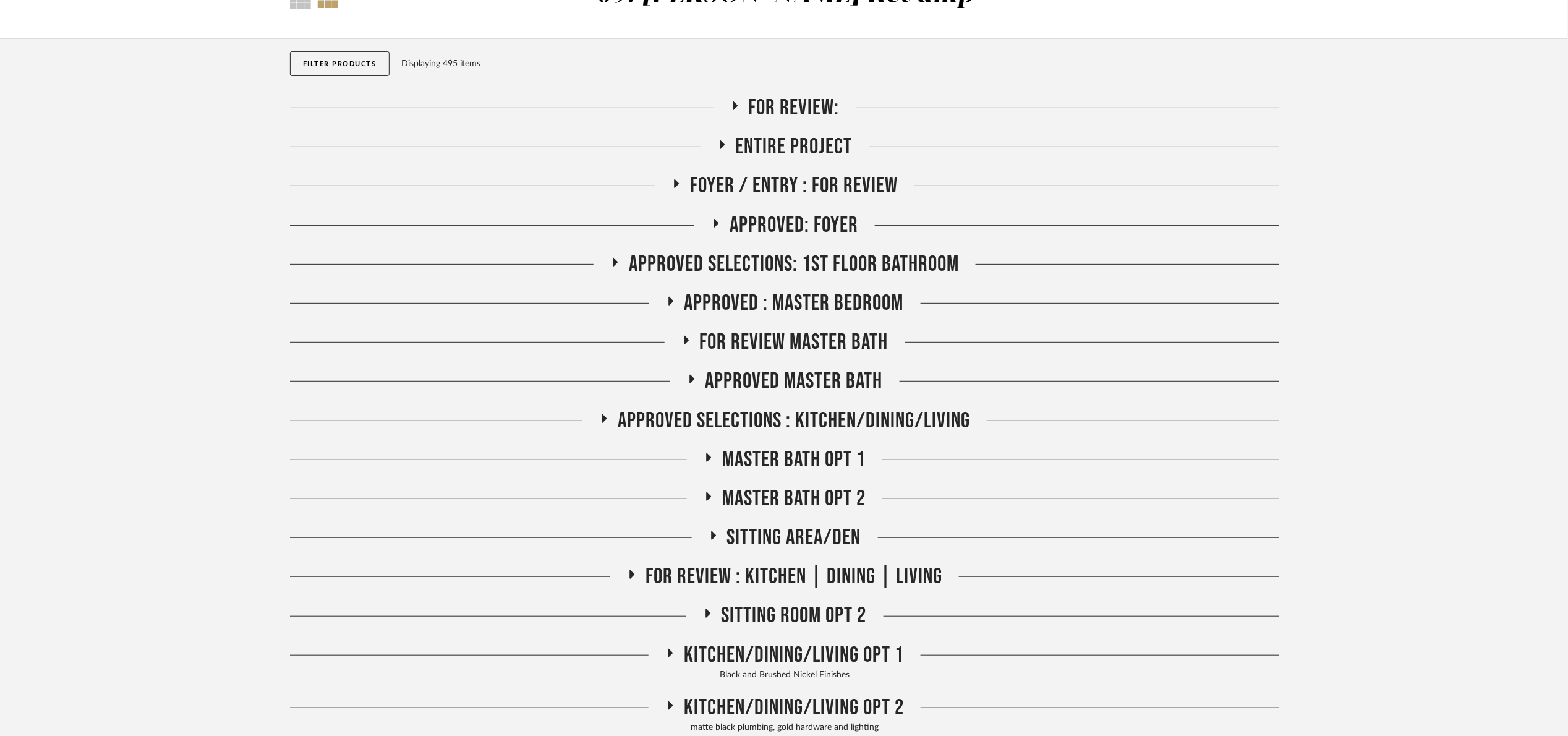
click at [764, 184] on span "Foyer / Entry : For Review" at bounding box center [794, 185] width 208 height 26
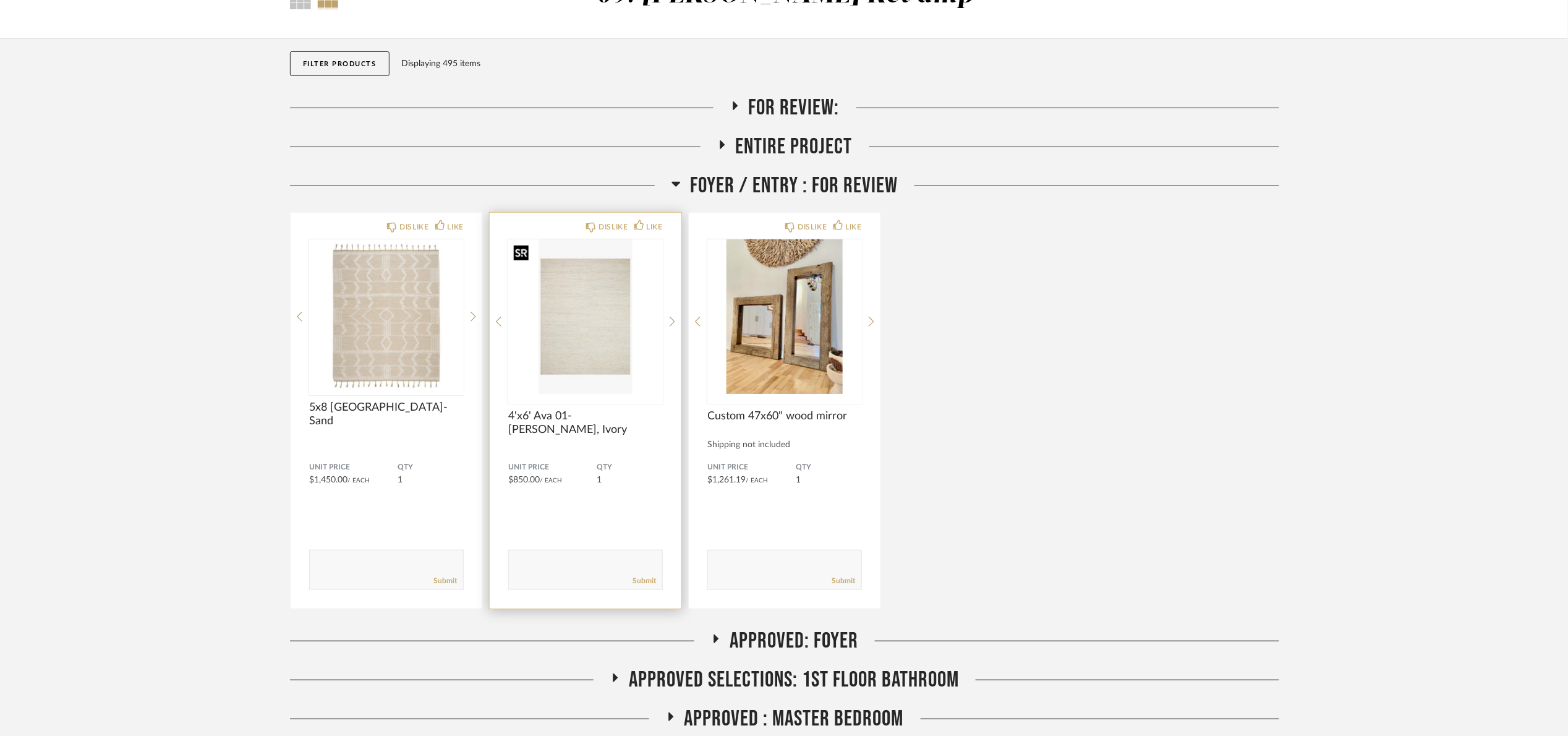
click at [0, 0] on img at bounding box center [0, 0] width 0 height 0
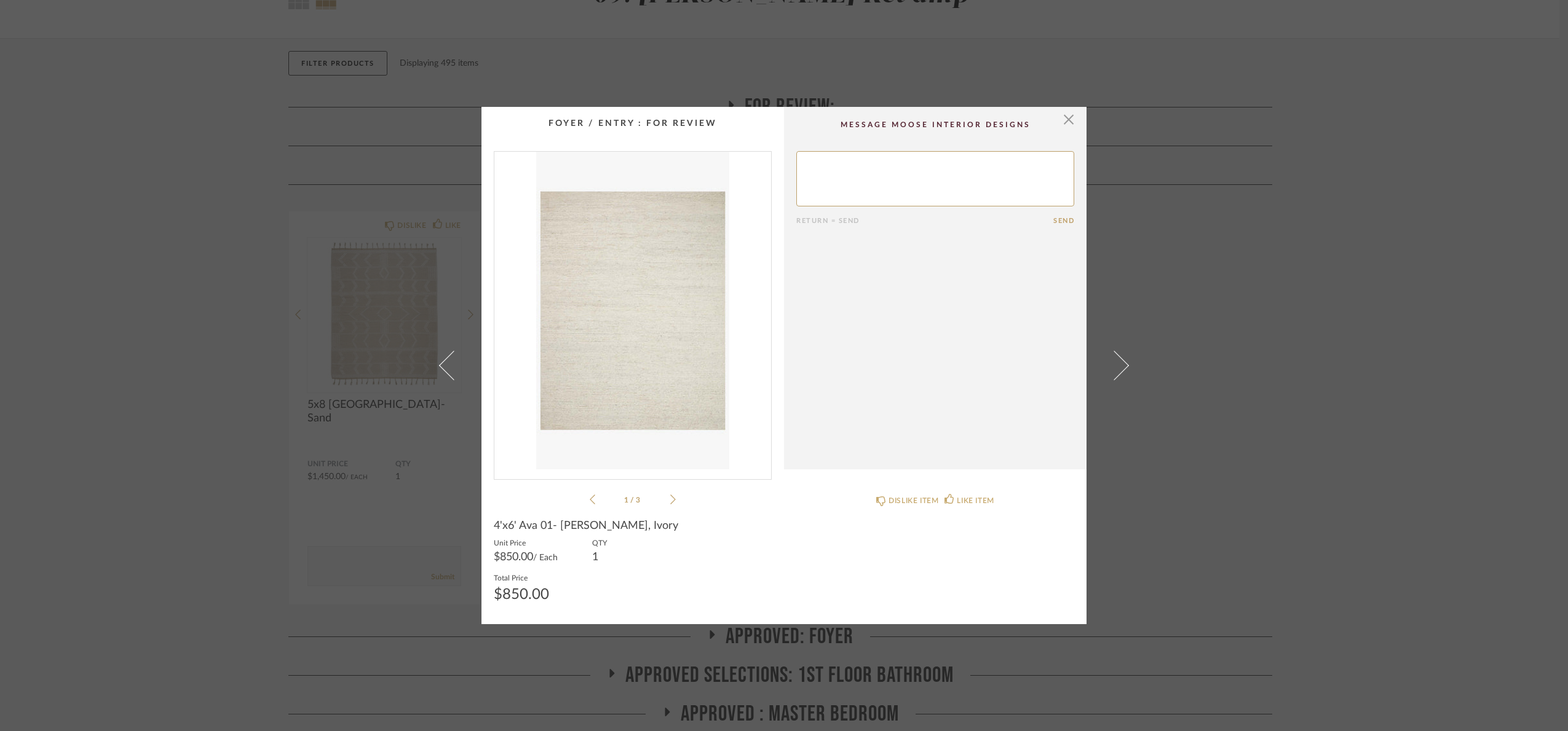
click at [1299, 357] on div "× 1 / 3 Return = Send Send 4'x6' Ava 01- MH Dove, Ivory Unit Price $850.00 / Ea…" at bounding box center [784, 366] width 1568 height 731
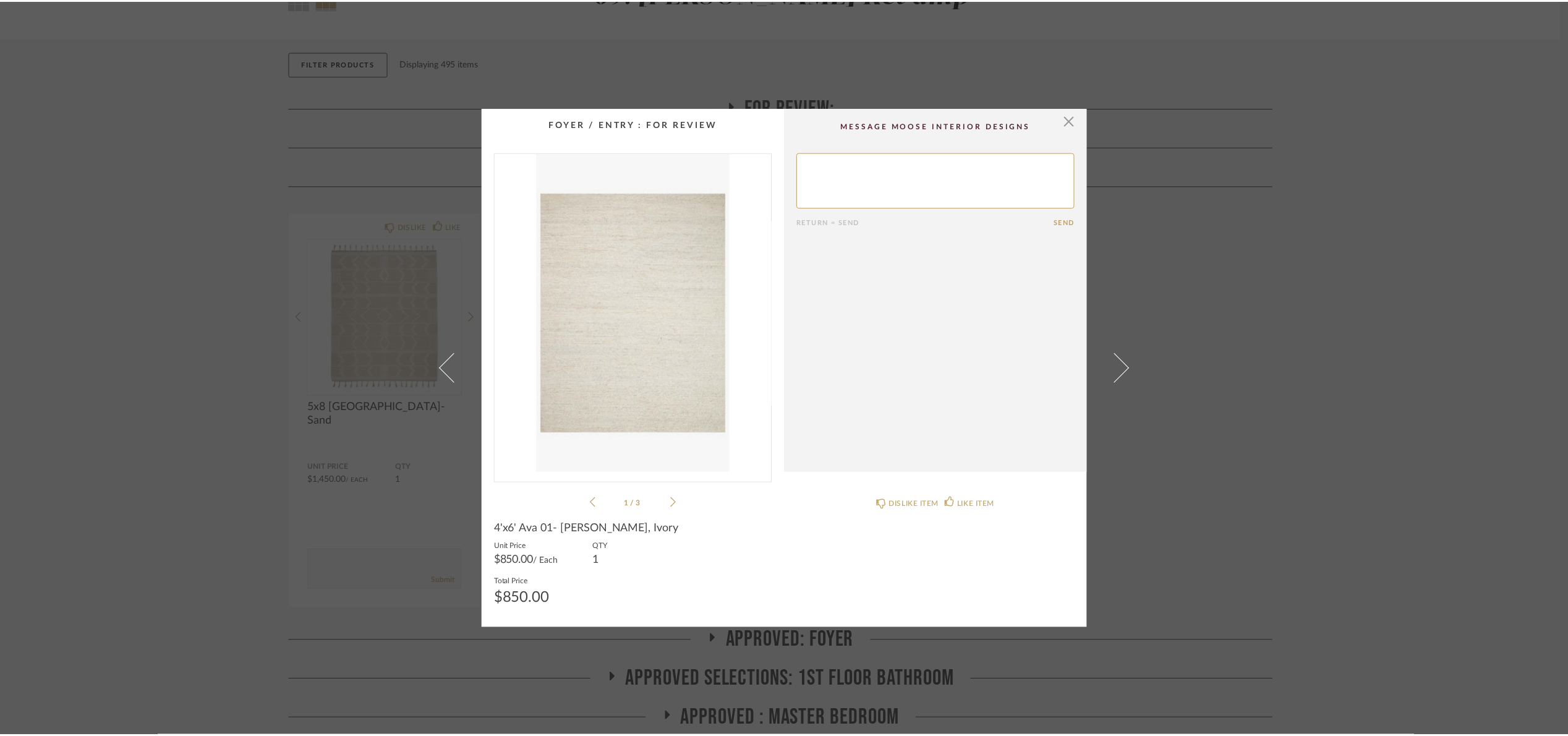
scroll to position [93, 0]
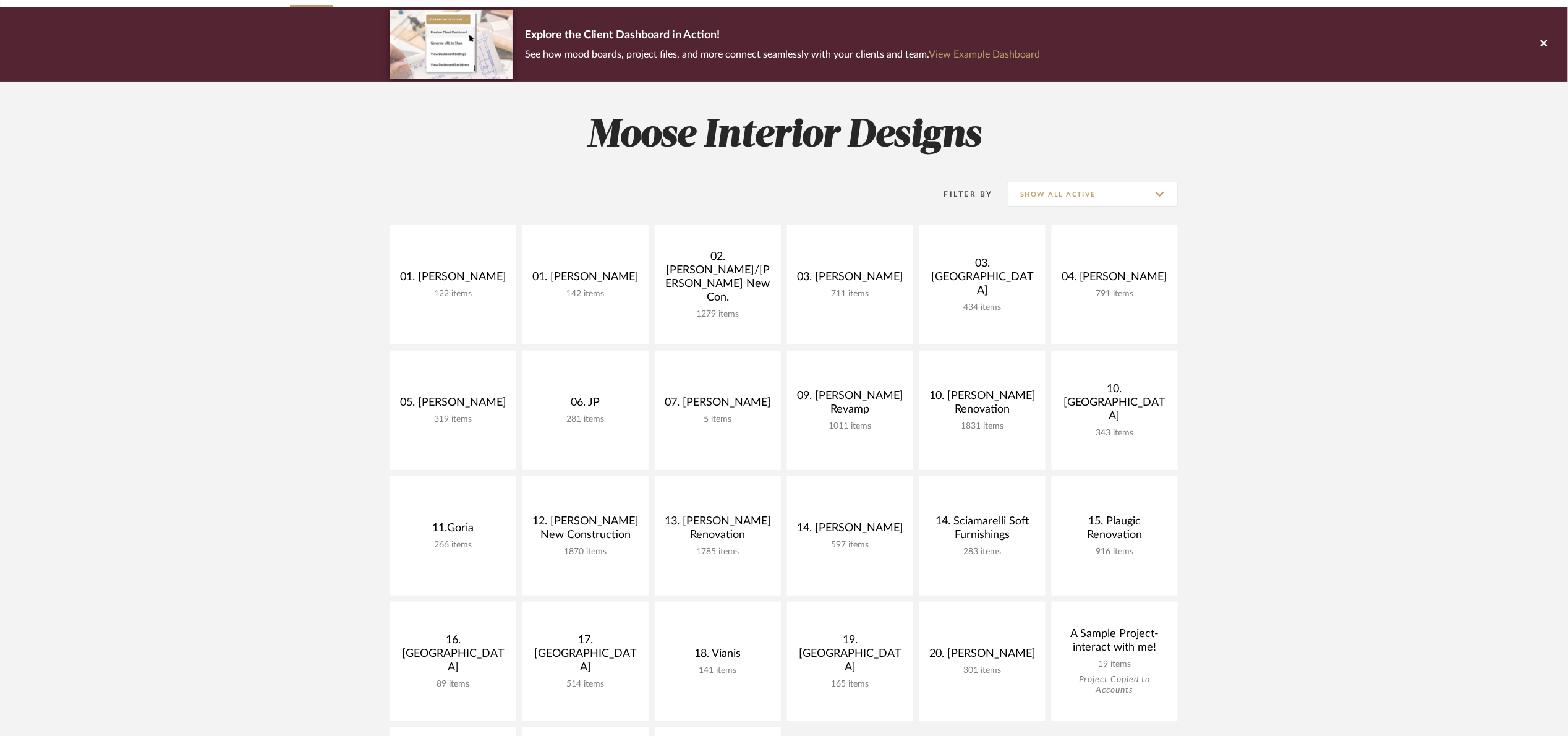
scroll to position [93, 0]
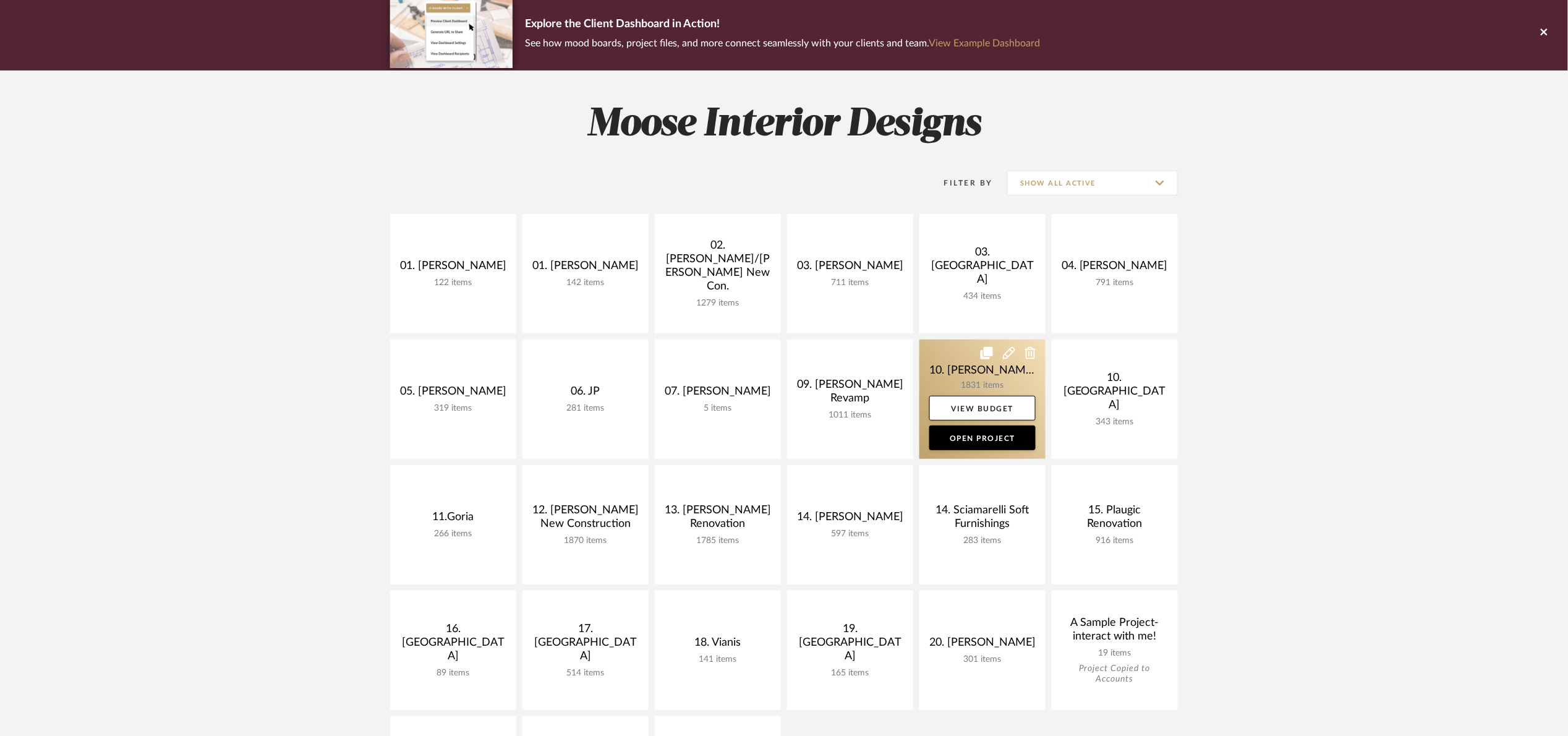
click at [928, 372] on link at bounding box center [983, 399] width 126 height 120
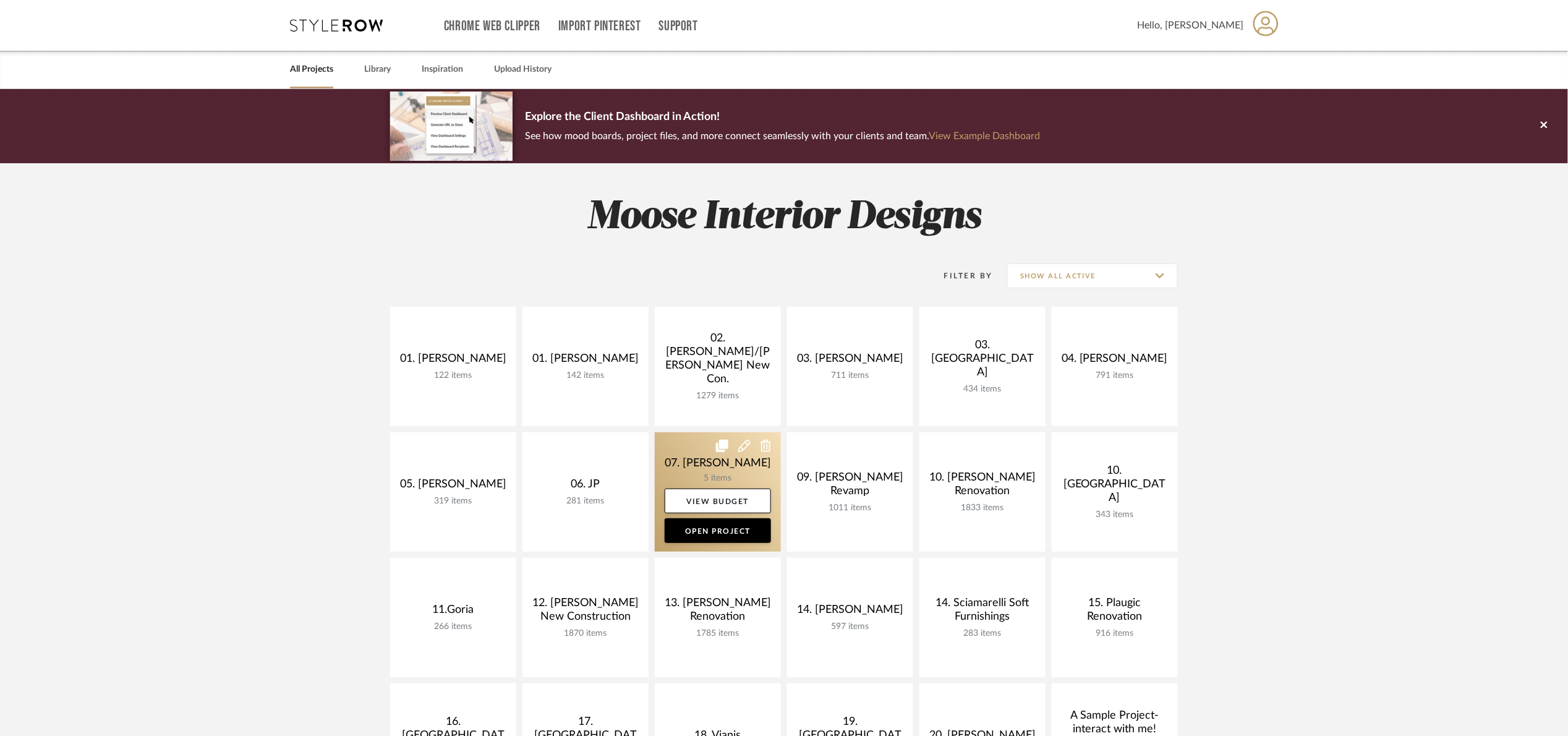
click at [682, 473] on link at bounding box center [718, 492] width 126 height 120
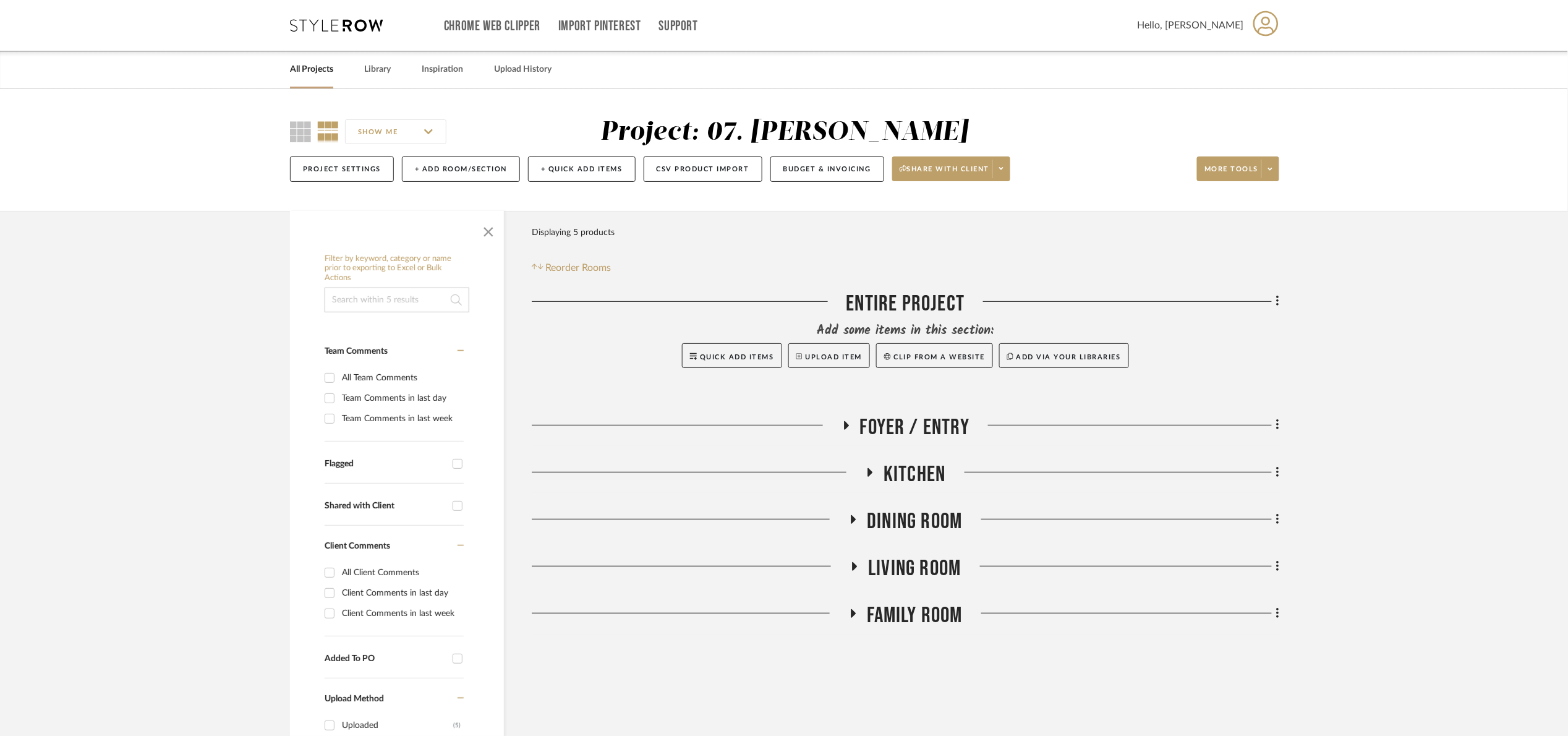
click at [861, 429] on span "Foyer / Entry" at bounding box center [915, 427] width 110 height 26
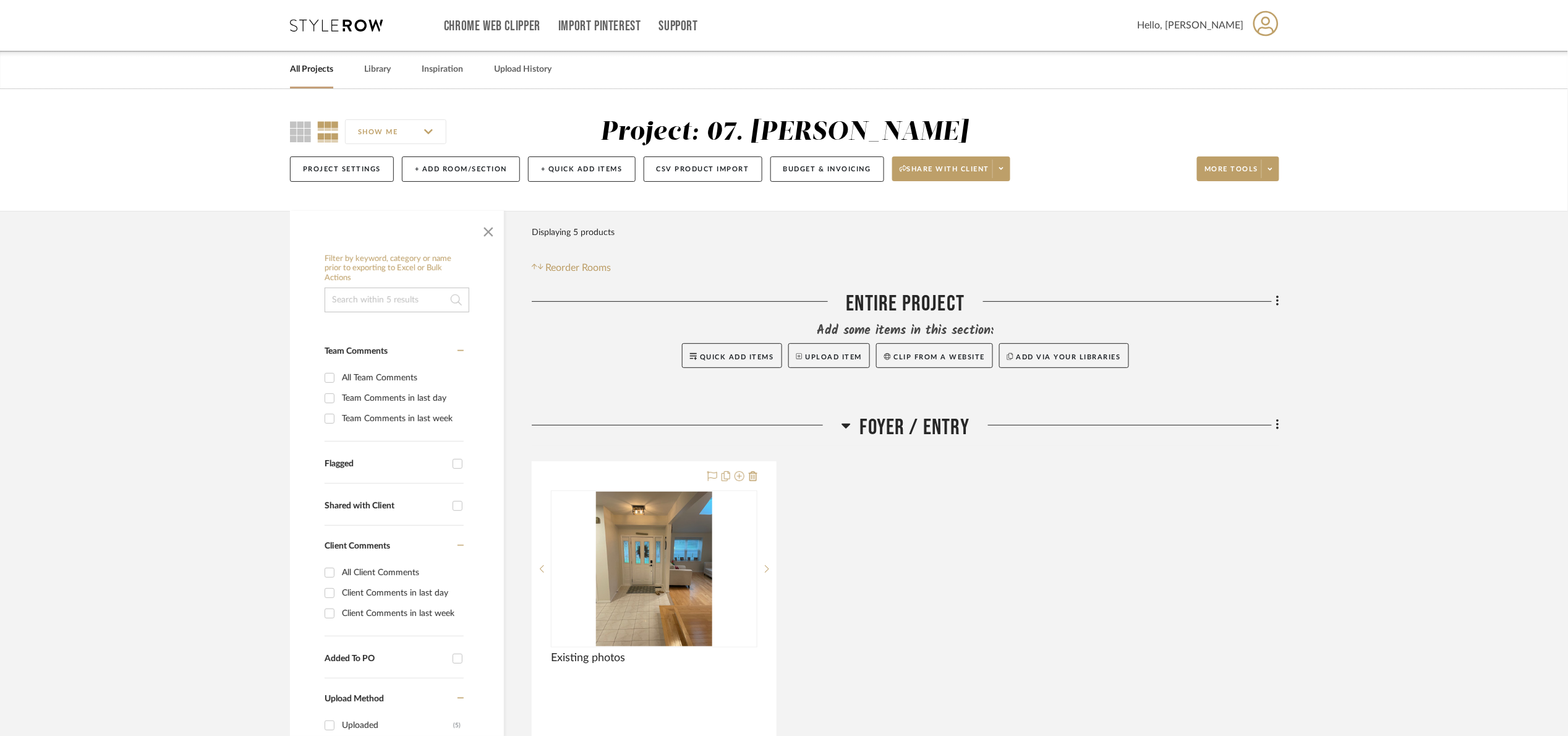
click at [916, 421] on span "Foyer / Entry" at bounding box center [915, 427] width 110 height 26
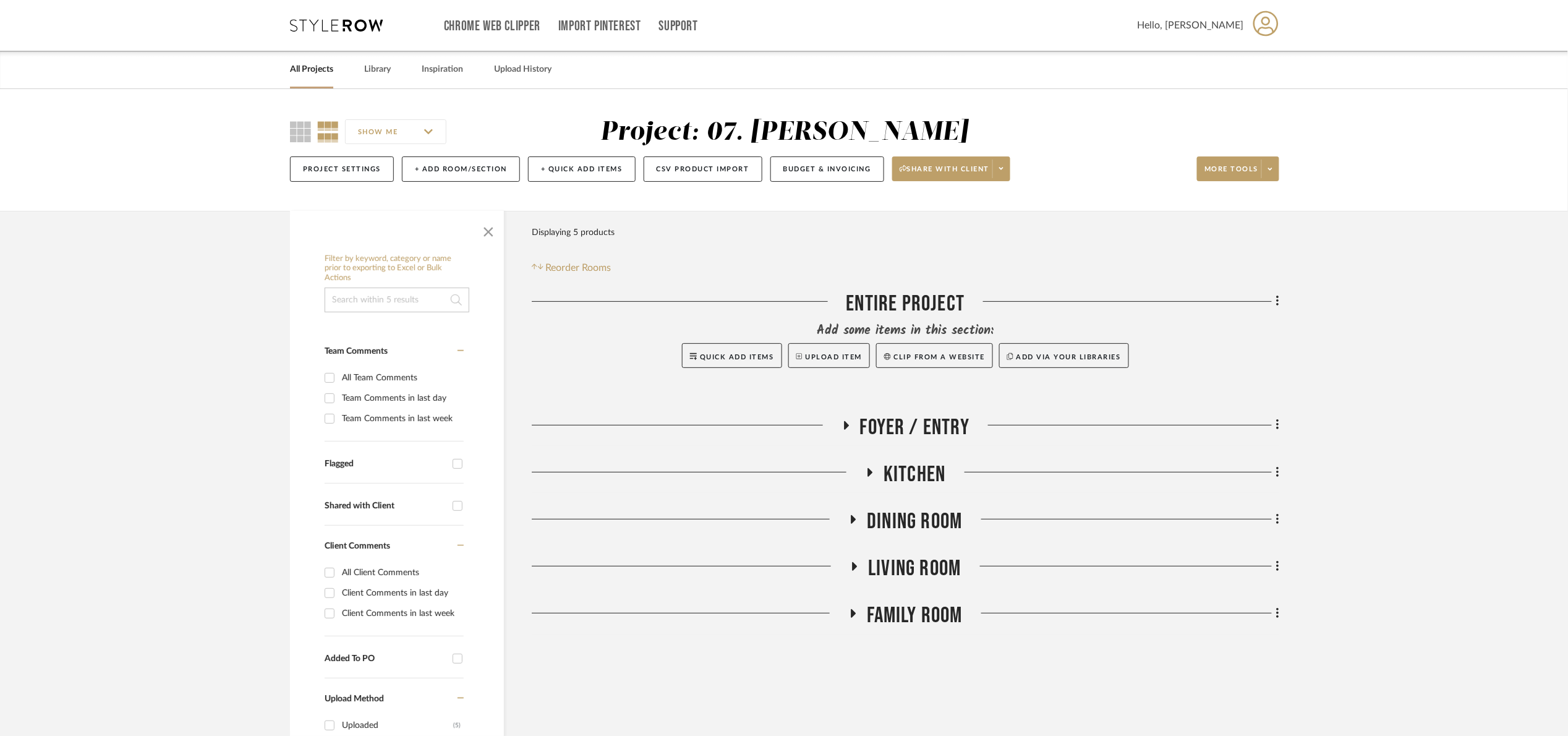
click at [922, 477] on span "Kitchen" at bounding box center [915, 475] width 62 height 26
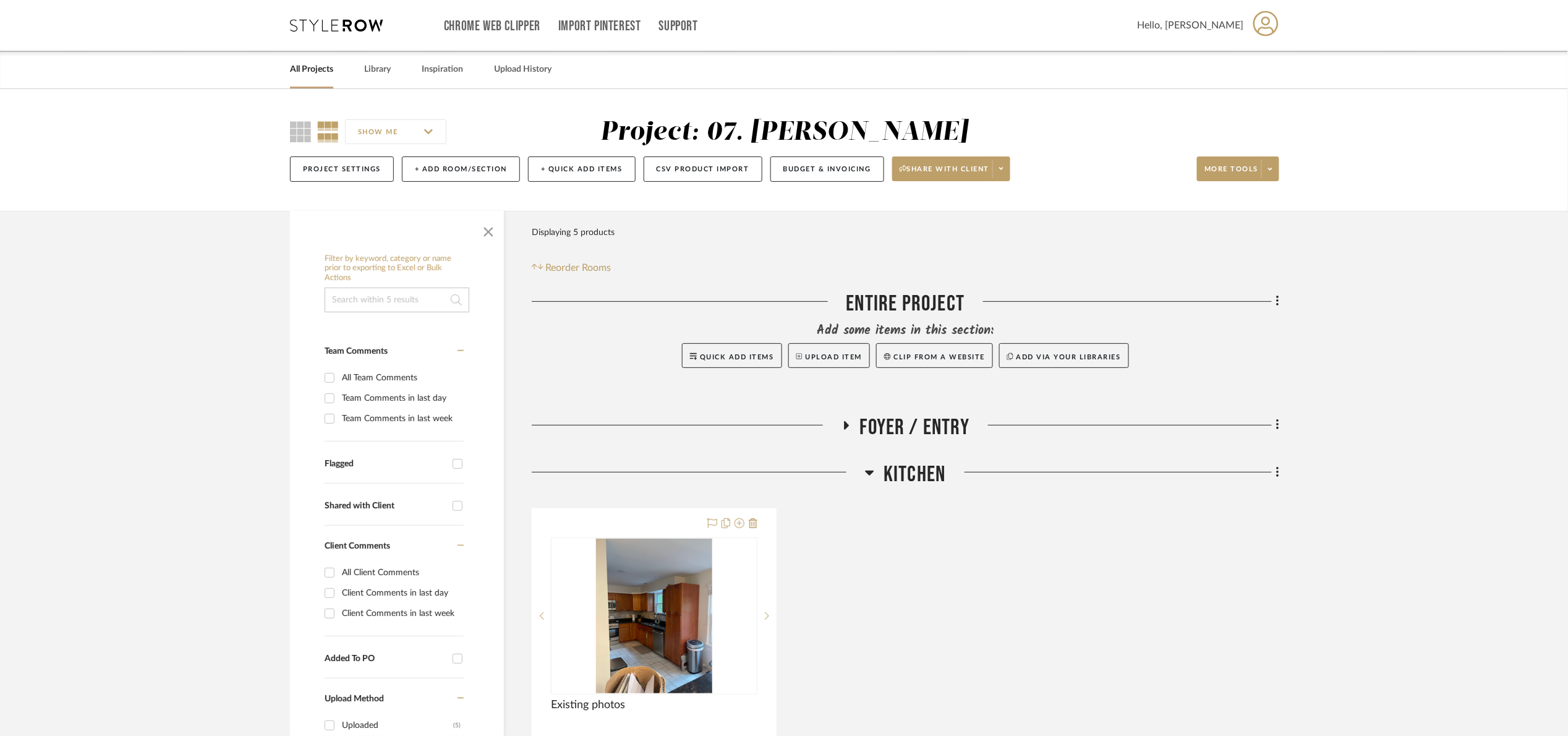
click at [922, 477] on span "Kitchen" at bounding box center [915, 475] width 62 height 26
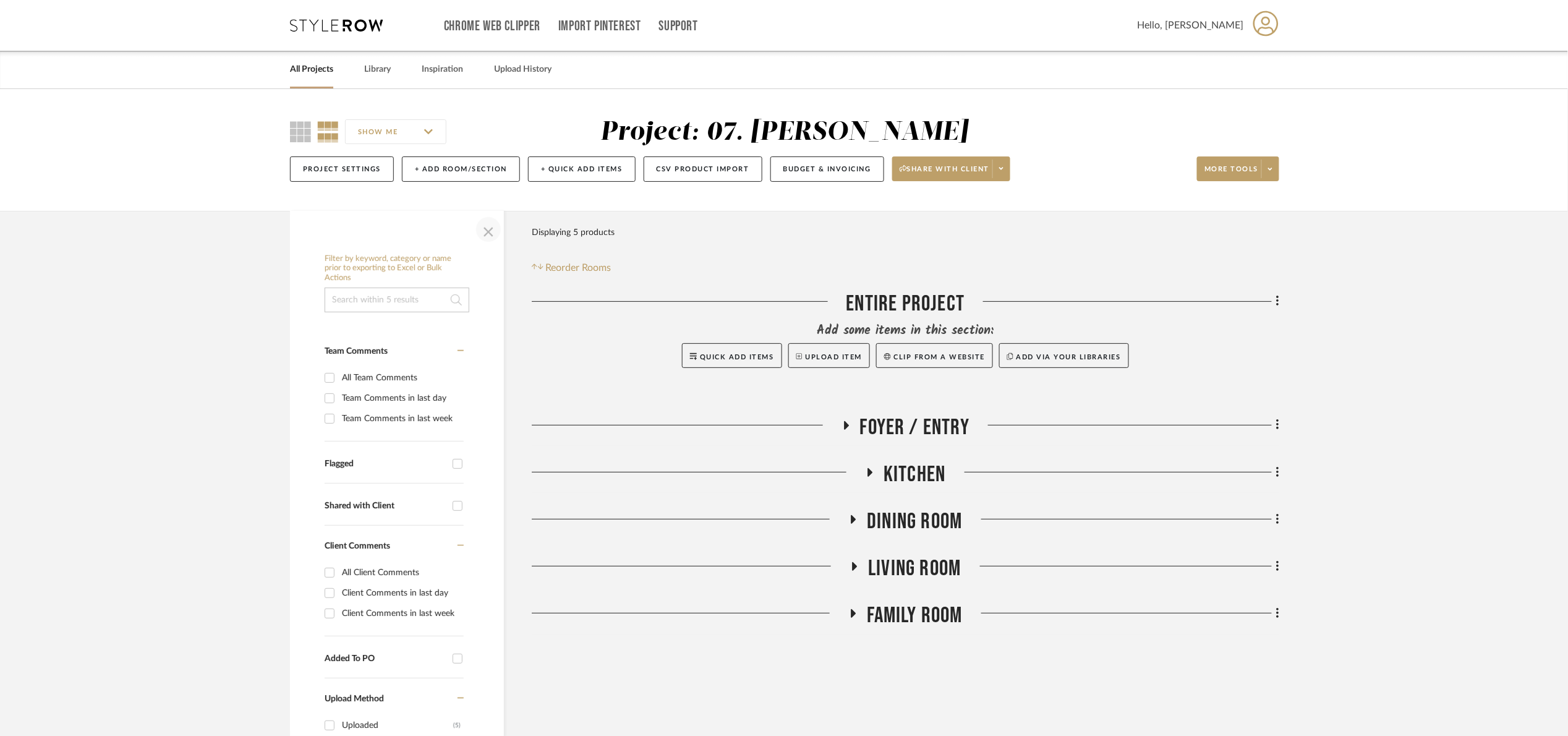
click at [490, 224] on span "button" at bounding box center [488, 229] width 30 height 30
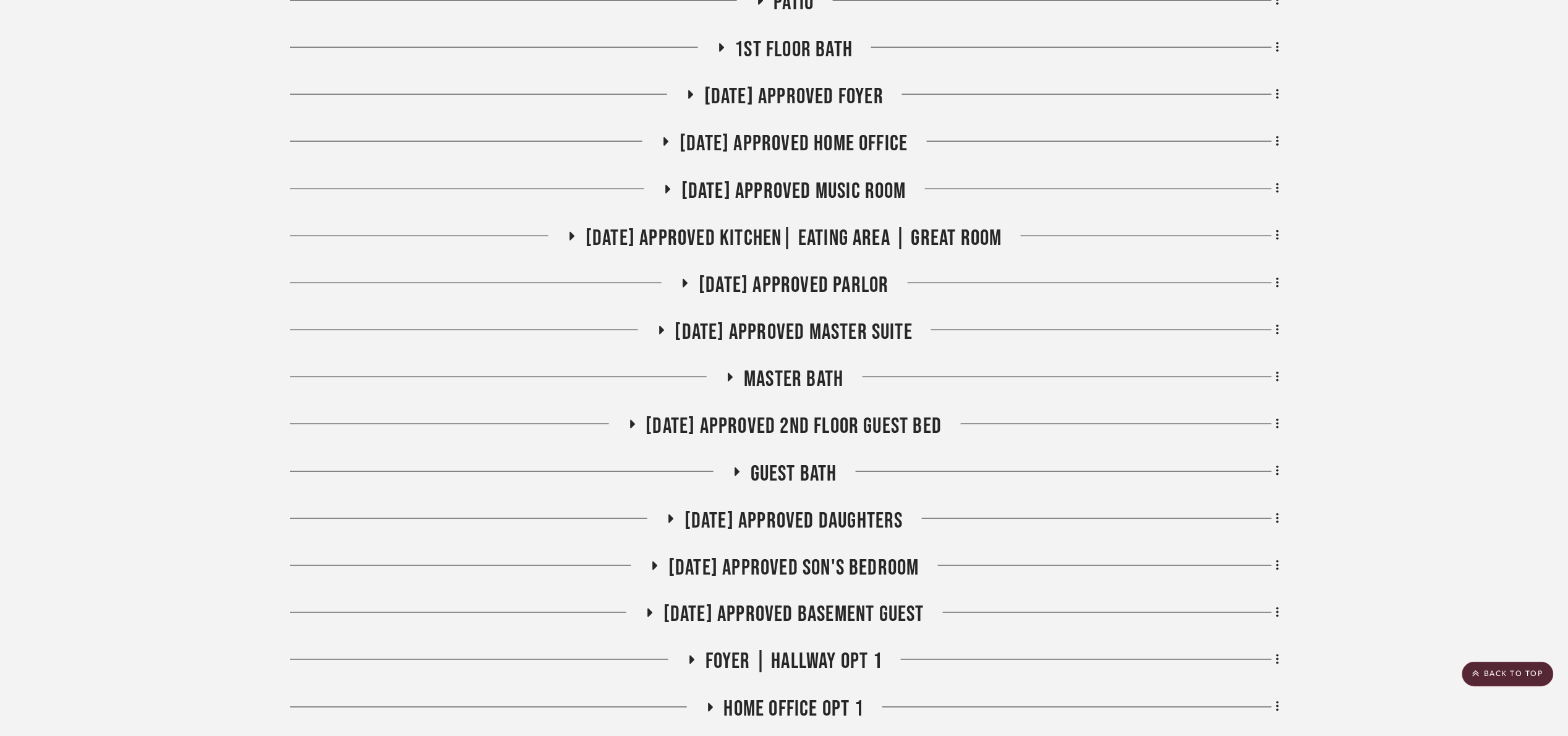
scroll to position [557, 0]
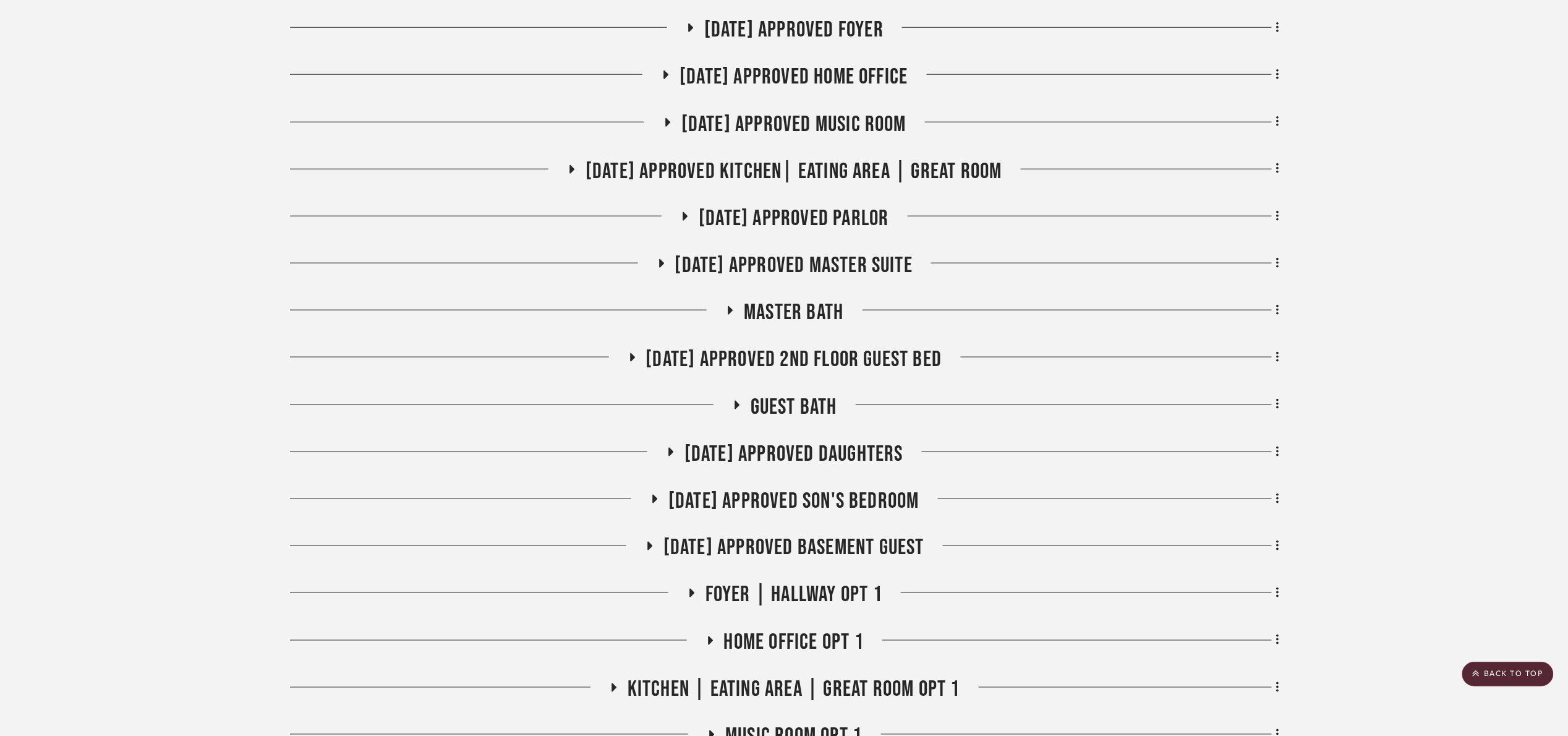
click at [865, 497] on span "[DATE] Approved Son's Bedroom" at bounding box center [794, 501] width 251 height 26
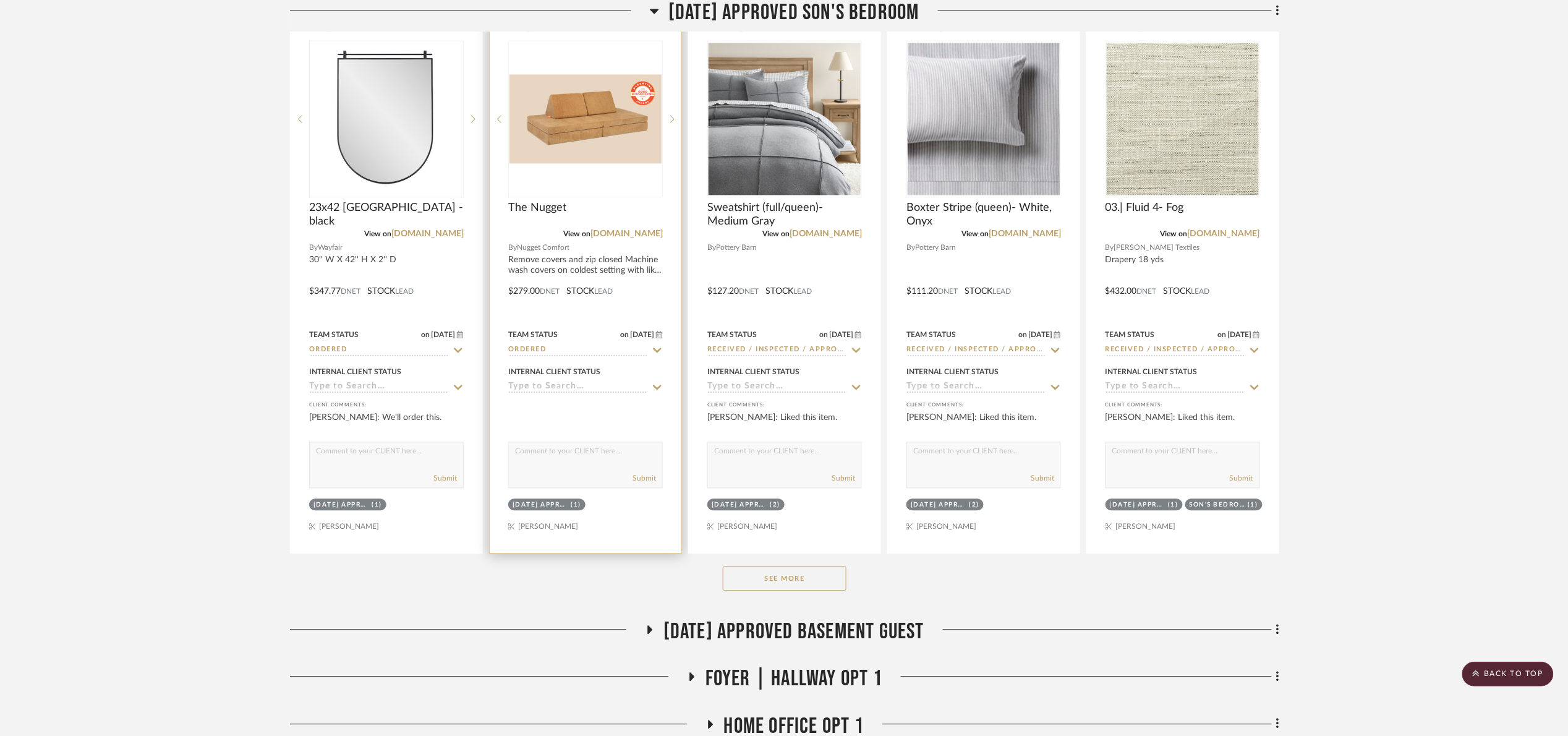
scroll to position [1114, 0]
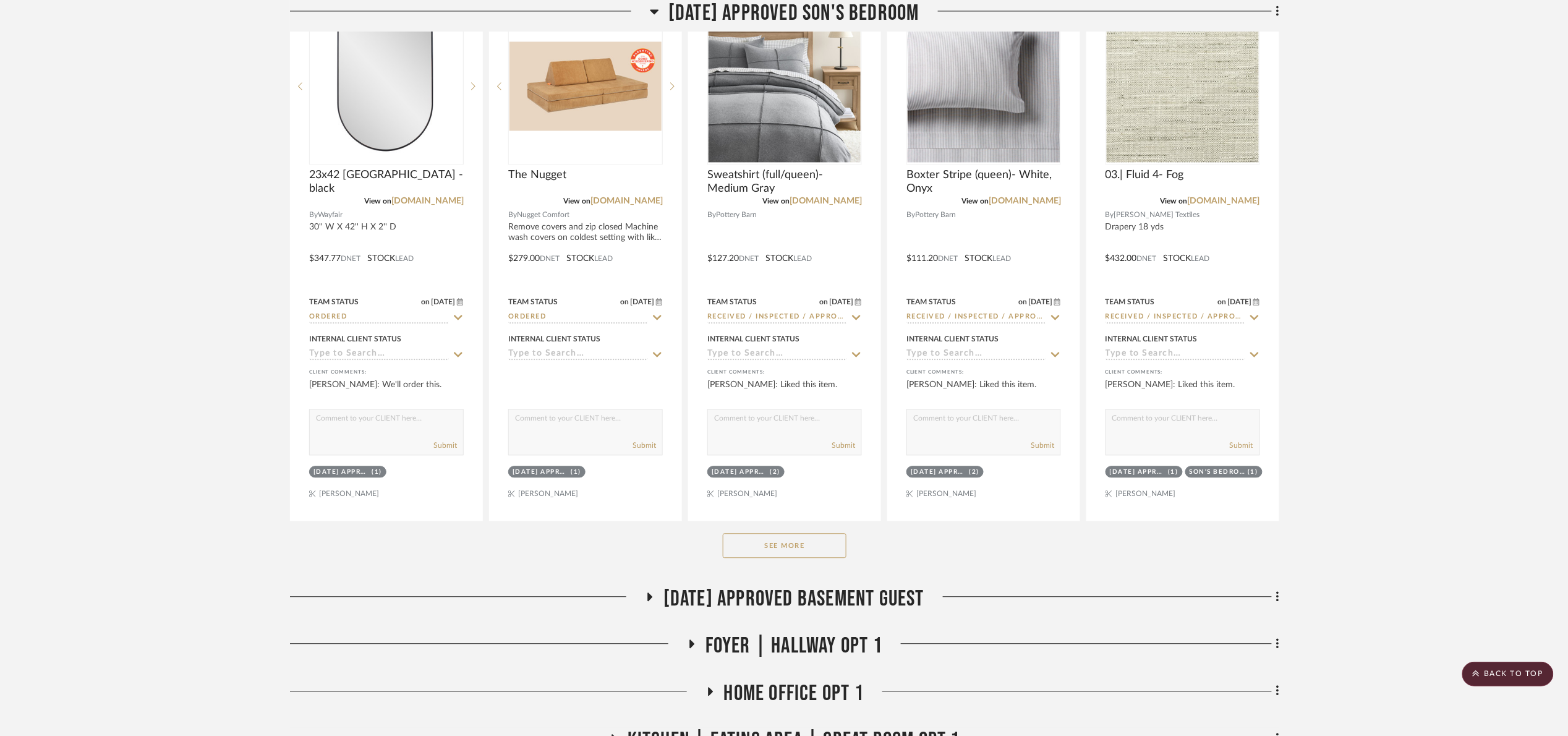
click at [781, 540] on button "See More" at bounding box center [785, 545] width 124 height 25
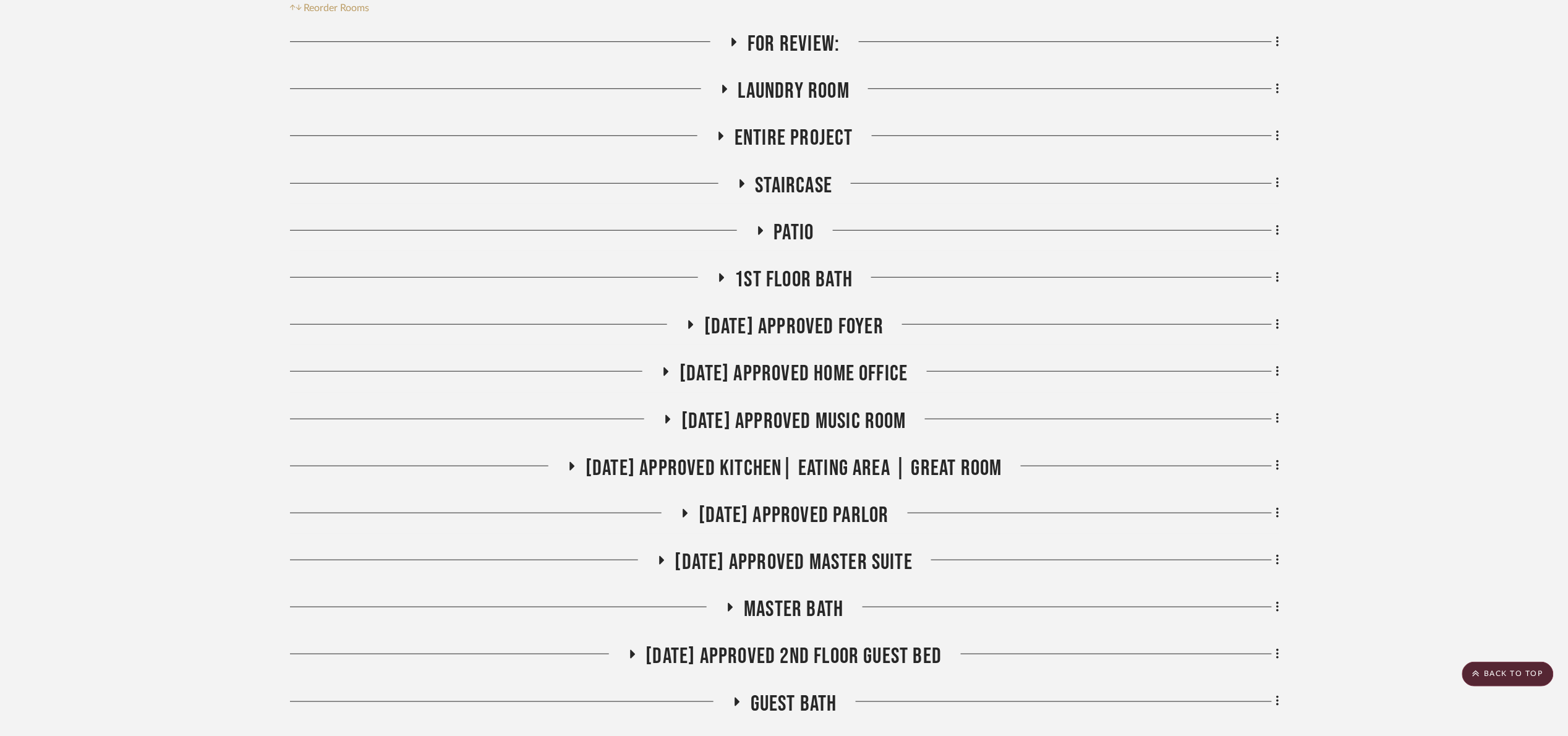
scroll to position [0, 0]
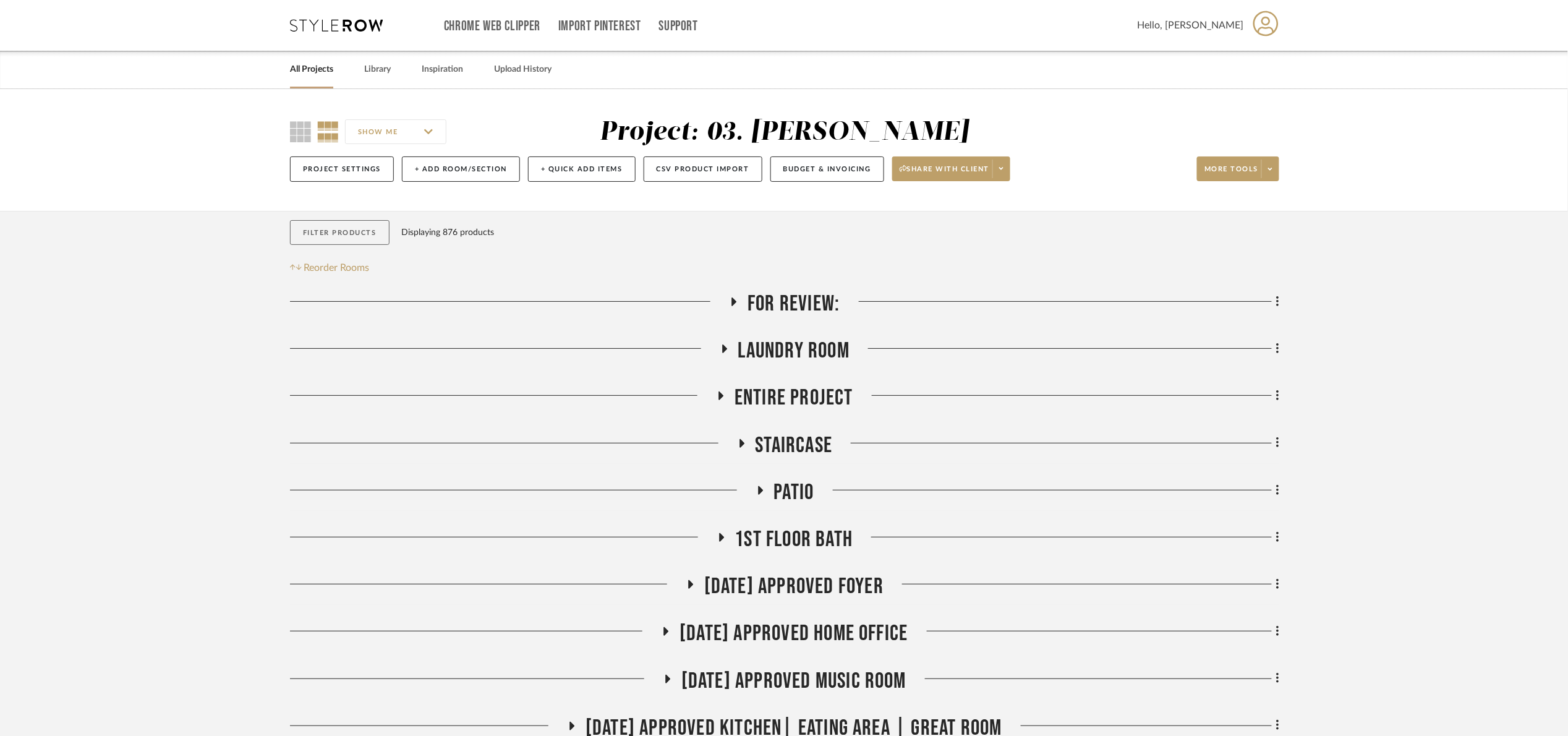
click at [340, 238] on button "Filter Products" at bounding box center [340, 233] width 99 height 26
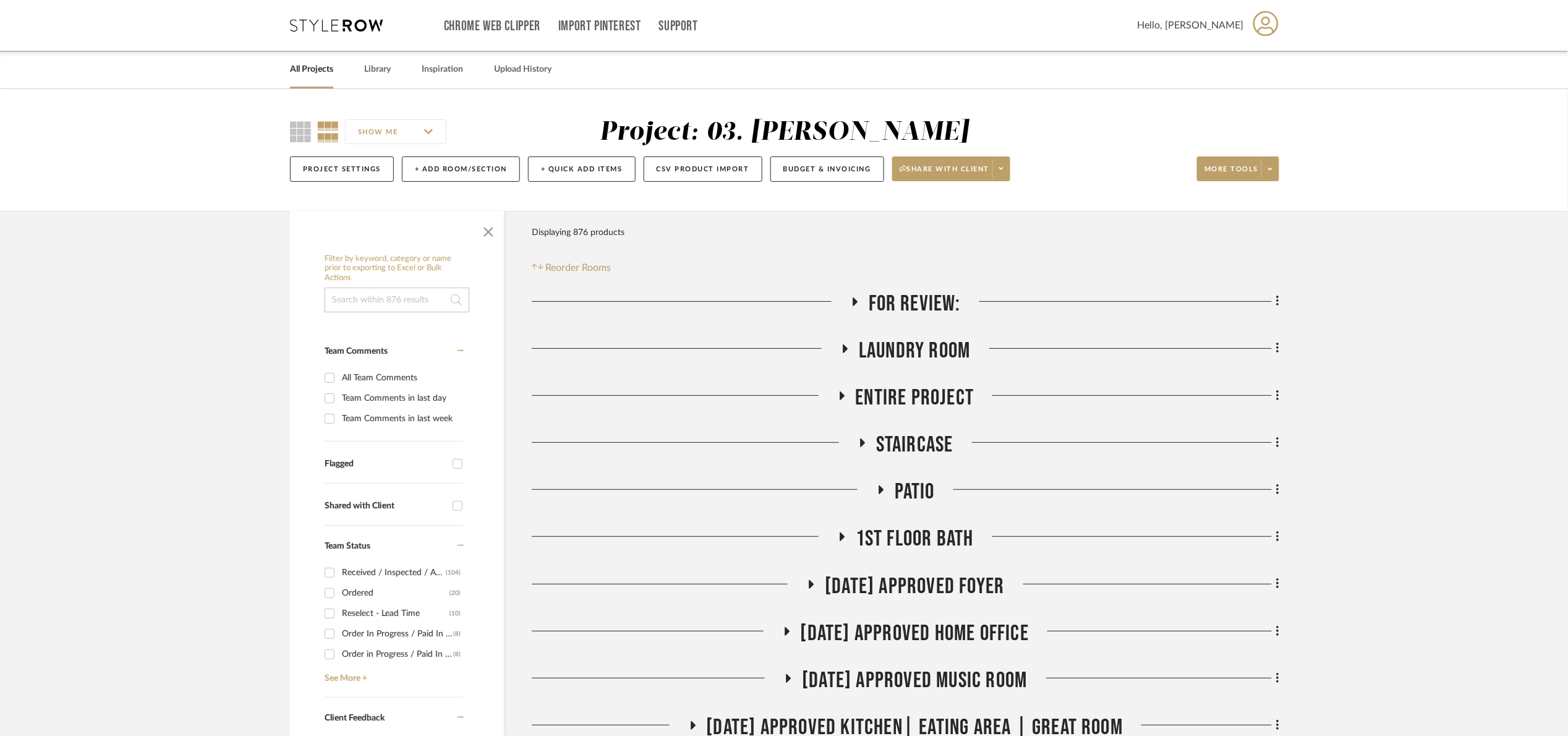
drag, startPoint x: 340, startPoint y: 297, endPoint x: 349, endPoint y: 296, distance: 9.1
click at [342, 297] on input at bounding box center [397, 300] width 145 height 25
type input "ESPRESSO"
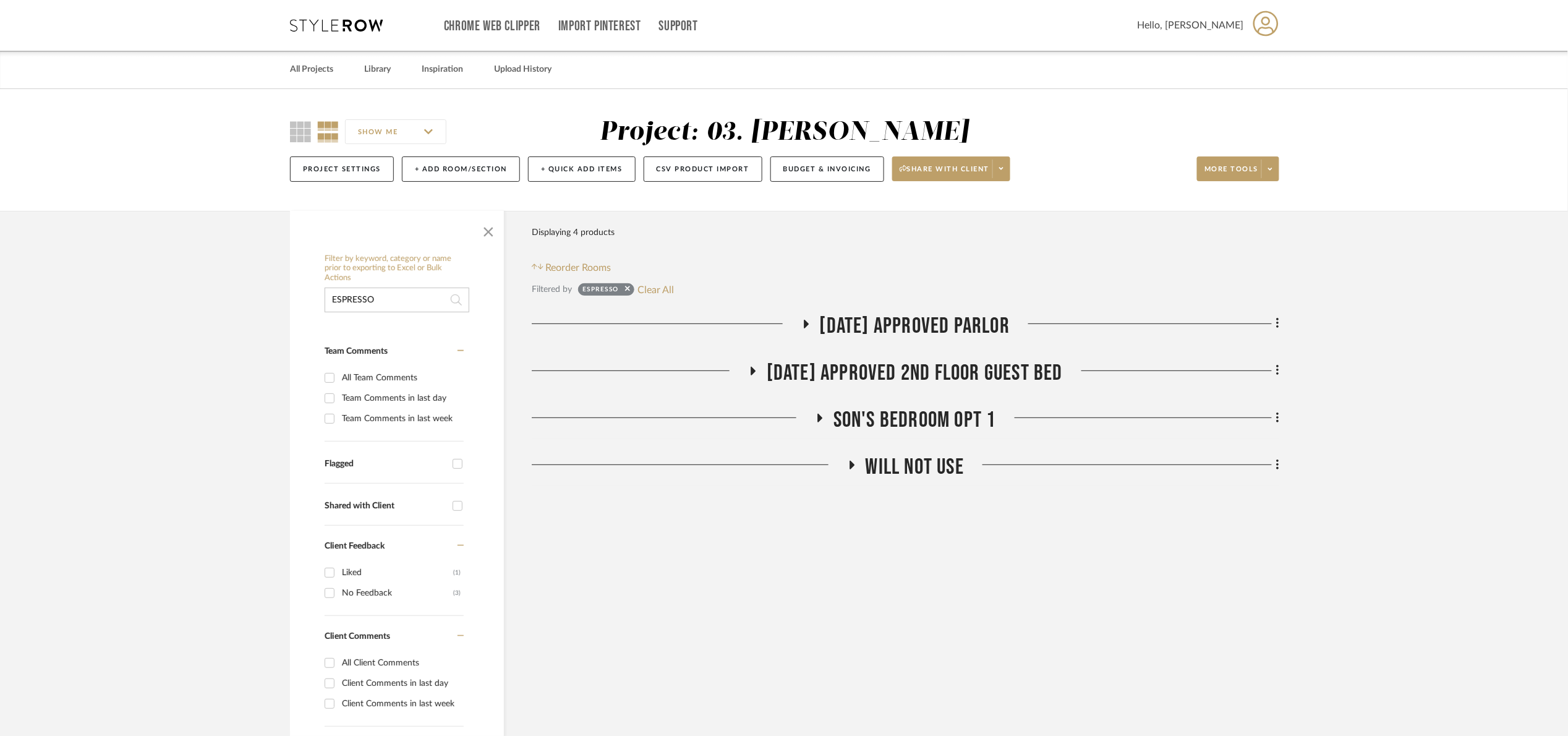
click at [929, 329] on span "[DATE] Approved Parlor" at bounding box center [915, 326] width 190 height 26
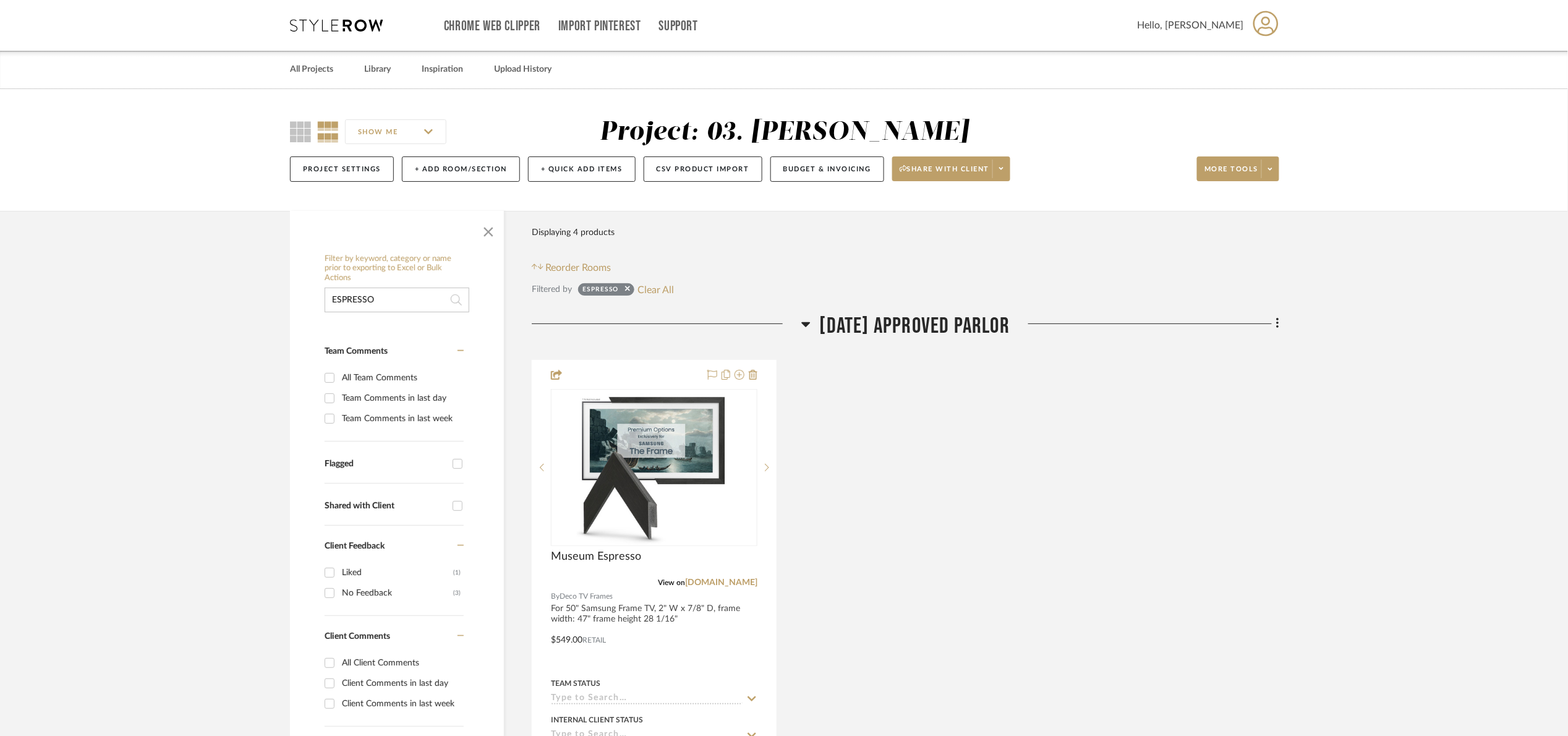
click at [929, 329] on span "[DATE] Approved Parlor" at bounding box center [915, 326] width 190 height 26
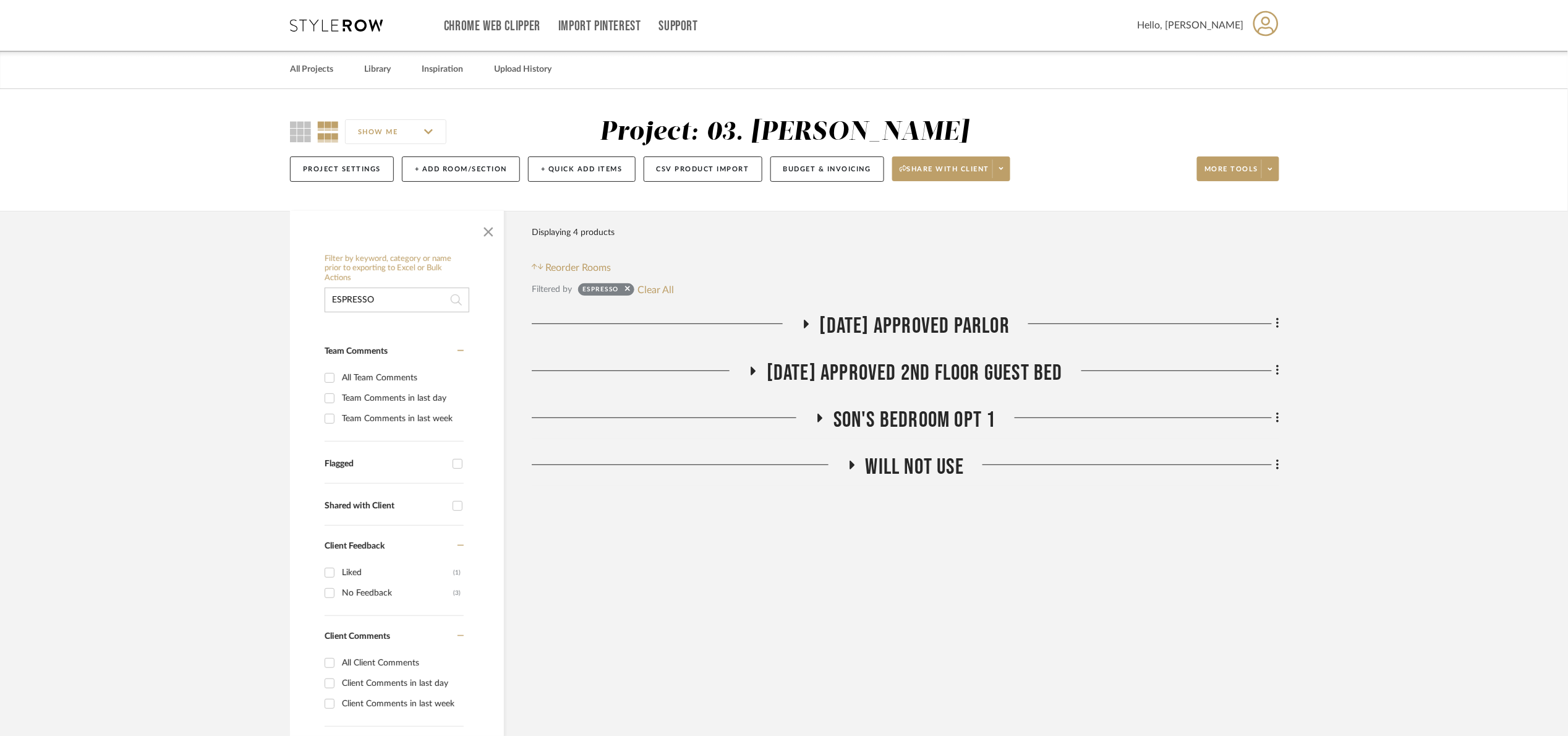
click at [926, 371] on span "[DATE] Approved 2nd floor Guest Bed" at bounding box center [915, 373] width 297 height 26
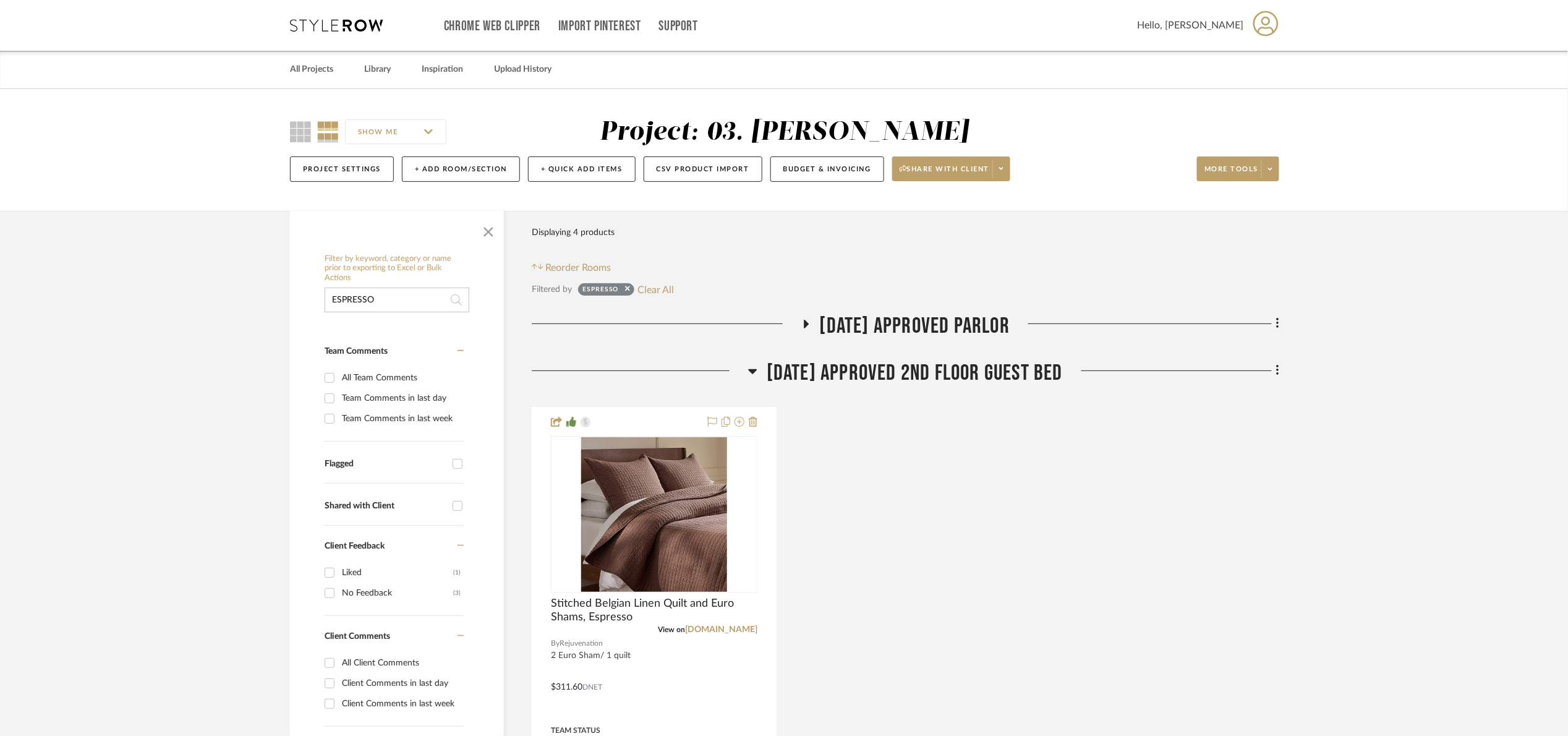
drag, startPoint x: 924, startPoint y: 372, endPoint x: 911, endPoint y: 418, distance: 47.8
click at [923, 372] on span "[DATE] Approved 2nd floor Guest Bed" at bounding box center [915, 373] width 297 height 26
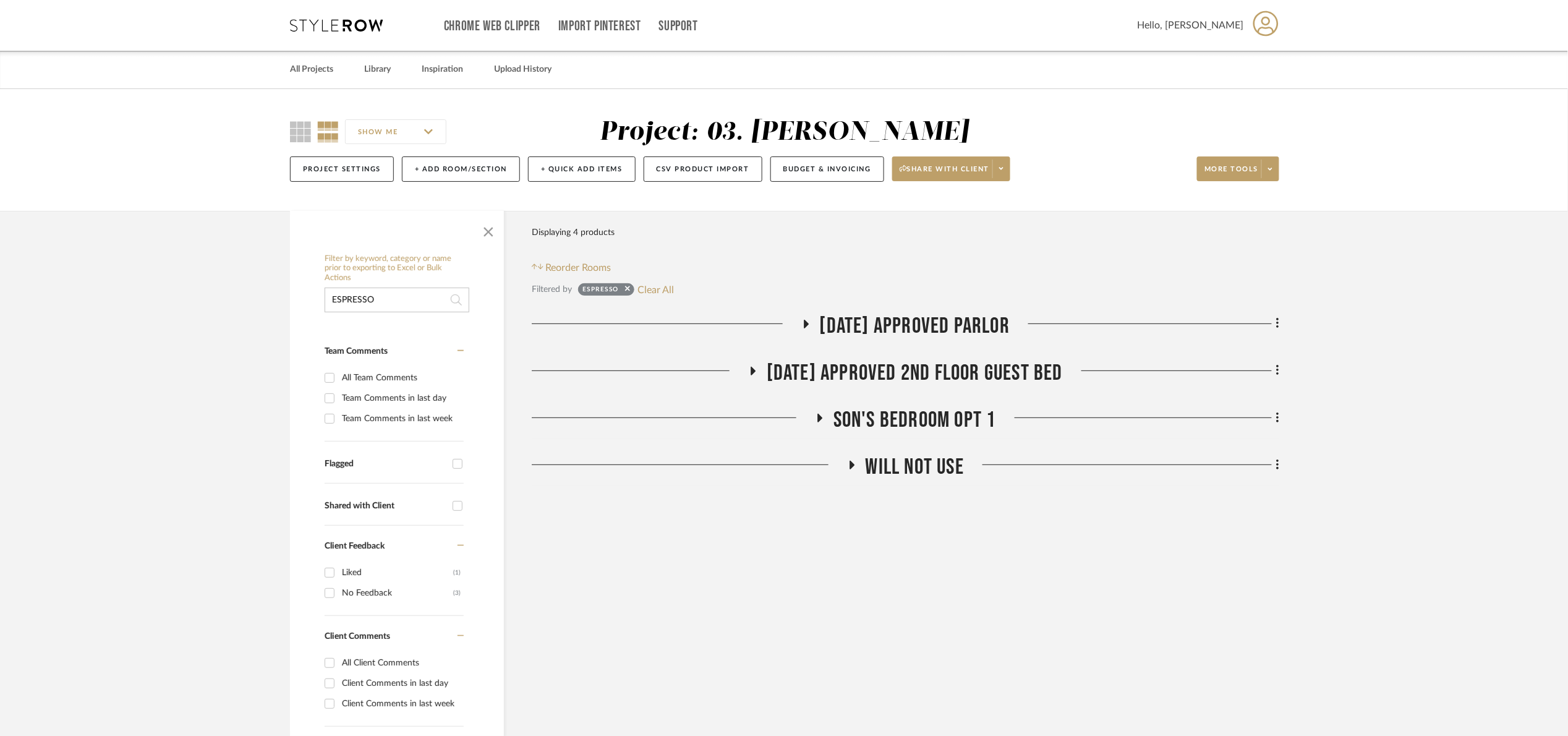
click at [910, 426] on span "Son's bedroom Opt 1" at bounding box center [915, 420] width 162 height 26
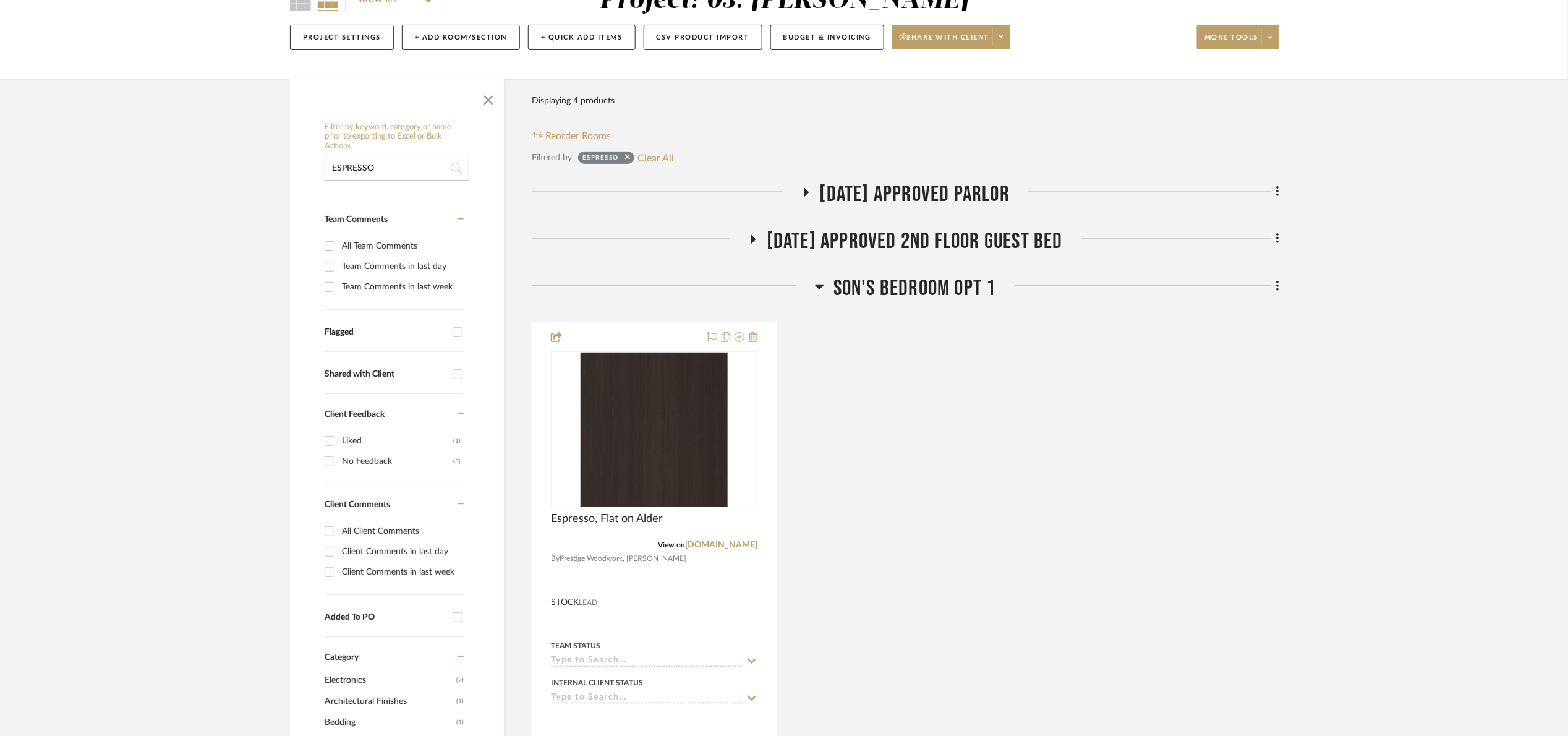
scroll to position [185, 0]
